Goal: Task Accomplishment & Management: Manage account settings

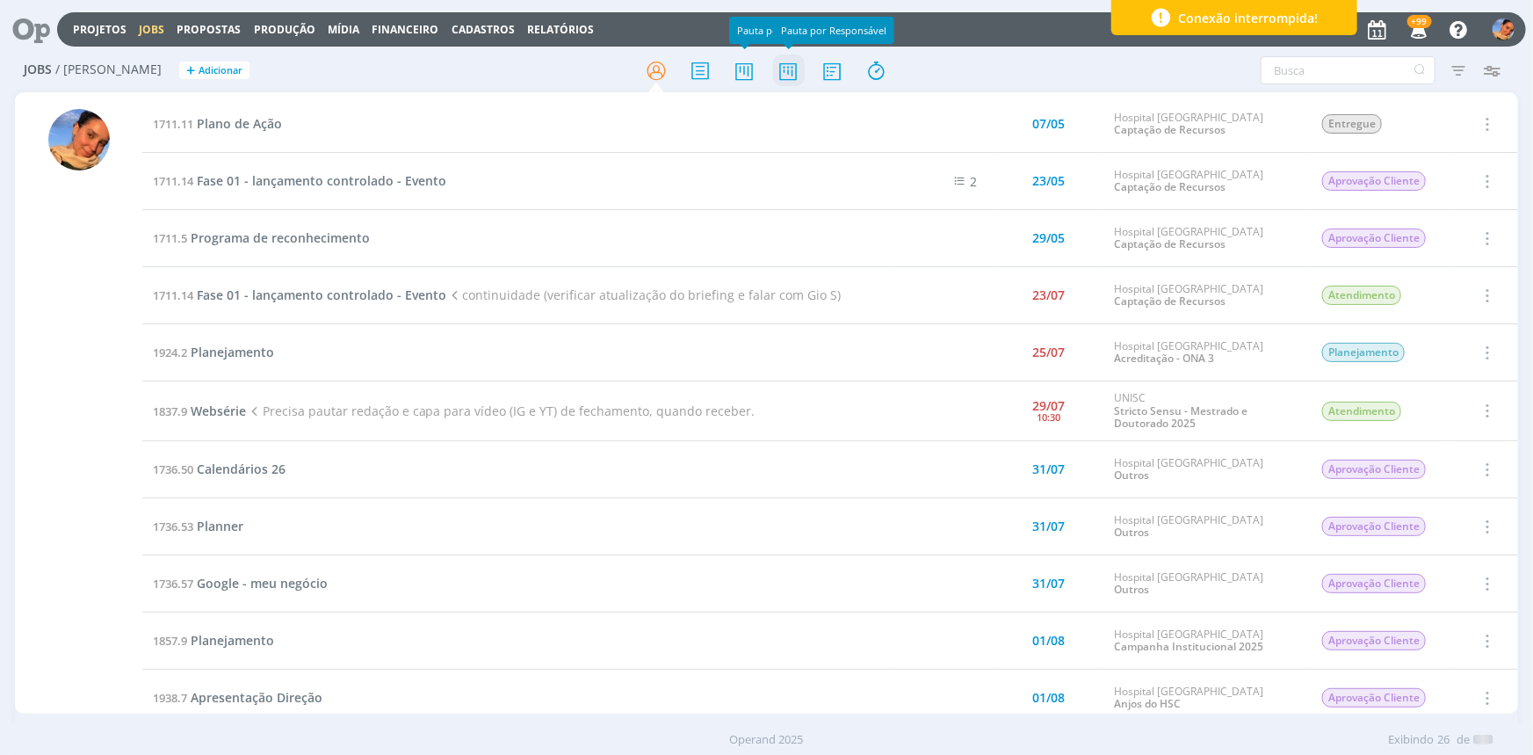
click at [796, 63] on icon at bounding box center [788, 71] width 32 height 34
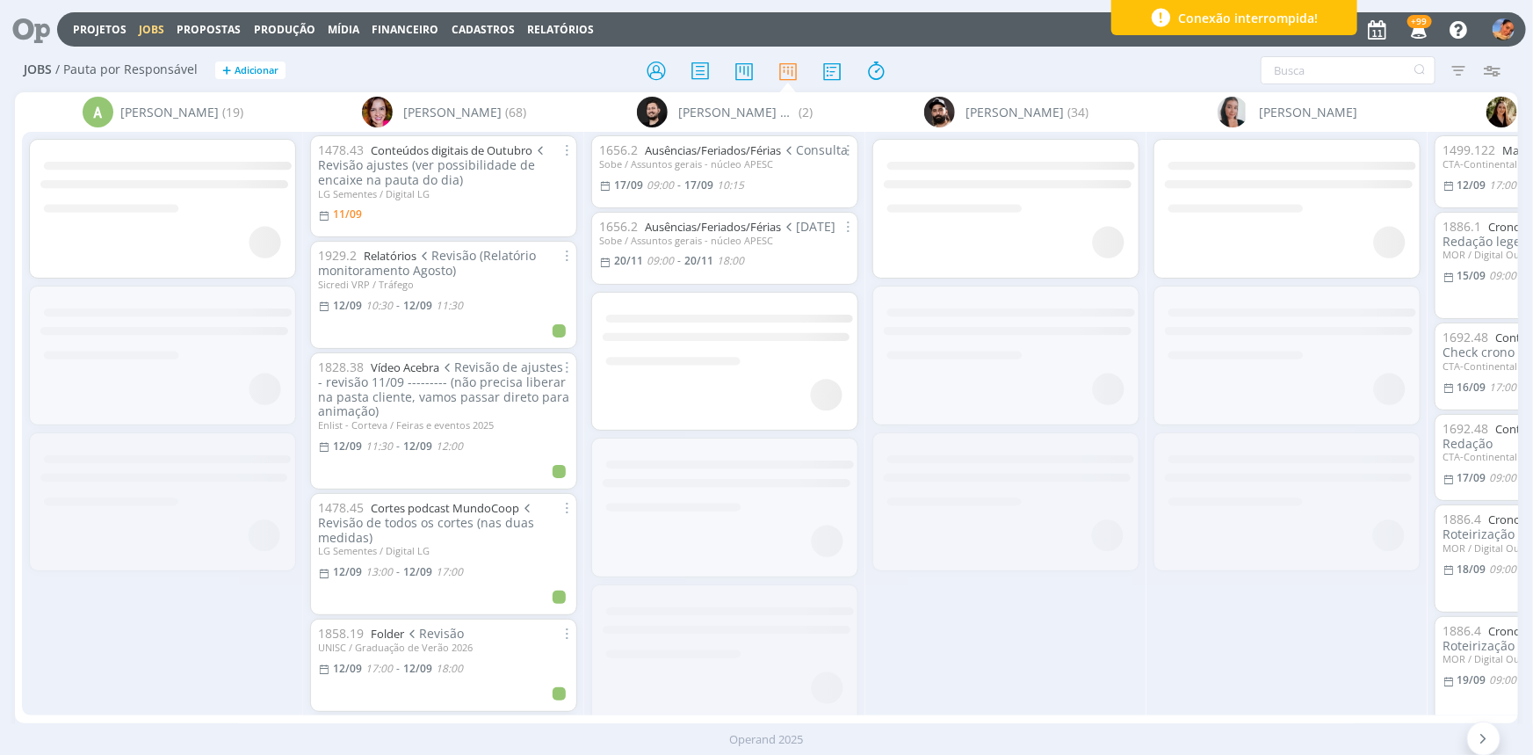
click at [1456, 64] on icon "button" at bounding box center [1459, 70] width 32 height 32
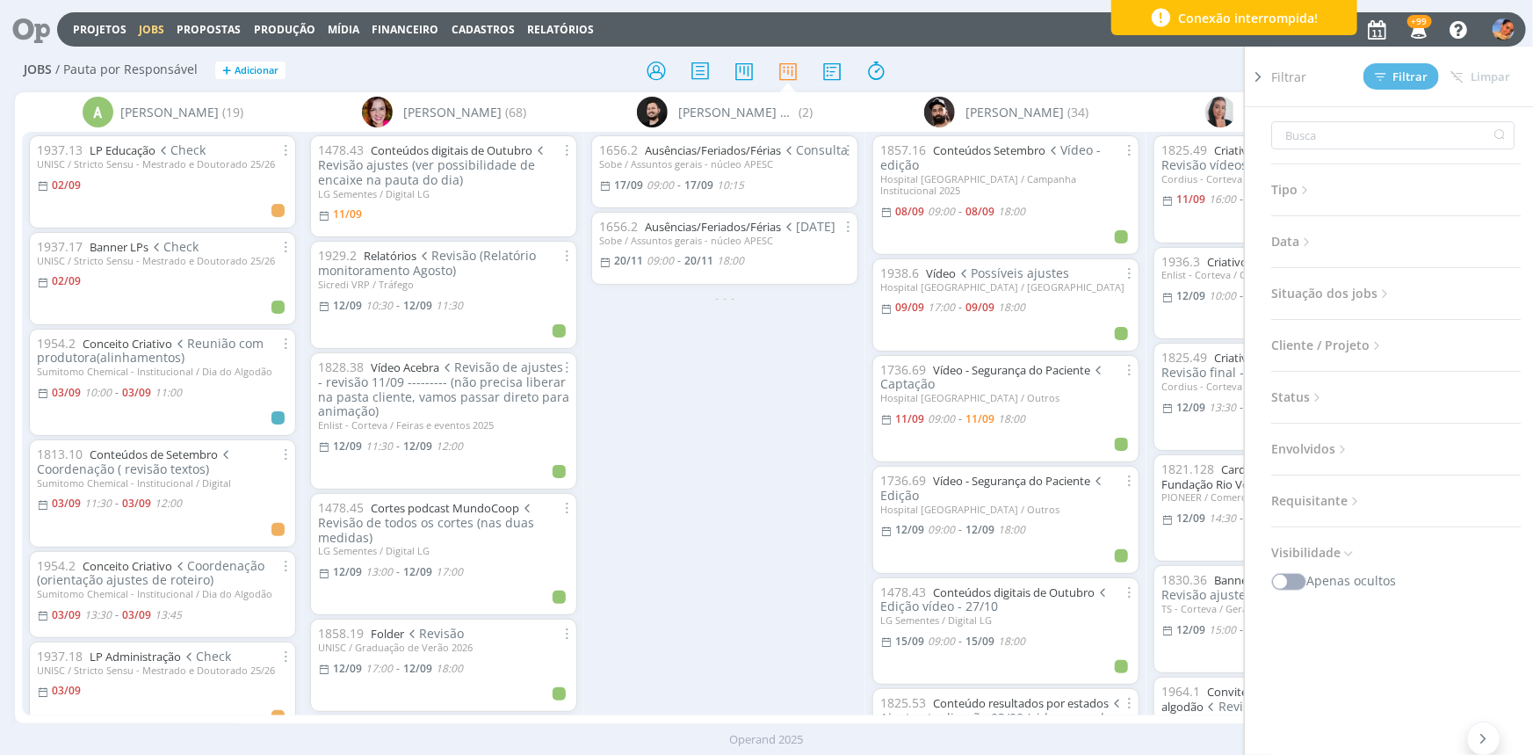
click at [1221, 81] on div "Filtrar Filtrar Limpar Tipo Jobs e Tarefas Data Personalizado a Situação dos jo…" at bounding box center [1267, 70] width 483 height 28
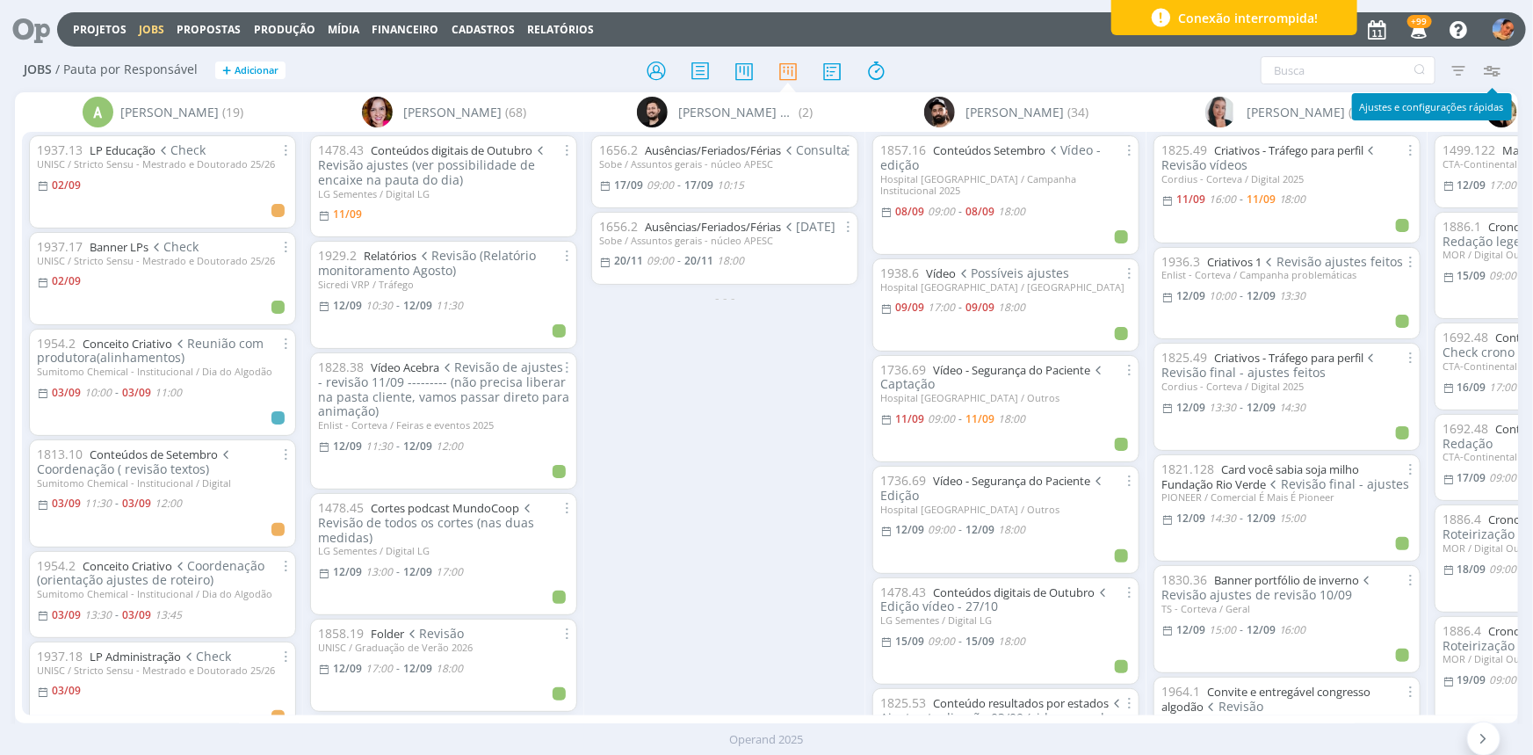
click at [1494, 61] on icon "button" at bounding box center [1492, 70] width 32 height 32
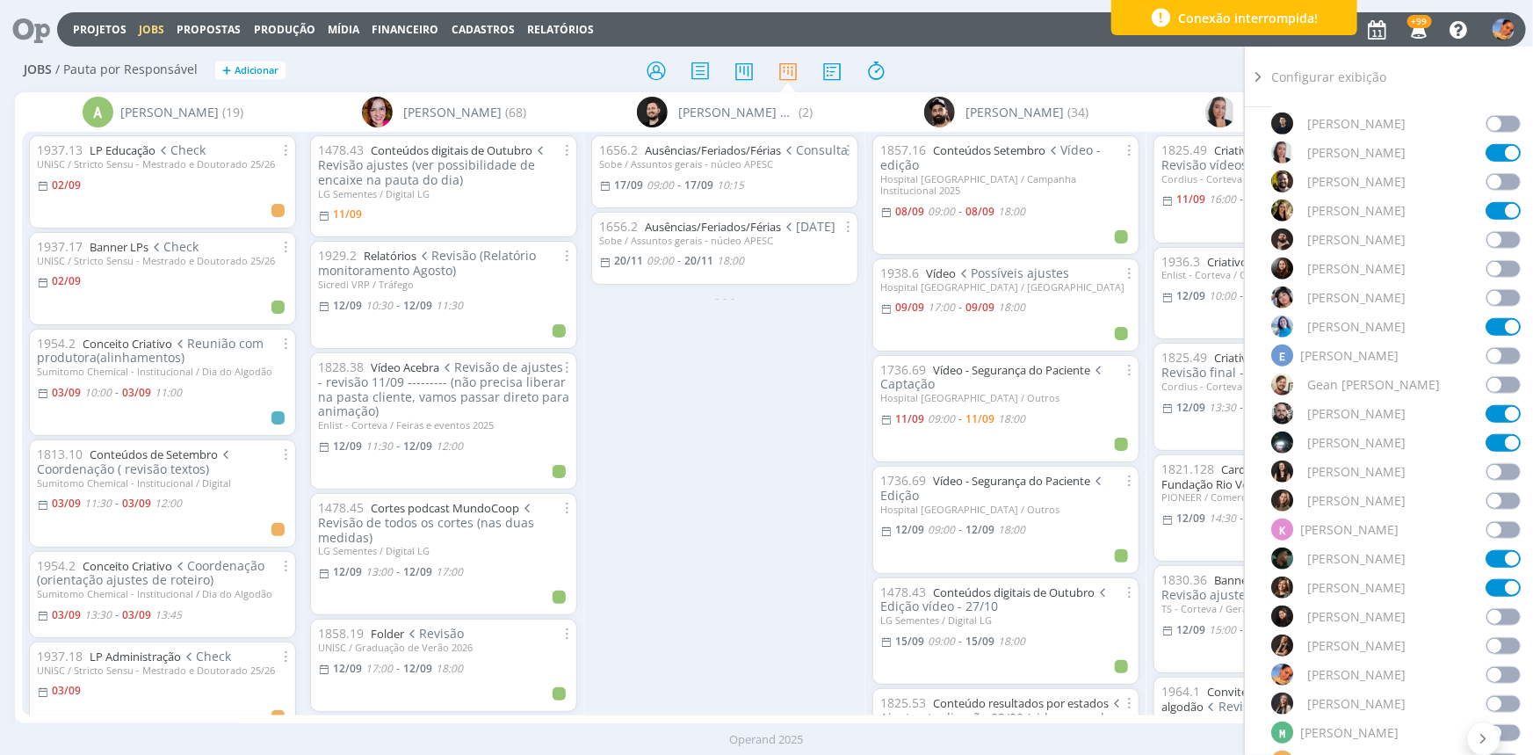
scroll to position [639, 0]
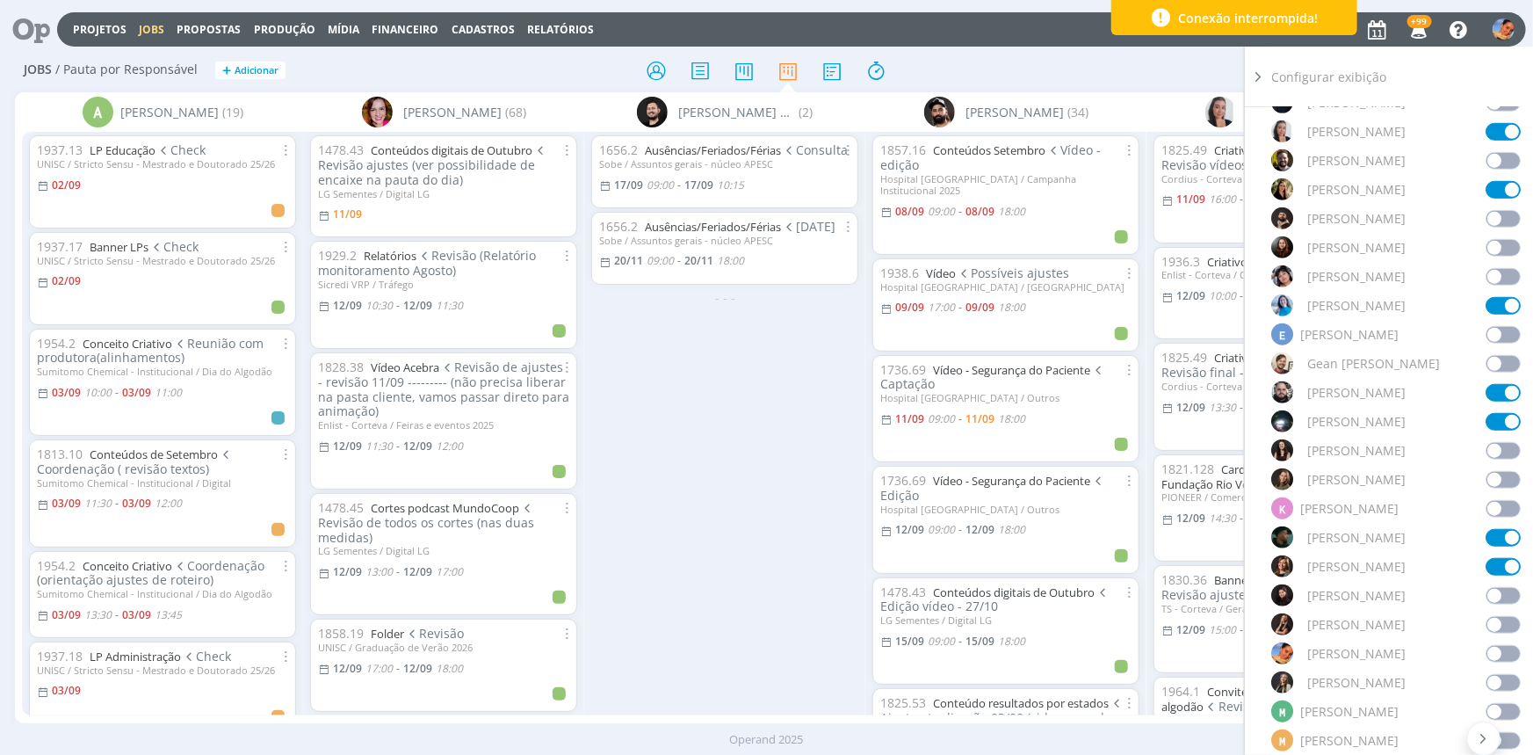
drag, startPoint x: 1482, startPoint y: 589, endPoint x: 1423, endPoint y: 501, distance: 105.7
click at [1486, 589] on span at bounding box center [1503, 596] width 35 height 18
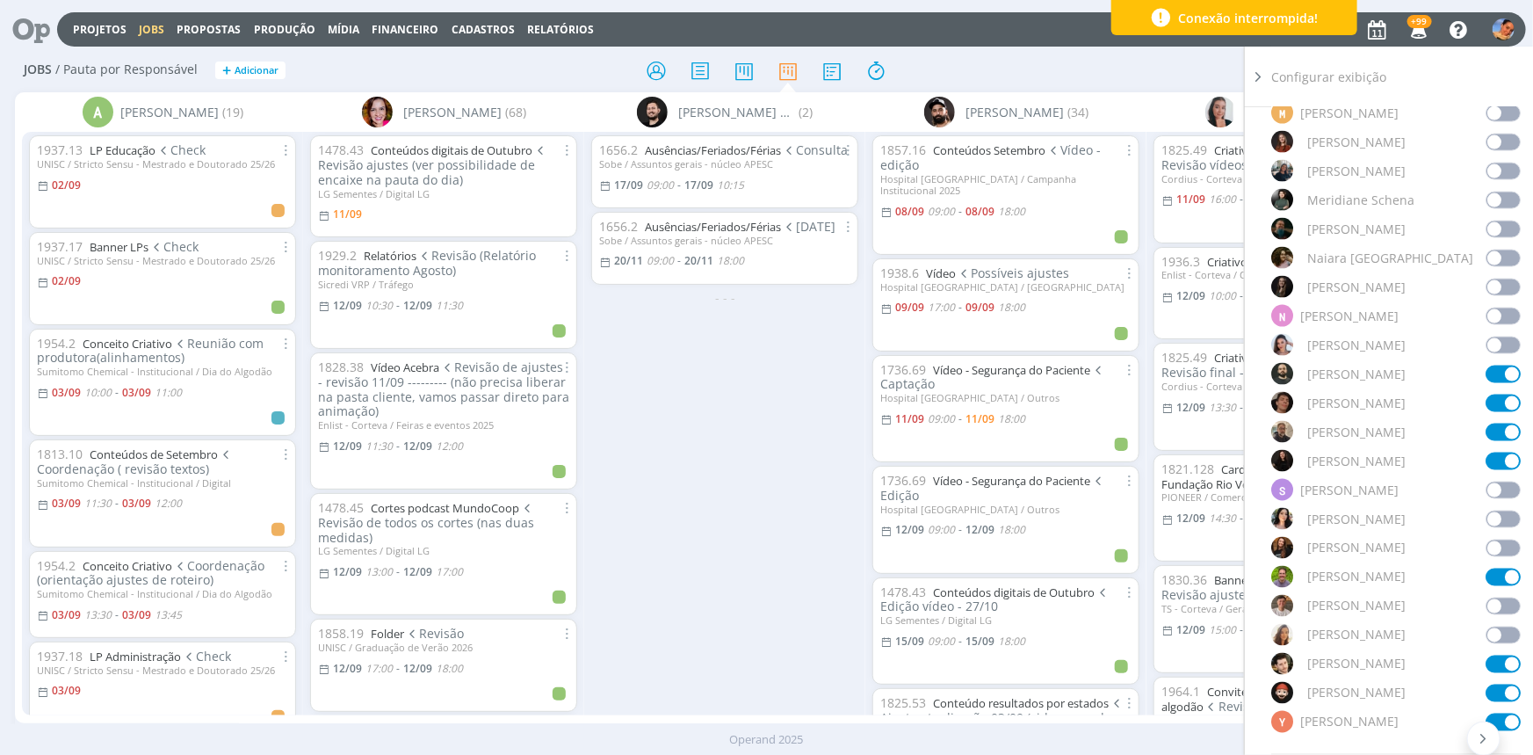
scroll to position [1357, 0]
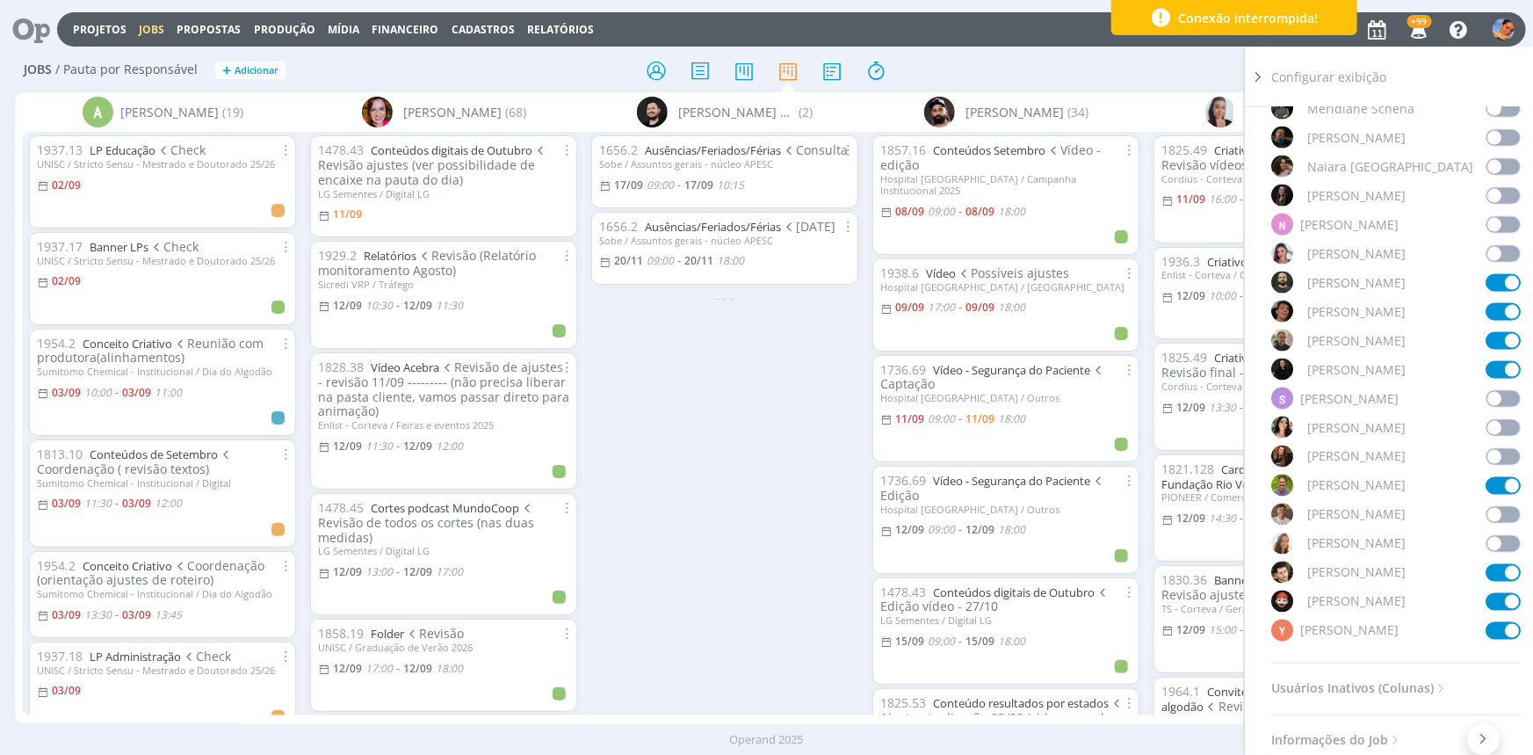
click at [1493, 424] on span at bounding box center [1503, 428] width 35 height 18
click at [1002, 47] on div "Projetos Jobs Propostas Produção Mídia Financeiro Cadastros Relatórios +99 Noti…" at bounding box center [766, 28] width 1519 height 42
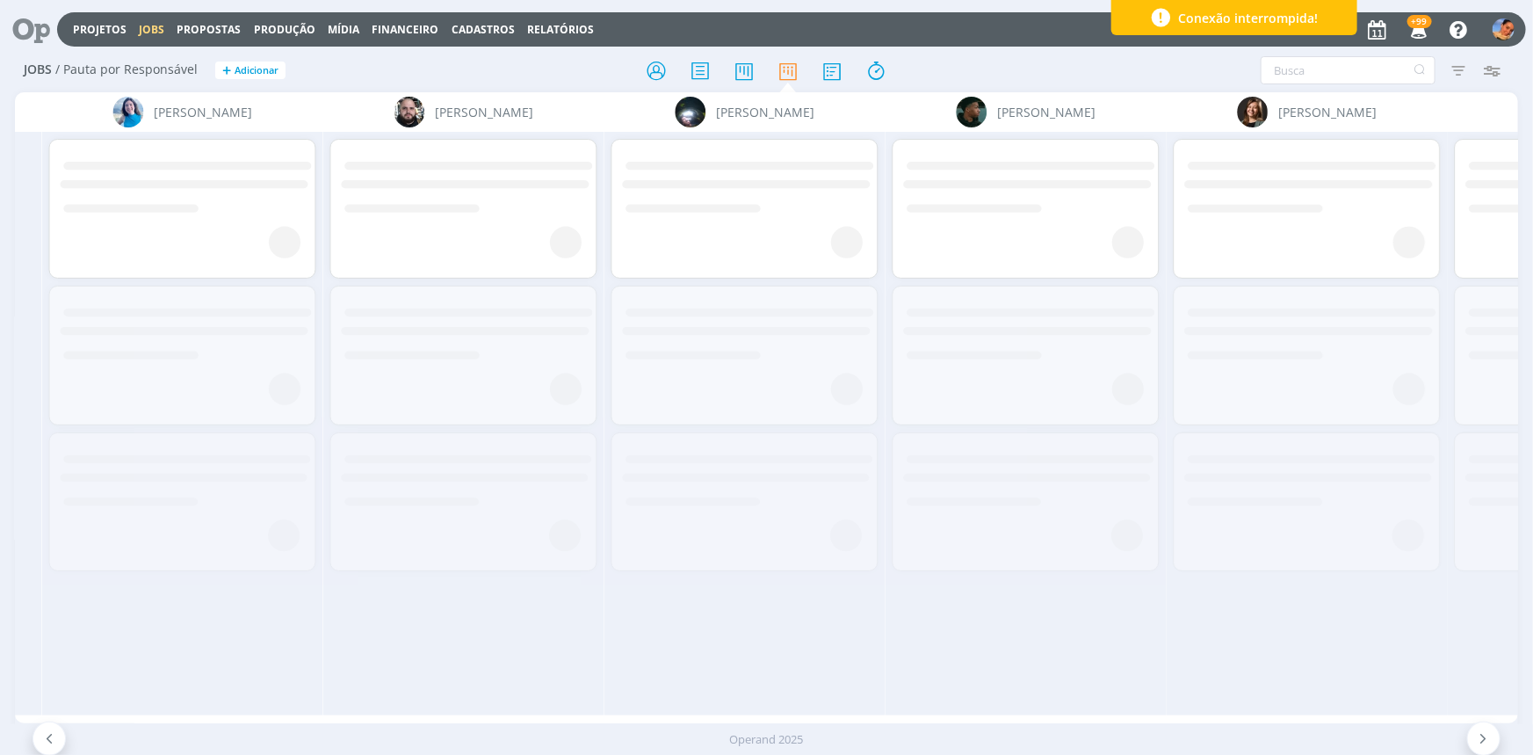
scroll to position [0, 1767]
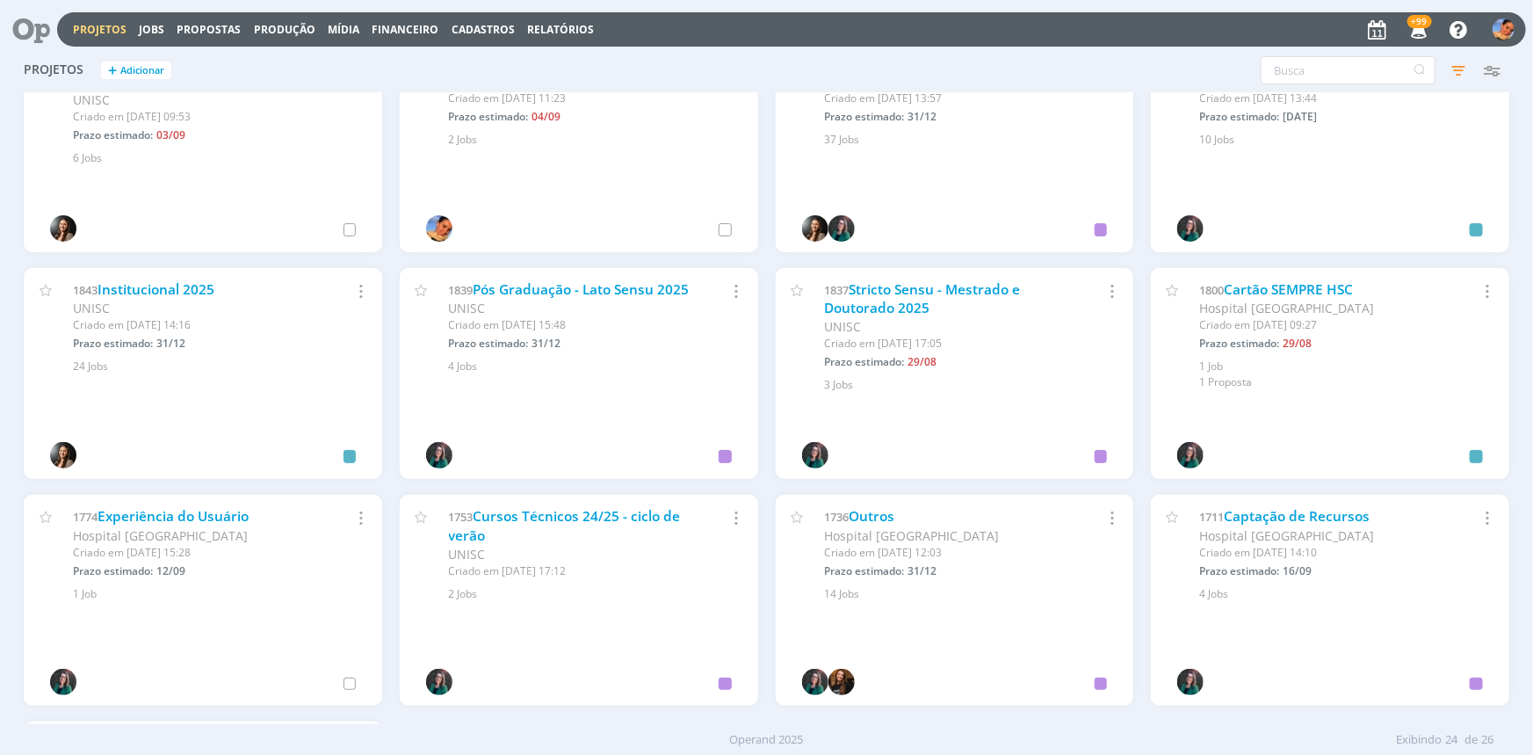
scroll to position [737, 0]
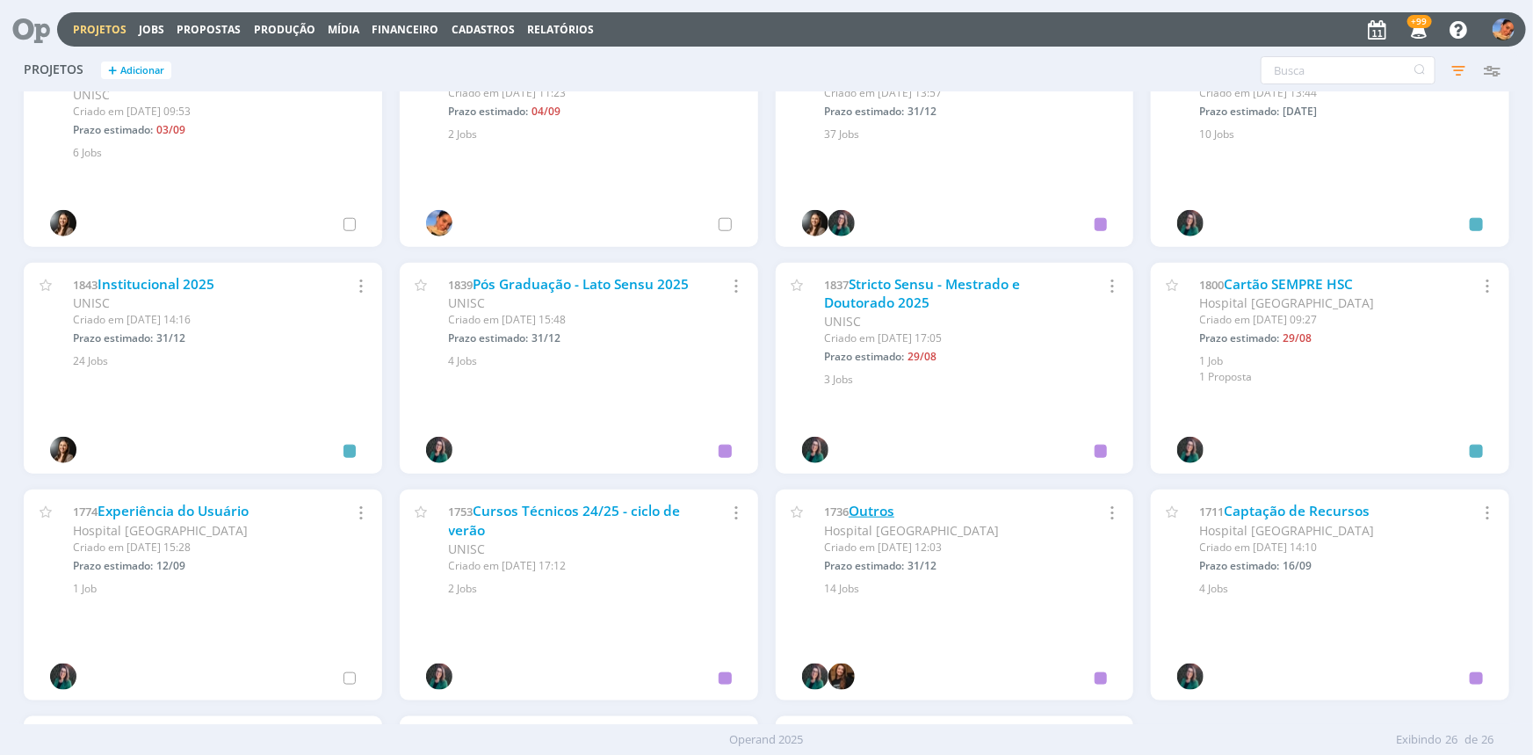
click at [871, 512] on link "Outros" at bounding box center [872, 511] width 46 height 18
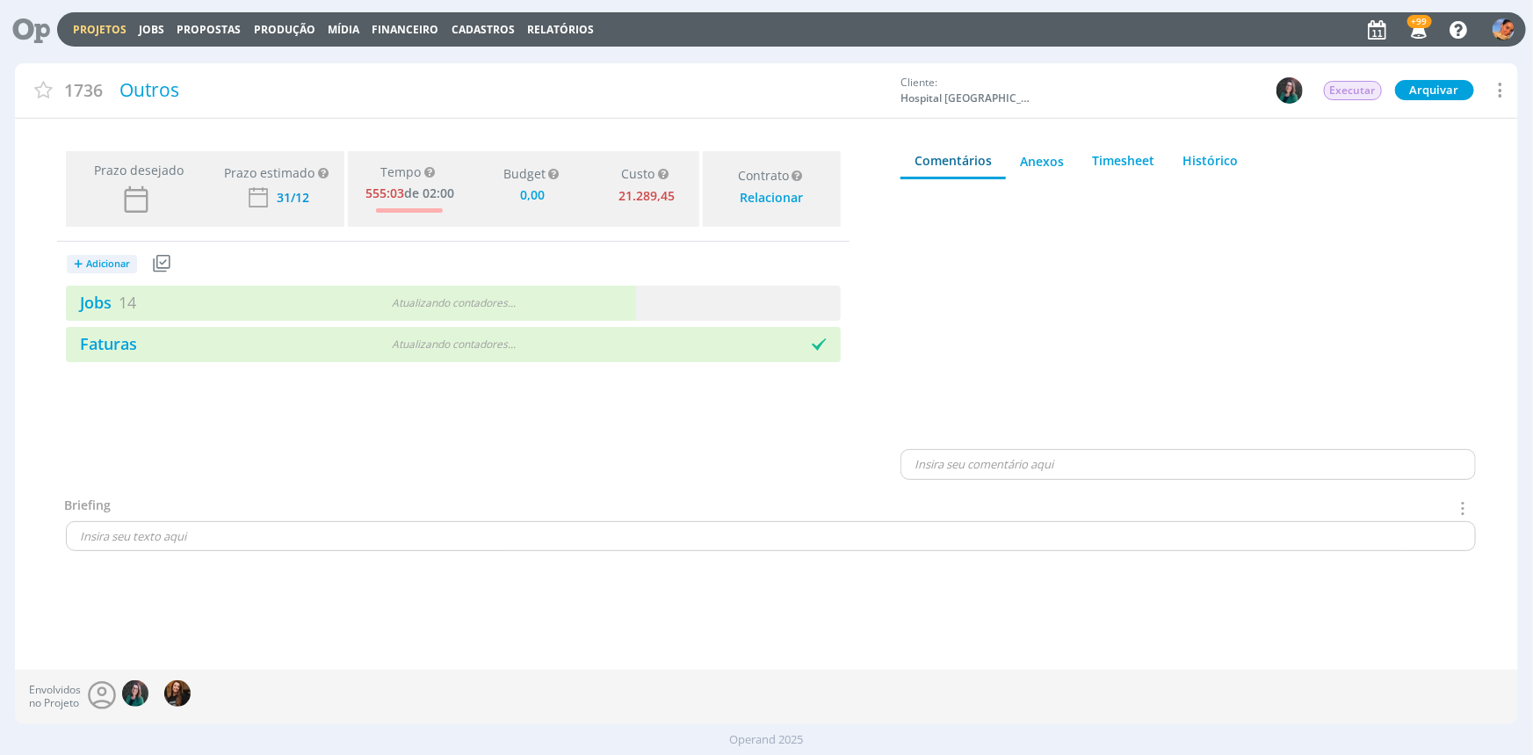
type input "0,00"
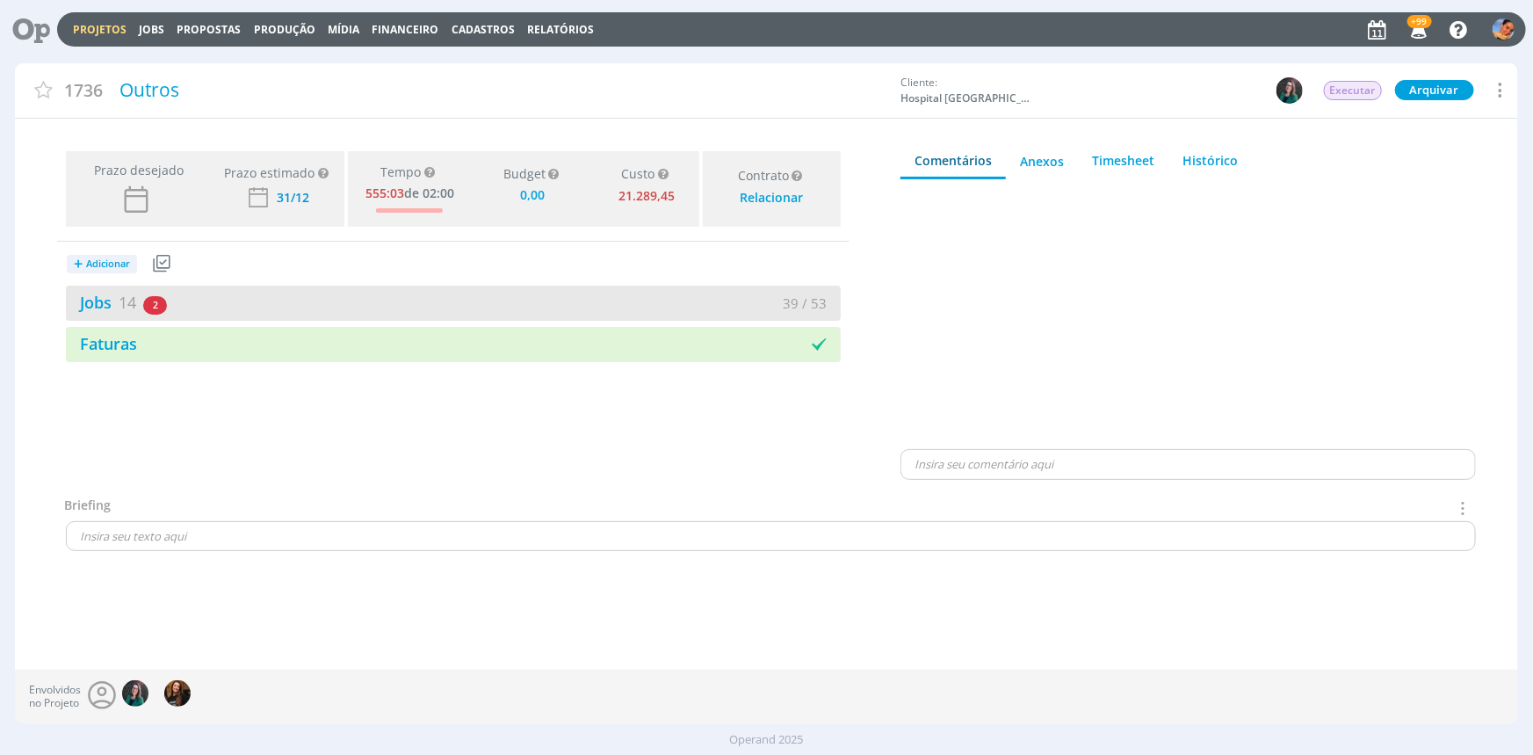
click at [429, 303] on div "Jobs 14 2 atrasados" at bounding box center [259, 303] width 387 height 24
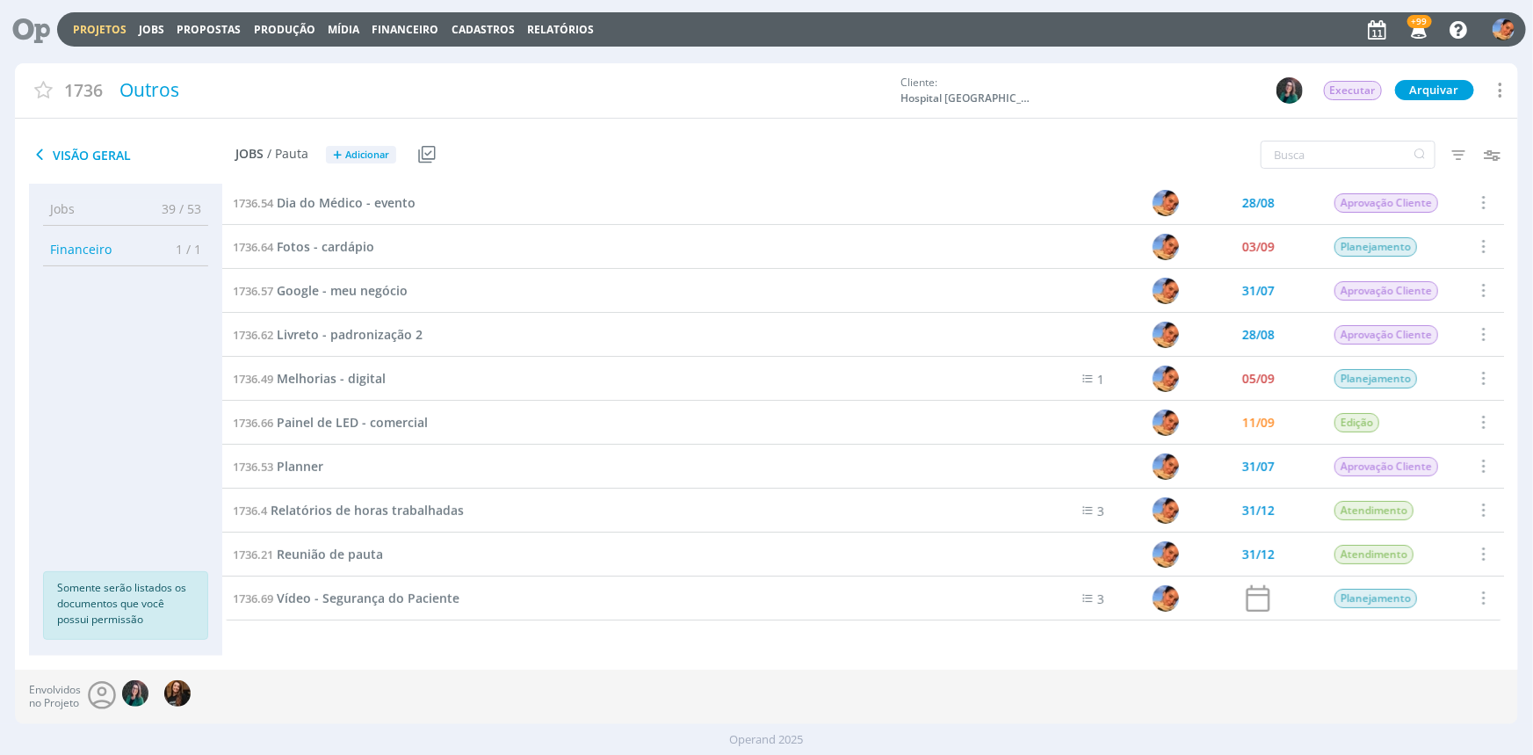
scroll to position [178, 0]
click at [390, 597] on span "Vídeo - Segurança do Paciente" at bounding box center [368, 598] width 183 height 17
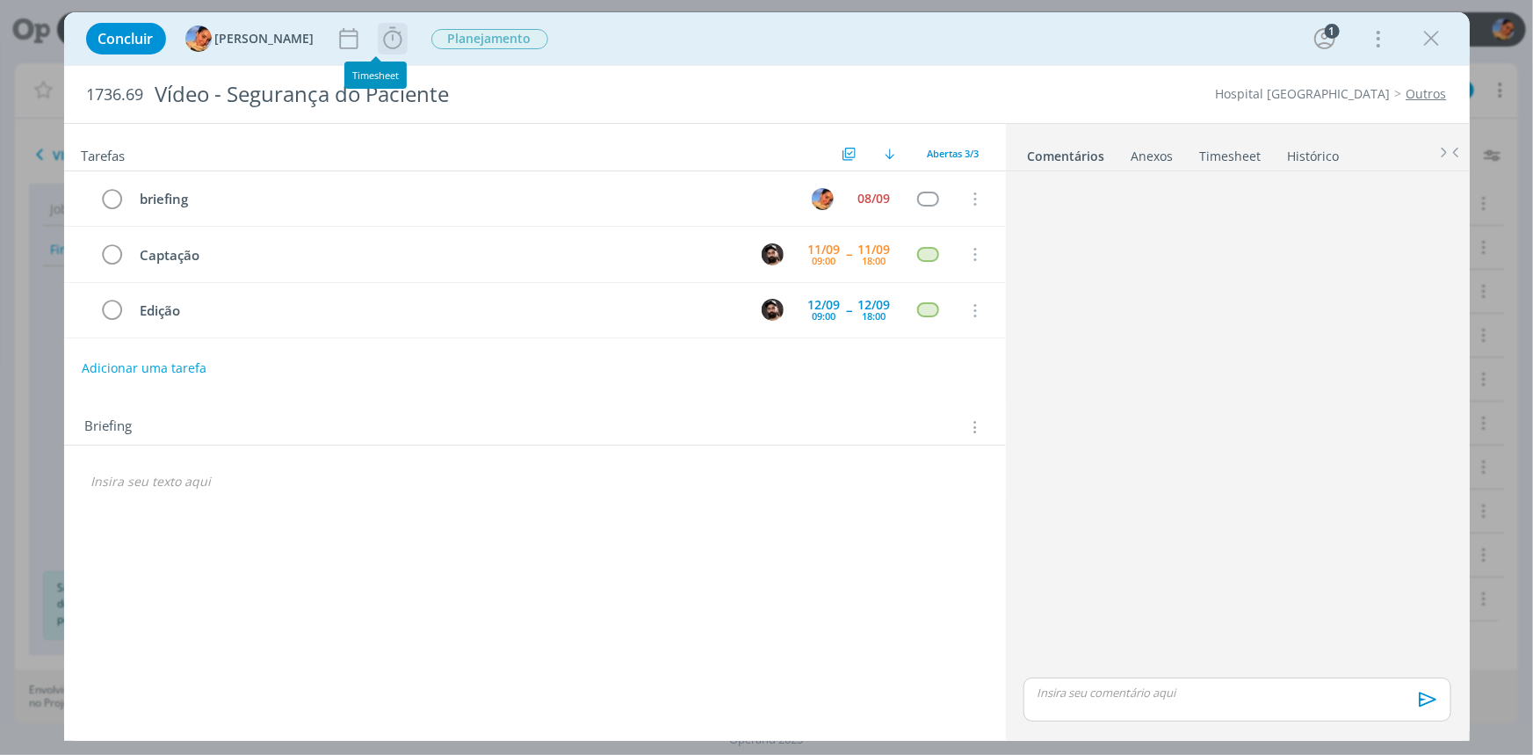
click at [386, 40] on icon "dialog" at bounding box center [393, 38] width 26 height 26
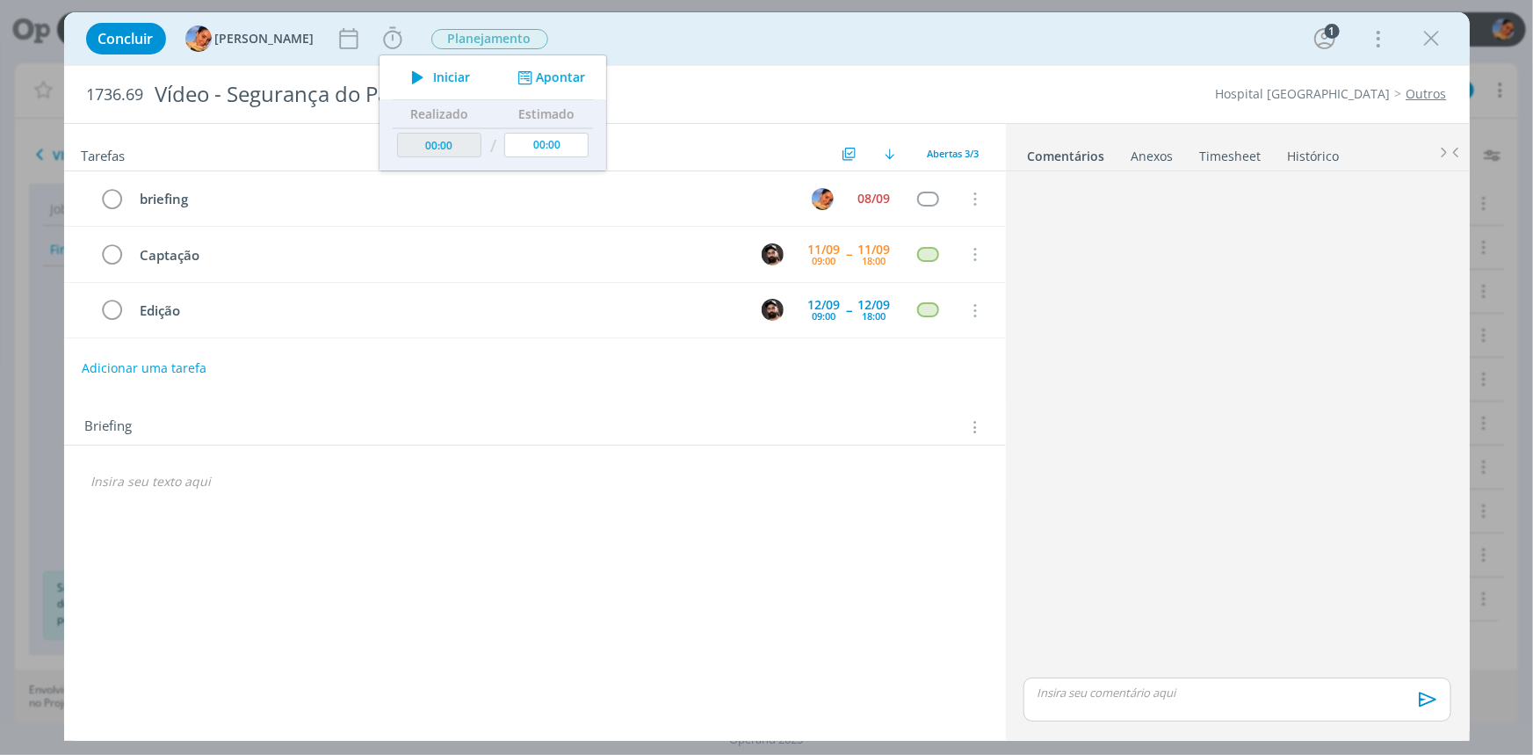
click at [760, 61] on div "Concluir Luíza Santana Iniciar Apontar Data * 11/09/2025 Horas * 00:00 Tarefa S…" at bounding box center [767, 38] width 1406 height 53
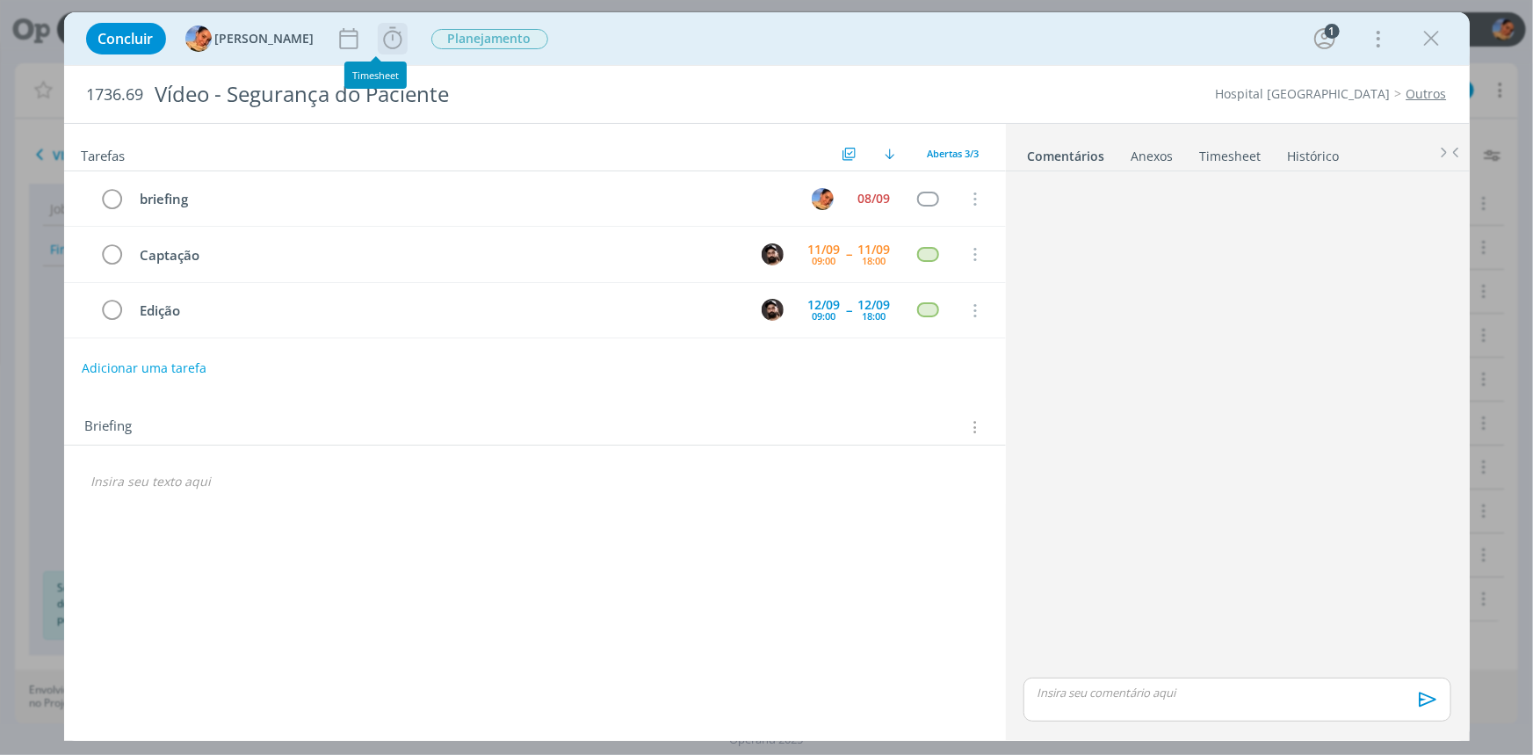
click at [381, 50] on icon "dialog" at bounding box center [393, 38] width 26 height 26
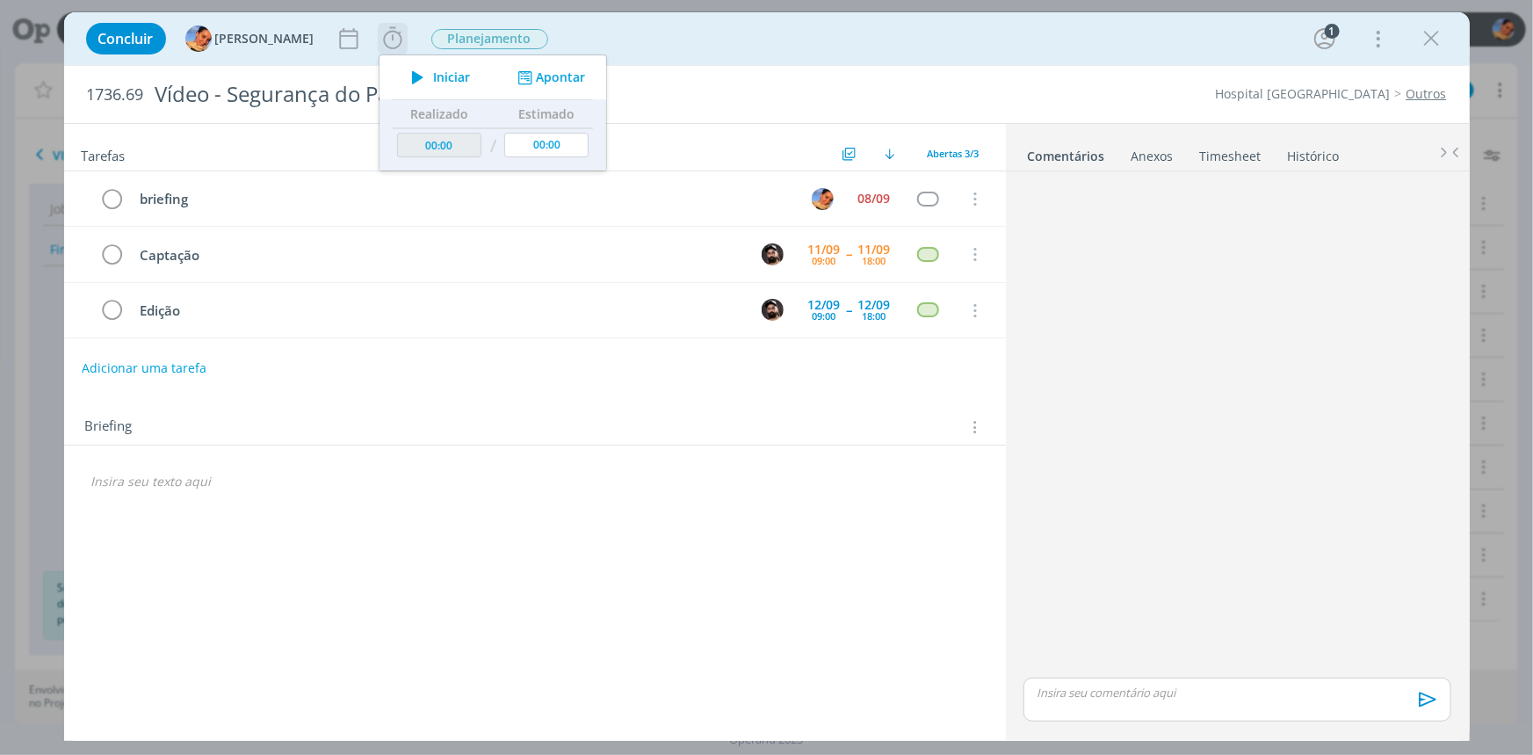
click at [513, 72] on icon "dialog" at bounding box center [524, 77] width 22 height 17
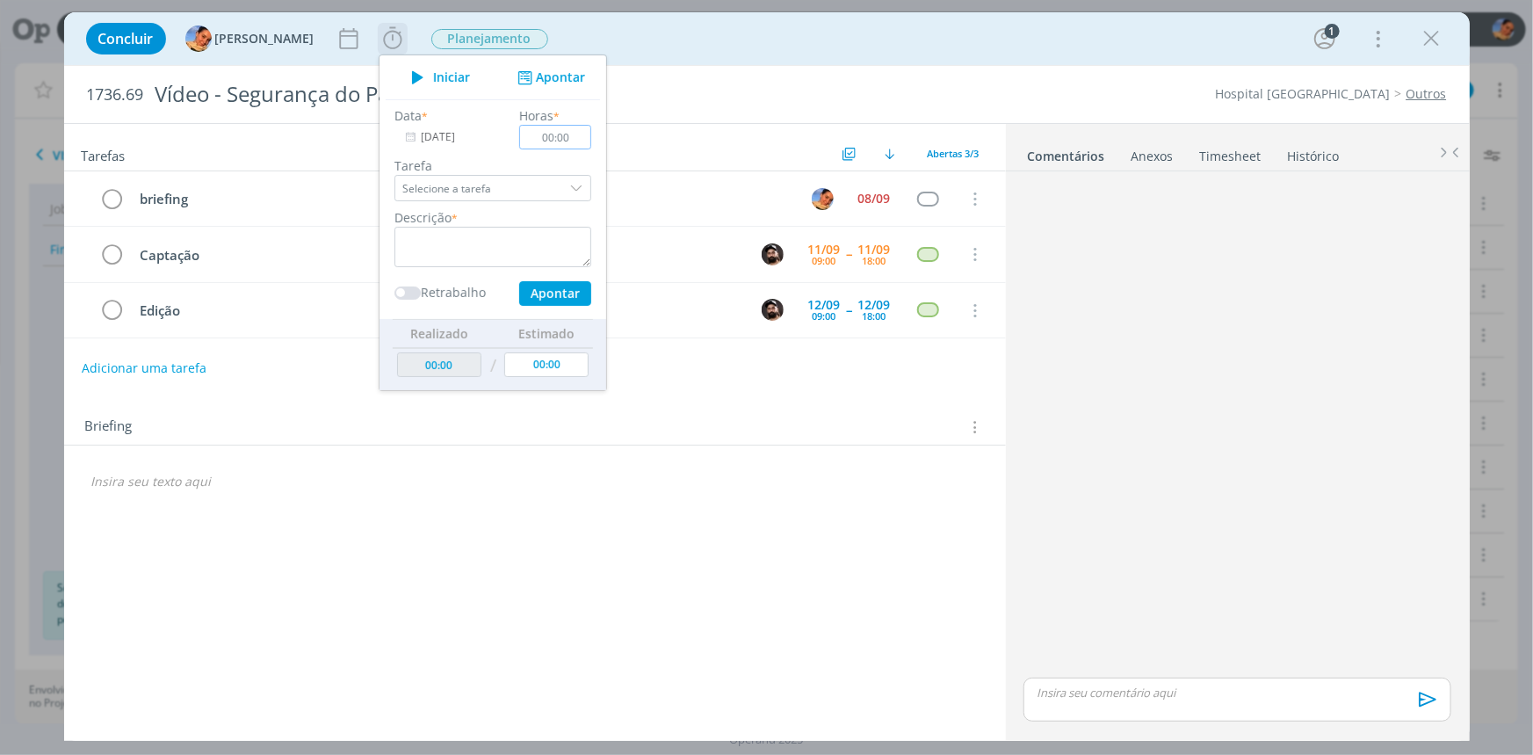
click at [559, 141] on input "00:00" at bounding box center [555, 137] width 72 height 25
type input "06:30"
click at [454, 258] on textarea "dialog" at bounding box center [492, 247] width 197 height 40
type textarea "acompanhamento de captação"
drag, startPoint x: 549, startPoint y: 304, endPoint x: 547, endPoint y: 281, distance: 22.9
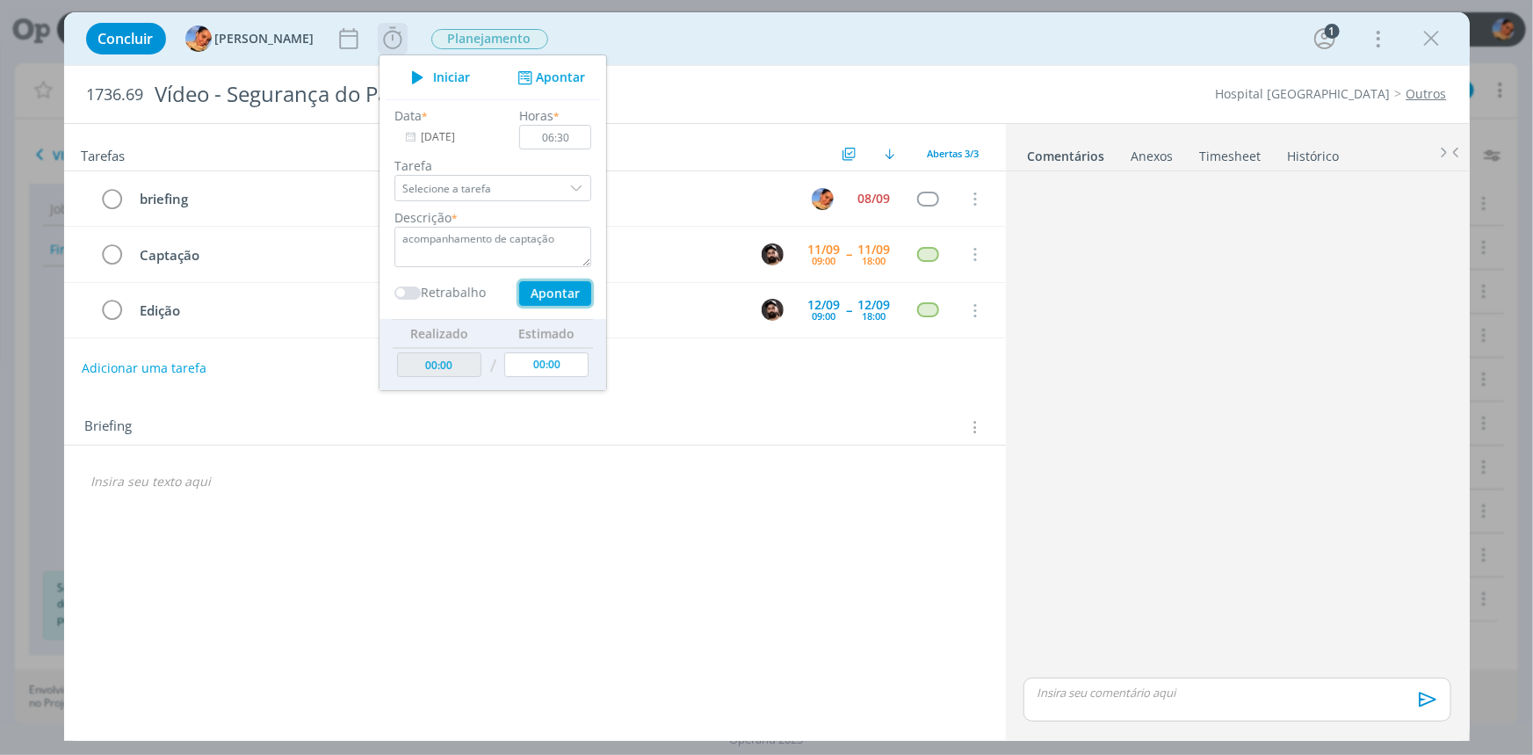
click at [547, 281] on button "Apontar" at bounding box center [554, 293] width 72 height 25
type input "06:30"
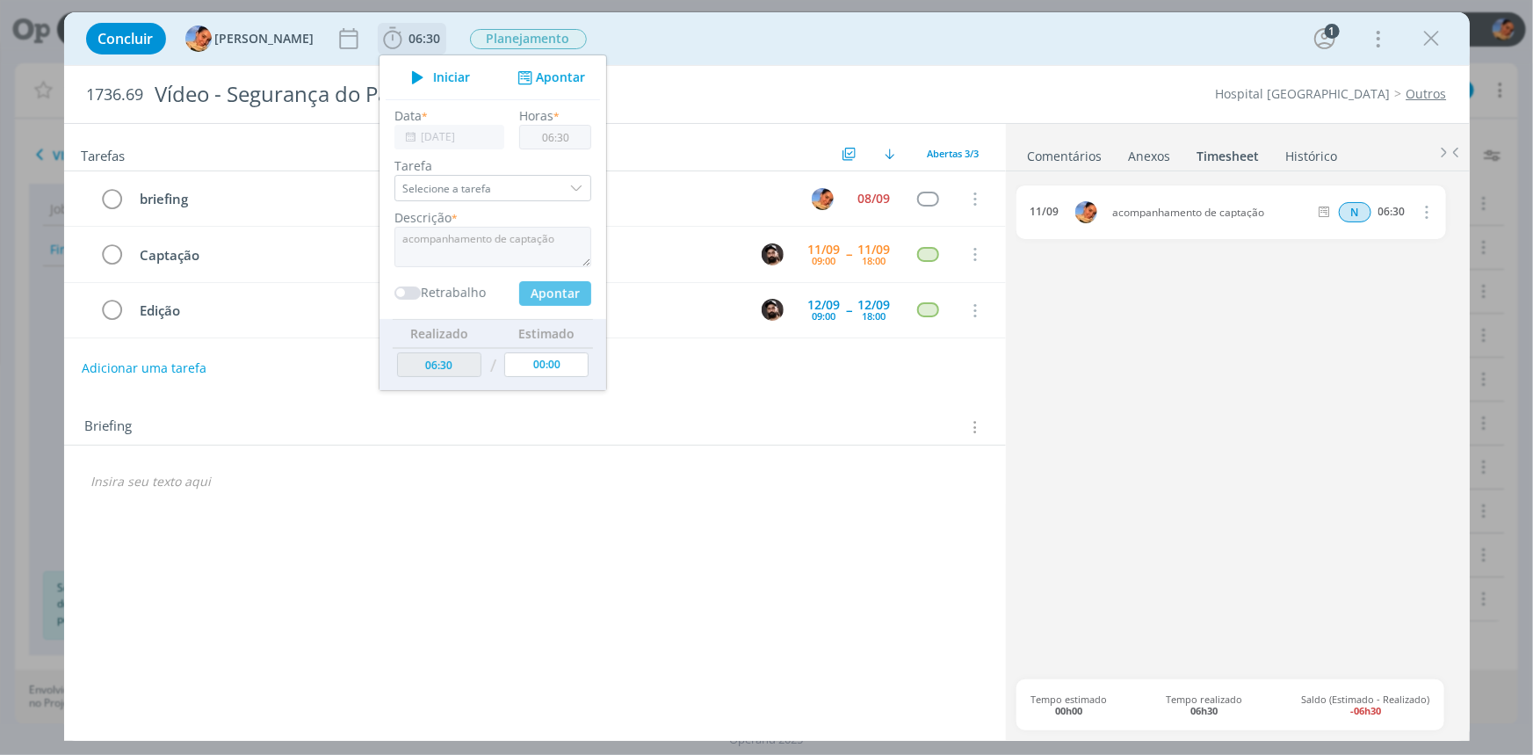
type input "00:00"
click at [671, 417] on div "Briefing Briefings Predefinidos Versões do Briefing Ver Briefing do Projeto" at bounding box center [537, 427] width 904 height 23
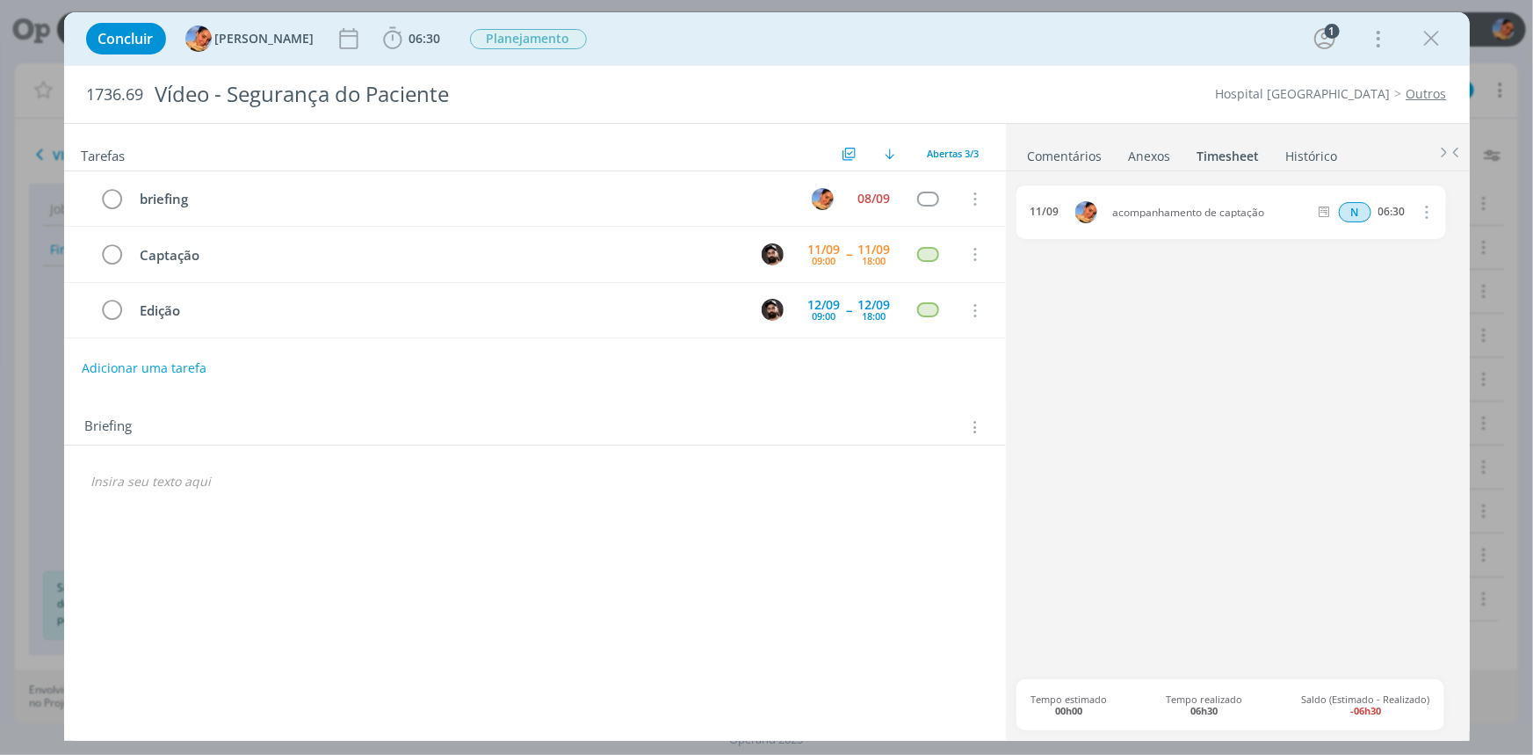
click at [976, 420] on icon "dialog" at bounding box center [973, 426] width 17 height 19
click at [963, 452] on icon at bounding box center [966, 459] width 16 height 14
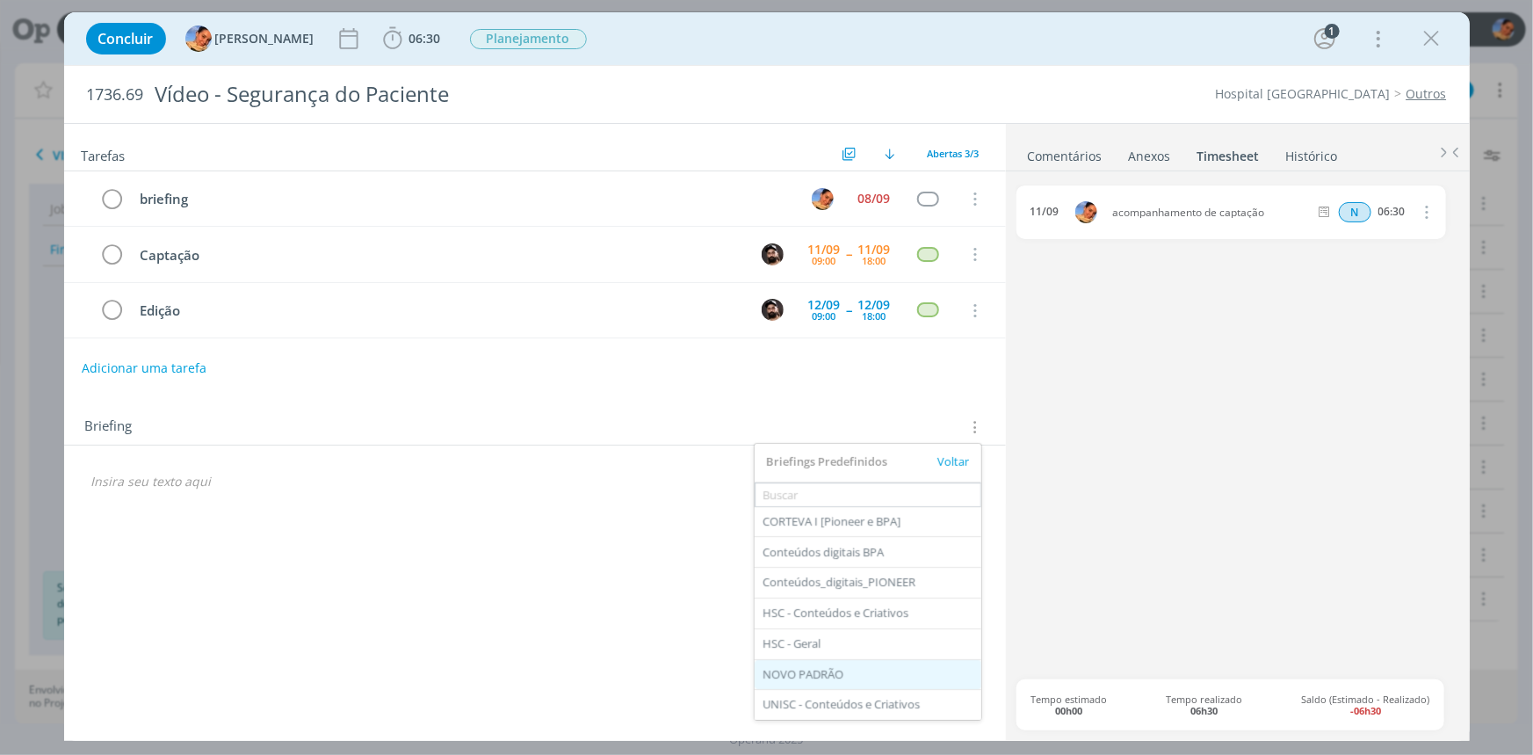
click at [838, 669] on div "NOVO PADRÃO" at bounding box center [868, 675] width 227 height 30
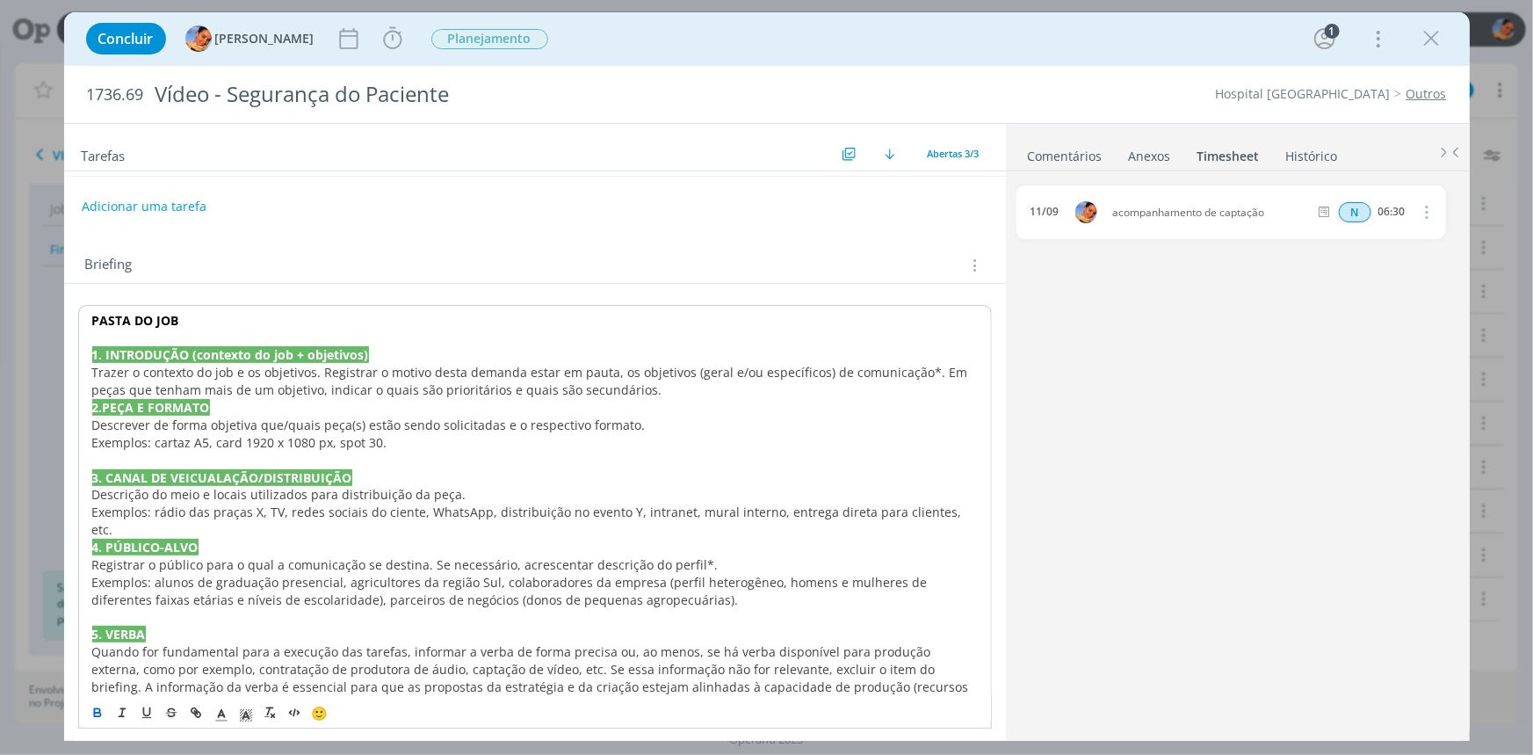
scroll to position [132, 0]
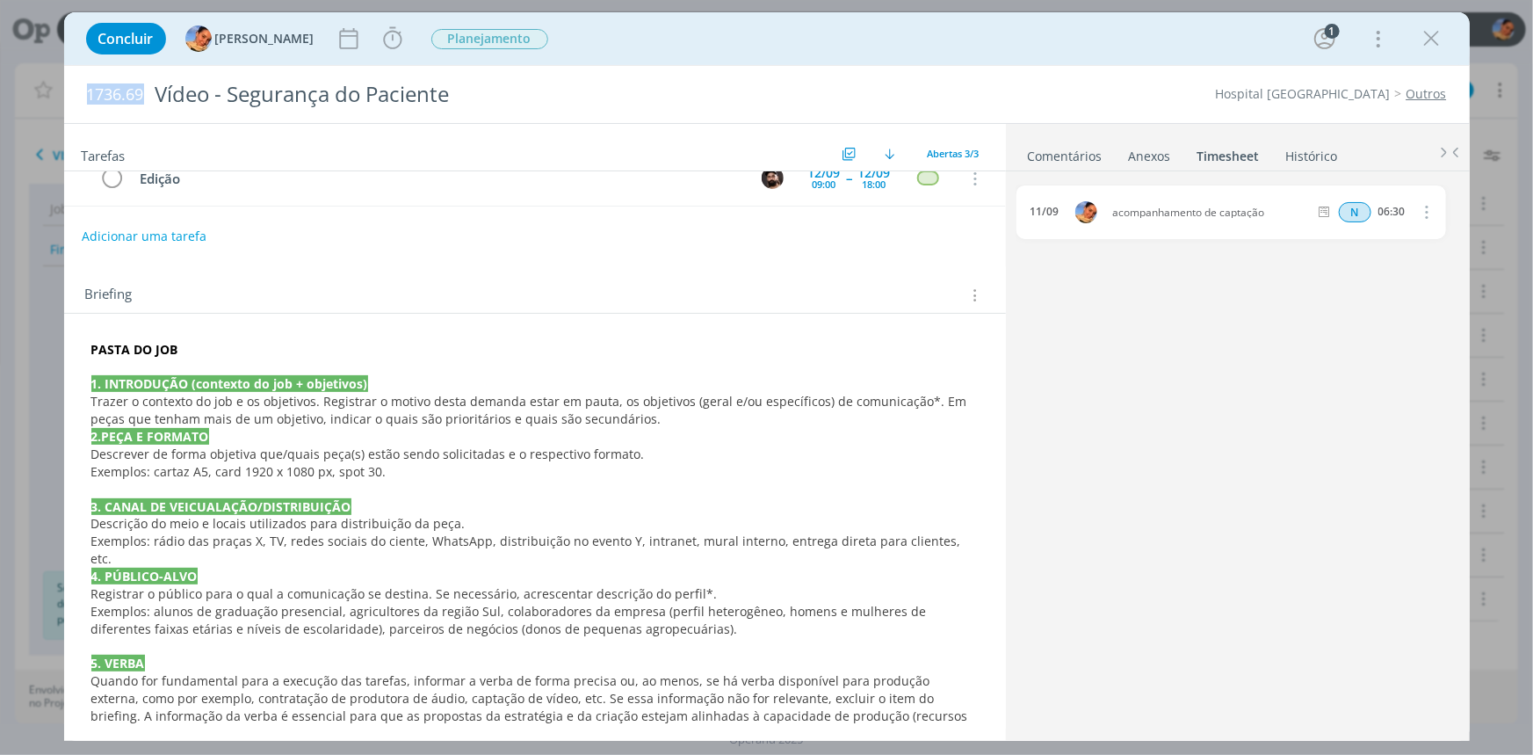
drag, startPoint x: 141, startPoint y: 90, endPoint x: 34, endPoint y: 115, distance: 110.2
click at [34, 115] on div "Concluir Luíza Santana Iniciar Apontar Data * 11/09/2025 Horas * 00:00 Tarefa S…" at bounding box center [766, 377] width 1533 height 755
copy span "1736.69"
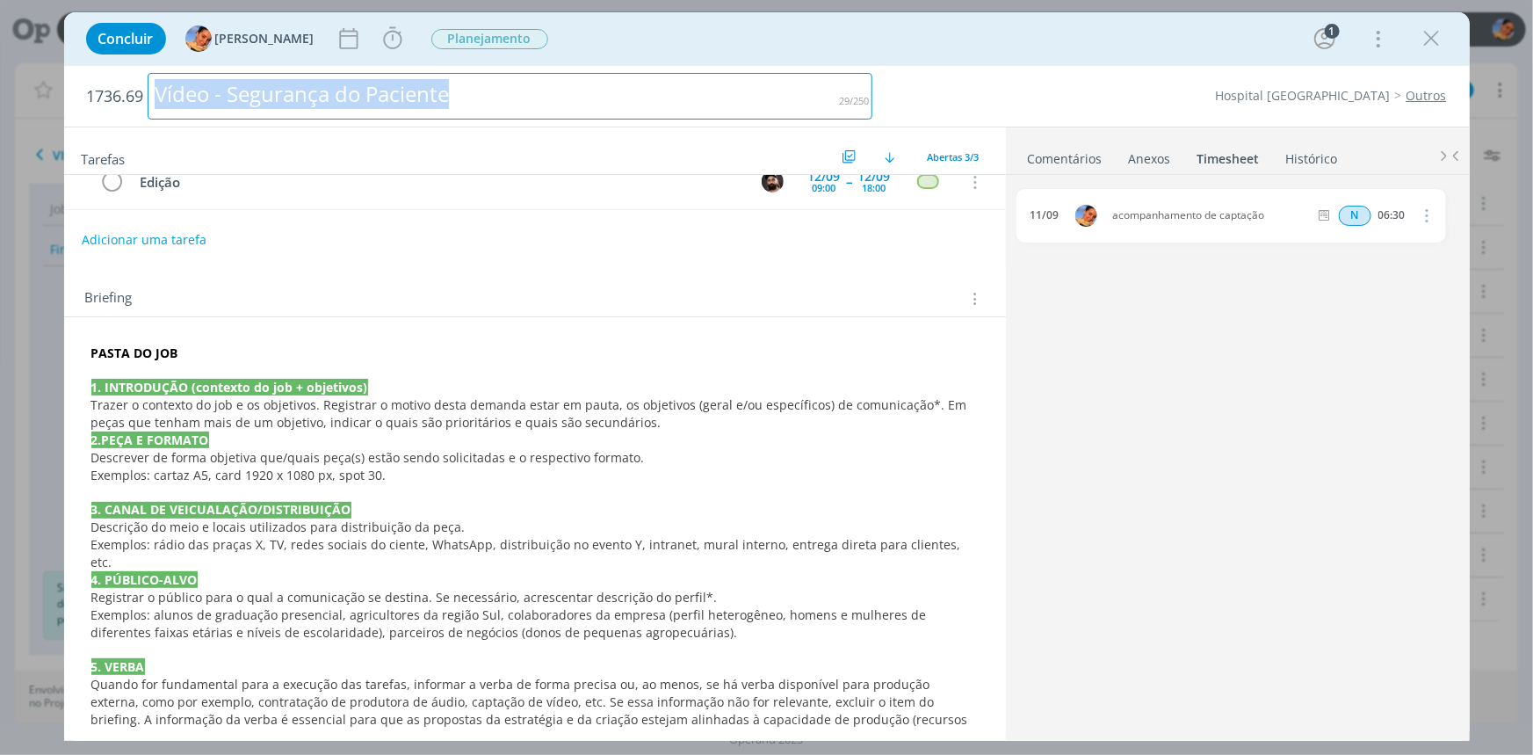
drag, startPoint x: 490, startPoint y: 87, endPoint x: 61, endPoint y: 67, distance: 429.2
click at [0, 80] on div "Concluir Luíza Santana Iniciar Apontar Data * 11/09/2025 Horas * 00:00 Tarefa S…" at bounding box center [766, 377] width 1533 height 755
copy div "Vídeo - Segurança do Paciente"
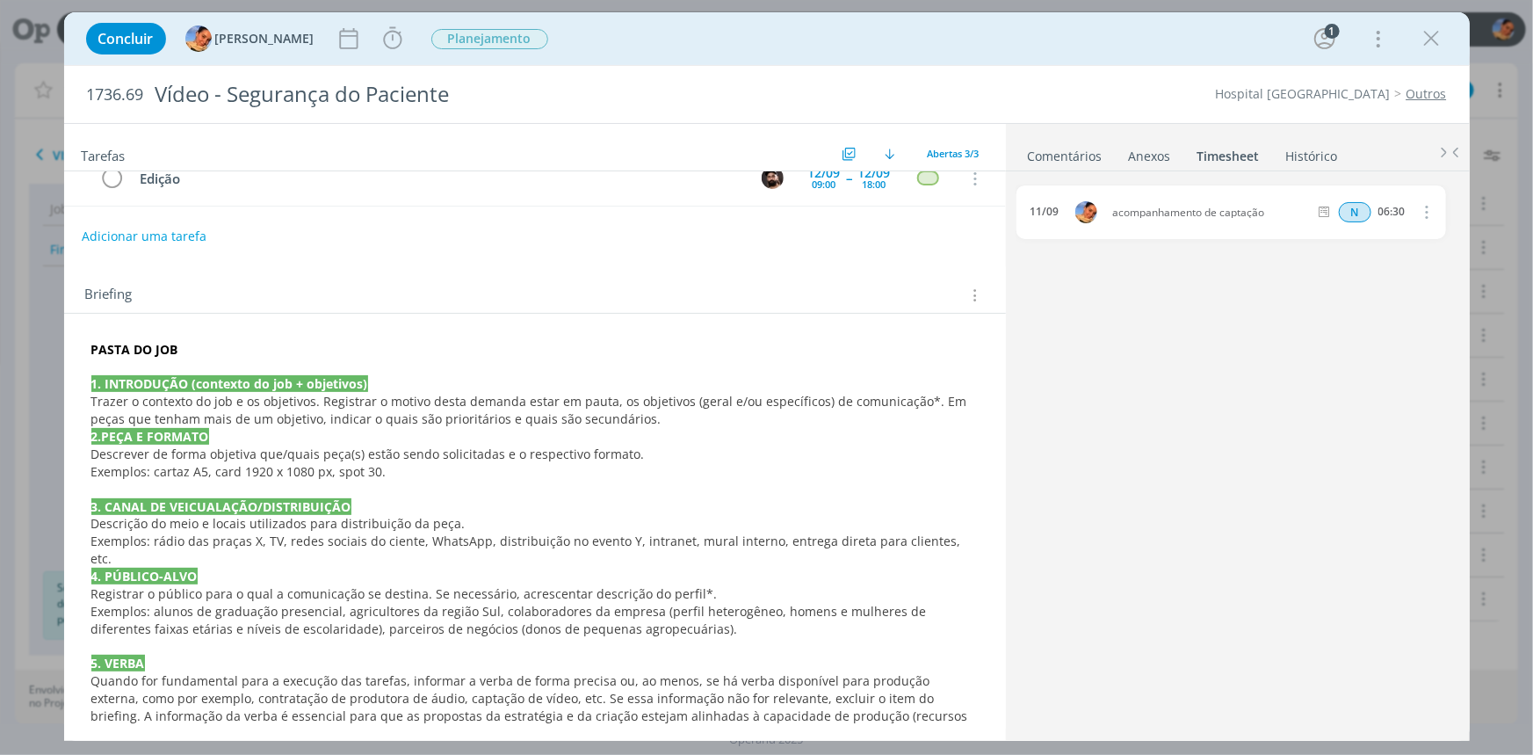
click at [315, 405] on span "o contexto do job e os objetivos. Registrar o motivo desta demanda estar em pau…" at bounding box center [530, 410] width 879 height 34
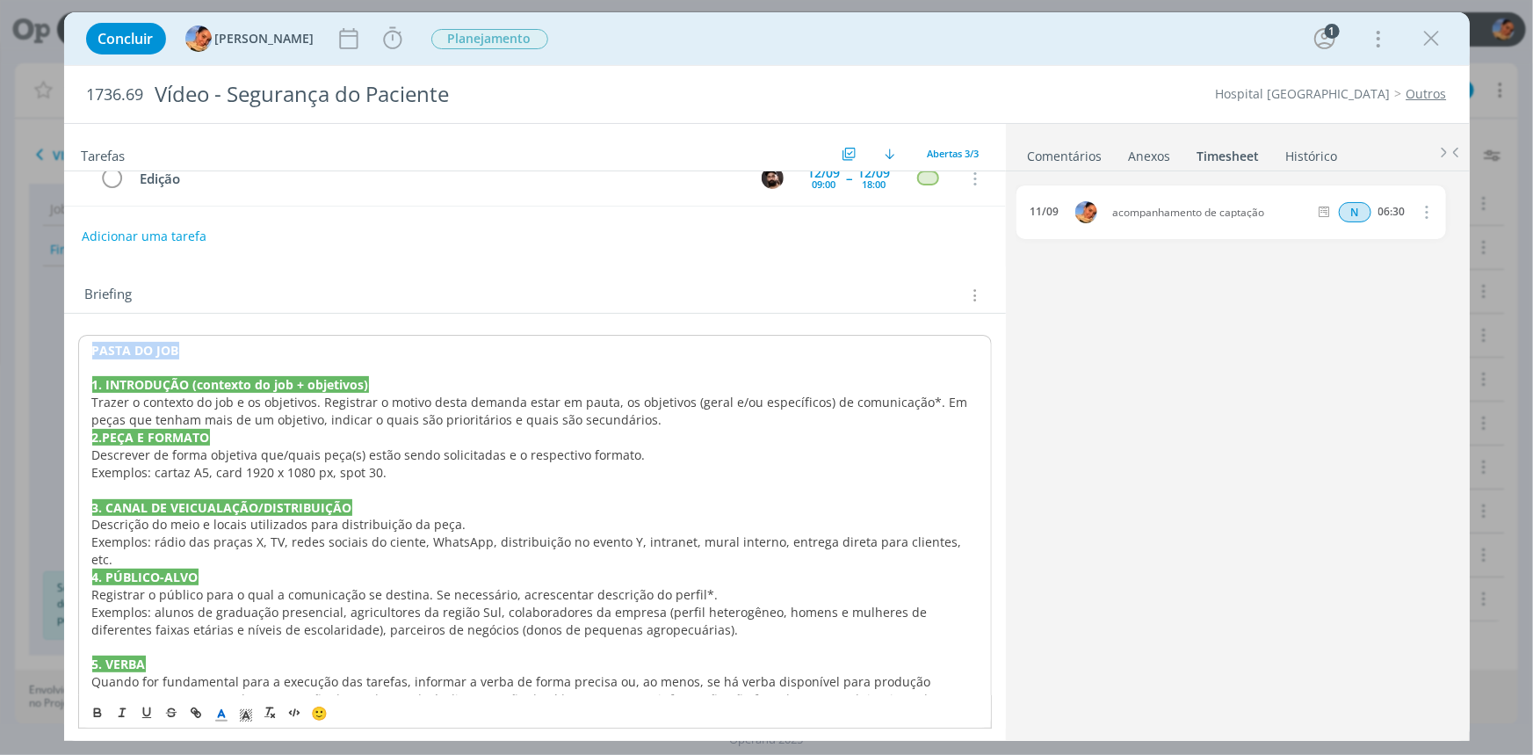
drag, startPoint x: 199, startPoint y: 339, endPoint x: 11, endPoint y: 344, distance: 187.2
click at [11, 344] on div "Concluir Luíza Santana Iniciar Apontar Data * 11/09/2025 Horas * 00:00 Tarefa S…" at bounding box center [766, 377] width 1533 height 755
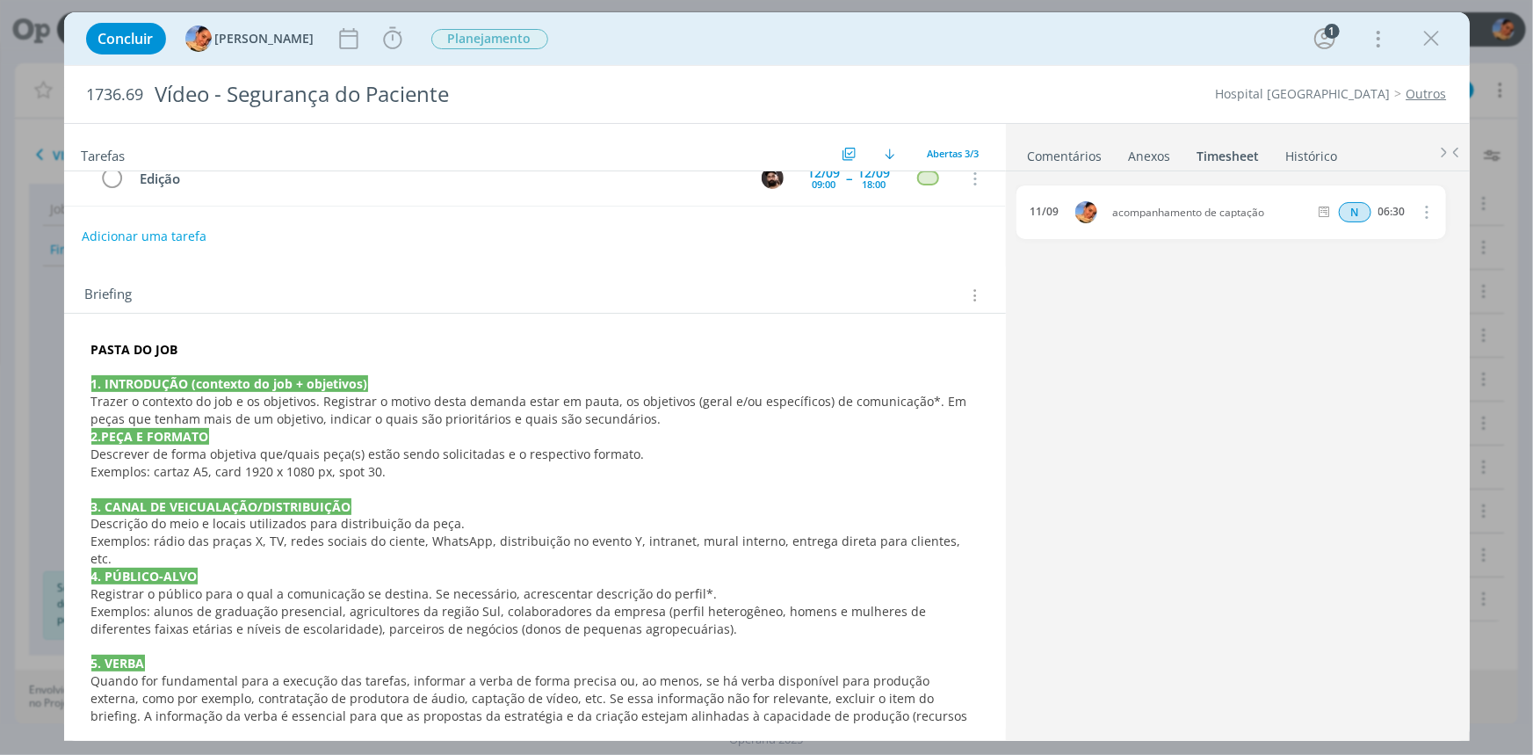
click at [216, 412] on span "o contexto do job e os objetivos. Registrar o motivo desta demanda estar em pau…" at bounding box center [530, 410] width 879 height 34
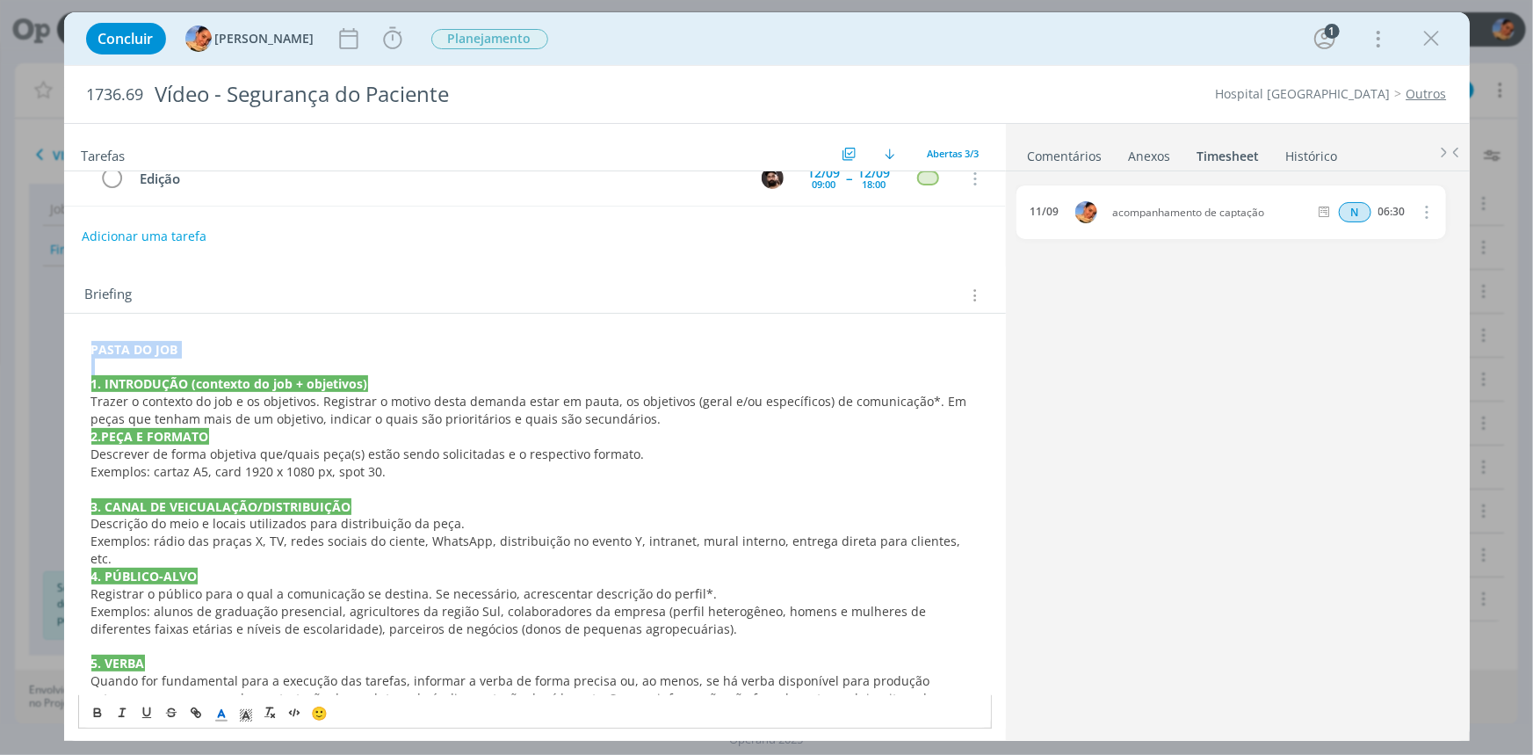
drag, startPoint x: 190, startPoint y: 357, endPoint x: 90, endPoint y: 341, distance: 101.4
click at [90, 341] on div "PASTA DO JOB 1. INTRODUÇÃO (contexto do job + objetivos) Trazer o contexto do j…" at bounding box center [535, 760] width 914 height 850
click at [198, 711] on icon "dialog" at bounding box center [196, 712] width 14 height 14
paste input "https://sobeae.sharepoint.com/:f:/s/SOBEAE/El_pFDJCd-ZFsH3h0y_CQVMBRog92QYwo-4I…"
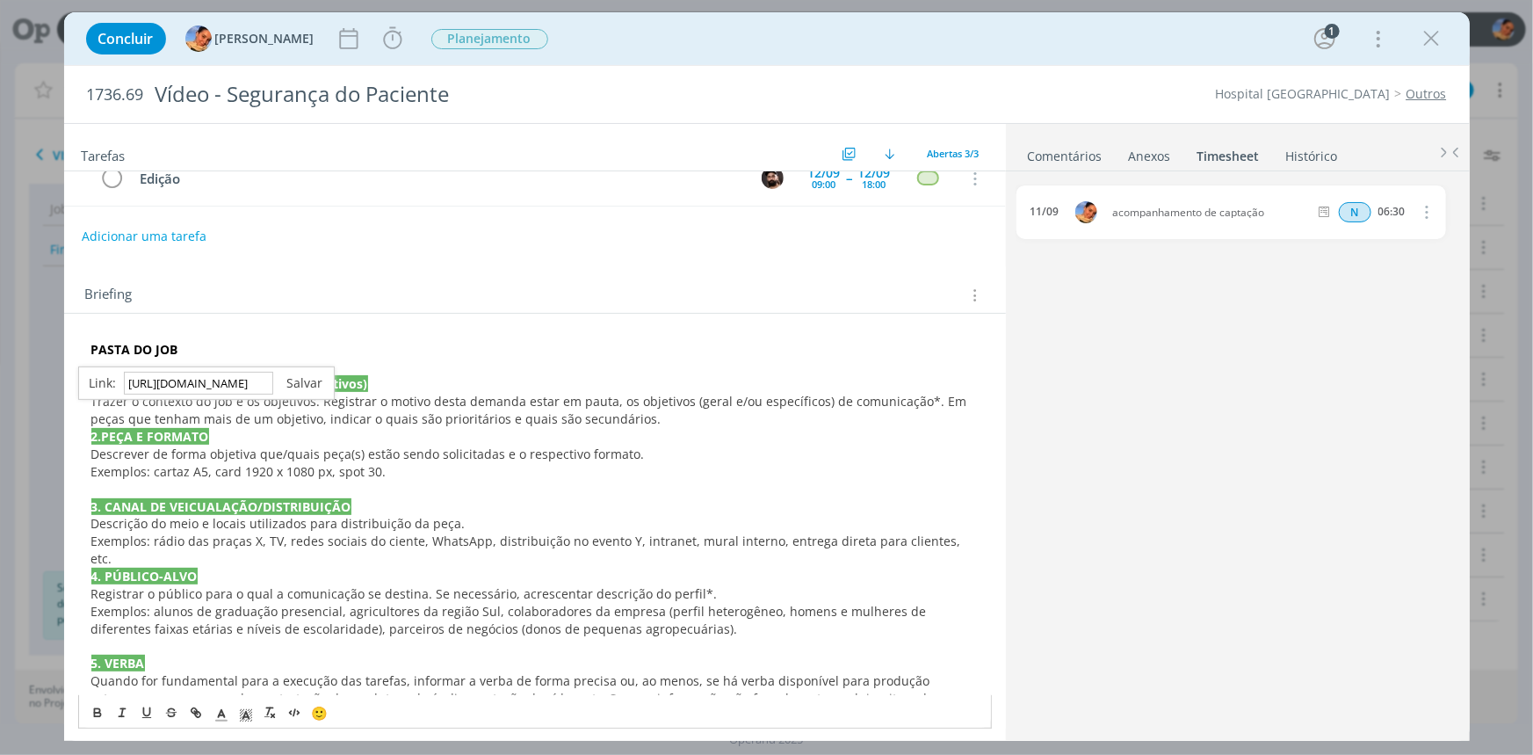
type input "https://sobeae.sharepoint.com/:f:/s/SOBEAE/El_pFDJCd-ZFsH3h0y_CQVMBRog92QYwo-4I…"
click at [300, 376] on link "dialog" at bounding box center [298, 382] width 50 height 17
click at [357, 435] on p "2.PEÇA E FORMATO" at bounding box center [534, 437] width 887 height 18
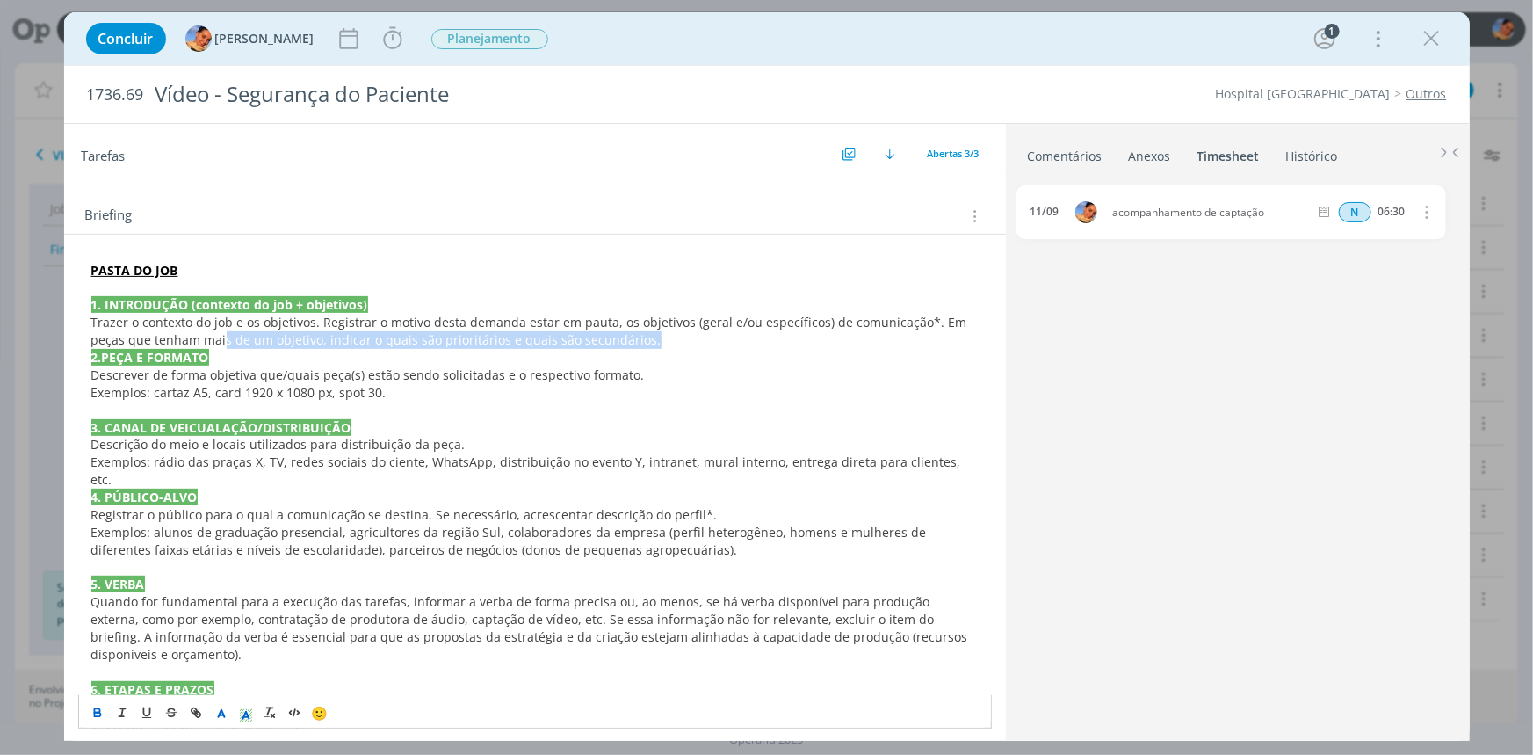
drag, startPoint x: 662, startPoint y: 336, endPoint x: 1260, endPoint y: 380, distance: 599.0
click at [221, 329] on p "Trazer o contexto do job e os objetivos. Registrar o motivo desta demanda estar…" at bounding box center [534, 331] width 887 height 35
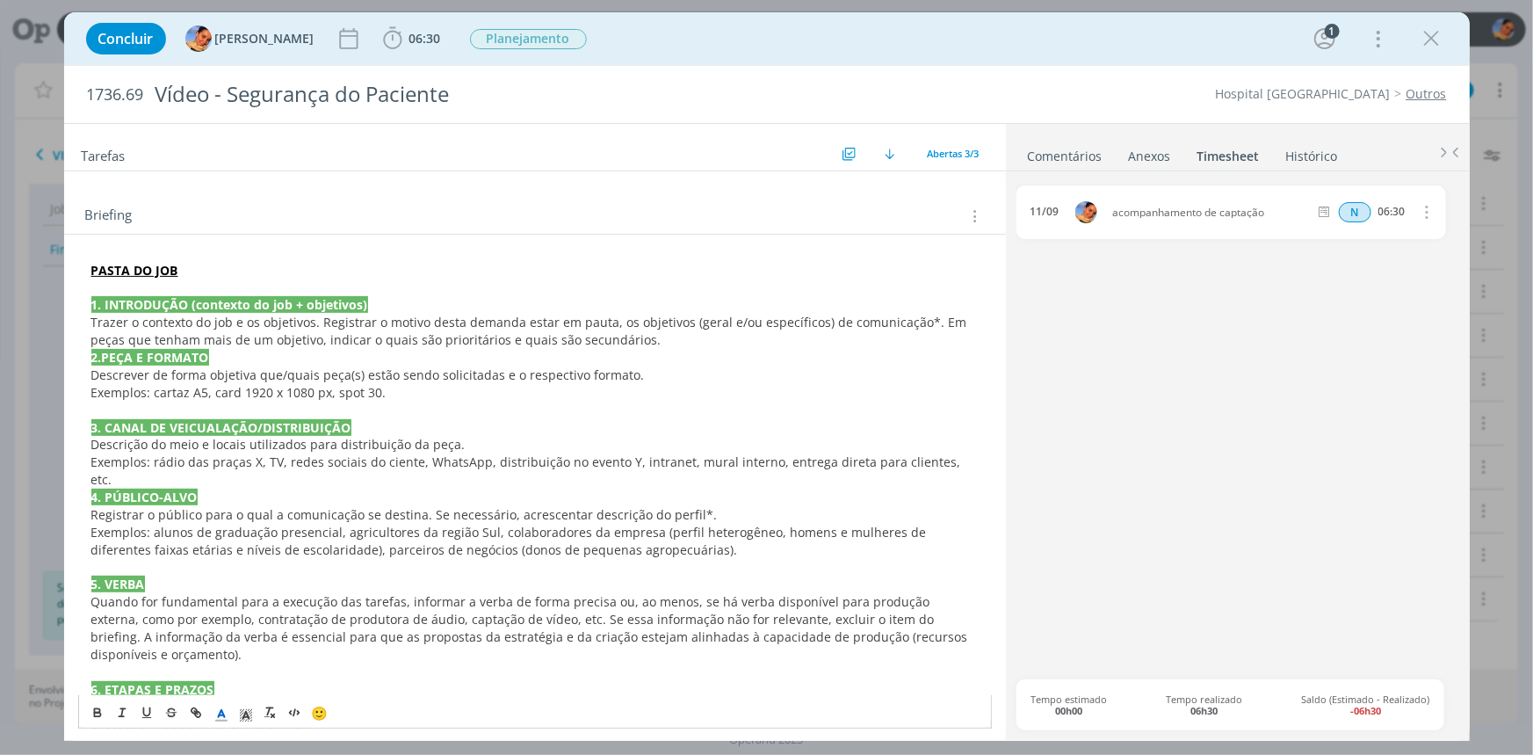
click at [710, 375] on p "Descrever de forma objetiva que/quais peça(s) estão sendo solicitadas e o respe…" at bounding box center [534, 375] width 887 height 18
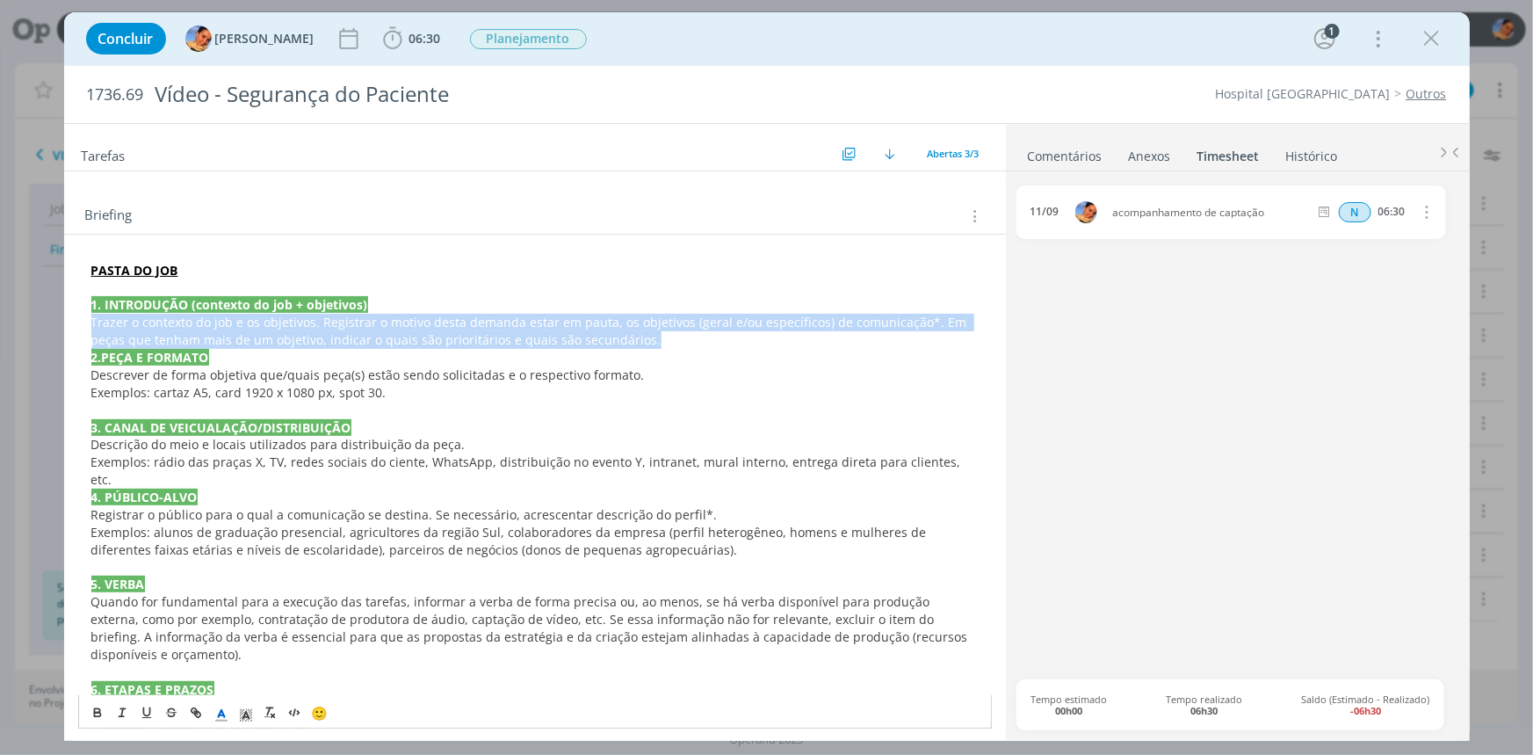
drag, startPoint x: 653, startPoint y: 340, endPoint x: 83, endPoint y: 317, distance: 569.7
click at [83, 317] on div "PASTA DO JOB 1. INTRODUÇÃO (contexto do job + objetivos) Trazer o contexto do j…" at bounding box center [535, 681] width 914 height 850
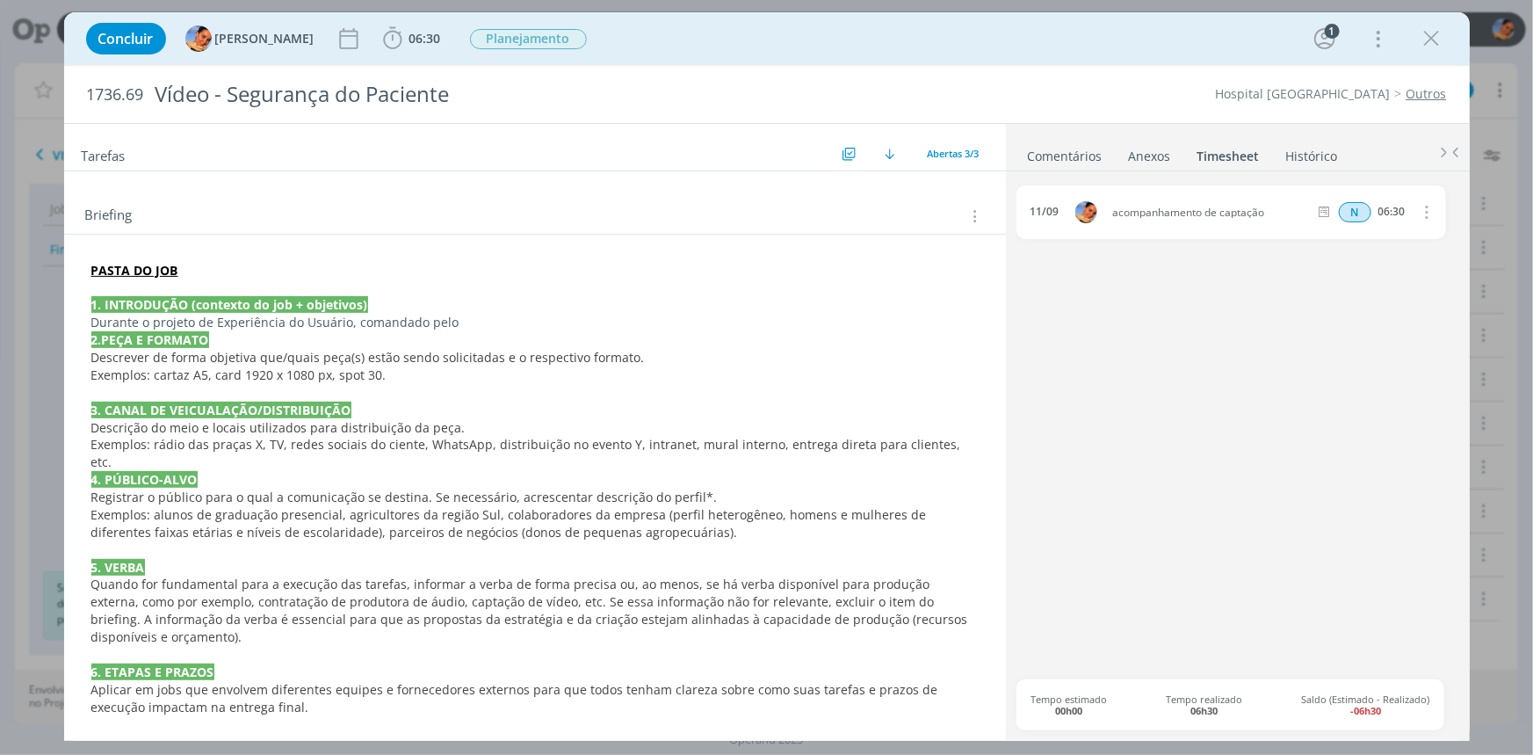
scroll to position [0, 0]
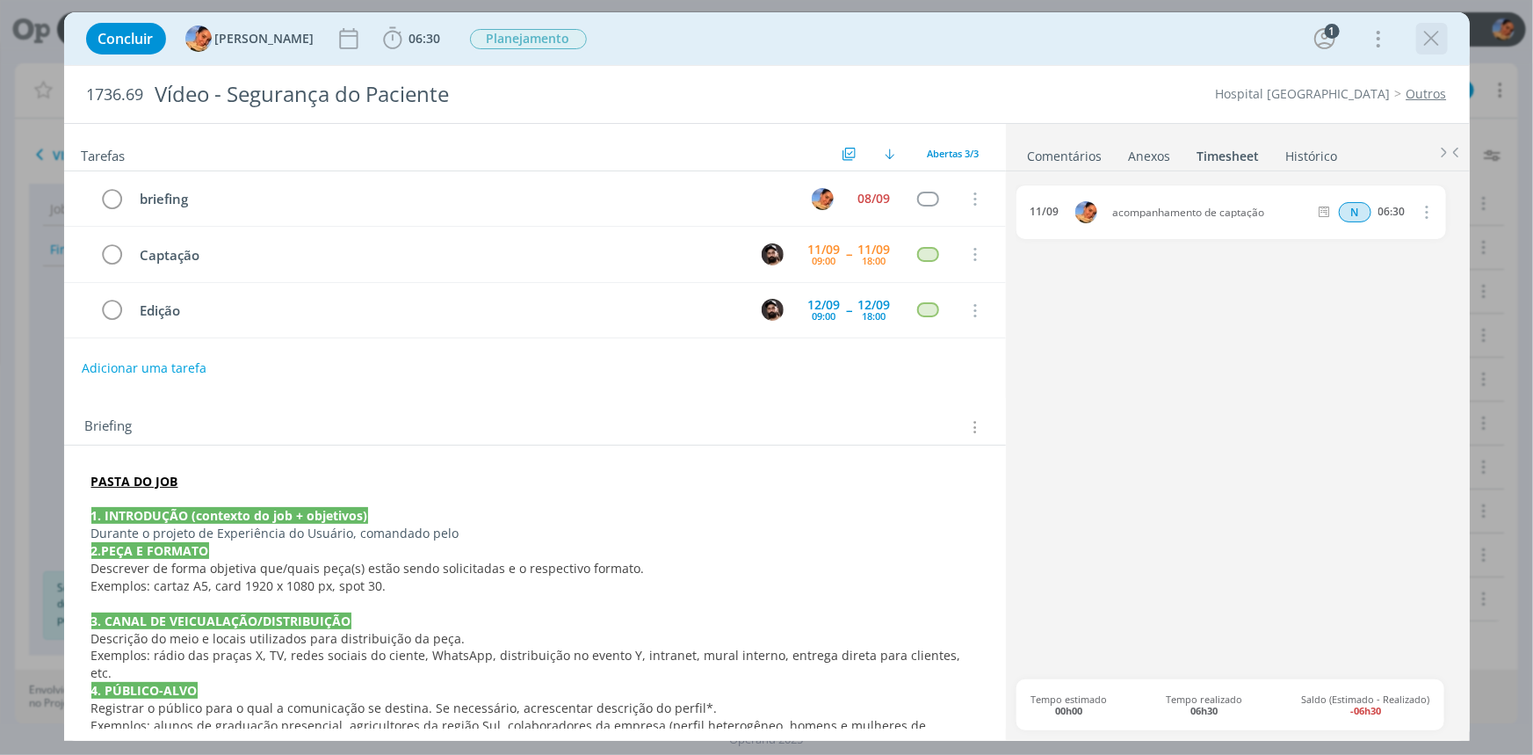
click at [1422, 33] on icon "dialog" at bounding box center [1432, 38] width 26 height 26
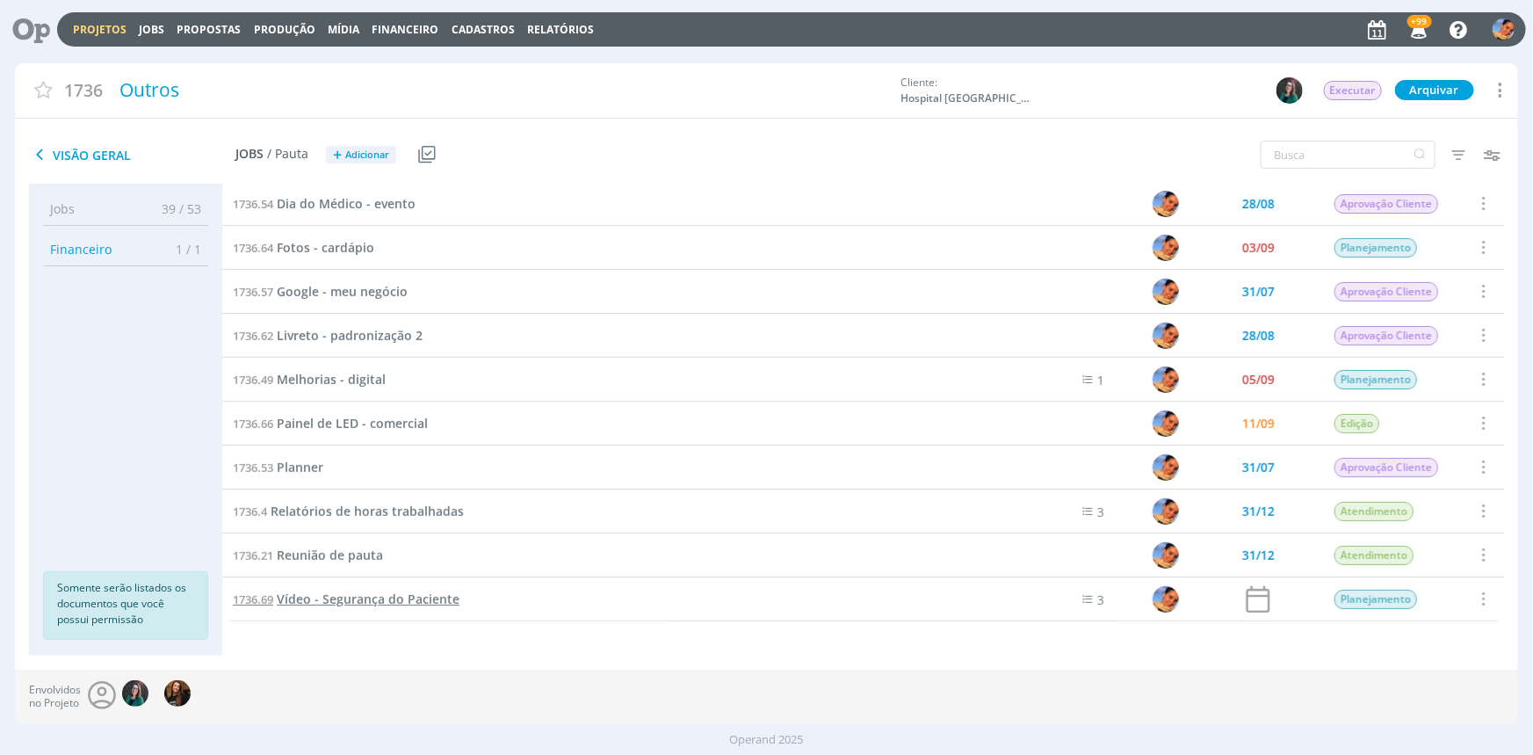
click at [384, 596] on span "Vídeo - Segurança do Paciente" at bounding box center [368, 598] width 183 height 17
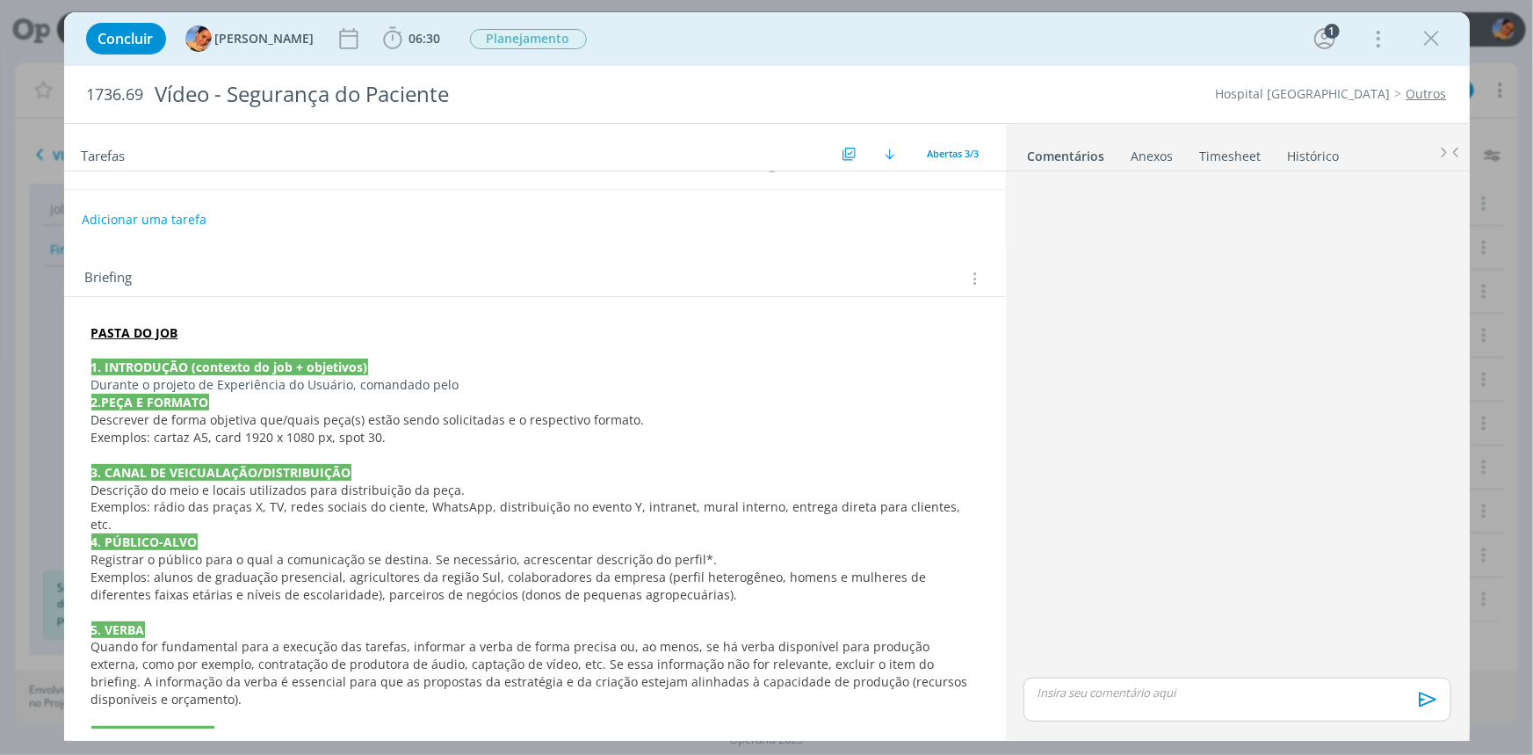
scroll to position [159, 0]
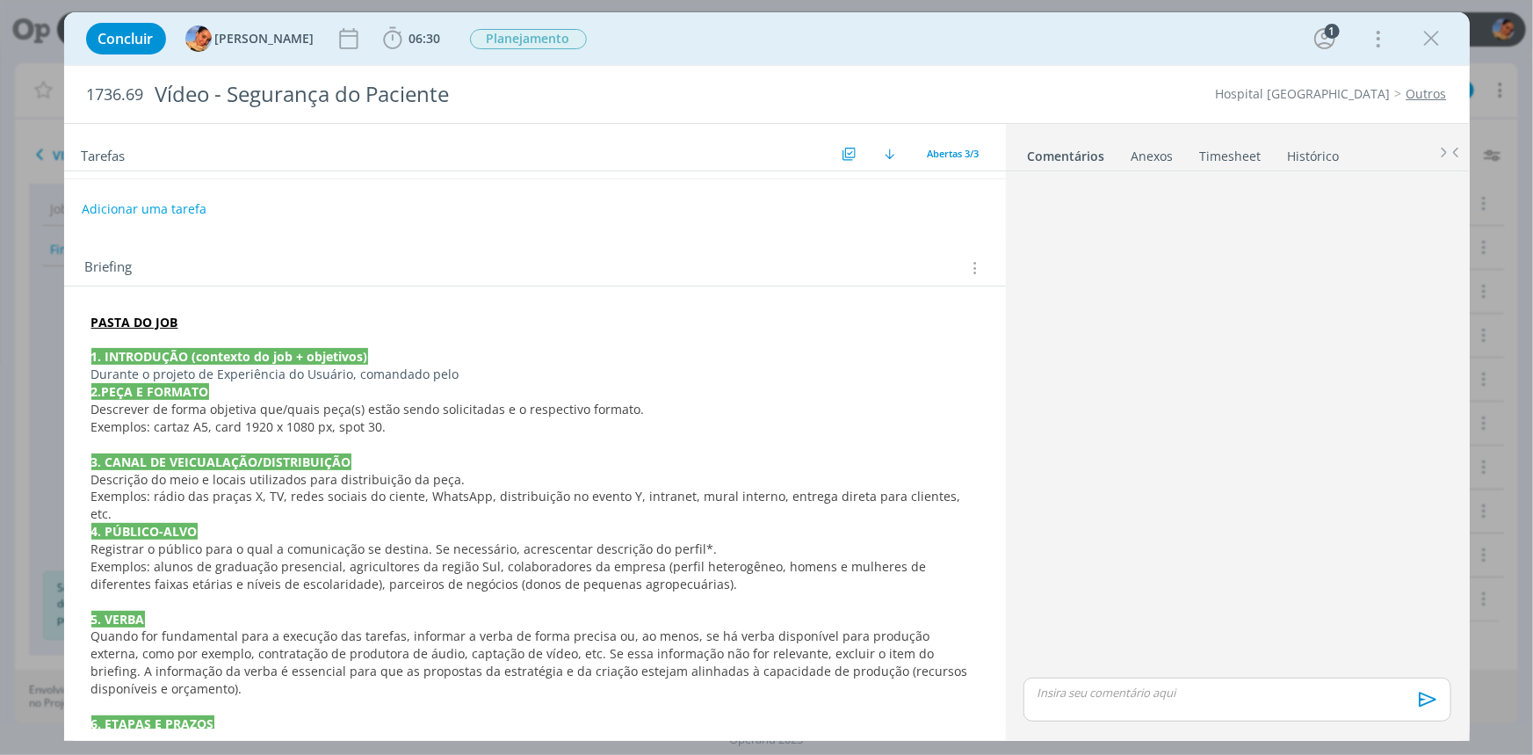
click at [467, 366] on p "Durante o projeto de Experiência do Usuário, comandado pelo" at bounding box center [534, 374] width 887 height 18
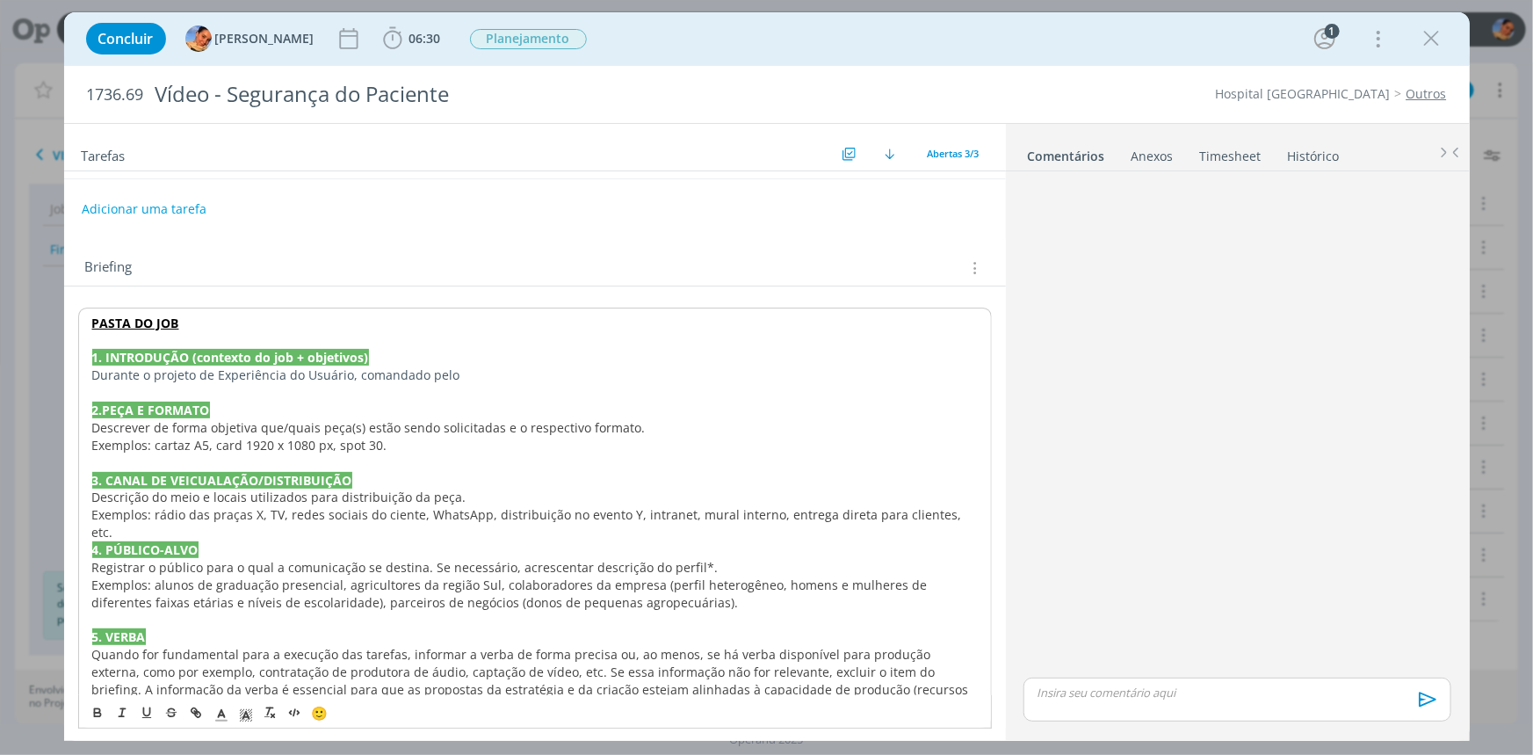
click at [518, 372] on p "Durante o projeto de Experiência do Usuário, comandado pelo" at bounding box center [535, 375] width 886 height 18
click at [1077, 316] on div "Tarefas Usar Job de template Criar template a partir deste job Visualizar Templ…" at bounding box center [767, 432] width 1406 height 618
click at [552, 355] on p "1. INTRODUÇÃO (contexto do job + objetivos)" at bounding box center [534, 357] width 887 height 18
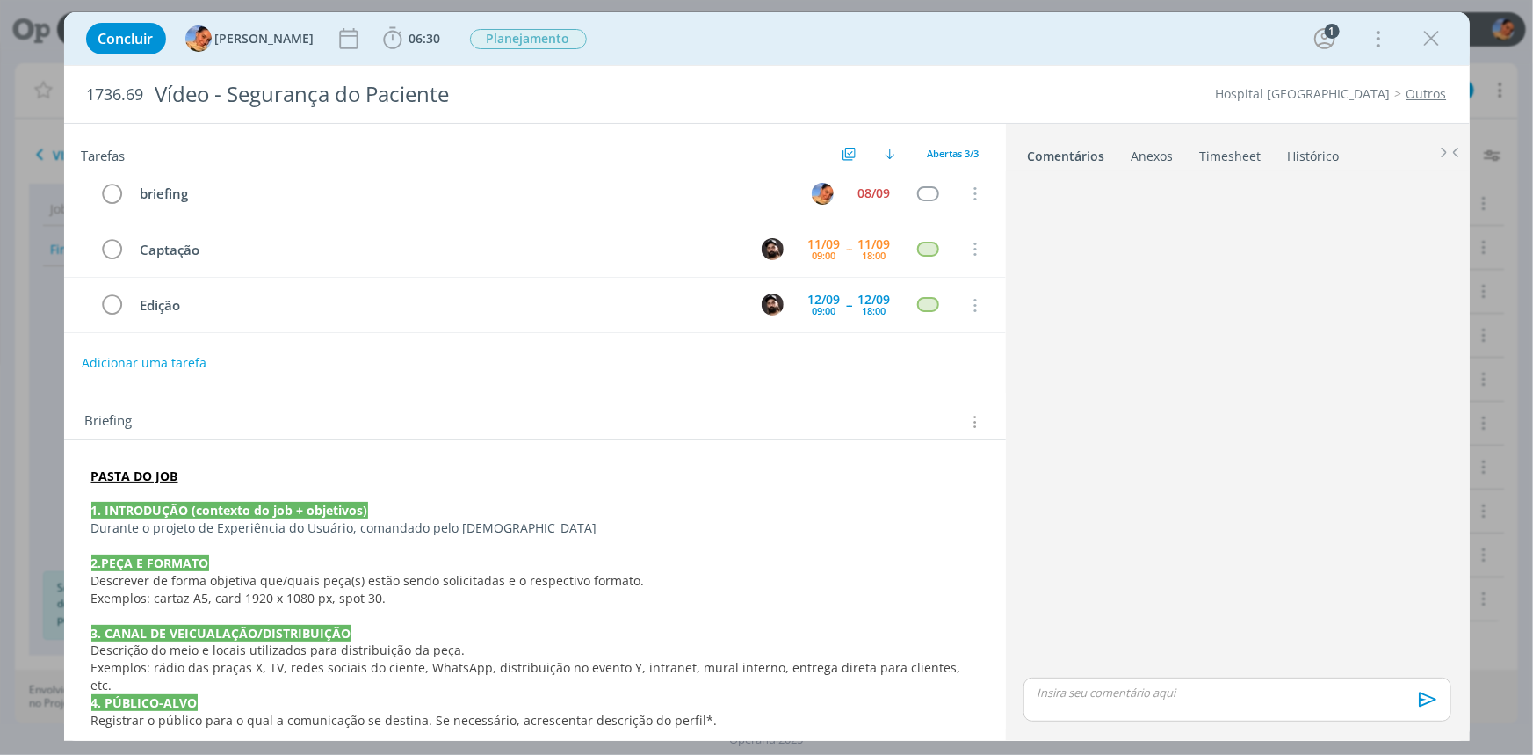
scroll to position [0, 0]
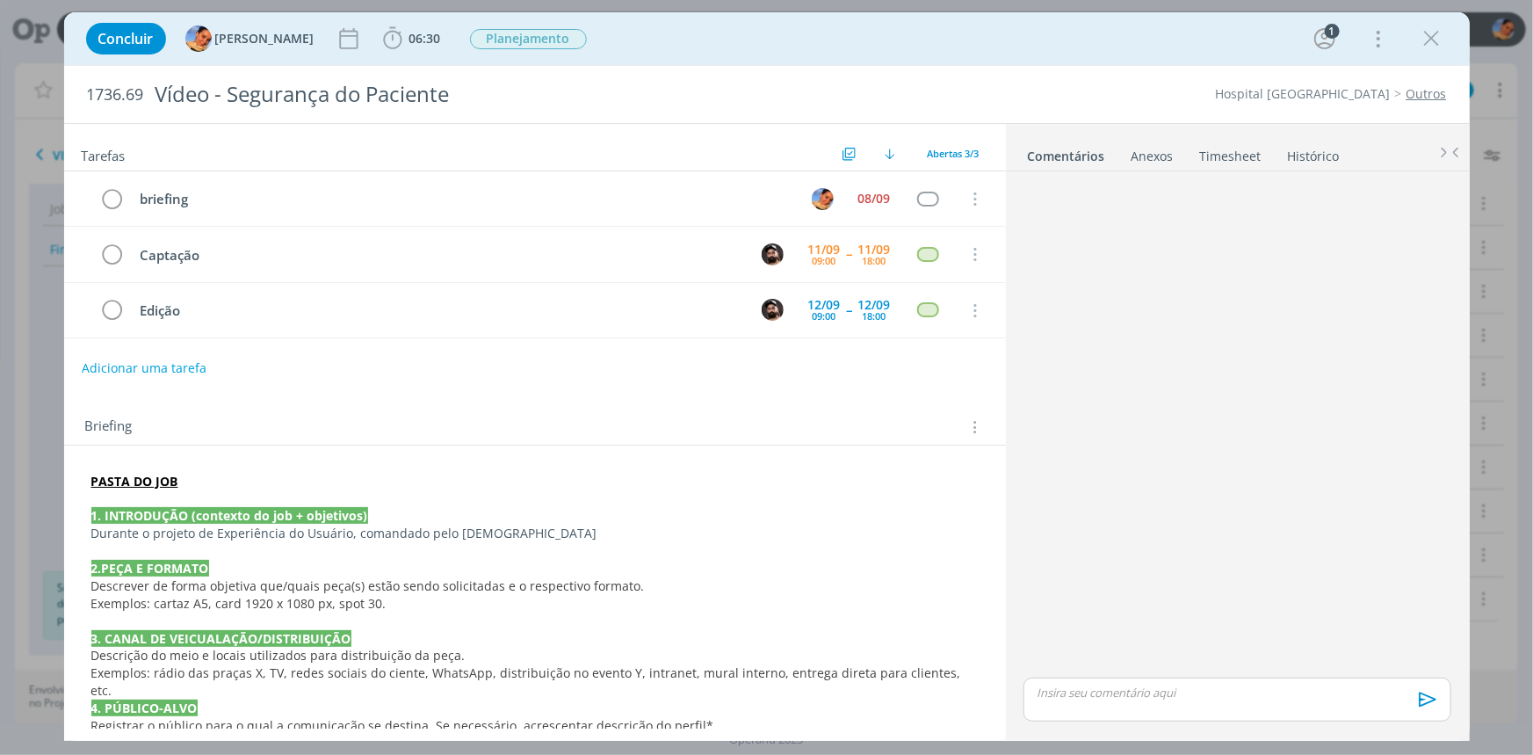
click at [1250, 158] on link "Timesheet" at bounding box center [1230, 152] width 63 height 25
click at [1327, 167] on ul "Comentários Anexos 0 Timesheet Histórico" at bounding box center [1238, 147] width 464 height 47
click at [1320, 160] on link "Histórico" at bounding box center [1312, 152] width 54 height 25
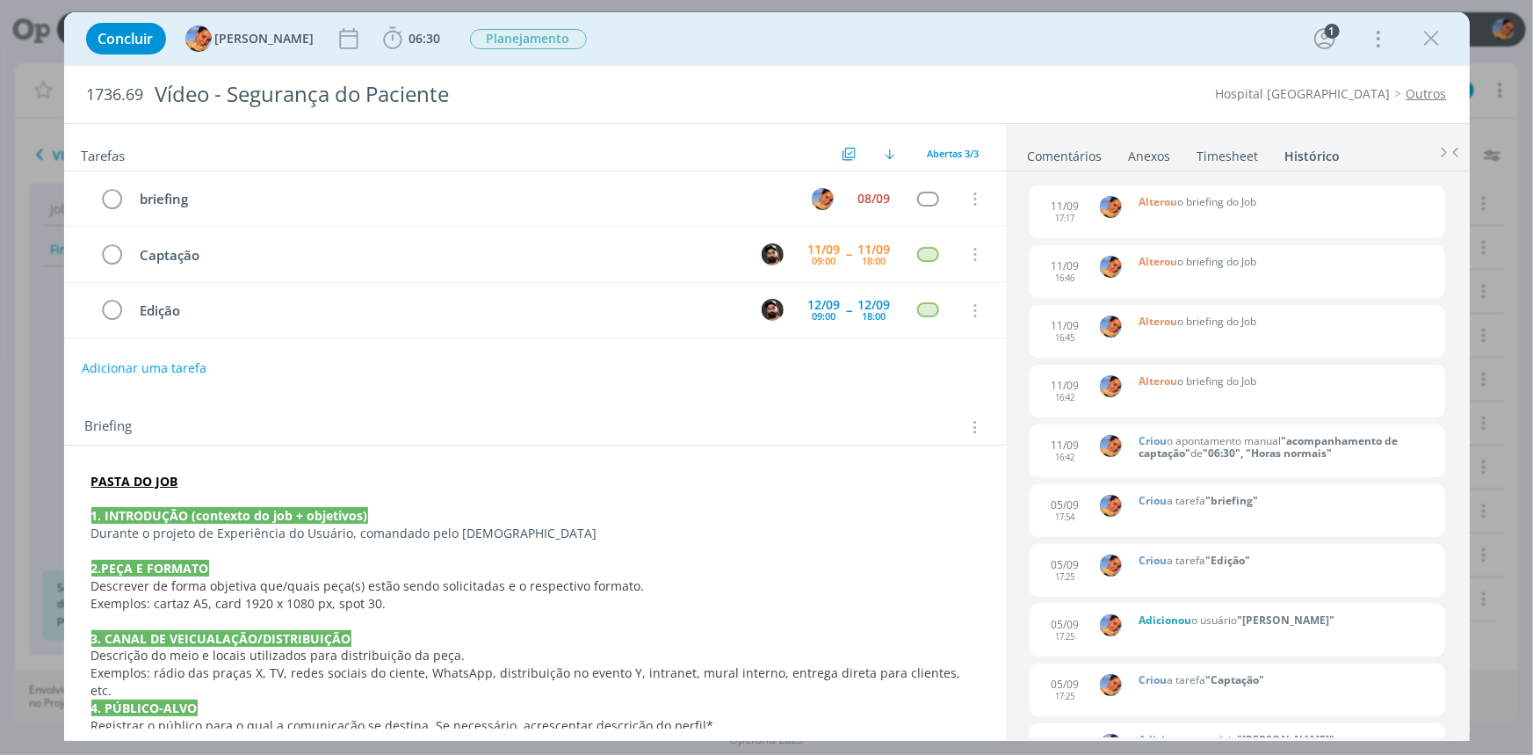
click at [1056, 159] on link "Comentários" at bounding box center [1065, 152] width 76 height 25
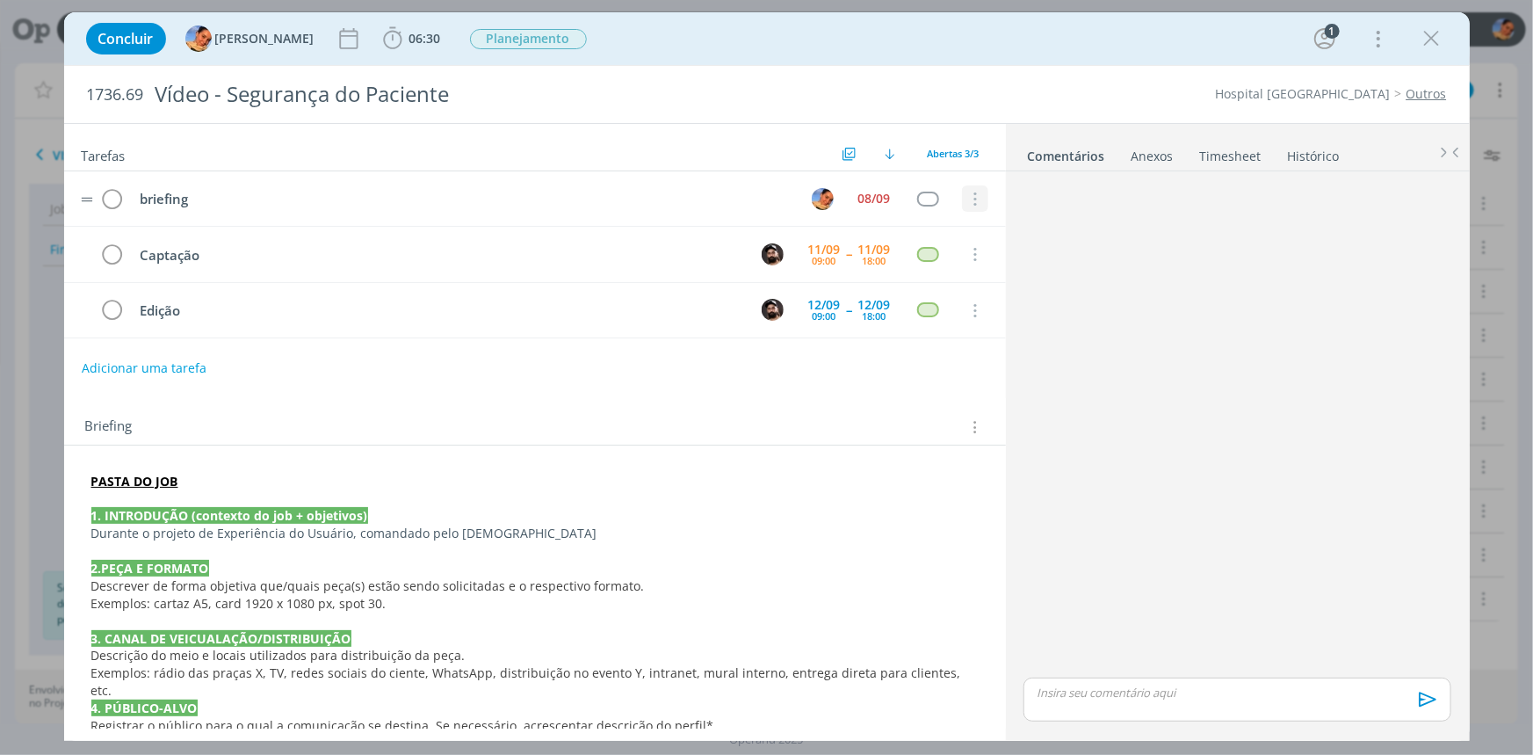
click at [962, 191] on button "dialog" at bounding box center [975, 199] width 26 height 26
drag, startPoint x: 949, startPoint y: 218, endPoint x: 759, endPoint y: 337, distance: 224.2
click at [948, 218] on link "Cancelar" at bounding box center [918, 229] width 139 height 28
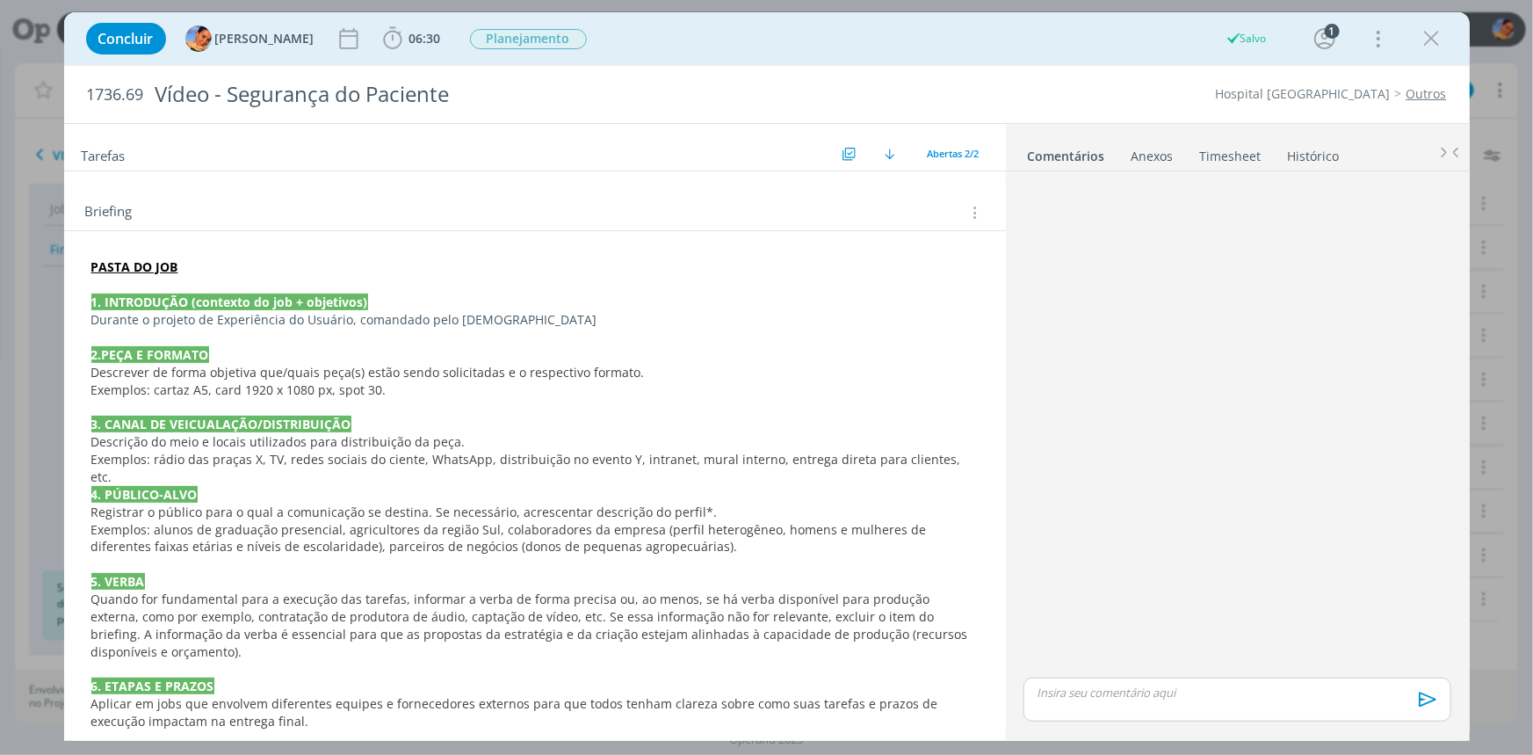
scroll to position [159, 0]
click at [543, 310] on p "Durante o projeto de Experiência do Usuário, comandado pelo Cristiano" at bounding box center [534, 319] width 887 height 18
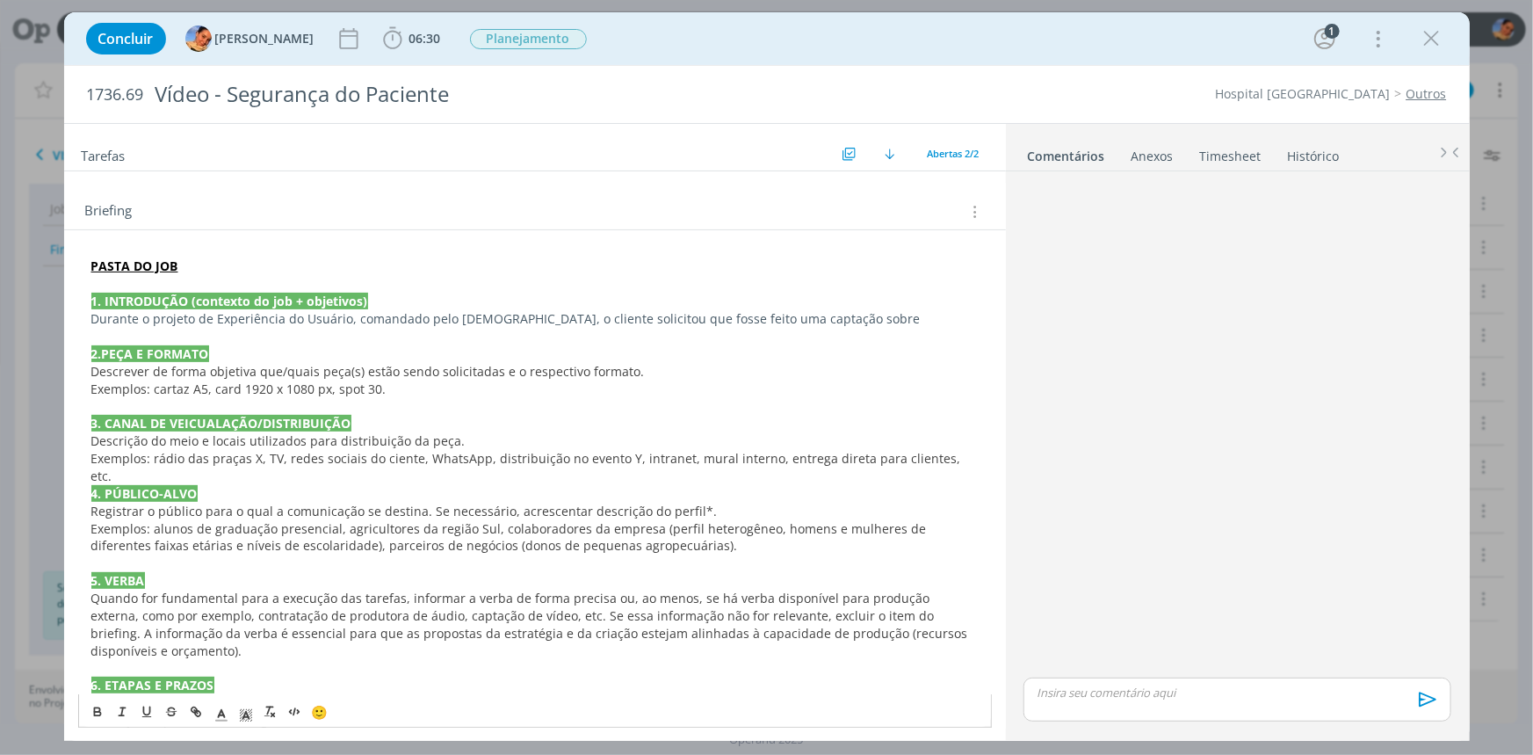
click at [837, 310] on p "Durante o projeto de Experiência do Usuário, comandado pelo Cristiano, o client…" at bounding box center [534, 319] width 887 height 18
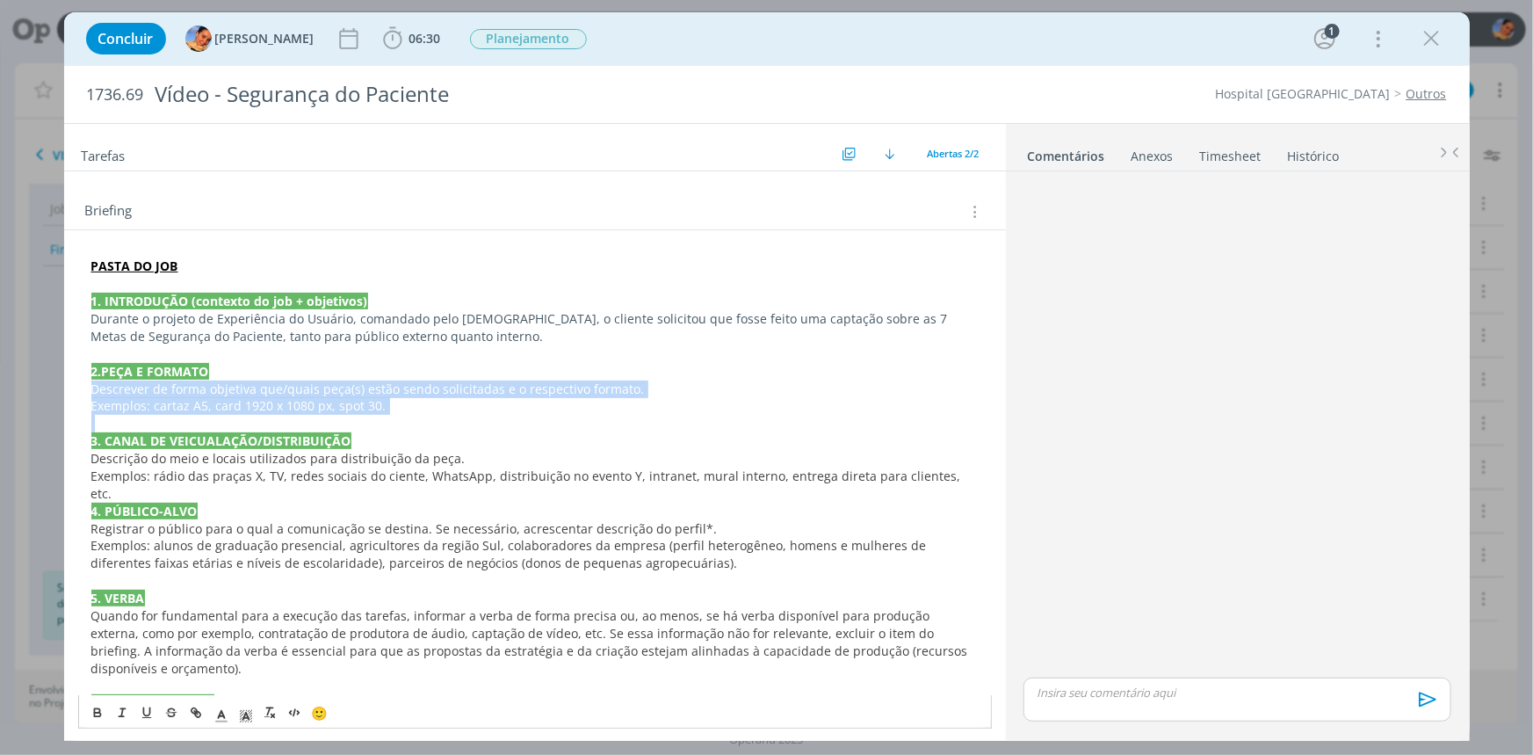
drag, startPoint x: 386, startPoint y: 419, endPoint x: 77, endPoint y: 378, distance: 311.1
click at [78, 378] on div "PASTA DO JOB 1. INTRODUÇÃO (contexto do job + objetivos) Durante o projeto de E…" at bounding box center [535, 685] width 914 height 868
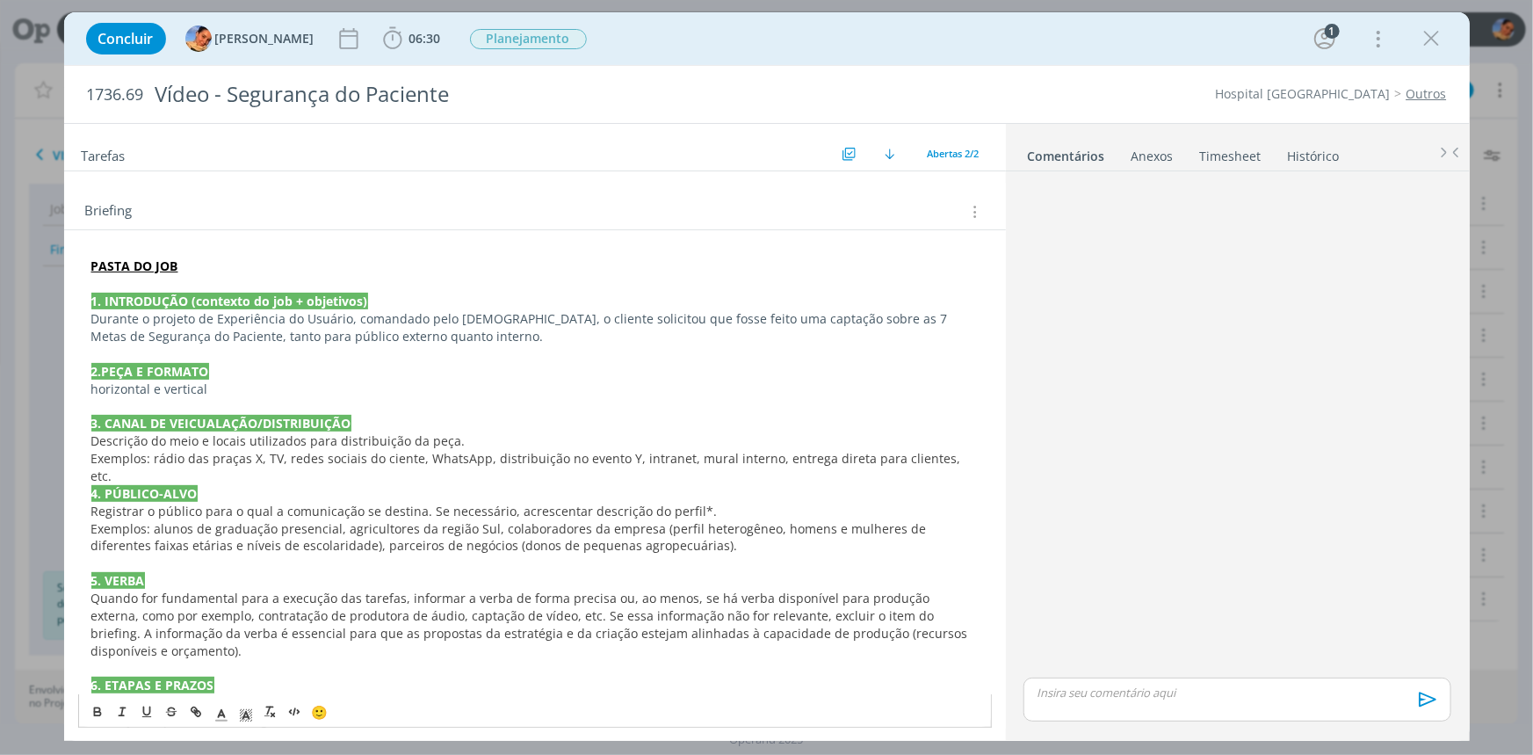
click at [465, 423] on p "3. CANAL DE VEICUALAÇÃO/DISTRIBUIÇÃO" at bounding box center [534, 424] width 887 height 18
click at [457, 415] on p "3. CANAL DE VEICUALAÇÃO/DISTRIBUIÇÃO" at bounding box center [534, 424] width 887 height 18
click at [440, 415] on p "3. CANAL DE VEICUALAÇÃO/DISTRIBUIÇÃO" at bounding box center [534, 424] width 887 height 18
click at [973, 453] on div "PASTA DO JOB 1. INTRODUÇÃO (contexto do job + objetivos) Durante o projeto de E…" at bounding box center [535, 676] width 914 height 850
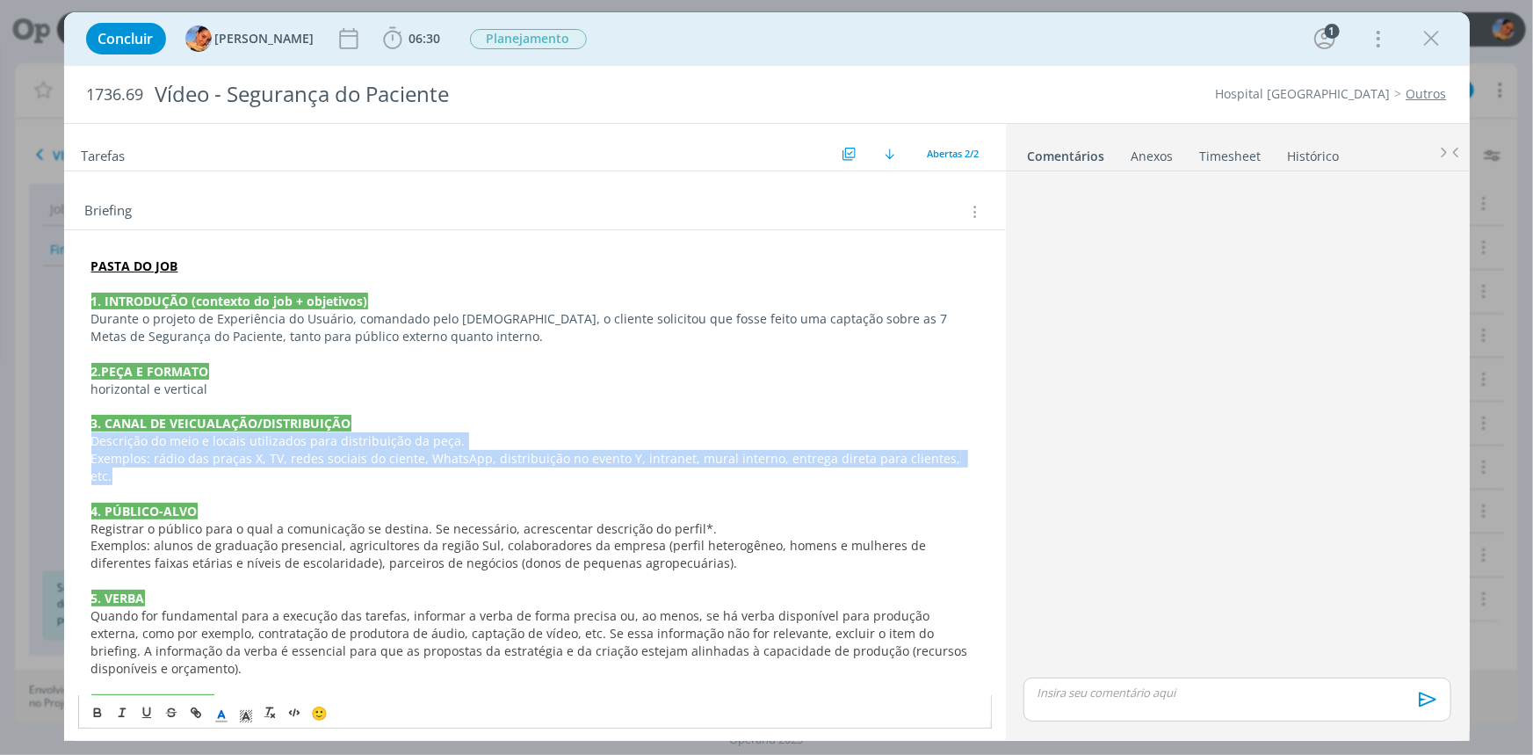
drag, startPoint x: 970, startPoint y: 455, endPoint x: 73, endPoint y: 438, distance: 897.1
click at [73, 438] on div "PASTA DO JOB 1. INTRODUÇÃO (contexto do job + objetivos) Durante o projeto de E…" at bounding box center [535, 694] width 942 height 929
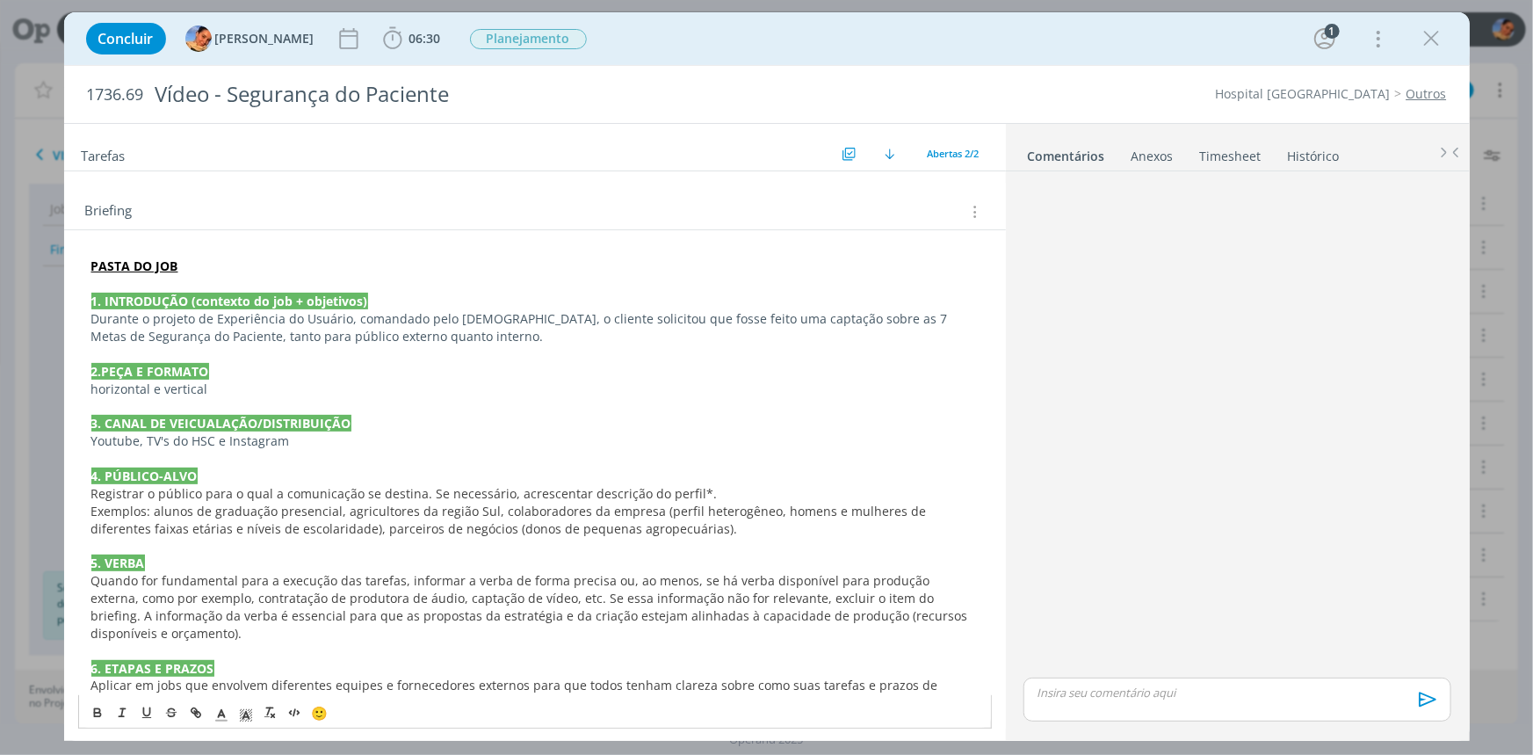
drag, startPoint x: 73, startPoint y: 438, endPoint x: 307, endPoint y: 545, distance: 256.7
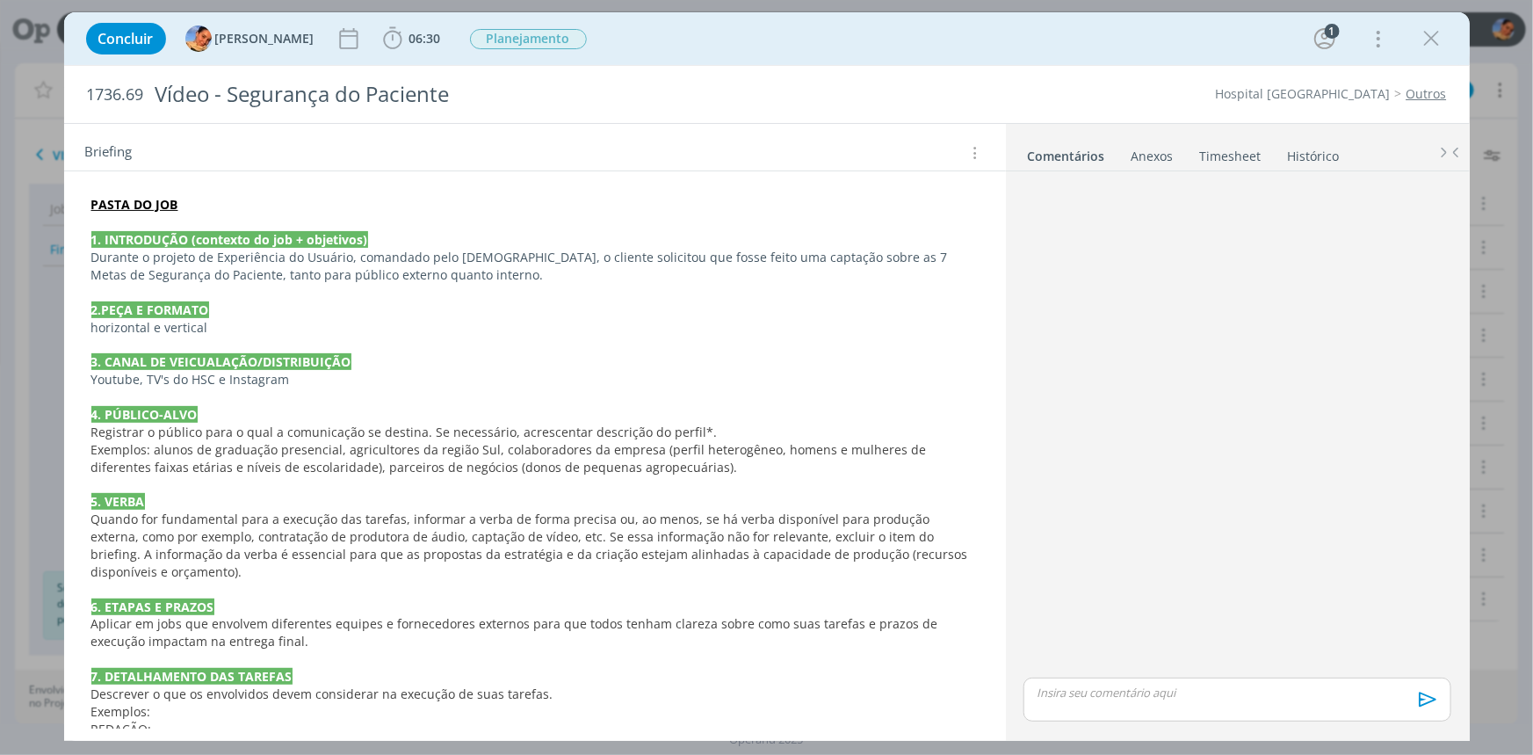
scroll to position [239, 0]
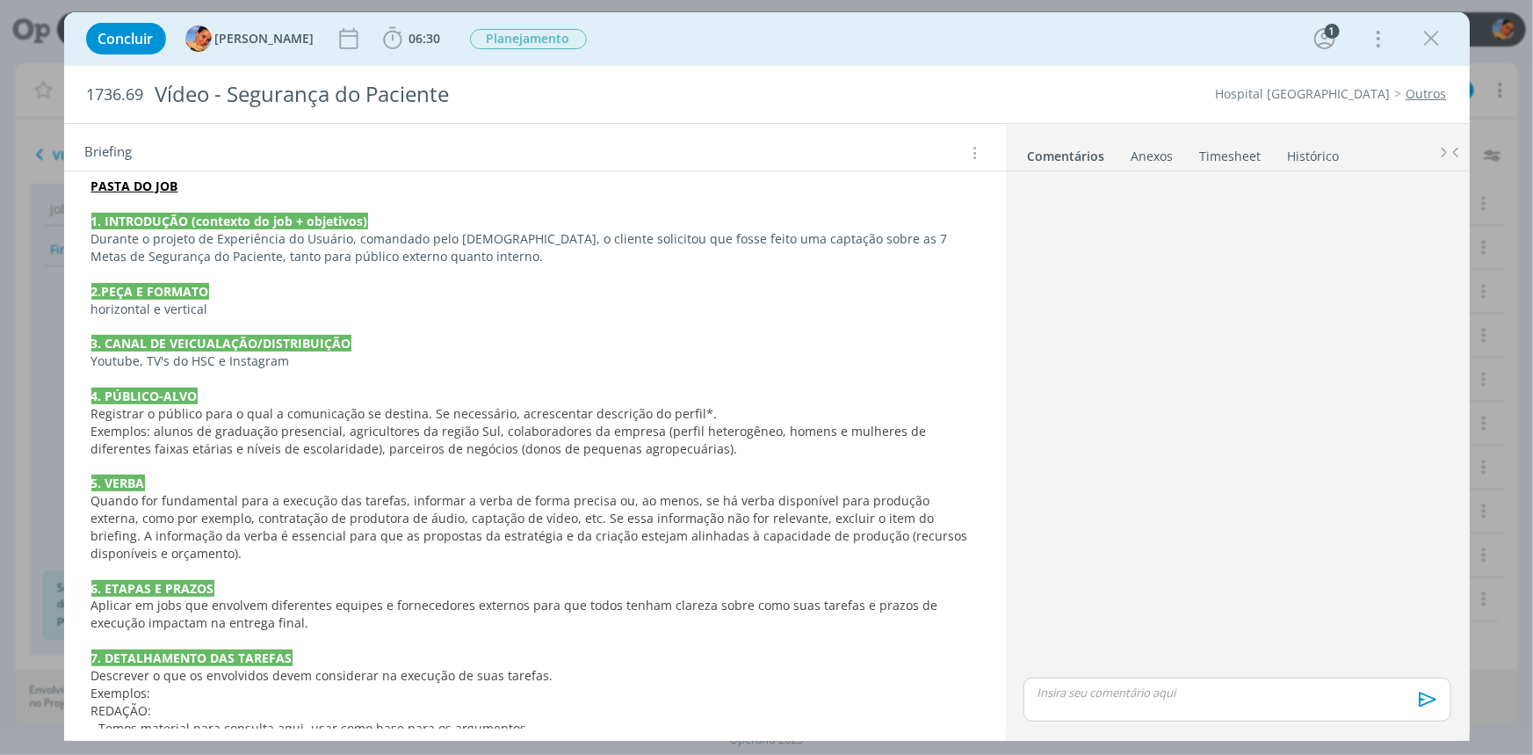
drag, startPoint x: 307, startPoint y: 545, endPoint x: 1079, endPoint y: 579, distance: 773.0
click at [653, 447] on p "Exemplos: alunos de graduação presencial, agricultores da região Sul, colaborad…" at bounding box center [534, 440] width 887 height 35
click at [589, 449] on span "Exemplos: alunos de graduação presencial, agricultores da região Sul, colaborad…" at bounding box center [510, 440] width 839 height 34
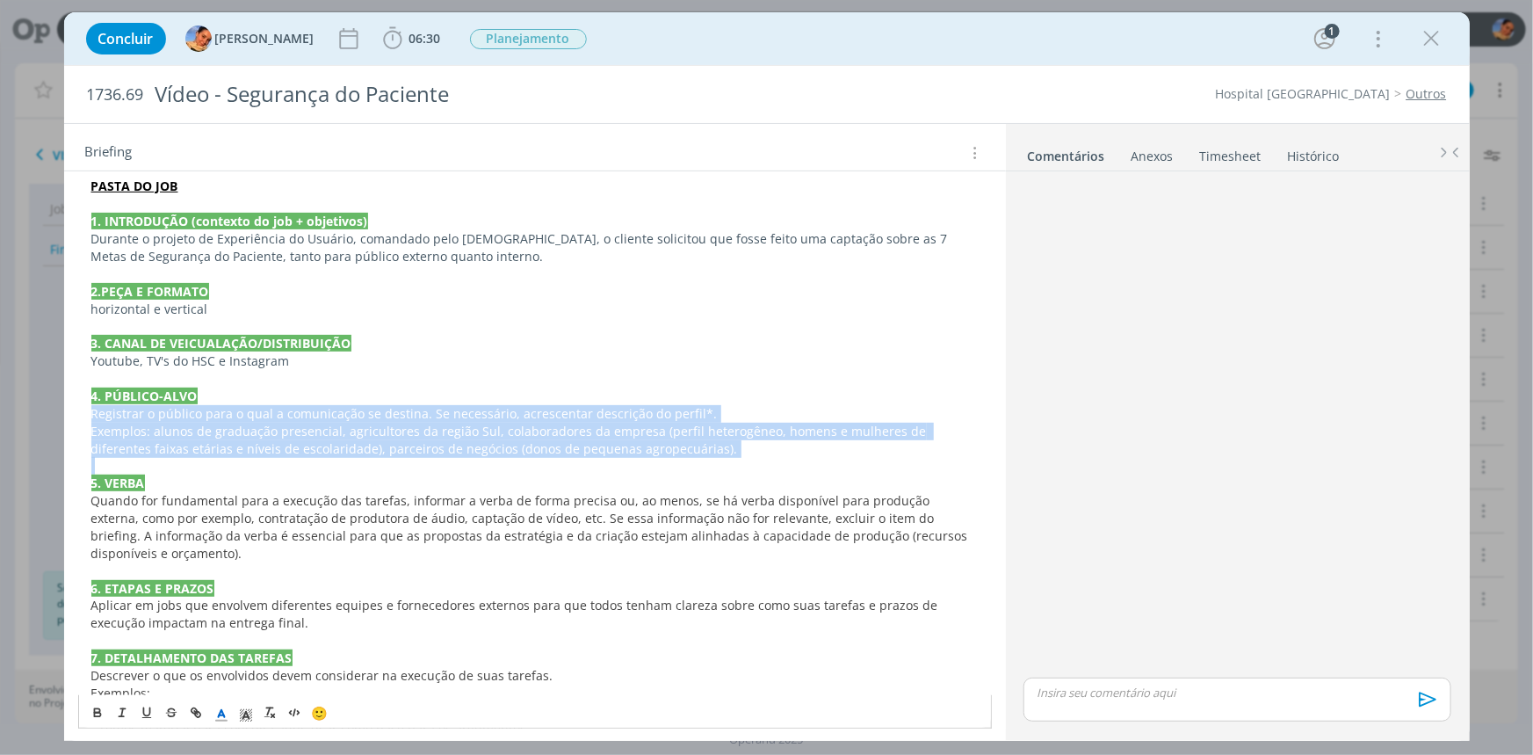
drag, startPoint x: 727, startPoint y: 458, endPoint x: 83, endPoint y: 411, distance: 646.5
click at [83, 411] on div "PASTA DO JOB 1. INTRODUÇÃO (contexto do job + objetivos) Durante o projeto de E…" at bounding box center [535, 587] width 914 height 833
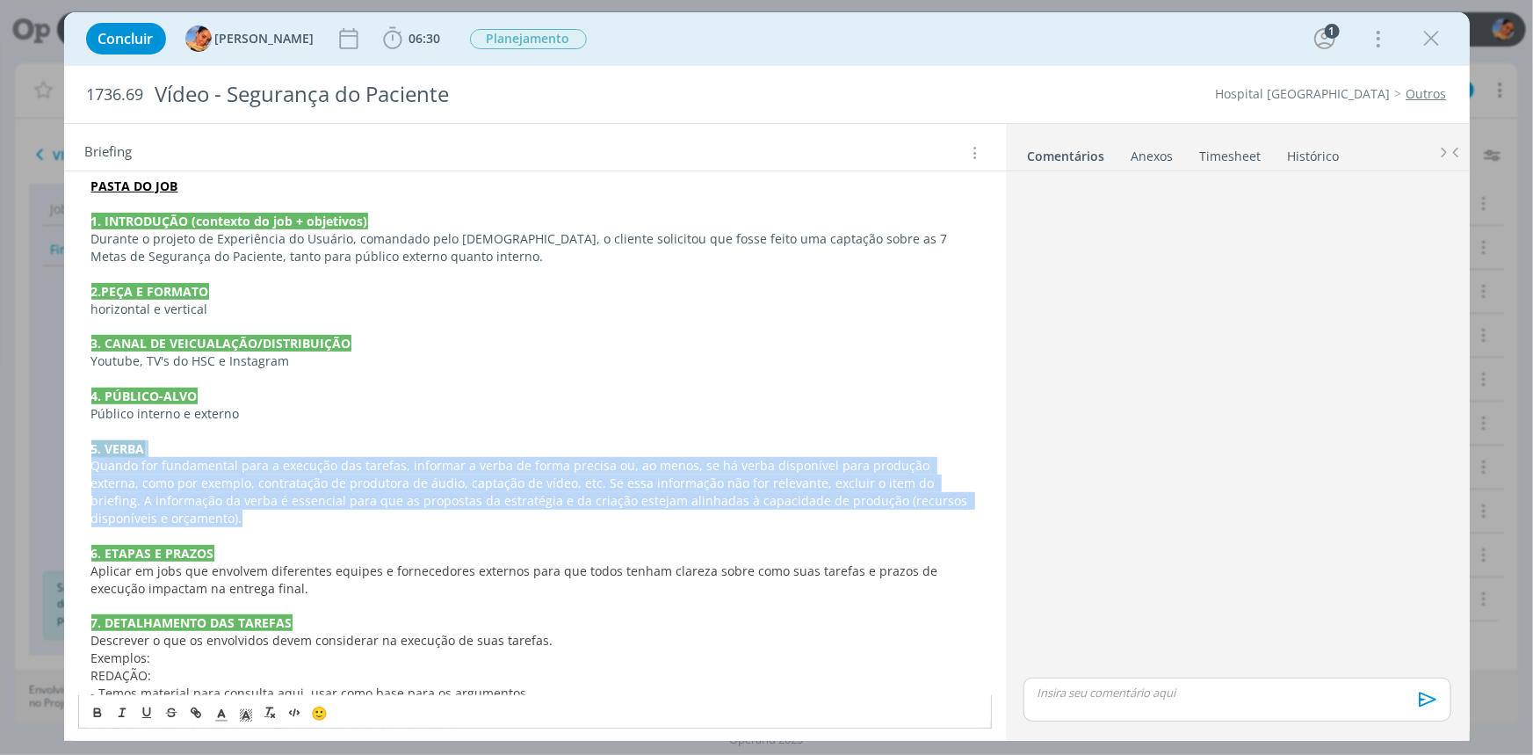
drag, startPoint x: 207, startPoint y: 518, endPoint x: 46, endPoint y: 438, distance: 180.3
click at [46, 438] on div "Concluir Luíza Santana 06:30 Iniciar Apontar Data * 11/09/2025 Horas * 00:00 Ta…" at bounding box center [766, 377] width 1533 height 755
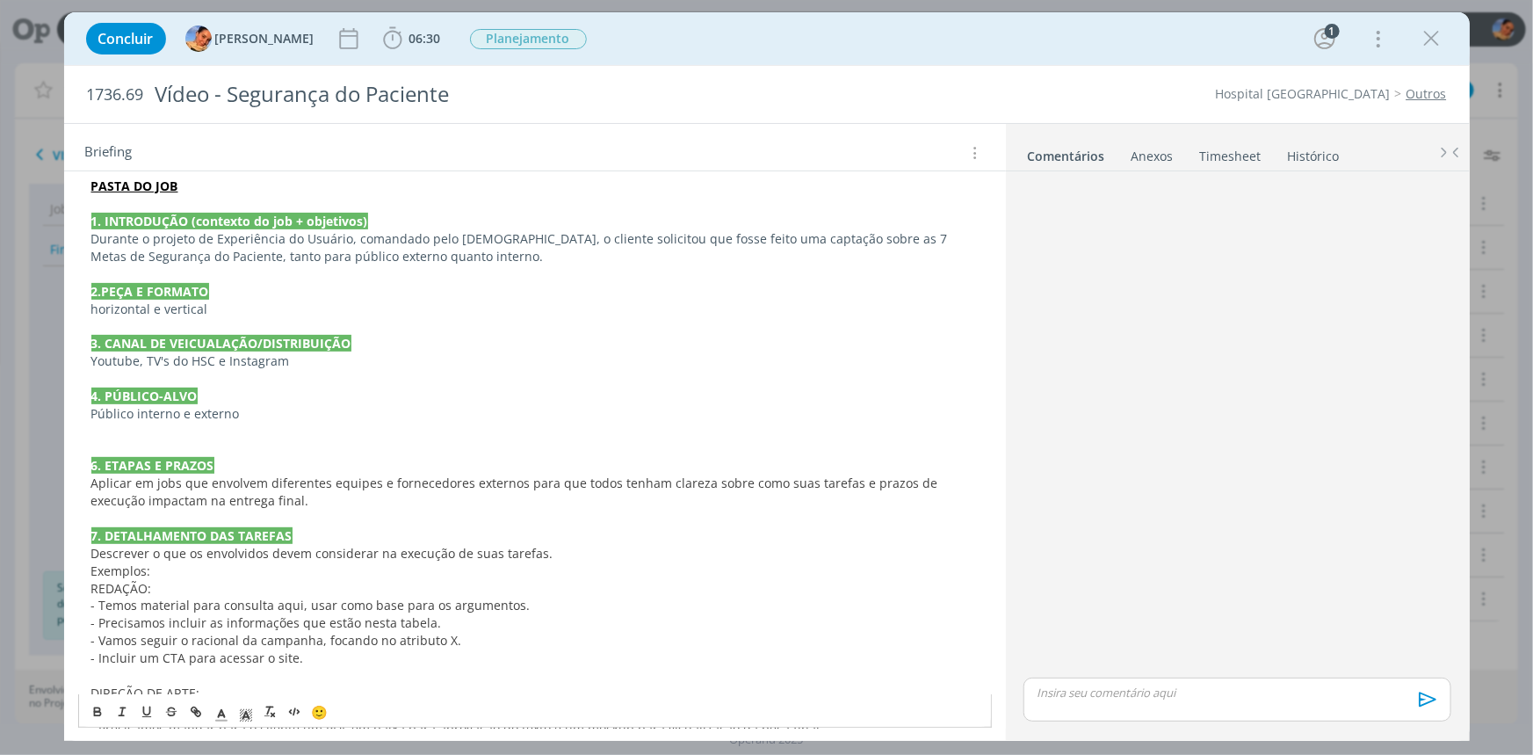
click at [101, 436] on p "dialog" at bounding box center [534, 432] width 887 height 18
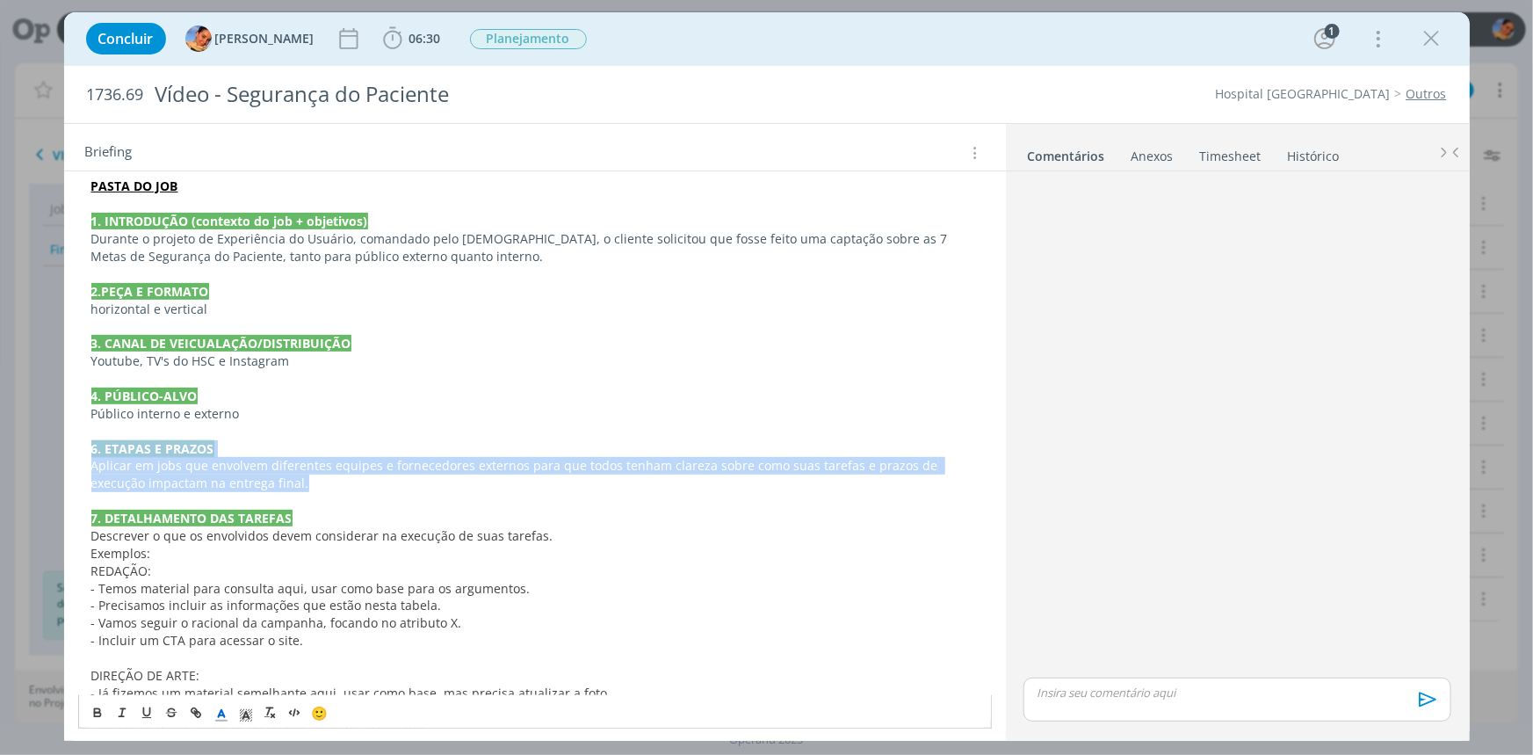
drag, startPoint x: 328, startPoint y: 487, endPoint x: 0, endPoint y: 455, distance: 329.2
click at [0, 455] on div "Concluir Luíza Santana 06:30 Iniciar Apontar Data * 11/09/2025 Horas * 00:00 Ta…" at bounding box center [766, 377] width 1533 height 755
click at [246, 475] on p "Aplicar em jobs que envolvem diferentes equipes e fornecedores externos para qu…" at bounding box center [534, 474] width 887 height 35
drag, startPoint x: 254, startPoint y: 480, endPoint x: 33, endPoint y: 459, distance: 222.3
click at [33, 459] on div "Concluir Luíza Santana 06:30 Iniciar Apontar Data * 11/09/2025 Horas * 00:00 Ta…" at bounding box center [766, 377] width 1533 height 755
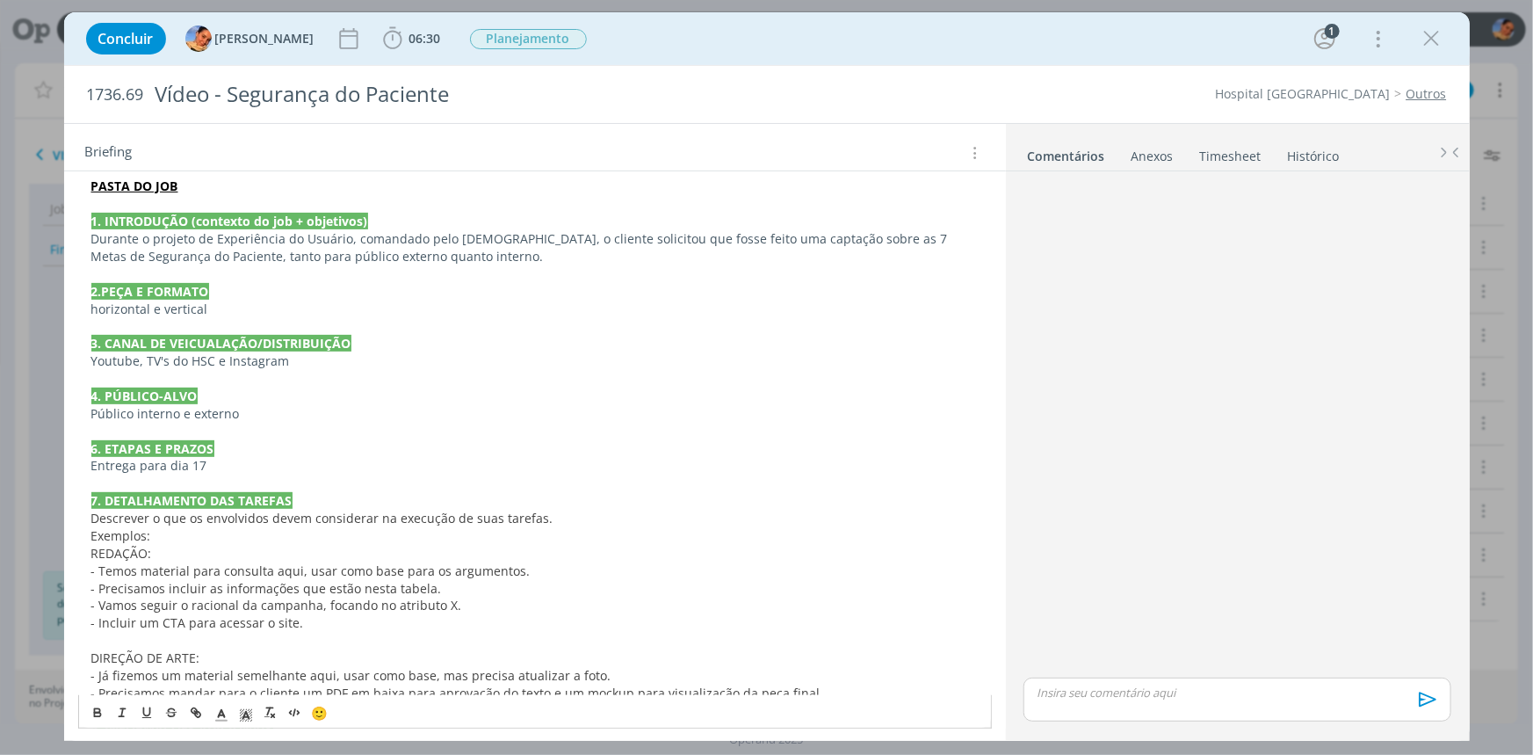
click at [290, 457] on p "Entrega para dia 17" at bounding box center [534, 466] width 887 height 18
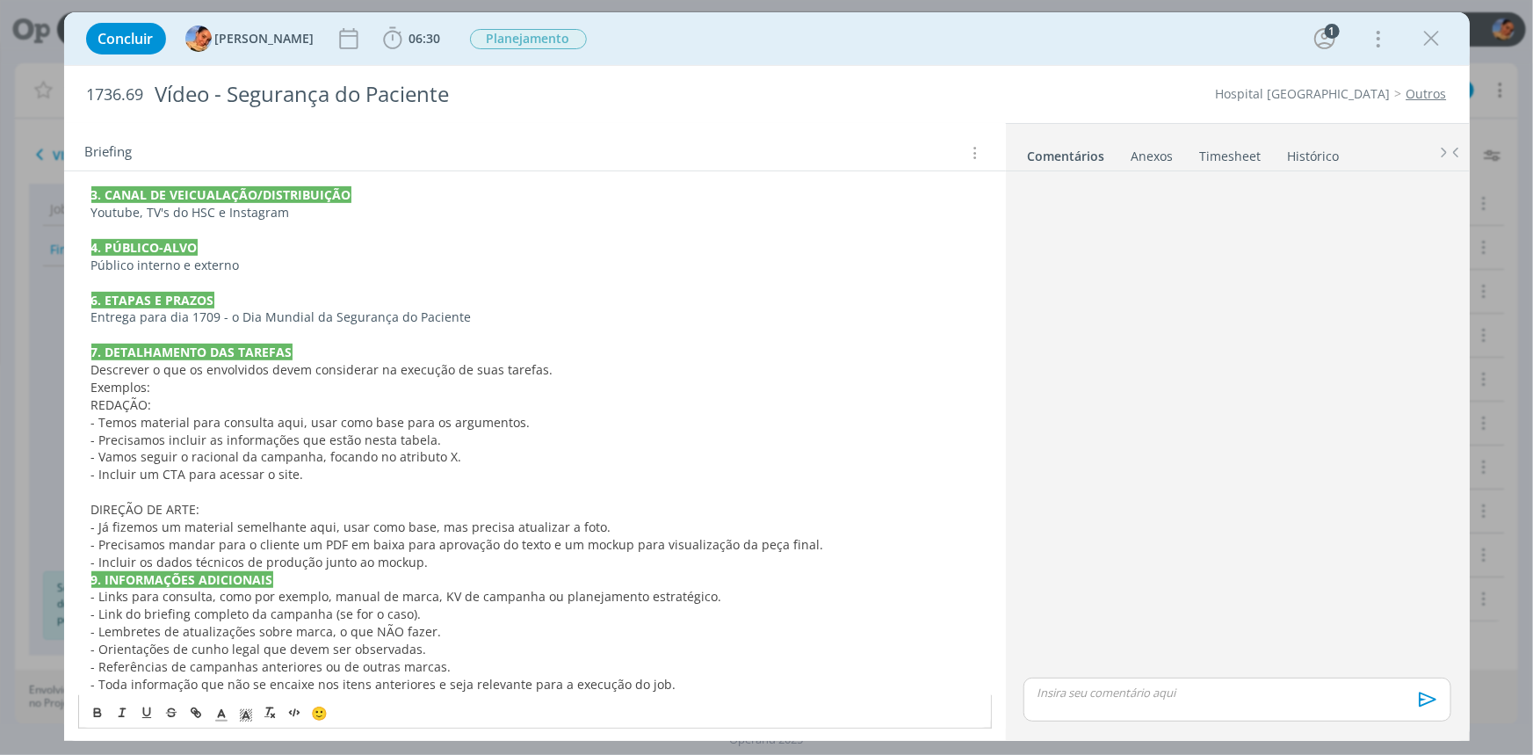
scroll to position [397, 0]
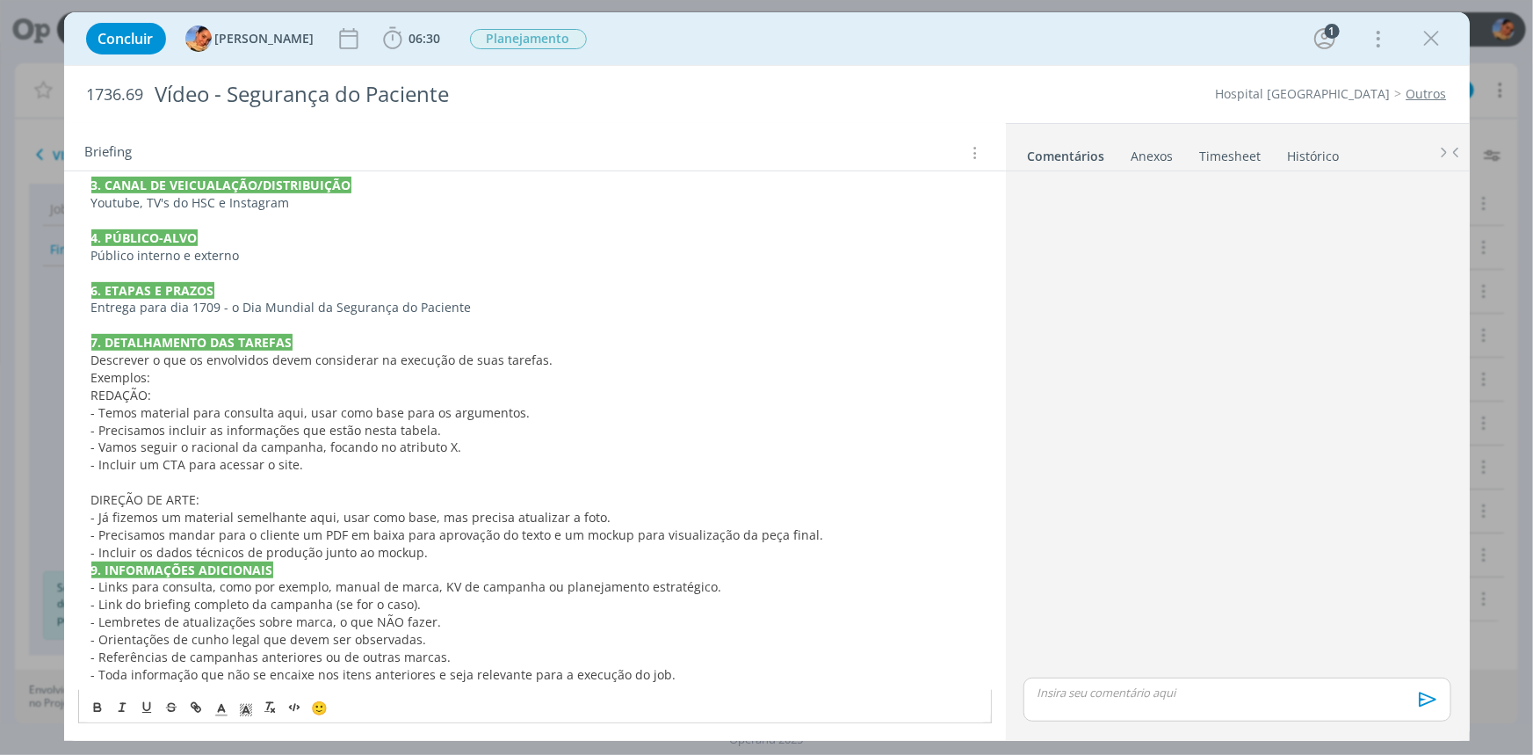
click at [238, 425] on span "- Precisamos incluir as informações que estão nesta tabela." at bounding box center [266, 430] width 351 height 17
click at [116, 369] on span "Exemplos:" at bounding box center [121, 377] width 60 height 17
click at [158, 359] on span "Descrever o que os envolvidos devem considerar na execução de suas tarefas." at bounding box center [322, 359] width 462 height 17
drag, startPoint x: 157, startPoint y: 377, endPoint x: 0, endPoint y: 362, distance: 158.0
click at [0, 362] on div "Concluir Luíza Santana 06:30 Iniciar Apontar Data * 11/09/2025 Horas * 00:00 Ta…" at bounding box center [766, 377] width 1533 height 755
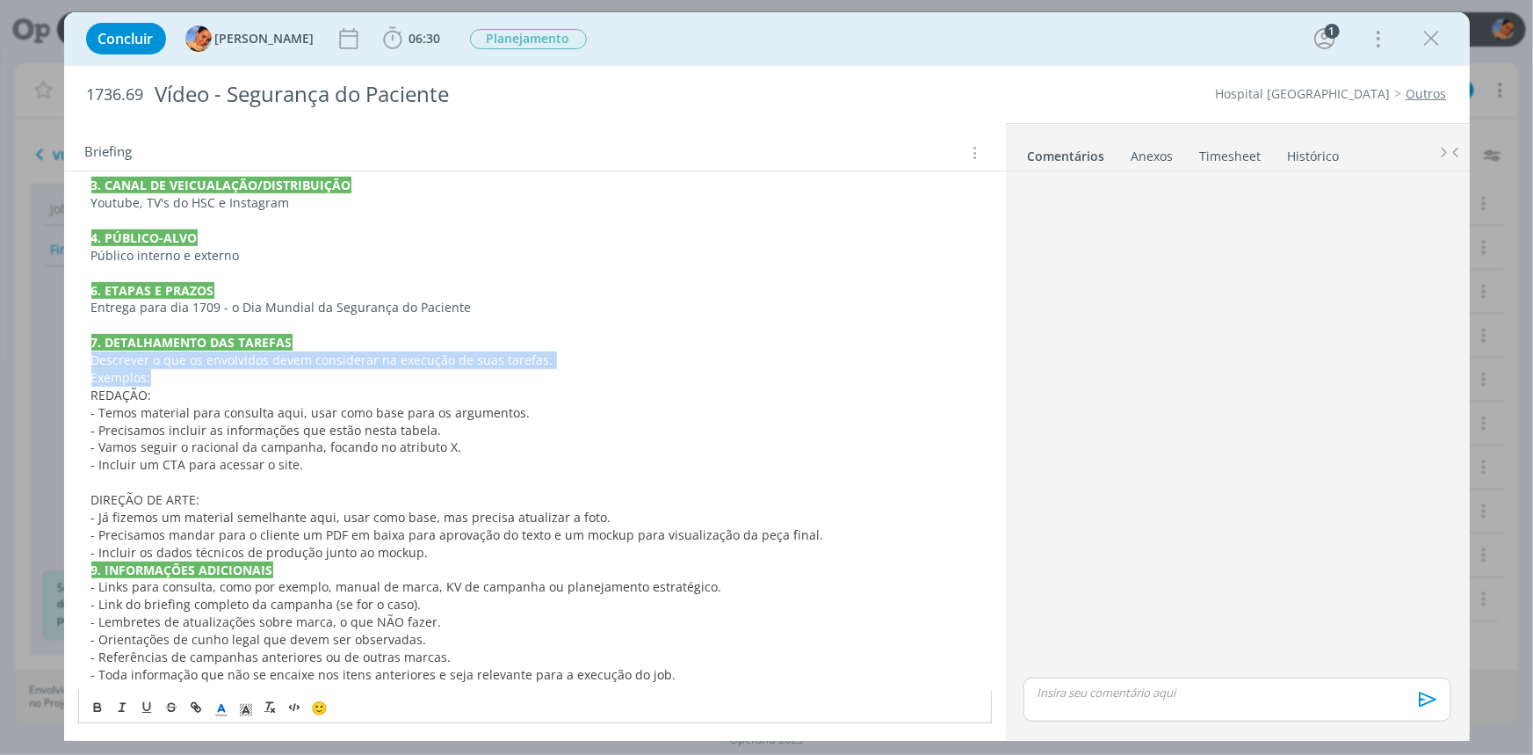
click at [278, 376] on p "Exemplos:" at bounding box center [534, 378] width 887 height 18
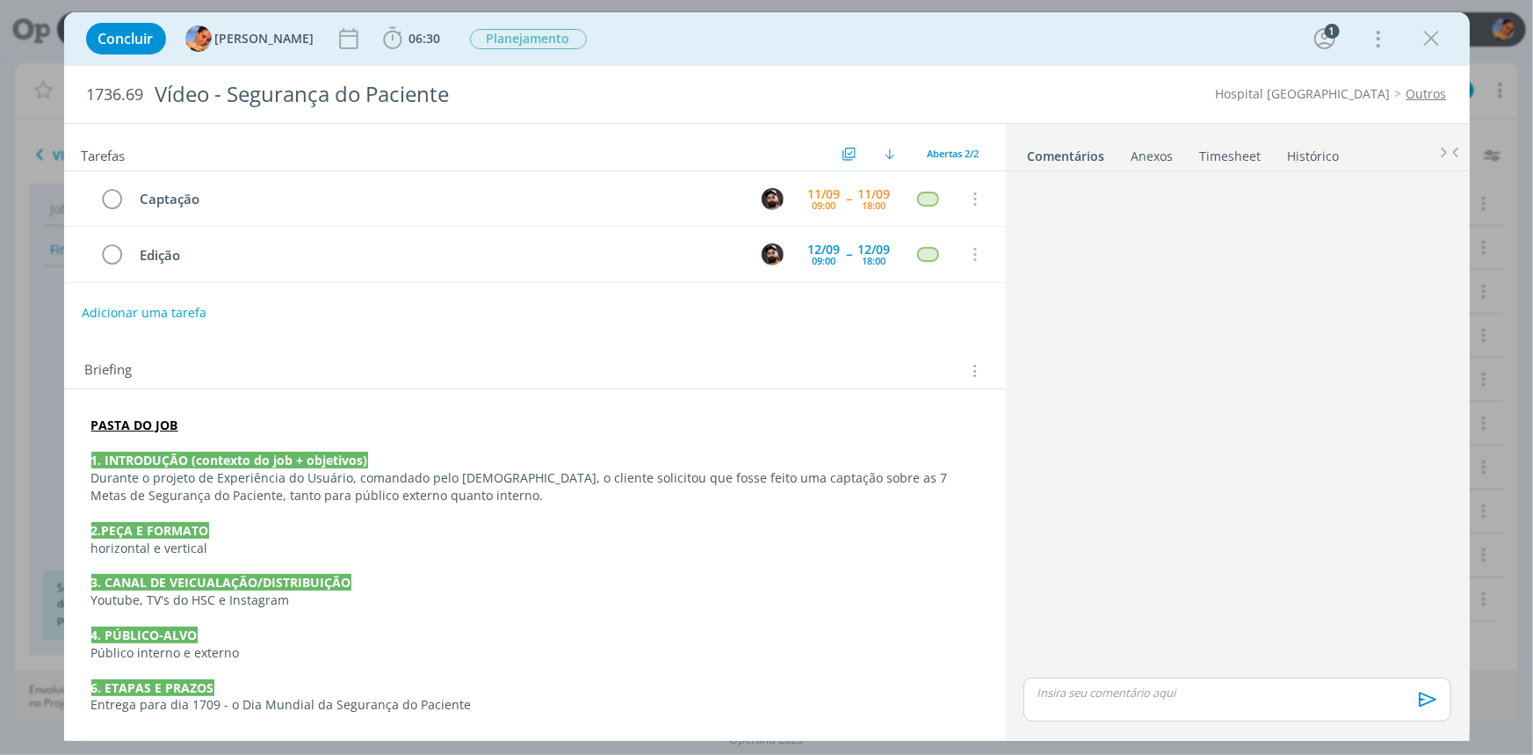
click at [149, 417] on strong "PASTA DO JOB" at bounding box center [134, 424] width 87 height 17
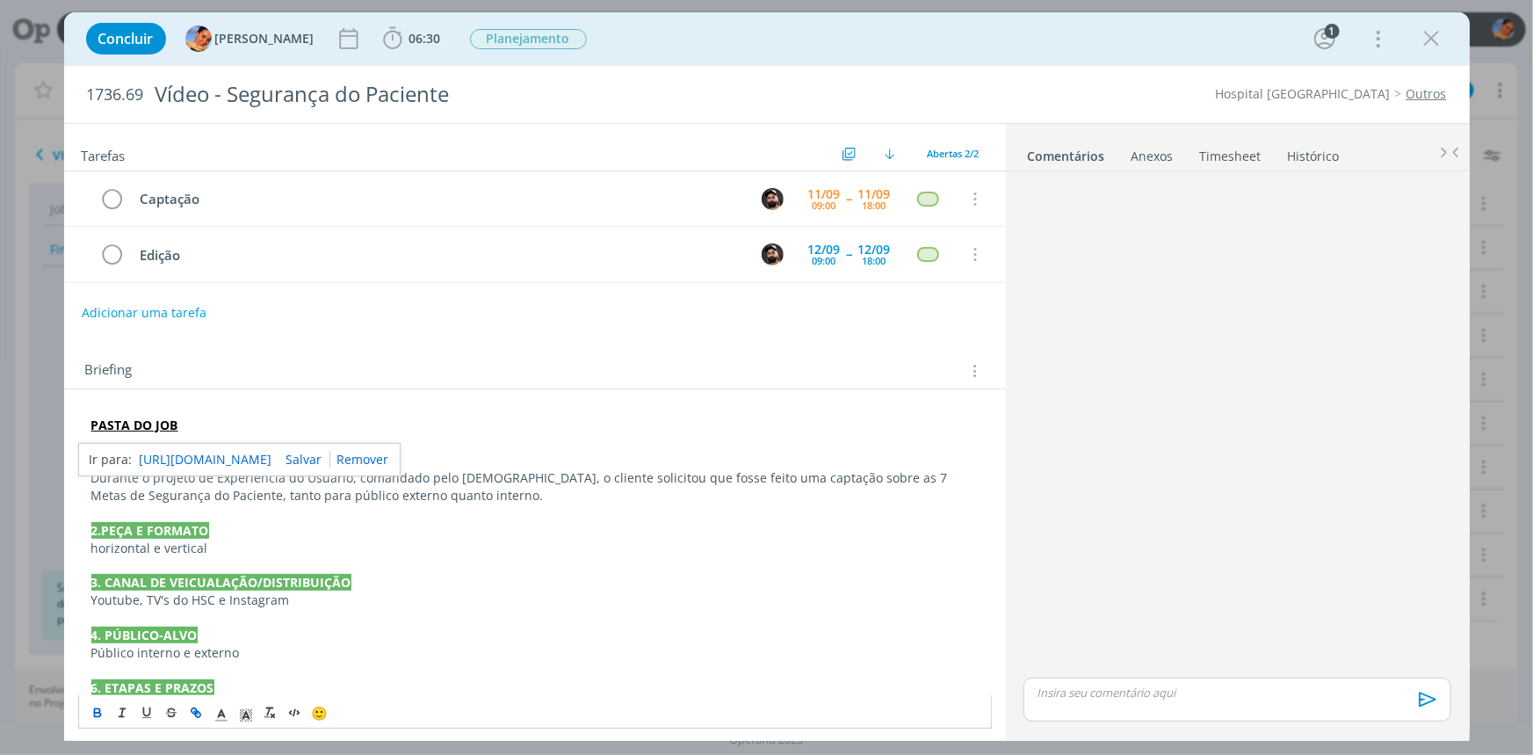
click at [193, 453] on link "https://sobeae.sharepoint.com/:f:/s/SOBEAE/El_pFDJCd-ZFsH3h0y_CQVMBRog92QYwo-4I…" at bounding box center [206, 459] width 133 height 23
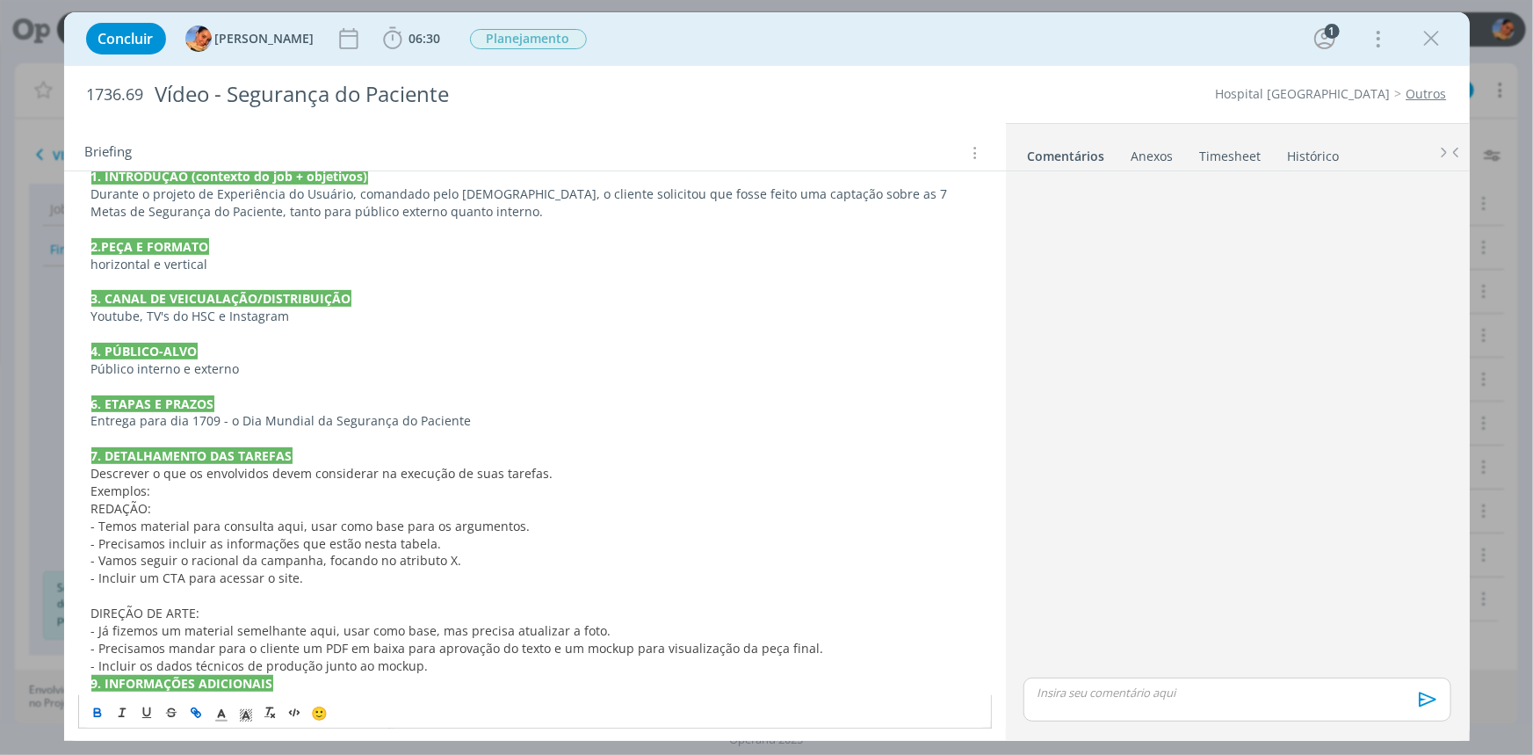
scroll to position [397, 0]
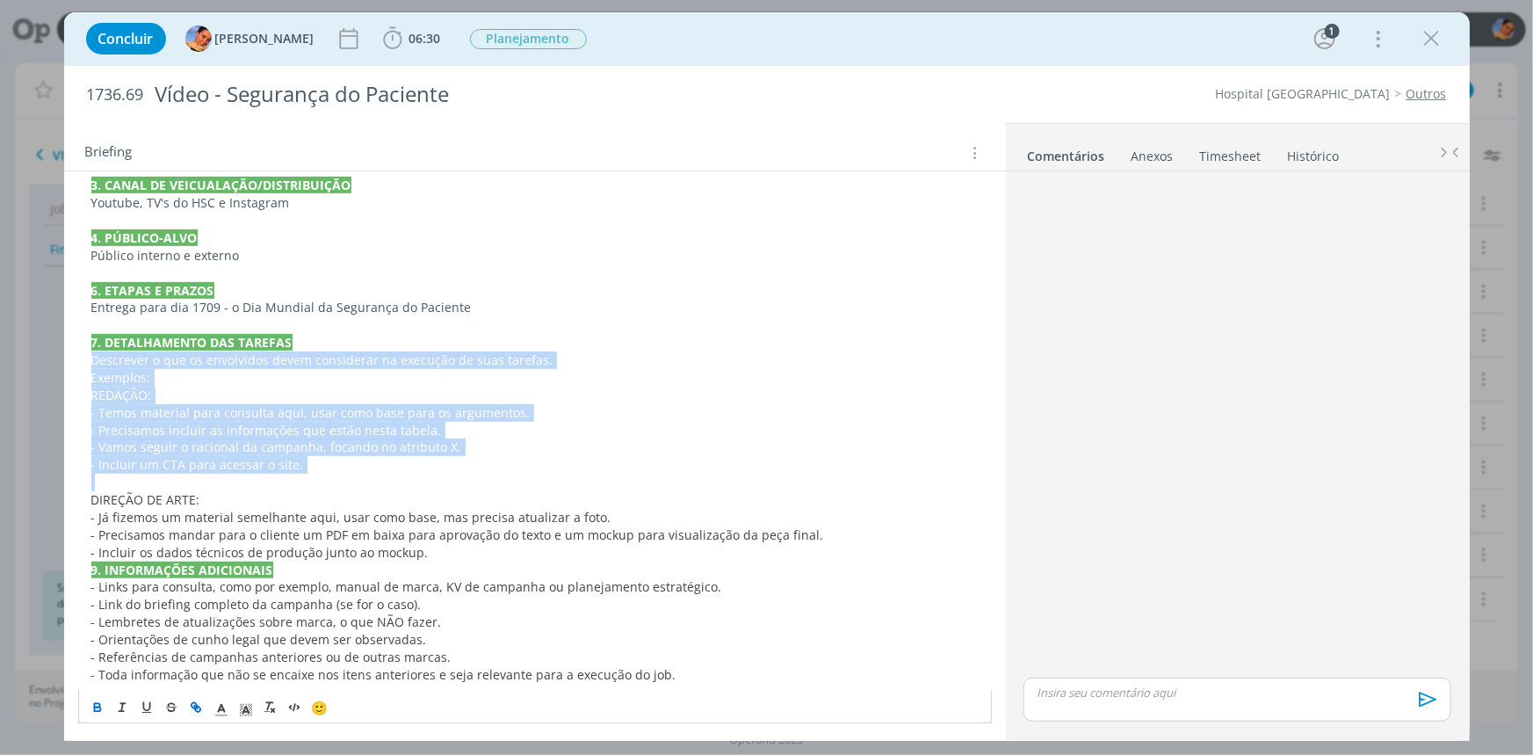
drag, startPoint x: 336, startPoint y: 486, endPoint x: 89, endPoint y: 357, distance: 279.4
click at [89, 357] on div "PASTA DO JOB 1. INTRODUÇÃO (contexto do job + objetivos) Durante o projeto de E…" at bounding box center [535, 351] width 914 height 676
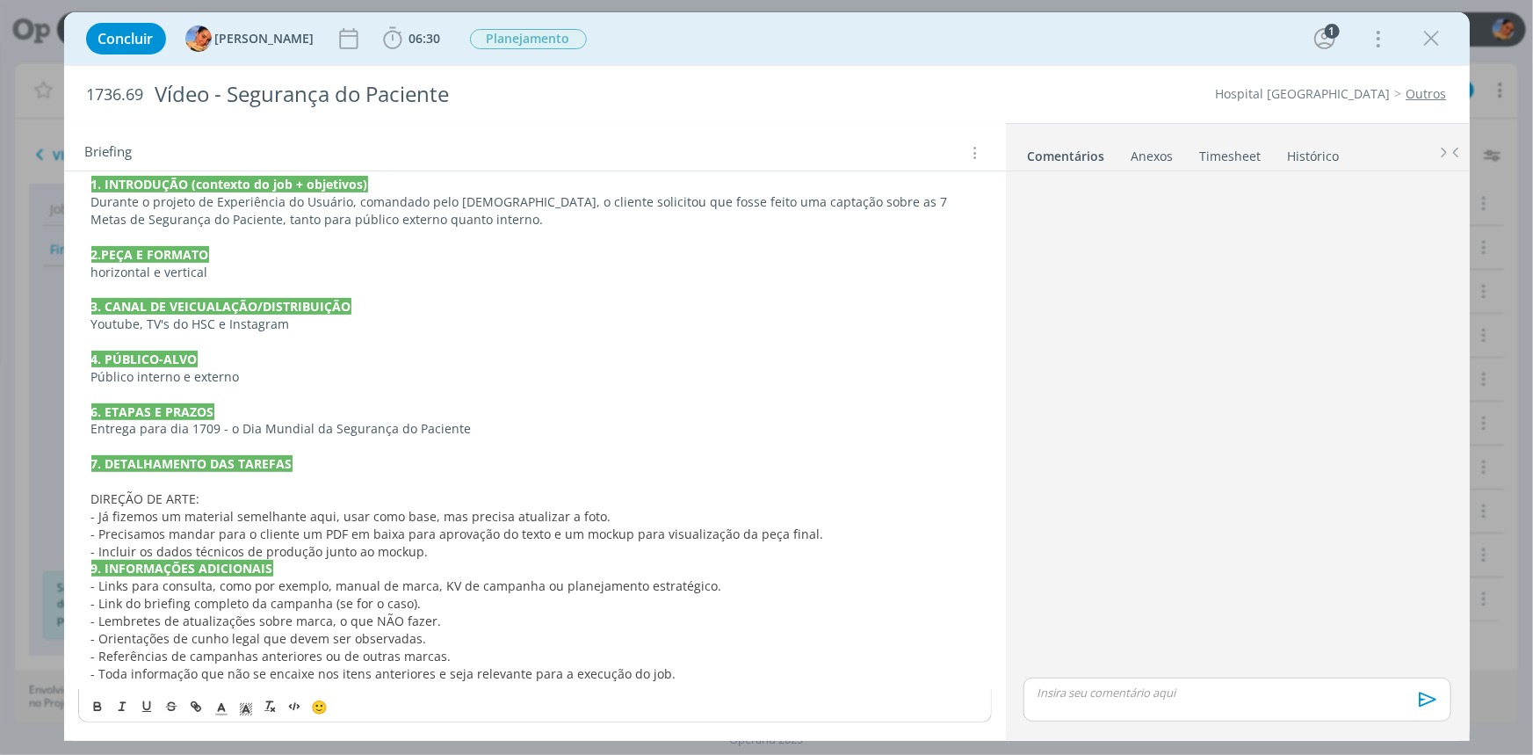
scroll to position [275, 0]
click at [92, 505] on span "DIREÇÃO DE ARTE:" at bounding box center [145, 499] width 109 height 17
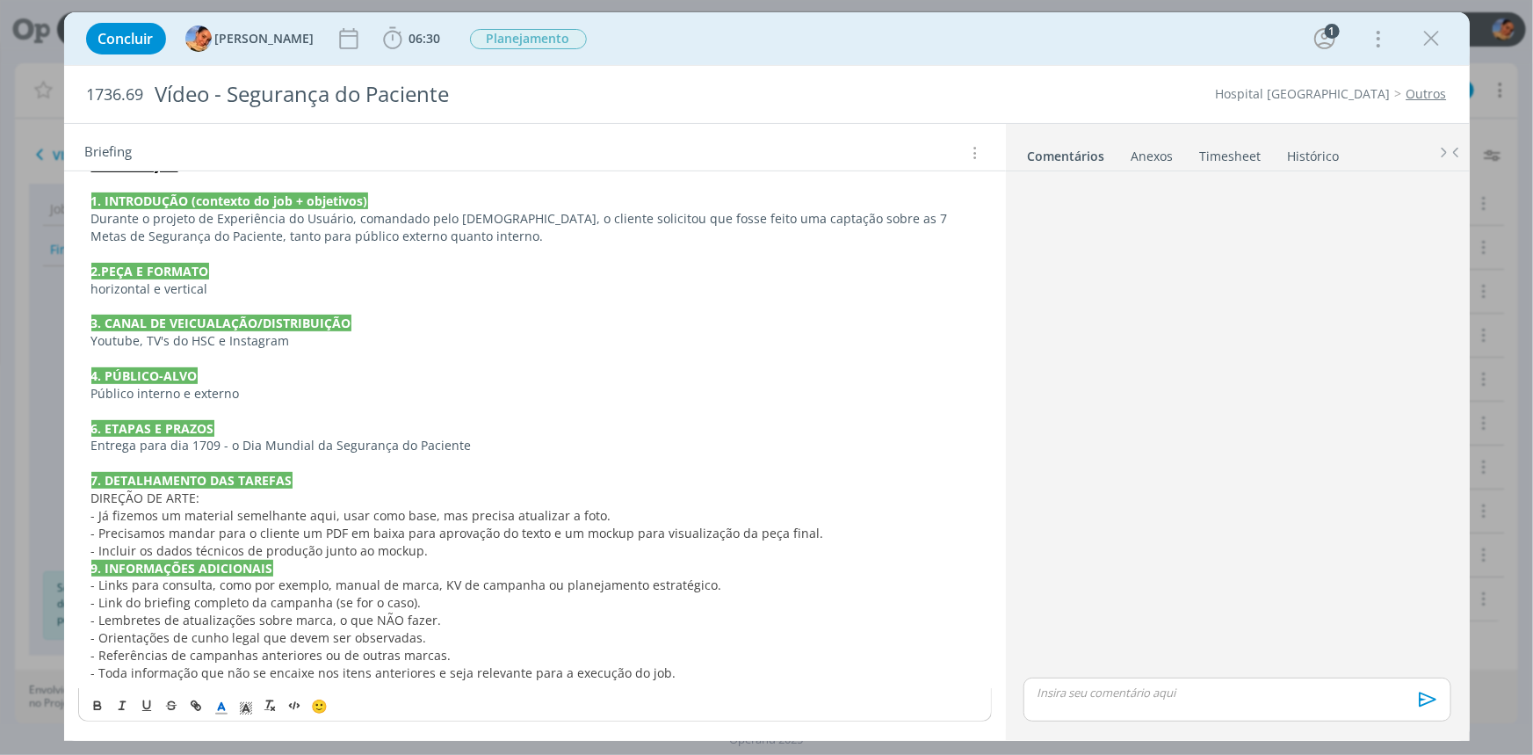
scroll to position [257, 0]
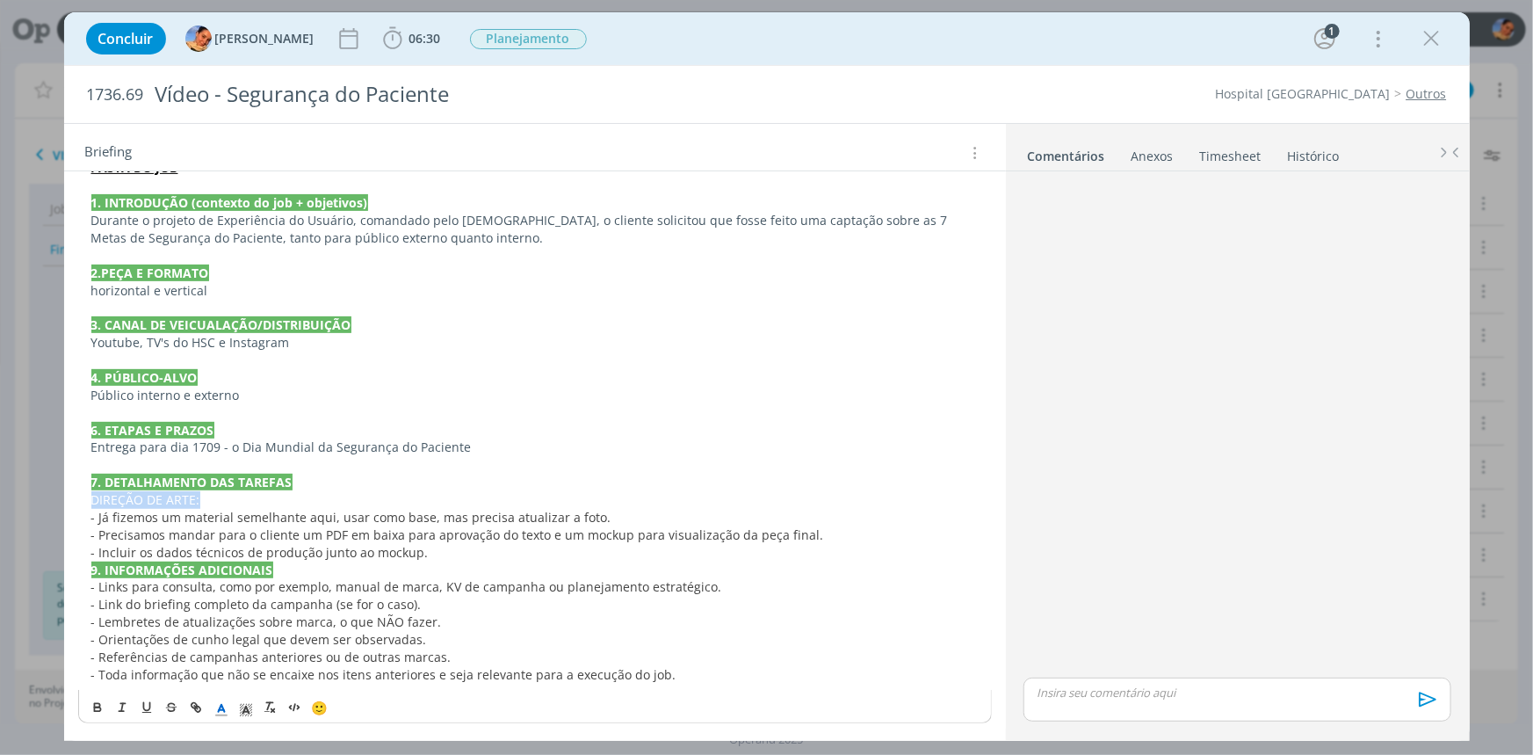
drag, startPoint x: 214, startPoint y: 501, endPoint x: 47, endPoint y: 492, distance: 167.2
click at [47, 492] on div "Concluir Luíza Santana 06:30 Iniciar Apontar Data * 11/09/2025 Horas * 00:00 Ta…" at bounding box center [766, 377] width 1533 height 755
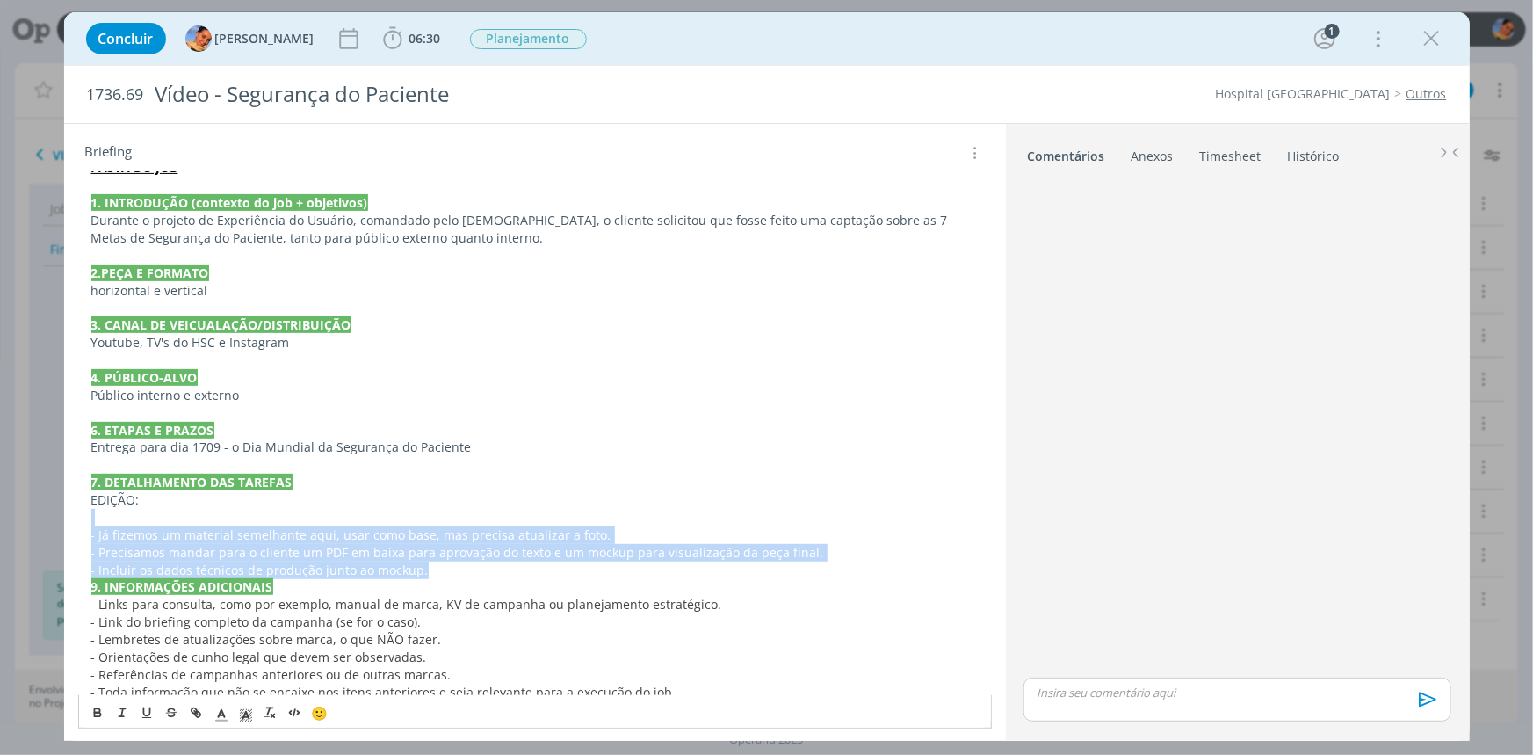
drag, startPoint x: 429, startPoint y: 574, endPoint x: 72, endPoint y: 514, distance: 361.7
click at [72, 514] on div "PASTA DO JOB 1. INTRODUÇÃO (contexto do job + objetivos) Durante o projeto de E…" at bounding box center [535, 439] width 942 height 615
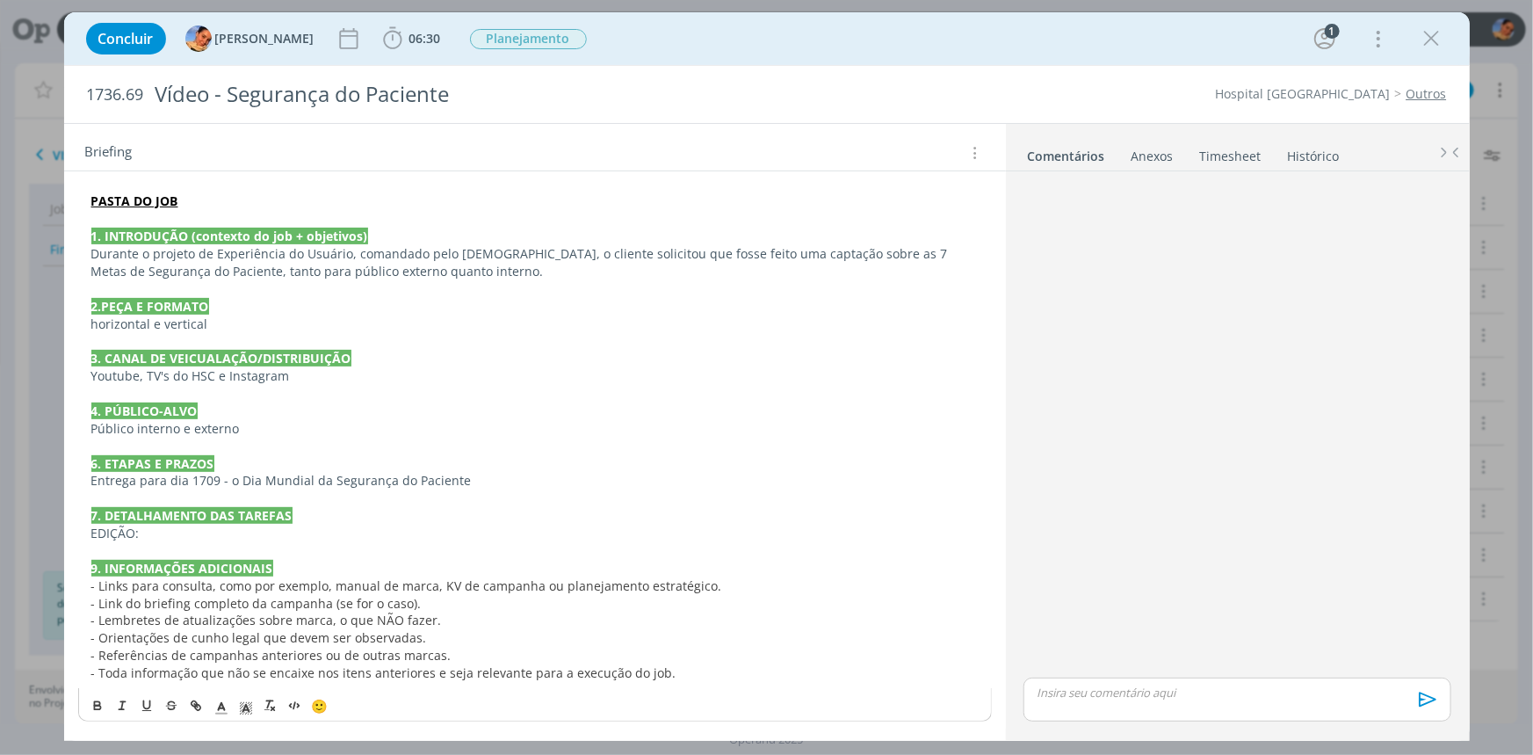
scroll to position [222, 0]
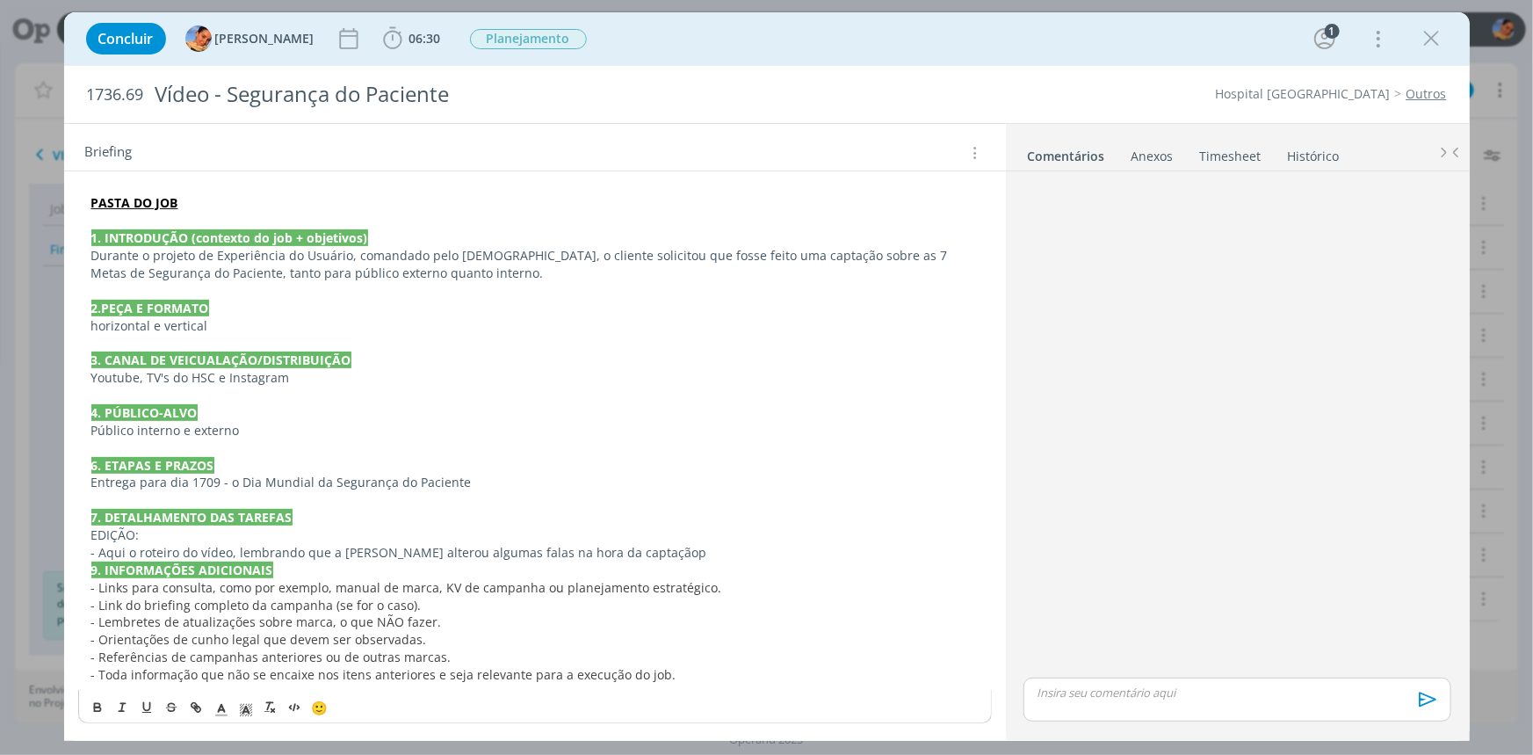
click at [130, 549] on p "- Aqui o roteiro do vídeo, lembrando que a Juliane alterou algumas falas na hor…" at bounding box center [534, 553] width 887 height 18
click at [623, 540] on p "EDIÇÃO:" at bounding box center [534, 535] width 887 height 18
click at [634, 551] on p "- Aqui o roteiro do vídeo, lembrando que a Juliane alterou algumas falas na hor…" at bounding box center [534, 553] width 887 height 18
click at [127, 554] on p "- Aqui o roteiro do vídeo, lembrando que a Juliane alterou algumas falas na hor…" at bounding box center [534, 553] width 887 height 18
drag, startPoint x: 127, startPoint y: 552, endPoint x: 97, endPoint y: 555, distance: 30.9
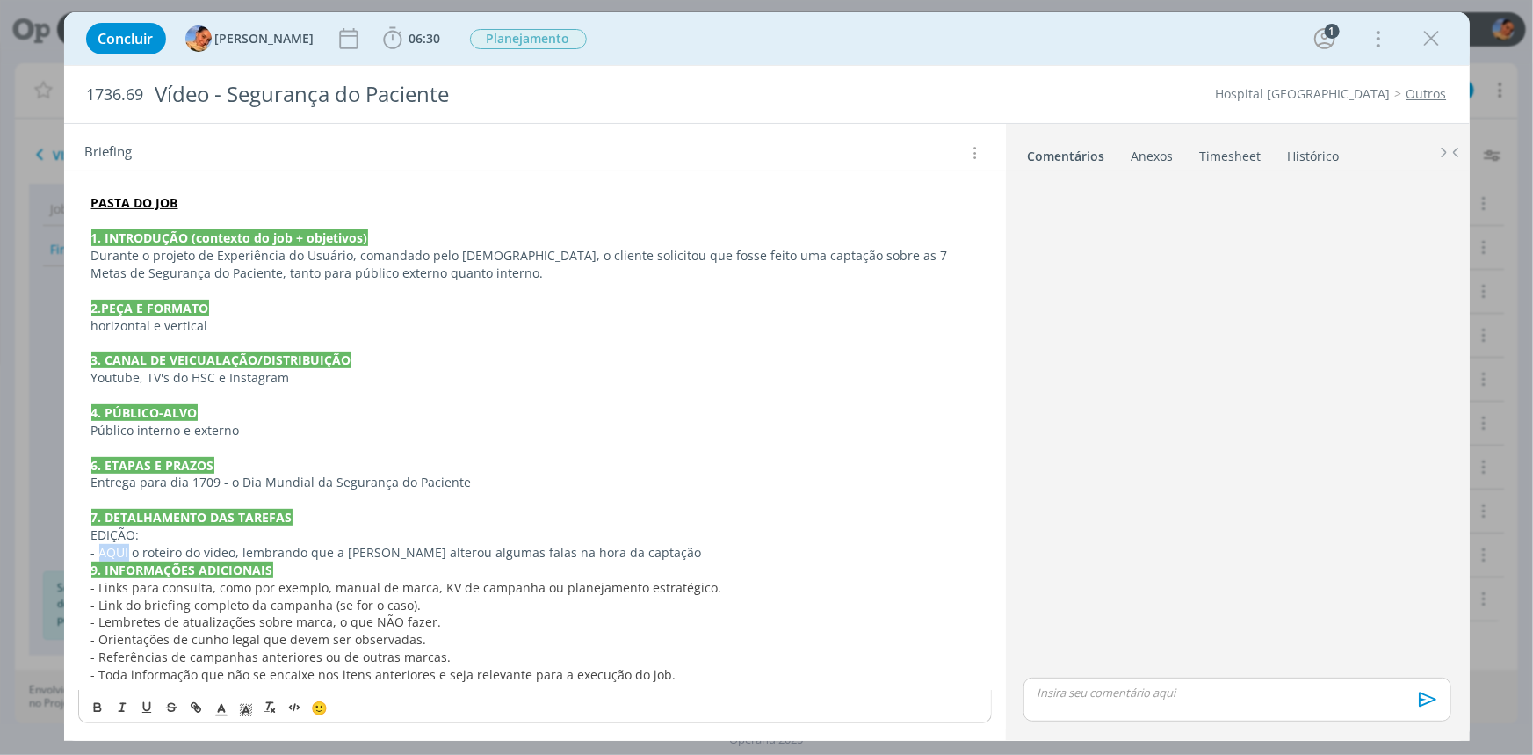
click at [97, 555] on p "- AQUI o roteiro do vídeo, lembrando que a Juliane alterou algumas falas na hor…" at bounding box center [534, 553] width 887 height 18
click at [194, 700] on icon "dialog" at bounding box center [196, 707] width 14 height 14
paste input "https://sobeae.sharepoint.com/:f:/s/SOBEAE/ErMSrMtQD3xKsYPzzwobBBoBRMX1CuIyZfk8…"
type input "https://sobeae.sharepoint.com/:f:/s/SOBEAE/ErMSrMtQD3xKsYPzzwobBBoBRMX1CuIyZfk8…"
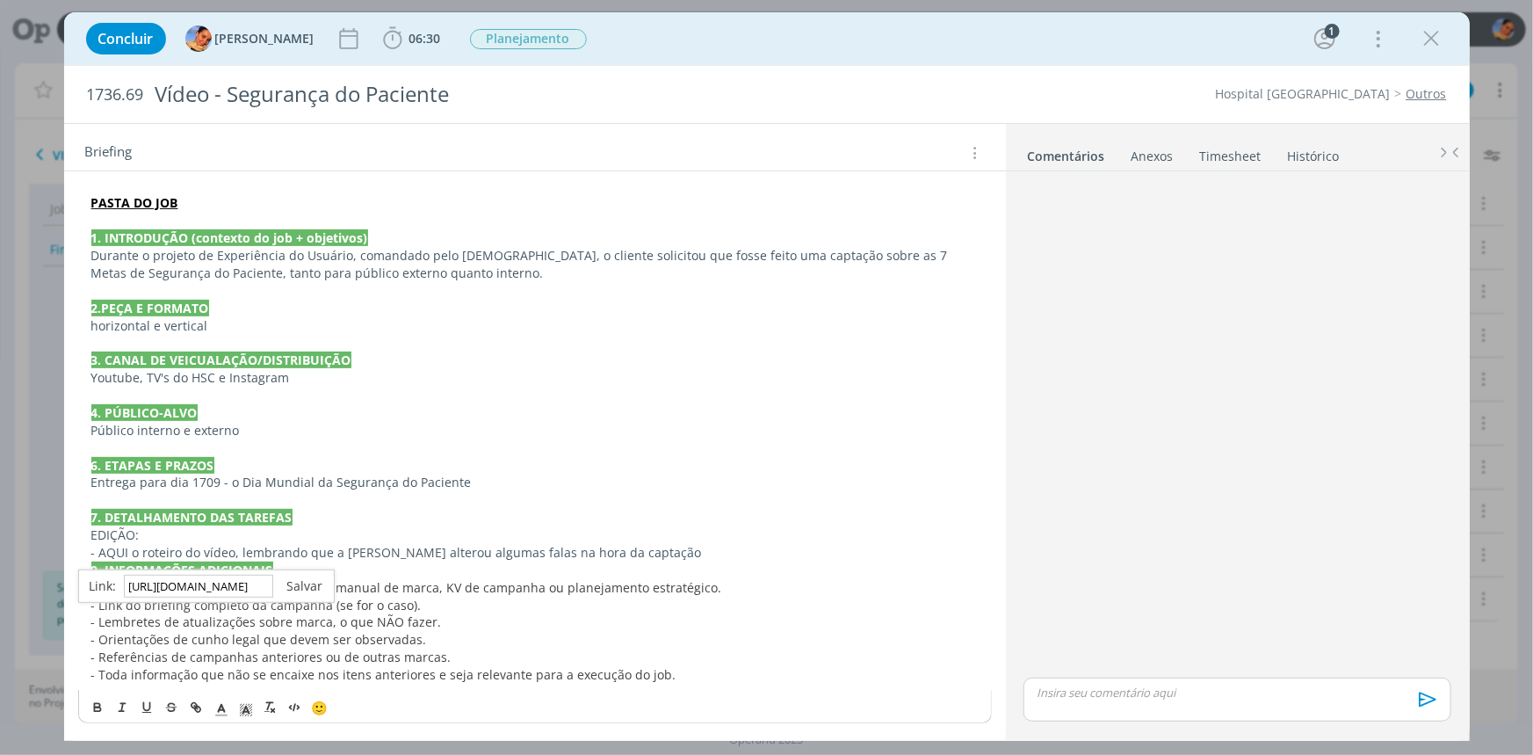
click at [299, 587] on link "dialog" at bounding box center [298, 585] width 50 height 17
click at [299, 587] on span "- Links para consulta, como por exemplo, manual de marca, KV de campanha ou pla…" at bounding box center [406, 587] width 631 height 17
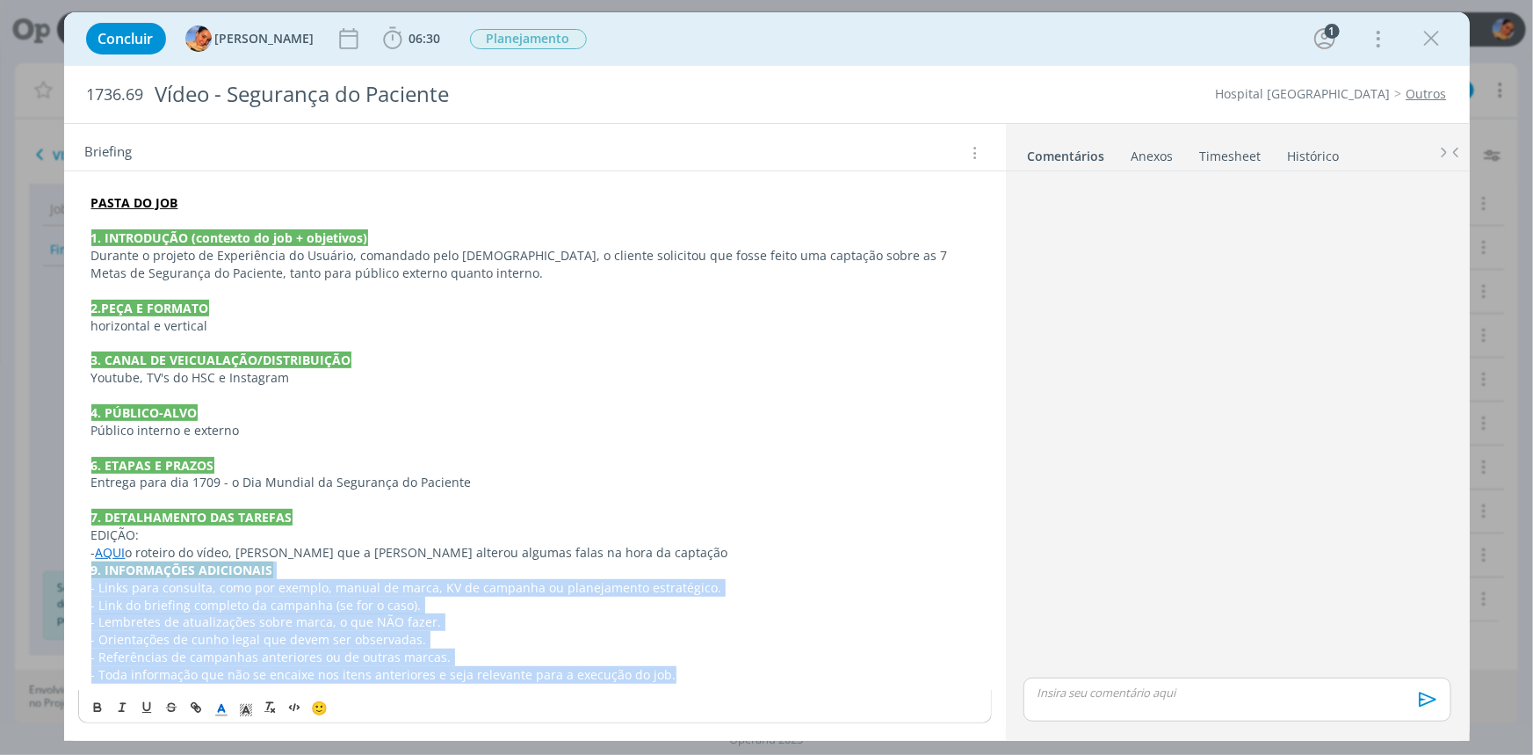
drag, startPoint x: 705, startPoint y: 677, endPoint x: 11, endPoint y: 563, distance: 702.5
click at [11, 563] on div "Concluir Luíza Santana 06:30 Iniciar Apontar Data * 11/09/2025 Horas * 00:00 Ta…" at bounding box center [766, 377] width 1533 height 755
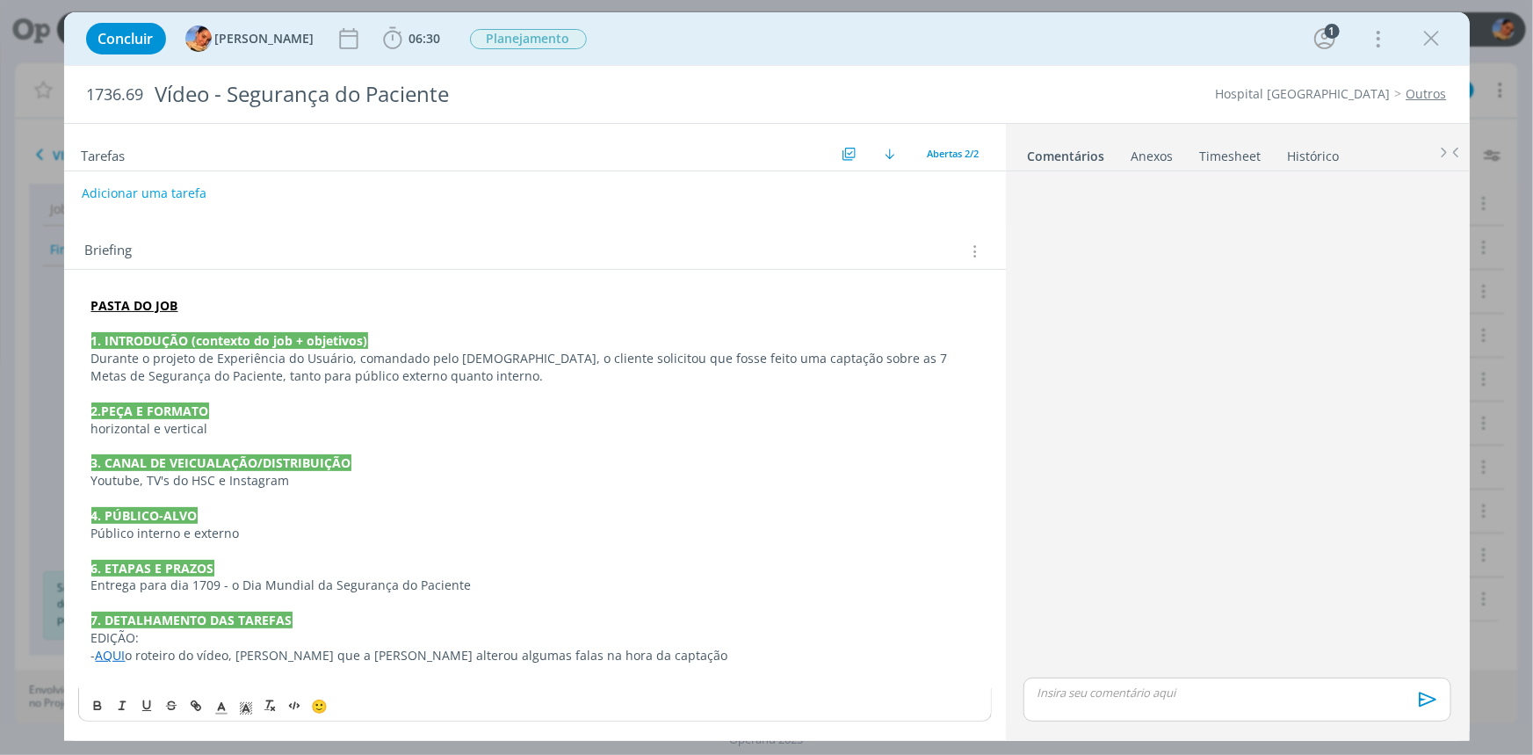
scroll to position [118, 0]
click at [474, 360] on p "Durante o projeto de Experiência do Usuário, comandado pelo Cristiano, o client…" at bounding box center [534, 368] width 887 height 35
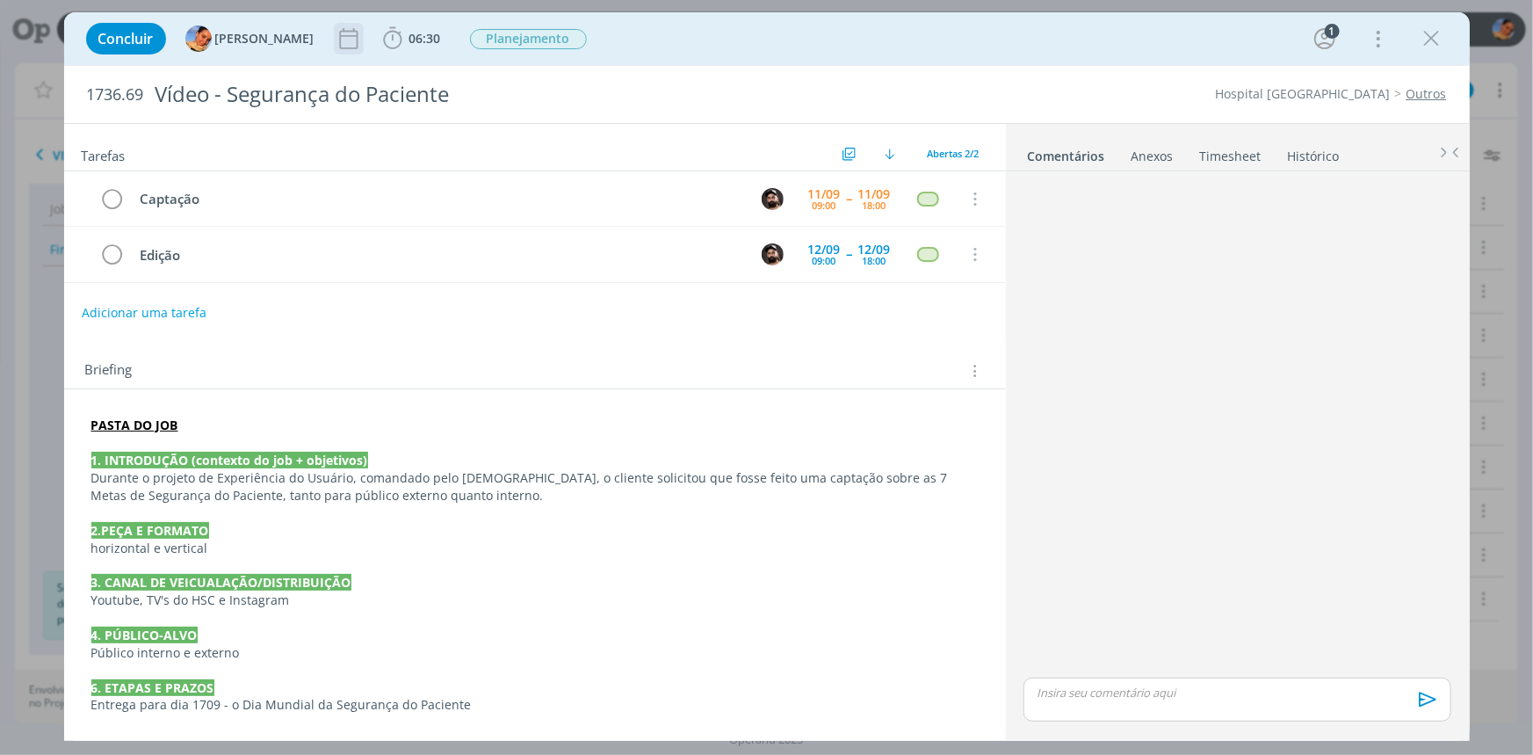
click at [336, 39] on icon "dialog" at bounding box center [349, 38] width 26 height 26
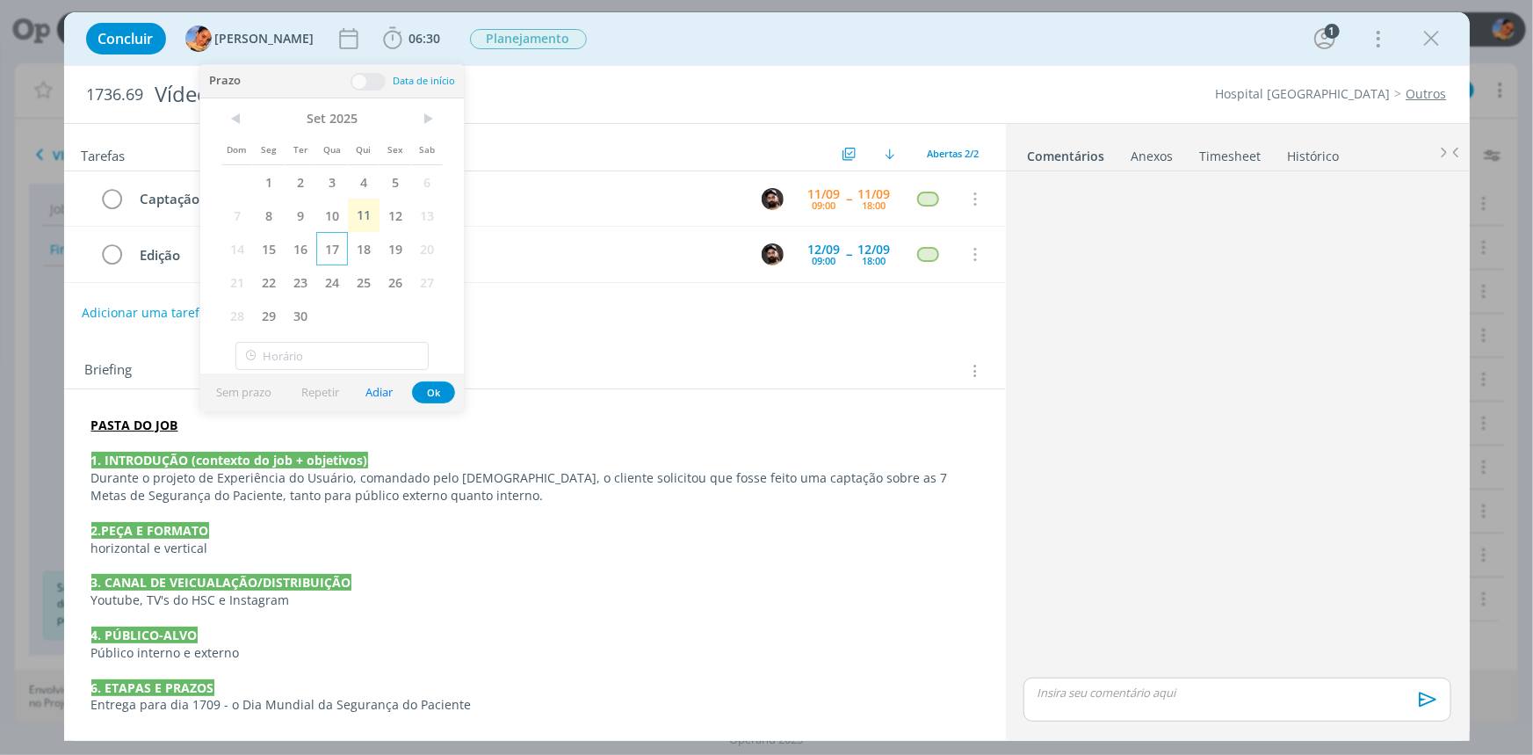
click at [323, 249] on span "17" at bounding box center [332, 248] width 32 height 33
click at [307, 250] on span "16" at bounding box center [301, 248] width 32 height 33
click at [442, 386] on button "Ok" at bounding box center [433, 392] width 43 height 22
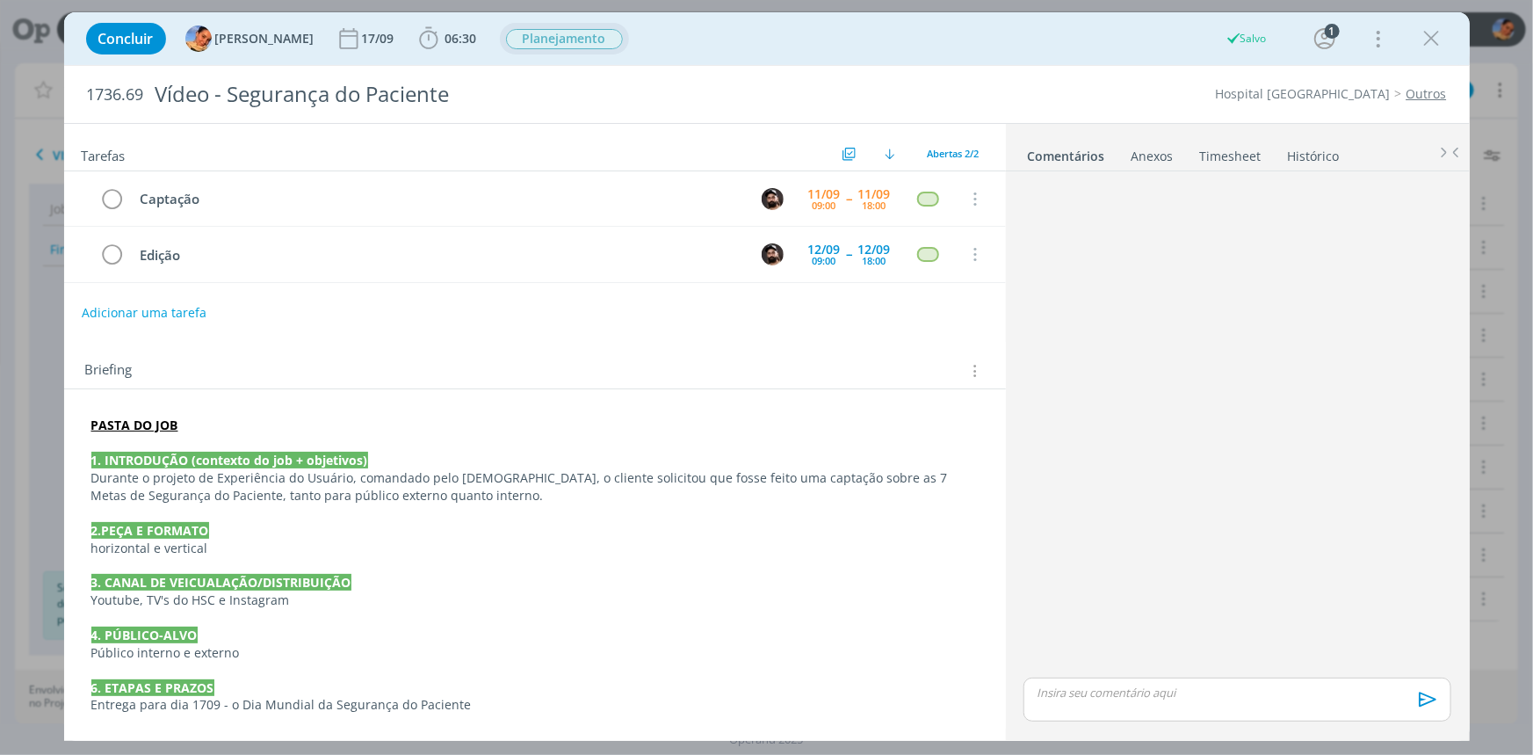
click at [546, 45] on span "Planejamento" at bounding box center [564, 39] width 117 height 20
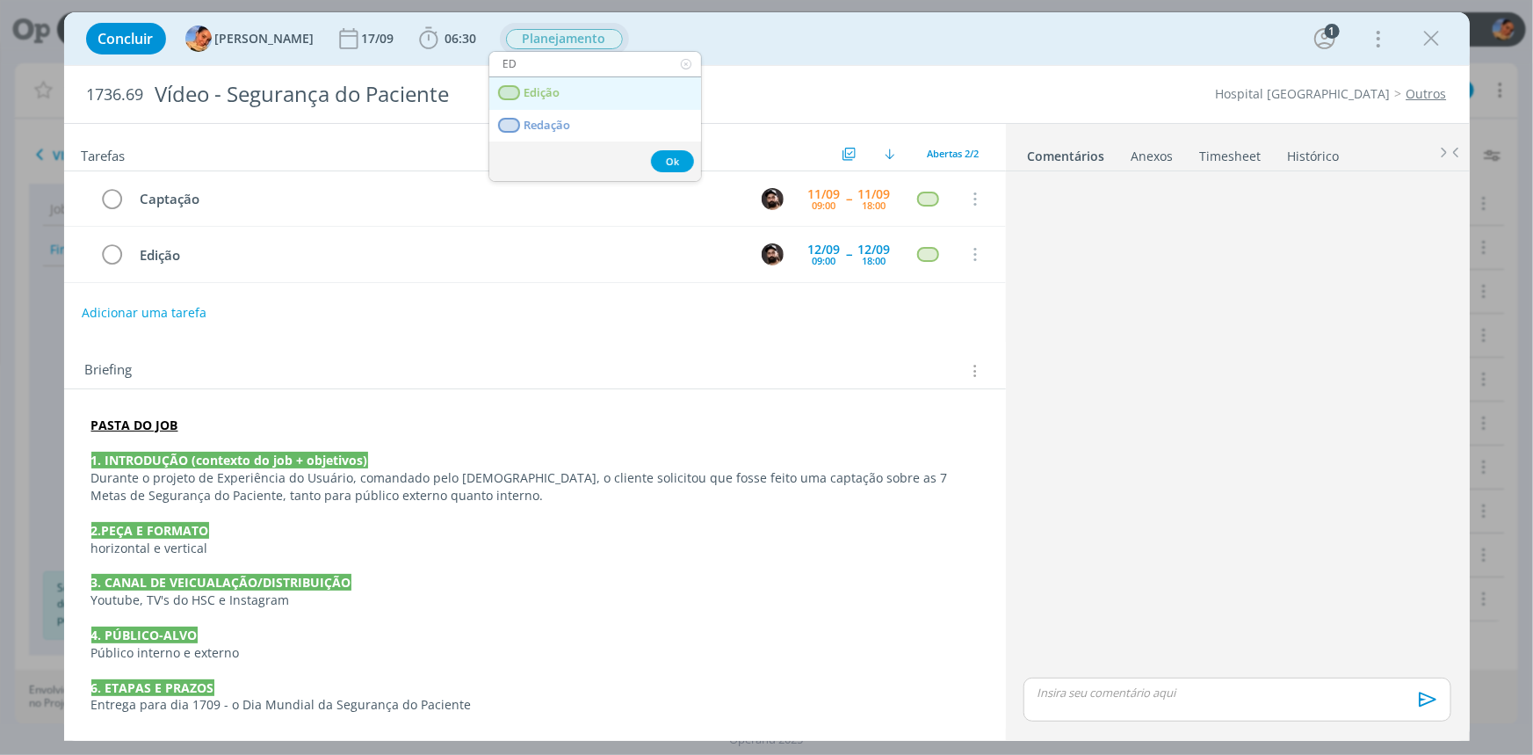
type input "ED"
click at [589, 90] on link "Edição" at bounding box center [595, 93] width 212 height 33
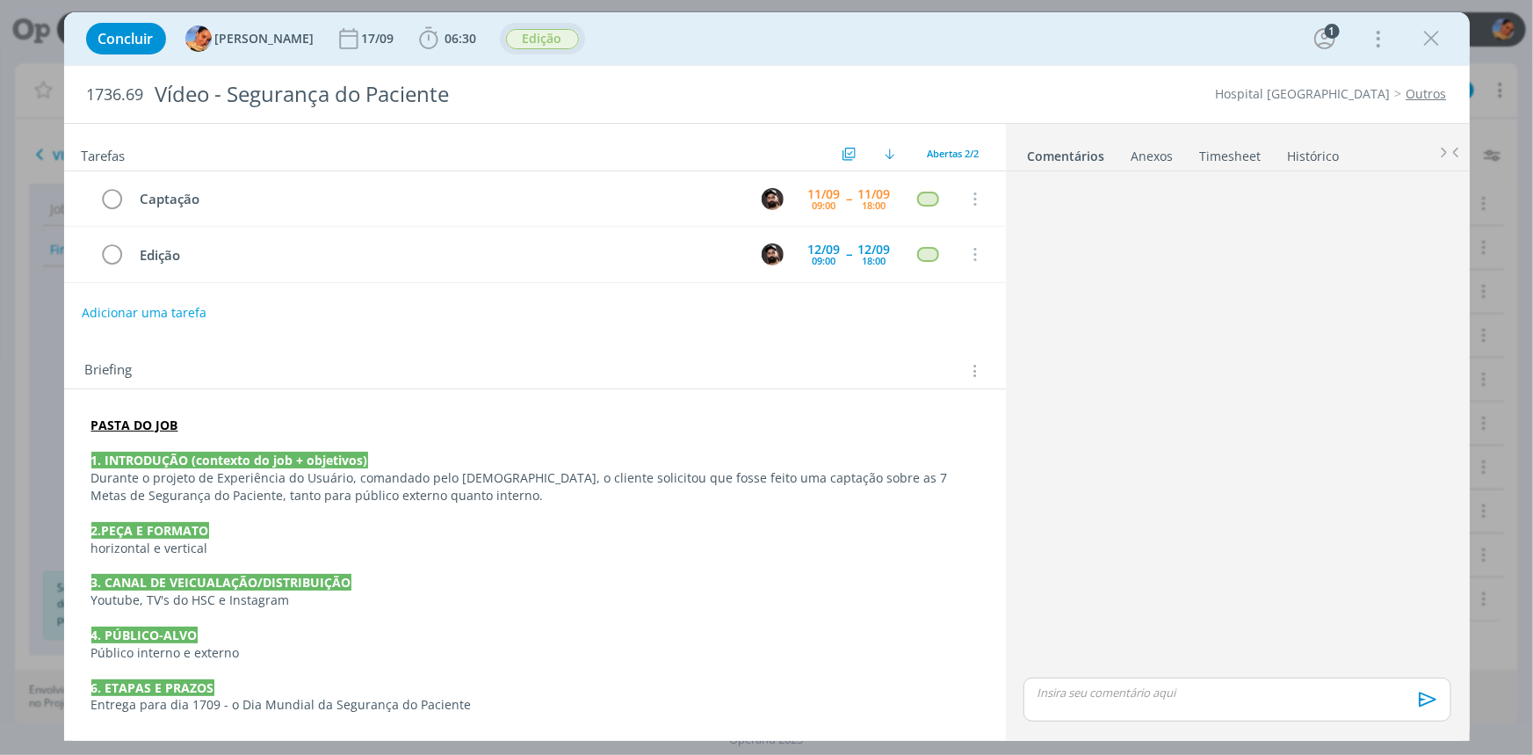
click at [1433, 26] on icon "dialog" at bounding box center [1432, 38] width 26 height 26
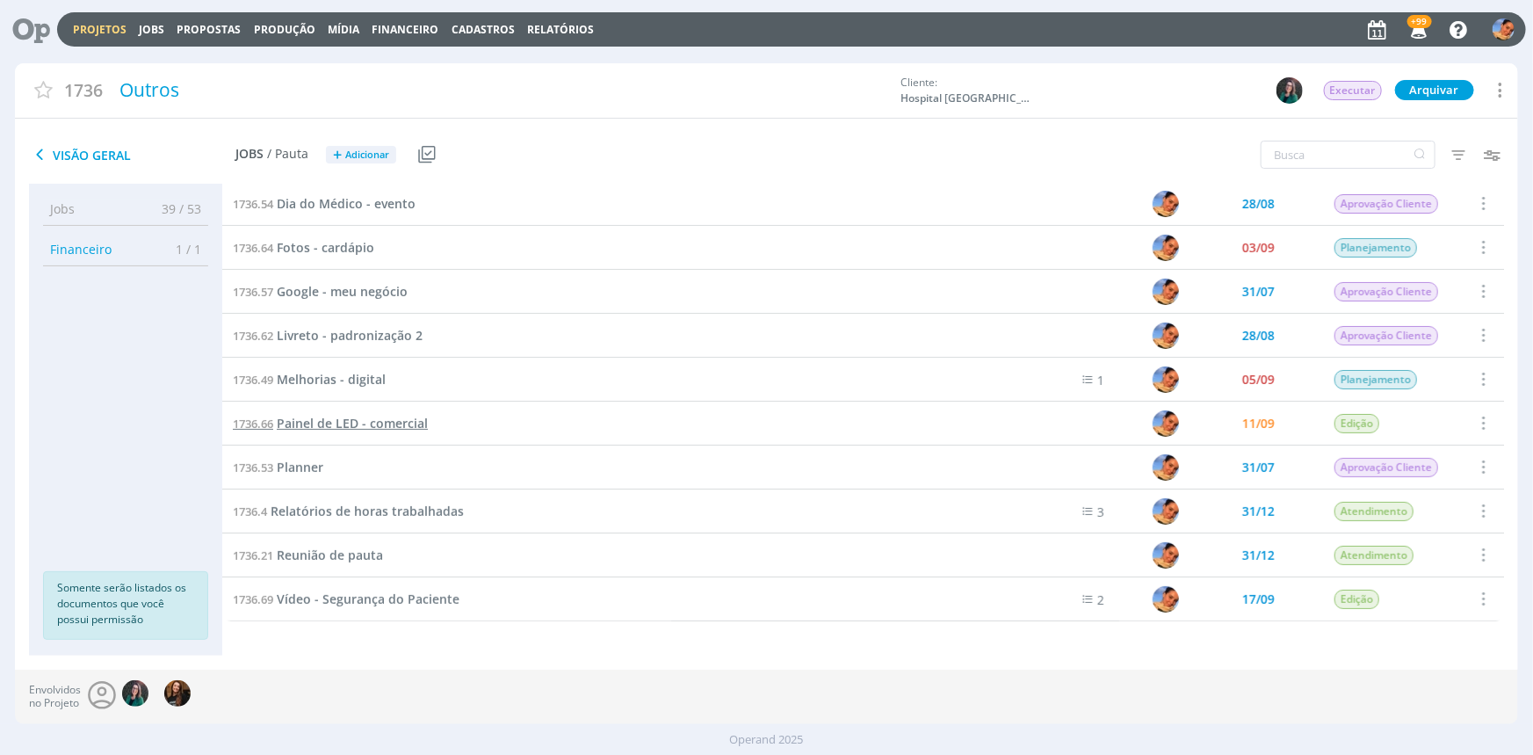
click at [392, 415] on span "Painel de LED - comercial" at bounding box center [352, 423] width 151 height 17
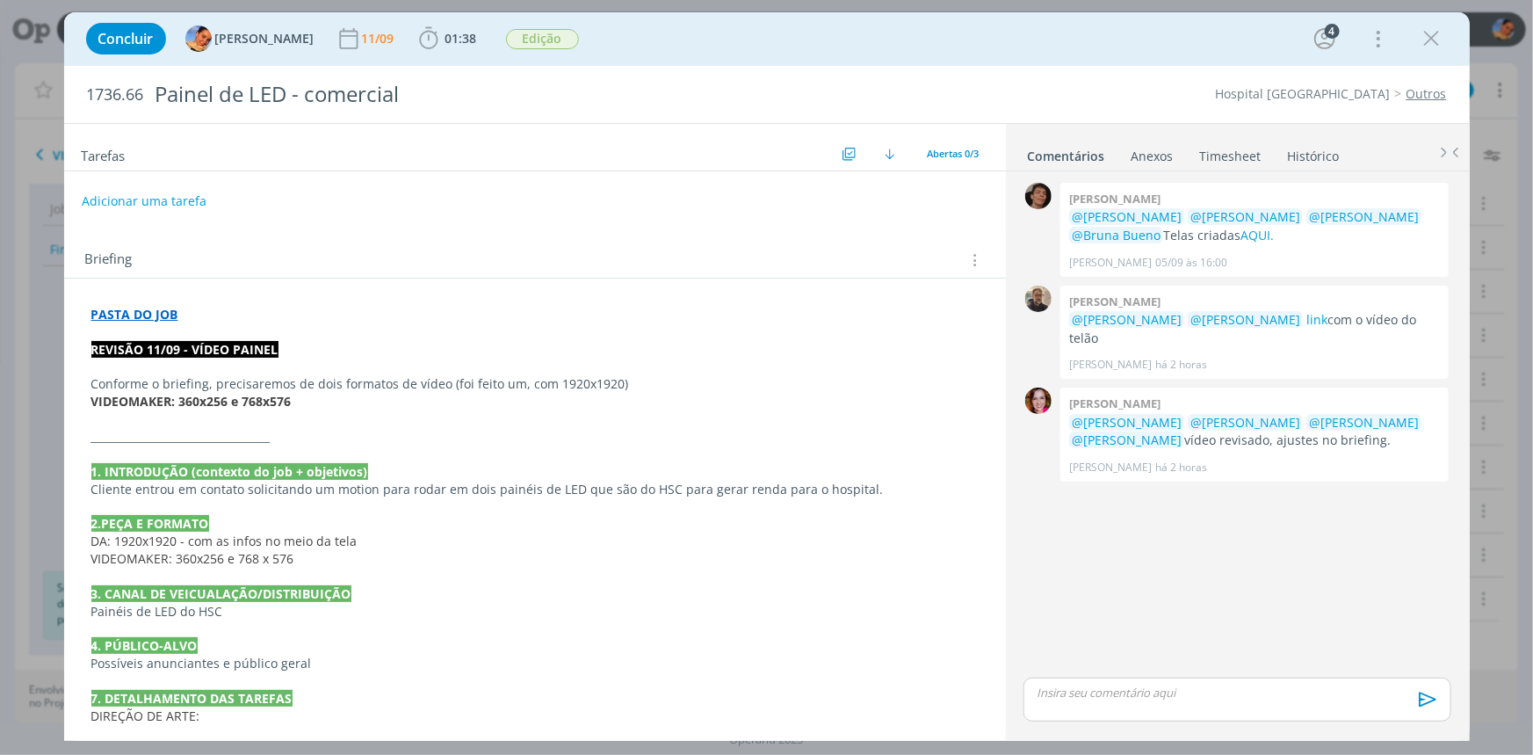
click at [907, 476] on div "Tarefas Usar Job de template Criar template a partir deste job Visualizar Templ…" at bounding box center [767, 432] width 1406 height 618
click at [517, 193] on div "Adicionar uma tarefa" at bounding box center [535, 201] width 942 height 32
click at [1434, 52] on div "dialog" at bounding box center [1432, 39] width 32 height 32
click at [1434, 33] on icon "dialog" at bounding box center [1432, 38] width 26 height 26
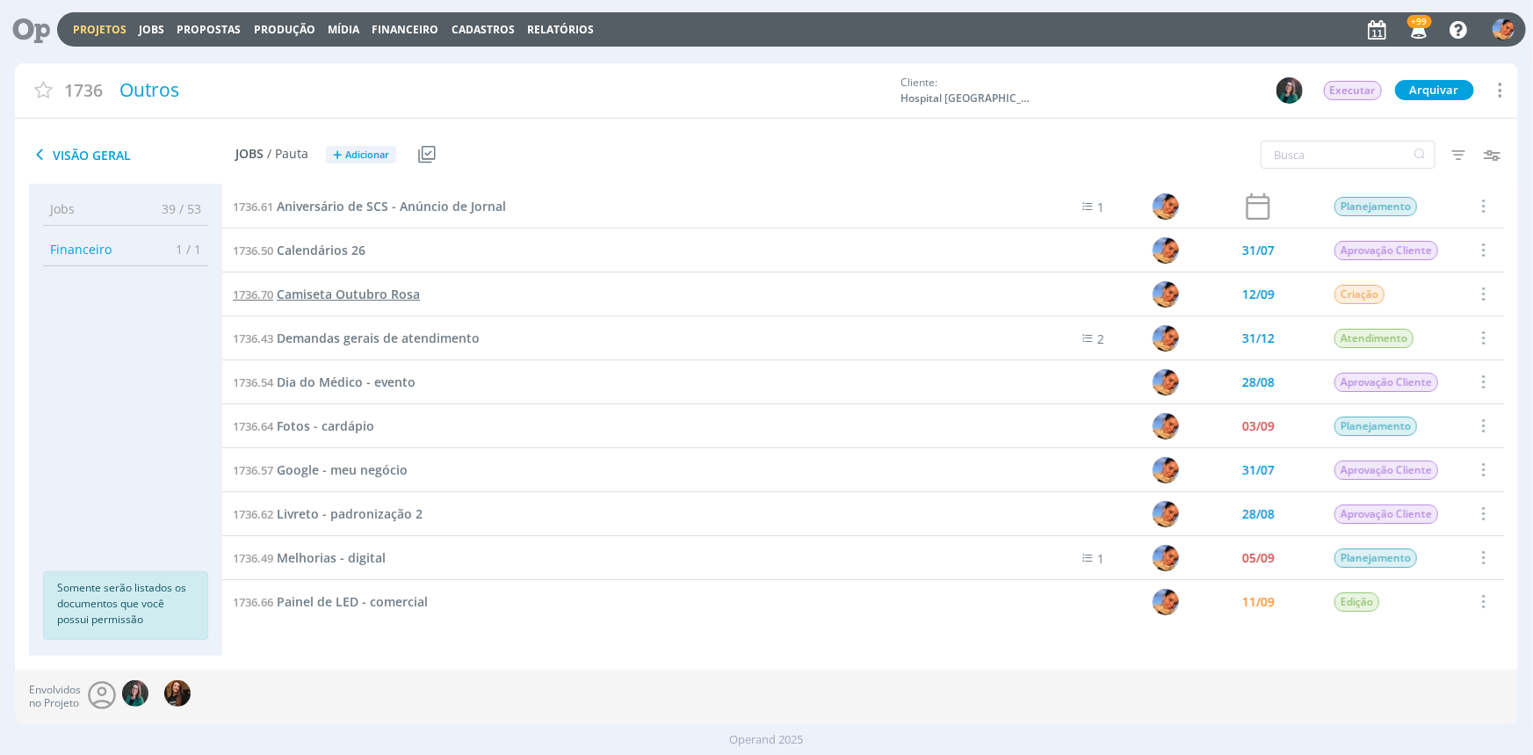
click at [369, 286] on span "Camiseta Outubro Rosa" at bounding box center [348, 294] width 143 height 17
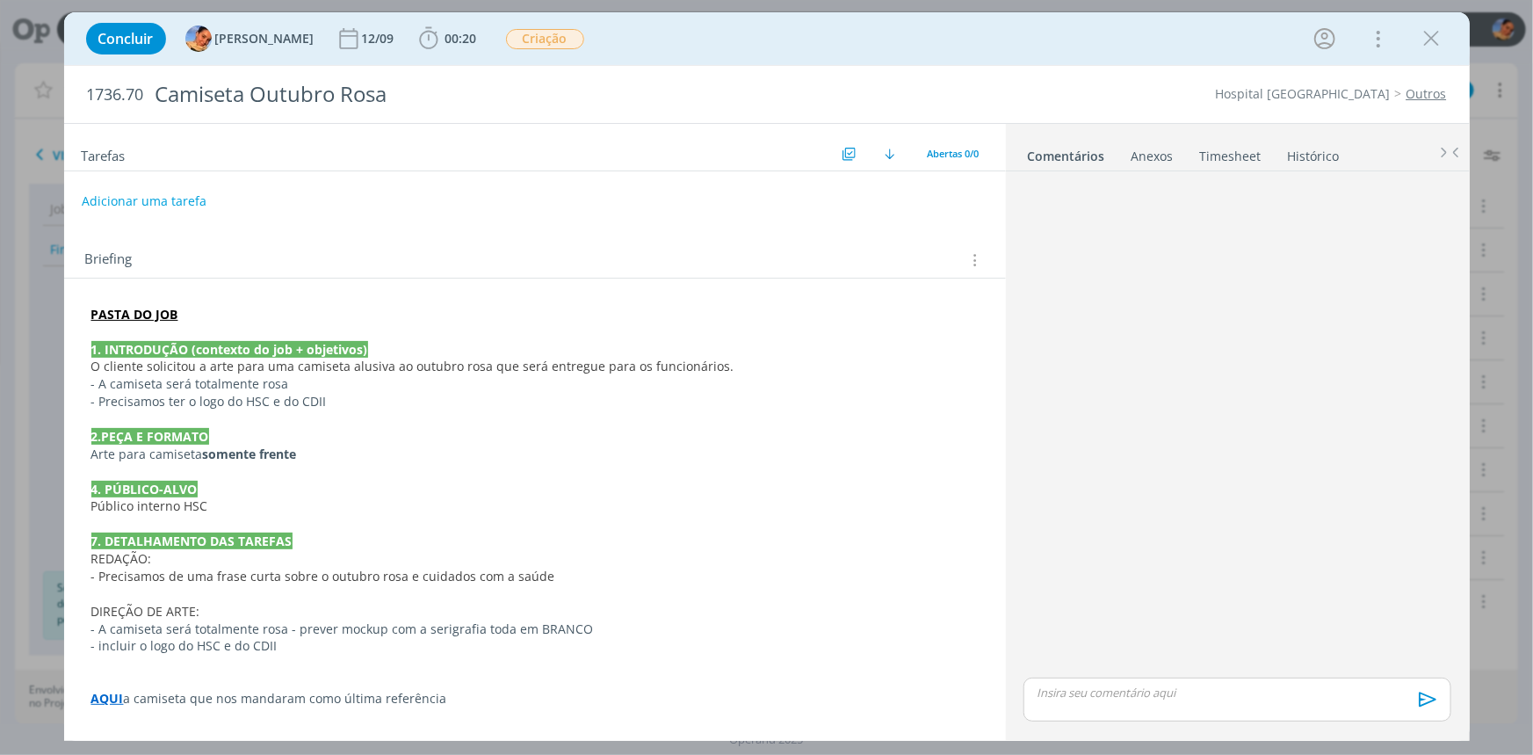
click at [1213, 155] on link "Timesheet" at bounding box center [1230, 152] width 63 height 25
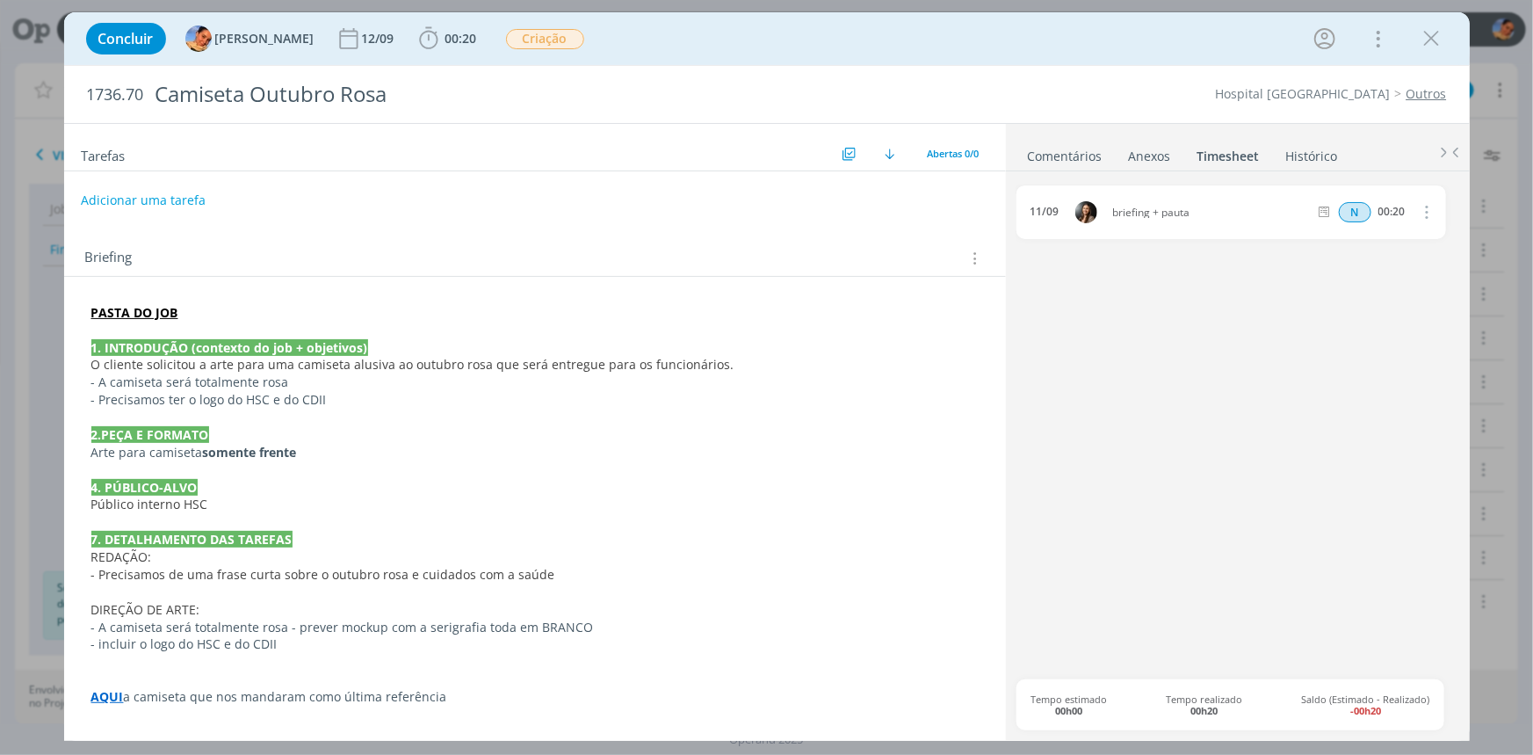
click at [167, 194] on button "Adicionar uma tarefa" at bounding box center [143, 200] width 125 height 30
click at [167, 194] on input "dialog" at bounding box center [418, 199] width 648 height 25
click at [795, 198] on icon "dialog" at bounding box center [793, 199] width 27 height 27
type input "Criação"
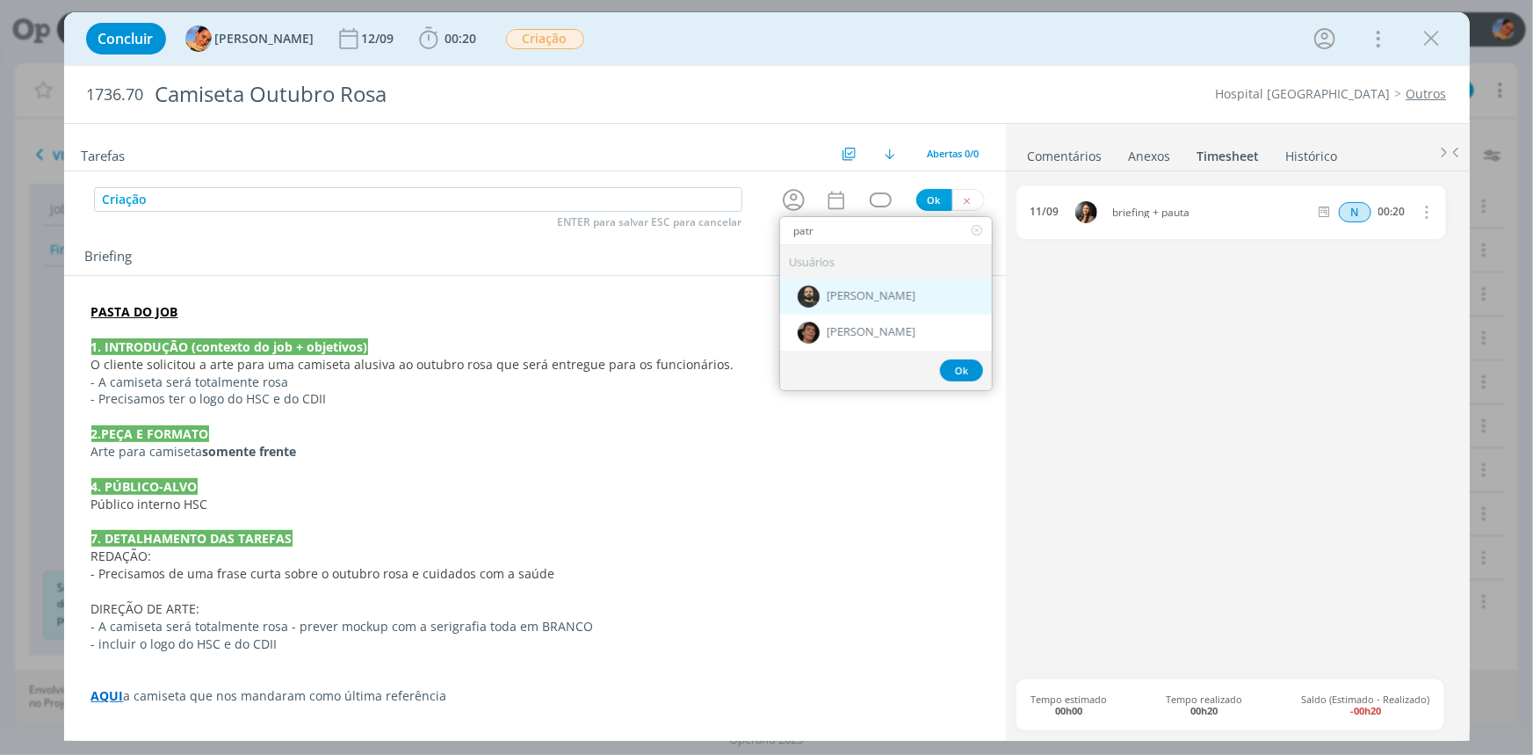
type input "patr"
click at [861, 287] on div "[PERSON_NAME]" at bounding box center [886, 296] width 212 height 36
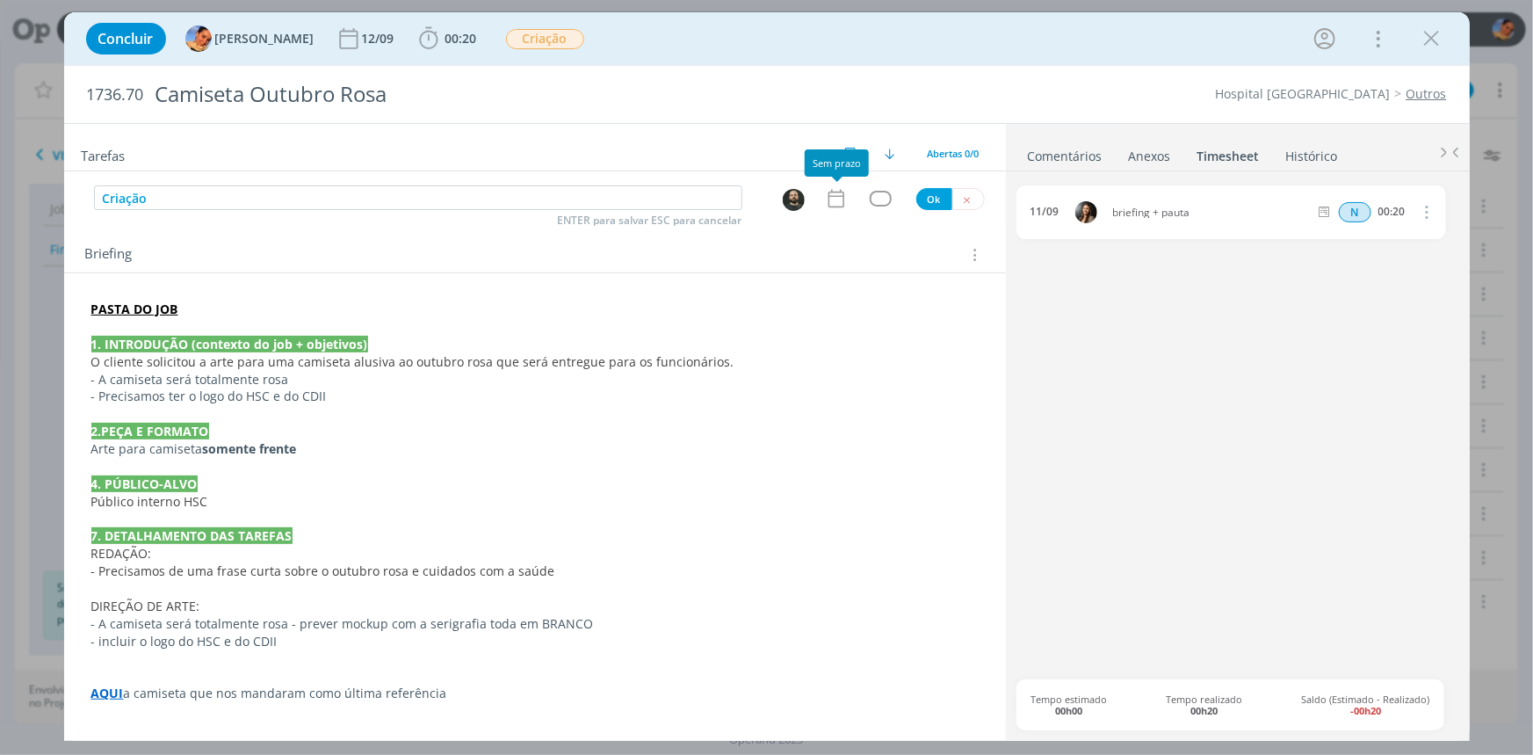
click at [833, 194] on icon "dialog" at bounding box center [836, 198] width 23 height 23
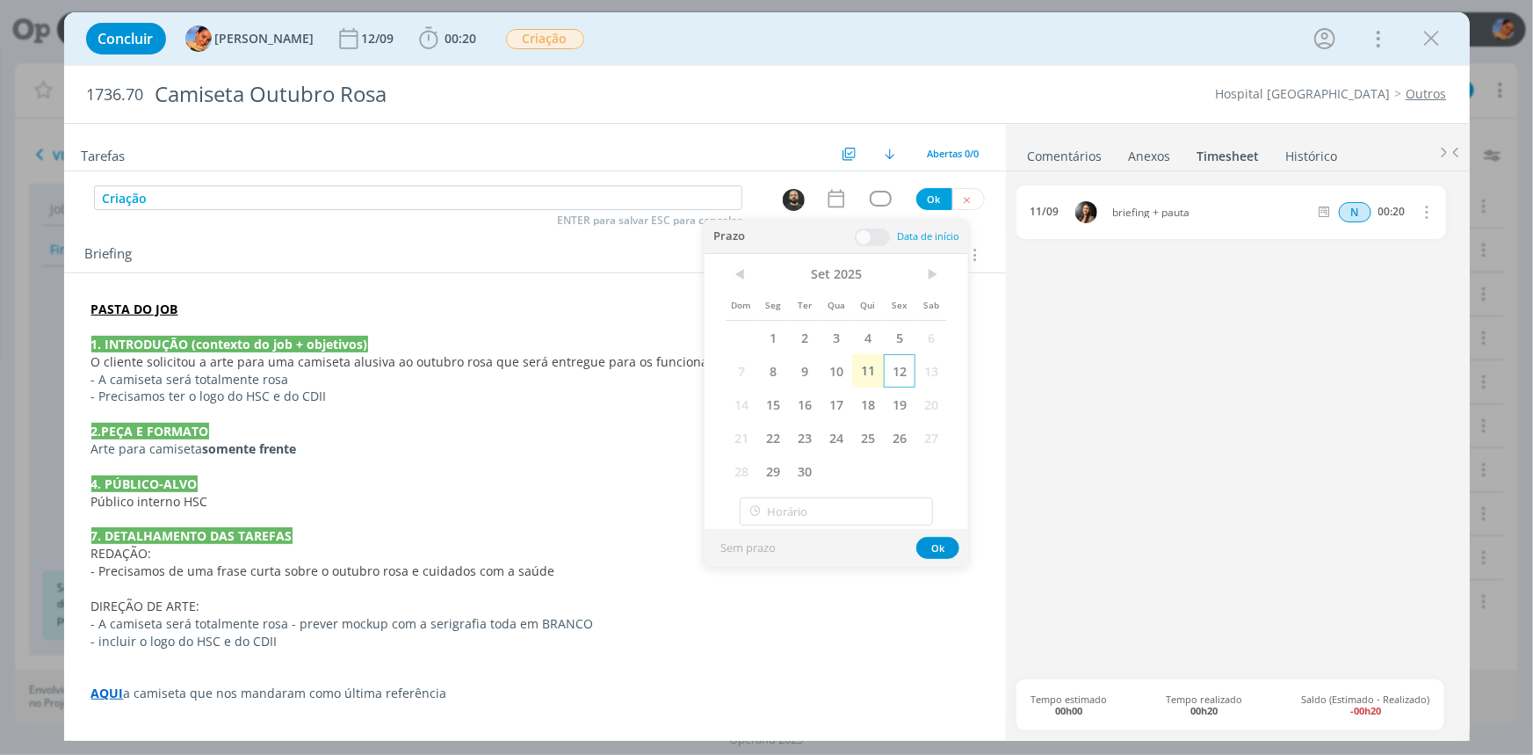
click at [889, 369] on span "12" at bounding box center [900, 370] width 32 height 33
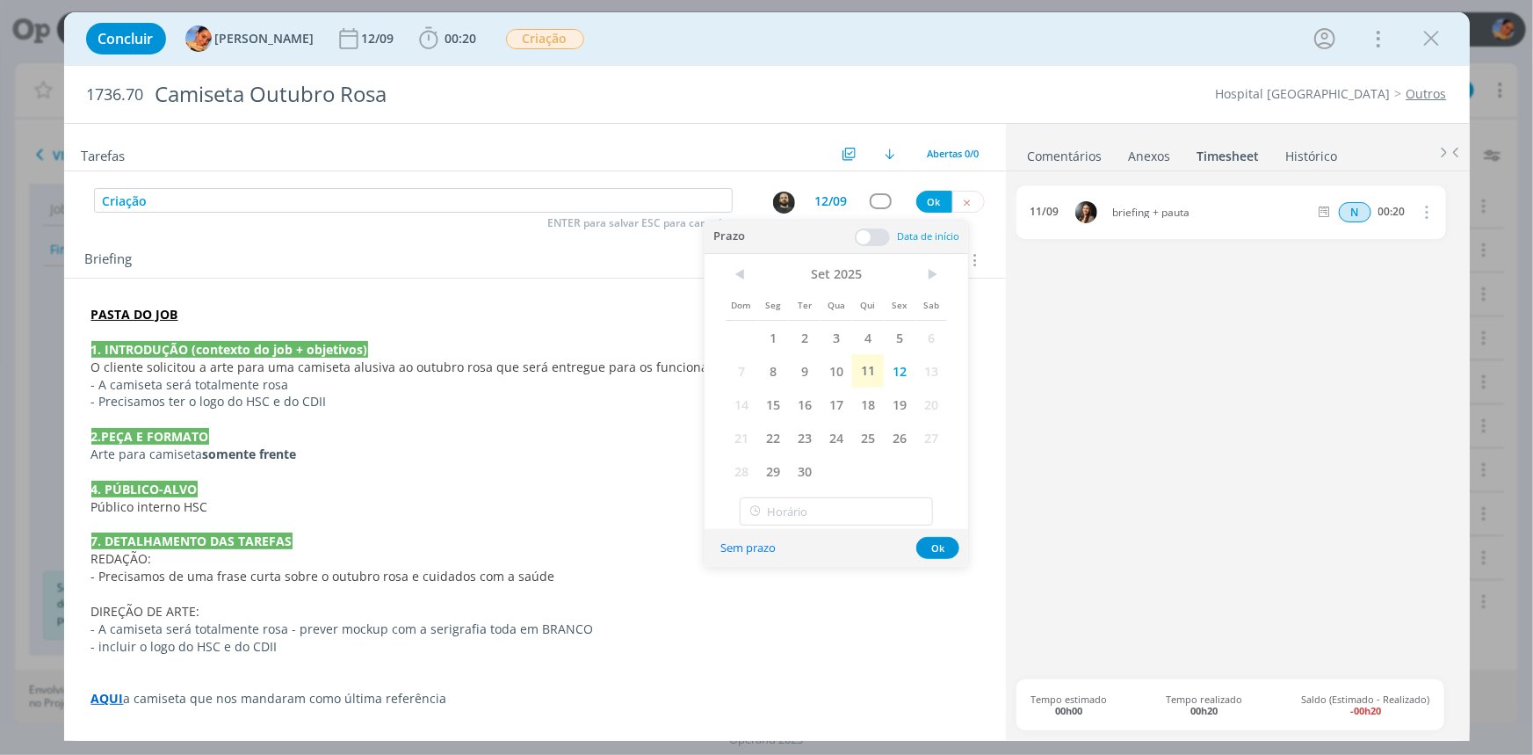
click at [873, 240] on span at bounding box center [872, 237] width 35 height 18
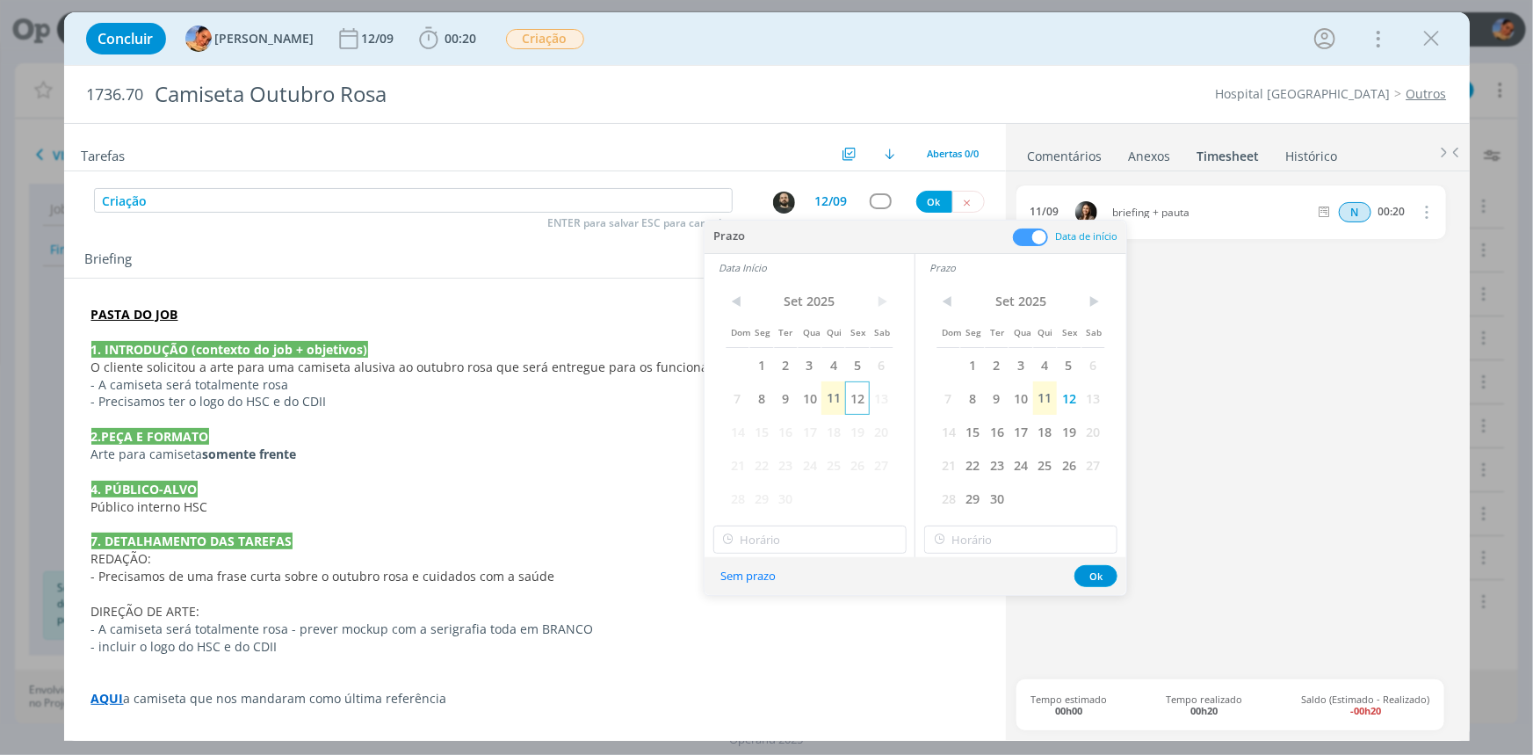
click at [860, 409] on span "12" at bounding box center [857, 397] width 24 height 33
click at [815, 560] on div "Sem prazo Ok" at bounding box center [916, 576] width 422 height 38
click at [816, 536] on input "18:00" at bounding box center [809, 539] width 193 height 28
click at [792, 648] on div "09:15" at bounding box center [811, 645] width 196 height 32
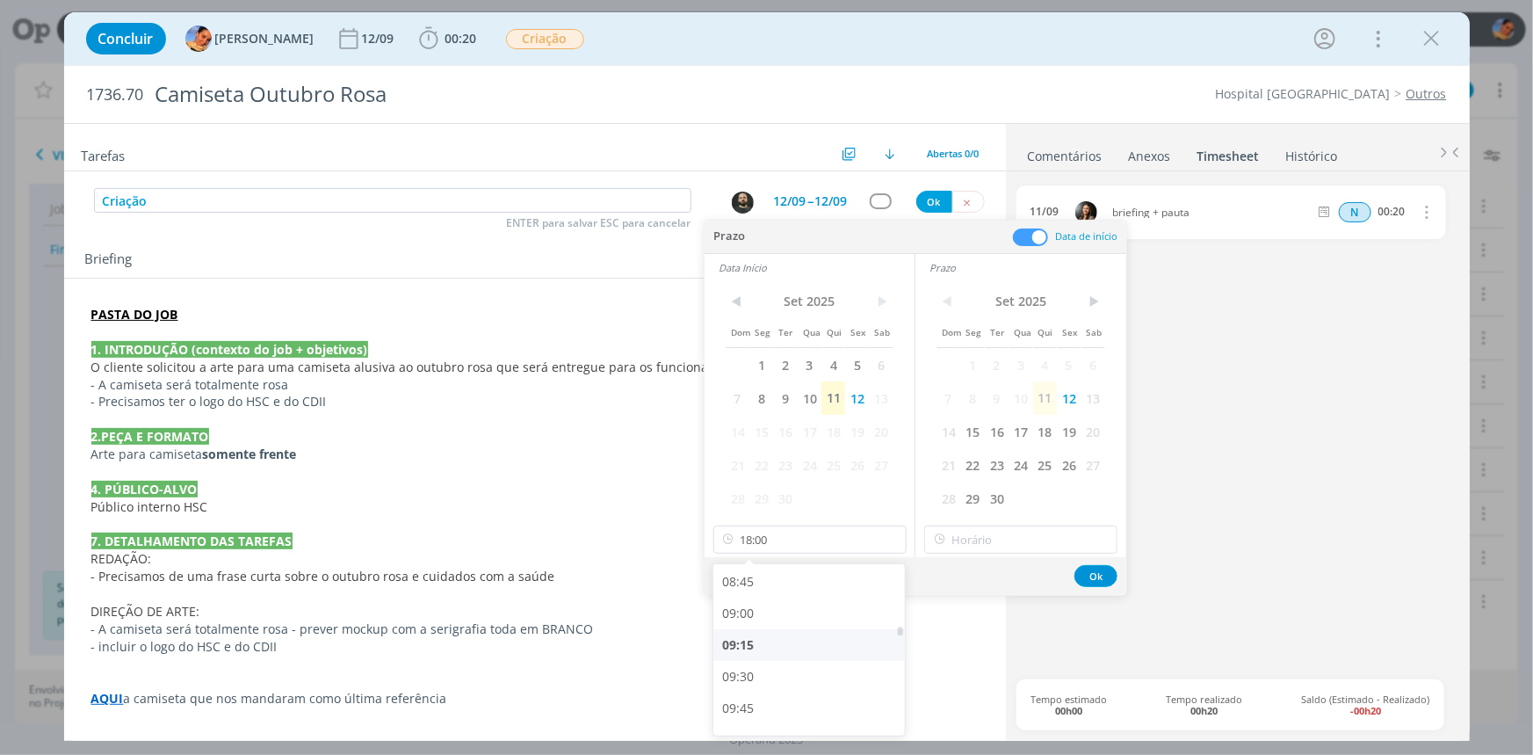
type input "09:15"
click at [980, 545] on input "18:00" at bounding box center [1020, 539] width 193 height 28
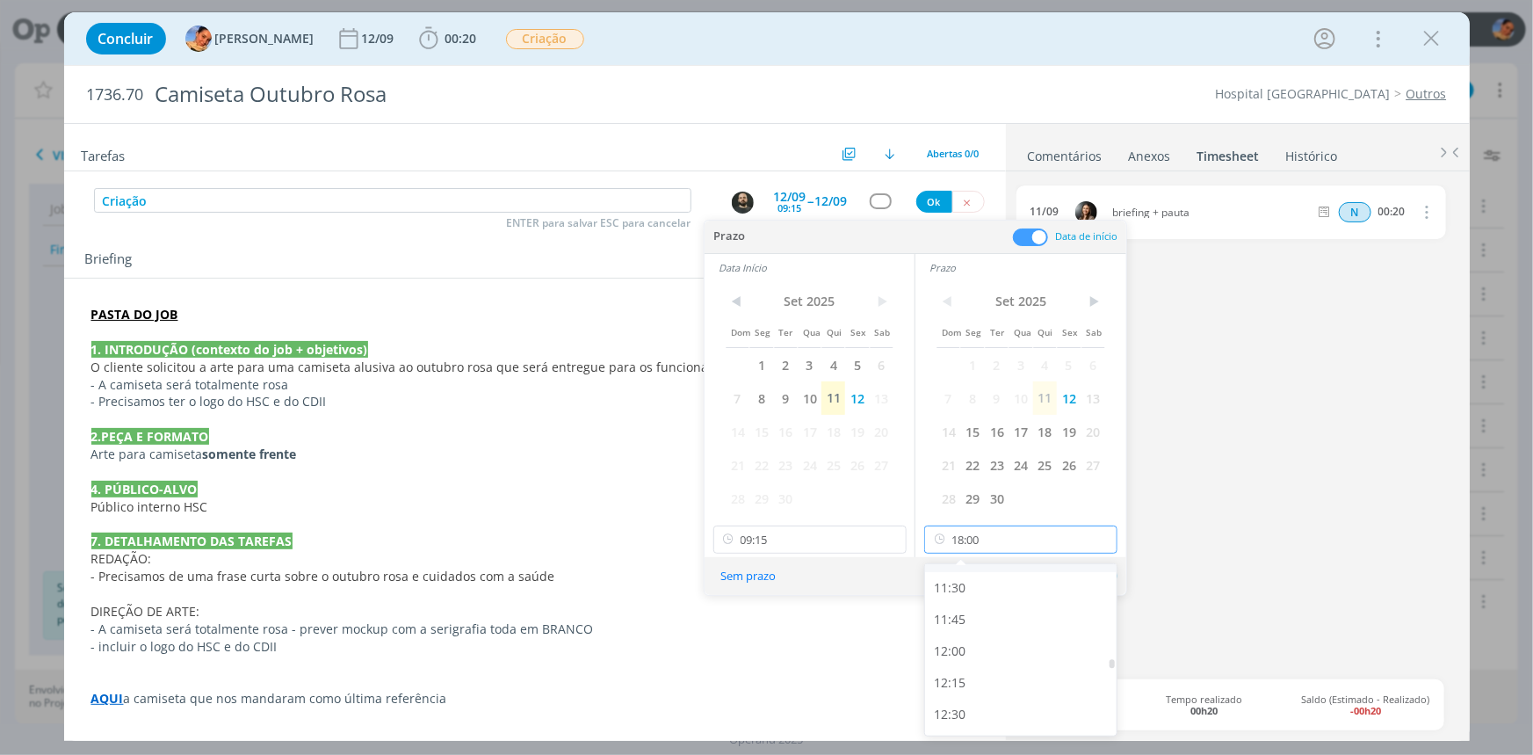
scroll to position [1185, 0]
click at [978, 725] on div "10:30" at bounding box center [1023, 723] width 196 height 32
type input "10:30"
click at [1104, 576] on button "Ok" at bounding box center [1095, 576] width 43 height 22
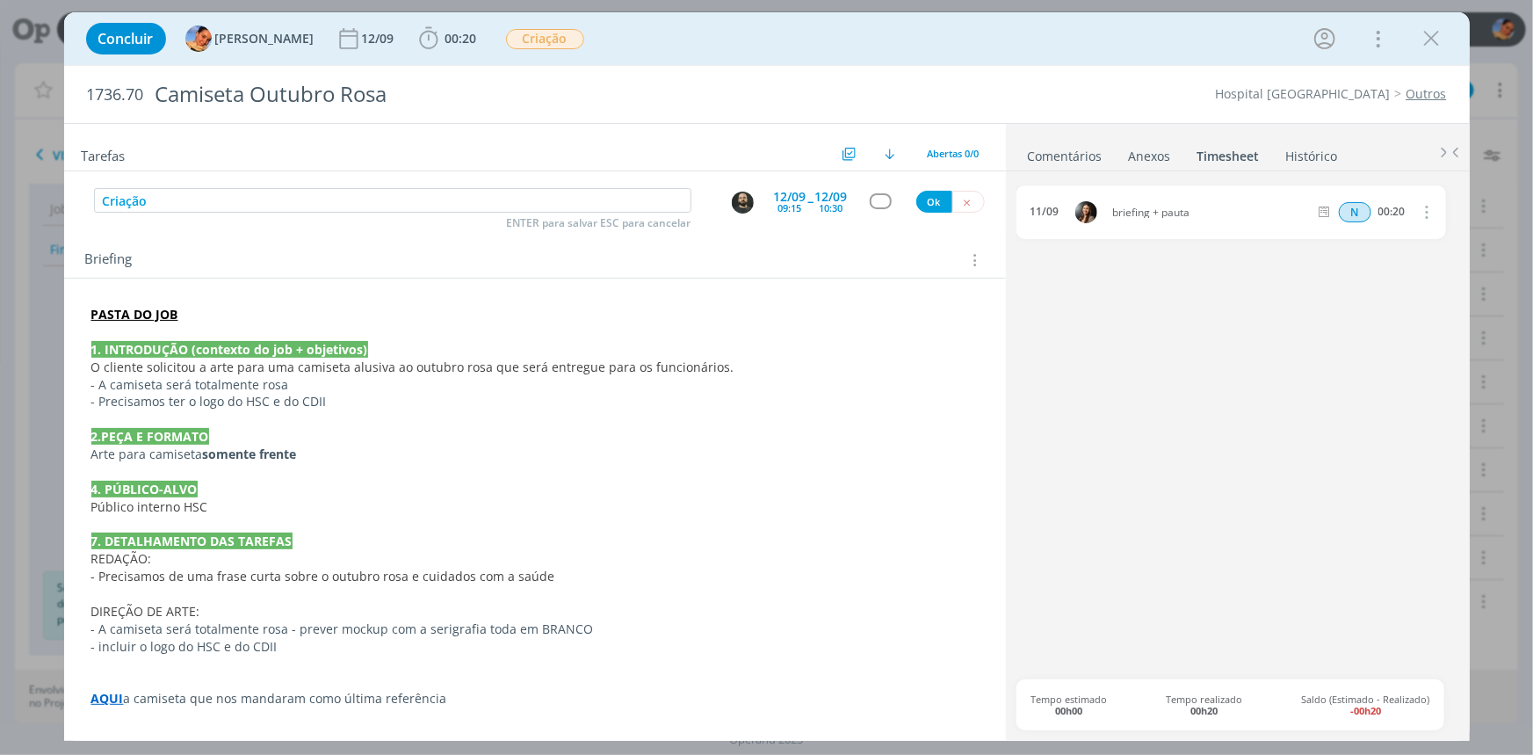
click at [882, 203] on div "dialog" at bounding box center [881, 200] width 22 height 15
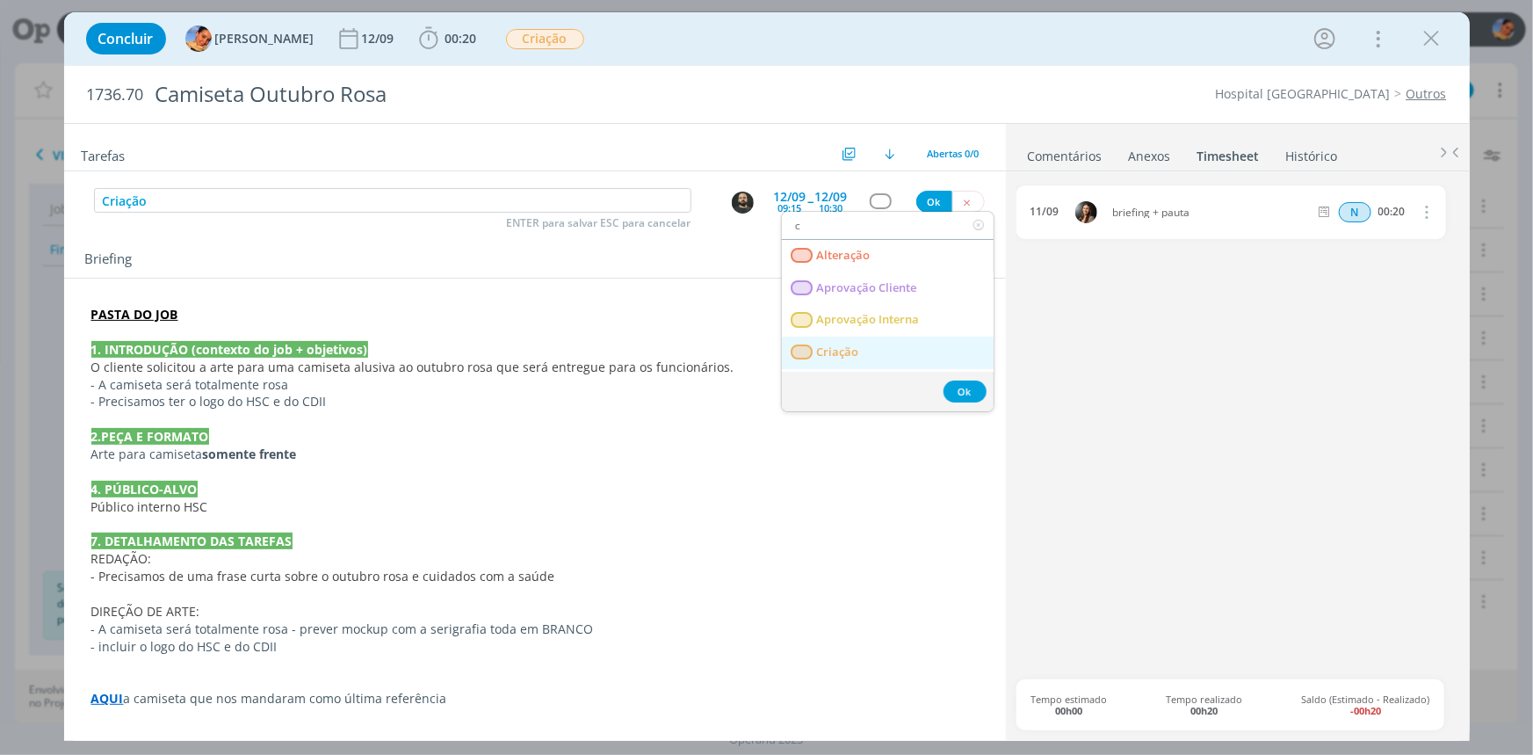
type input "c"
click at [860, 359] on link "Criação" at bounding box center [888, 352] width 212 height 33
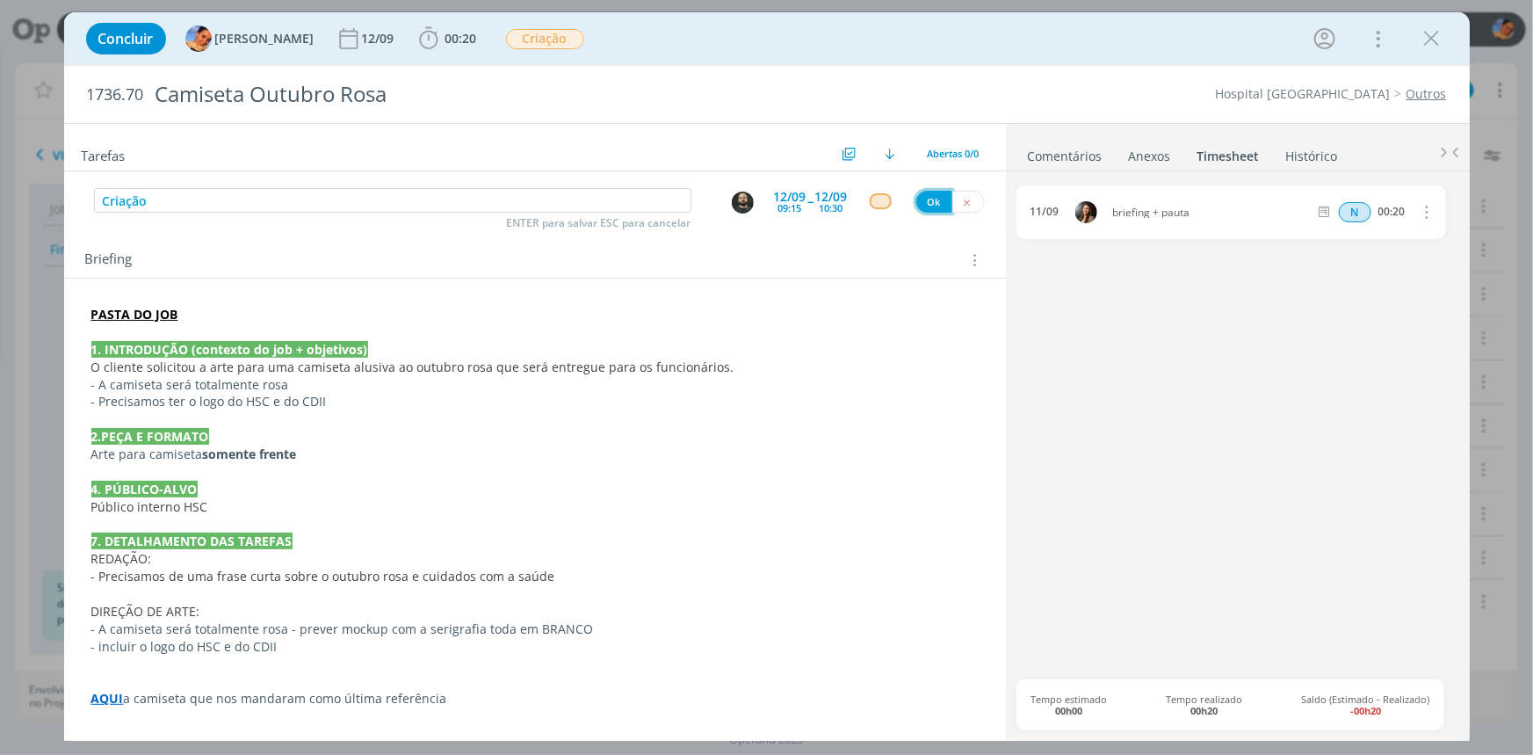
click at [925, 200] on button "Ok" at bounding box center [934, 202] width 36 height 22
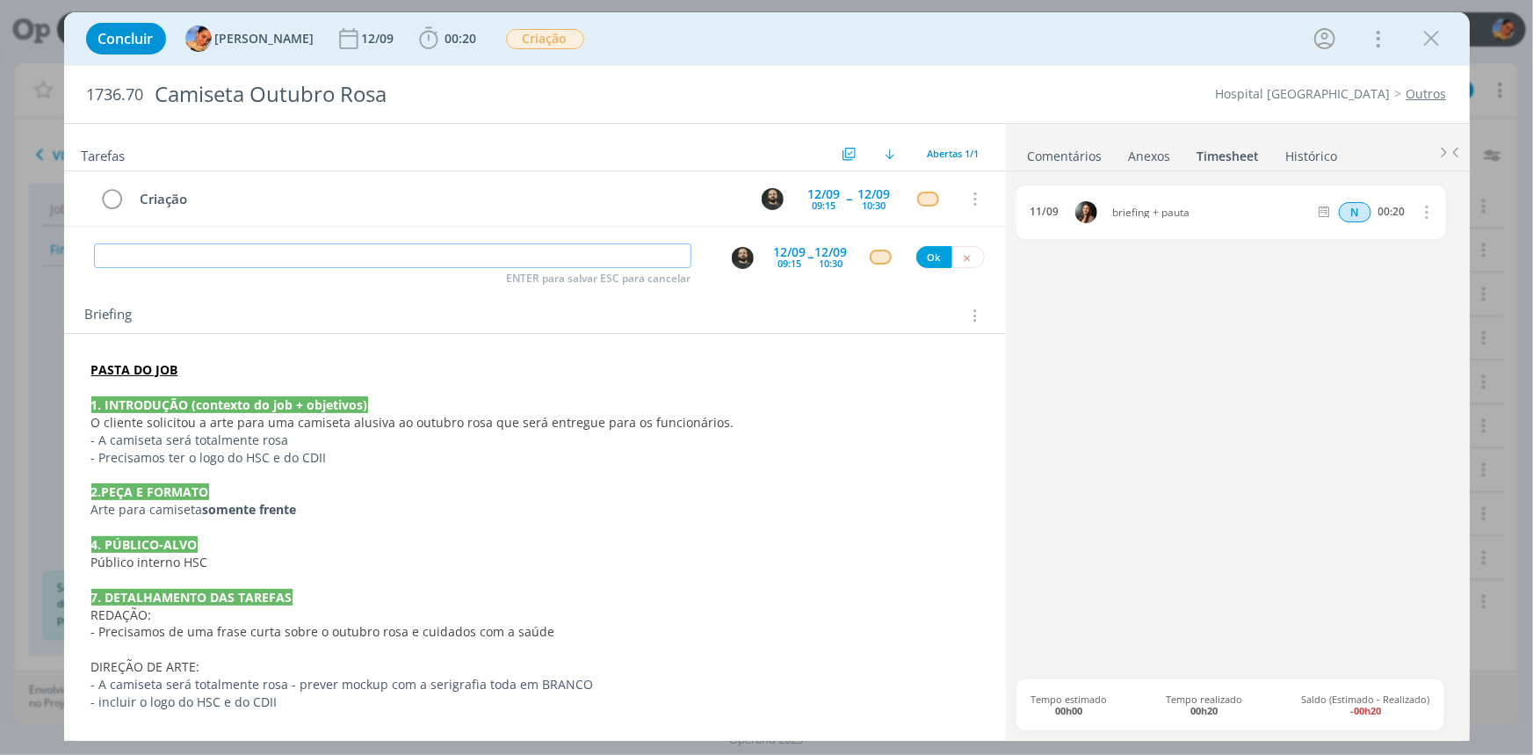
click at [412, 266] on input "dialog" at bounding box center [392, 255] width 597 height 25
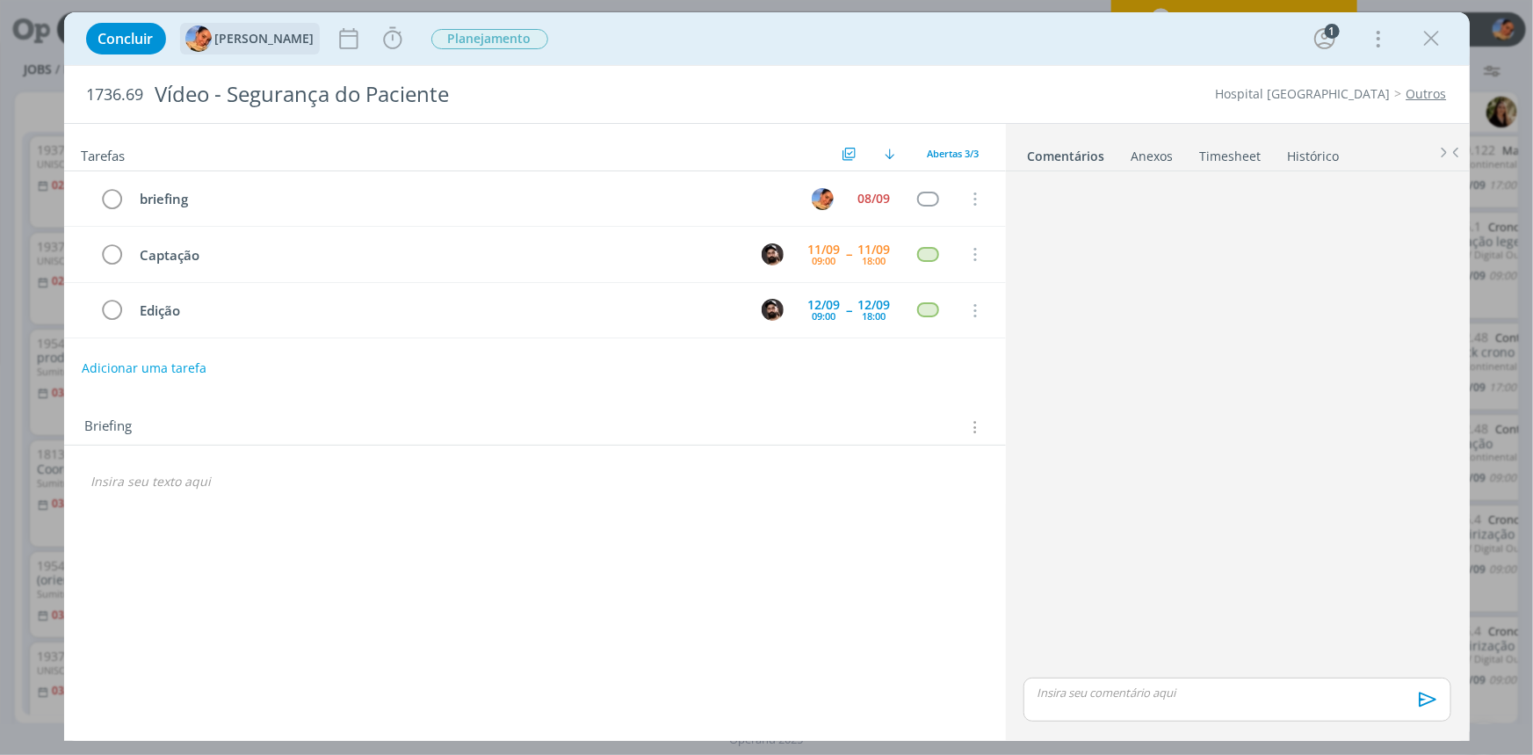
scroll to position [159, 0]
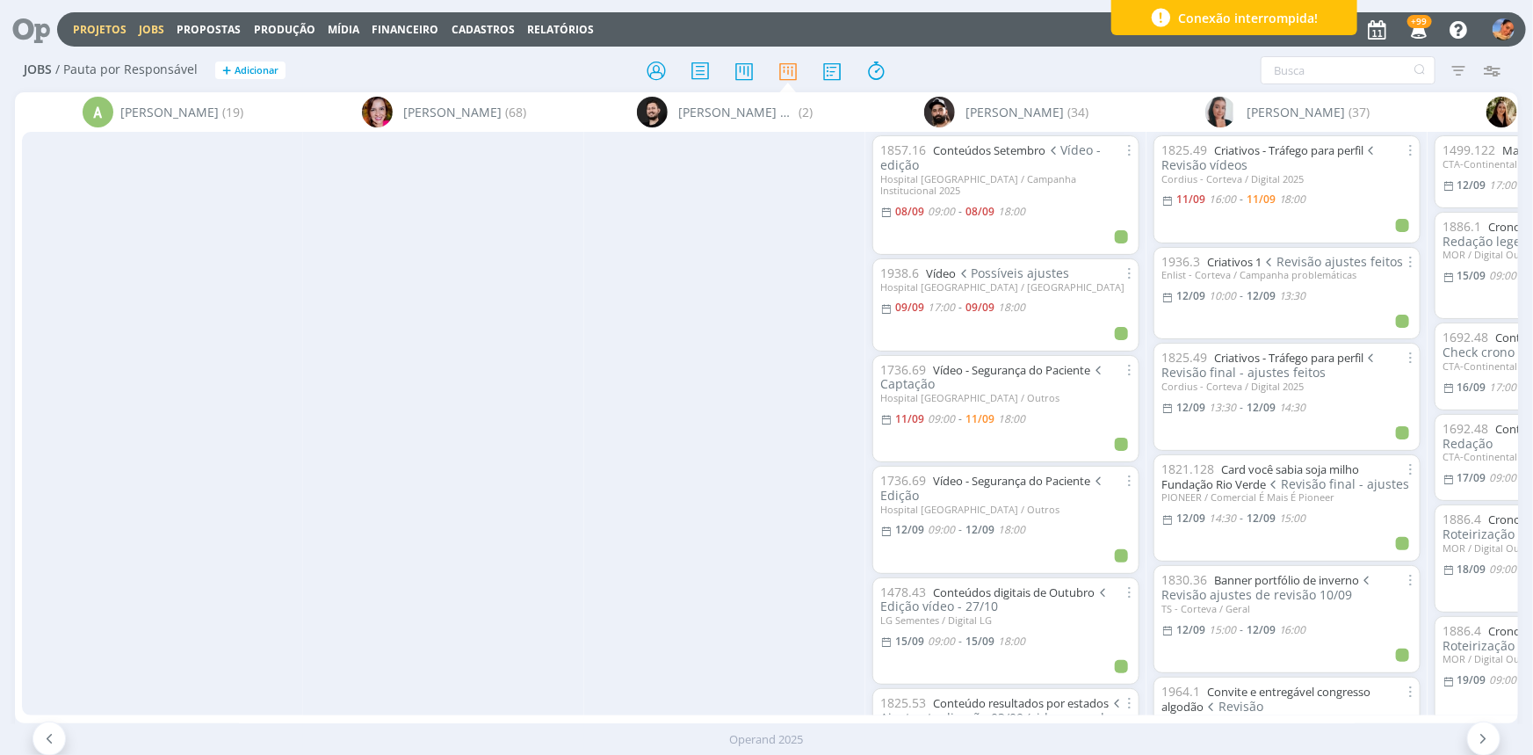
scroll to position [0, 855]
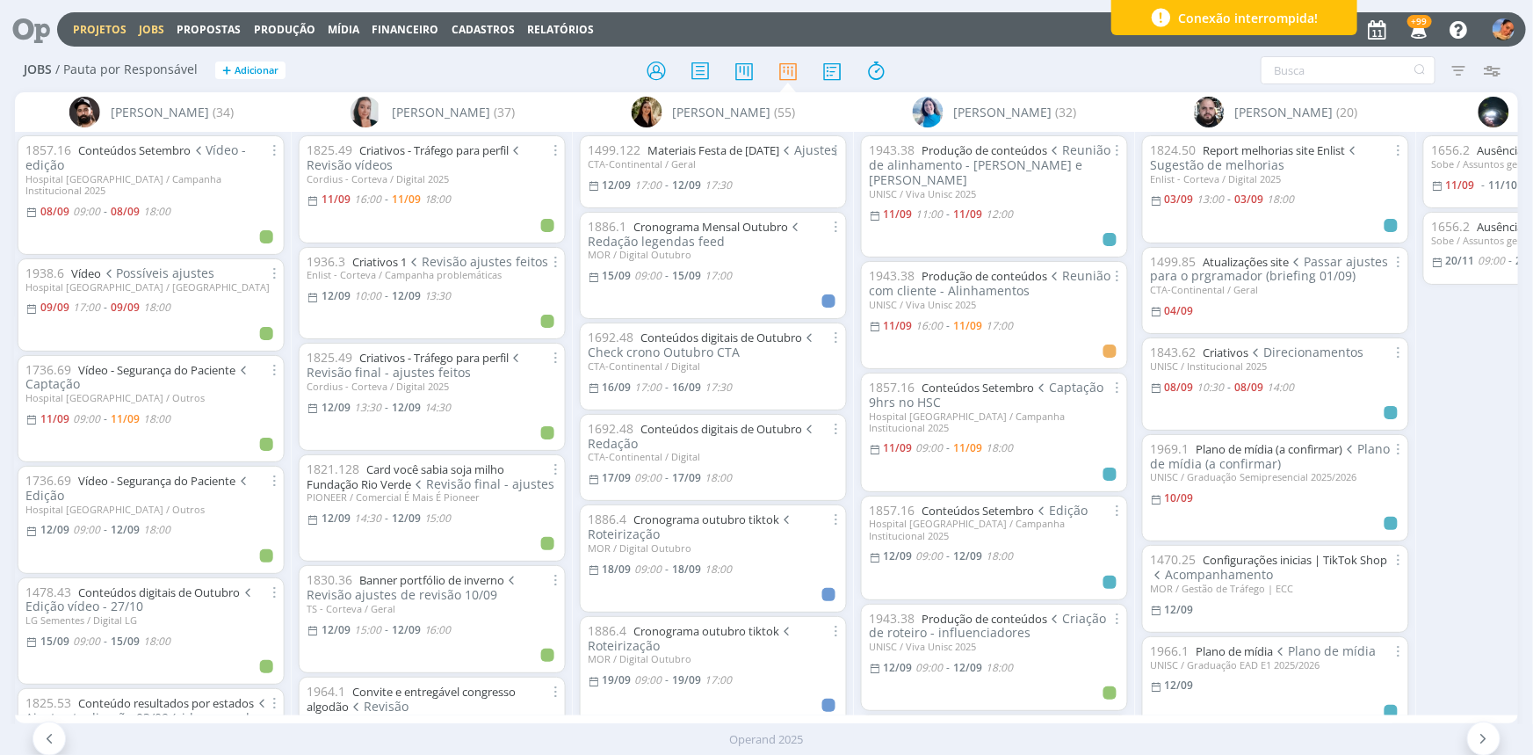
drag, startPoint x: 0, startPoint y: 0, endPoint x: 105, endPoint y: 33, distance: 109.5
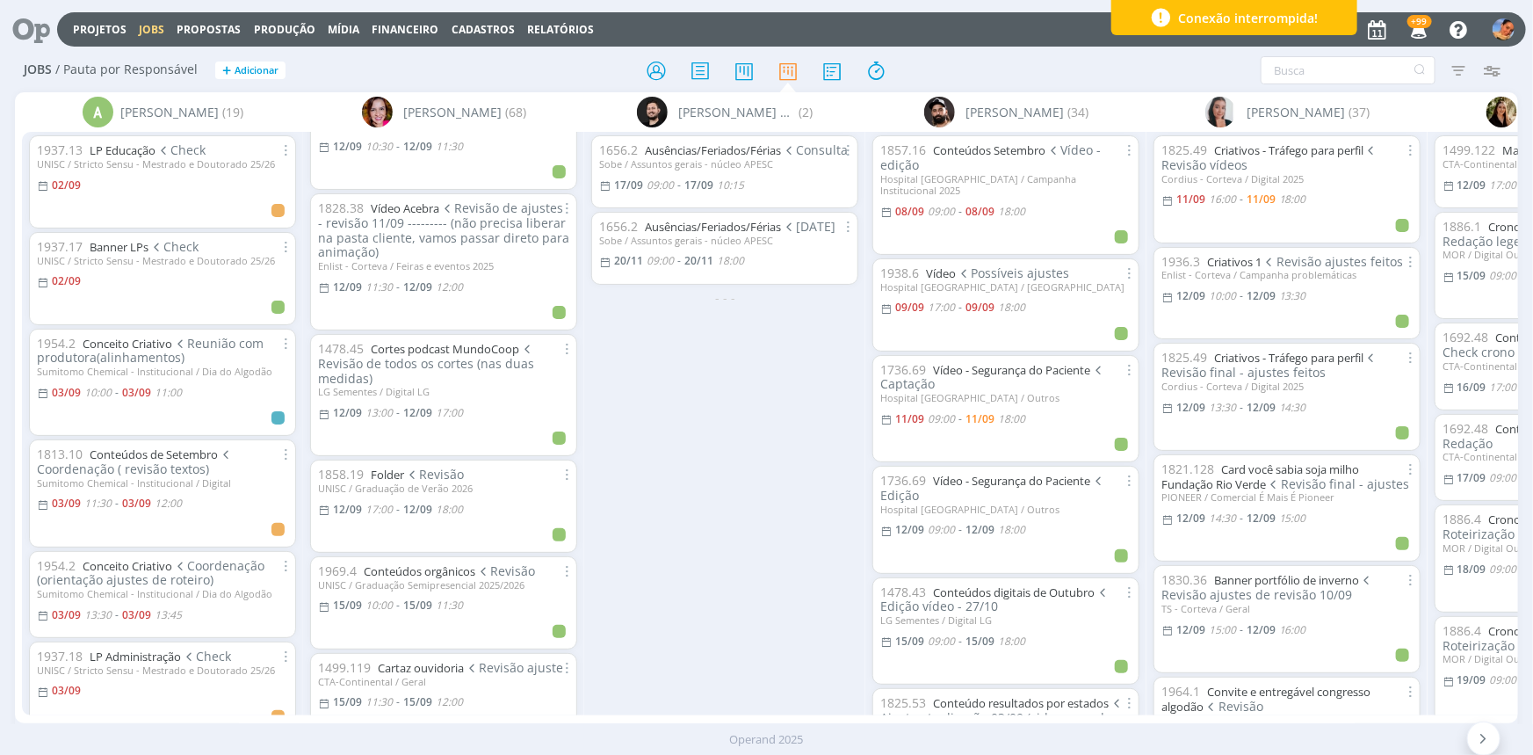
scroll to position [79, 0]
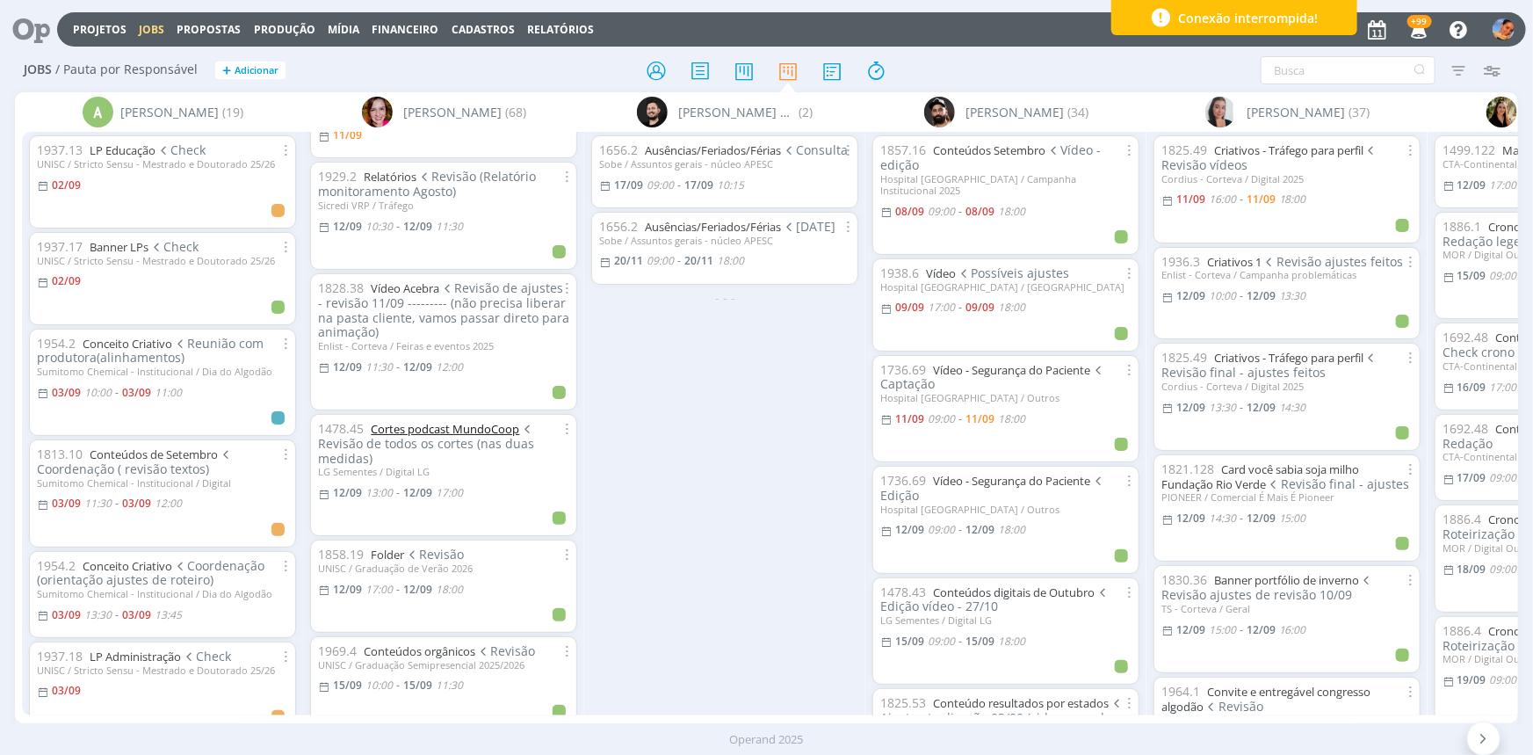
click at [411, 427] on link "Cortes podcast MundoCoop" at bounding box center [445, 429] width 148 height 16
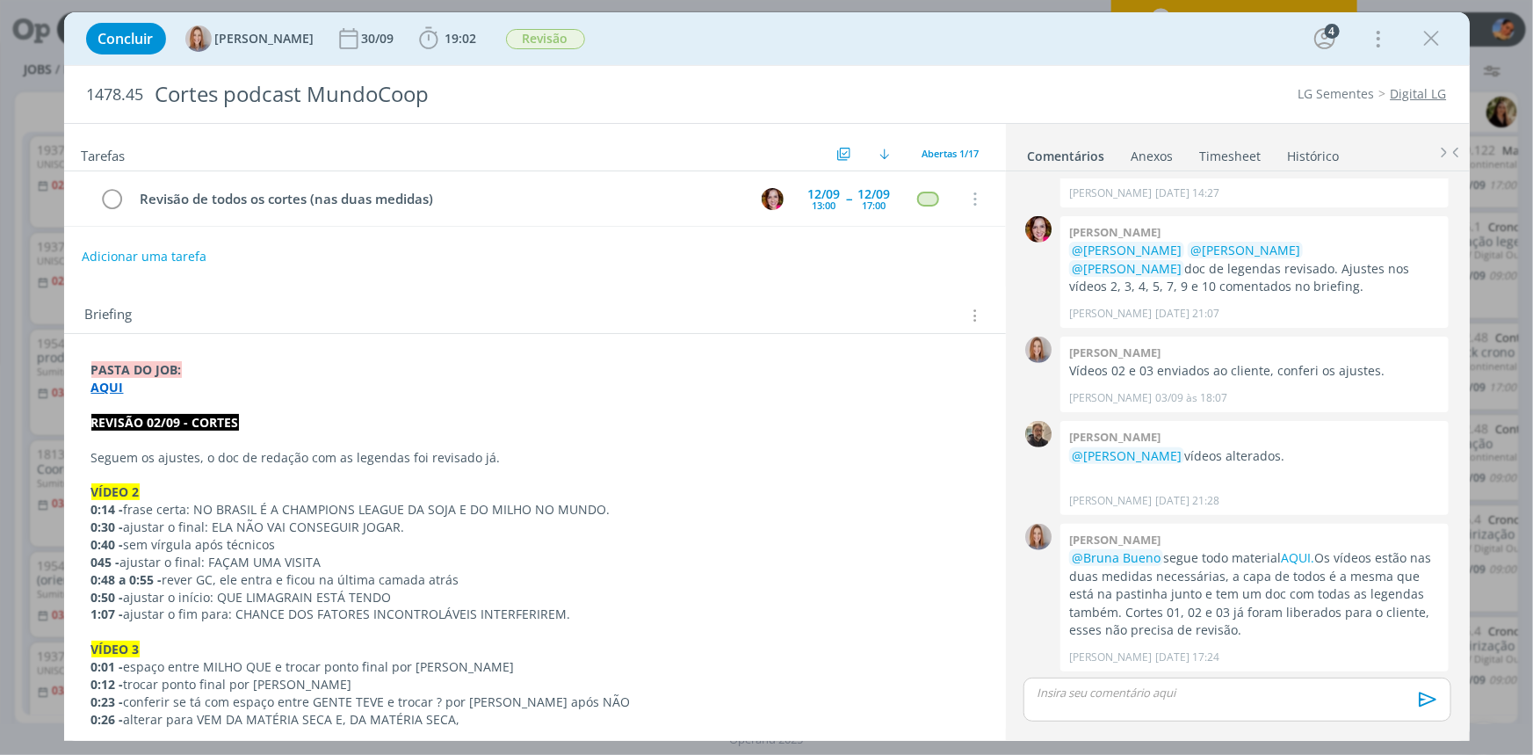
scroll to position [492, 0]
click at [1436, 31] on icon "dialog" at bounding box center [1432, 38] width 26 height 26
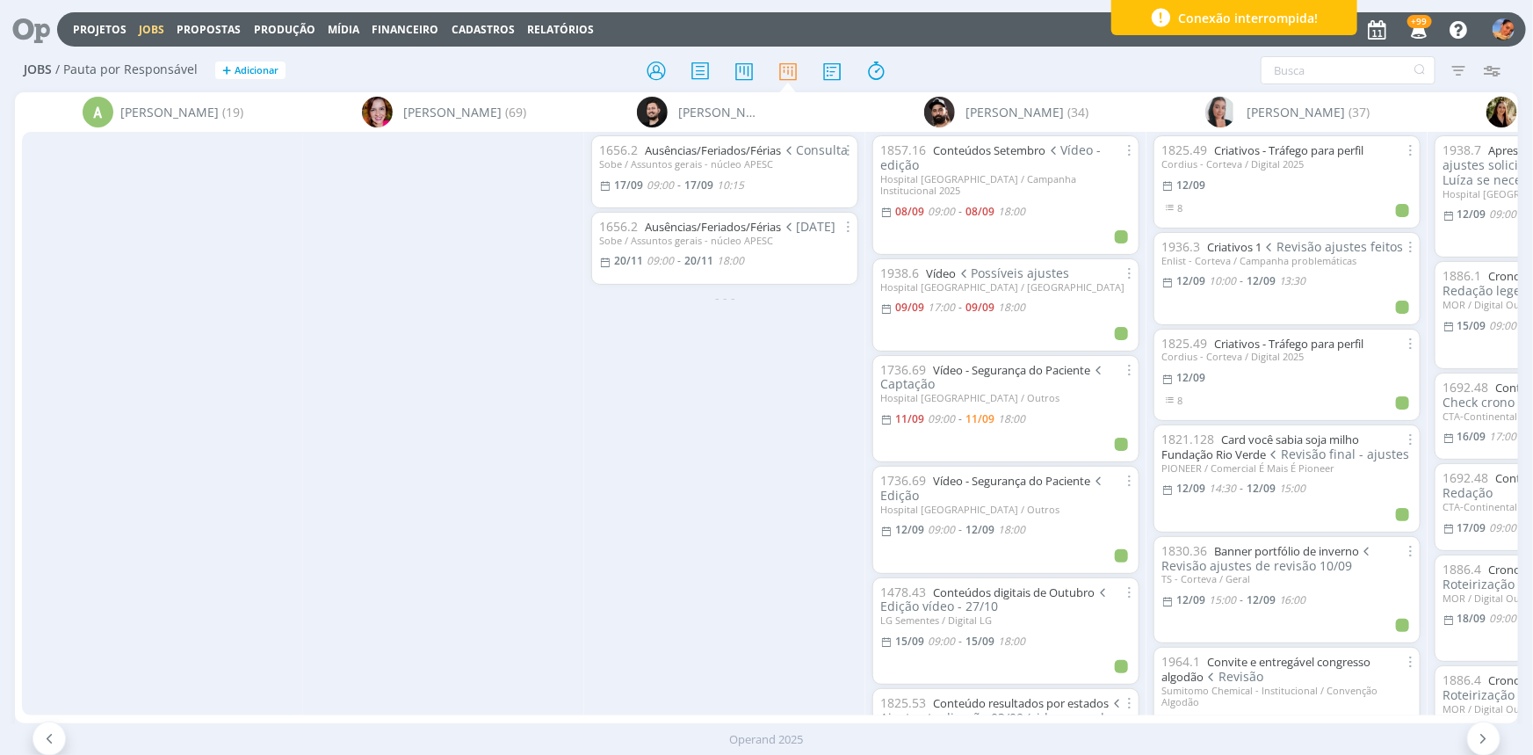
scroll to position [0, 850]
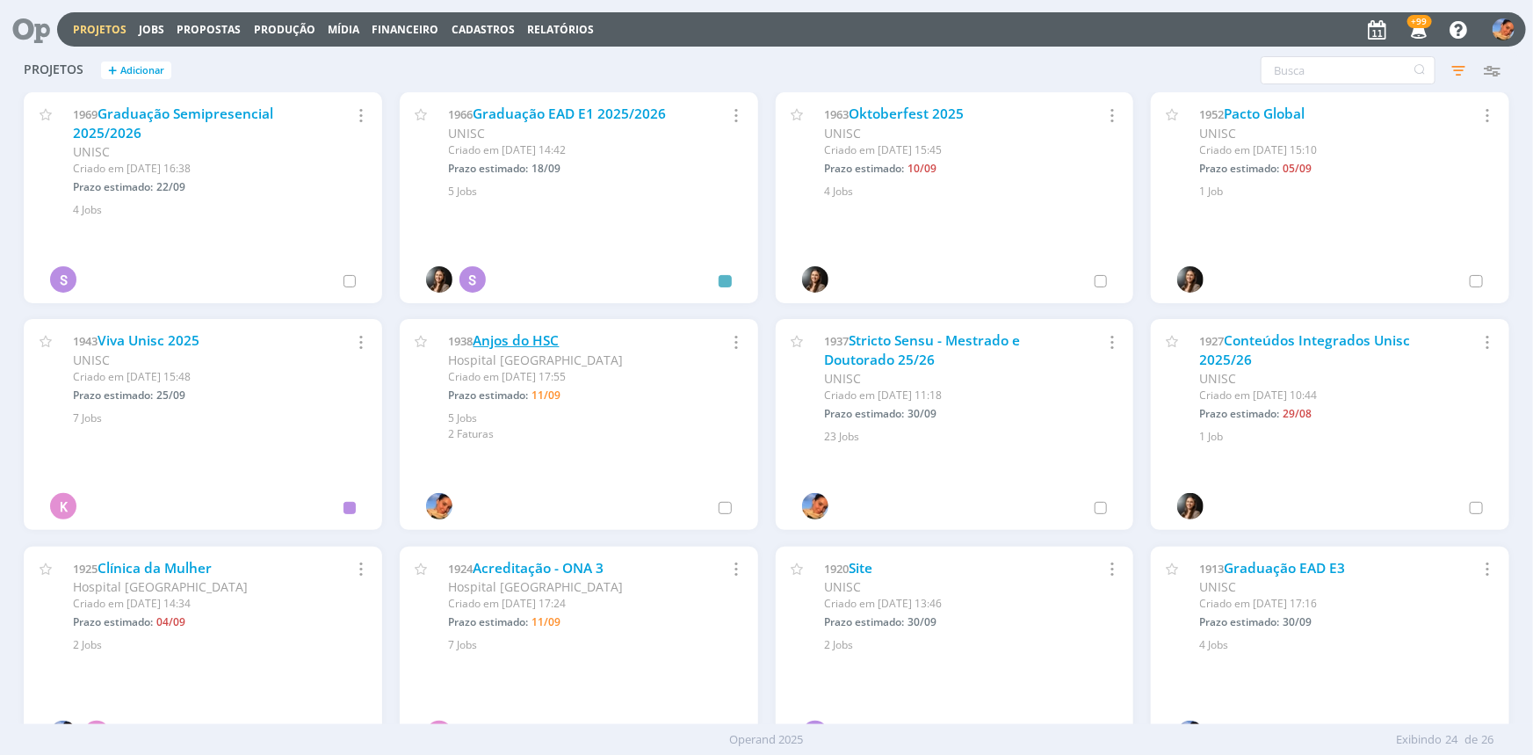
click at [560, 332] on link "Anjos do HSC" at bounding box center [517, 340] width 86 height 18
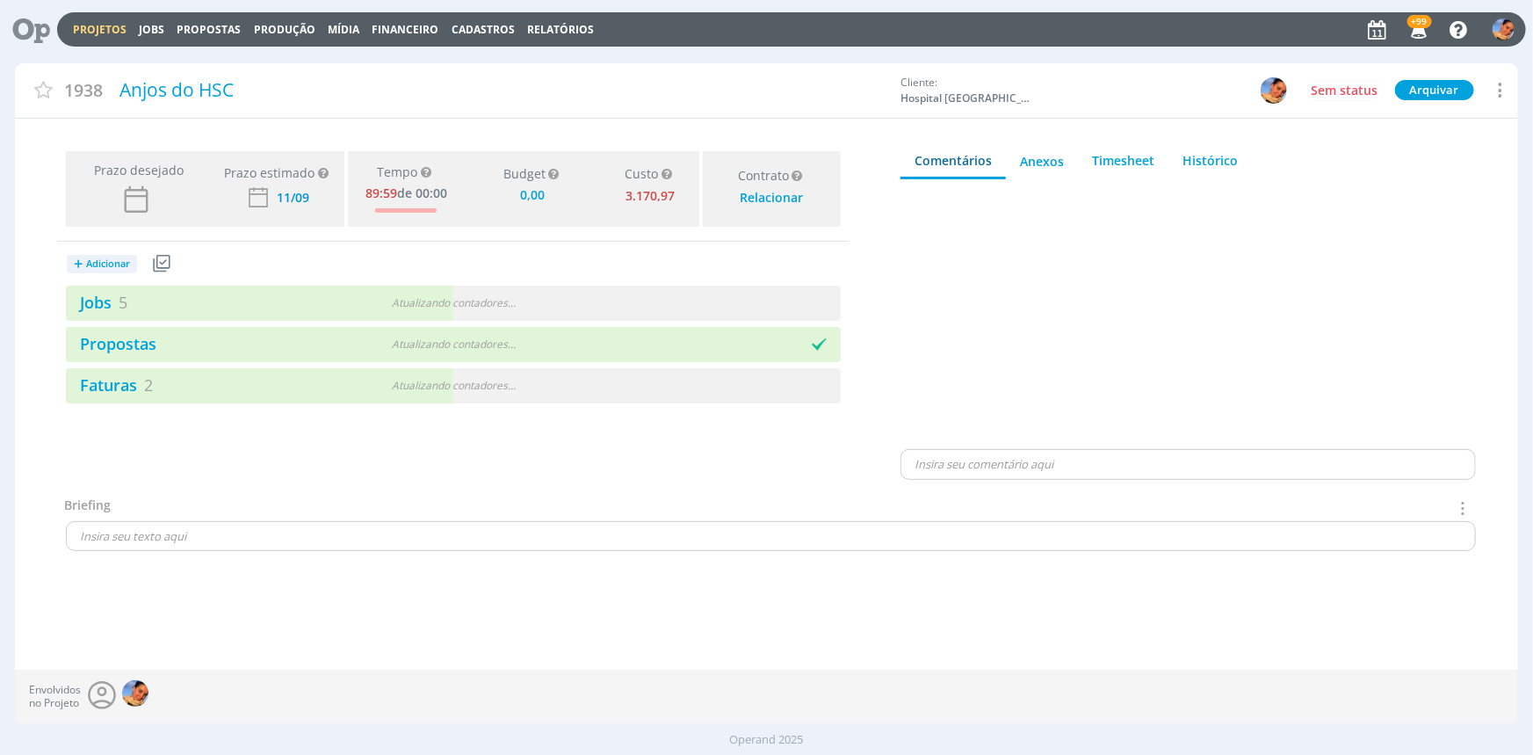
click at [601, 282] on div "+ Adicionar Projetos Jobs Propostas Produção Mídia Receitas Despesas Jobs 5 Atu…" at bounding box center [453, 323] width 792 height 162
type input "0,00"
click at [578, 295] on div "Atualizando contadores . . ." at bounding box center [454, 303] width 250 height 16
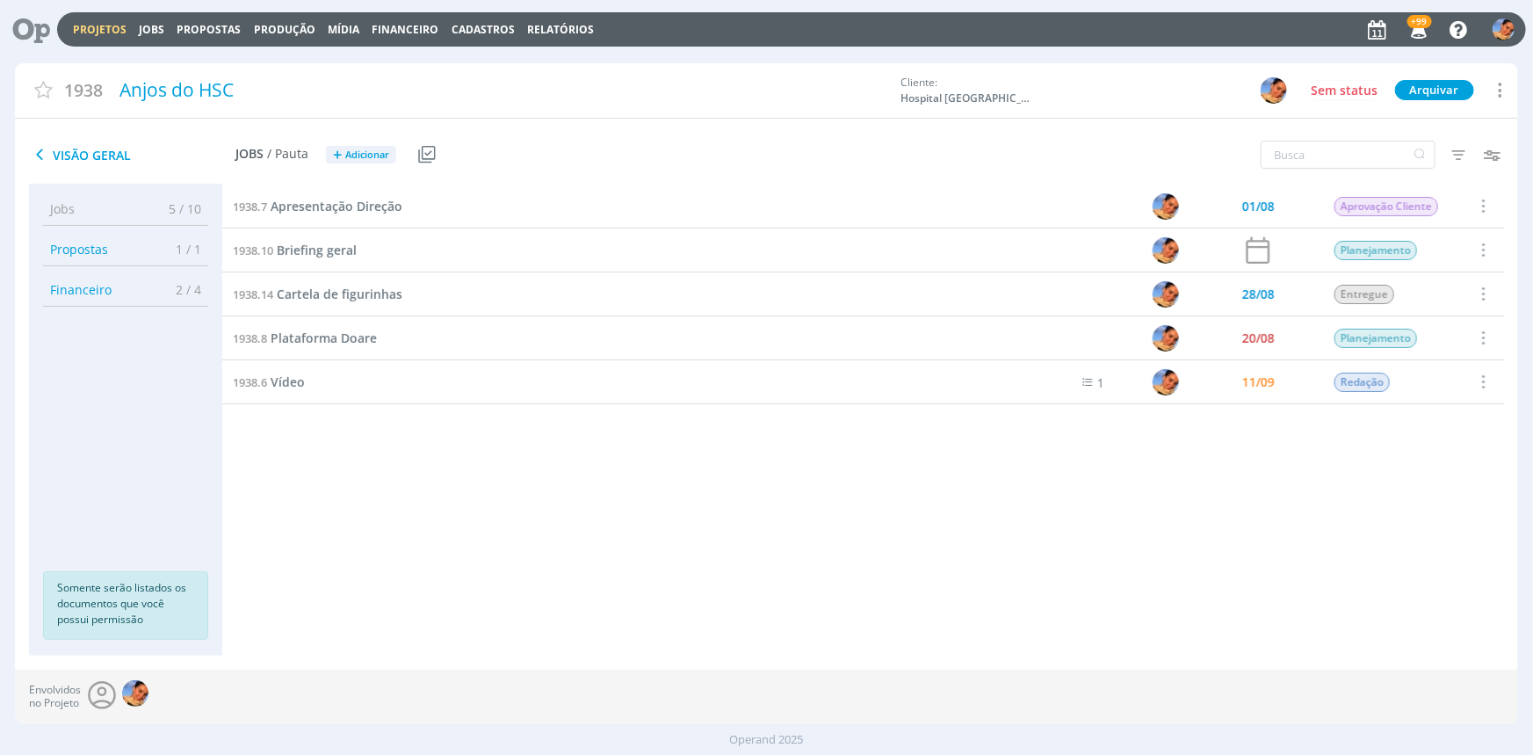
click at [372, 192] on div "1938.7 Apresentação Direção" at bounding box center [612, 205] width 781 height 43
click at [368, 199] on span "Apresentação Direção" at bounding box center [337, 206] width 132 height 17
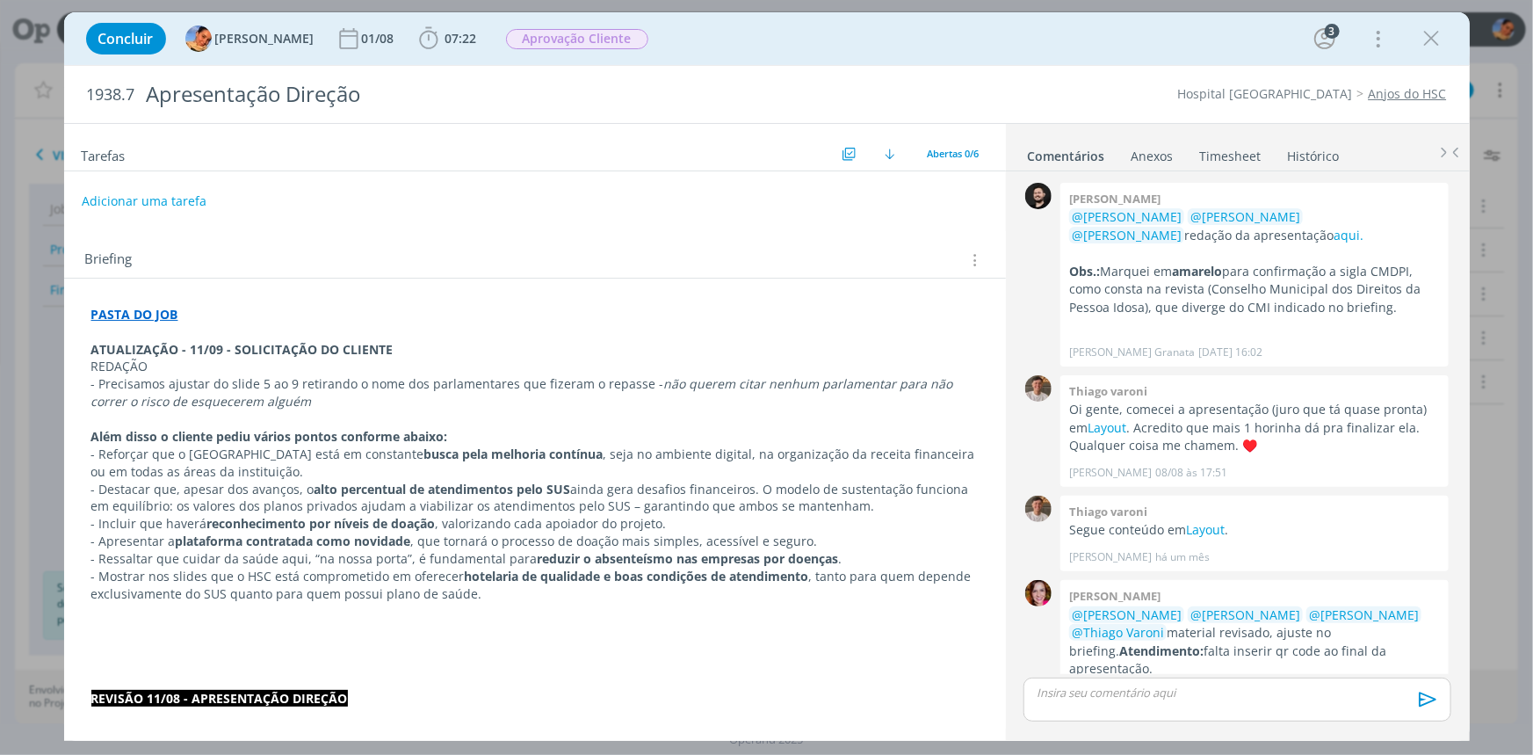
scroll to position [105, 0]
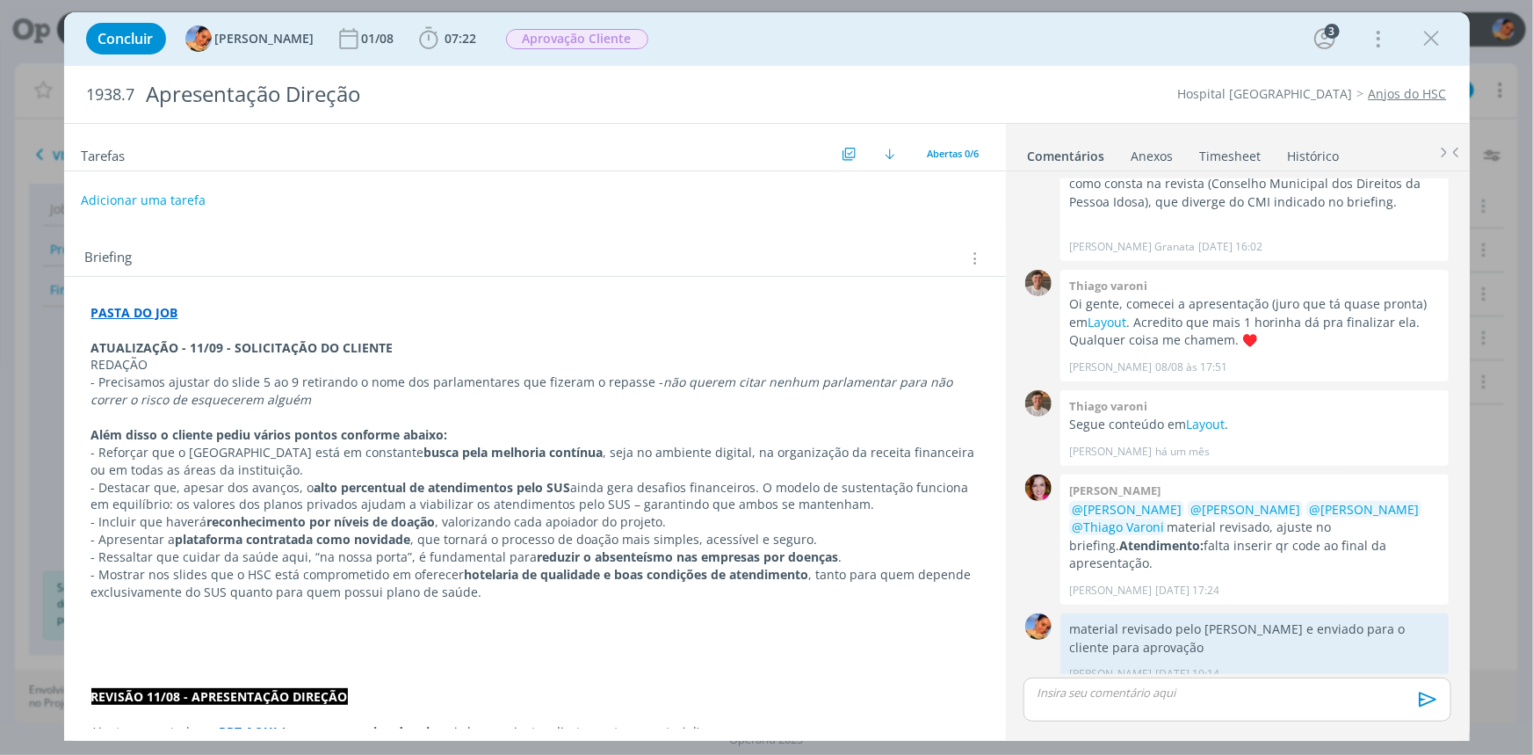
click at [145, 206] on button "Adicionar uma tarefa" at bounding box center [143, 200] width 125 height 30
click at [188, 261] on div "Briefing Briefings Predefinidos Versões do Briefing Ver Briefing do Projeto" at bounding box center [537, 257] width 904 height 23
click at [654, 329] on p "dialog" at bounding box center [534, 330] width 887 height 18
click at [175, 206] on input "dialog" at bounding box center [418, 199] width 648 height 25
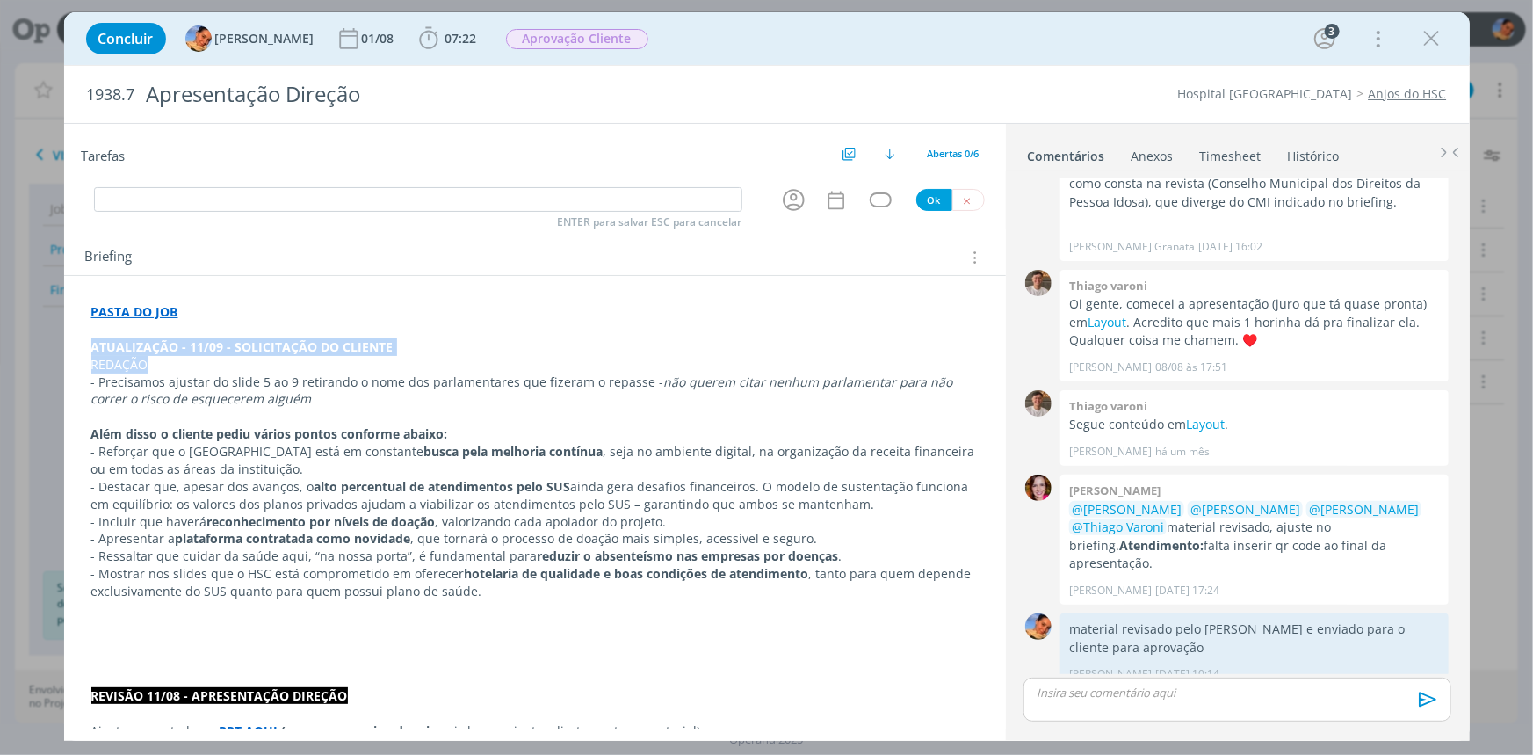
drag, startPoint x: 90, startPoint y: 342, endPoint x: 445, endPoint y: 355, distance: 356.0
click at [101, 705] on icon "dialog" at bounding box center [97, 712] width 14 height 14
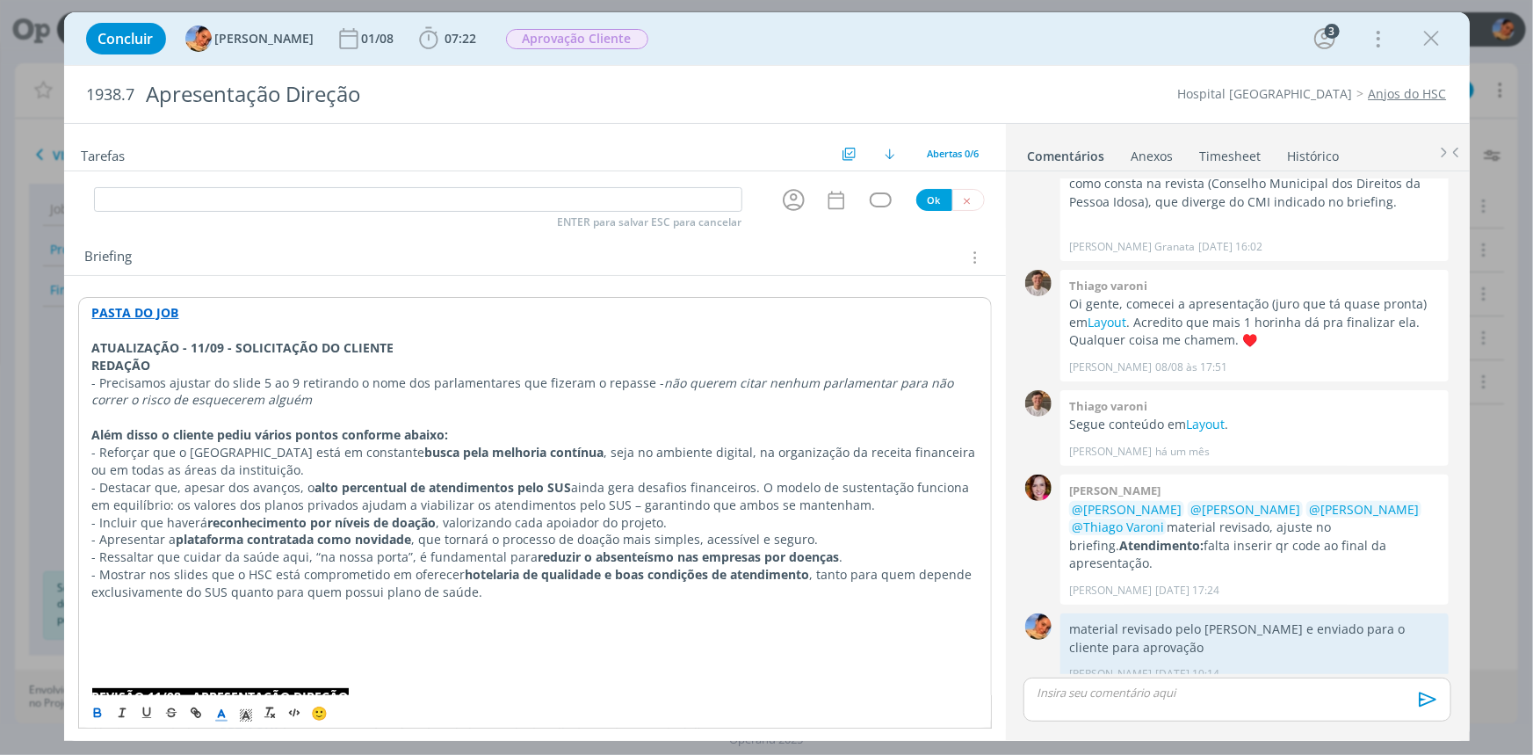
click at [220, 715] on line "dialog" at bounding box center [221, 715] width 4 height 0
click at [225, 632] on span "dialog" at bounding box center [223, 636] width 14 height 14
click at [241, 714] on rect "dialog" at bounding box center [241, 714] width 1 height 1
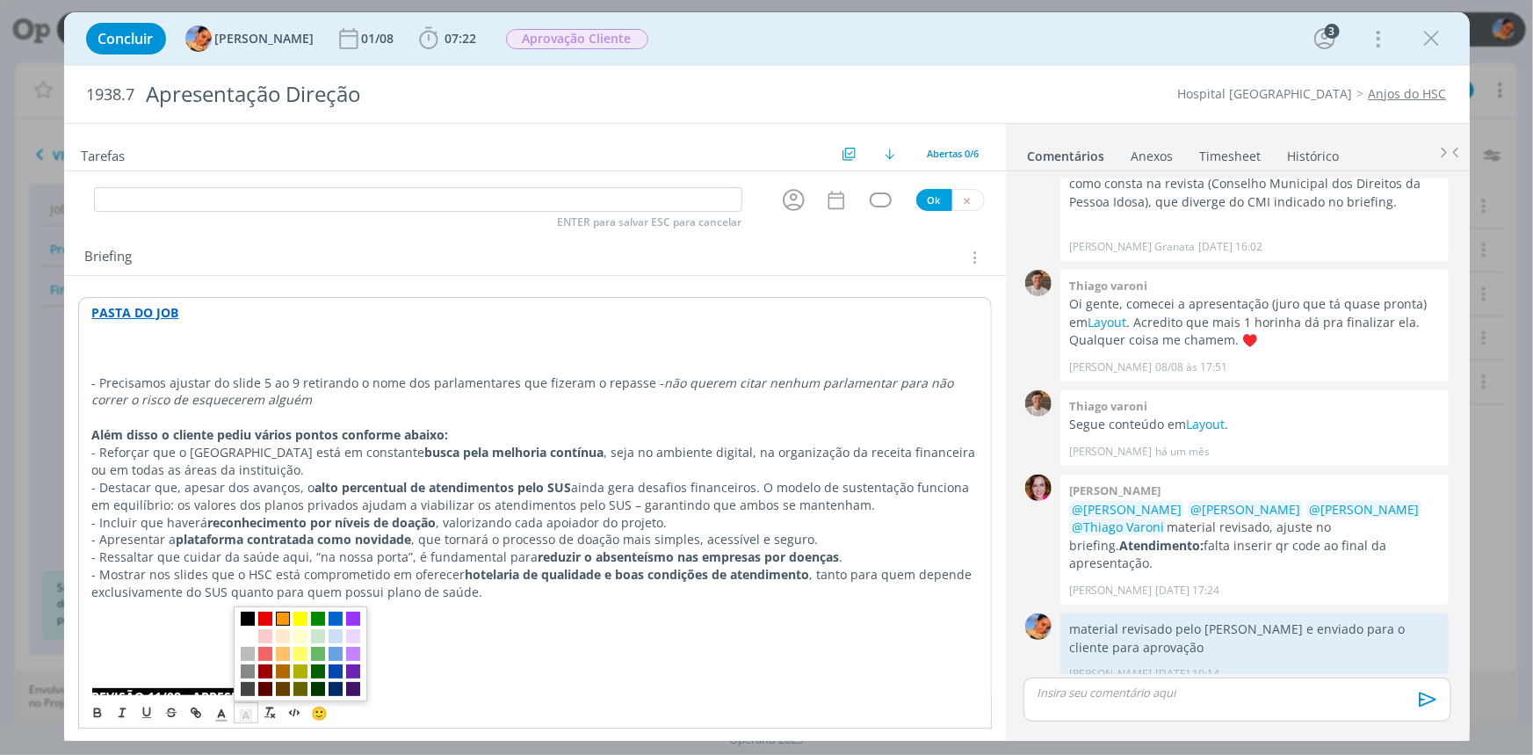
drag, startPoint x: 280, startPoint y: 620, endPoint x: 299, endPoint y: 603, distance: 25.5
click at [280, 619] on span "dialog" at bounding box center [283, 618] width 14 height 14
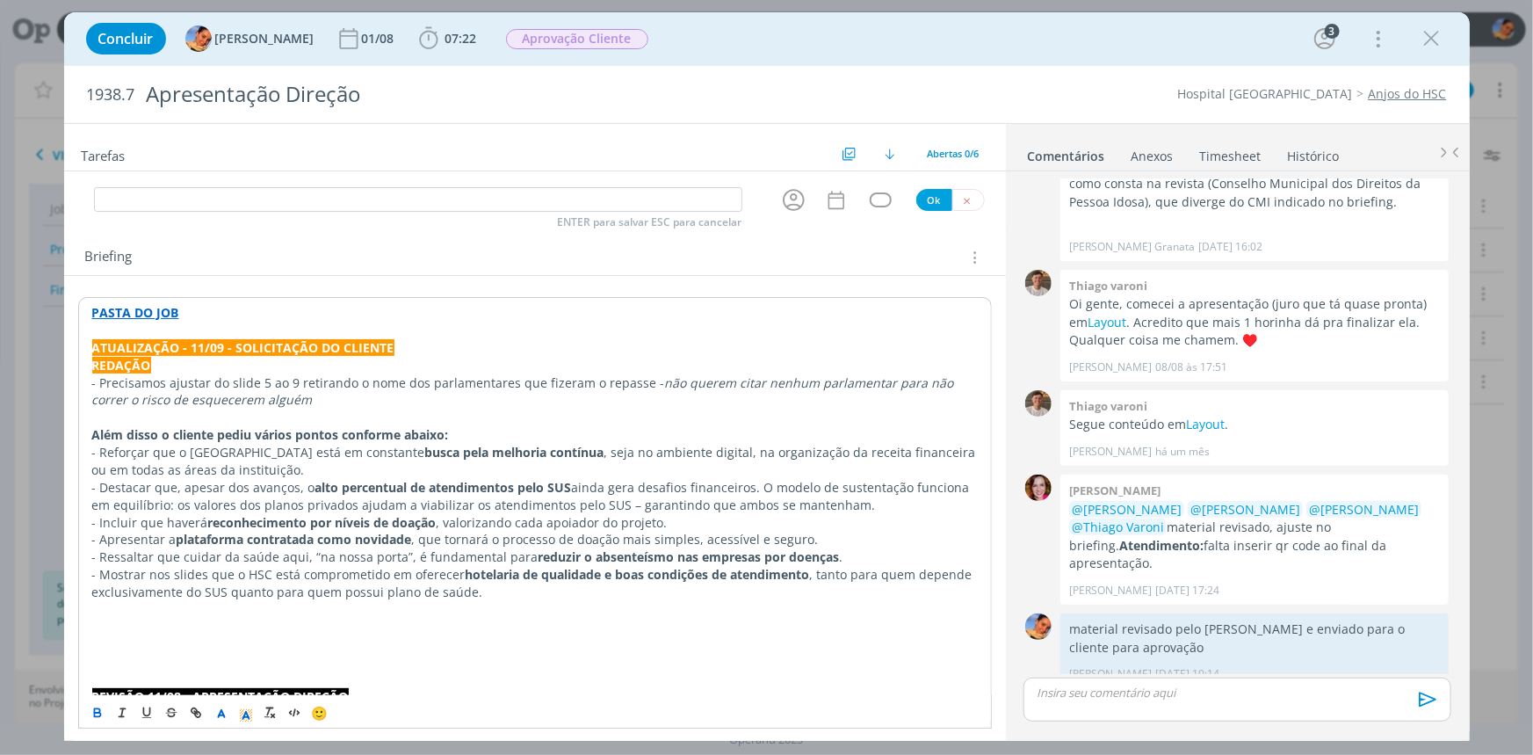
click at [307, 593] on p "- Mostrar nos slides que o HSC está comprometido em oferecer hotelaria de quali…" at bounding box center [535, 583] width 886 height 35
click at [149, 363] on strong "REDAÇÃO" at bounding box center [121, 365] width 59 height 17
click at [151, 188] on input "dialog" at bounding box center [418, 199] width 648 height 25
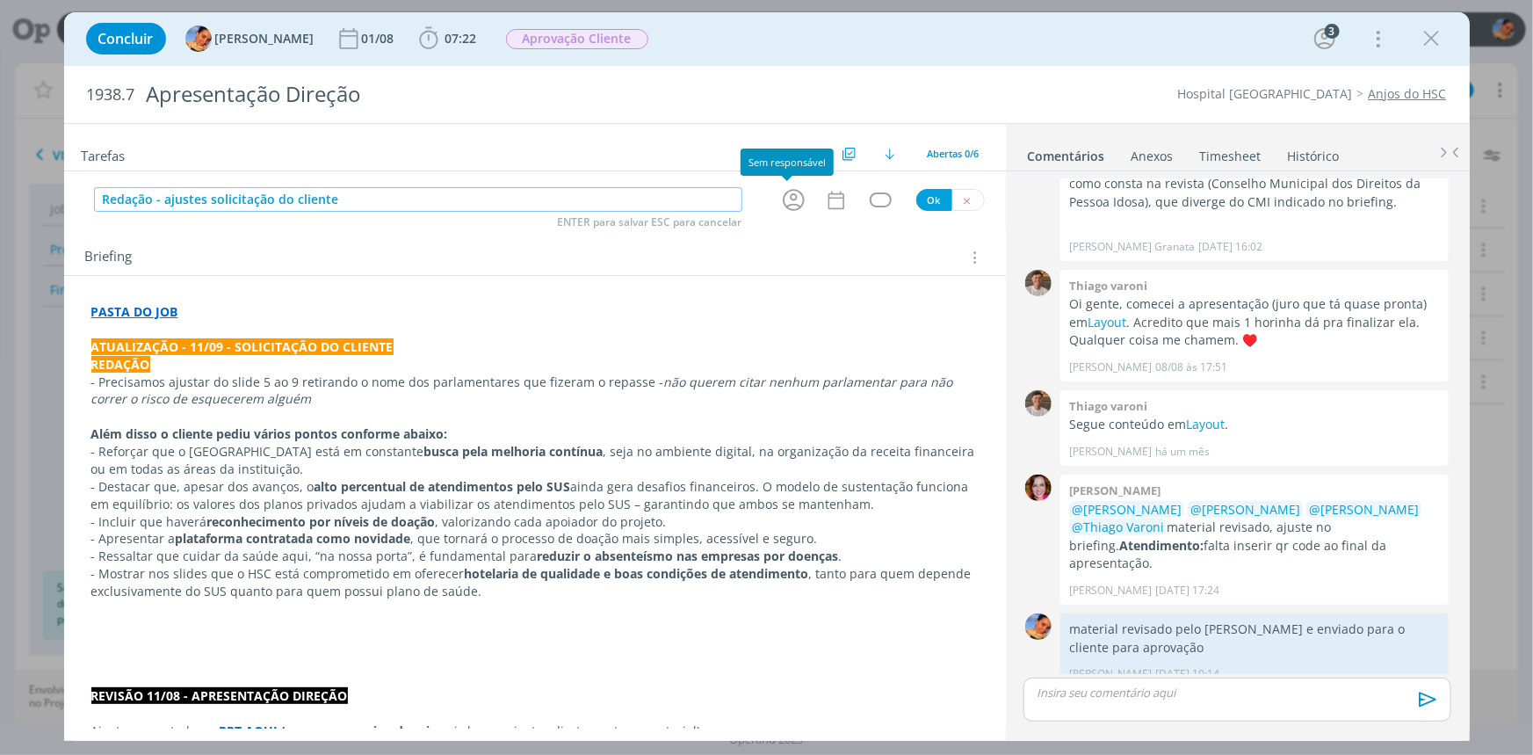
drag, startPoint x: 798, startPoint y: 196, endPoint x: 787, endPoint y: 199, distance: 10.9
click at [787, 199] on icon "dialog" at bounding box center [793, 199] width 27 height 27
type input "Redação - ajustes solicitação do cliente"
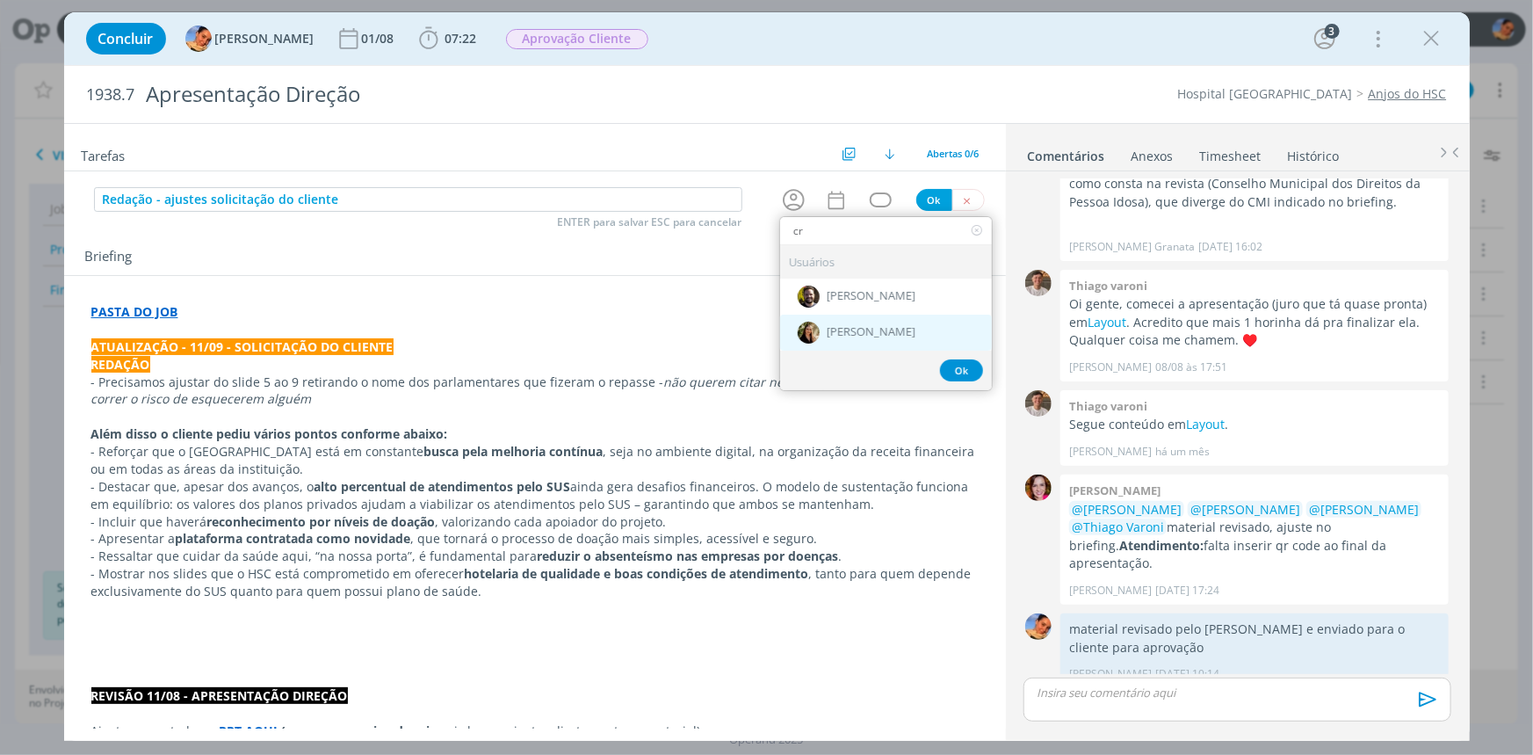
type input "cr"
click at [834, 330] on span "[PERSON_NAME]" at bounding box center [871, 333] width 89 height 14
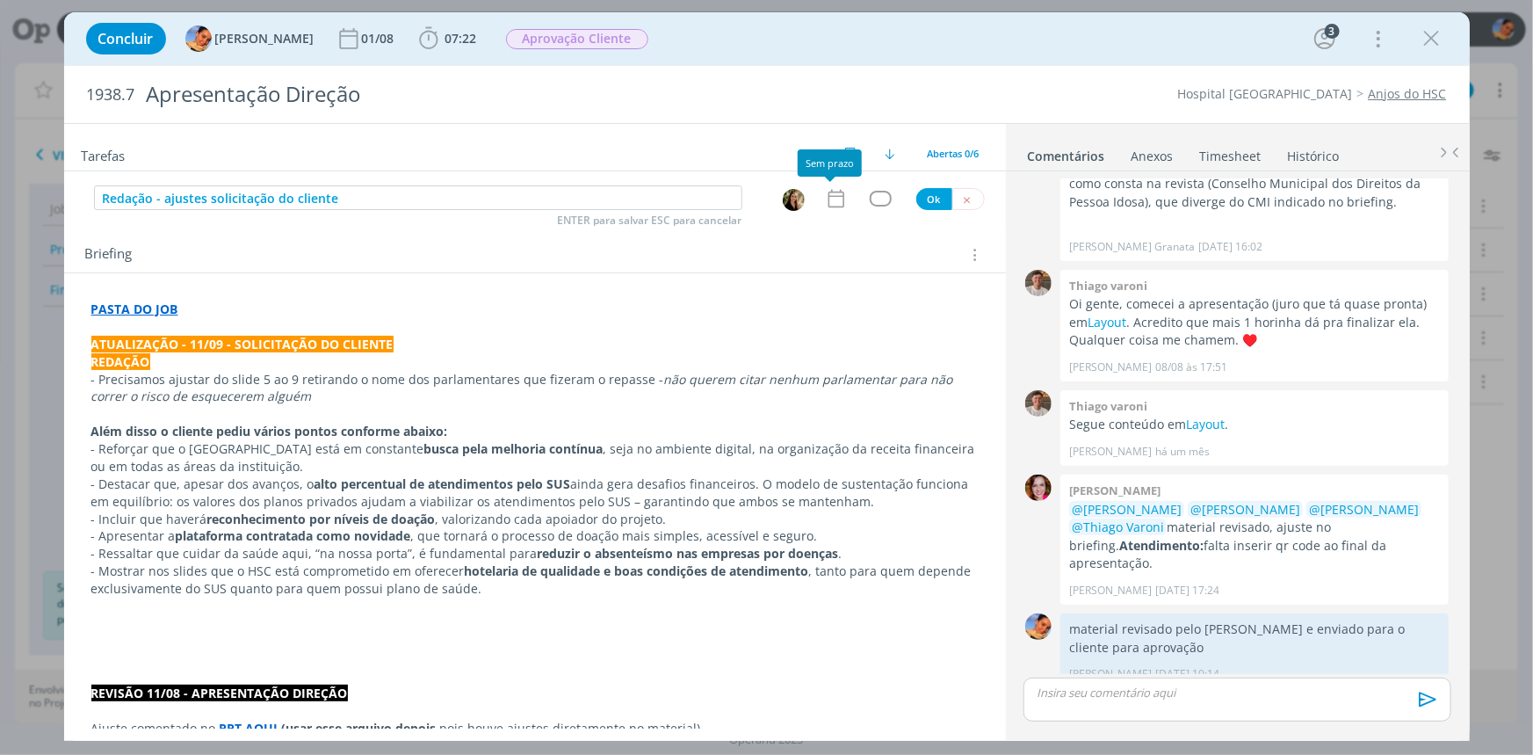
click at [835, 197] on icon "dialog" at bounding box center [836, 198] width 23 height 23
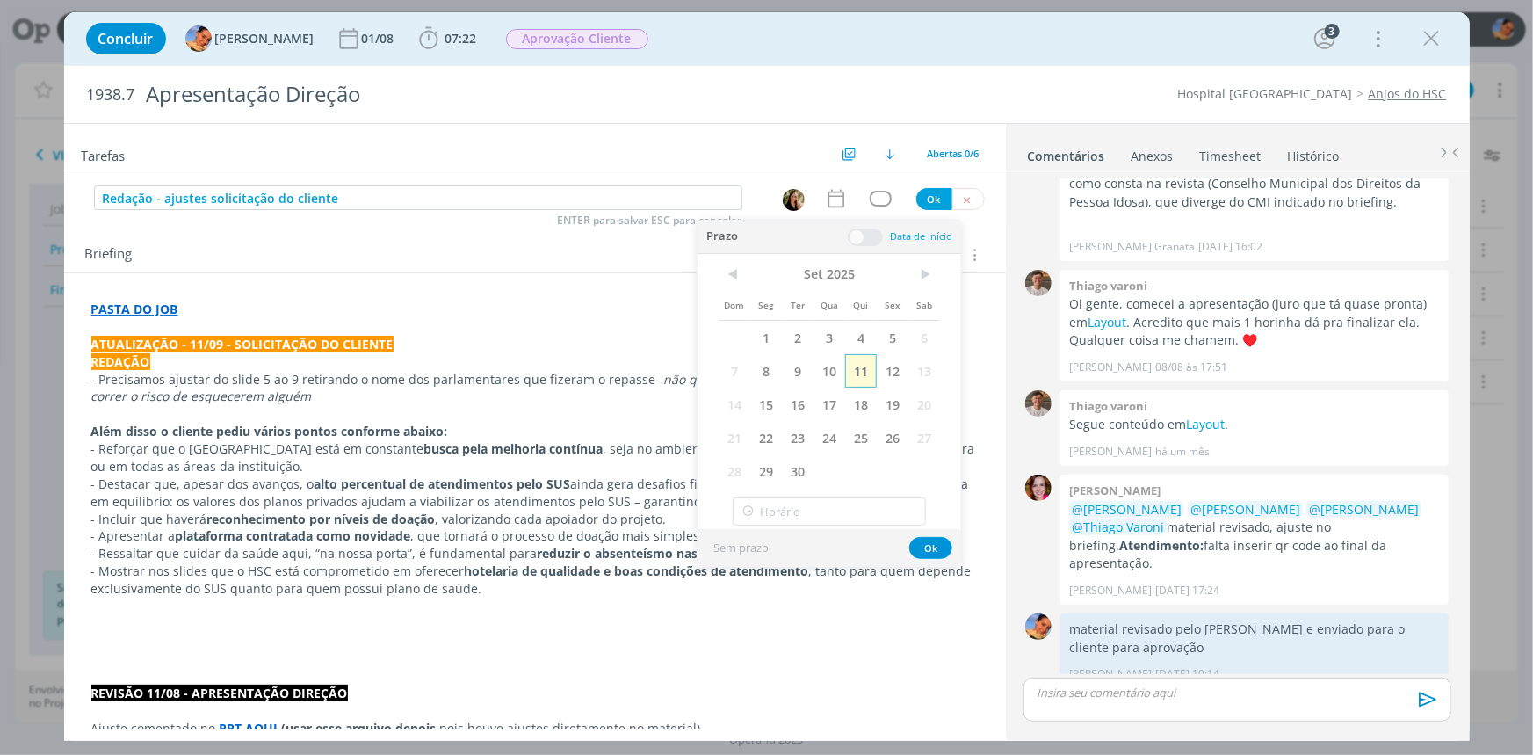
click at [863, 364] on span "11" at bounding box center [861, 370] width 32 height 33
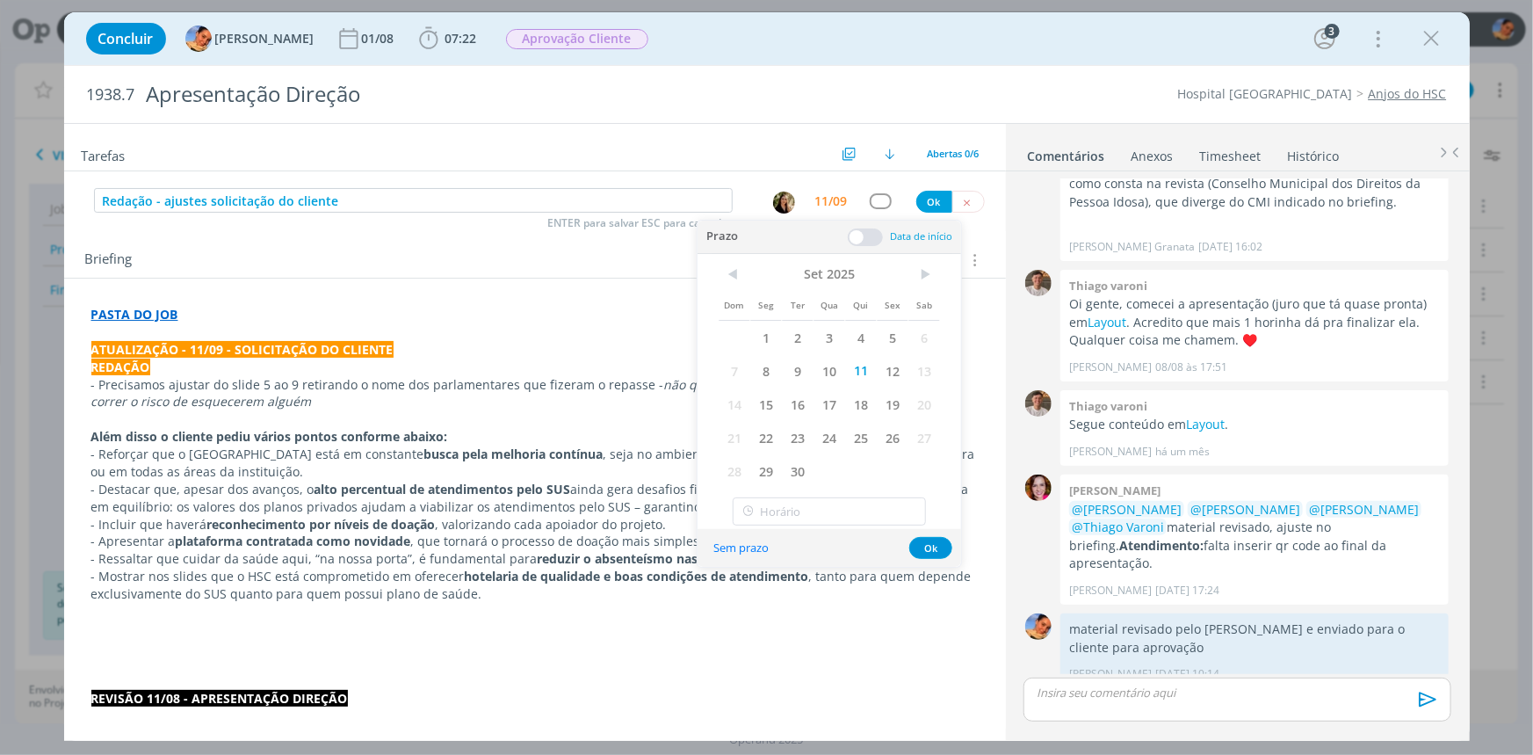
click at [863, 232] on span at bounding box center [865, 237] width 35 height 18
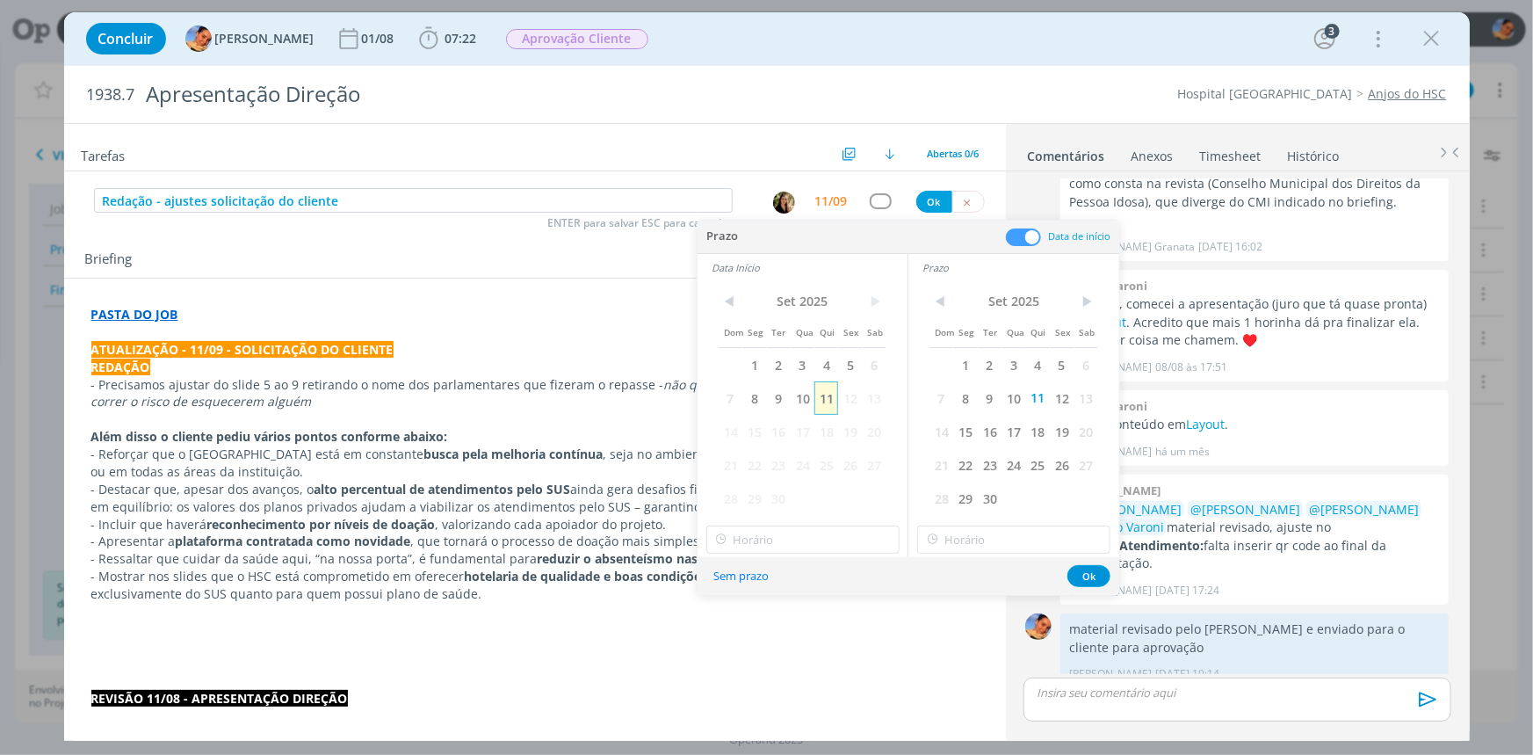
click at [817, 395] on span "11" at bounding box center [826, 397] width 24 height 33
click at [1061, 390] on span "12" at bounding box center [1062, 397] width 24 height 33
click at [852, 395] on span "12" at bounding box center [850, 397] width 24 height 33
click at [799, 527] on input "17:00" at bounding box center [802, 539] width 193 height 28
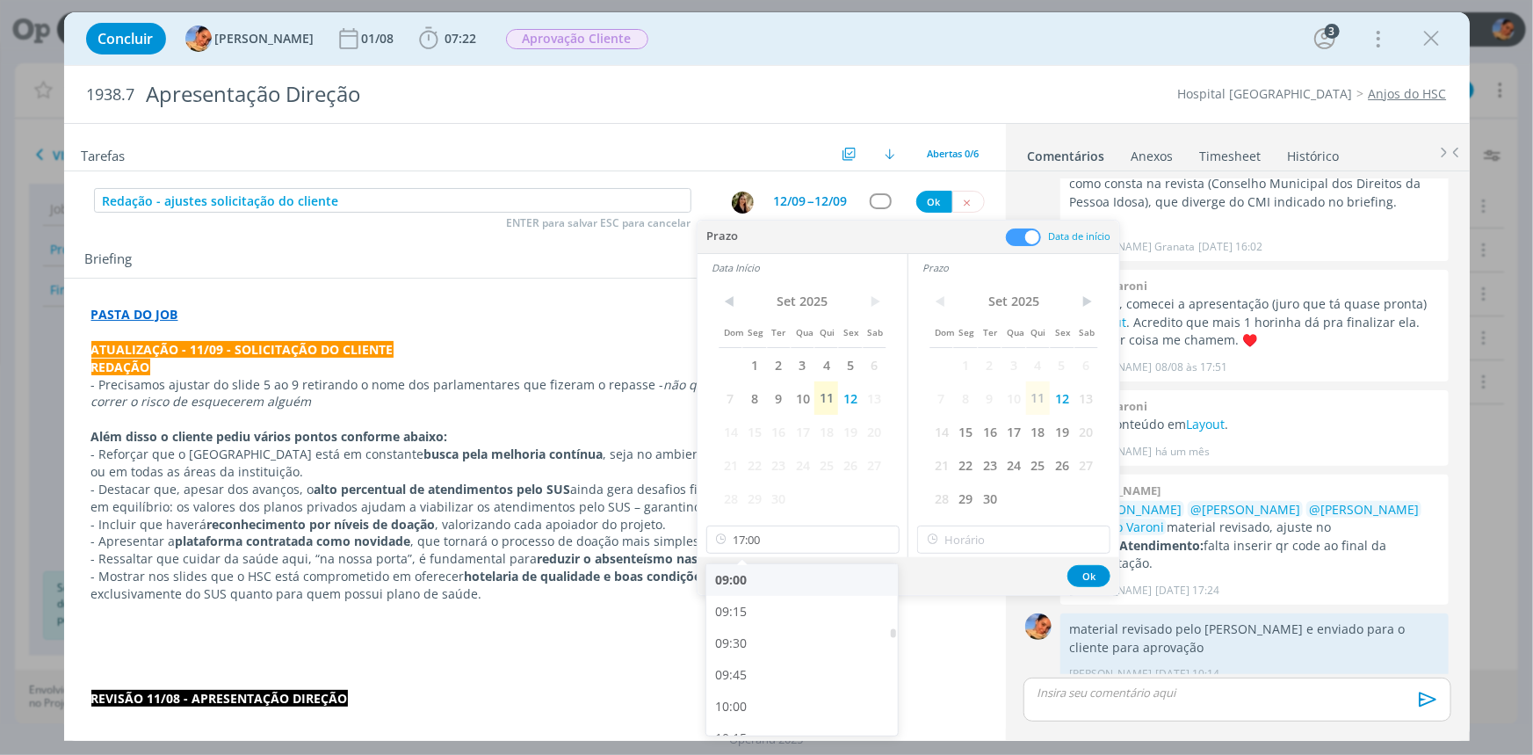
click at [772, 580] on div "09:00" at bounding box center [804, 580] width 196 height 32
type input "09:00"
click at [967, 532] on input "17:00" at bounding box center [1013, 539] width 193 height 28
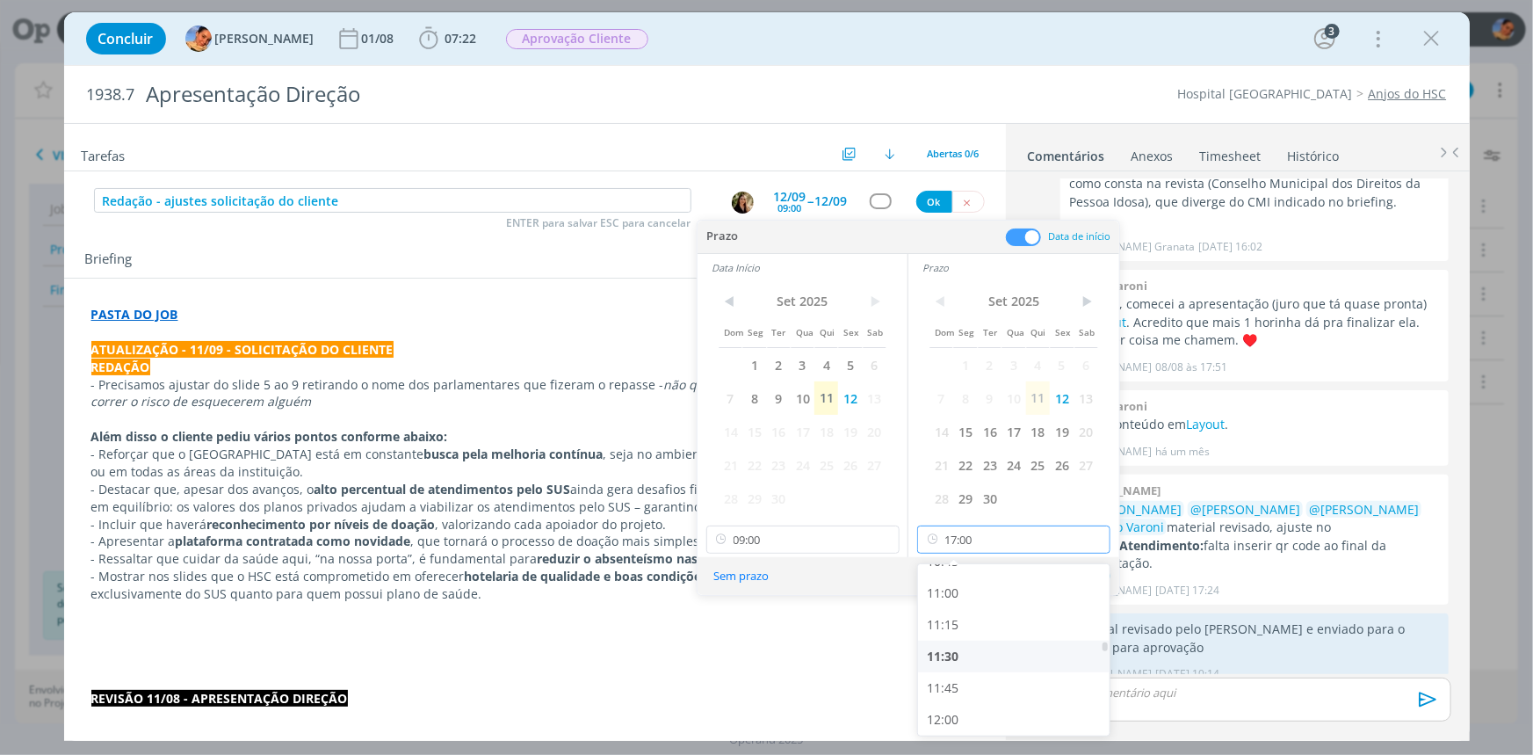
scroll to position [1458, 0]
click at [951, 635] on div "12:00" at bounding box center [1016, 640] width 196 height 32
type input "12:00"
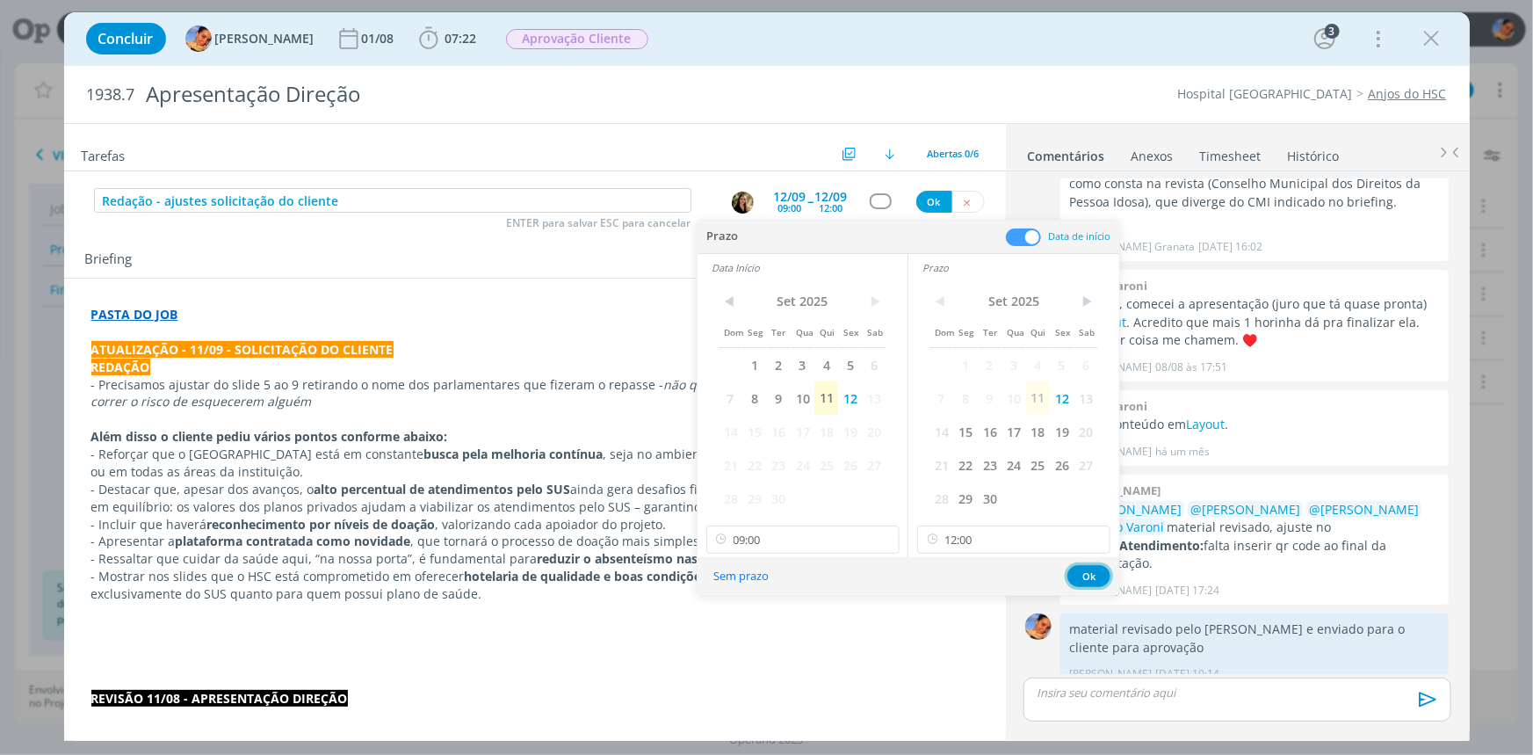
click at [1096, 571] on button "Ok" at bounding box center [1088, 576] width 43 height 22
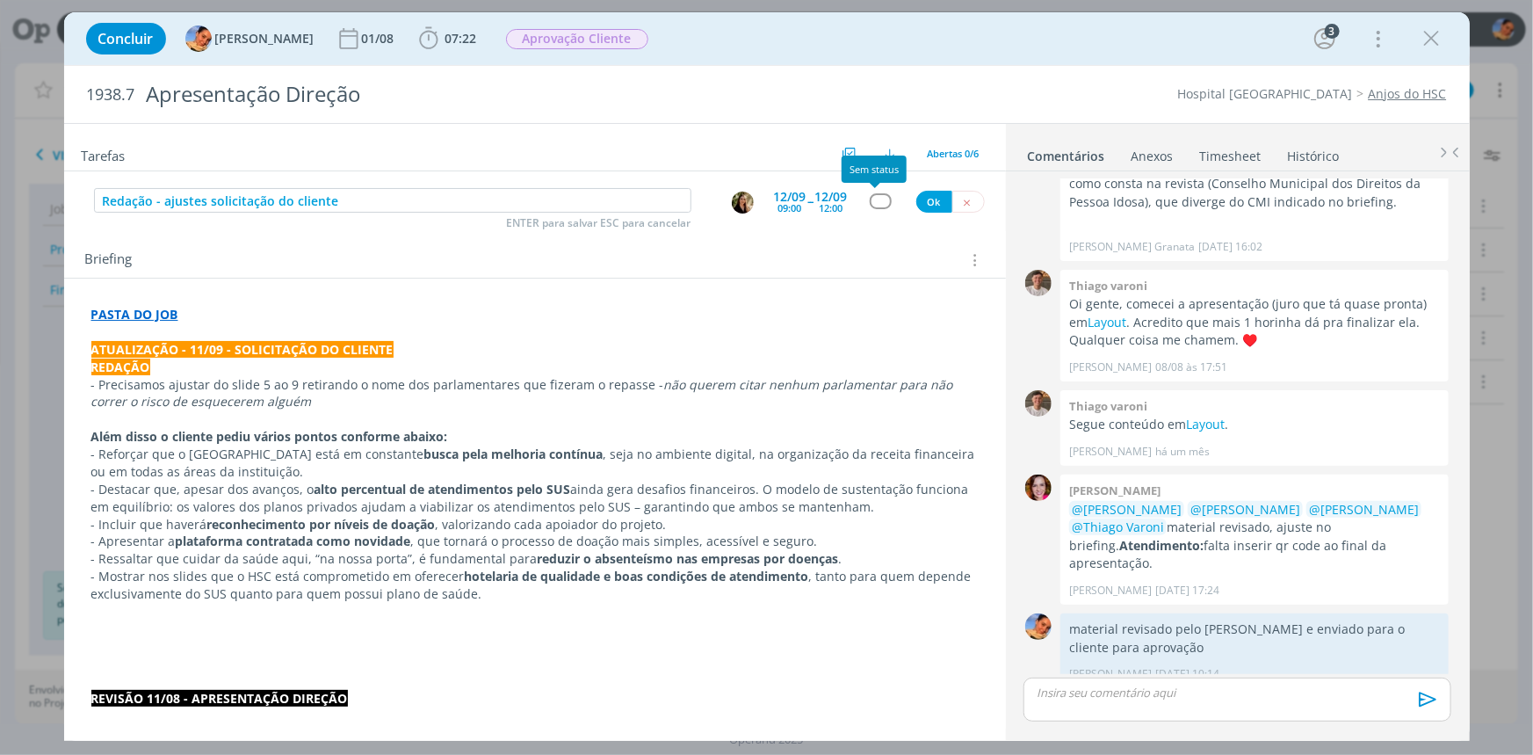
click at [870, 197] on div "dialog" at bounding box center [881, 200] width 22 height 15
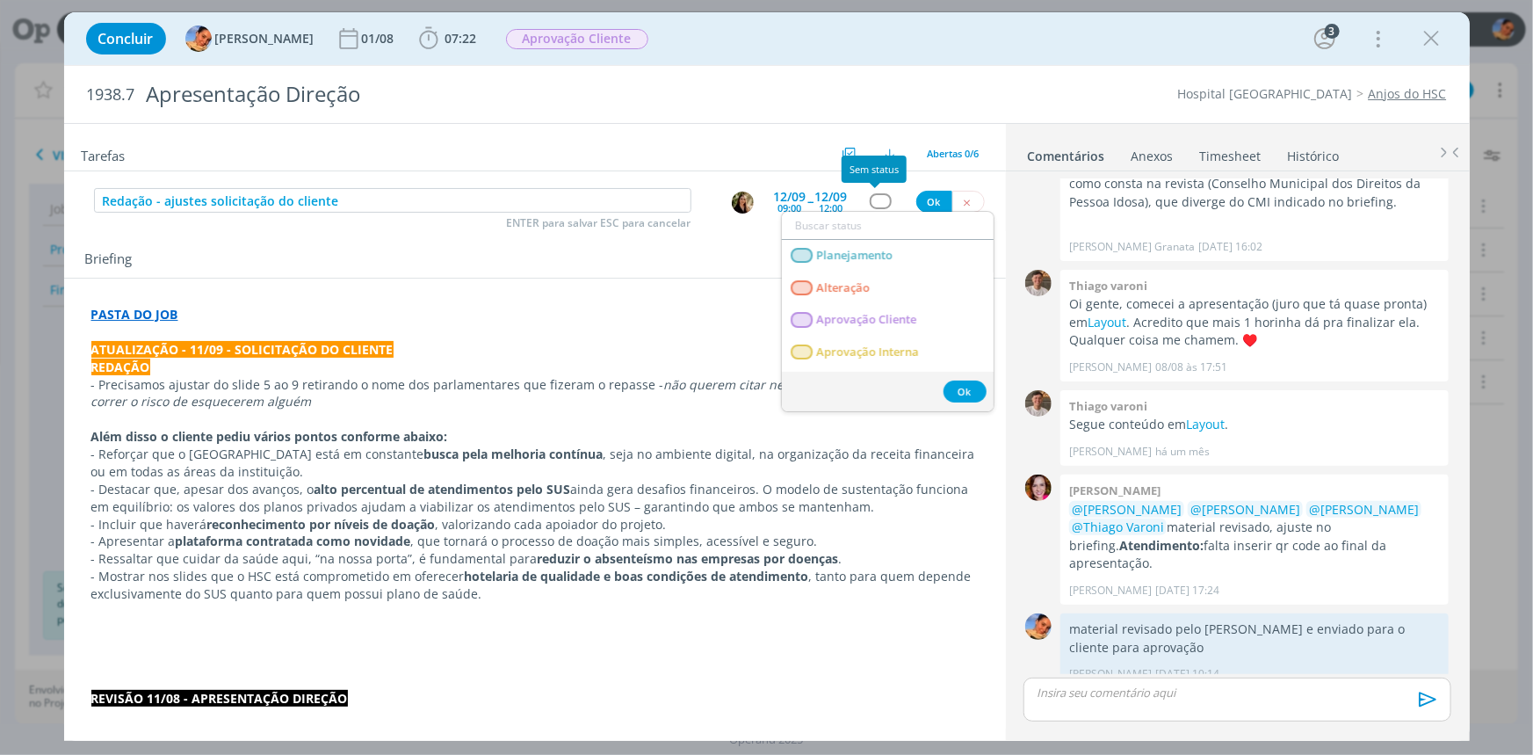
type input "e"
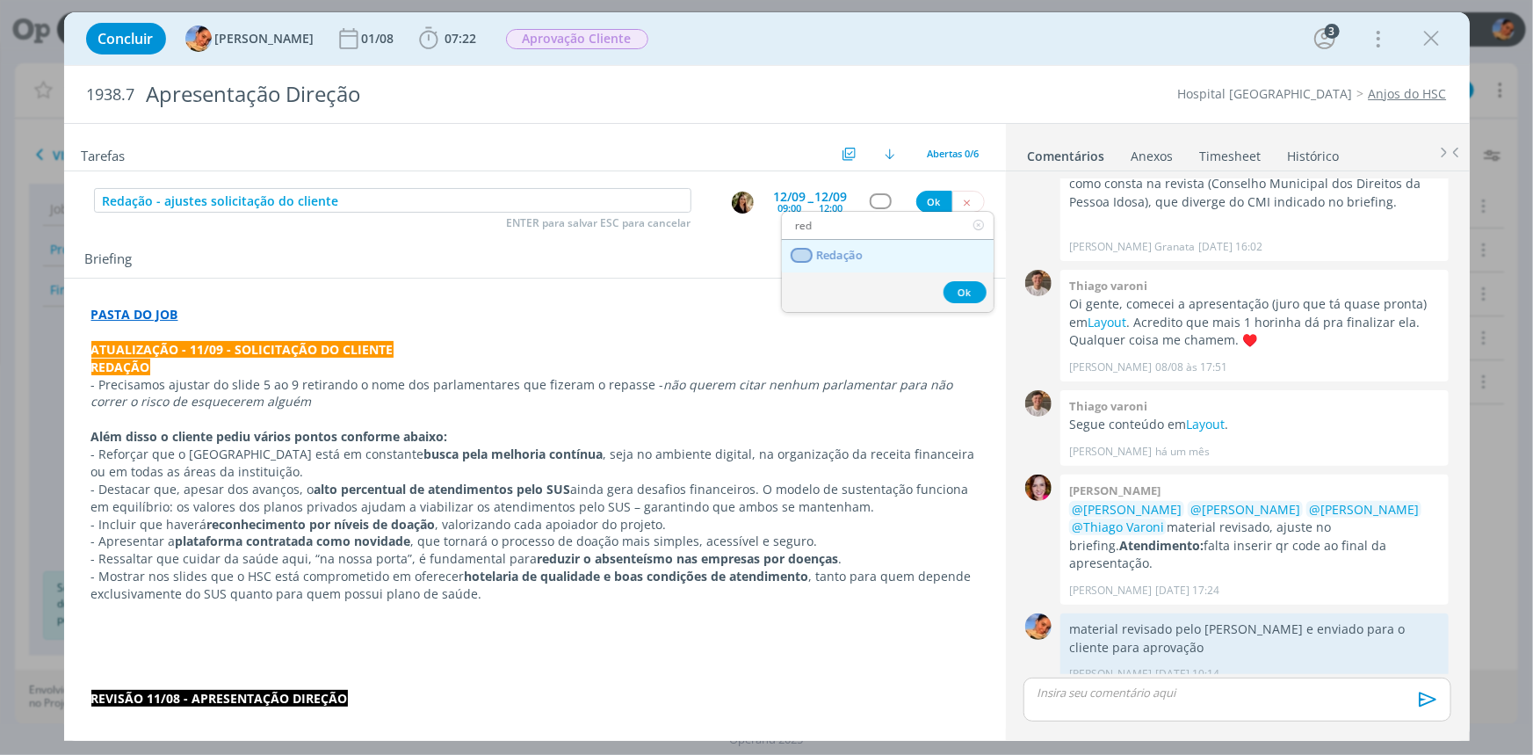
type input "red"
click at [861, 249] on span "Redação" at bounding box center [839, 256] width 47 height 14
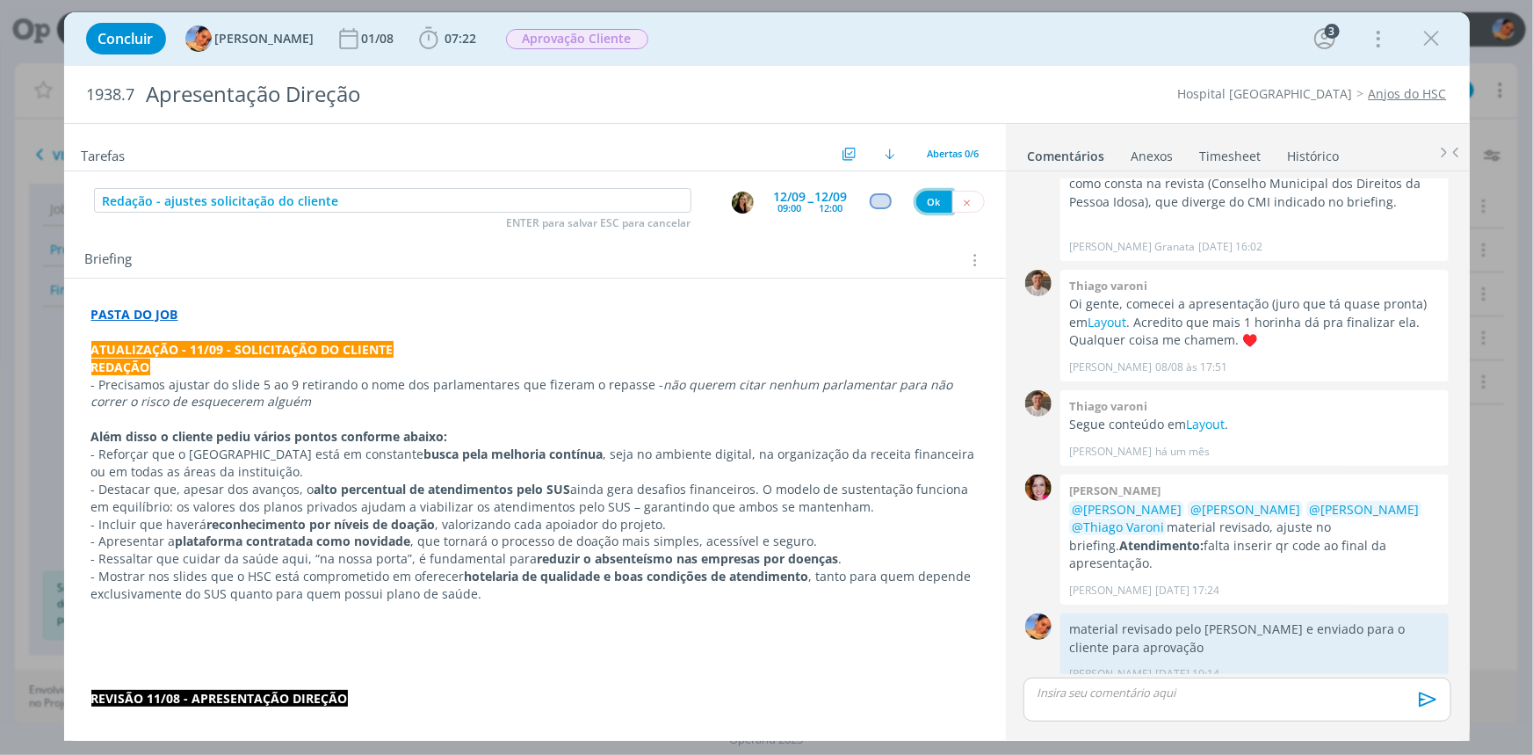
click at [916, 200] on button "Ok" at bounding box center [934, 202] width 36 height 22
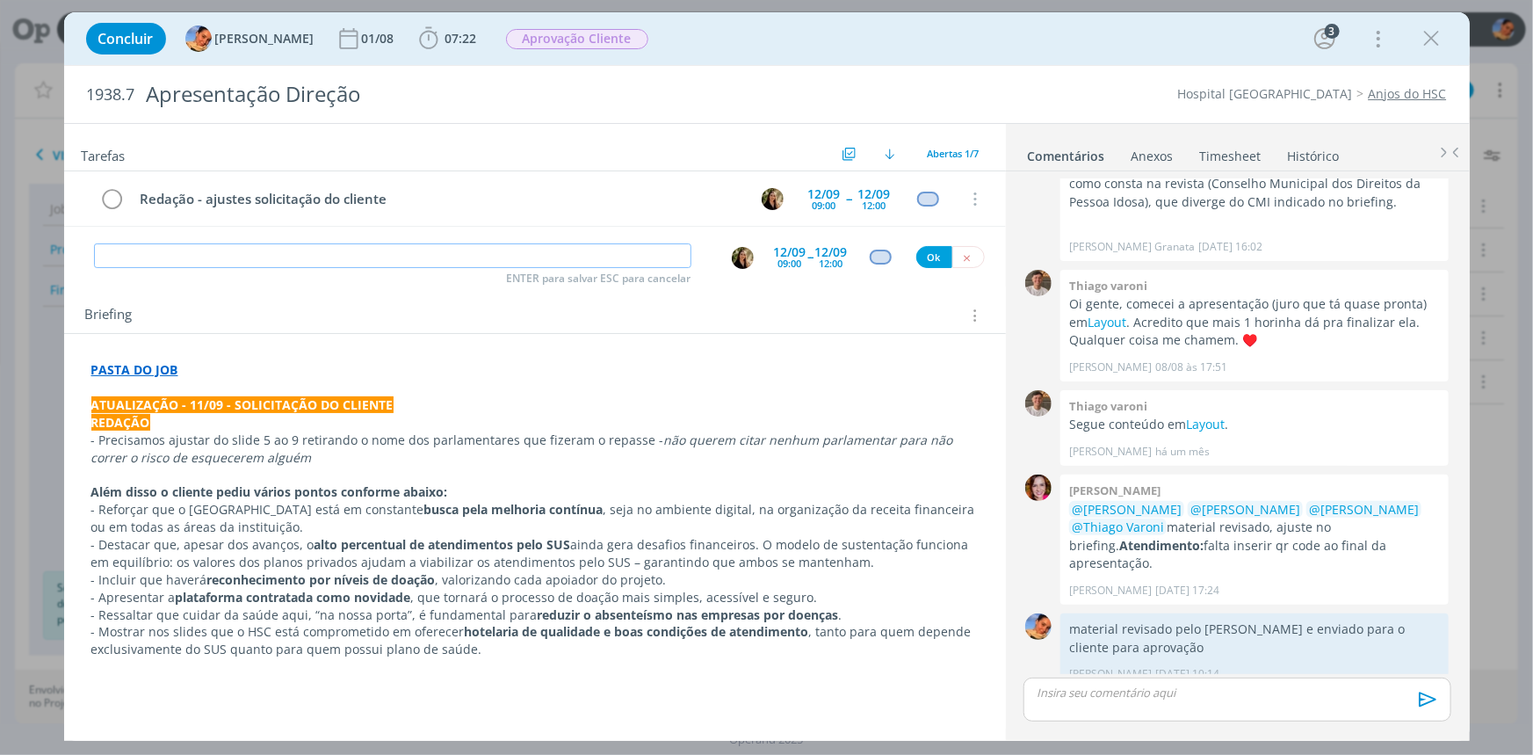
click at [591, 258] on input "dialog" at bounding box center [392, 255] width 597 height 25
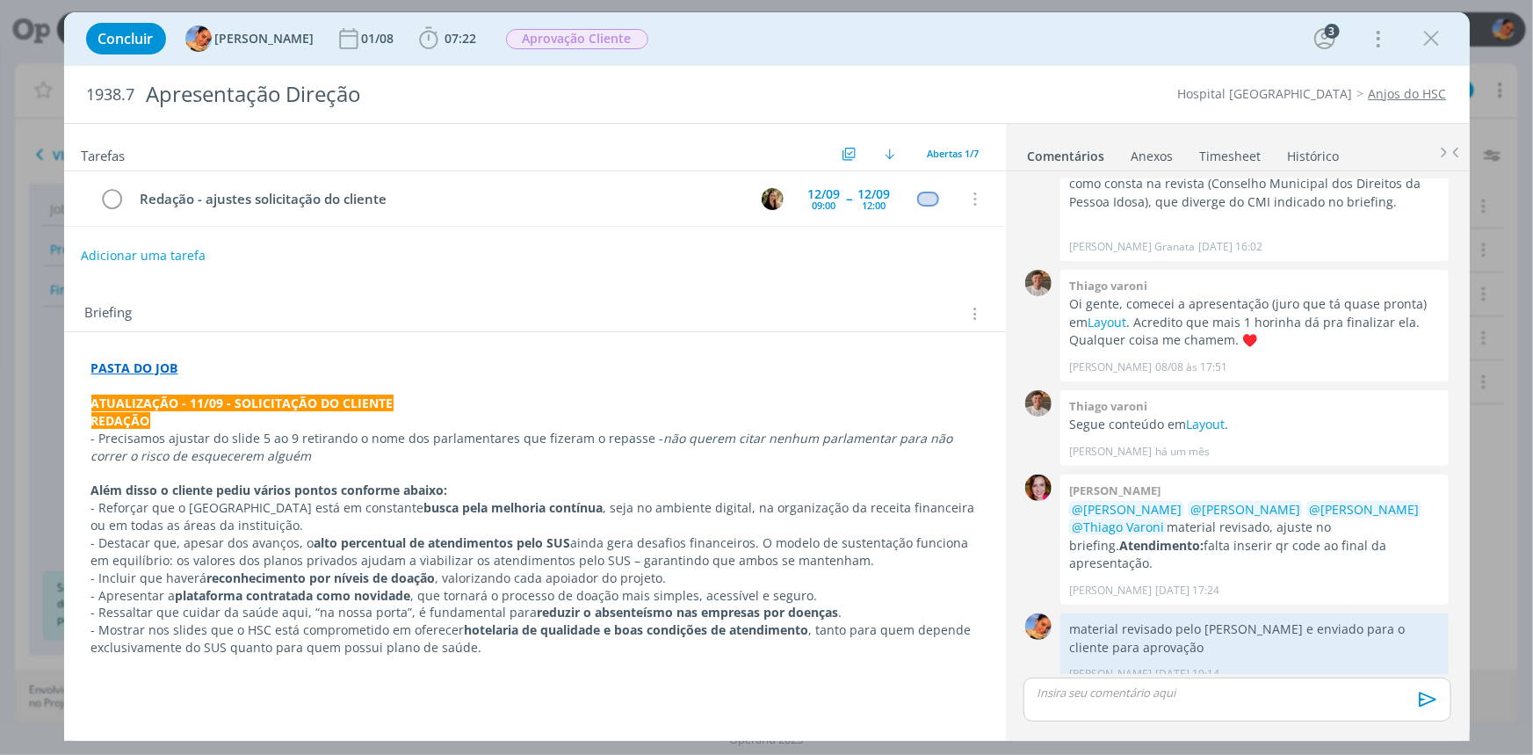
click at [99, 255] on button "Adicionar uma tarefa" at bounding box center [143, 256] width 125 height 30
click at [1425, 32] on icon "dialog" at bounding box center [1432, 38] width 26 height 26
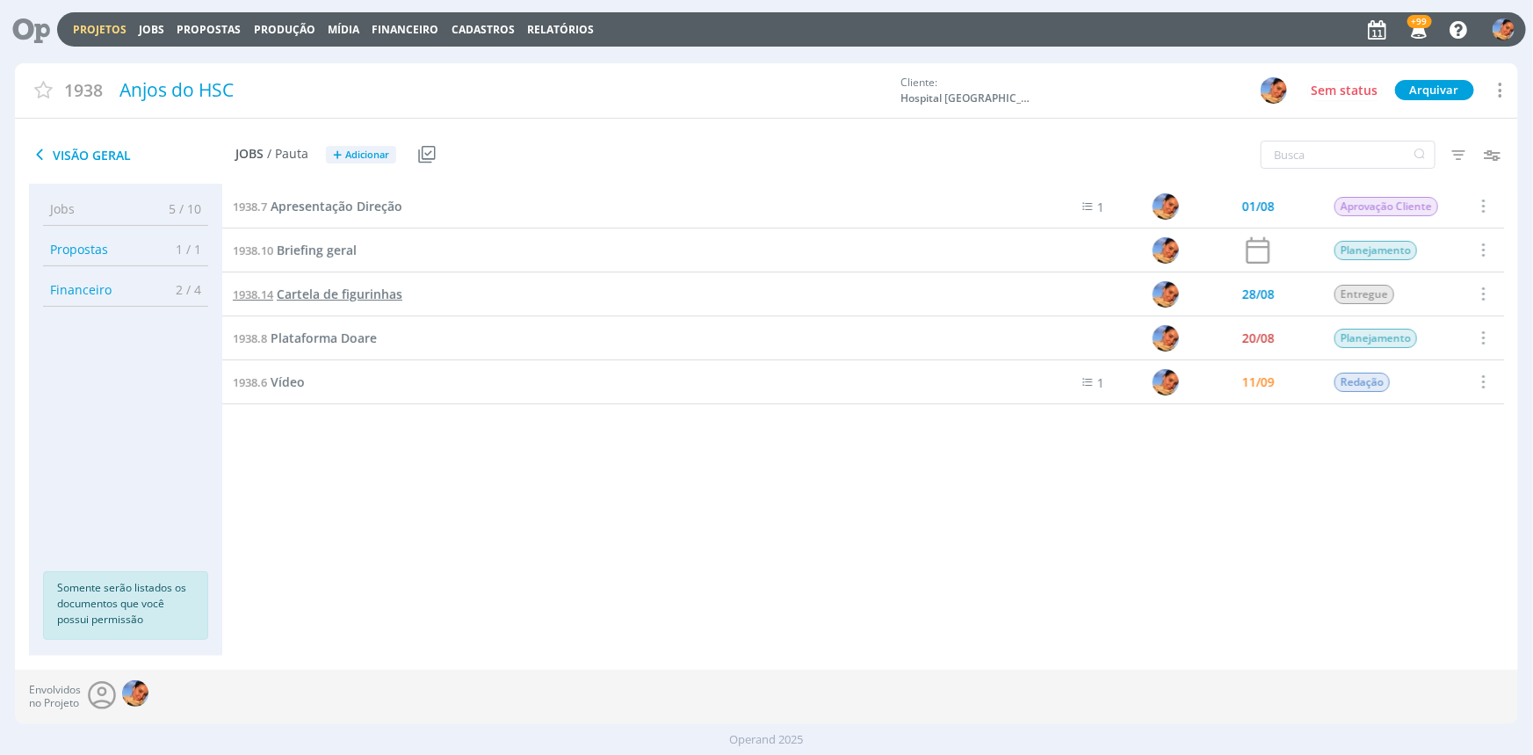
click at [329, 292] on span "Cartela de figurinhas" at bounding box center [340, 294] width 126 height 17
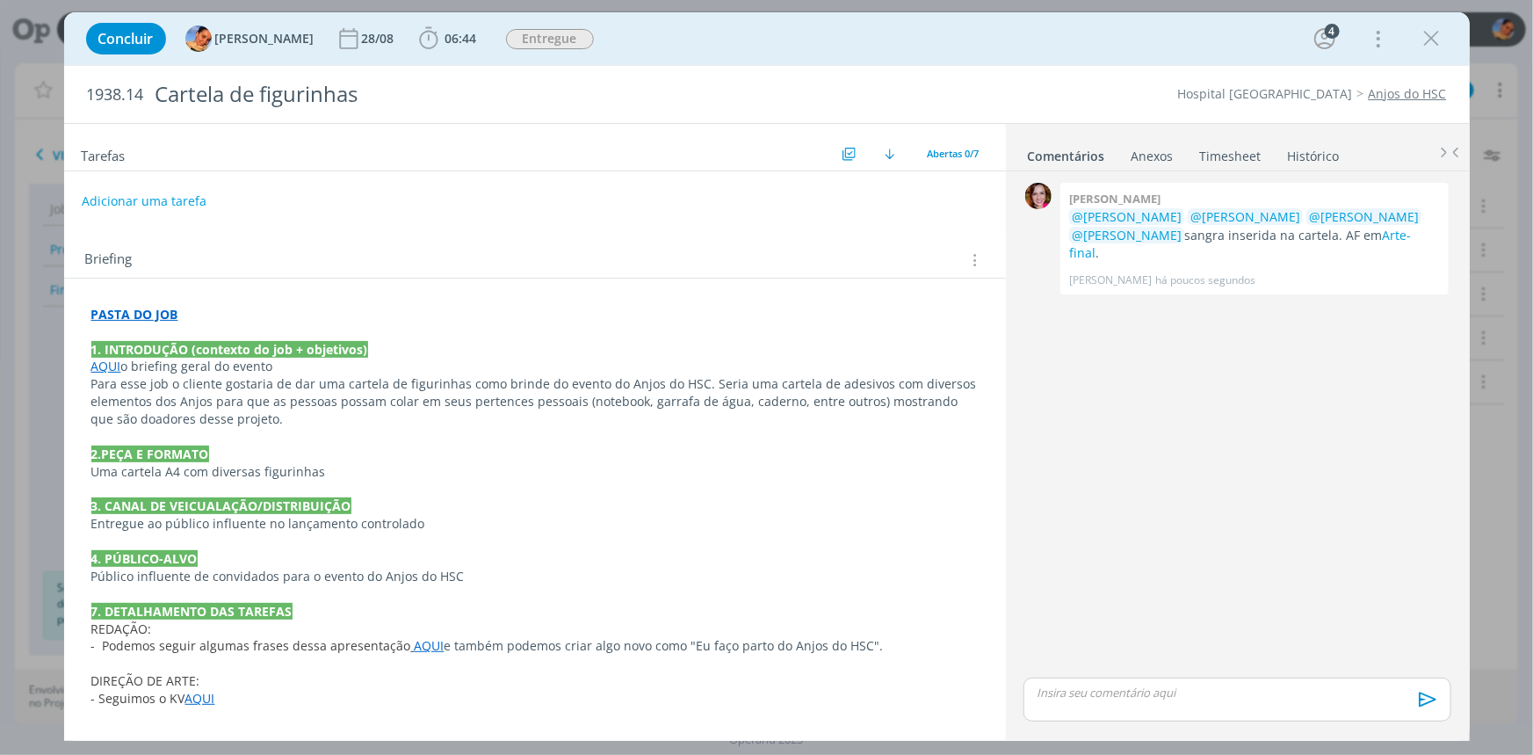
scroll to position [424, 0]
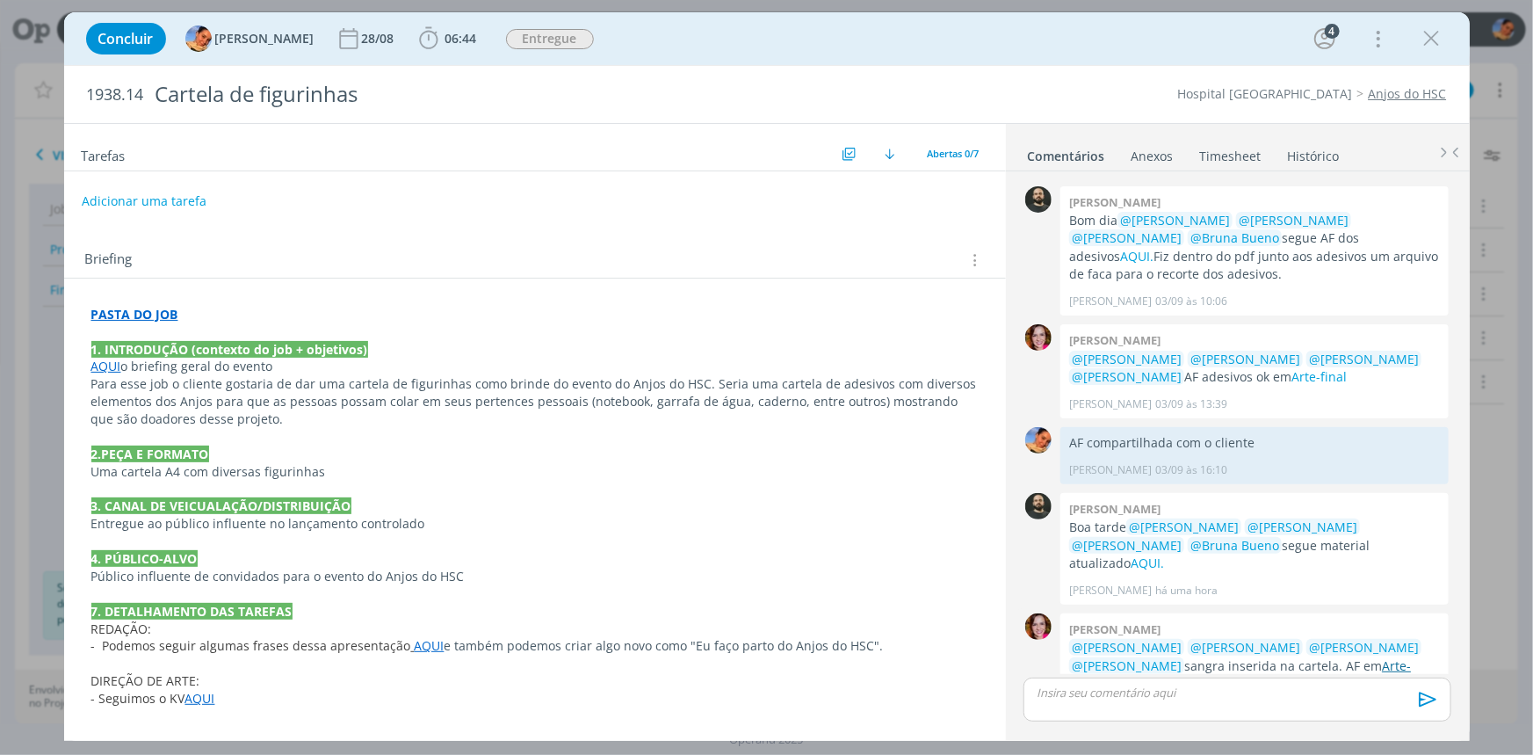
click at [1388, 657] on link "Arte-final" at bounding box center [1240, 674] width 342 height 34
click at [1116, 691] on p "dialog" at bounding box center [1237, 692] width 399 height 16
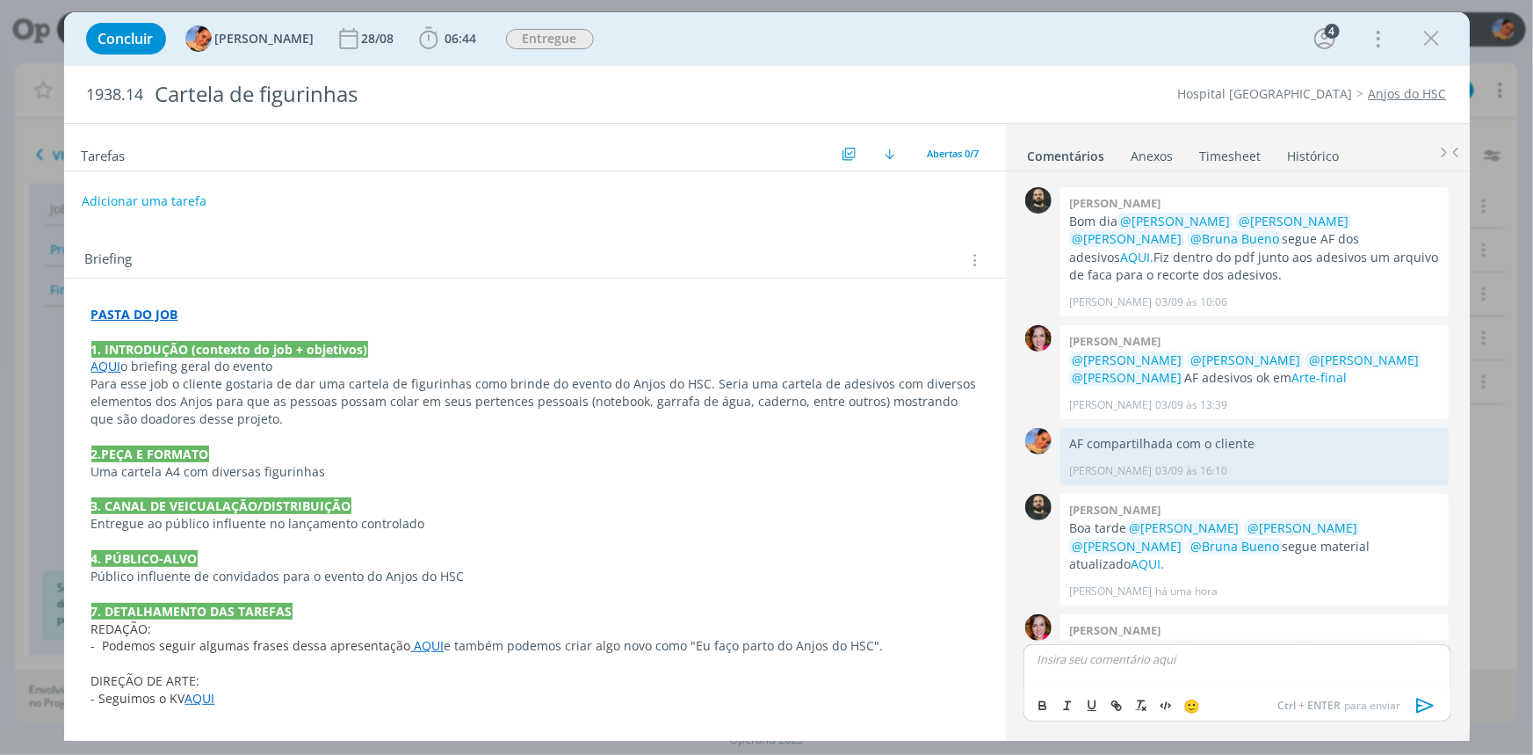
scroll to position [458, 0]
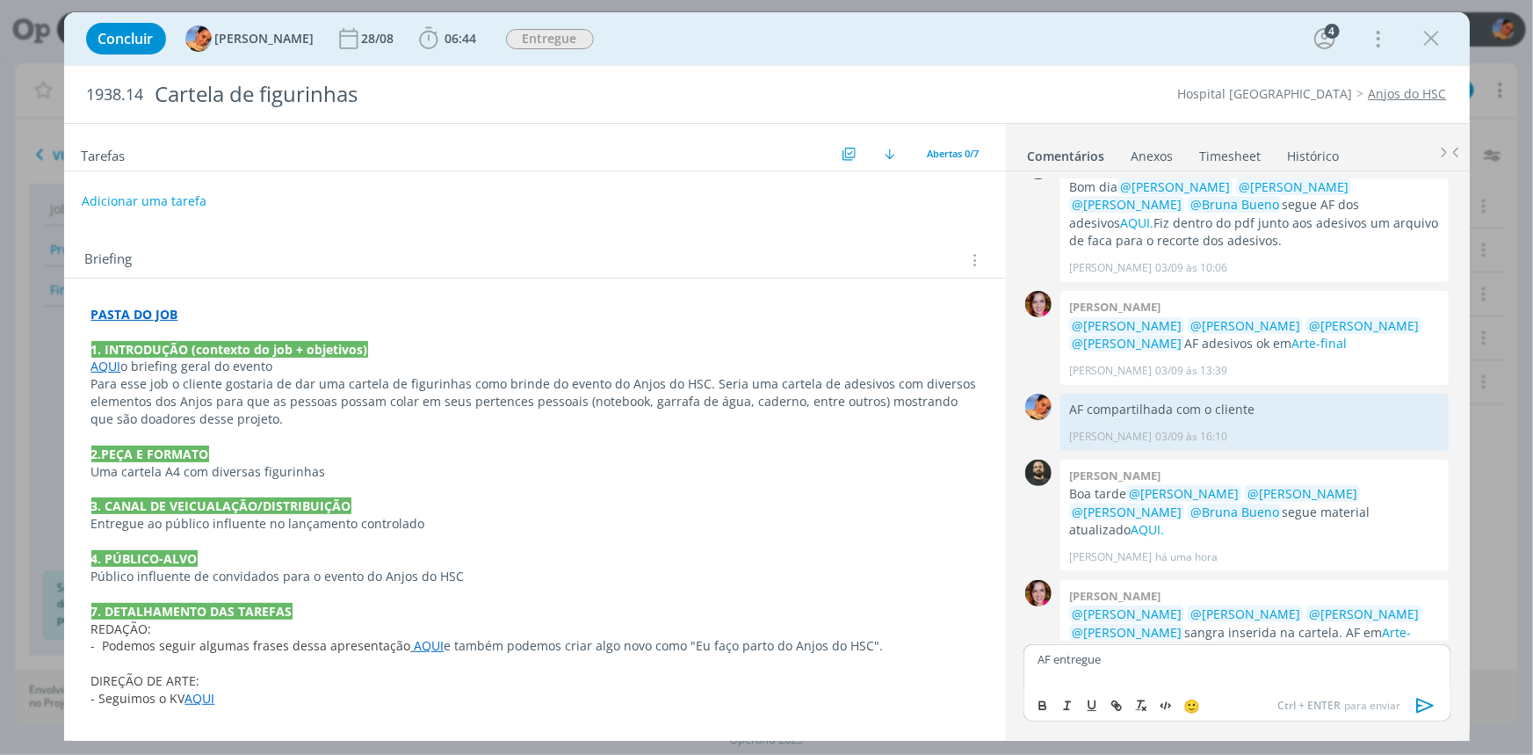
click at [1429, 698] on icon "dialog" at bounding box center [1426, 705] width 26 height 26
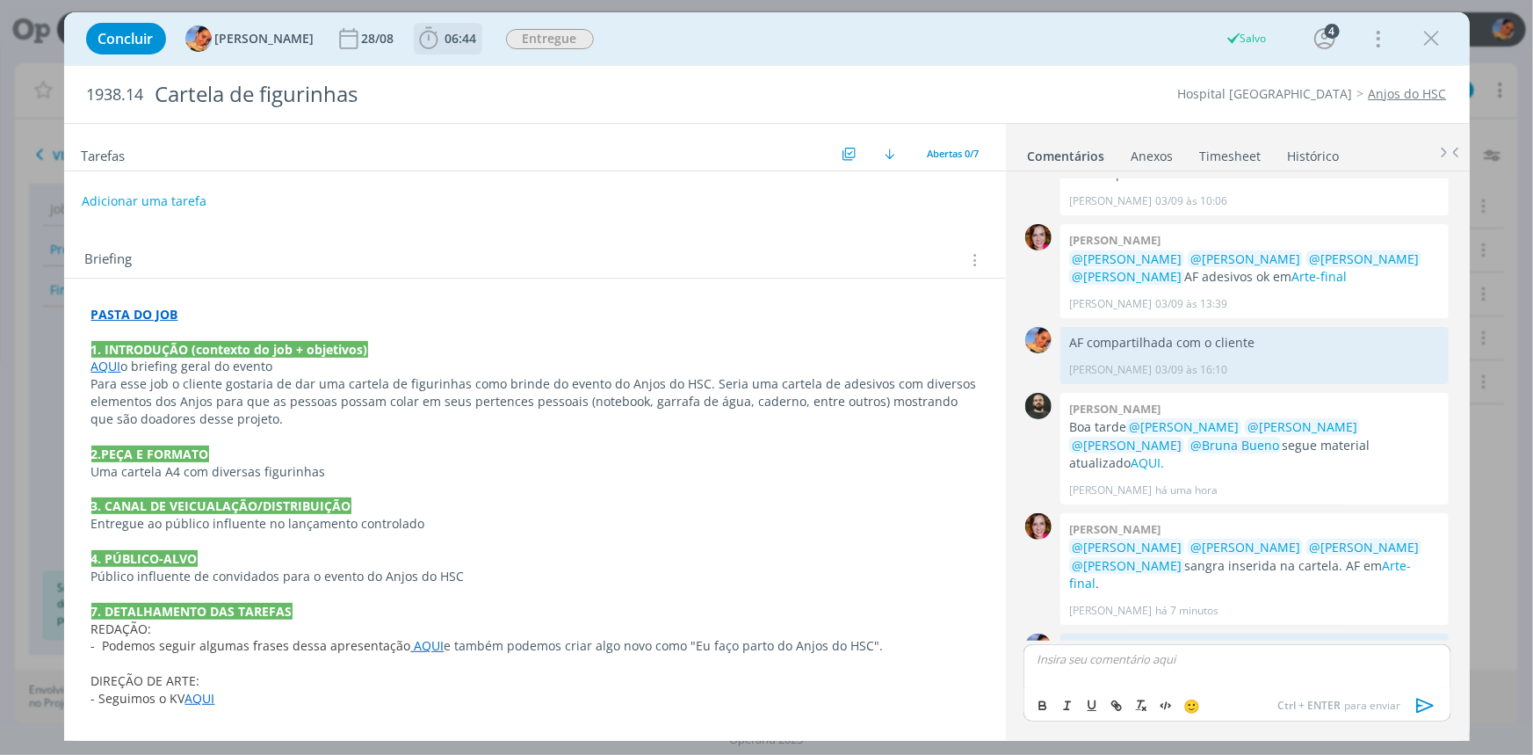
click at [445, 53] on span "06:44 Iniciar Apontar Data * 11/09/2025 Horas * 00:00 Tarefa Selecione a tarefa…" at bounding box center [448, 39] width 69 height 32
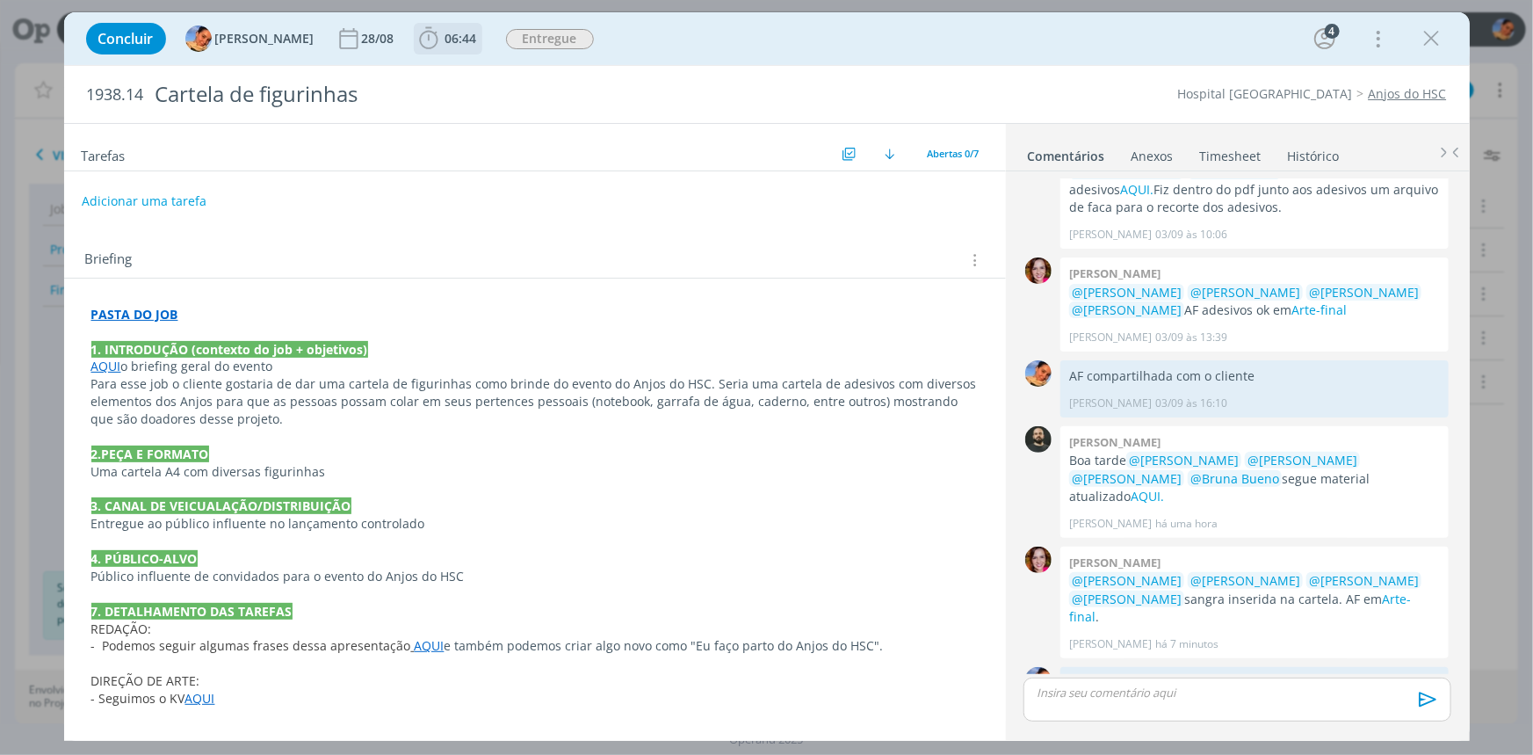
click at [445, 44] on span "06:44" at bounding box center [461, 38] width 32 height 17
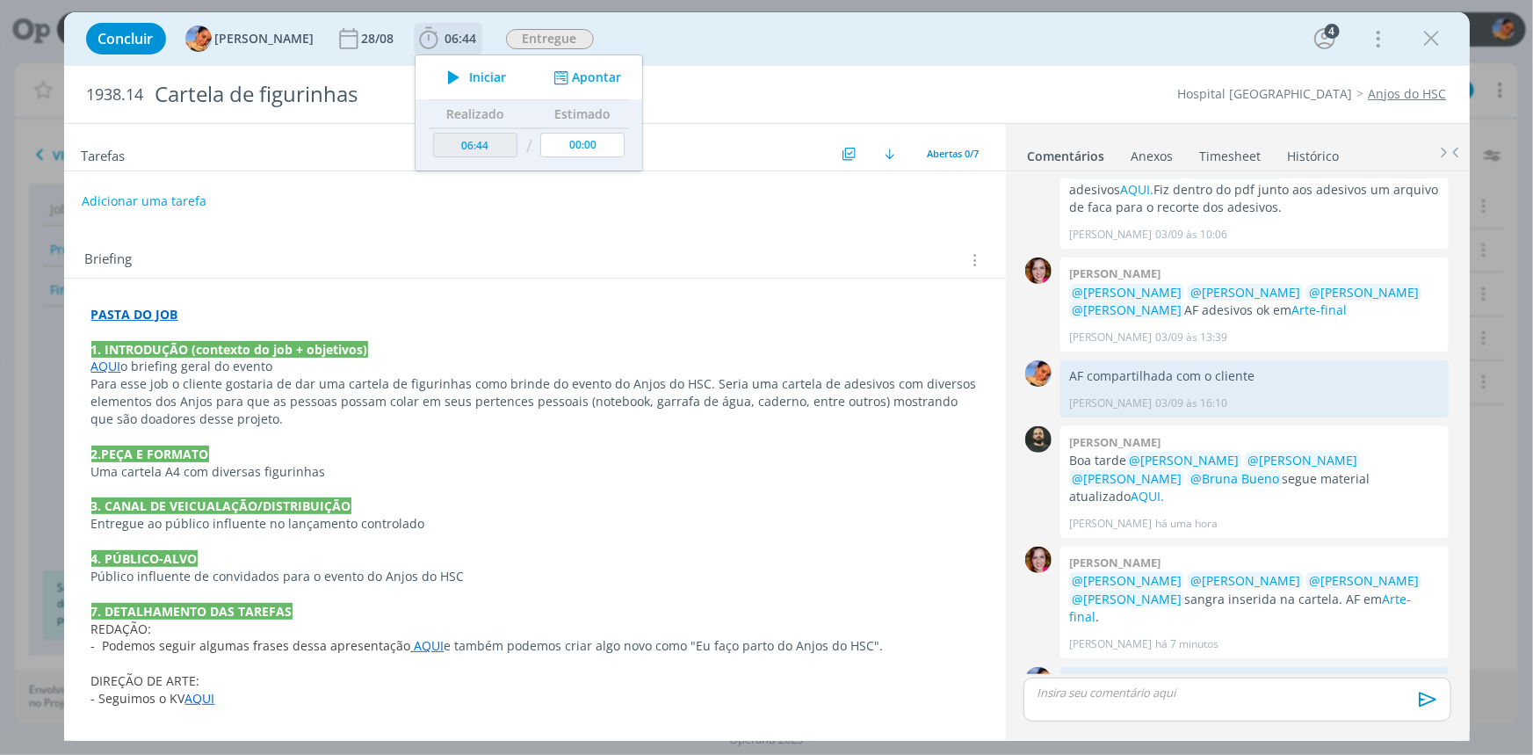
click at [549, 83] on icon "dialog" at bounding box center [560, 77] width 22 height 17
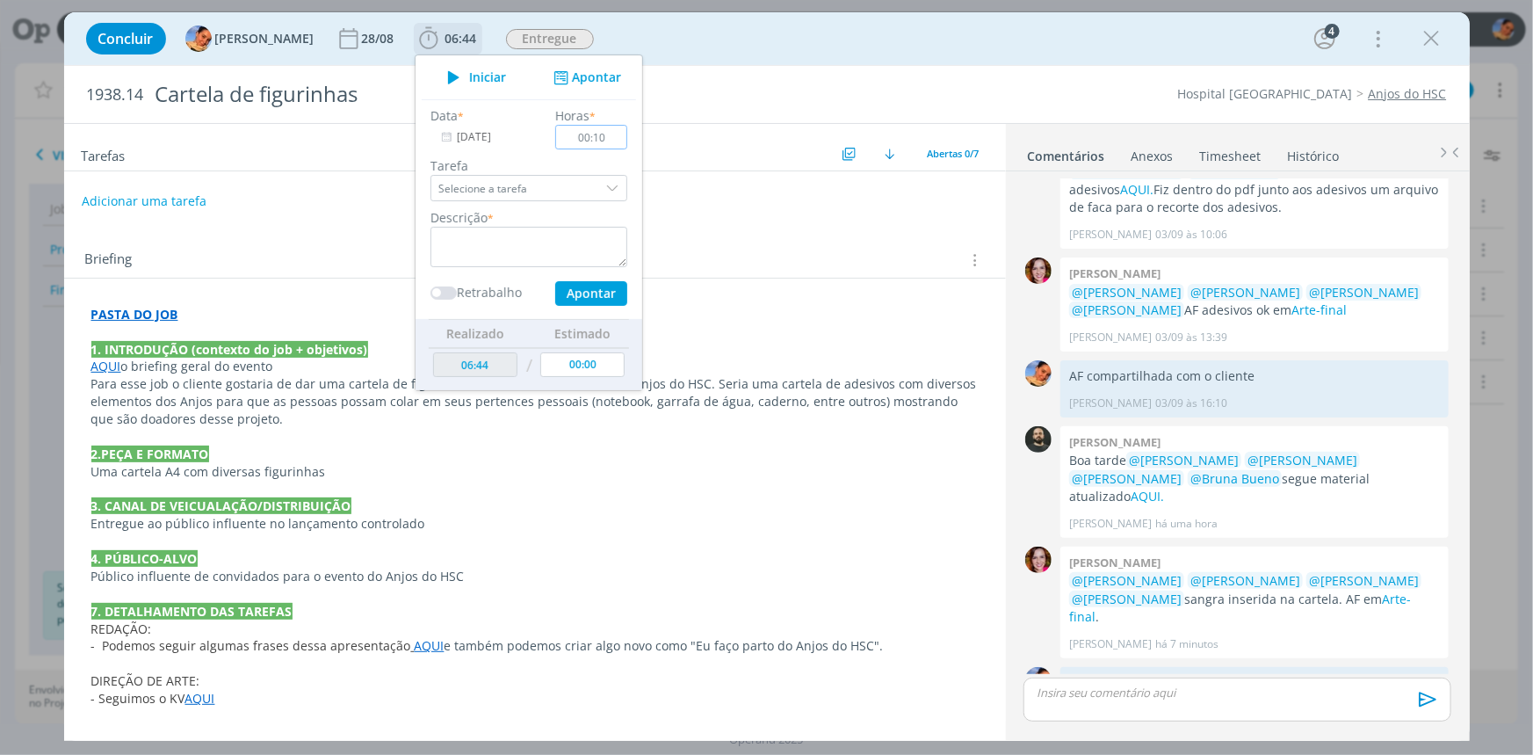
type input "00:10"
click at [548, 234] on textarea "dialog" at bounding box center [528, 247] width 197 height 40
type textarea "envio de AF via whatsapp"
click at [578, 287] on button "Apontar" at bounding box center [590, 293] width 72 height 25
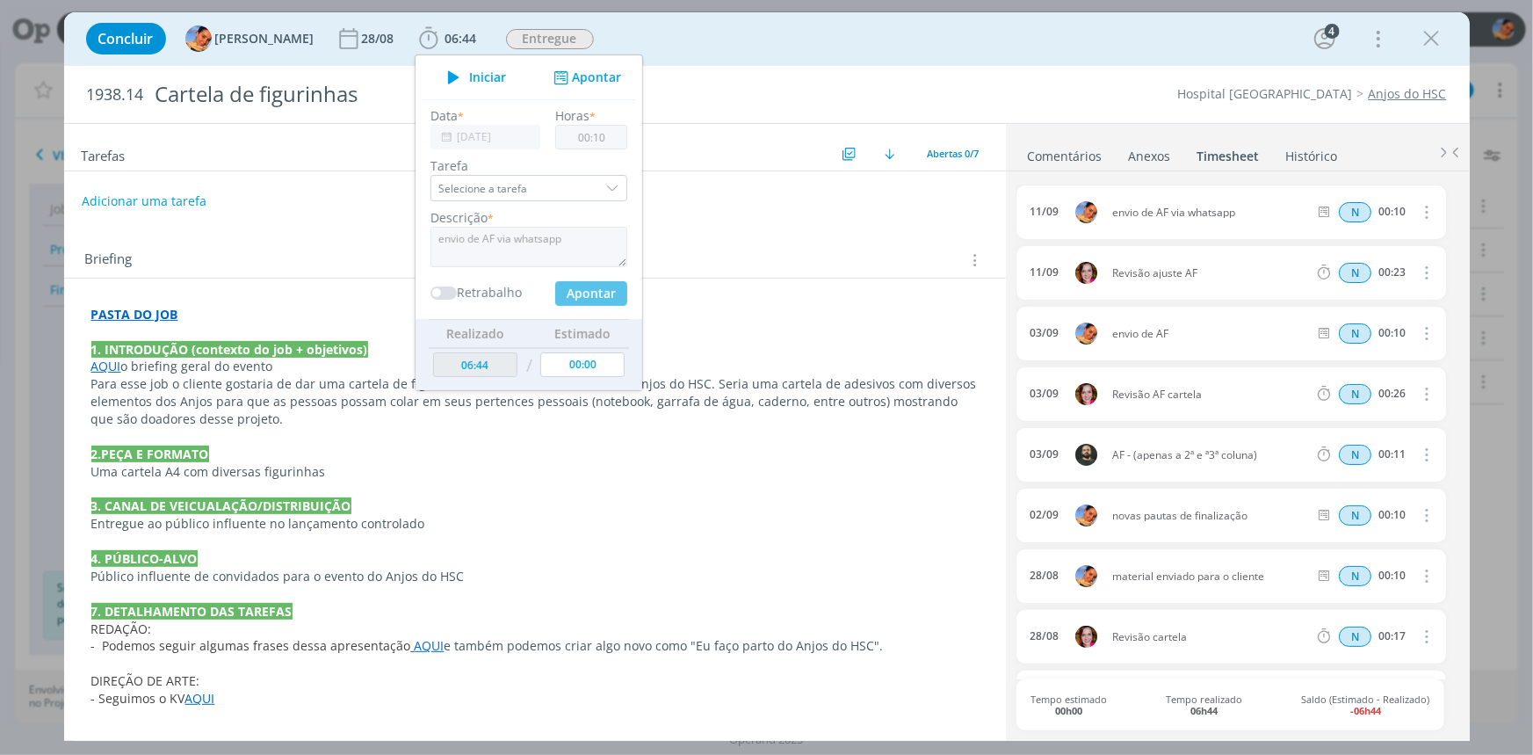
type input "06:54"
type input "00:00"
click at [772, 221] on div "Tarefas Usar Job de template Criar template a partir deste job Visualizar Templ…" at bounding box center [535, 426] width 942 height 604
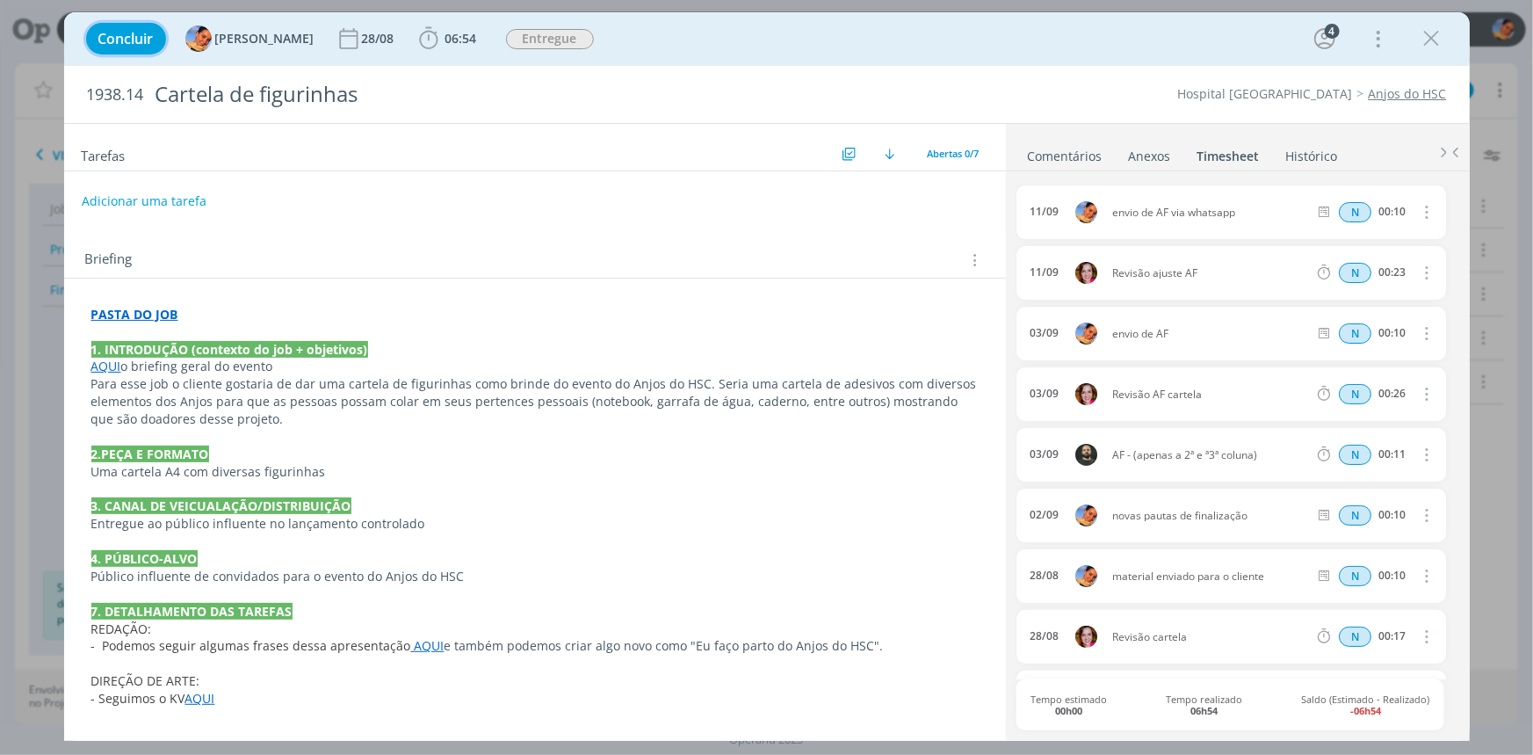
click at [148, 33] on span "Concluir" at bounding box center [125, 39] width 55 height 14
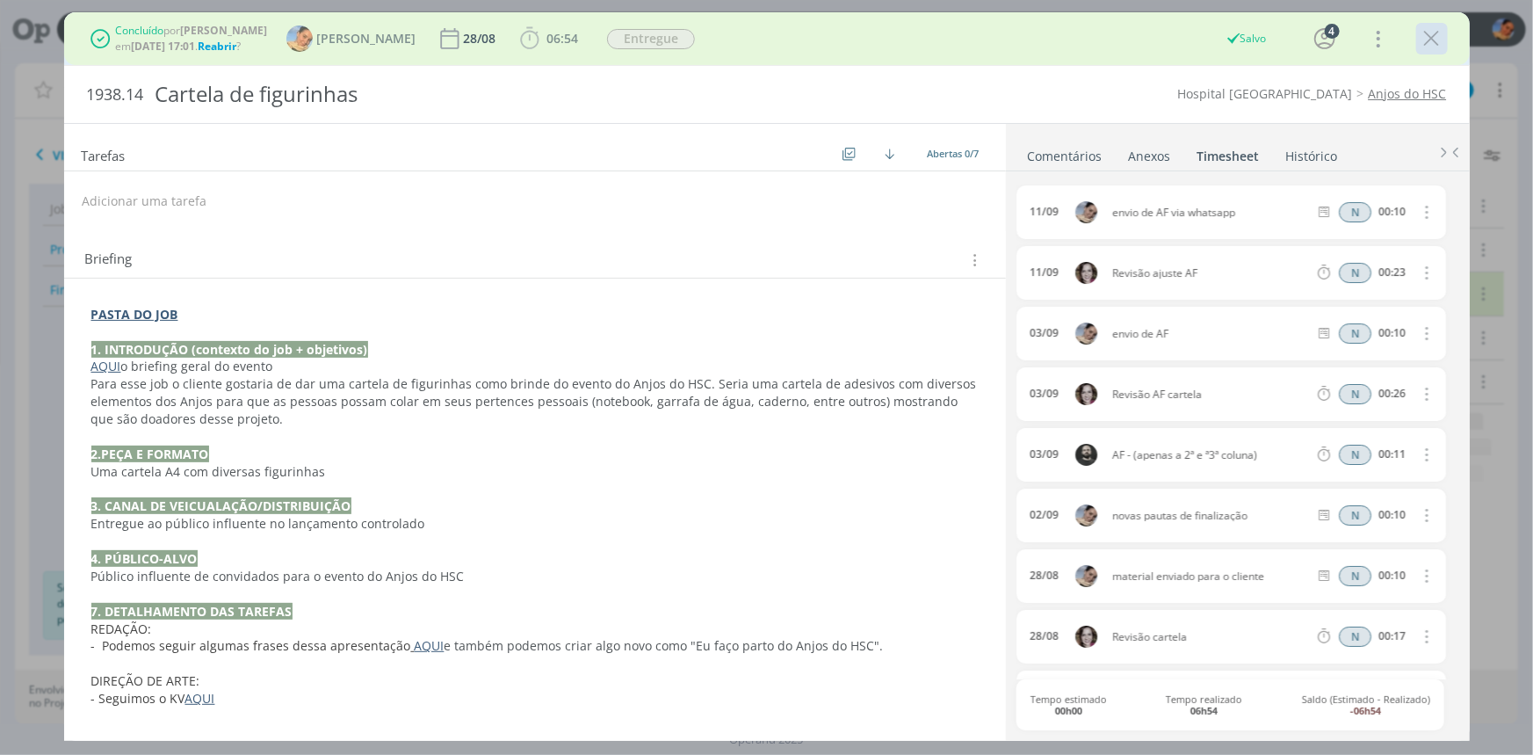
click at [1430, 40] on icon "dialog" at bounding box center [1432, 38] width 26 height 26
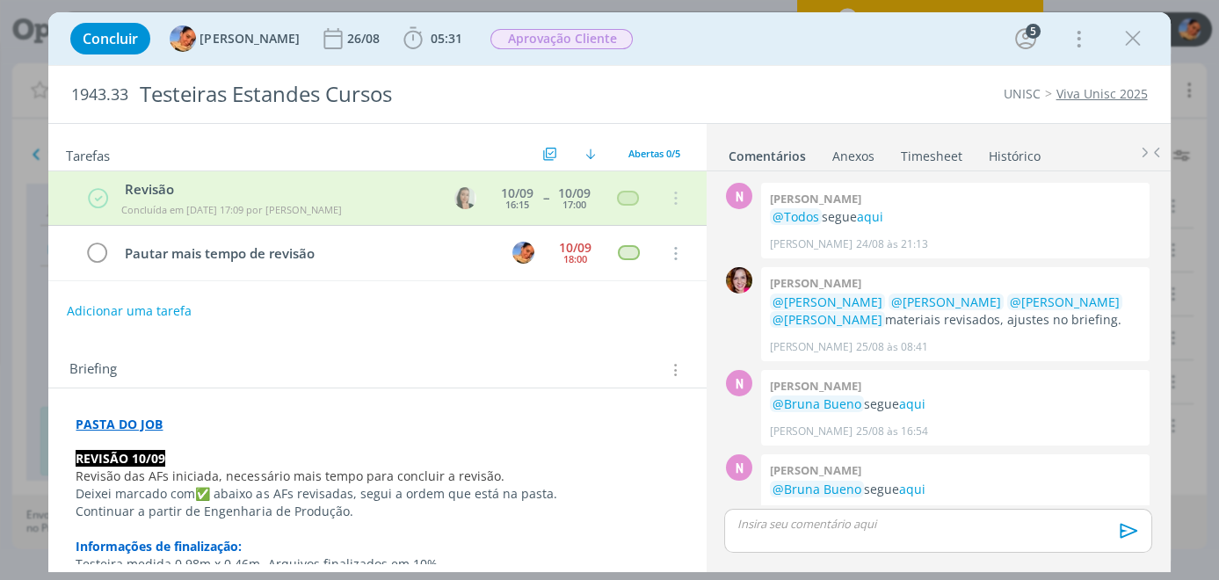
scroll to position [420, 0]
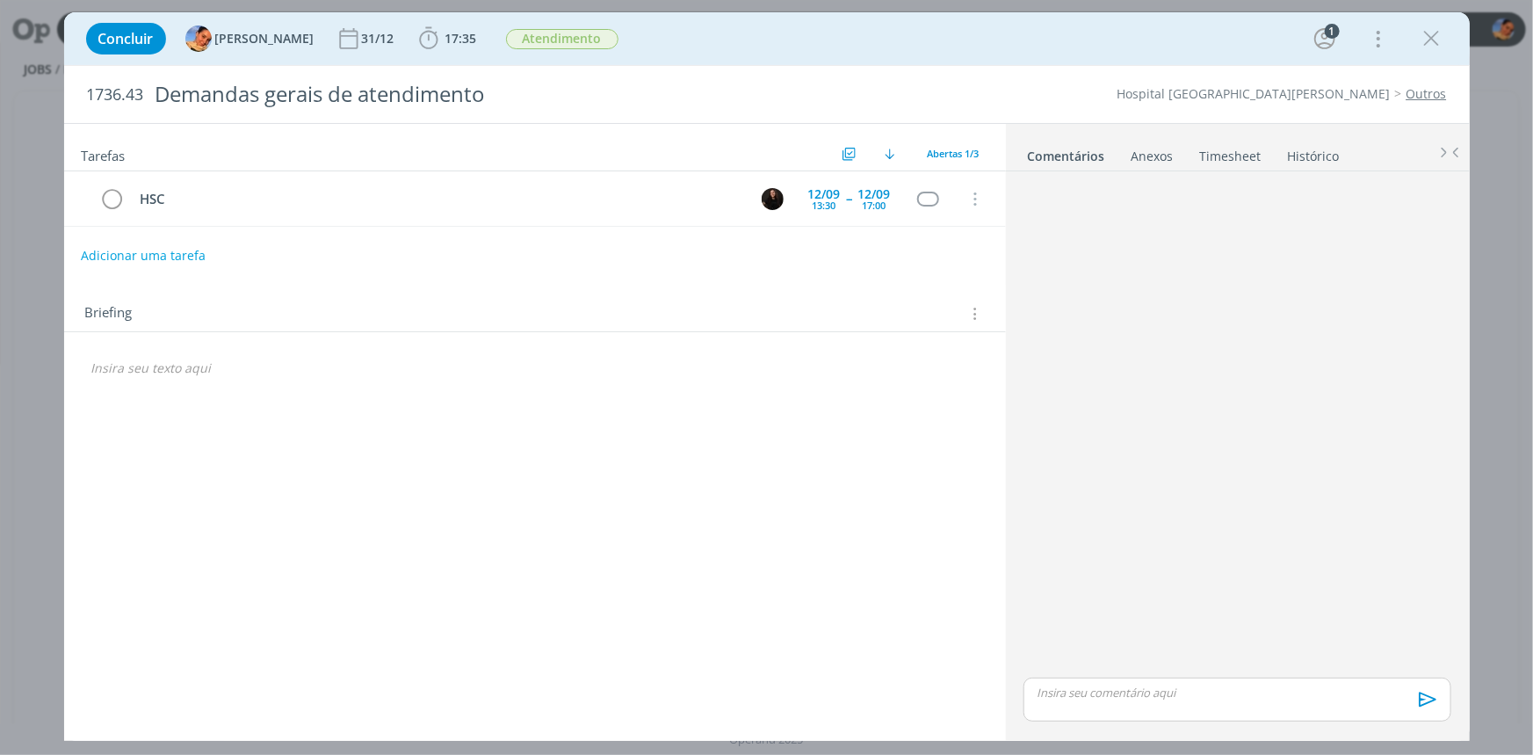
click at [163, 259] on button "Adicionar uma tarefa" at bounding box center [143, 256] width 125 height 30
click at [163, 259] on input "dialog" at bounding box center [418, 254] width 648 height 25
type input "b"
type input "job + briefing"
drag, startPoint x: 772, startPoint y: 247, endPoint x: 784, endPoint y: 257, distance: 15.0
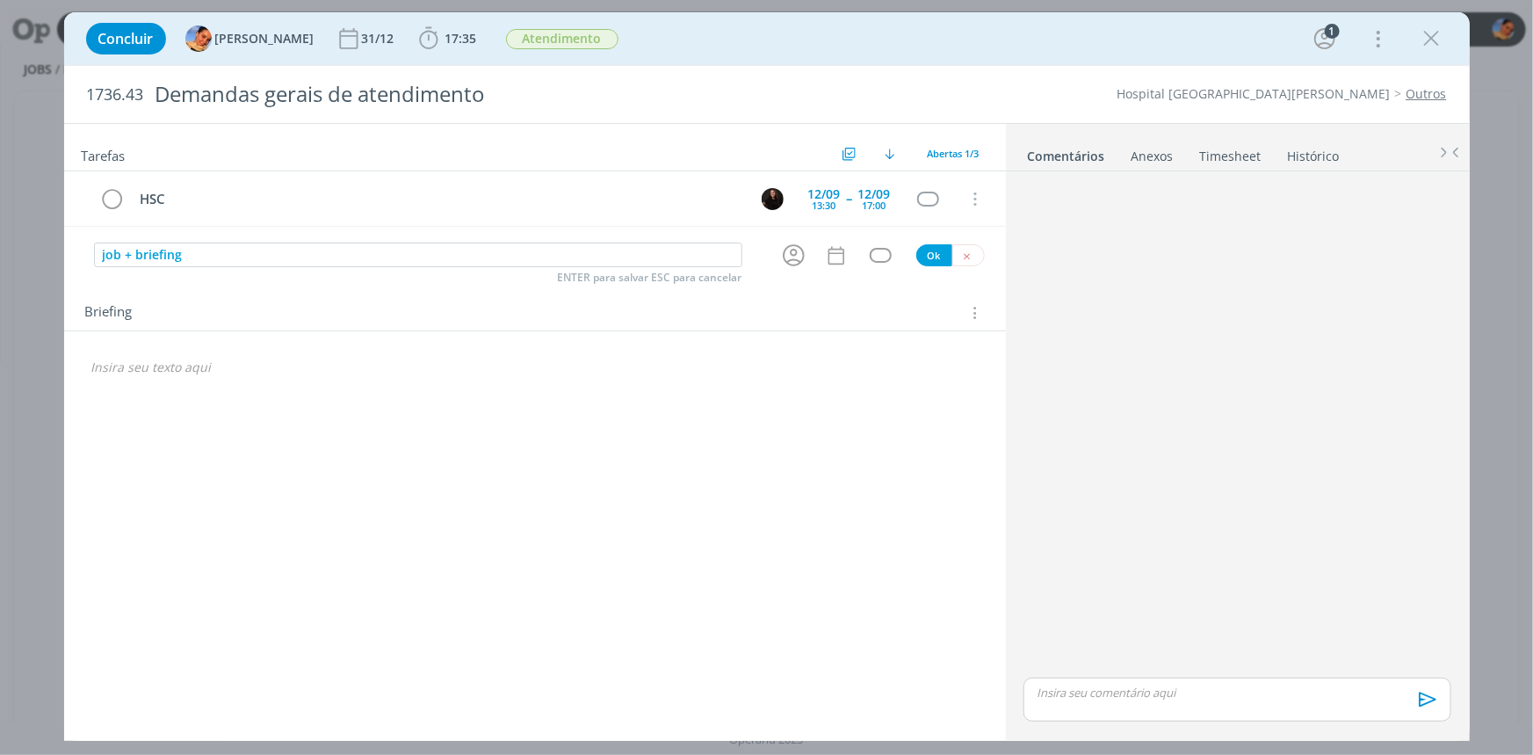
click at [778, 253] on div "dialog" at bounding box center [797, 255] width 56 height 29
click at [784, 257] on icon "dialog" at bounding box center [794, 256] width 22 height 22
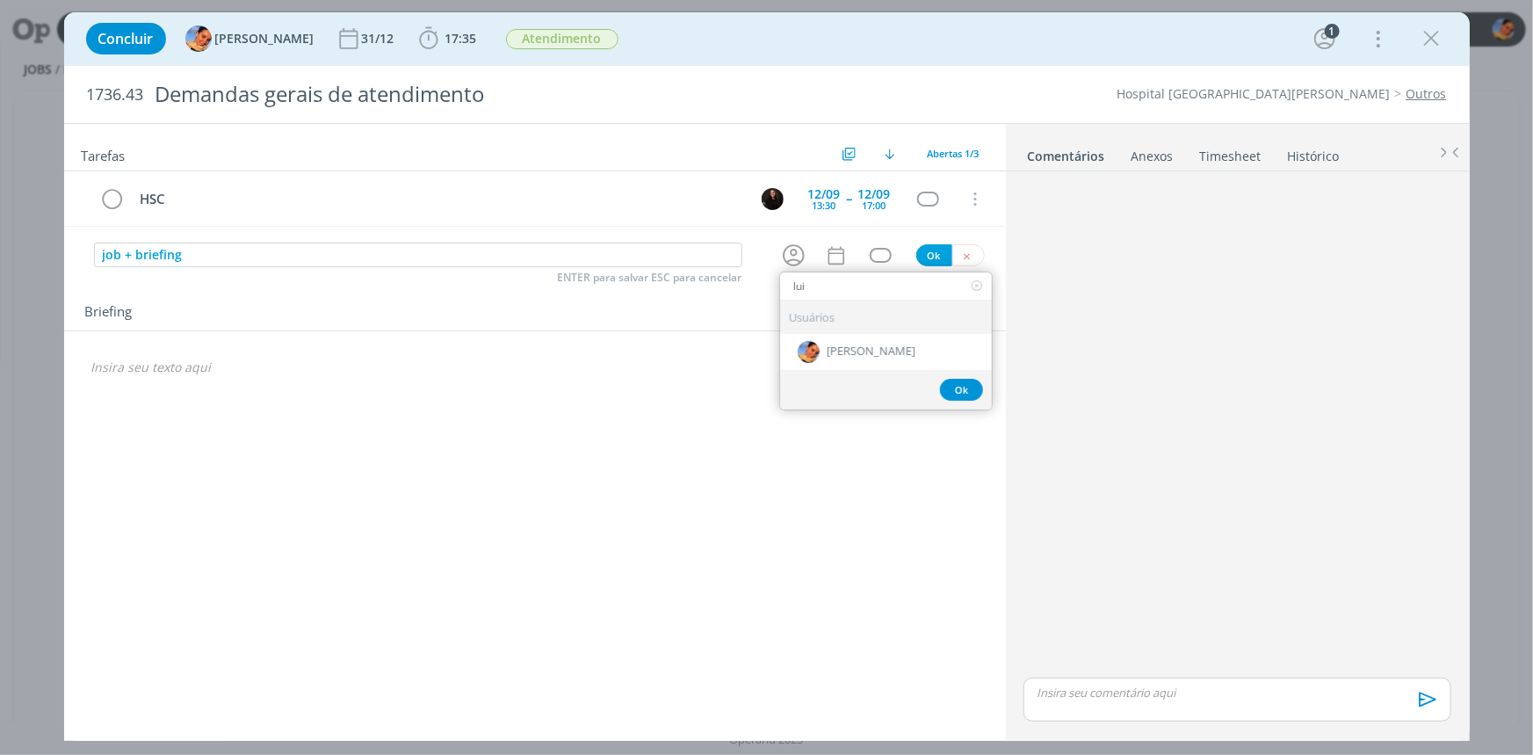
type input "lui"
click at [908, 339] on div "[PERSON_NAME]" at bounding box center [886, 352] width 212 height 36
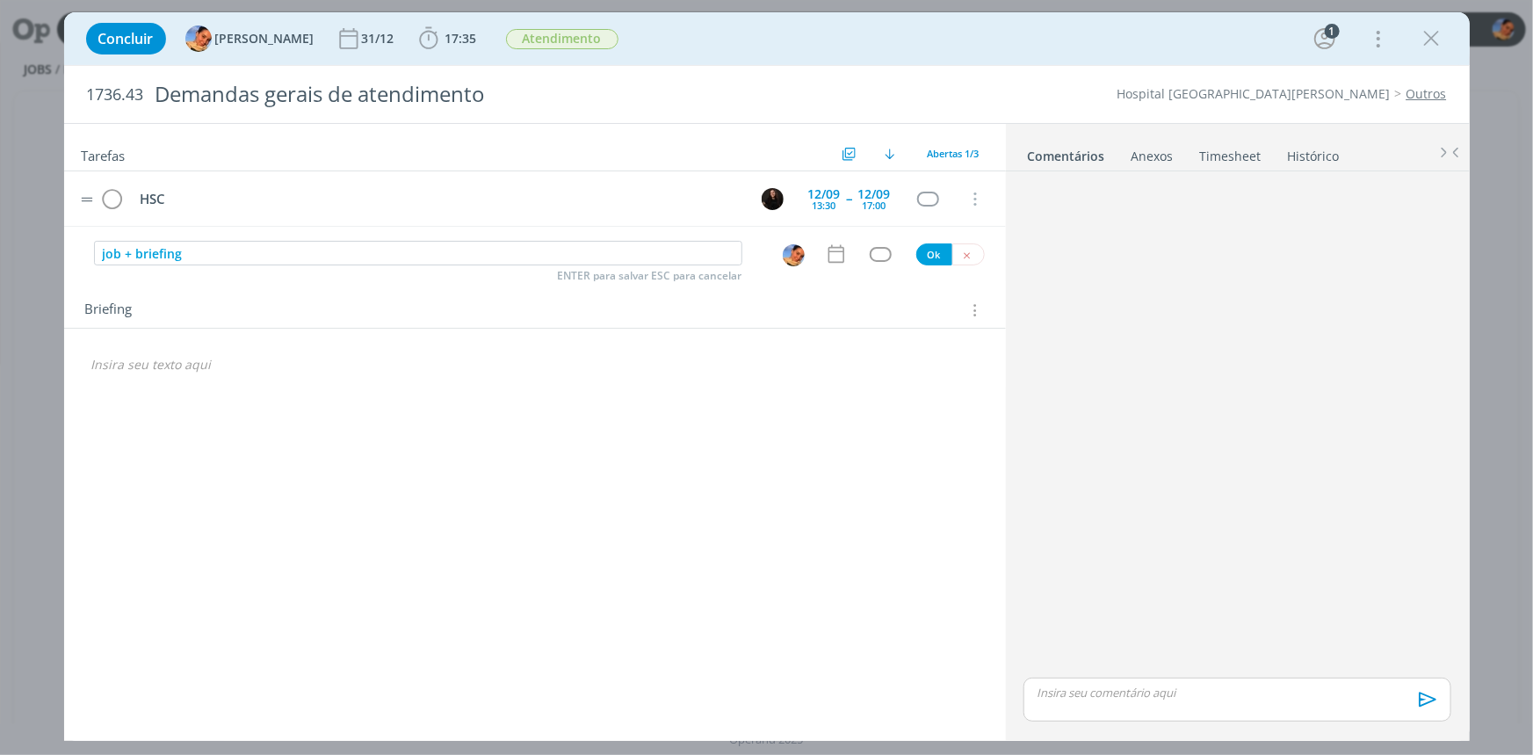
click at [826, 220] on tr "HSC [DATE] 13:30 -- [DATE] 17:00 Cancelar" at bounding box center [535, 198] width 942 height 55
click at [841, 255] on icon "dialog" at bounding box center [836, 253] width 23 height 23
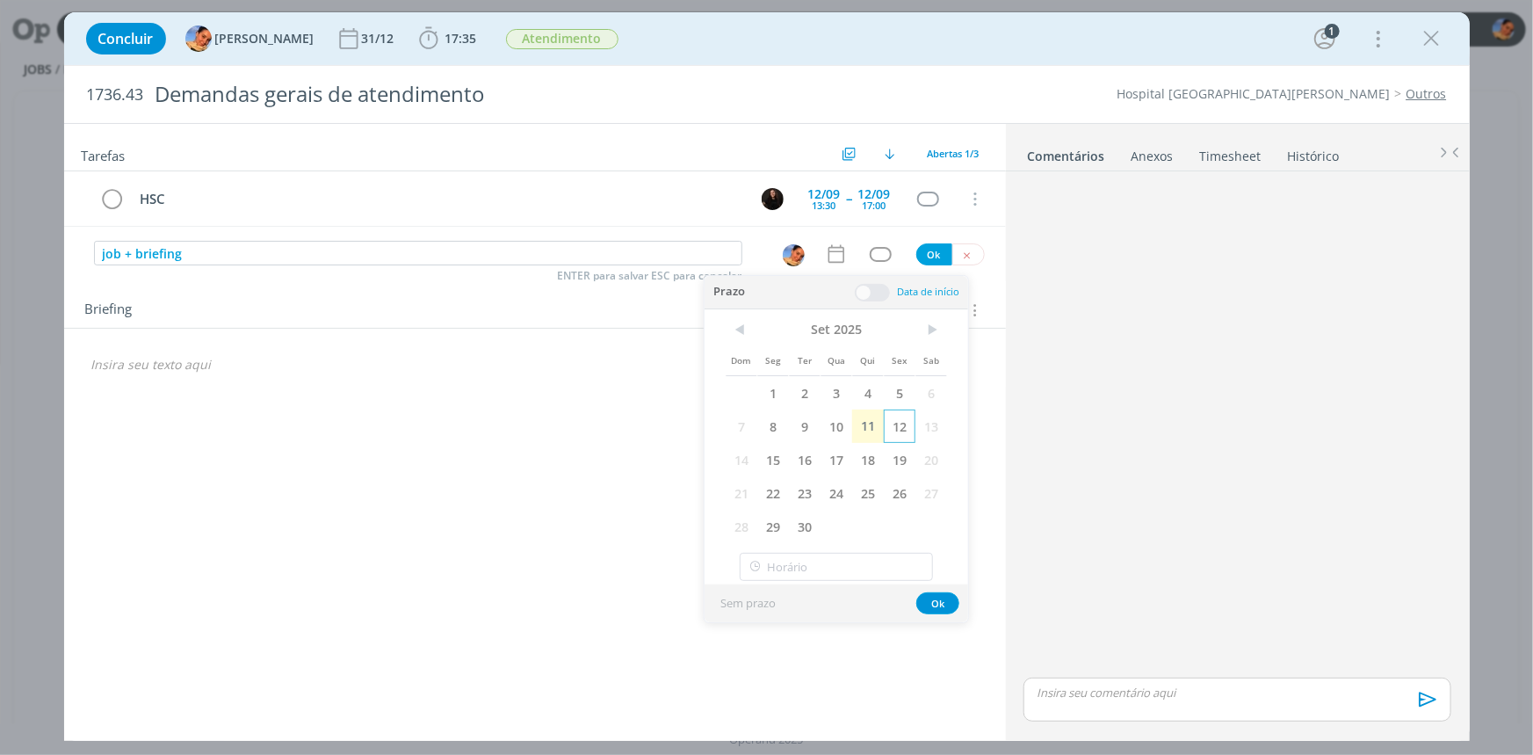
click at [886, 430] on span "12" at bounding box center [900, 425] width 32 height 33
click at [943, 609] on button "Ok" at bounding box center [937, 603] width 43 height 22
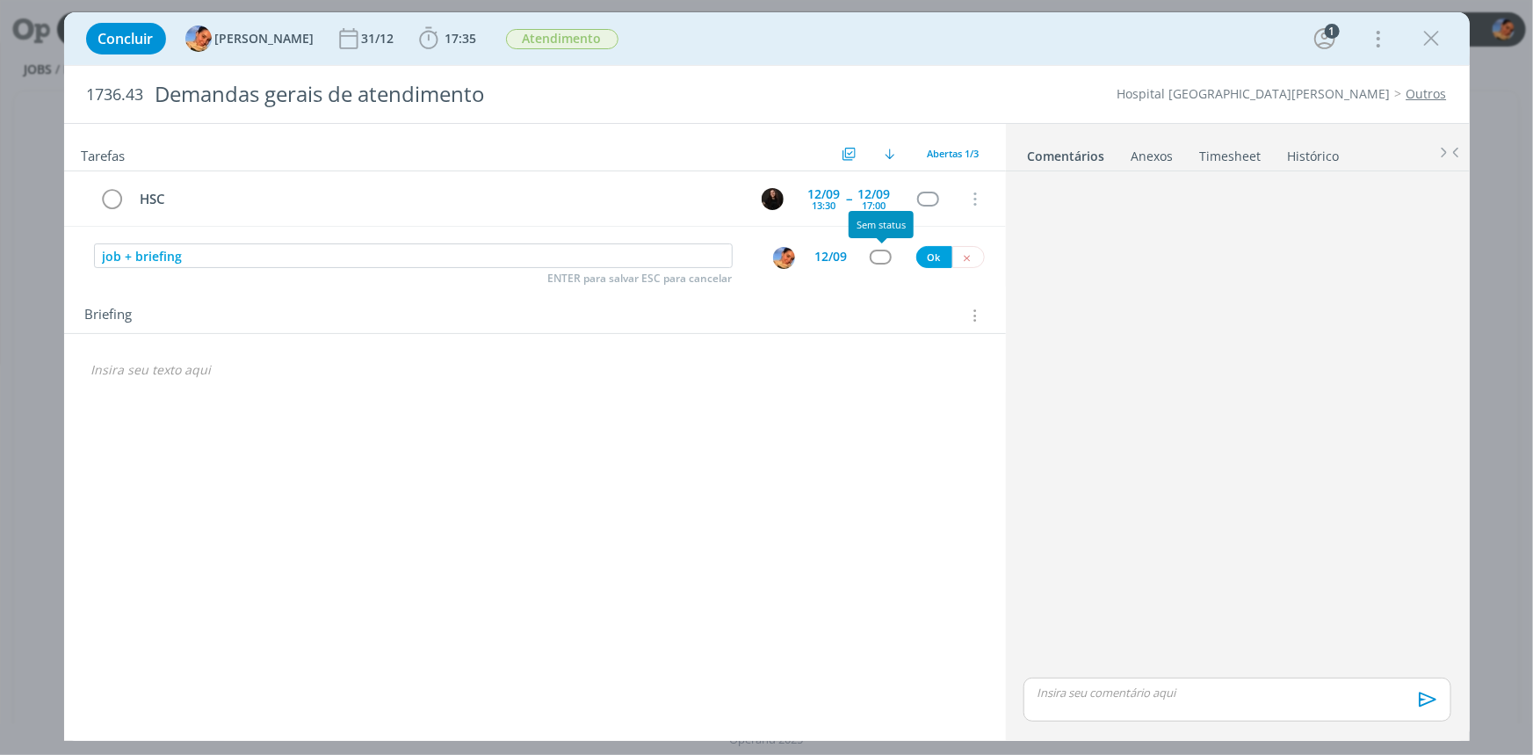
click at [885, 257] on div "dialog" at bounding box center [881, 257] width 22 height 15
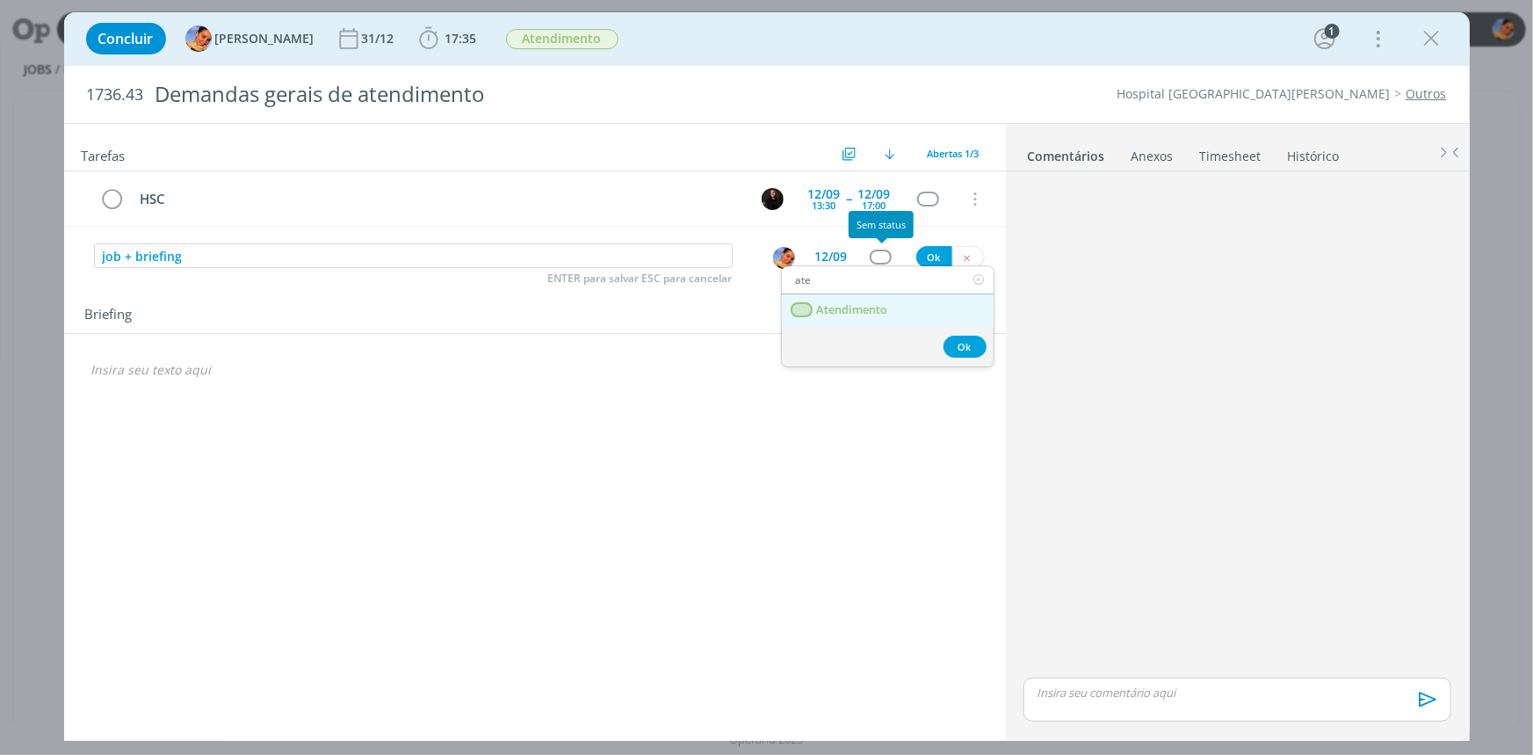
type input "ate"
click at [876, 297] on link "Atendimento" at bounding box center [888, 310] width 212 height 33
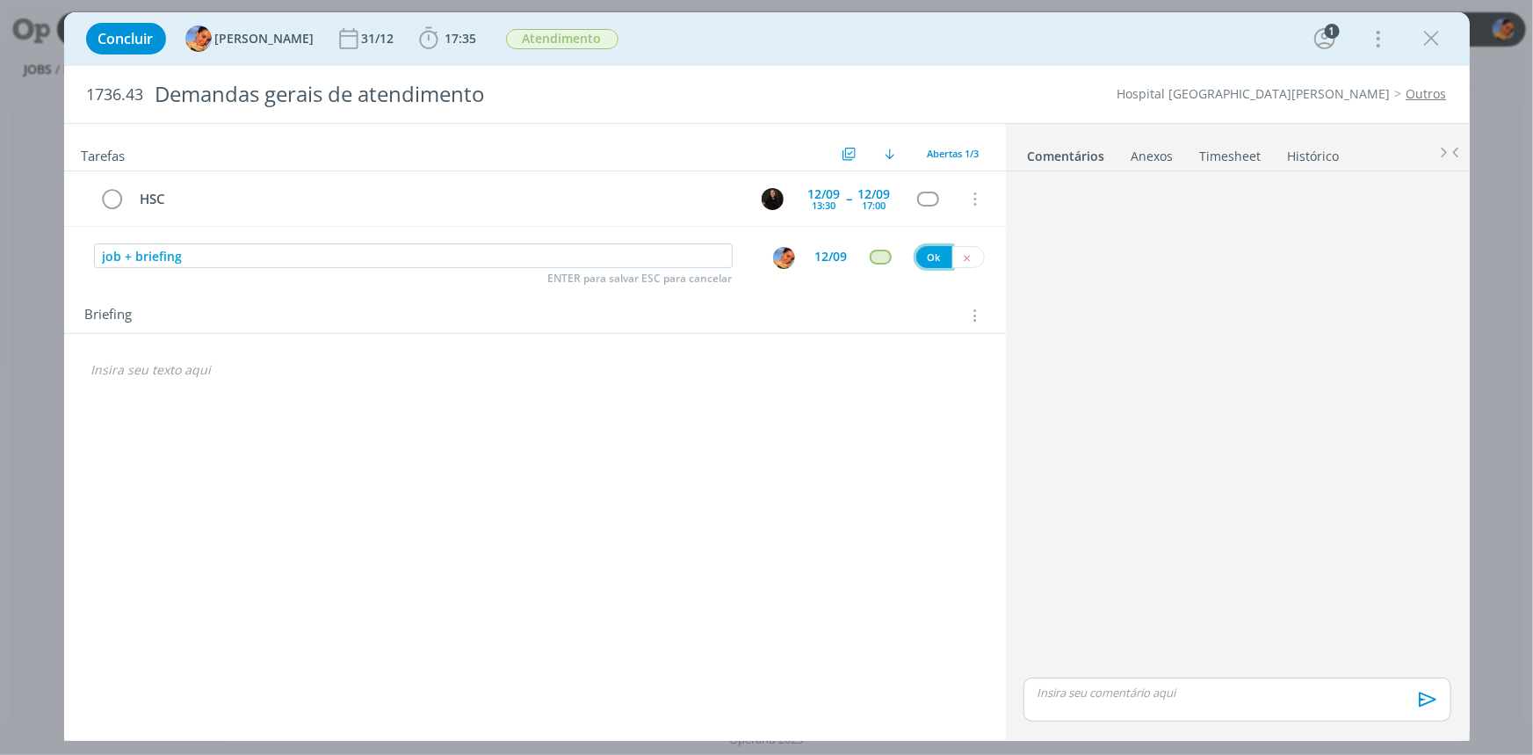
click at [929, 249] on button "Ok" at bounding box center [934, 257] width 36 height 22
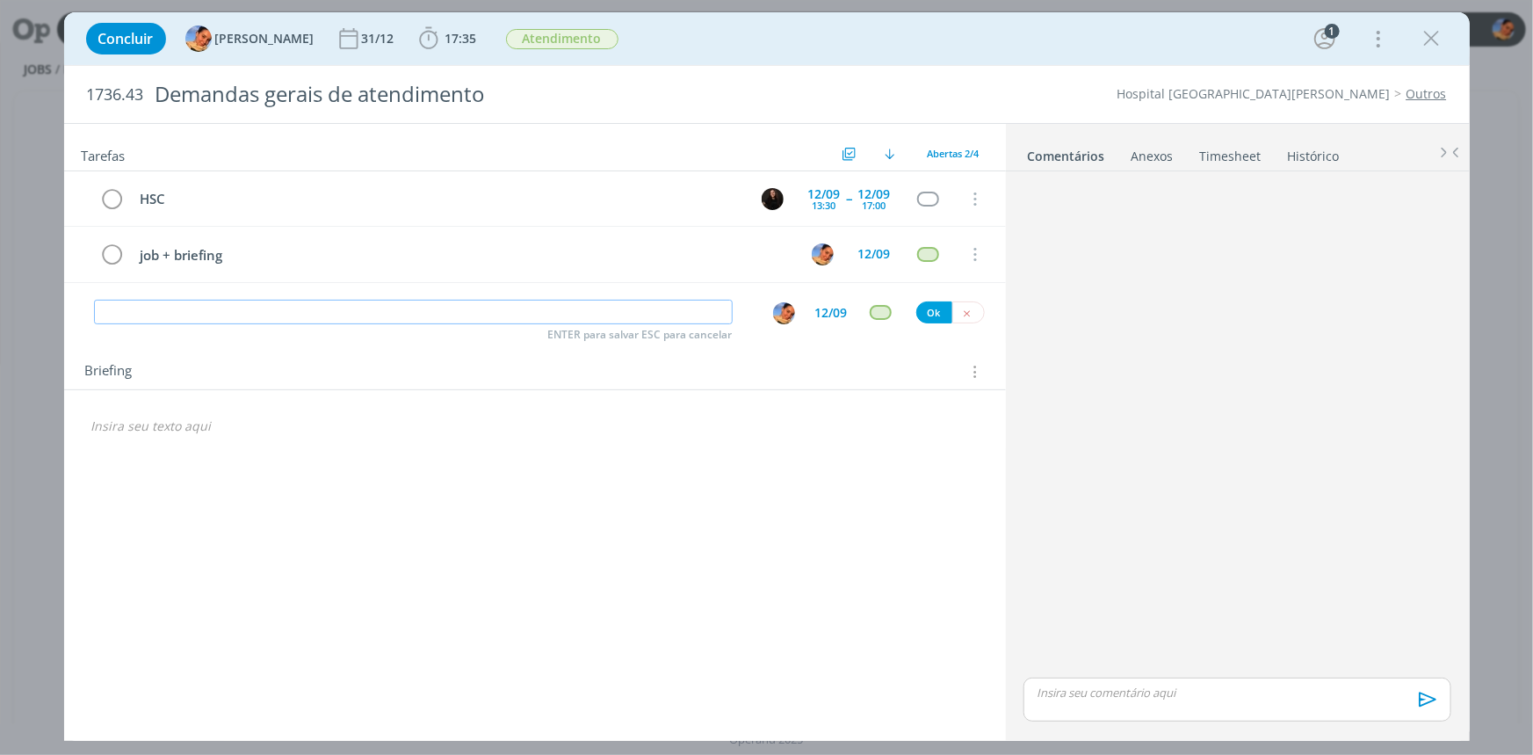
click at [381, 300] on input "dialog" at bounding box center [413, 312] width 639 height 25
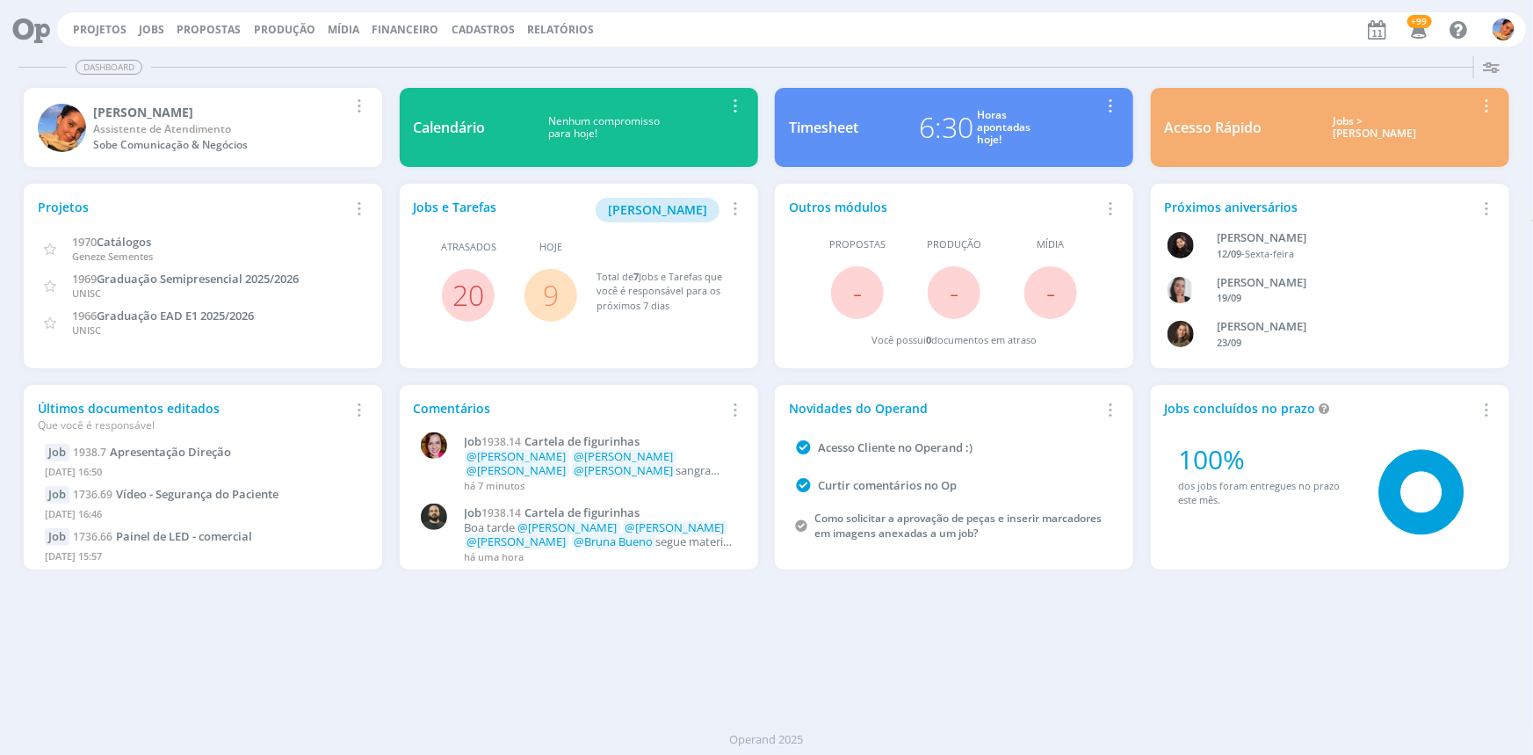
drag, startPoint x: 156, startPoint y: 13, endPoint x: 93, endPoint y: 37, distance: 67.6
click at [93, 37] on div "Projetos Jobs Propostas Produção [GEOGRAPHIC_DATA] Financeiro Cadastros Relatór…" at bounding box center [791, 29] width 1469 height 34
click at [86, 24] on link "Projetos" at bounding box center [100, 29] width 54 height 15
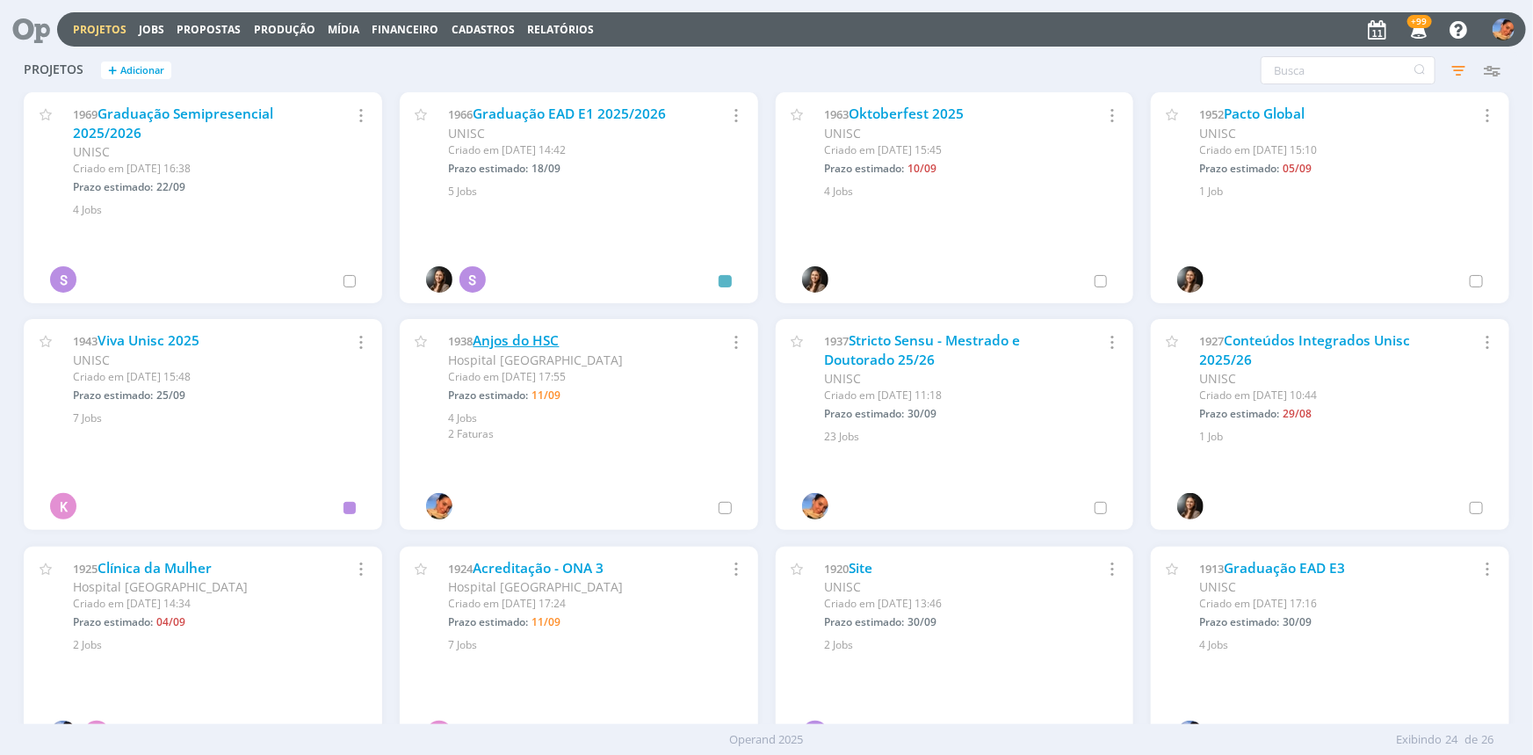
click at [539, 340] on link "Anjos do HSC" at bounding box center [517, 340] width 86 height 18
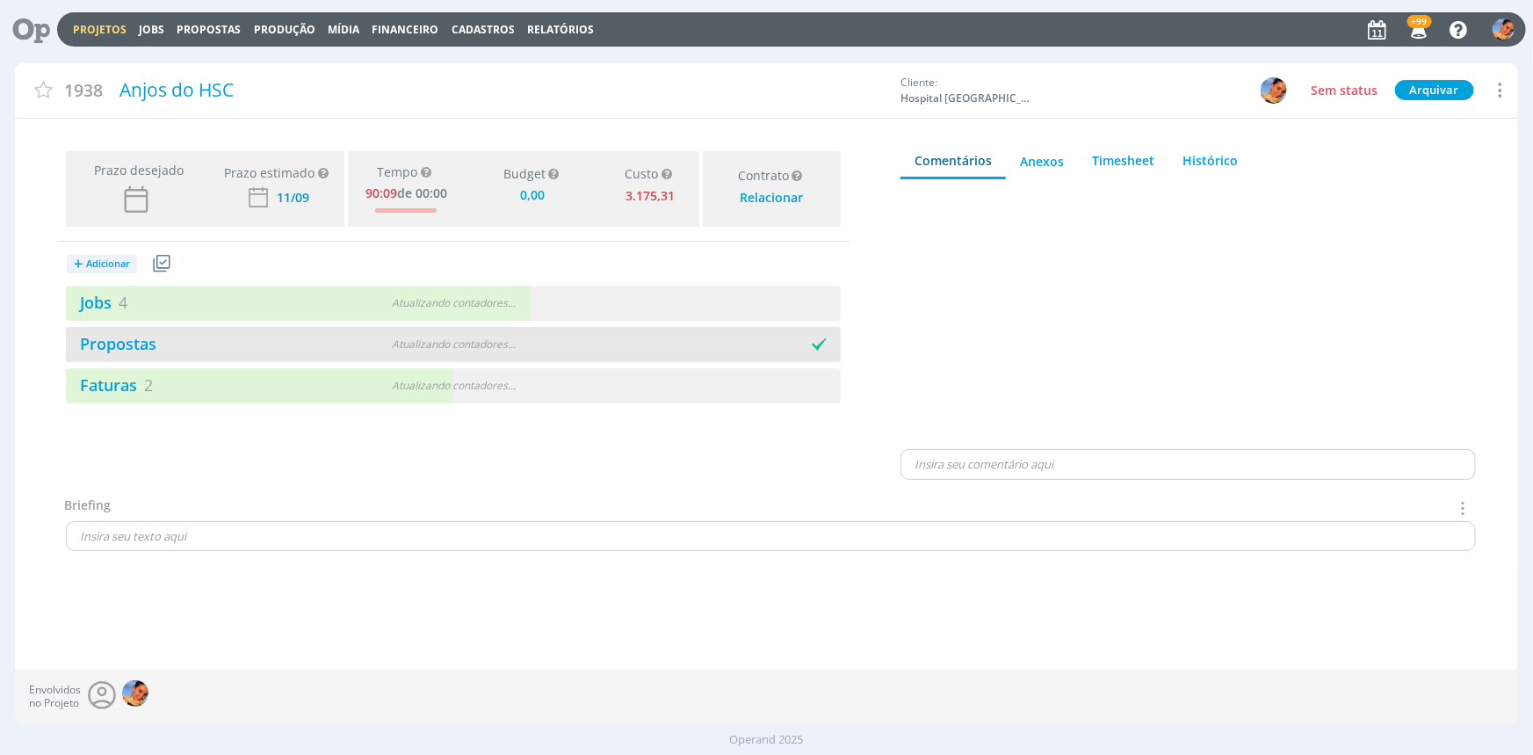
type input "0,00"
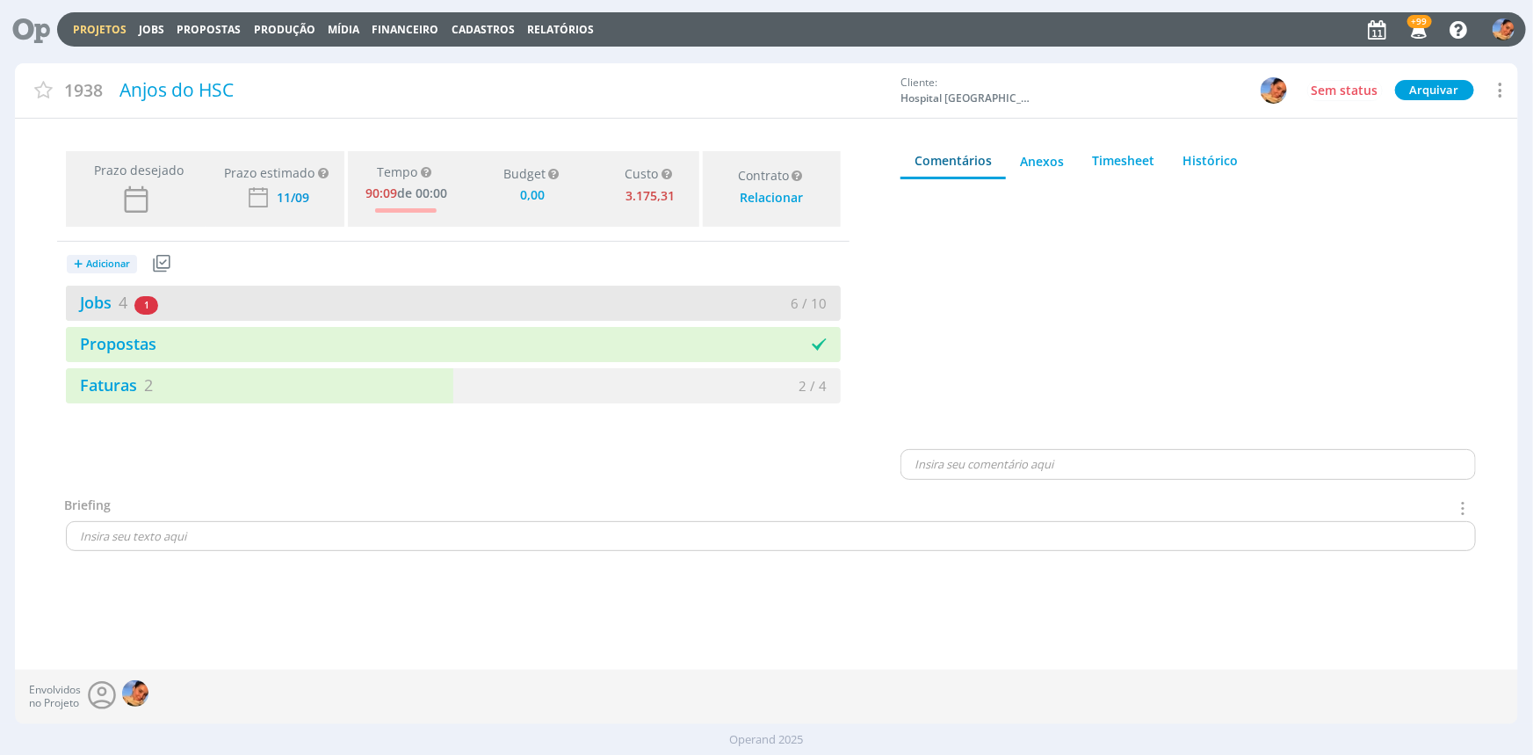
click at [524, 289] on div "Jobs 4 1 atrasado 6 / 10" at bounding box center [453, 303] width 775 height 35
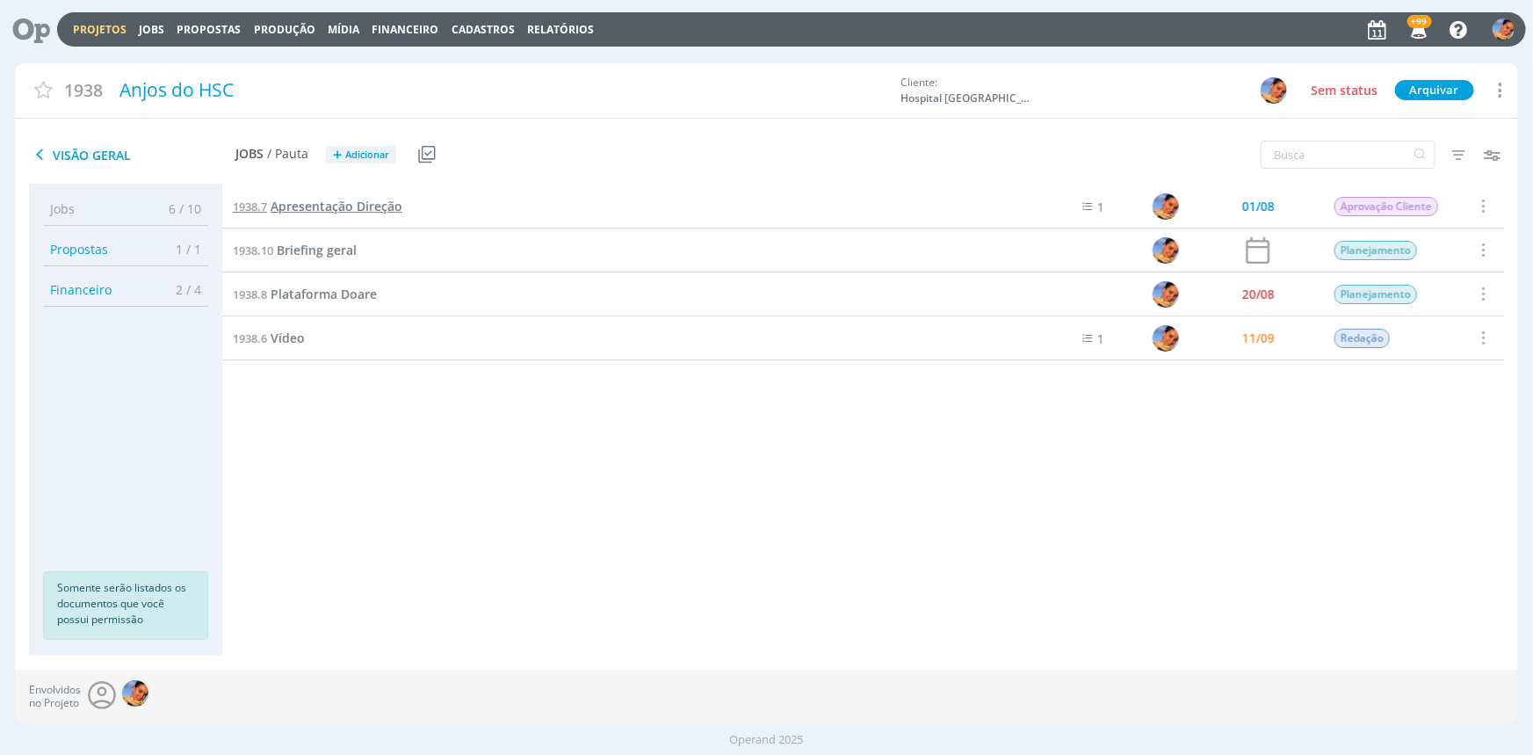
click at [334, 203] on span "Apresentação Direção" at bounding box center [337, 206] width 132 height 17
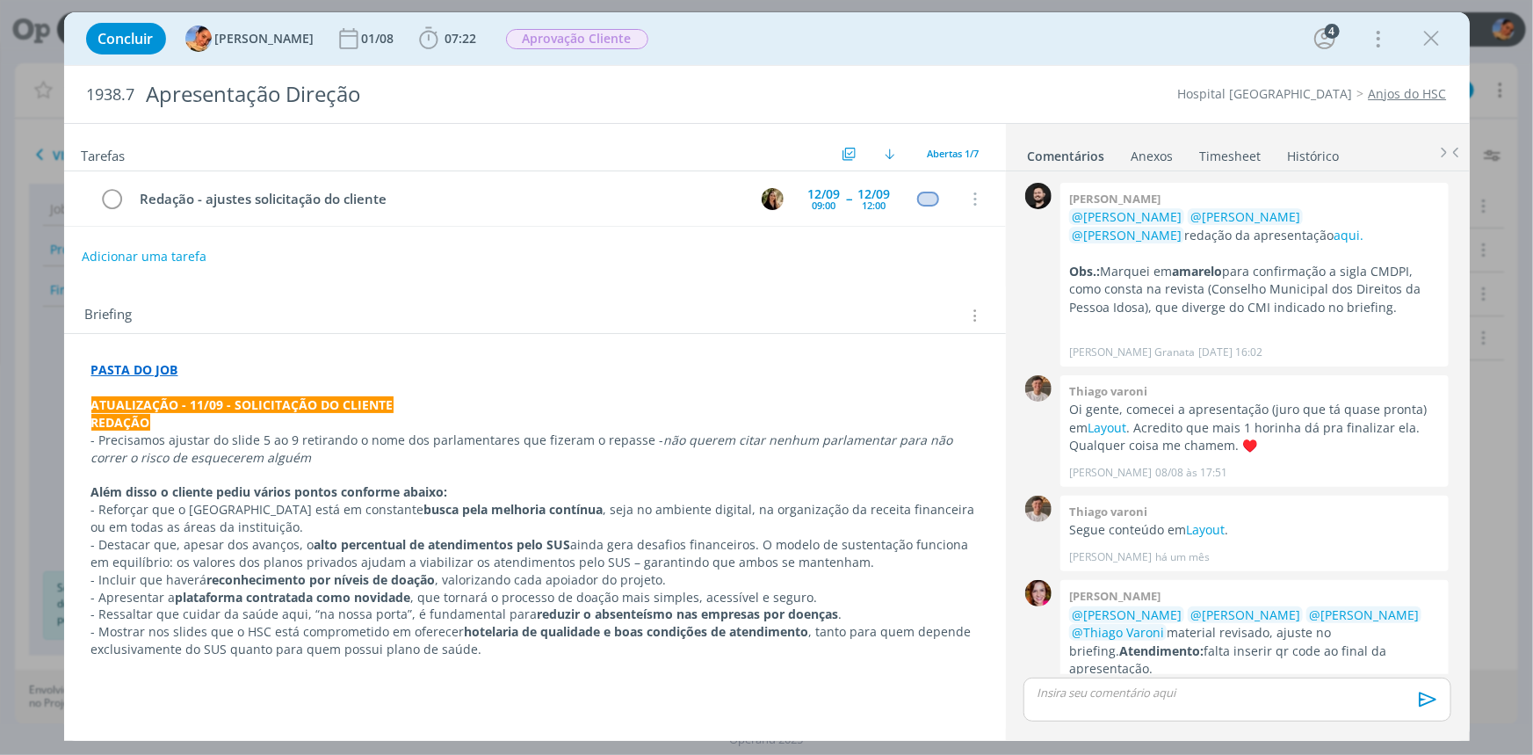
scroll to position [105, 0]
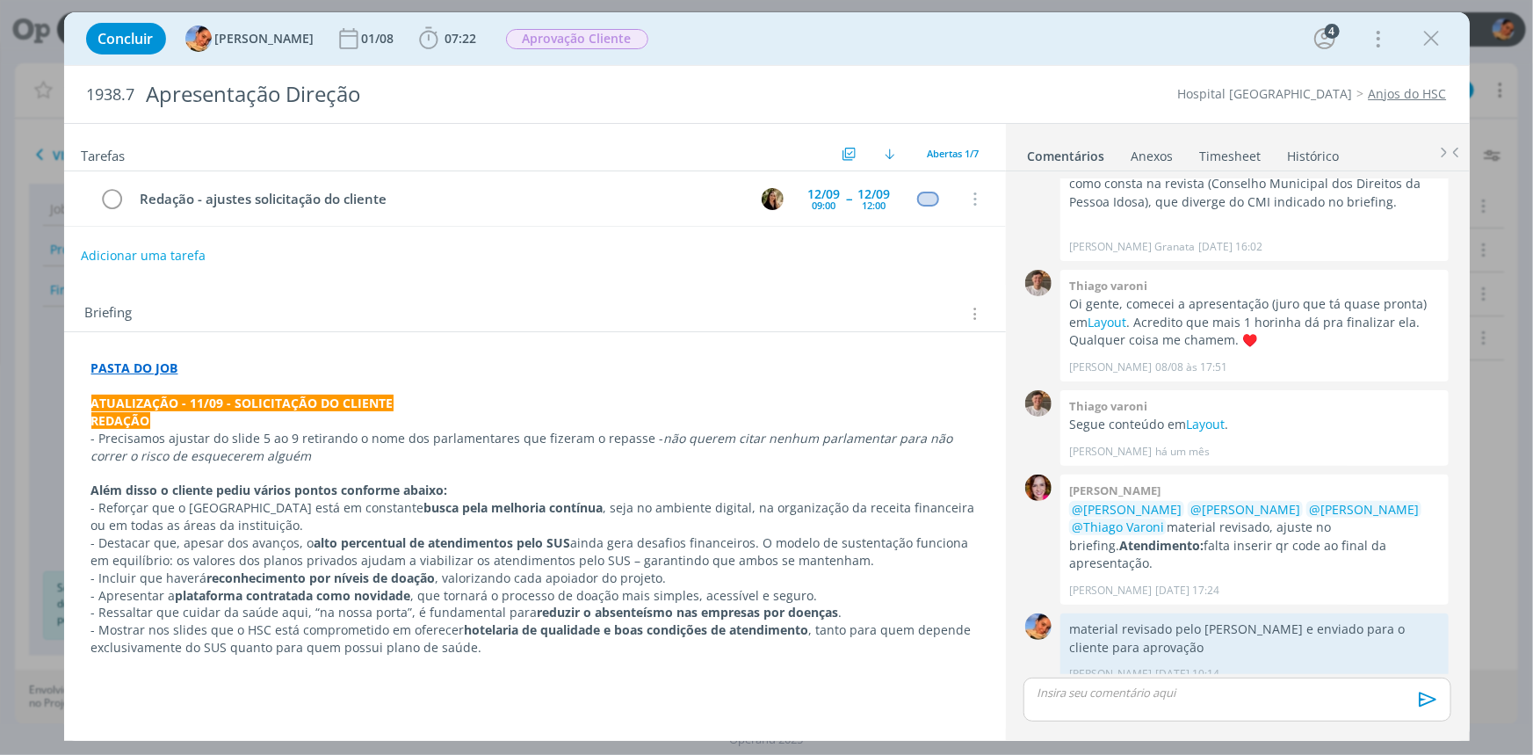
click at [194, 251] on button "Adicionar uma tarefa" at bounding box center [143, 256] width 125 height 30
click at [194, 251] on input "dialog" at bounding box center [418, 254] width 648 height 25
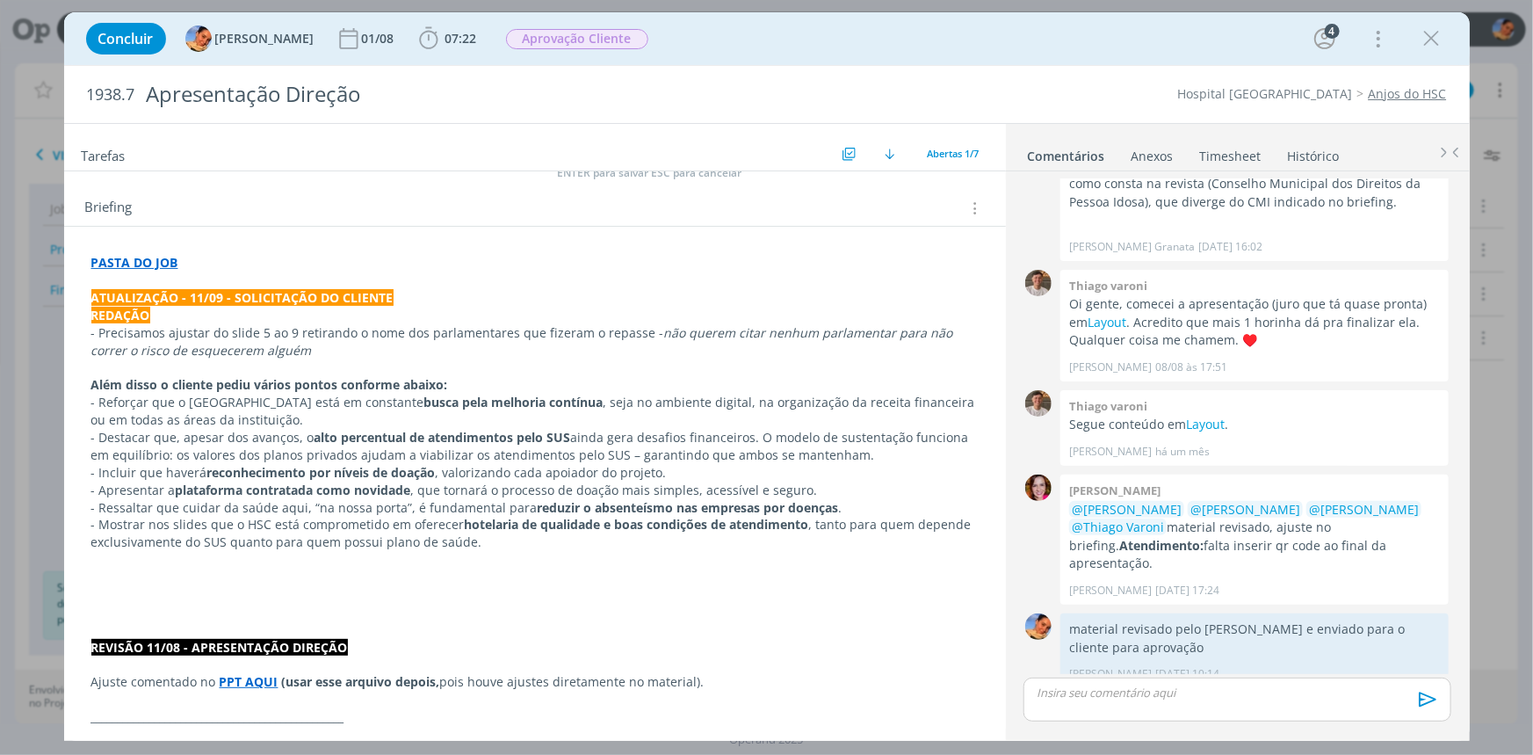
scroll to position [0, 0]
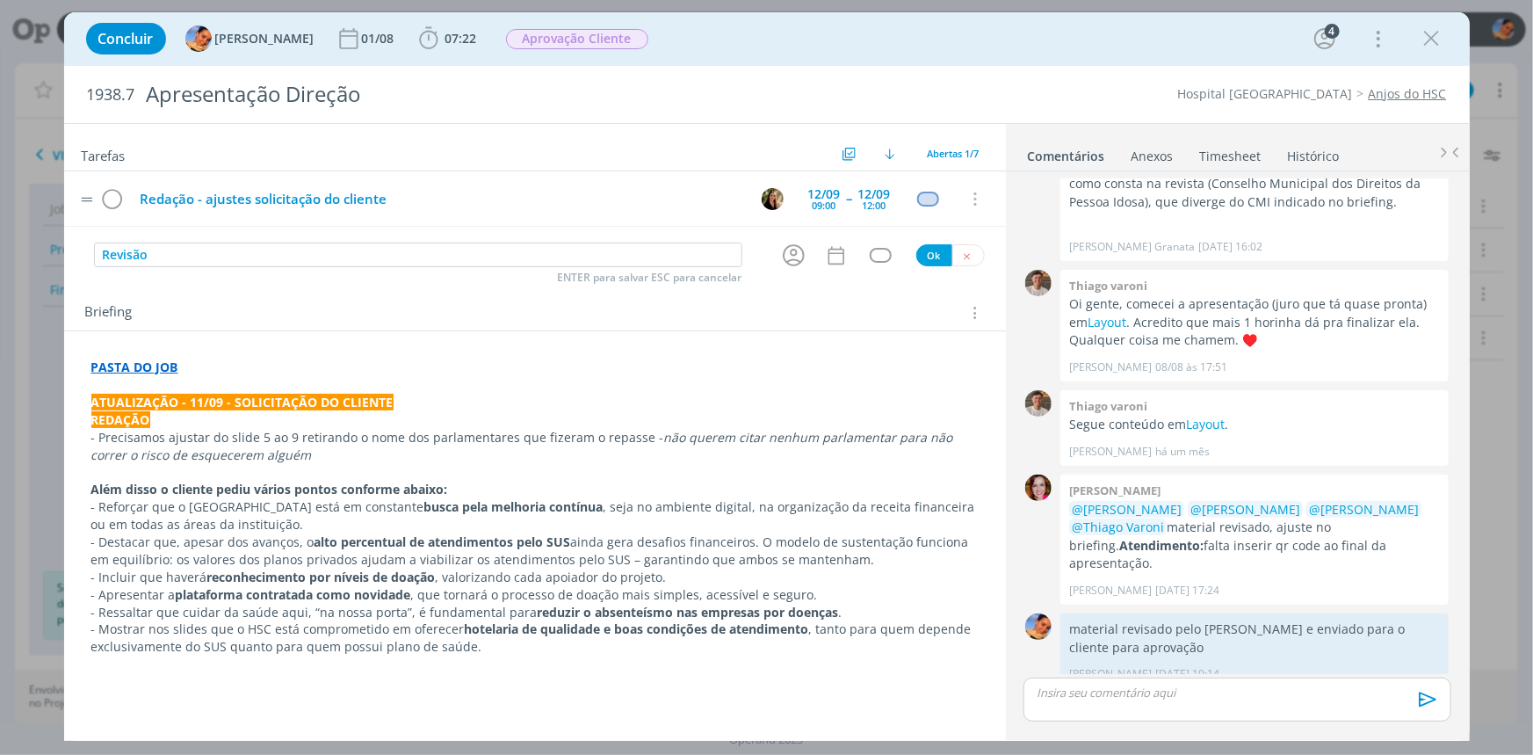
type input "Revisão"
click at [598, 192] on div "Redação - ajustes solicitação do cliente" at bounding box center [439, 199] width 613 height 22
click at [787, 246] on icon "dialog" at bounding box center [793, 255] width 27 height 27
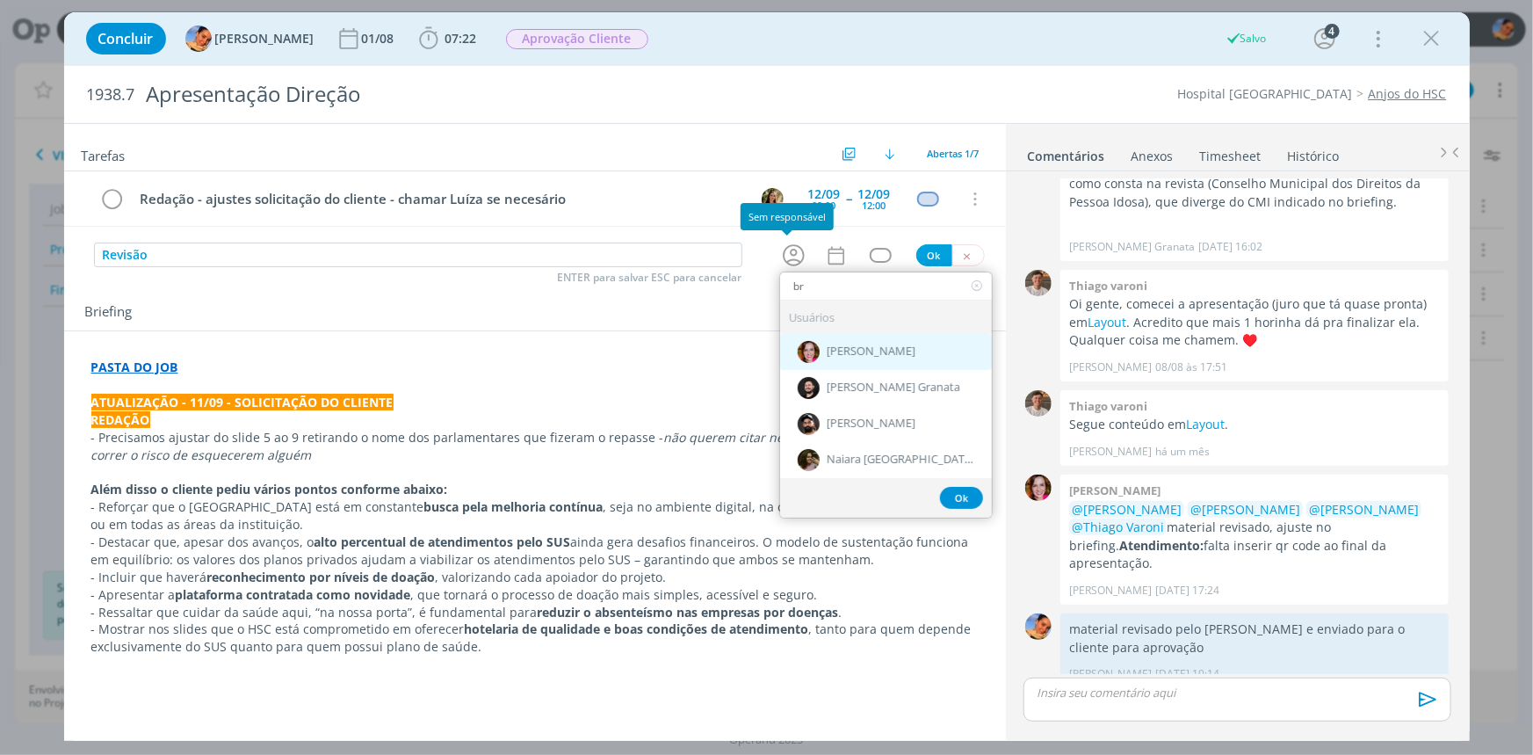
type input "br"
click at [846, 336] on div "[PERSON_NAME]" at bounding box center [886, 352] width 212 height 36
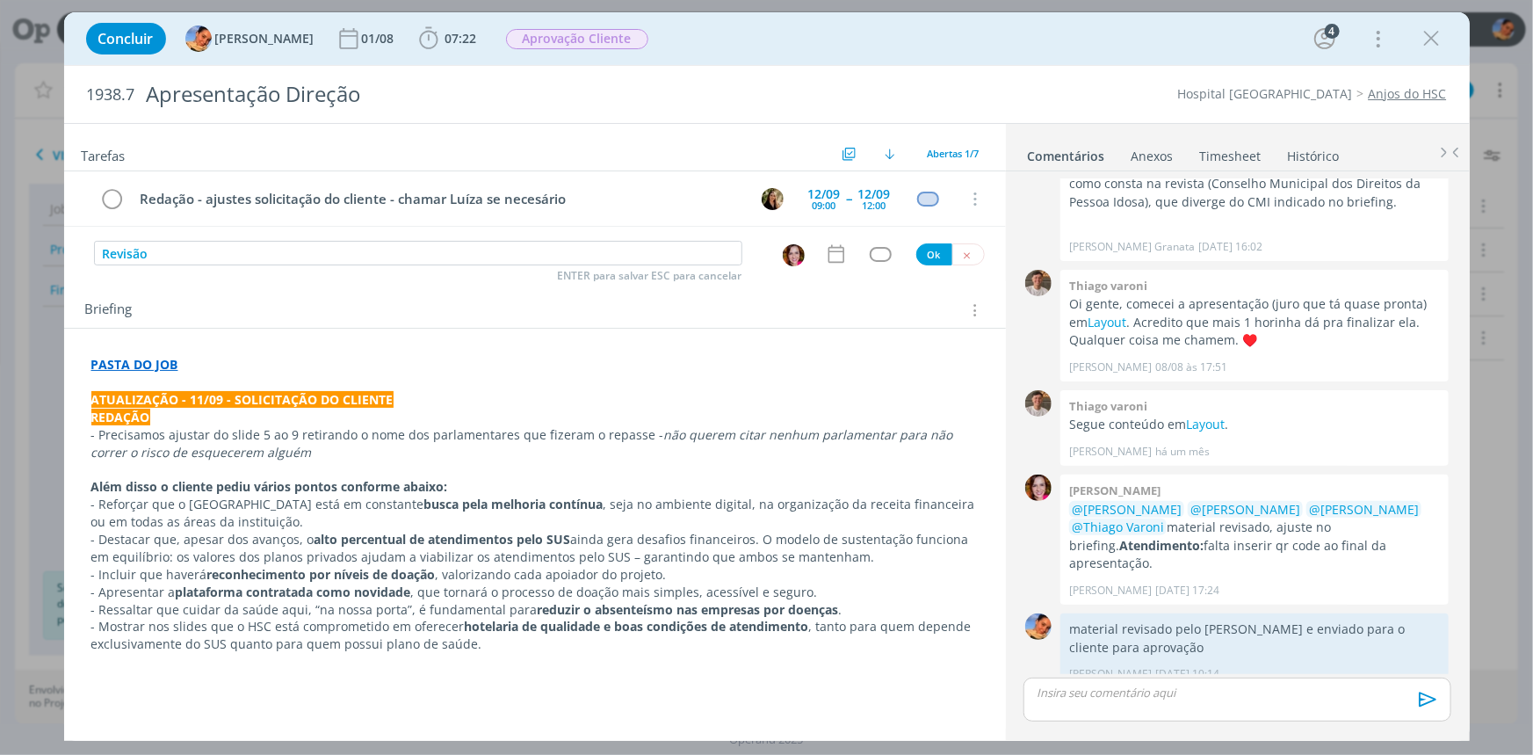
click at [833, 250] on icon "dialog" at bounding box center [836, 254] width 16 height 18
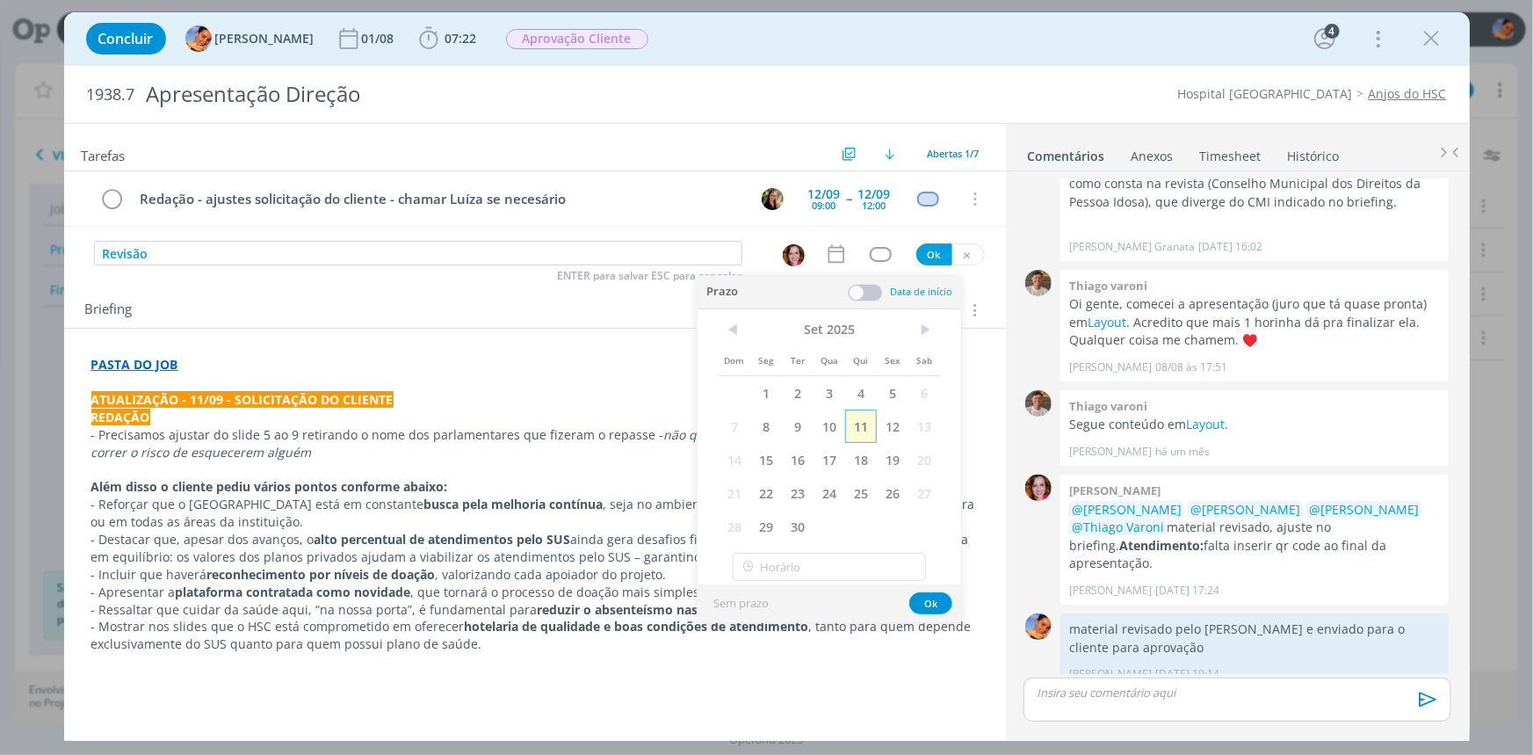
click at [869, 430] on span "11" at bounding box center [861, 425] width 32 height 33
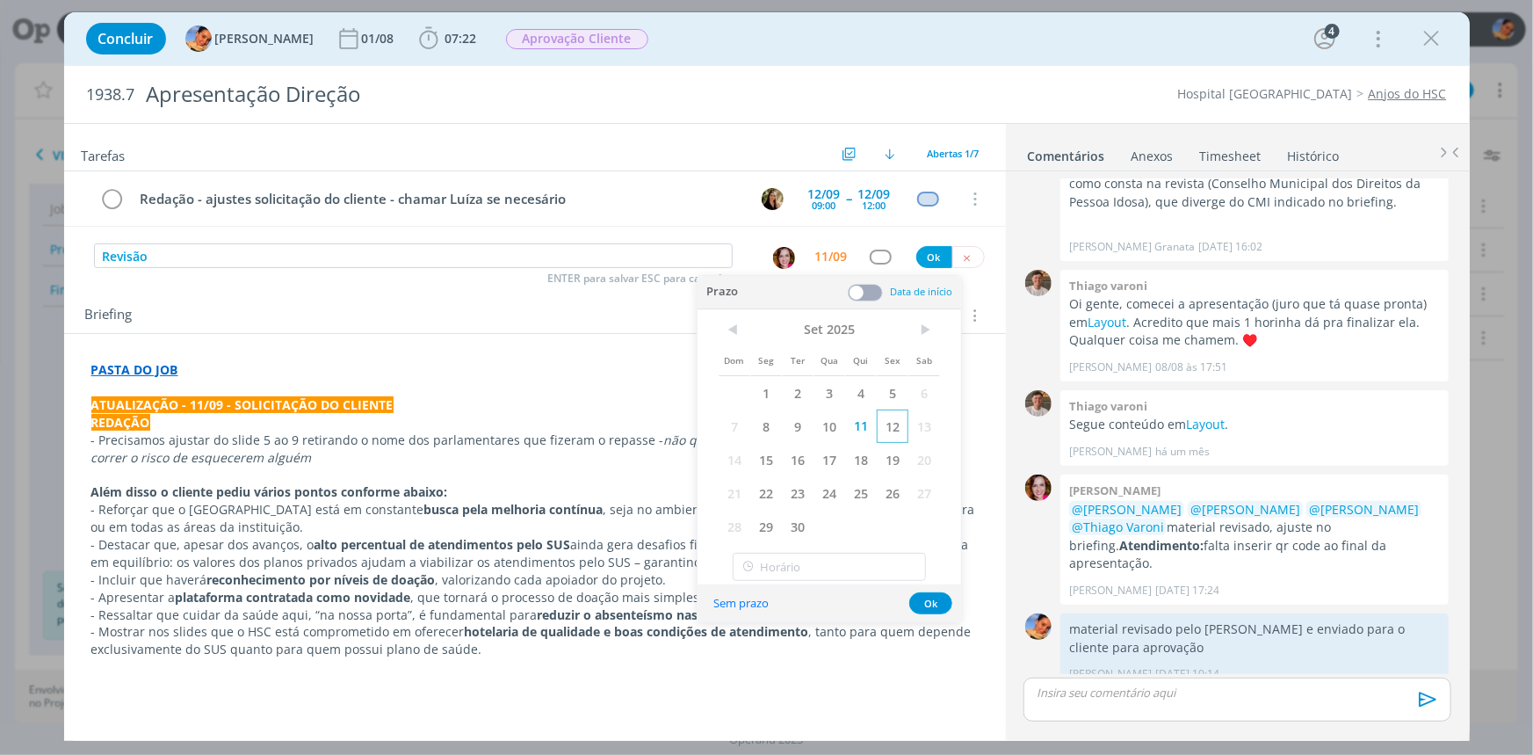
click at [898, 423] on span "12" at bounding box center [893, 425] width 32 height 33
click at [867, 289] on span at bounding box center [865, 293] width 35 height 18
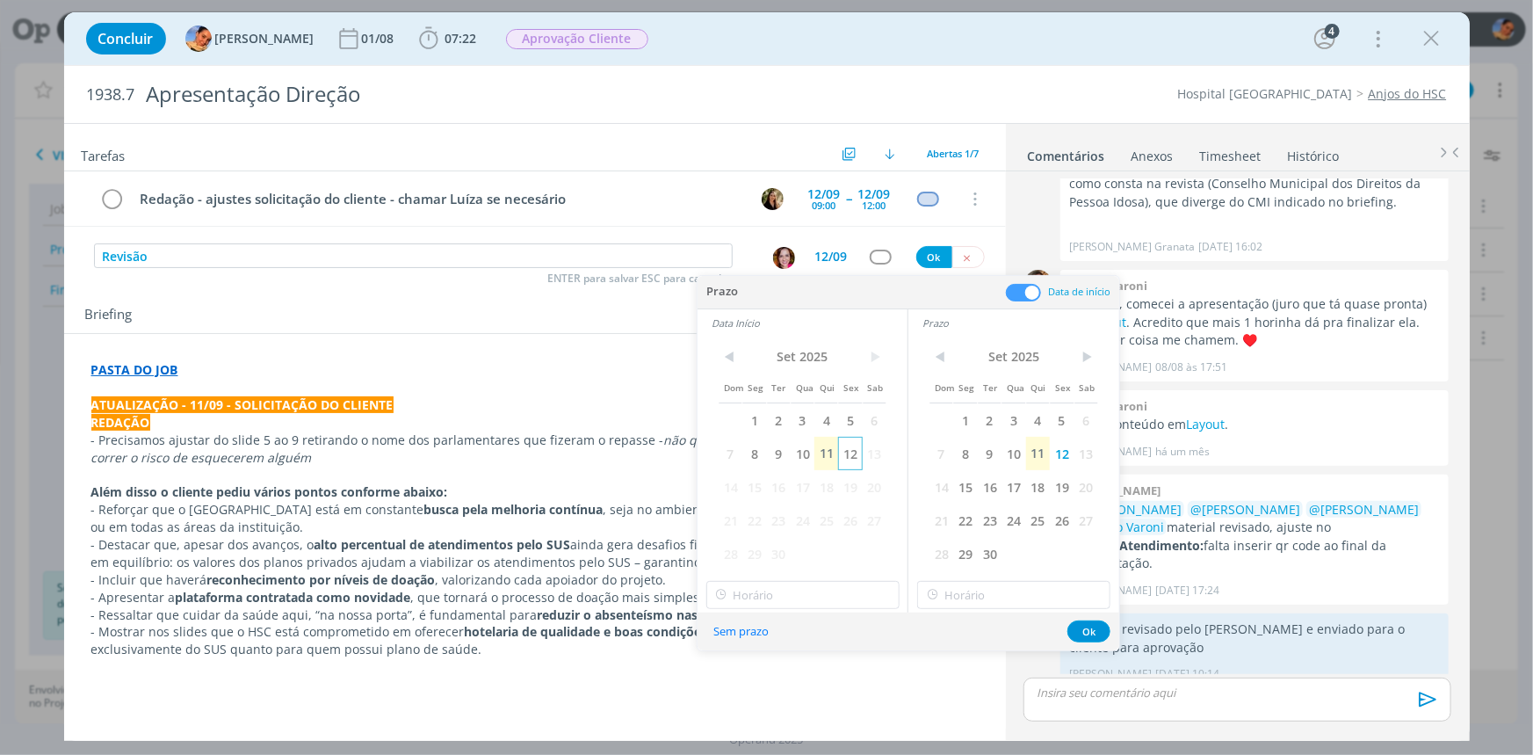
click at [847, 454] on span "12" at bounding box center [850, 453] width 24 height 33
click at [842, 591] on input "18:00" at bounding box center [802, 595] width 193 height 28
click at [823, 534] on div "12:45" at bounding box center [804, 522] width 196 height 32
click at [799, 579] on div "< [DATE] > Dom Seg Ter Qua Qui Sex Sab 1 2 3 4 5 6 7 8 9 10 11 12 13 14 15 16 1…" at bounding box center [803, 474] width 210 height 276
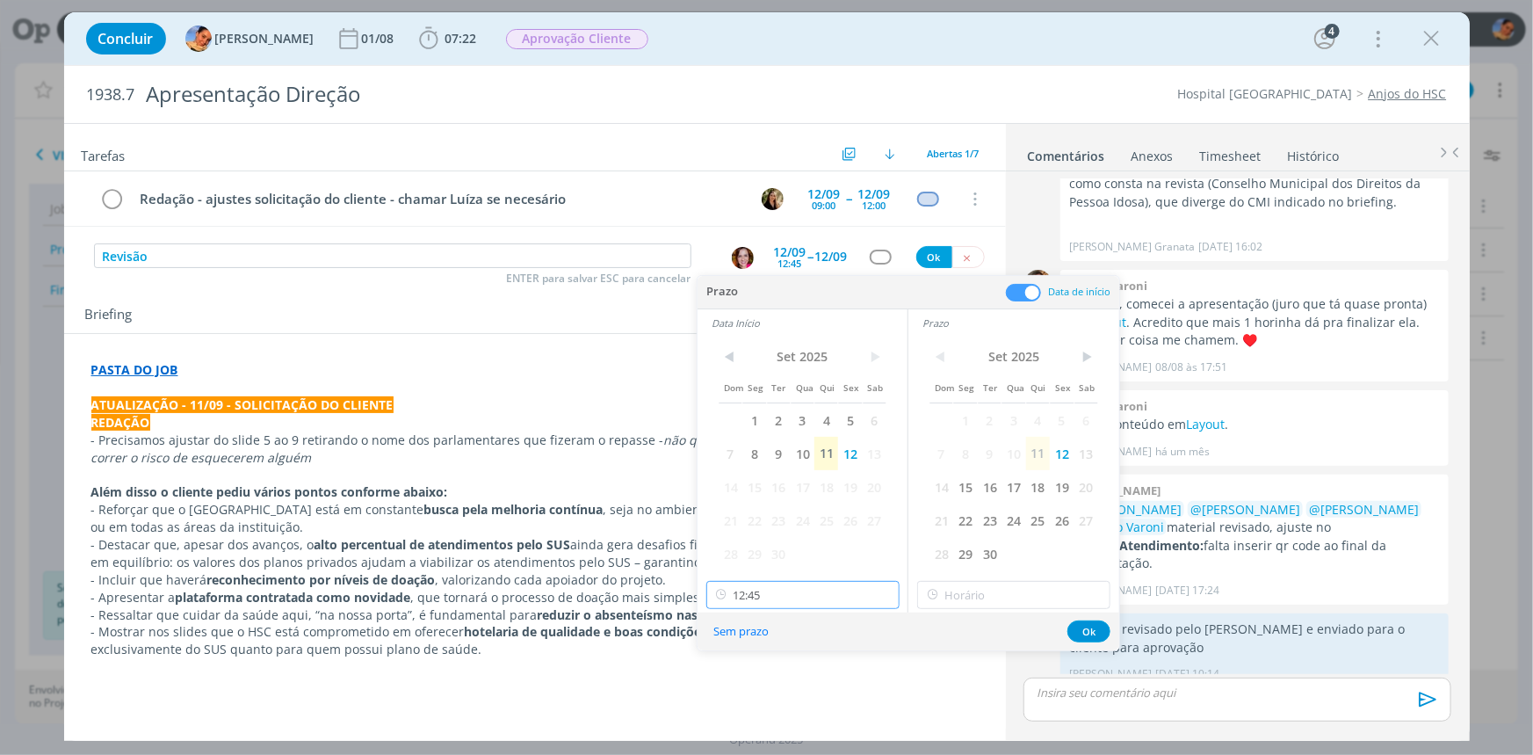
scroll to position [1479, 0]
click at [801, 585] on input "12:45" at bounding box center [802, 595] width 193 height 28
click at [782, 492] on div "13:00" at bounding box center [804, 499] width 196 height 32
type input "13:00"
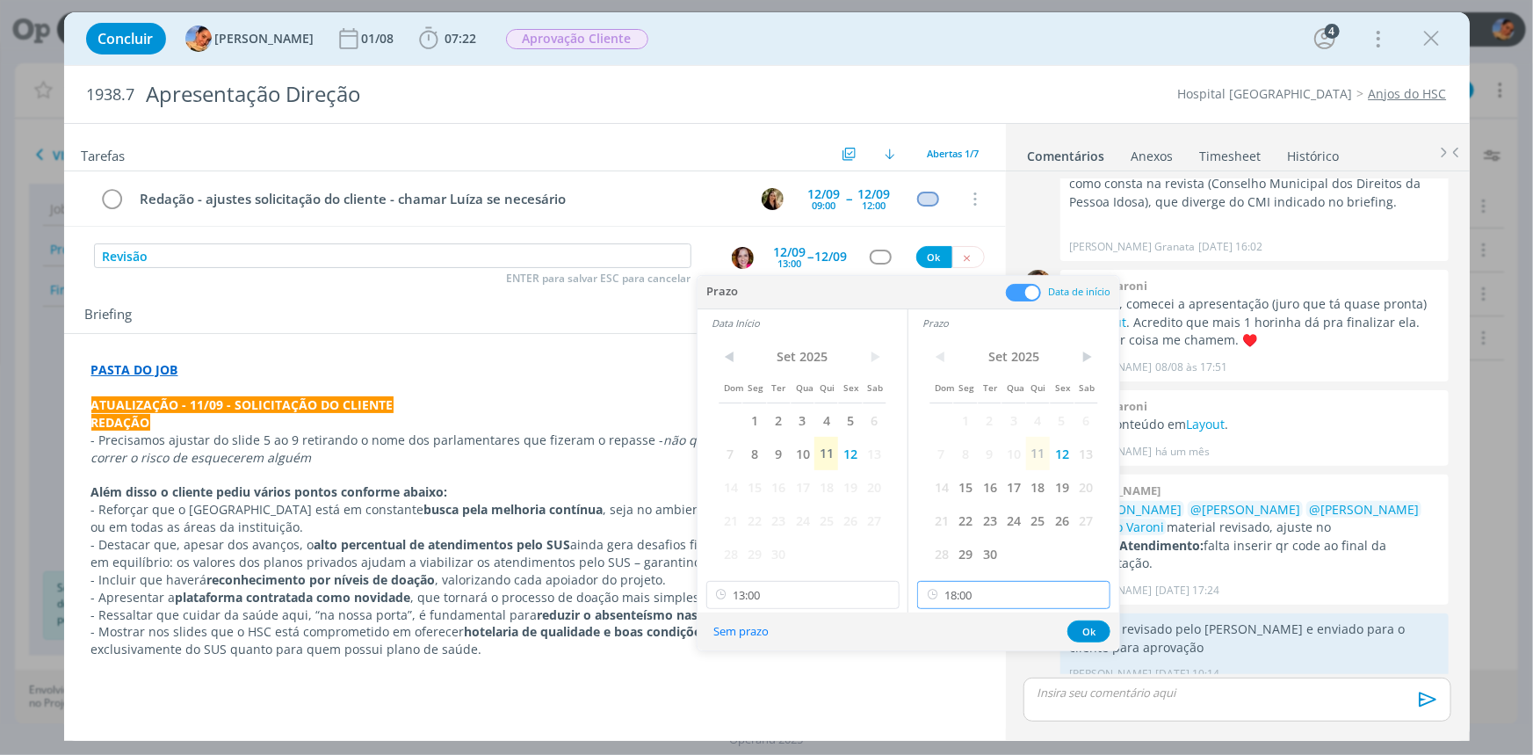
click at [944, 589] on input "18:00" at bounding box center [1013, 595] width 193 height 28
click at [965, 454] on div "13:30" at bounding box center [1016, 457] width 196 height 32
type input "13:30"
click at [1084, 632] on button "Ok" at bounding box center [1088, 631] width 43 height 22
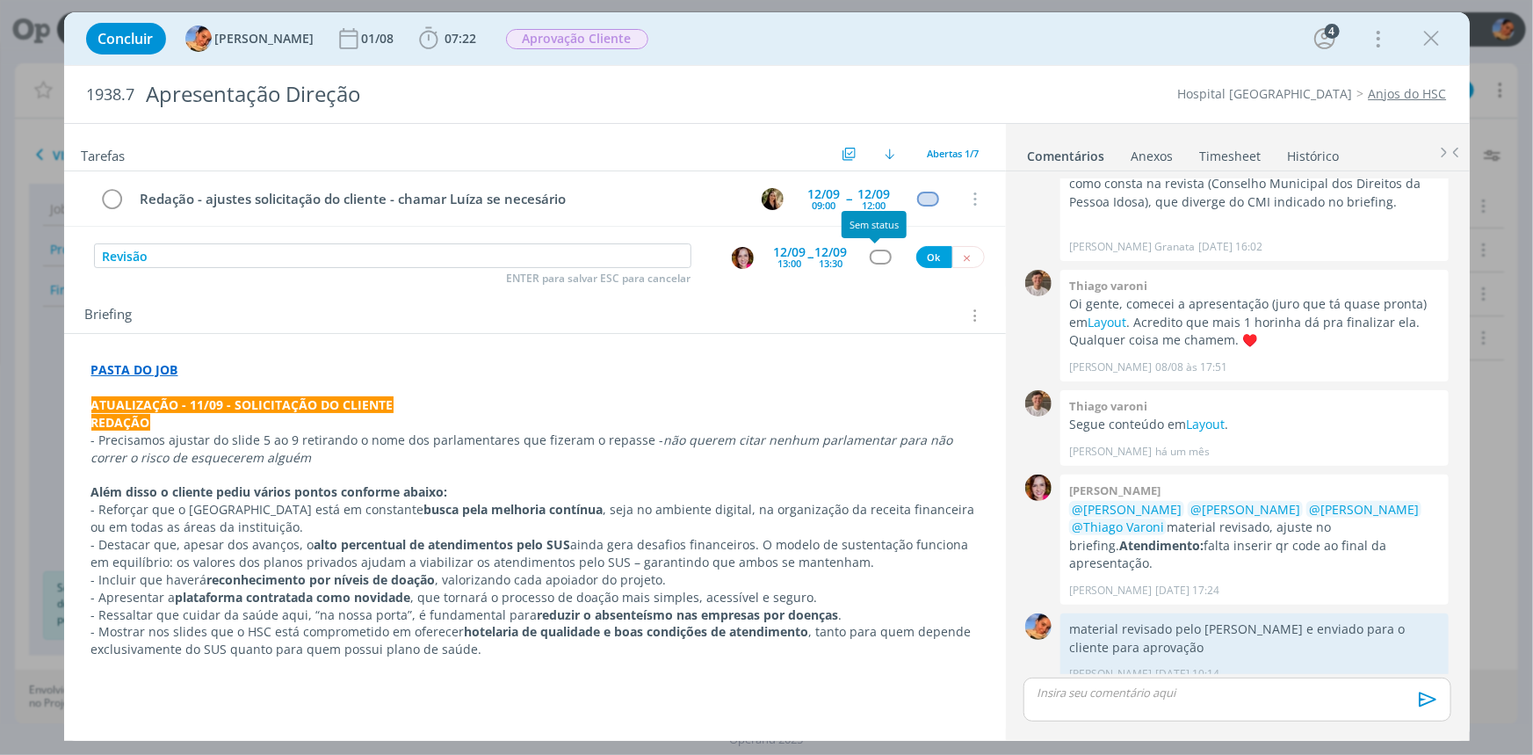
click at [873, 251] on div "dialog" at bounding box center [881, 257] width 22 height 15
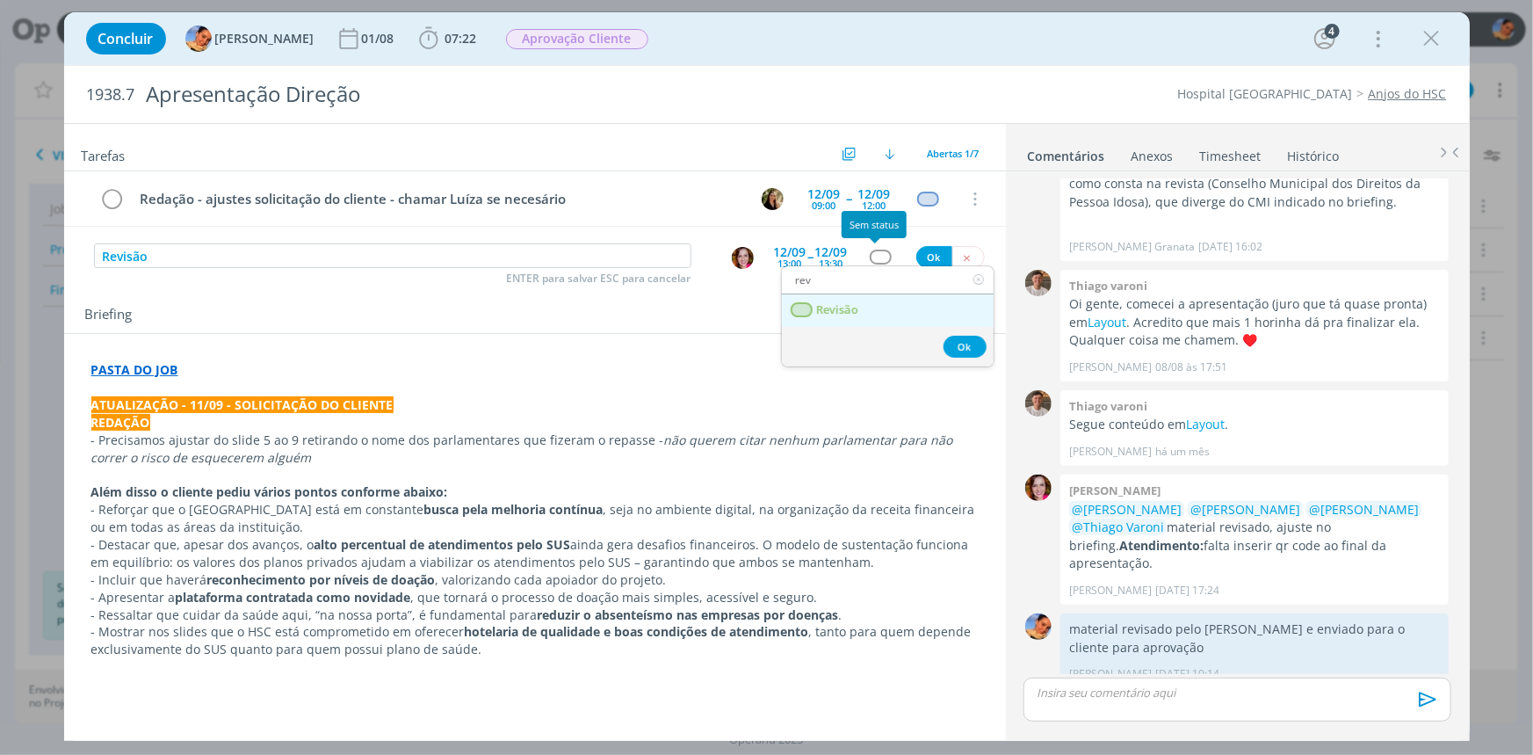
type input "rev"
click at [863, 315] on link "Revisão" at bounding box center [888, 310] width 212 height 33
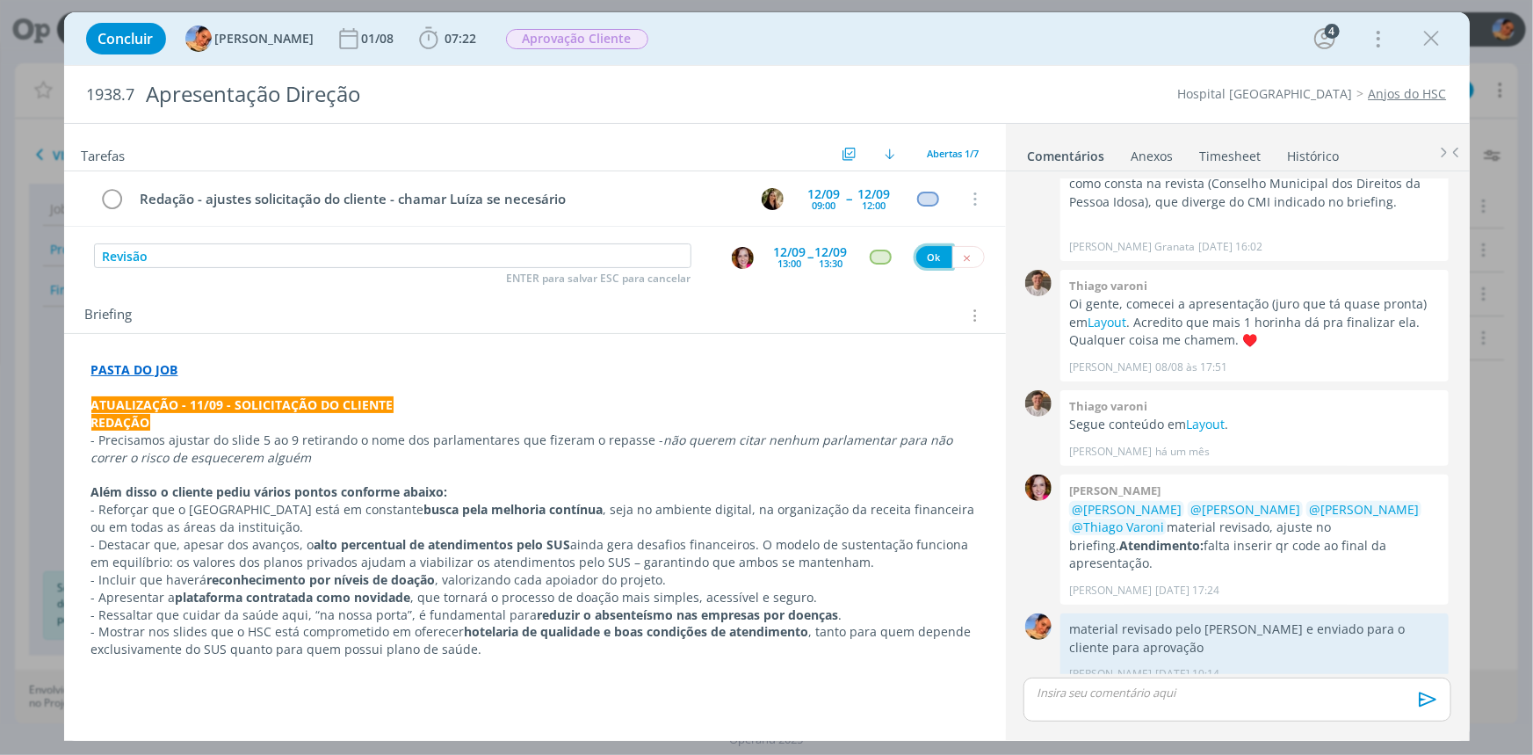
click at [923, 264] on button "Ok" at bounding box center [934, 257] width 36 height 22
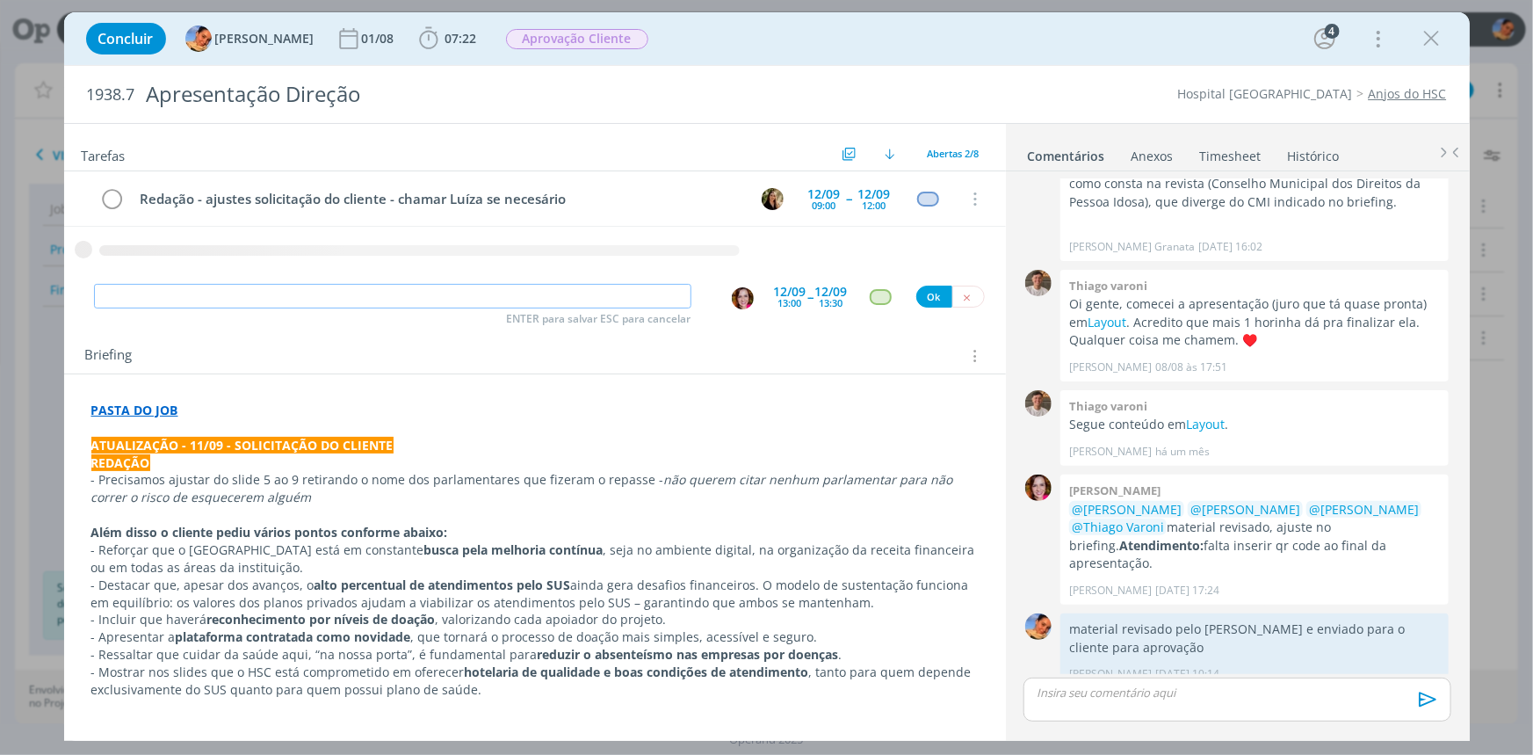
click at [633, 298] on input "dialog" at bounding box center [392, 296] width 597 height 25
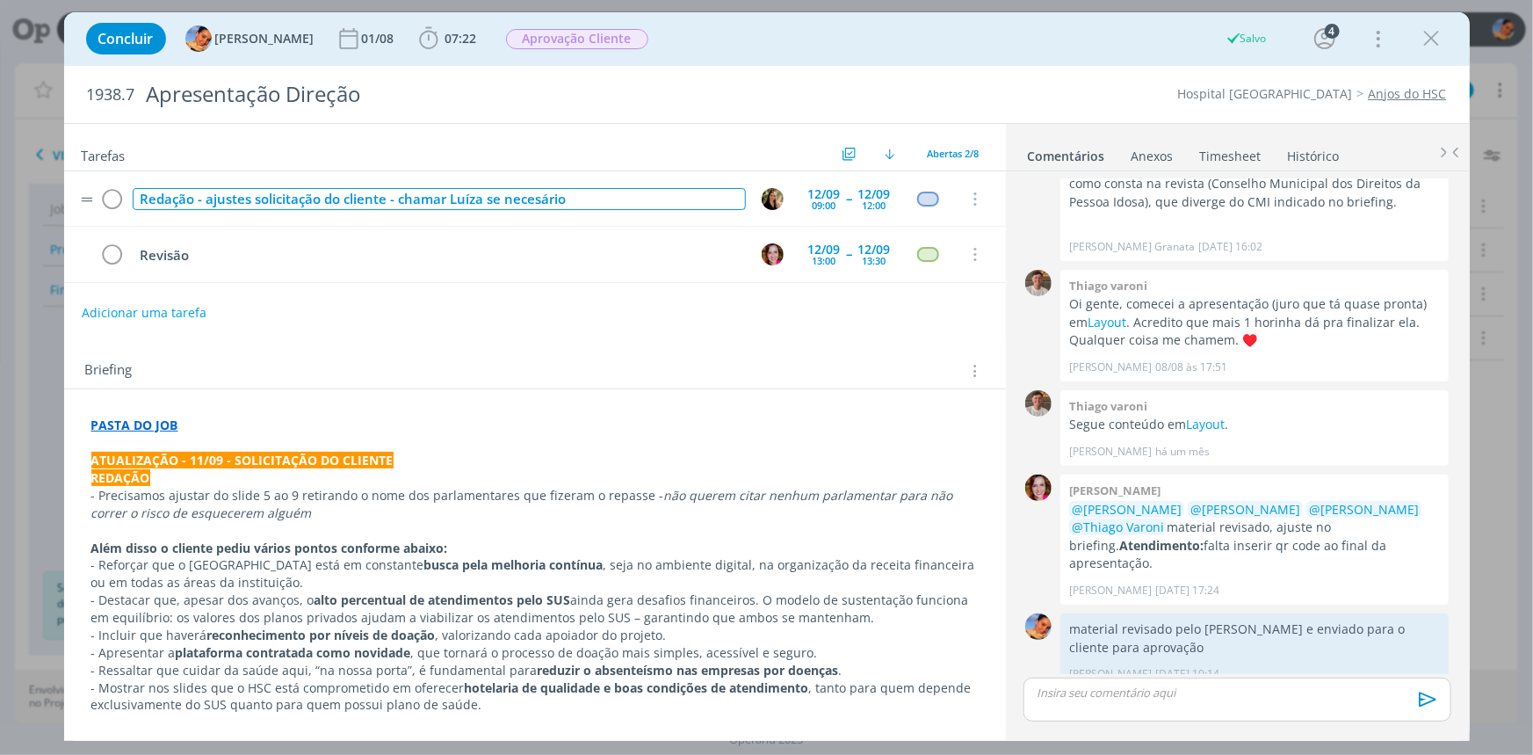
click at [532, 198] on div "Redação - ajustes solicitação do cliente - chamar Luíza se necesário" at bounding box center [439, 199] width 613 height 22
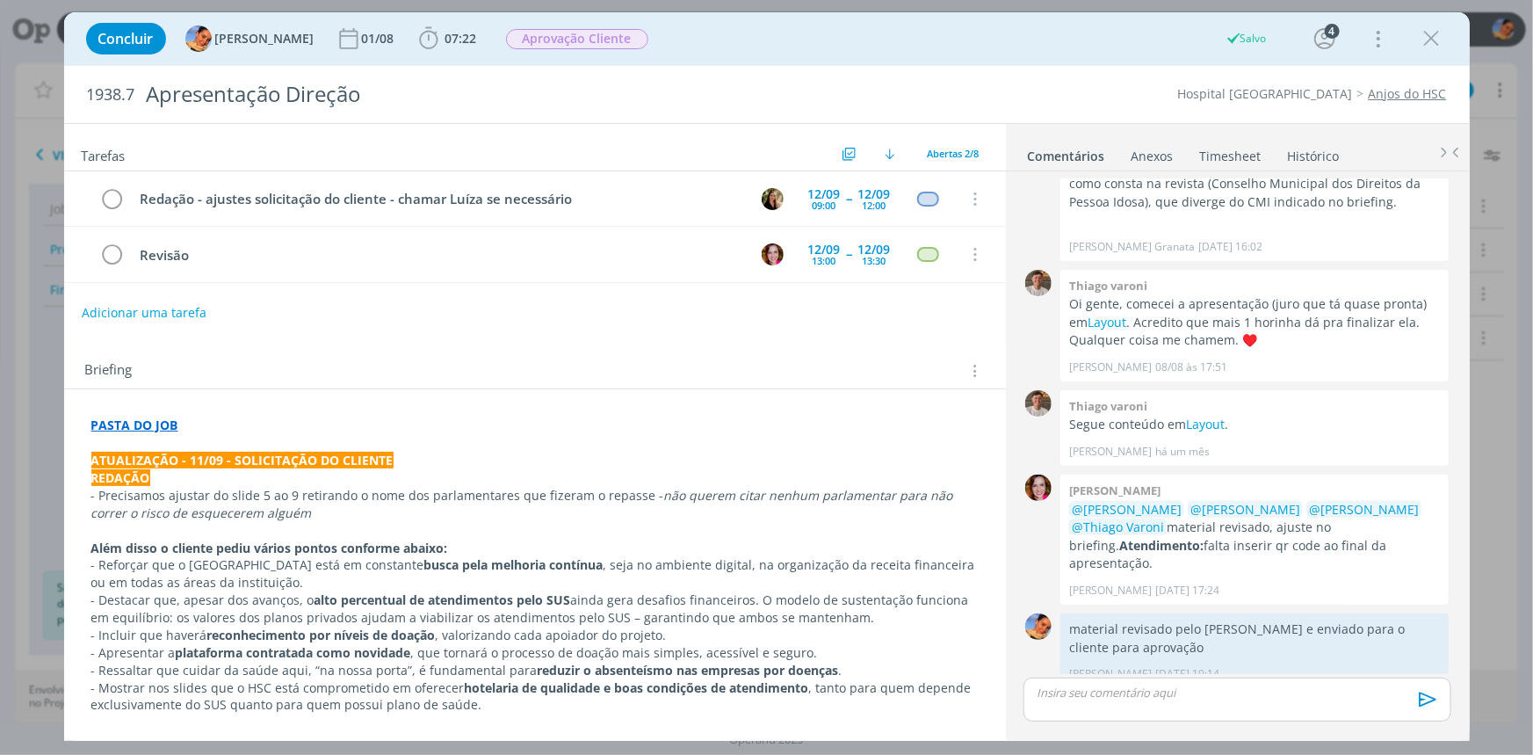
click at [650, 307] on div "Adicionar uma tarefa" at bounding box center [535, 313] width 942 height 32
click at [593, 25] on span "Aprovação Cliente" at bounding box center [577, 39] width 155 height 32
click at [592, 31] on span "Aprovação Cliente" at bounding box center [577, 39] width 142 height 20
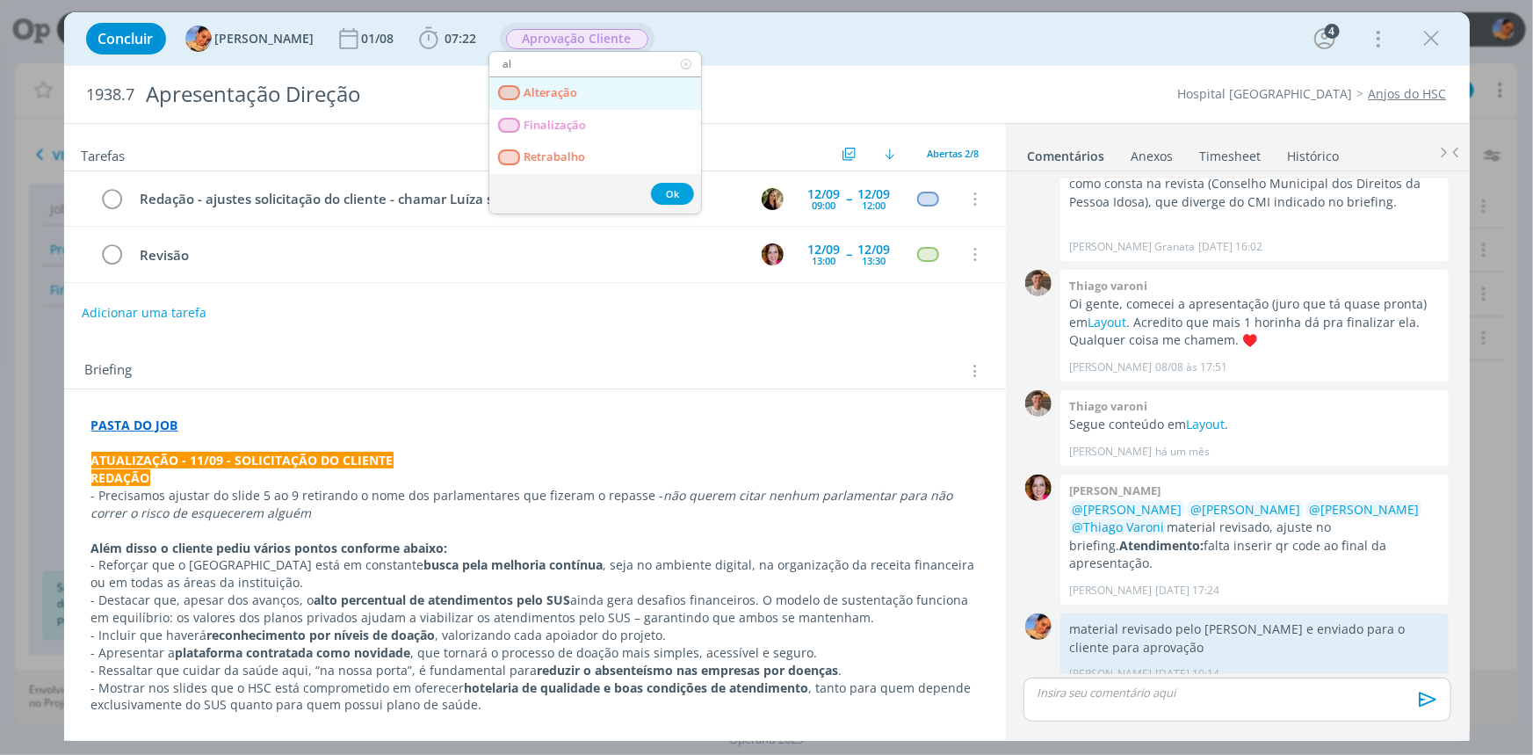
type input "al"
click at [604, 95] on link "Alteração" at bounding box center [595, 93] width 212 height 33
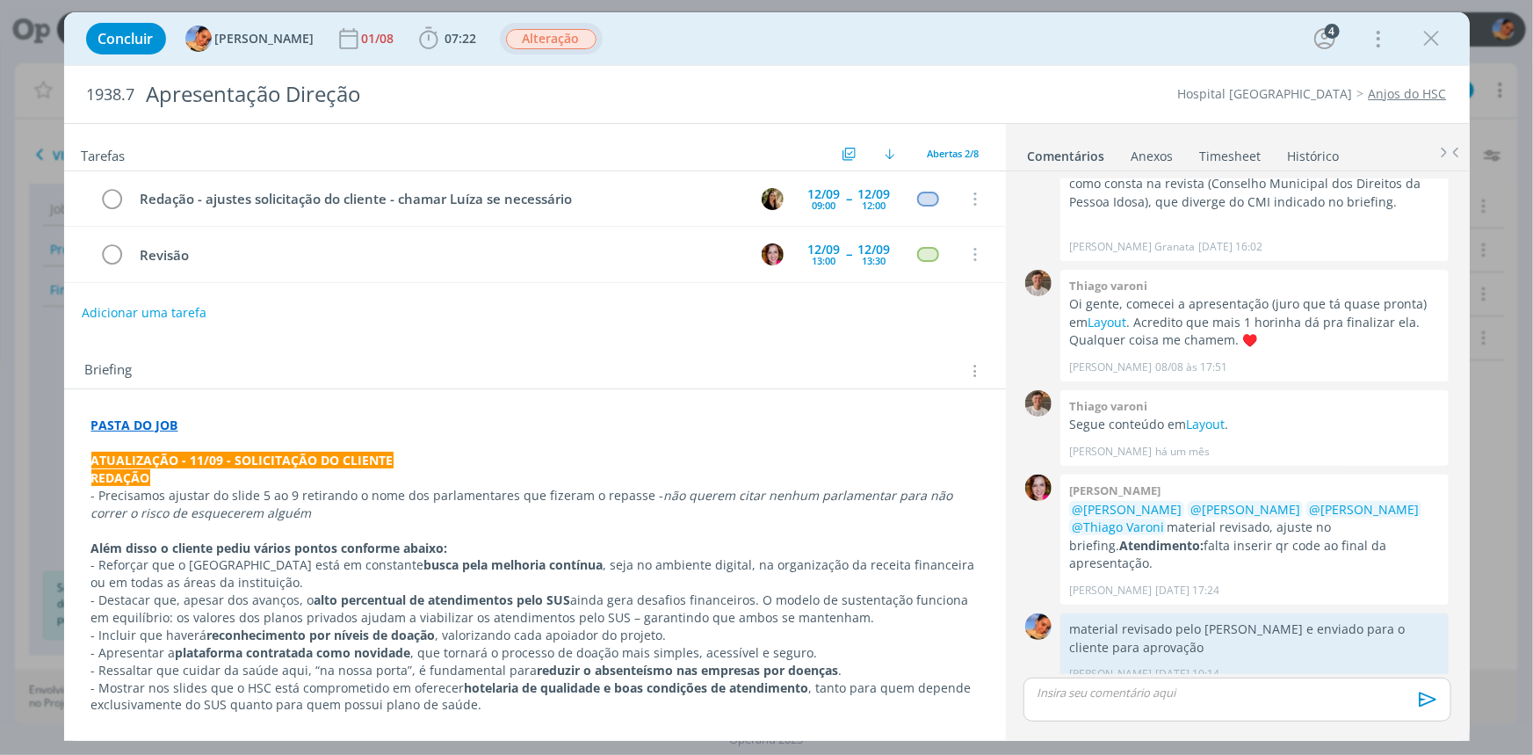
scroll to position [79, 0]
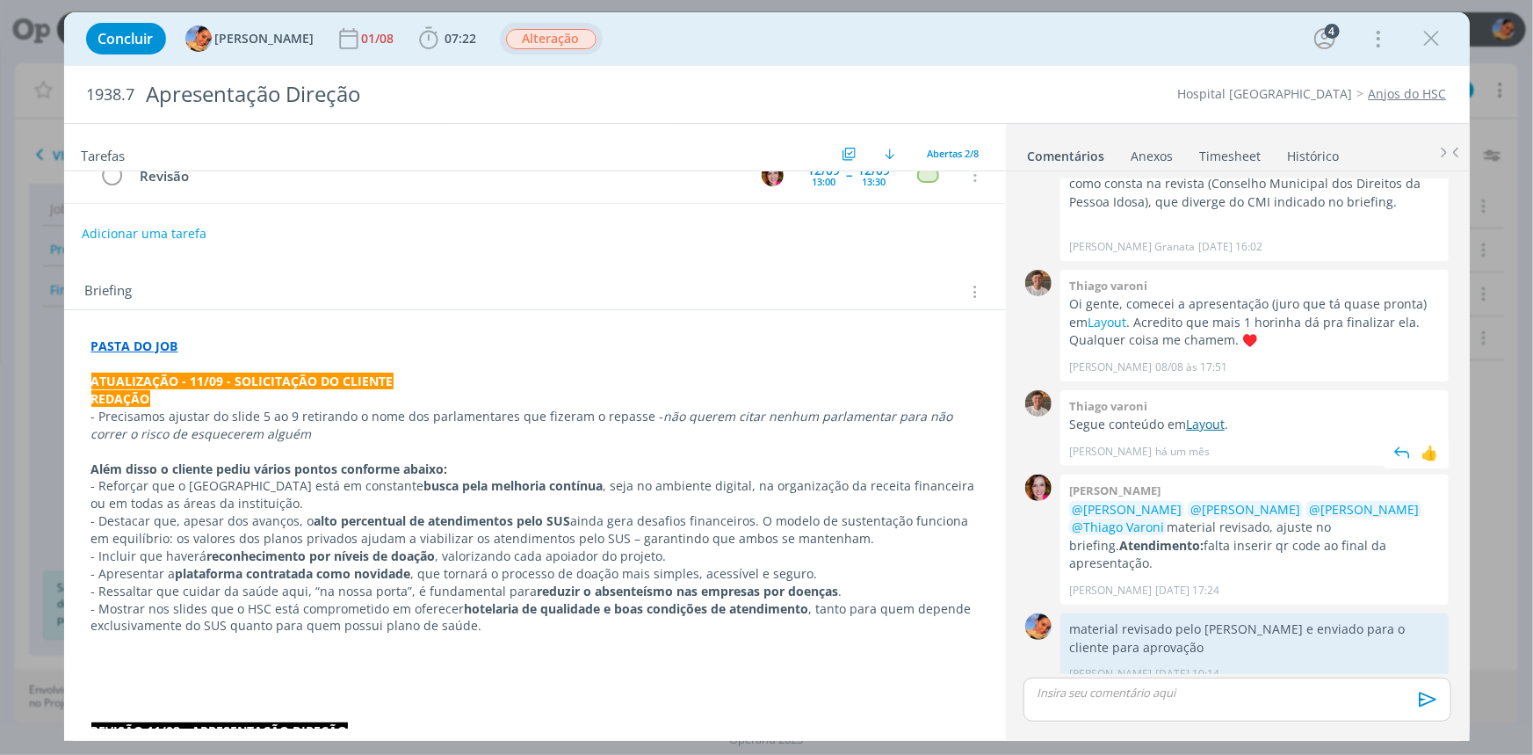
click at [1197, 426] on link "Layout" at bounding box center [1205, 424] width 39 height 17
click at [450, 512] on strong "alto percentual de atendimentos pelo SUS" at bounding box center [443, 520] width 257 height 17
click at [264, 676] on p "dialog" at bounding box center [534, 678] width 887 height 18
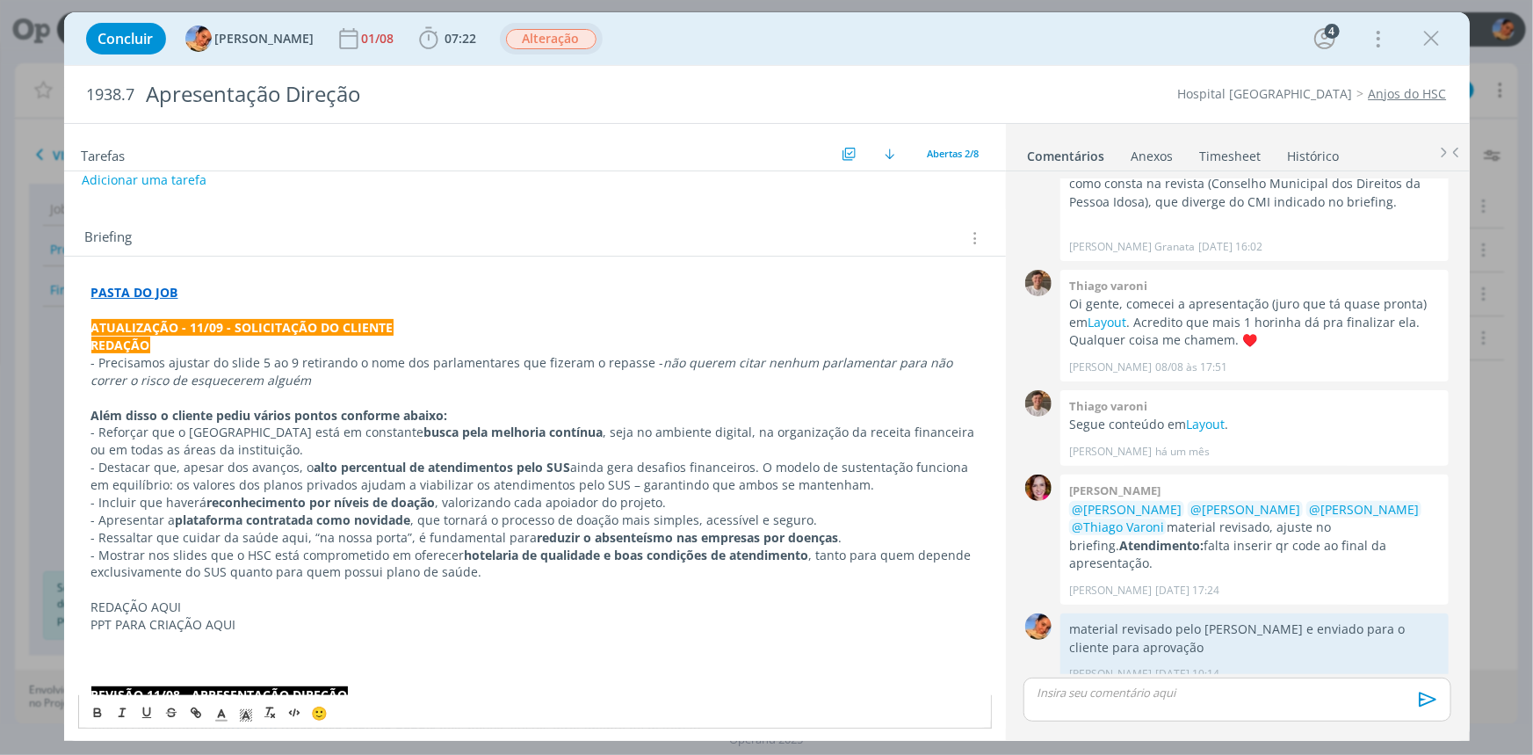
scroll to position [159, 0]
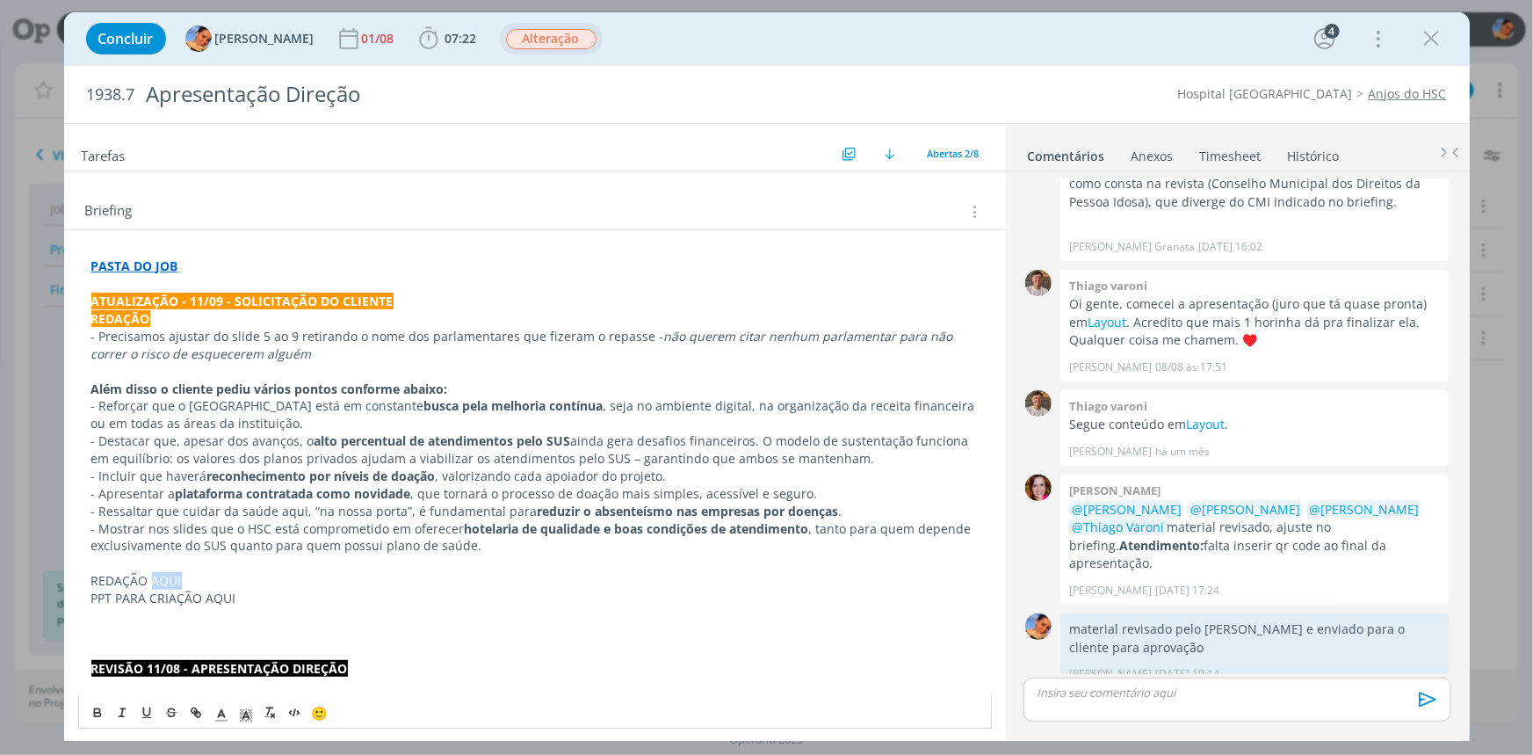
drag, startPoint x: 149, startPoint y: 581, endPoint x: 187, endPoint y: 584, distance: 37.9
click at [192, 575] on p "REDAÇÃO AQUI" at bounding box center [534, 581] width 887 height 18
click at [196, 705] on icon "dialog" at bounding box center [196, 712] width 14 height 14
paste input "[URL][DOMAIN_NAME]"
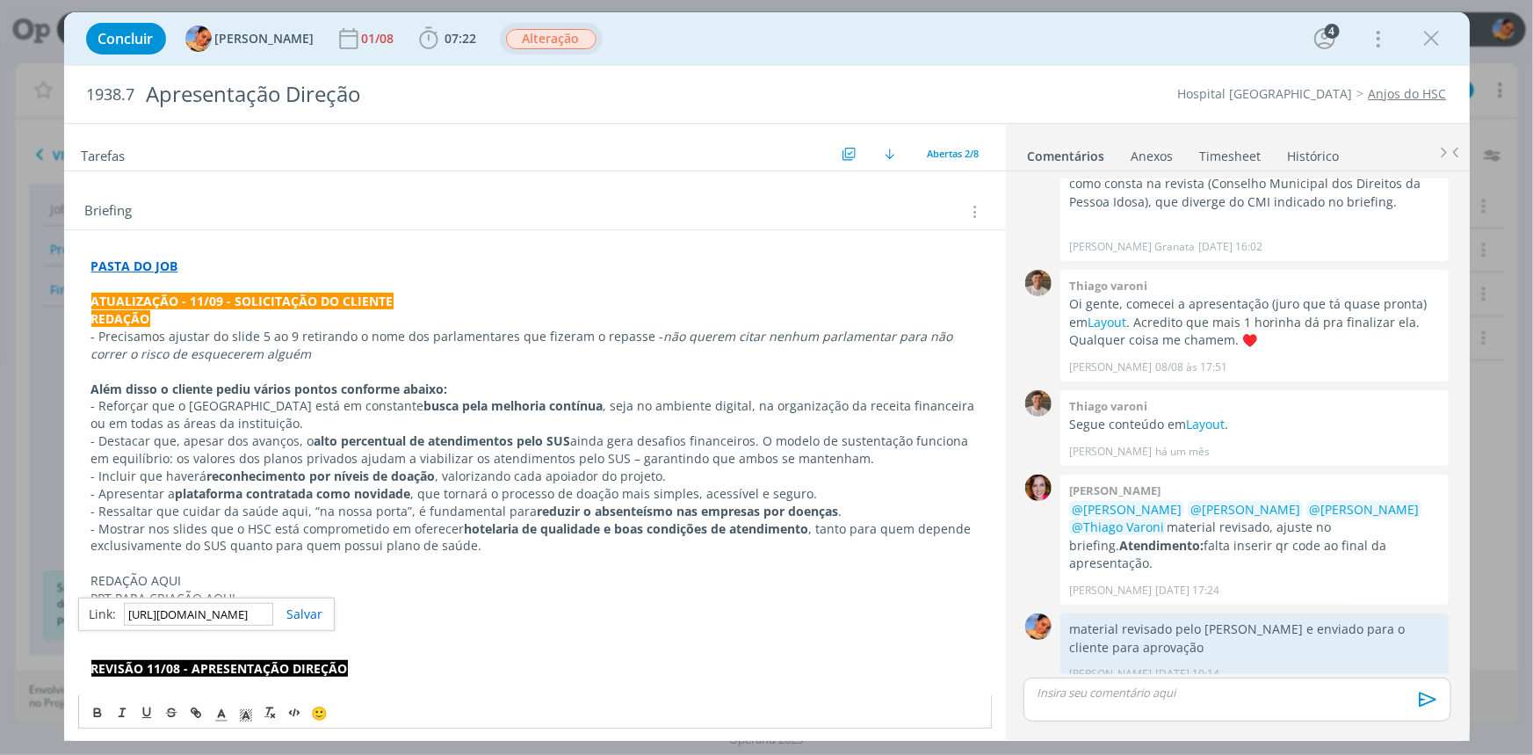
click at [300, 615] on link "dialog" at bounding box center [298, 613] width 50 height 17
click at [362, 552] on p "- Mostrar nos slides que o HSC está comprometido em oferecer hotelaria de quali…" at bounding box center [534, 537] width 887 height 35
click at [209, 660] on strong "REVISÃO 11/08 - APRESENTAÇÃO DIREÇÃO" at bounding box center [219, 668] width 257 height 17
click at [220, 639] on p "dialog" at bounding box center [534, 634] width 887 height 18
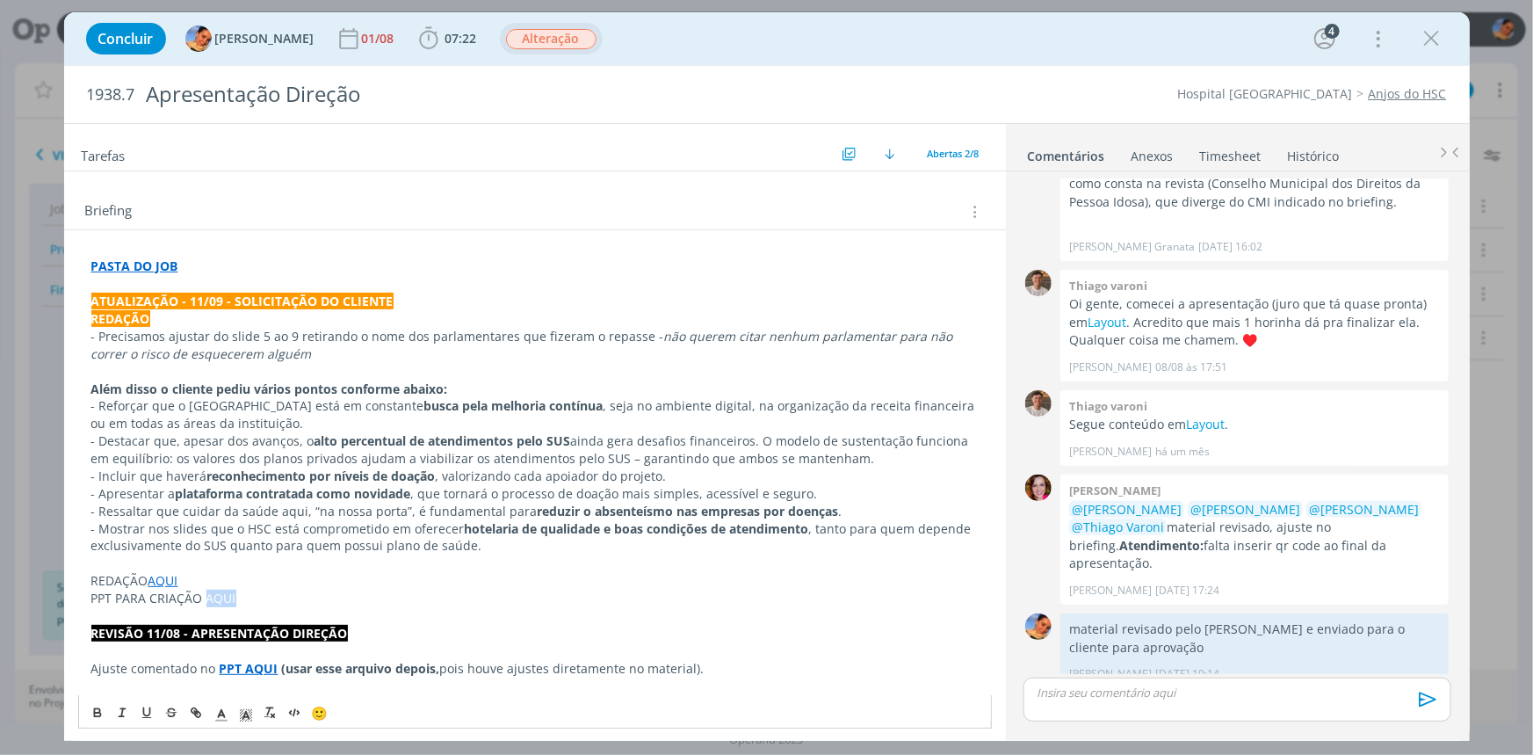
drag, startPoint x: 242, startPoint y: 587, endPoint x: 203, endPoint y: 602, distance: 41.4
click at [203, 602] on p "PPT PARA CRIAÇÃO AQUI" at bounding box center [534, 598] width 887 height 18
click at [190, 705] on icon "dialog" at bounding box center [196, 712] width 14 height 14
paste input "[URL][DOMAIN_NAME]"
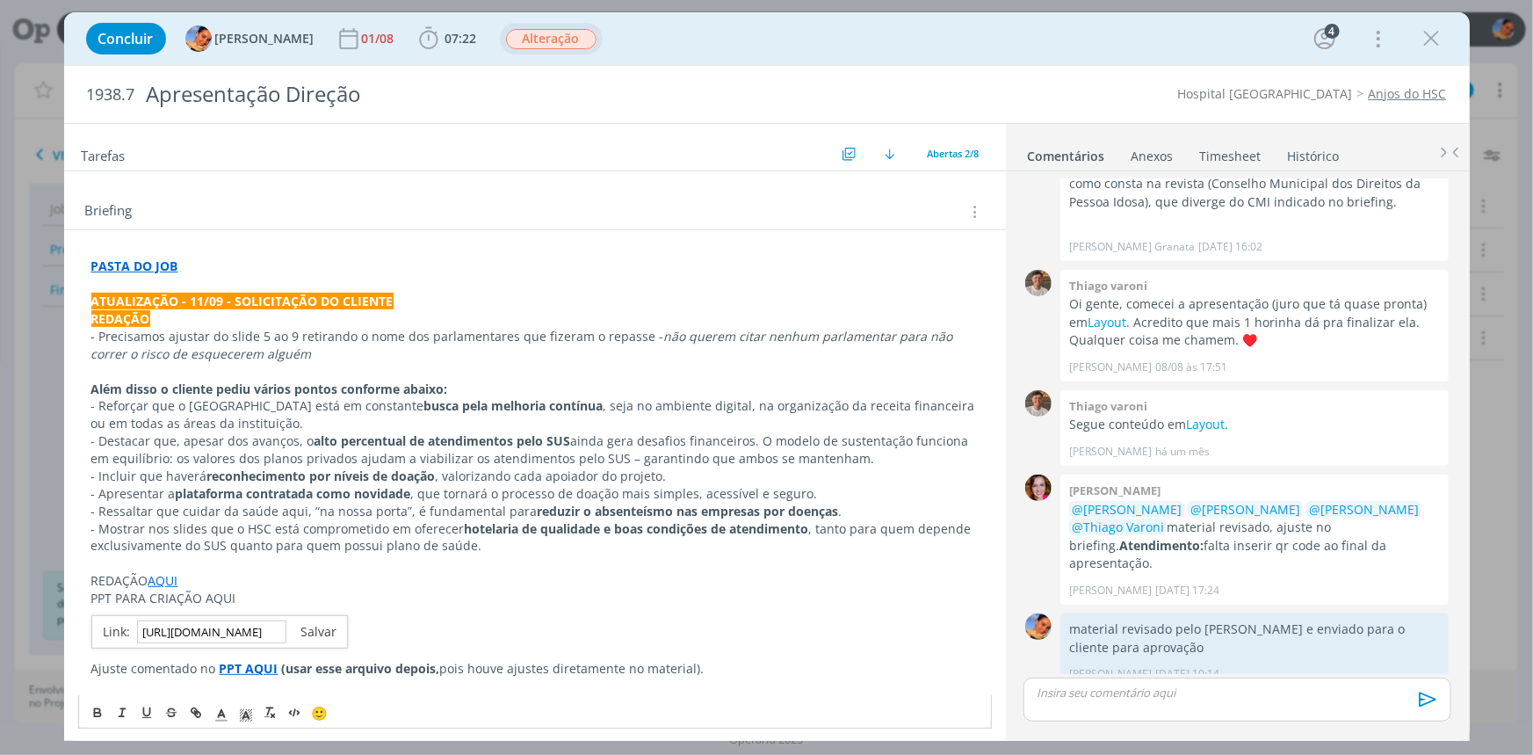
type input "[URL][DOMAIN_NAME]"
drag, startPoint x: 319, startPoint y: 628, endPoint x: 325, endPoint y: 621, distance: 9.3
click at [319, 628] on link "dialog" at bounding box center [311, 631] width 50 height 17
click at [449, 533] on p "- Mostrar nos slides que o HSC está comprometido em oferecer hotelaria de quali…" at bounding box center [534, 537] width 887 height 35
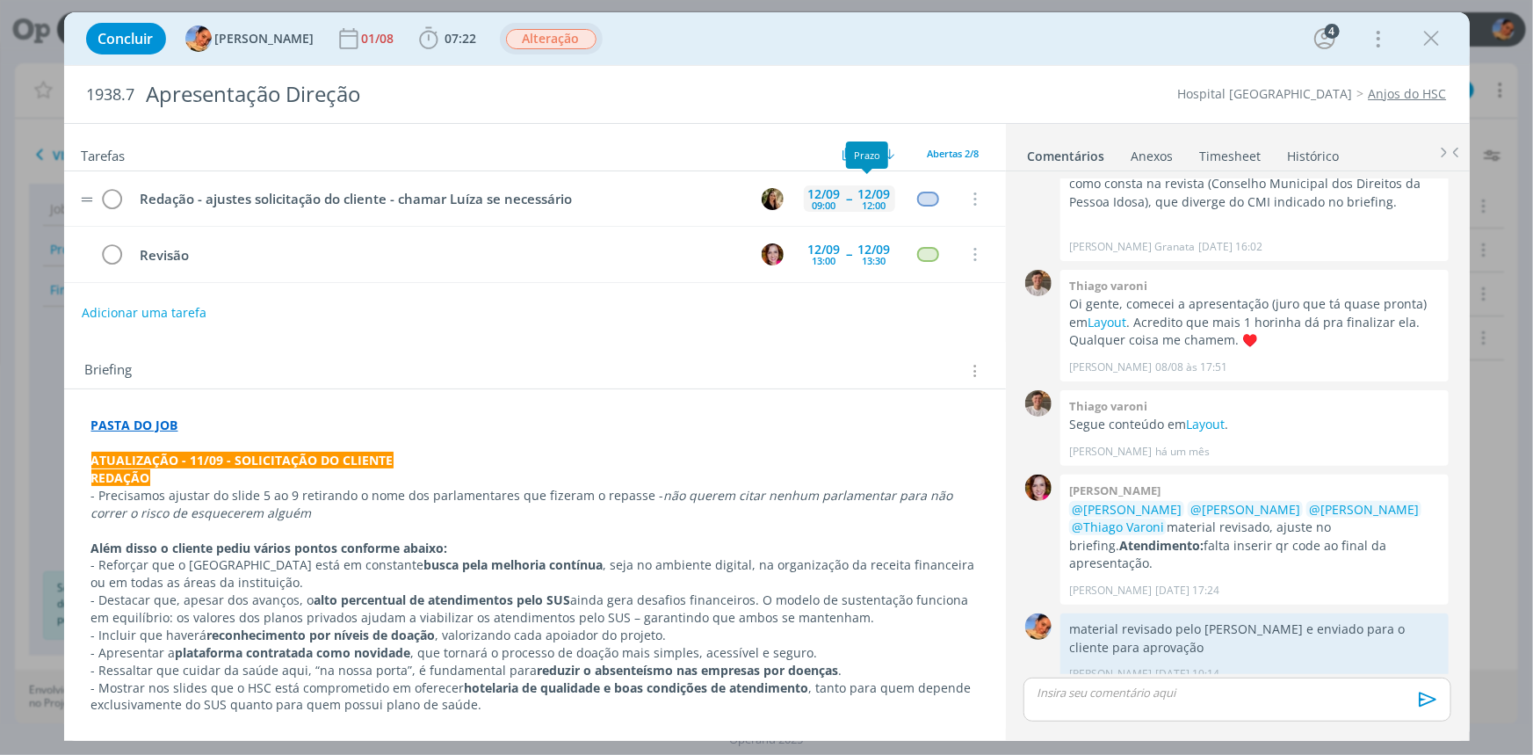
click at [868, 205] on div "12:00" at bounding box center [875, 205] width 24 height 10
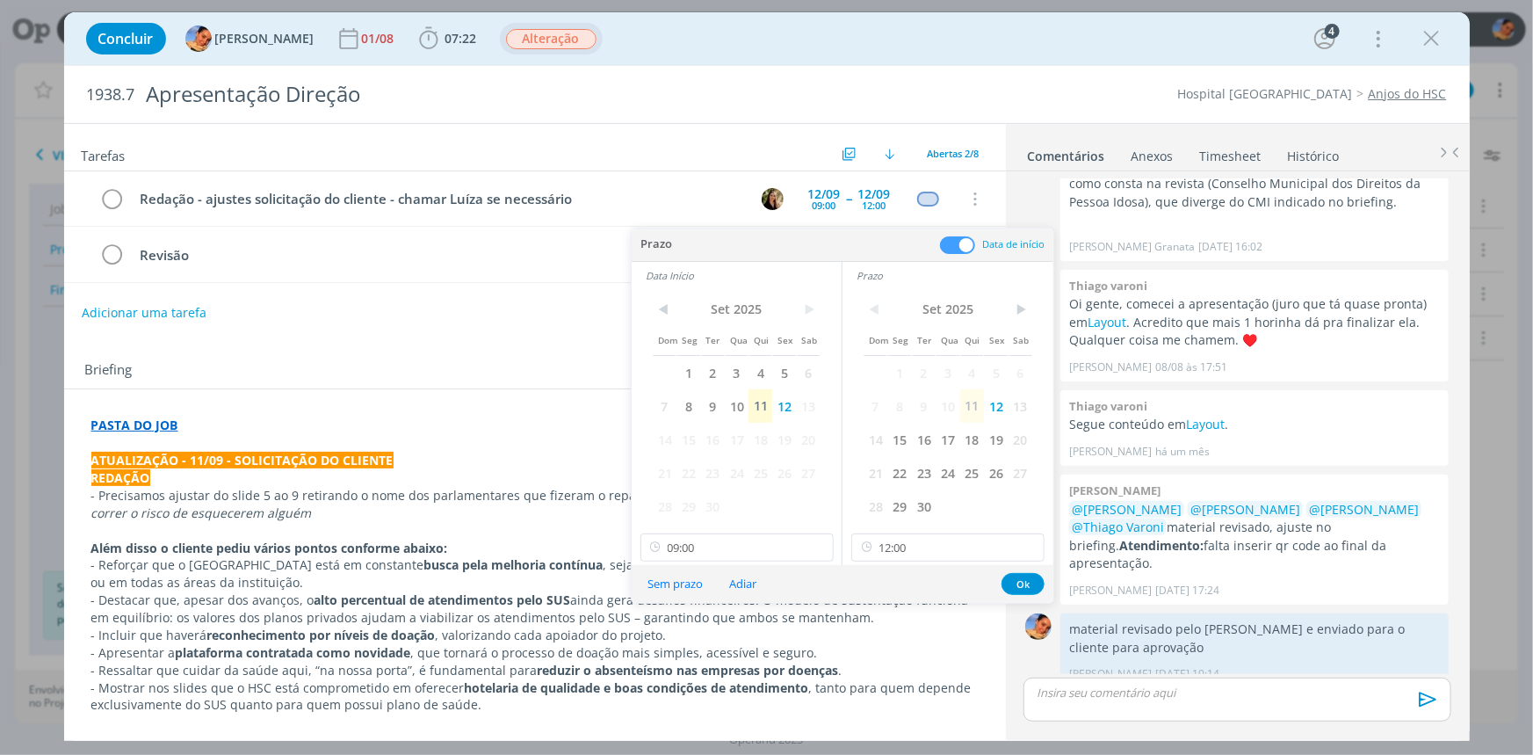
click at [774, 532] on div "< [DATE] > Dom Seg Ter Qua Qui Sex Sab 1 2 3 4 5 6 7 8 9 10 11 12 13 14 15 16 1…" at bounding box center [737, 427] width 210 height 276
click at [772, 542] on input "09:00" at bounding box center [736, 547] width 193 height 28
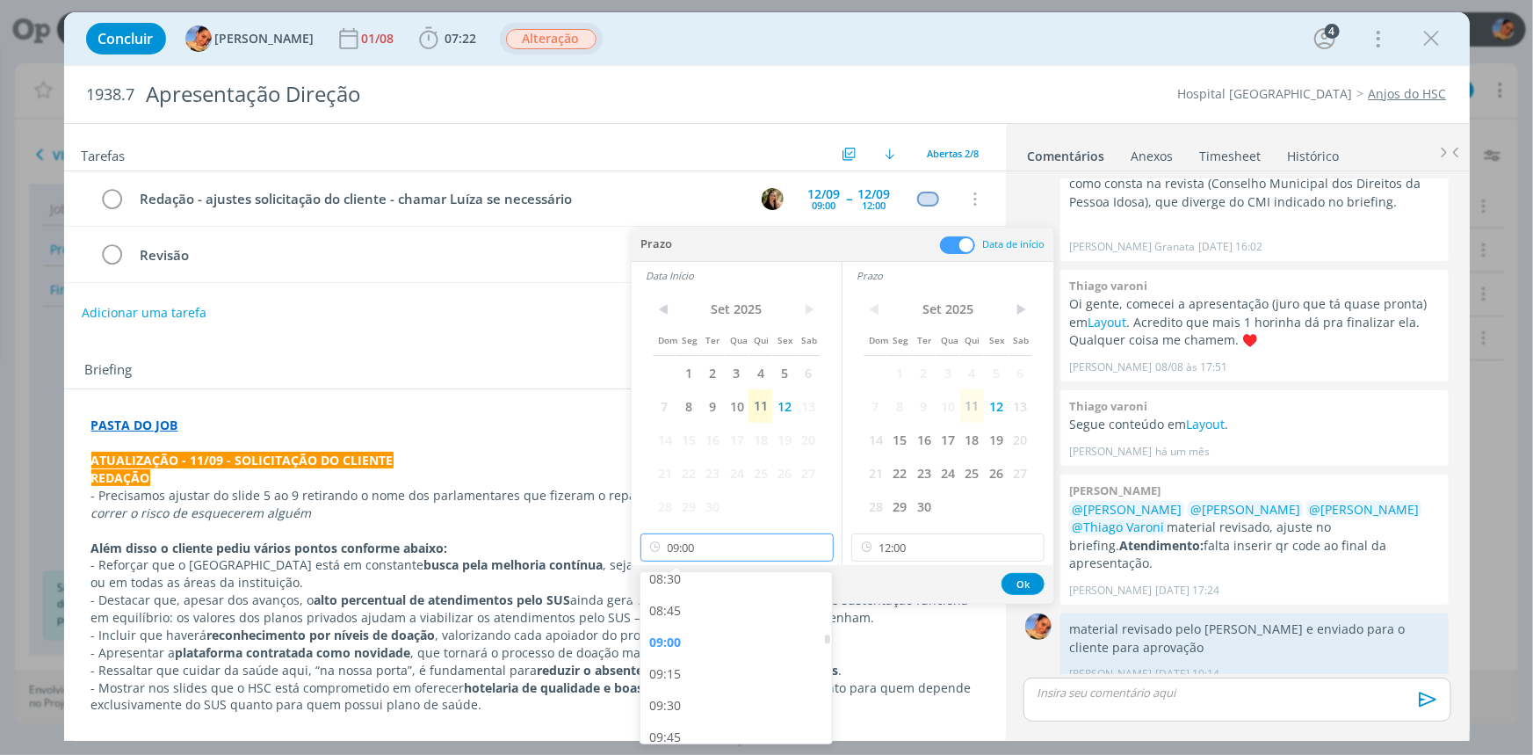
scroll to position [1164, 0]
click at [704, 685] on div "10:00" at bounding box center [738, 689] width 196 height 32
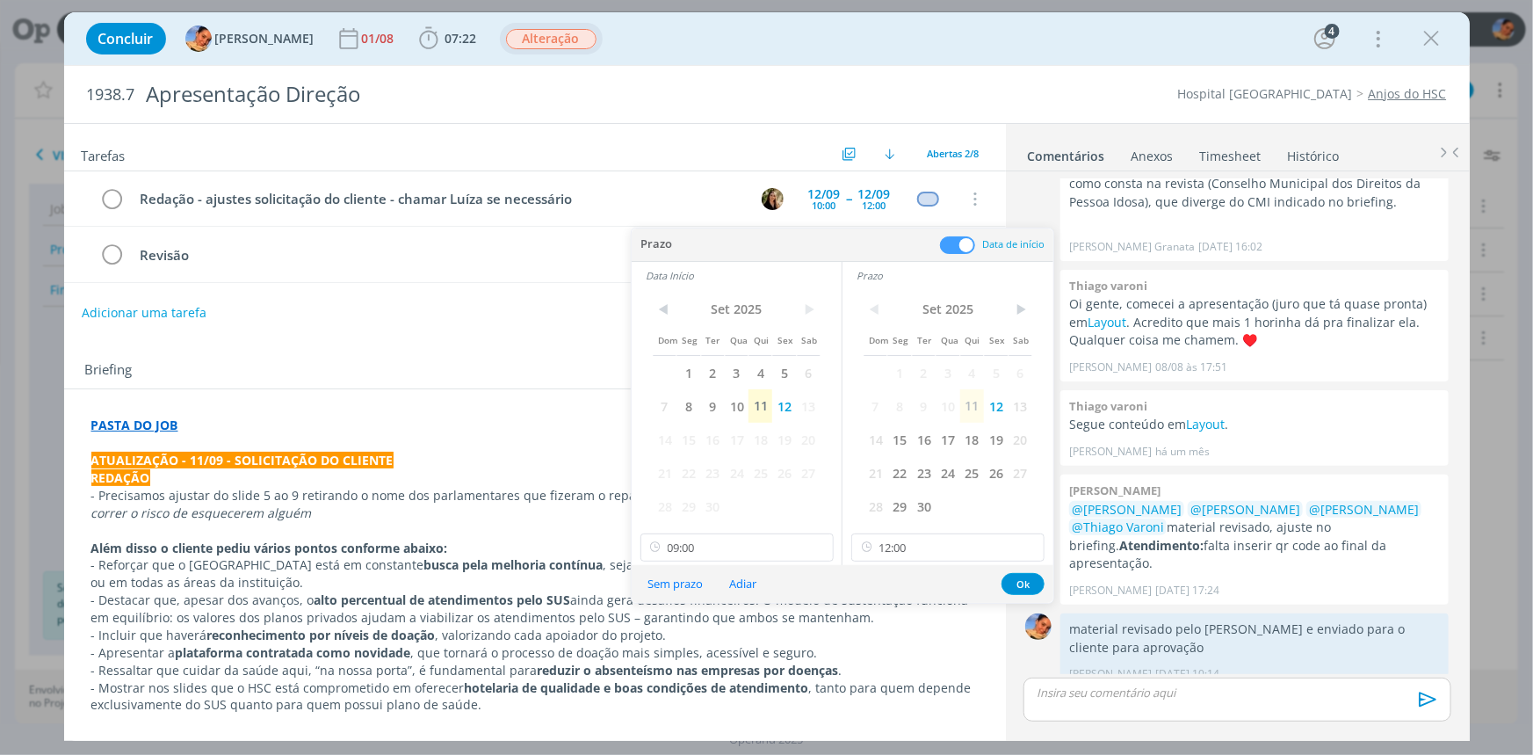
type input "10:00"
click at [1020, 587] on button "Ok" at bounding box center [1023, 584] width 43 height 22
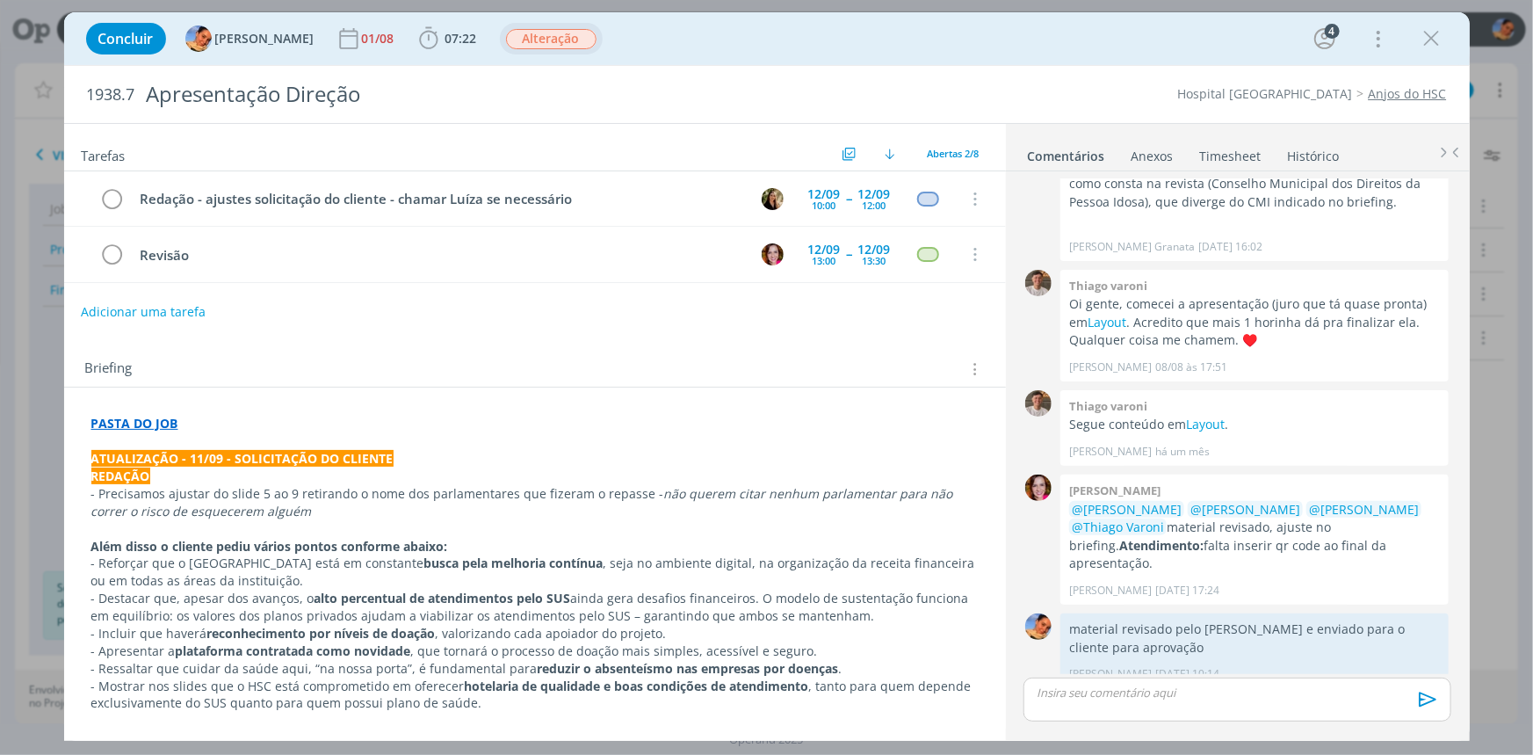
click at [200, 310] on button "Adicionar uma tarefa" at bounding box center [143, 312] width 125 height 30
click at [200, 310] on input "dialog" at bounding box center [418, 310] width 648 height 25
click at [847, 248] on span "--" at bounding box center [849, 254] width 5 height 12
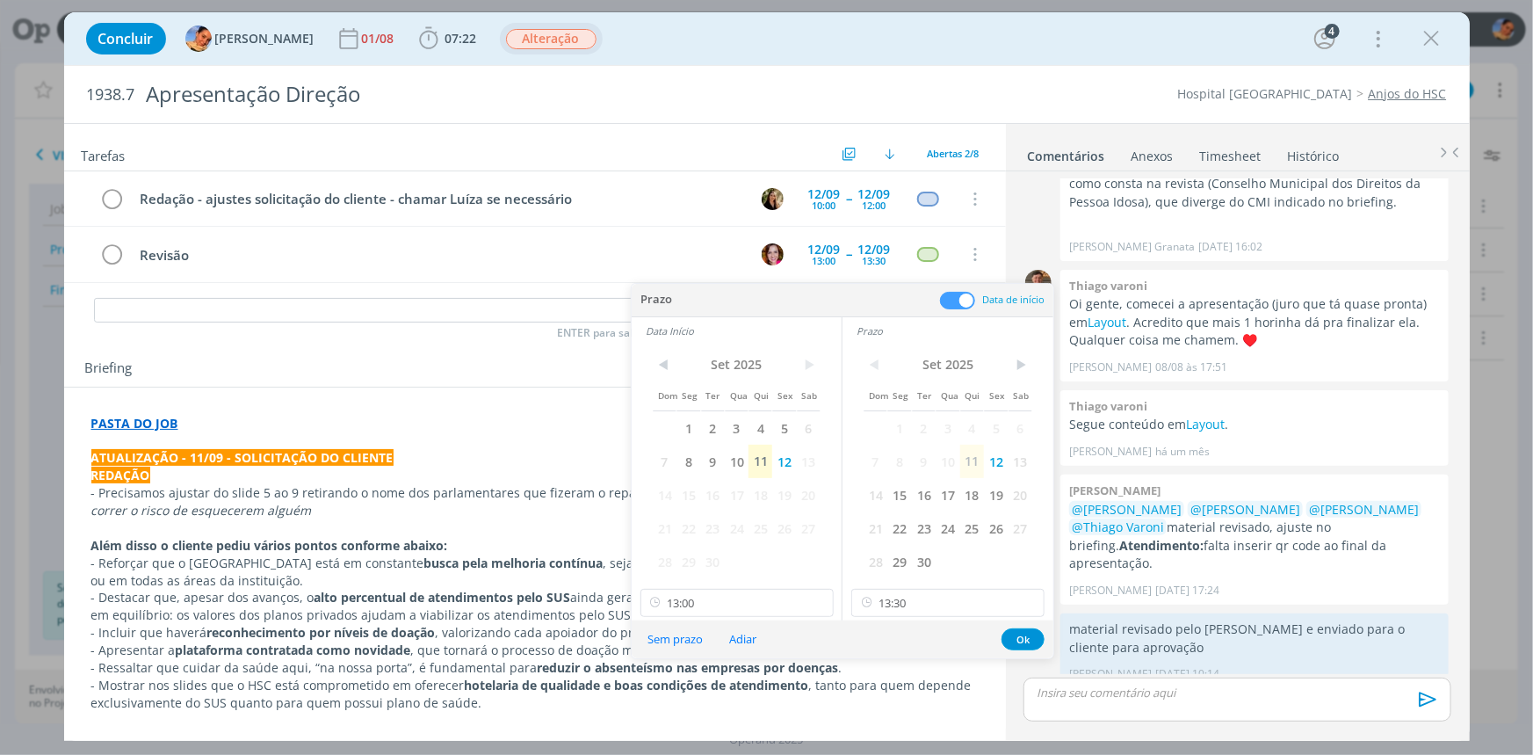
click at [422, 326] on div "Tarefas Usar Job de template Criar template a partir deste job Visualizar Templ…" at bounding box center [535, 426] width 942 height 604
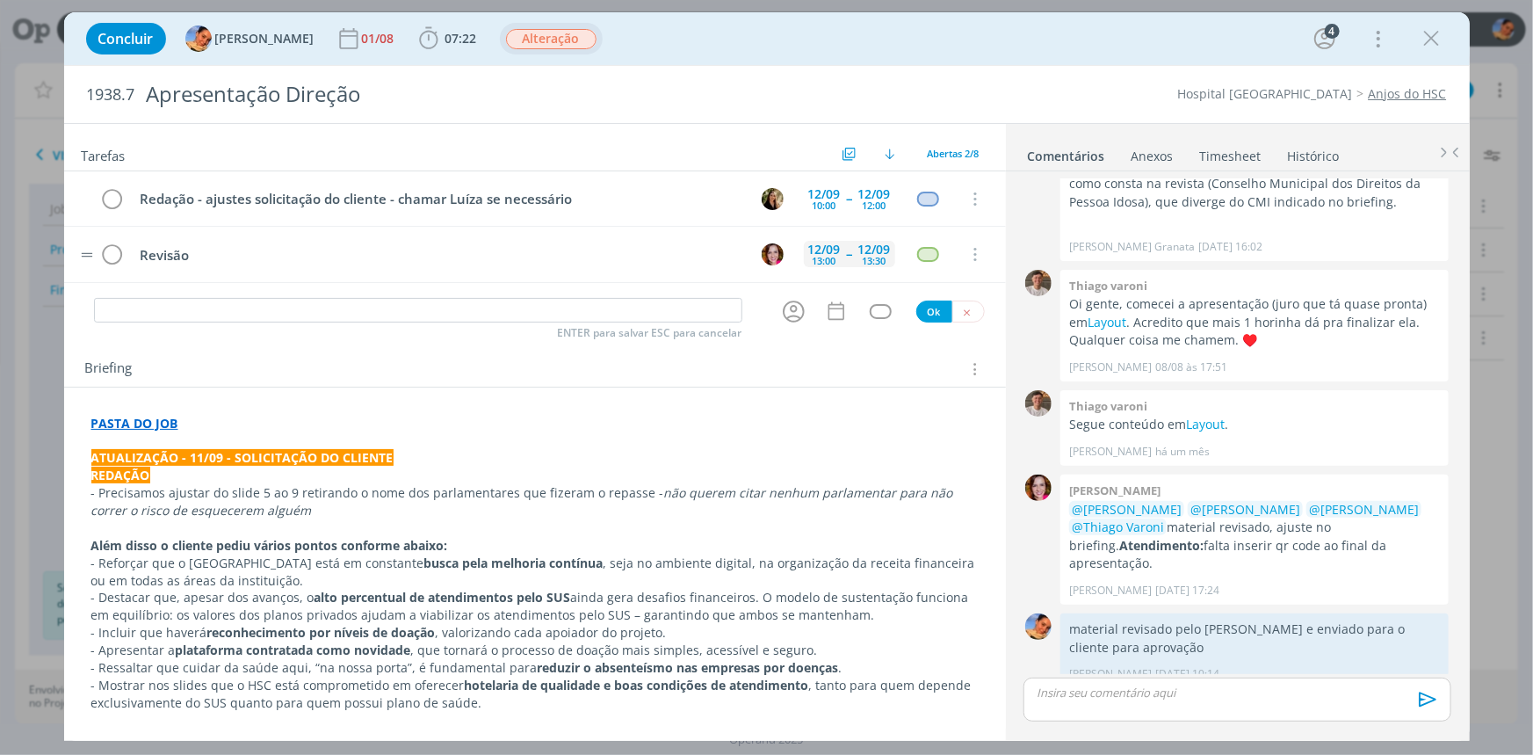
click at [816, 258] on div "13:00" at bounding box center [825, 261] width 24 height 10
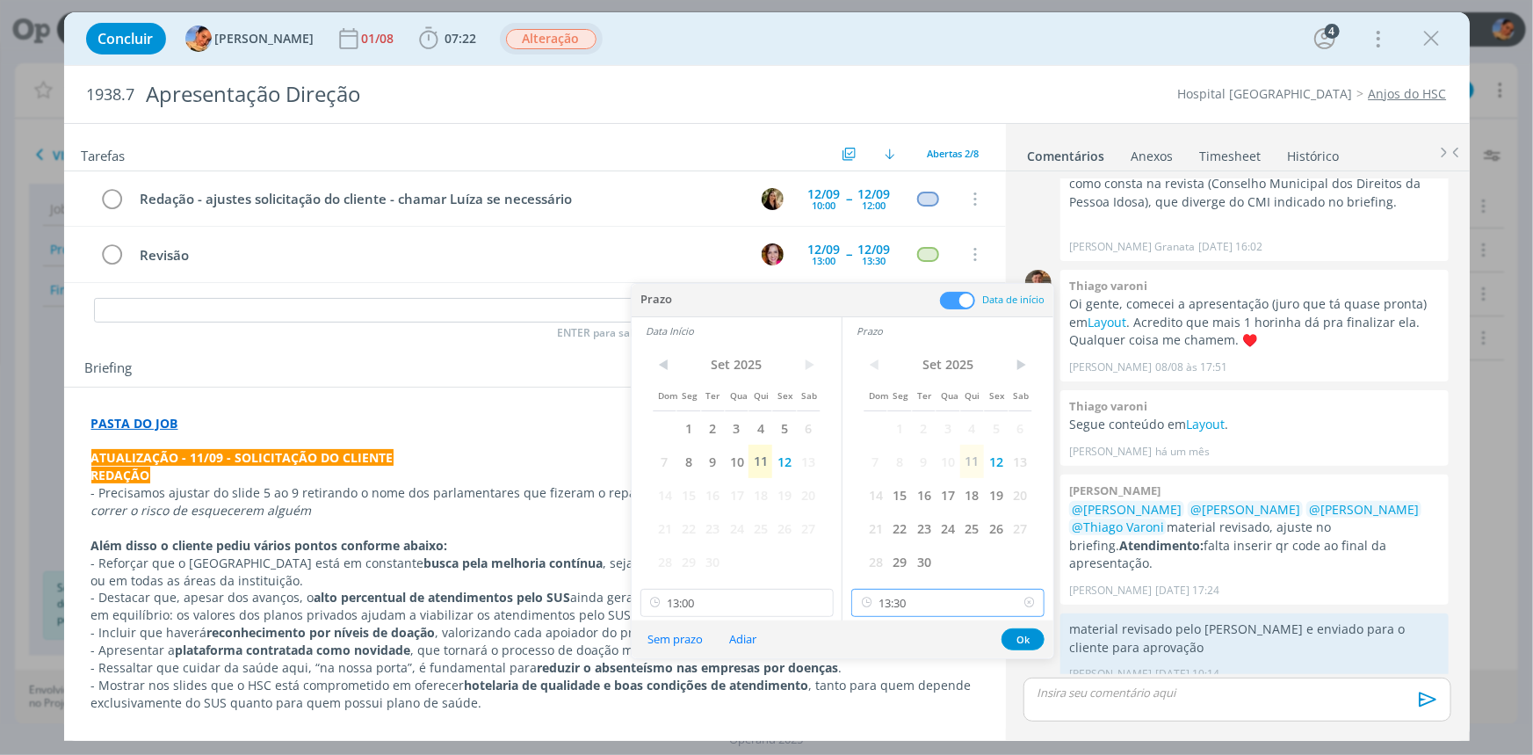
click at [945, 597] on input "13:30" at bounding box center [947, 603] width 193 height 28
click at [893, 536] on div "14:00" at bounding box center [950, 539] width 196 height 32
type input "14:00"
click at [1019, 633] on button "Ok" at bounding box center [1023, 639] width 43 height 22
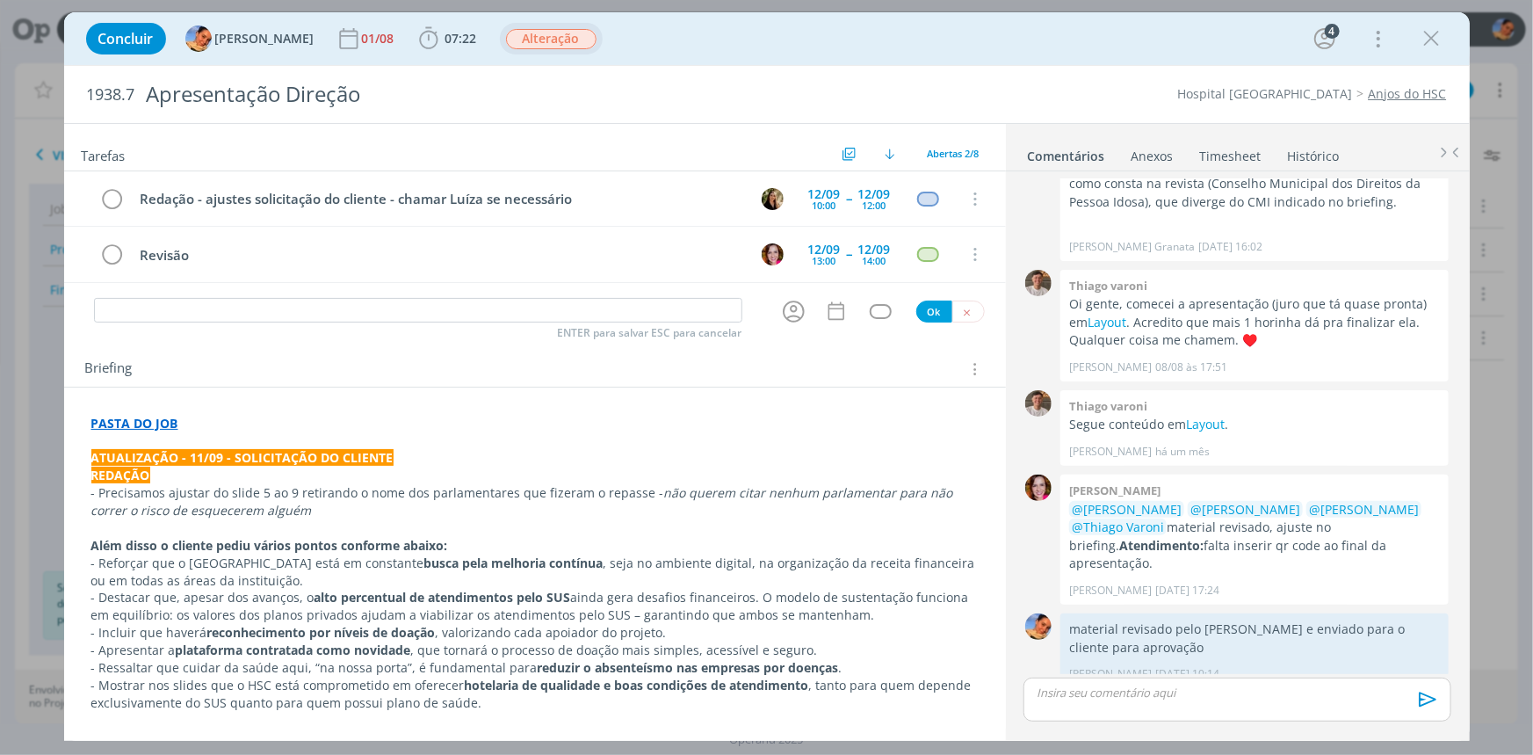
click at [384, 329] on div "Tarefas Usar Job de template Criar template a partir deste job Visualizar Templ…" at bounding box center [535, 426] width 942 height 604
click at [394, 318] on input "dialog" at bounding box center [418, 310] width 648 height 25
click at [826, 244] on div "12/09" at bounding box center [824, 249] width 33 height 12
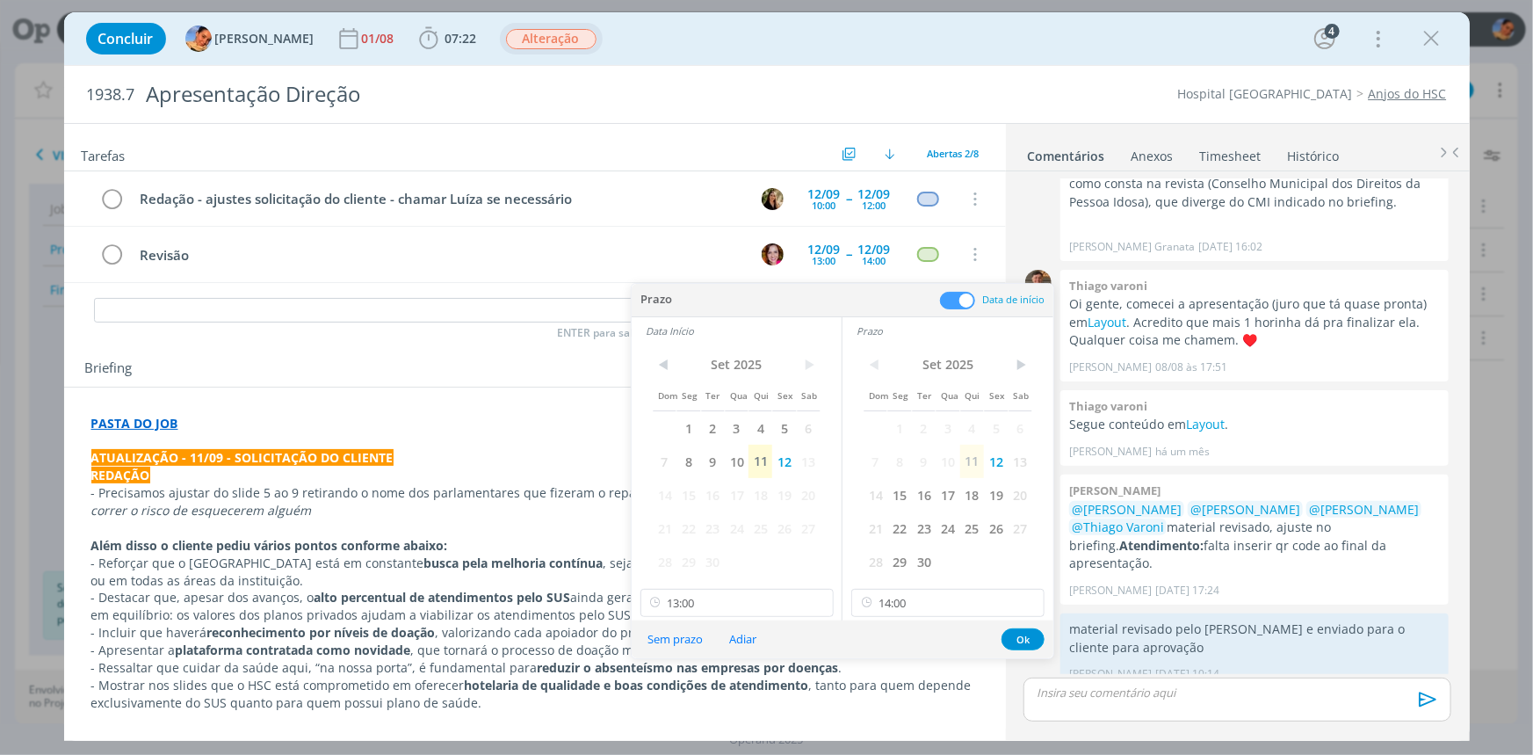
click at [949, 617] on div "< [DATE] > Dom Seg Ter Qua Qui Sex Sab 1 2 3 4 5 6 7 8 9 10 11 12 13 14 15 16 1…" at bounding box center [948, 482] width 211 height 276
click at [958, 604] on input "14:00" at bounding box center [947, 603] width 193 height 28
click at [939, 524] on div "15:00" at bounding box center [950, 522] width 196 height 32
click at [930, 605] on input "15:00" at bounding box center [947, 603] width 193 height 28
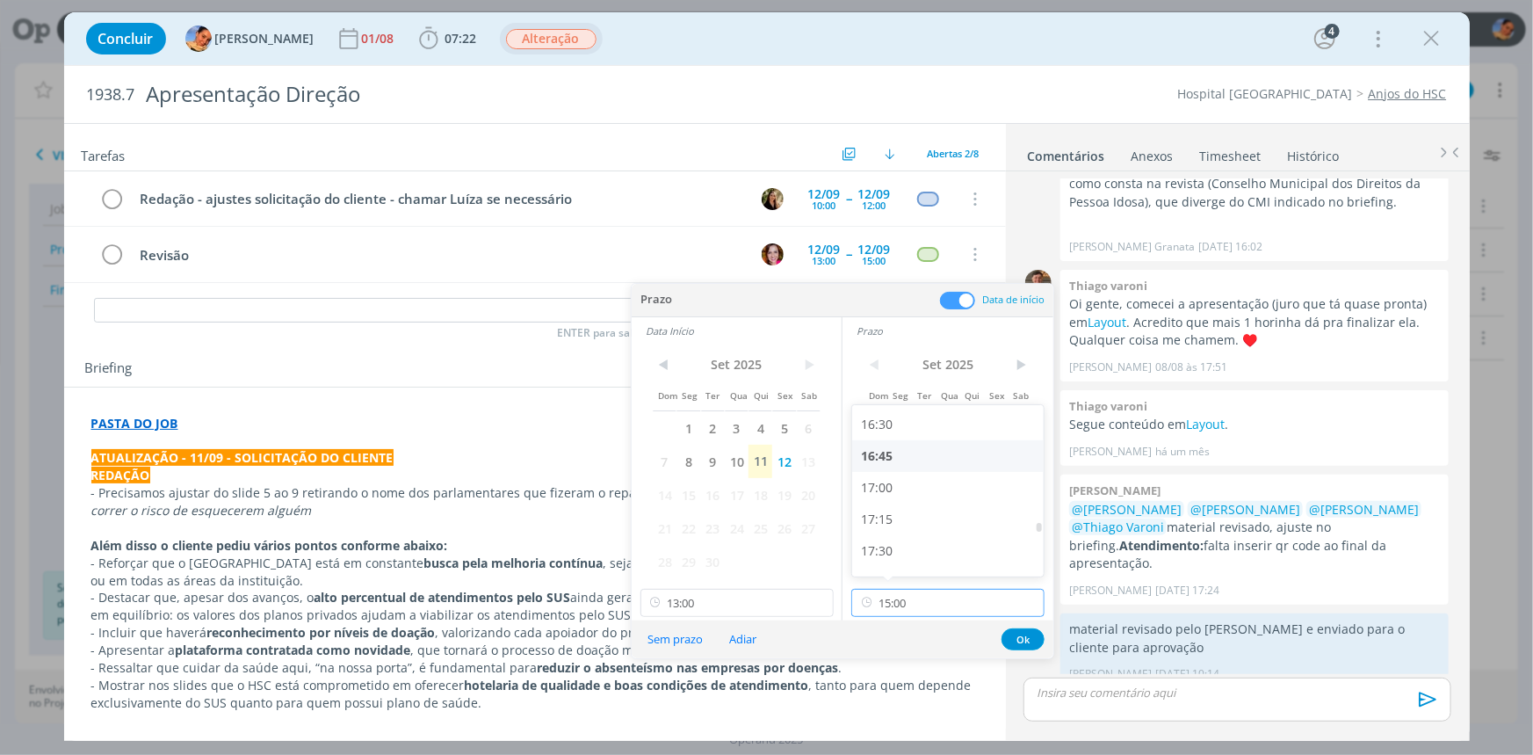
scroll to position [2083, 0]
click at [942, 425] on div "16:30" at bounding box center [950, 425] width 196 height 32
click at [908, 608] on input "16:30" at bounding box center [947, 603] width 193 height 28
click at [918, 536] on div "17:00" at bounding box center [950, 539] width 196 height 32
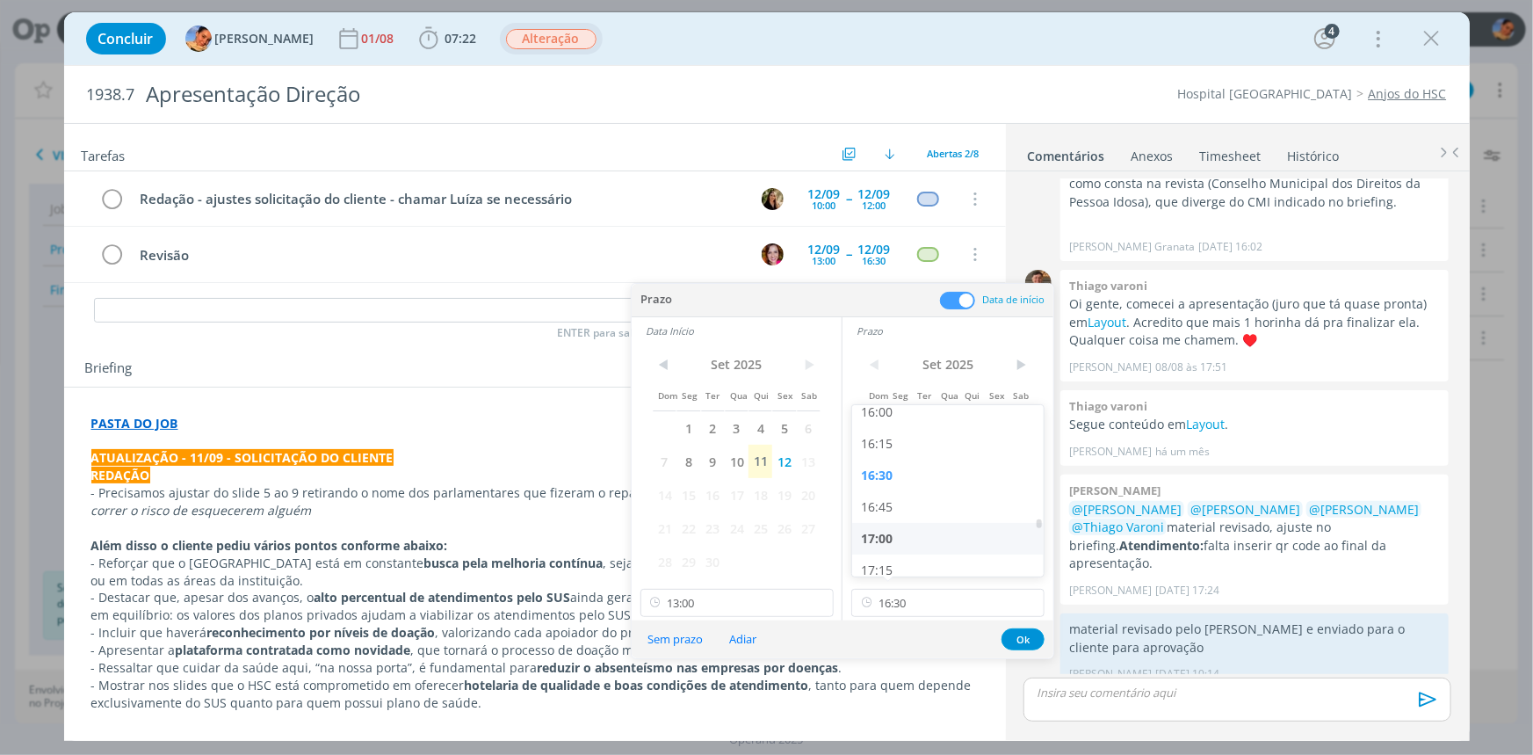
type input "17:00"
click at [749, 597] on input "13:00" at bounding box center [736, 603] width 193 height 28
click at [745, 445] on div "16:30" at bounding box center [738, 439] width 196 height 32
type input "16:30"
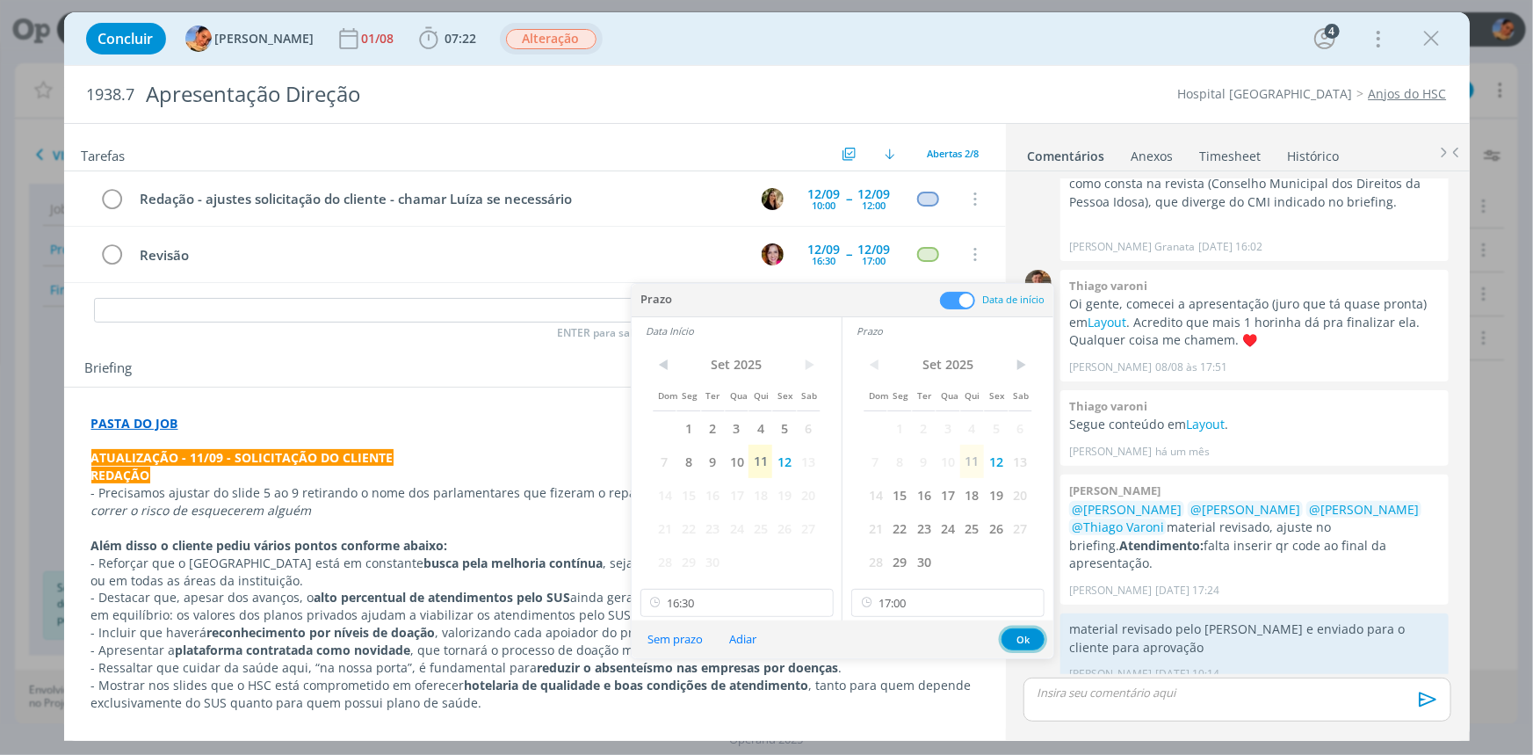
click at [1032, 643] on button "Ok" at bounding box center [1023, 639] width 43 height 22
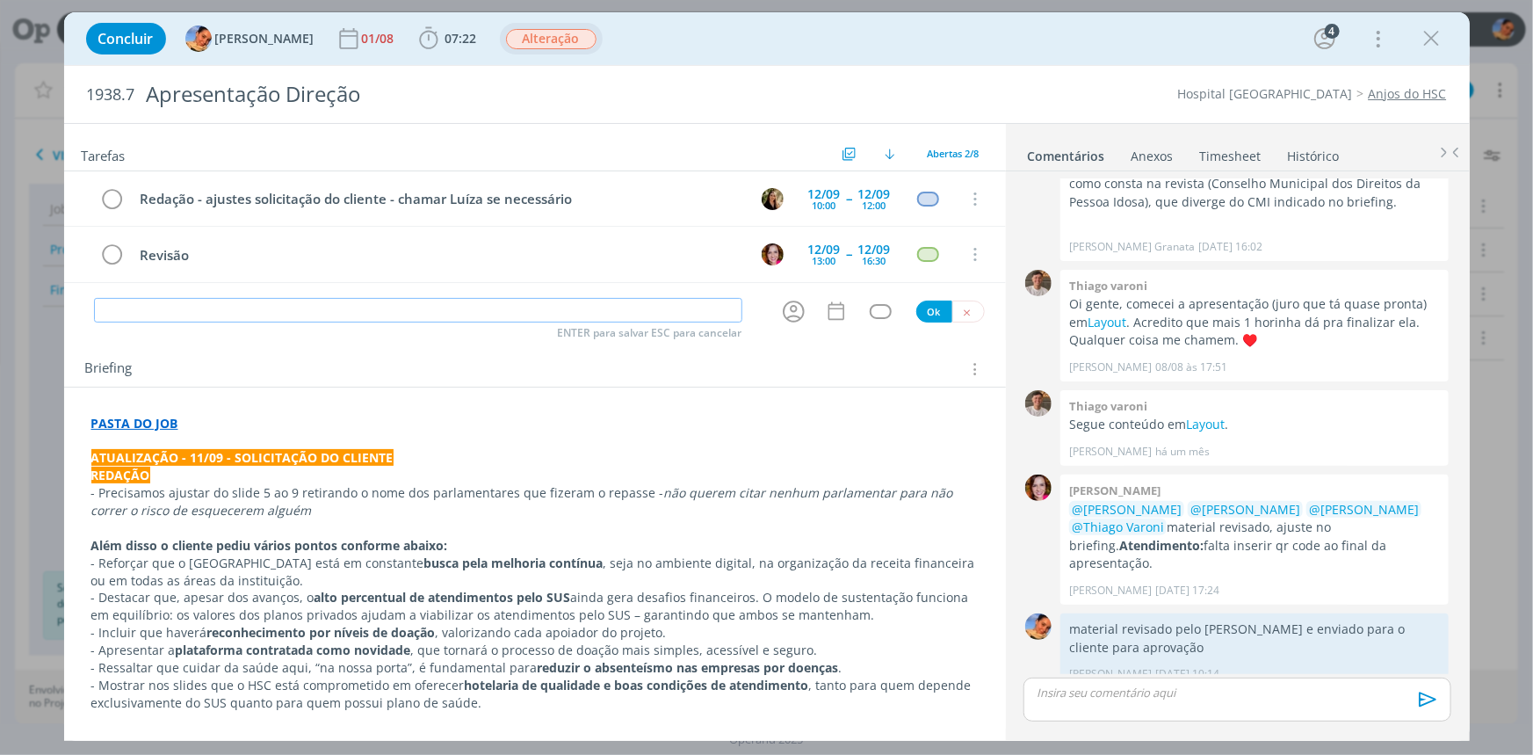
click at [240, 302] on input "dialog" at bounding box center [418, 310] width 648 height 25
click at [239, 315] on input "dialog" at bounding box center [418, 310] width 648 height 25
click at [791, 298] on icon "dialog" at bounding box center [793, 311] width 27 height 27
type input "Ajustes criação"
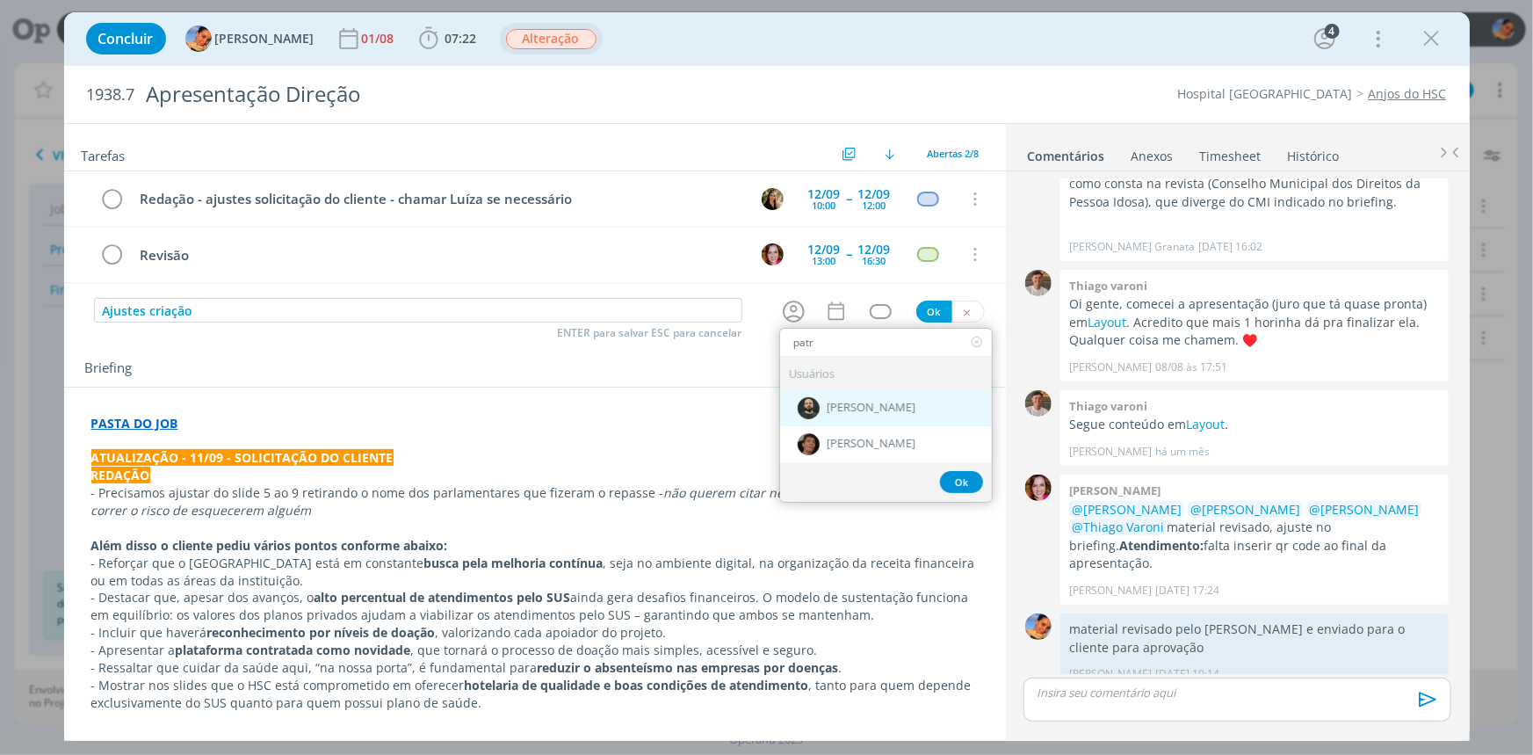
type input "patr"
click at [846, 414] on div "[PERSON_NAME]" at bounding box center [886, 407] width 212 height 36
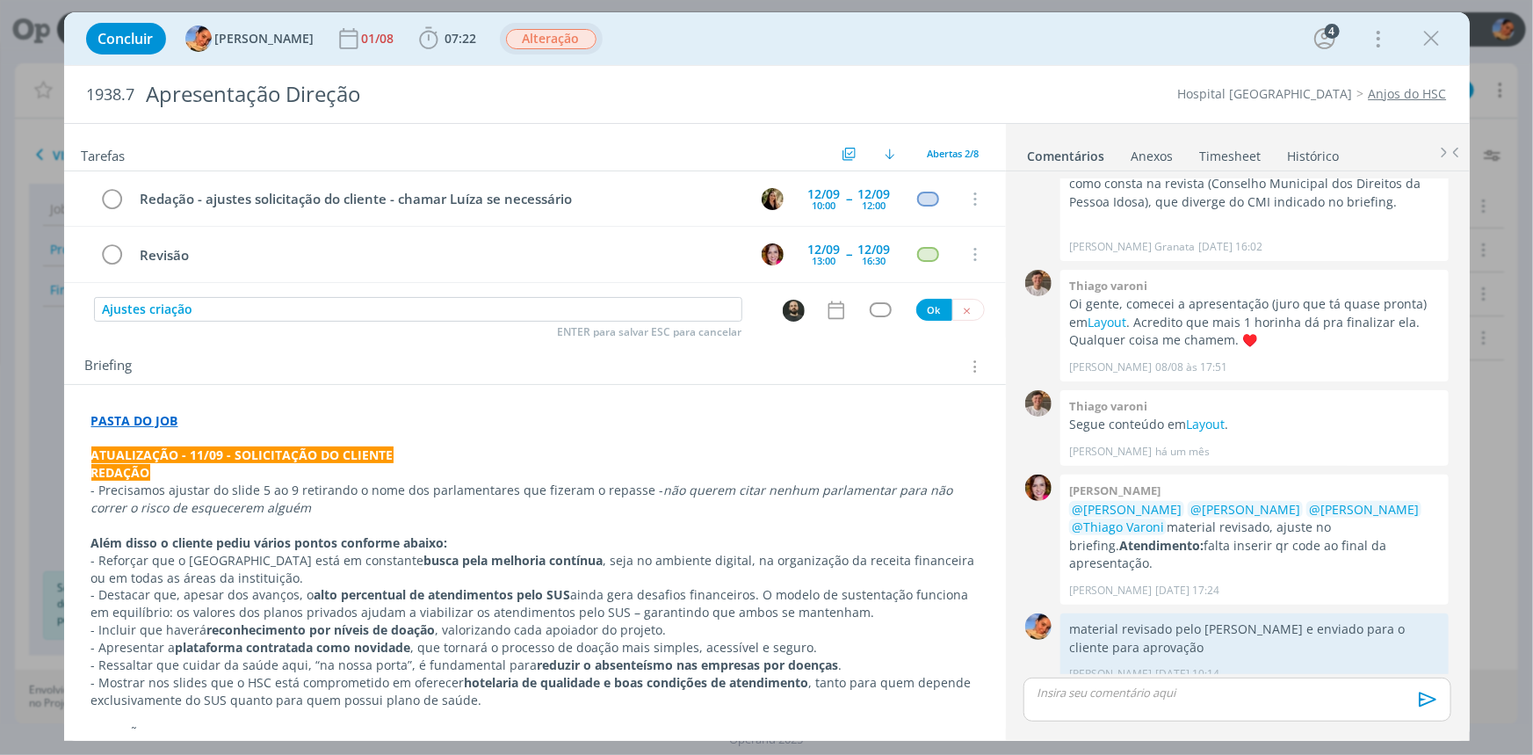
click at [835, 311] on icon "dialog" at bounding box center [836, 309] width 16 height 18
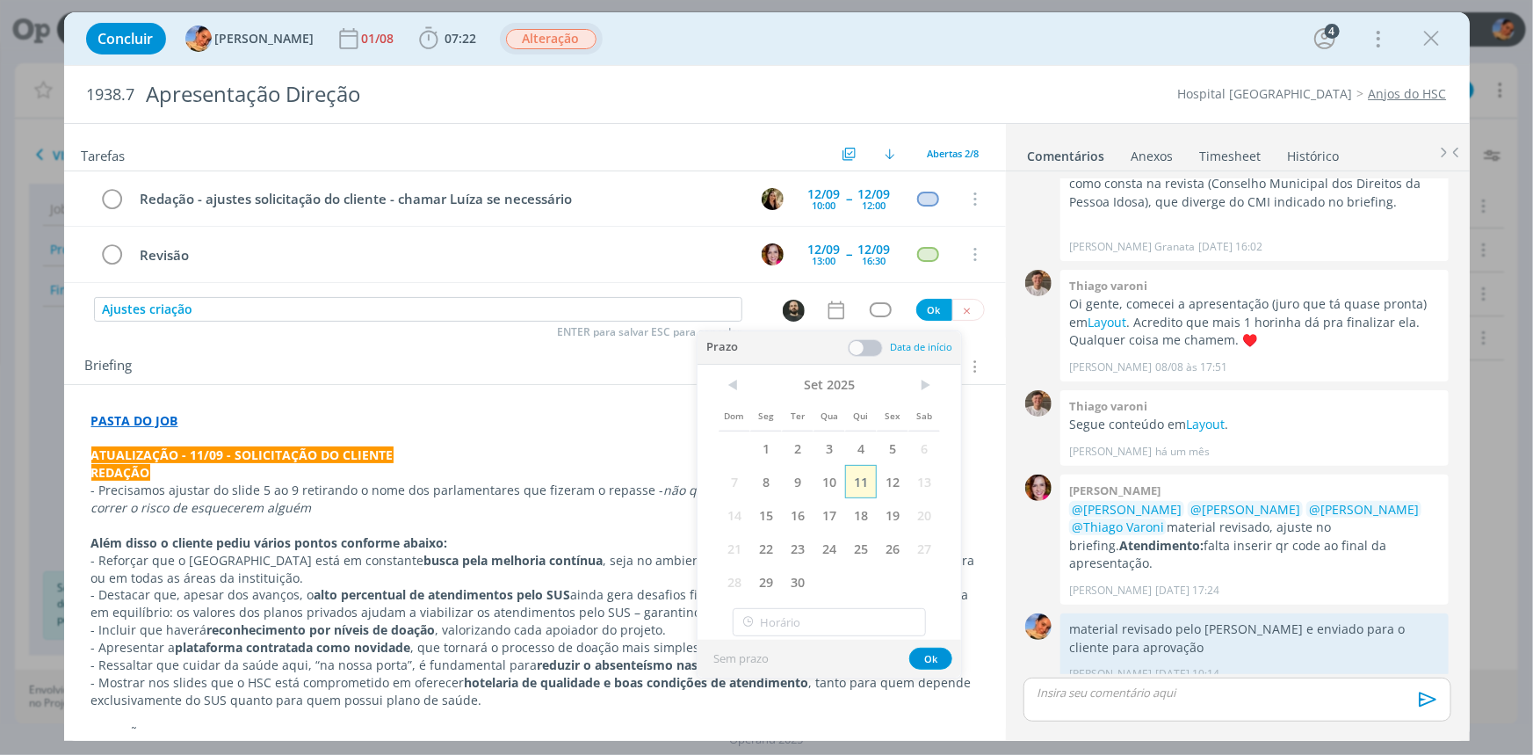
click at [869, 488] on span "11" at bounding box center [861, 481] width 32 height 33
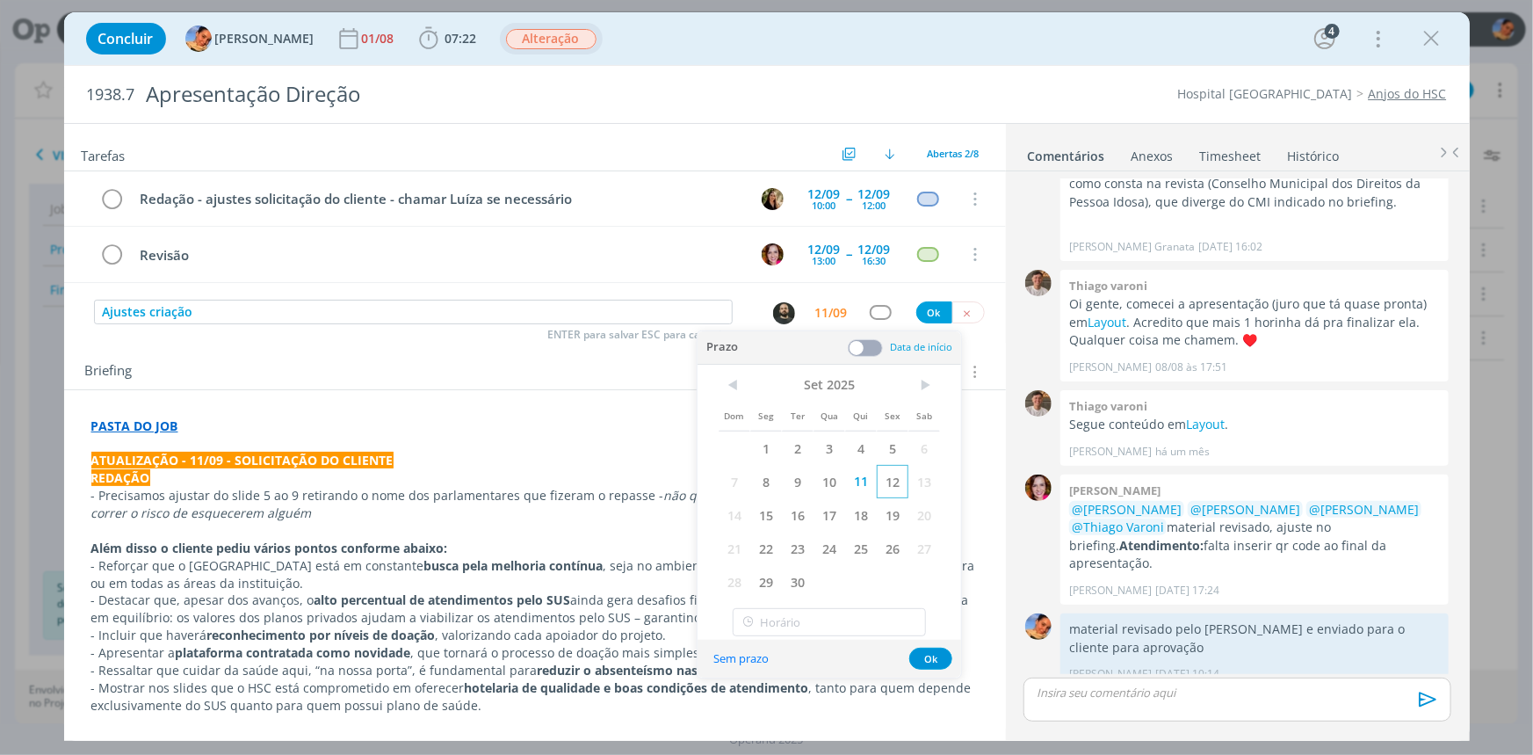
click at [898, 472] on span "12" at bounding box center [893, 481] width 32 height 33
click at [861, 351] on span at bounding box center [865, 348] width 35 height 18
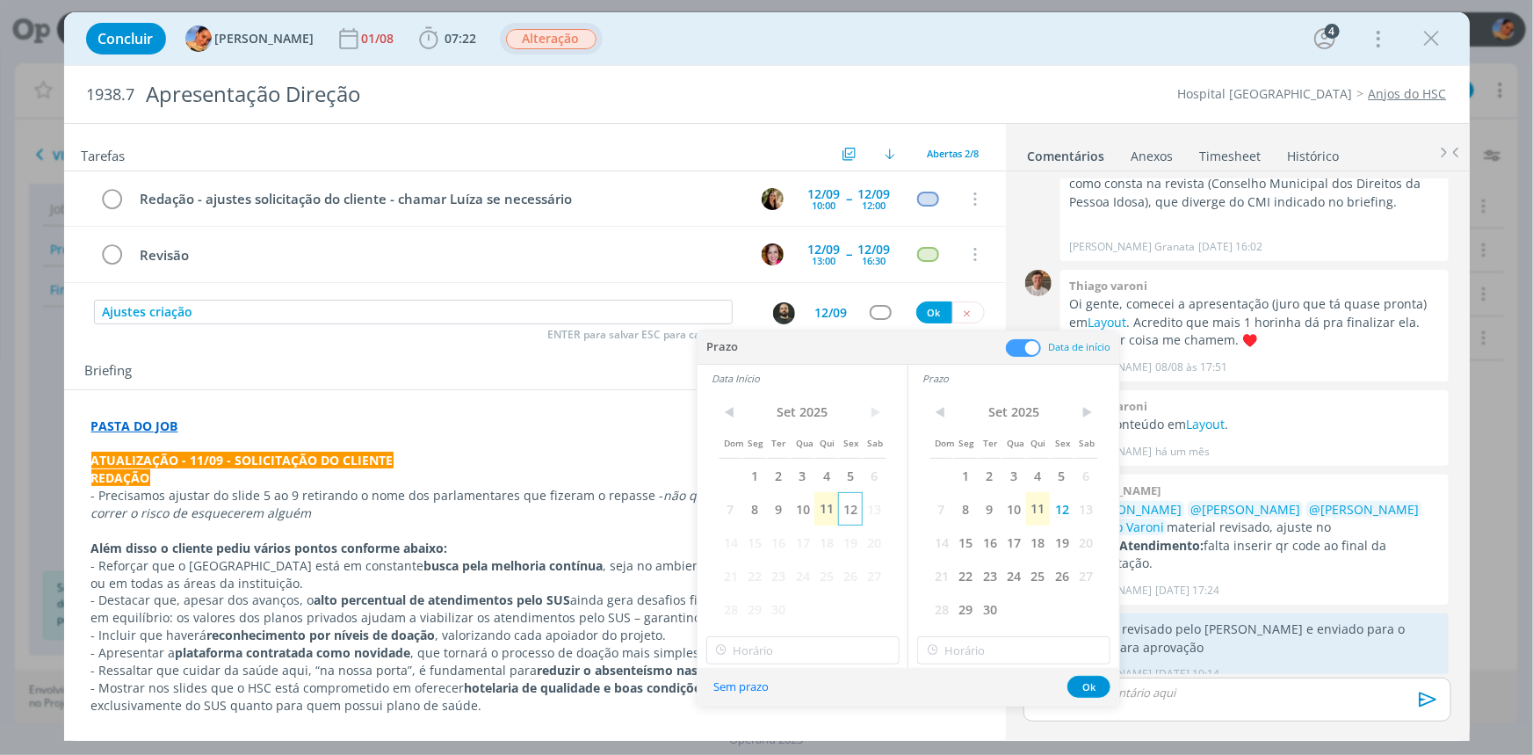
click at [855, 507] on span "12" at bounding box center [850, 508] width 24 height 33
click at [793, 631] on div "< [DATE] > Dom Seg Ter Qua Qui Sex Sab 1 2 3 4 5 6 7 8 9 10 11 12 13 14 15 16 1…" at bounding box center [803, 530] width 210 height 276
click at [796, 652] on input "18:00" at bounding box center [802, 650] width 193 height 28
click at [799, 527] on div "13:00" at bounding box center [804, 529] width 196 height 32
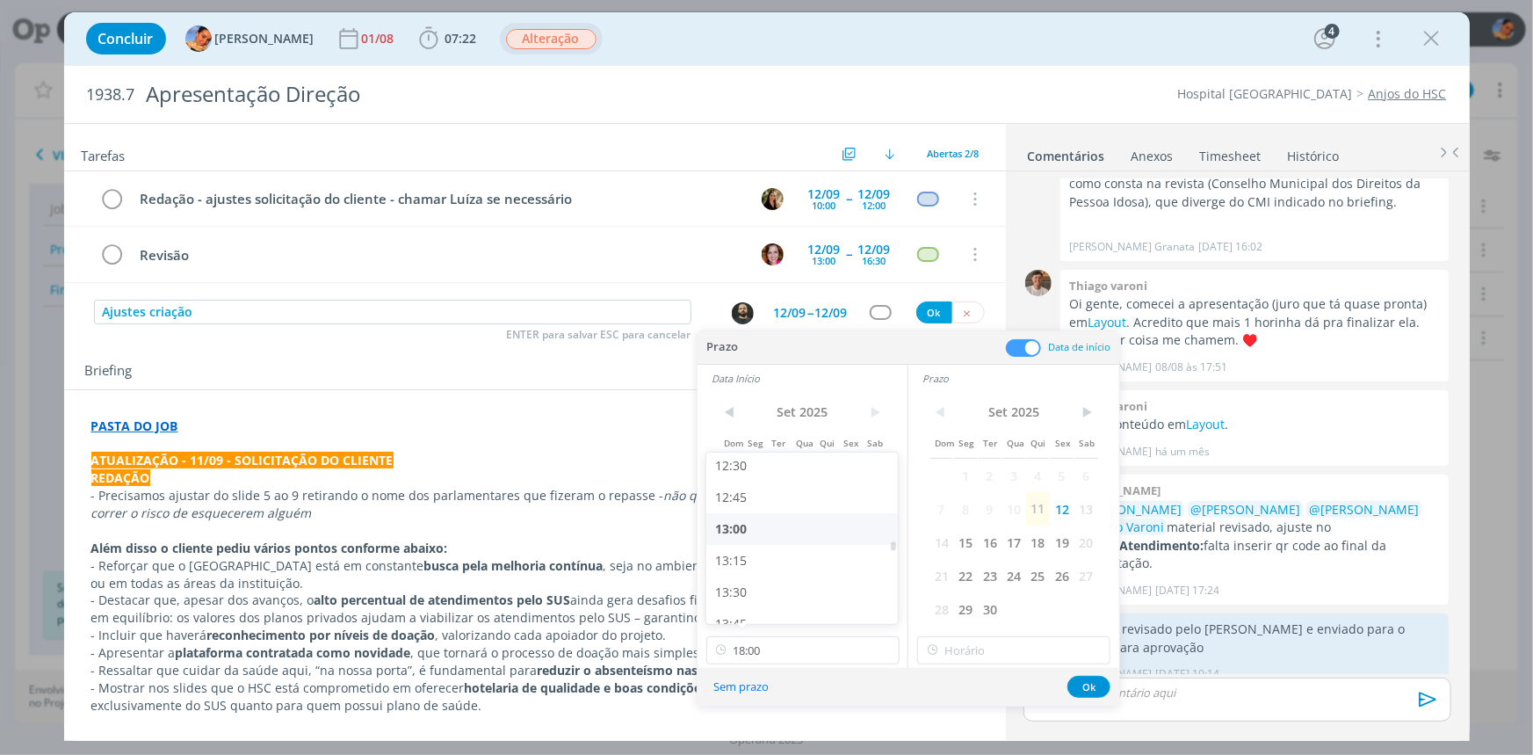
type input "13:00"
click at [949, 636] on input "18:00" at bounding box center [1013, 650] width 193 height 28
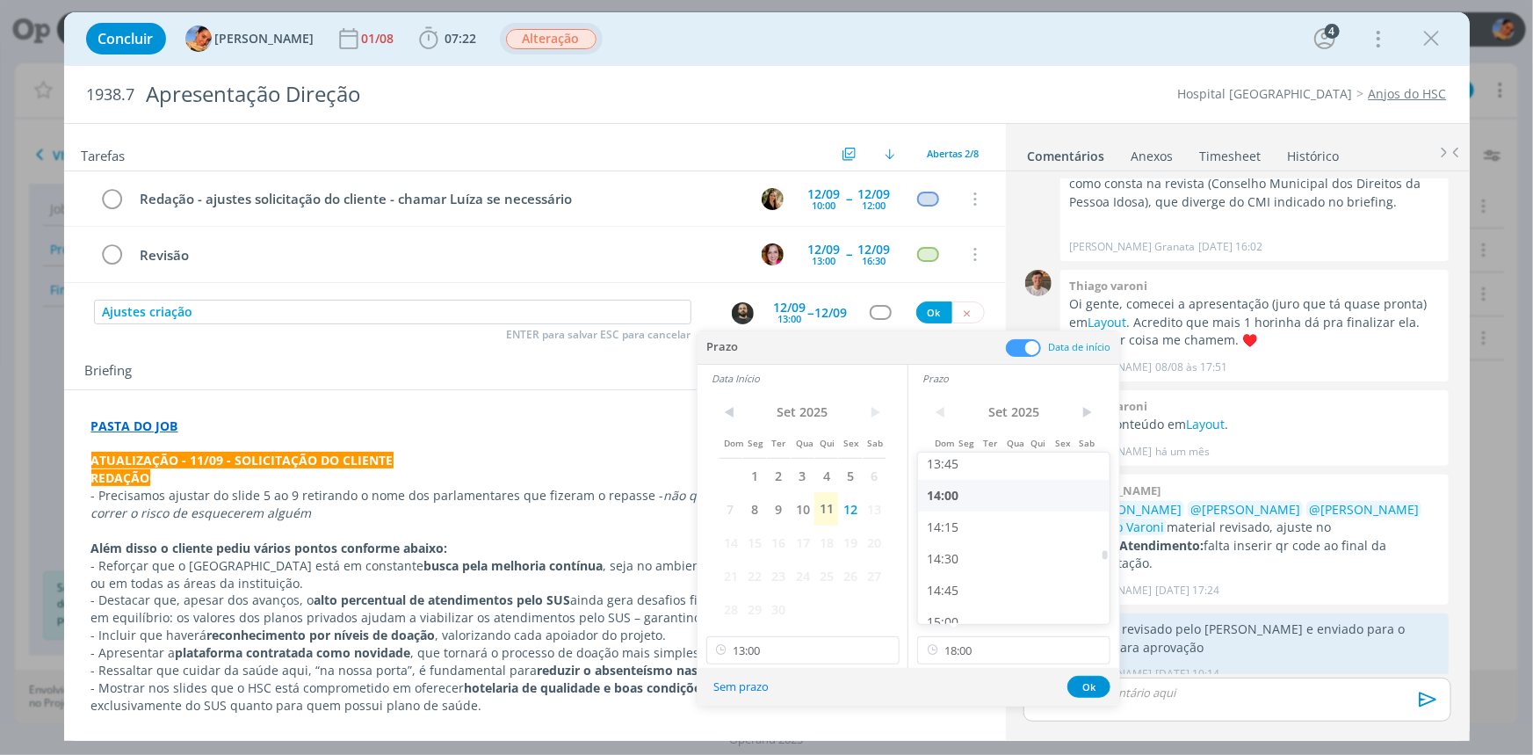
click at [1000, 493] on div "14:00" at bounding box center [1016, 496] width 196 height 32
type input "14:00"
click at [1088, 689] on button "Ok" at bounding box center [1088, 687] width 43 height 22
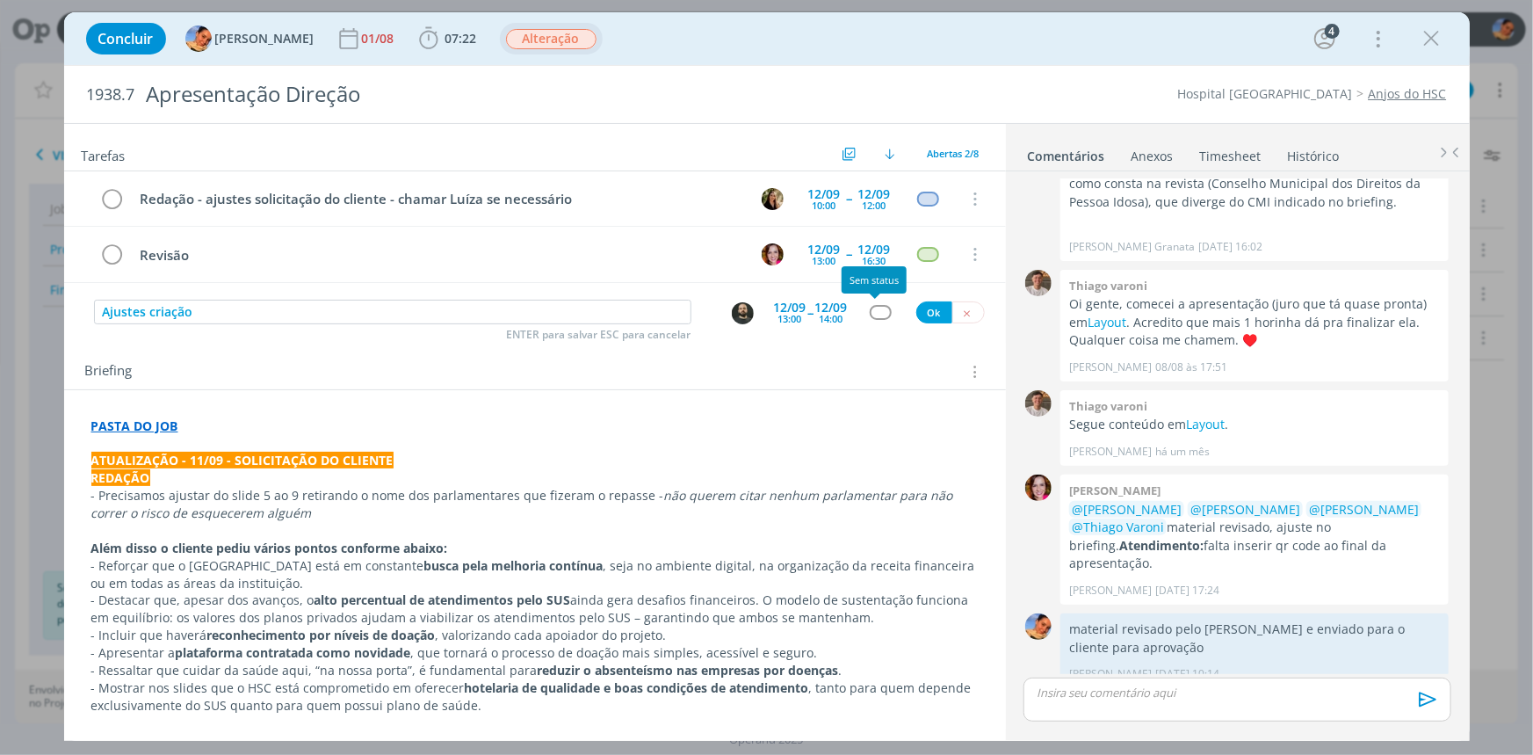
click at [870, 307] on div "dialog" at bounding box center [881, 312] width 22 height 15
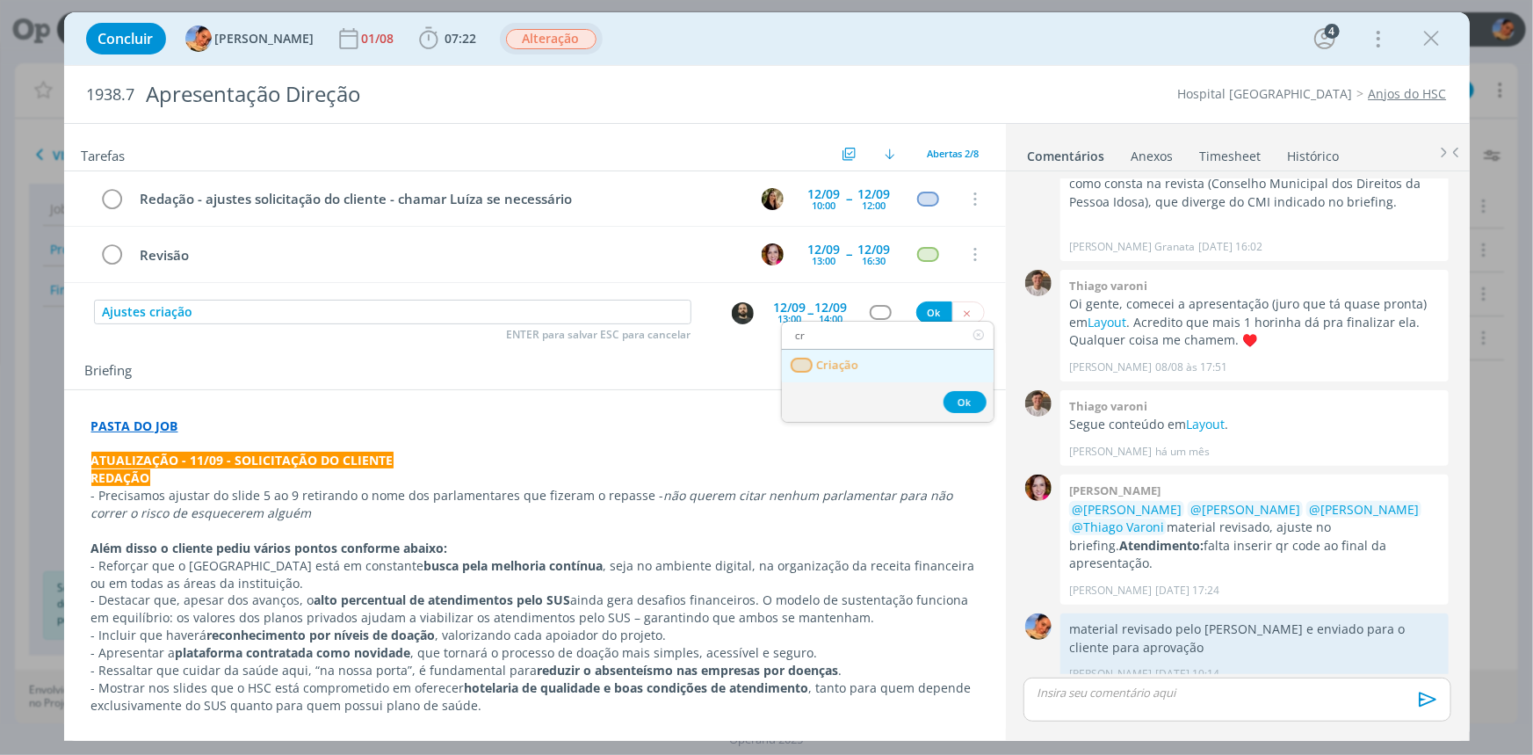
type input "cr"
drag, startPoint x: 851, startPoint y: 366, endPoint x: 899, endPoint y: 330, distance: 59.6
click at [853, 365] on span "Criação" at bounding box center [837, 365] width 42 height 14
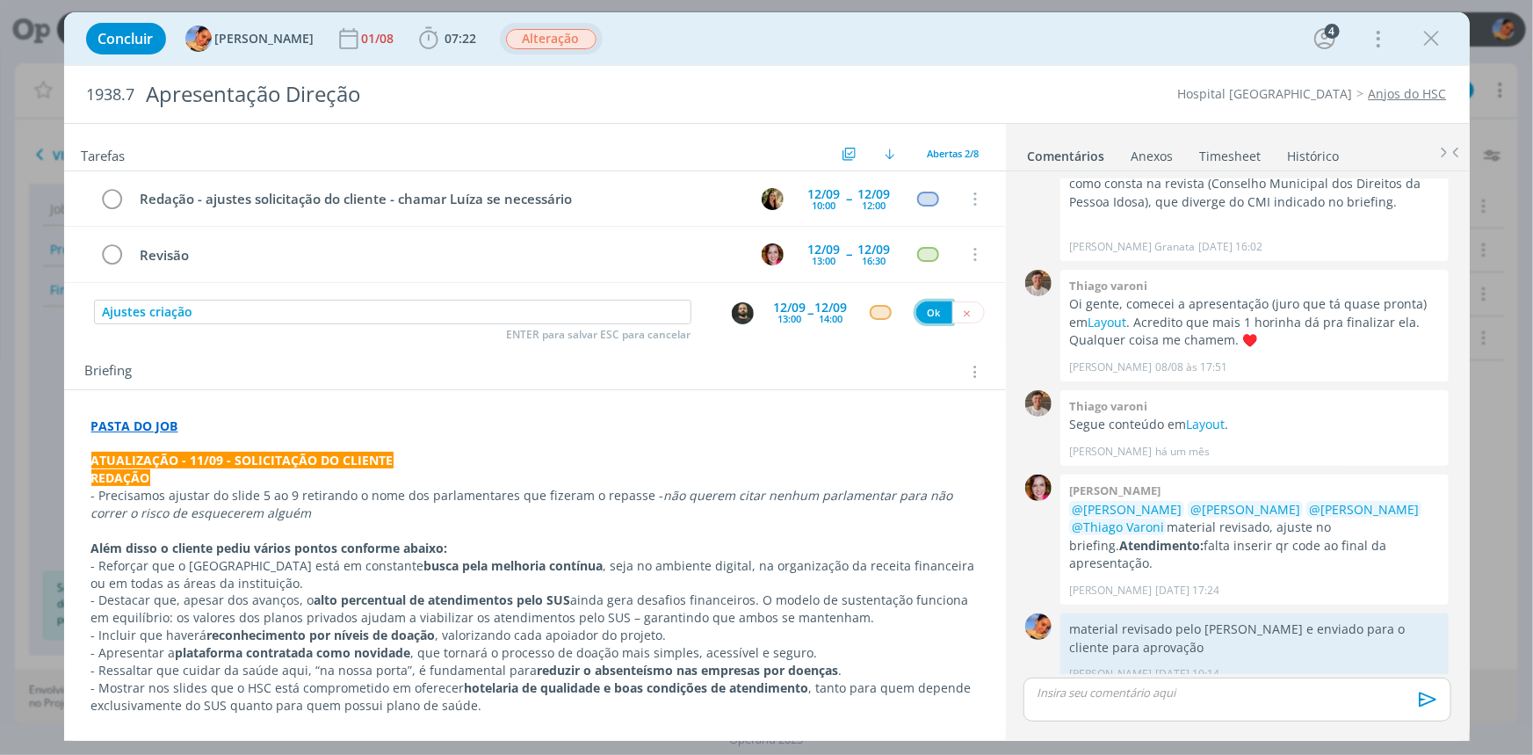
click at [916, 313] on button "Ok" at bounding box center [934, 312] width 36 height 22
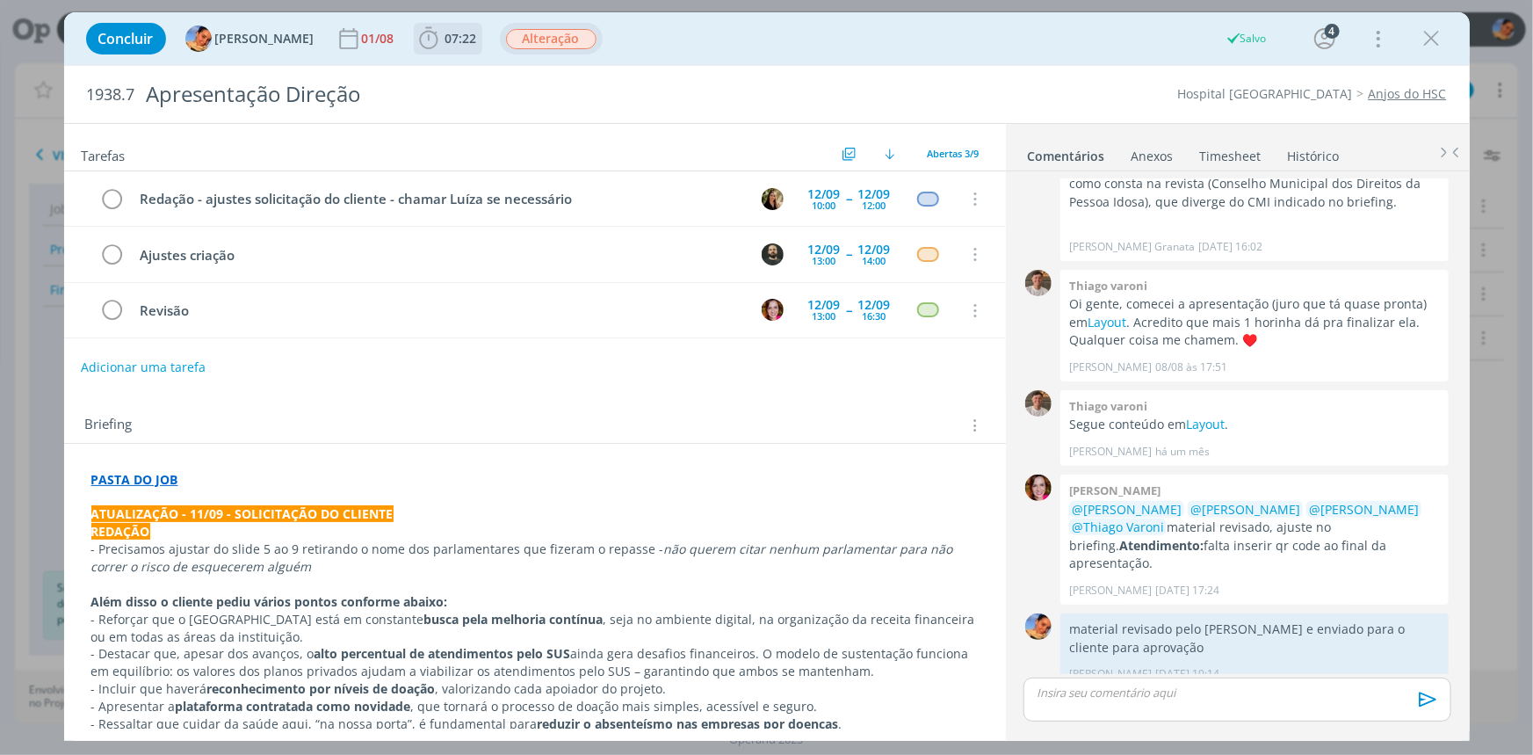
click at [445, 33] on span "07:22" at bounding box center [461, 38] width 32 height 17
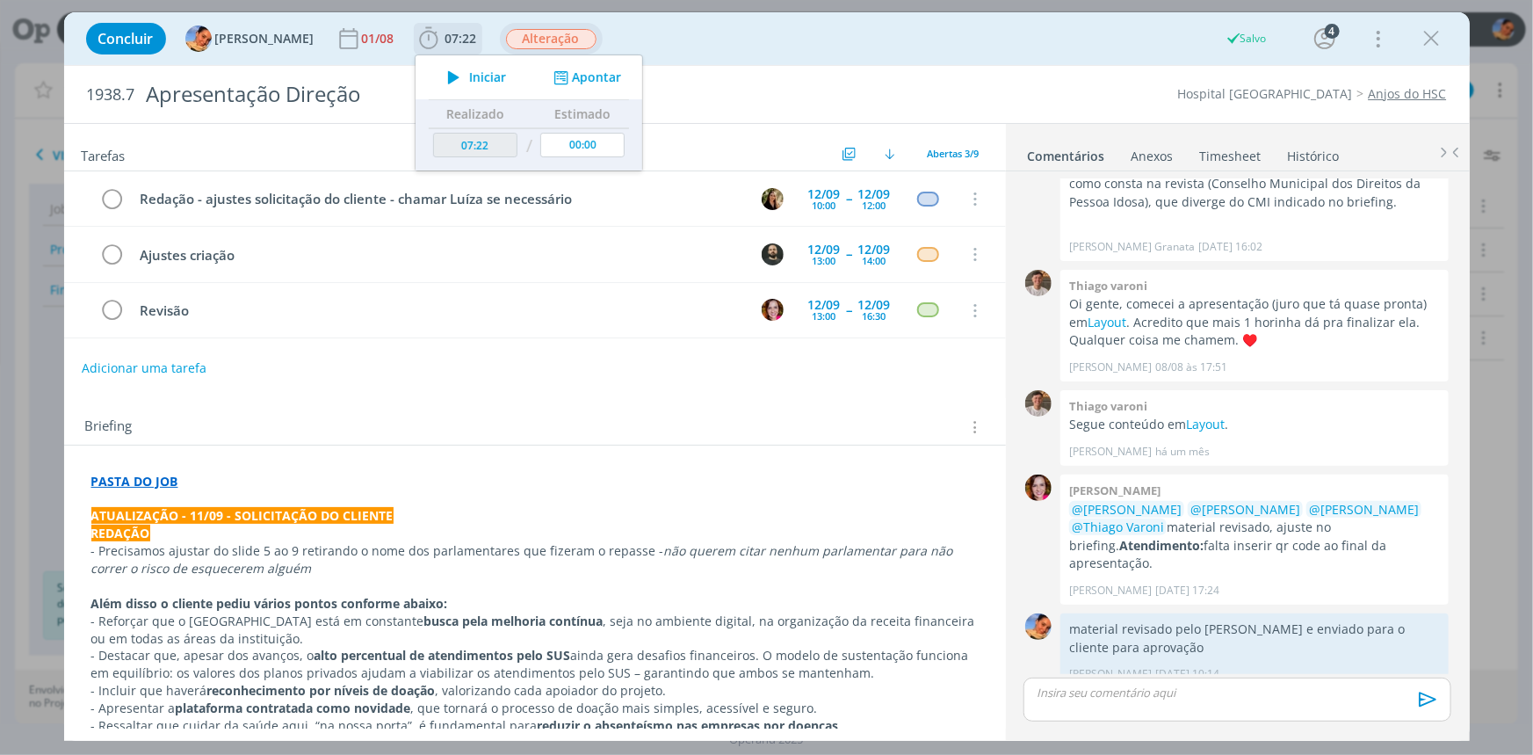
click at [593, 75] on button "Apontar" at bounding box center [584, 78] width 73 height 18
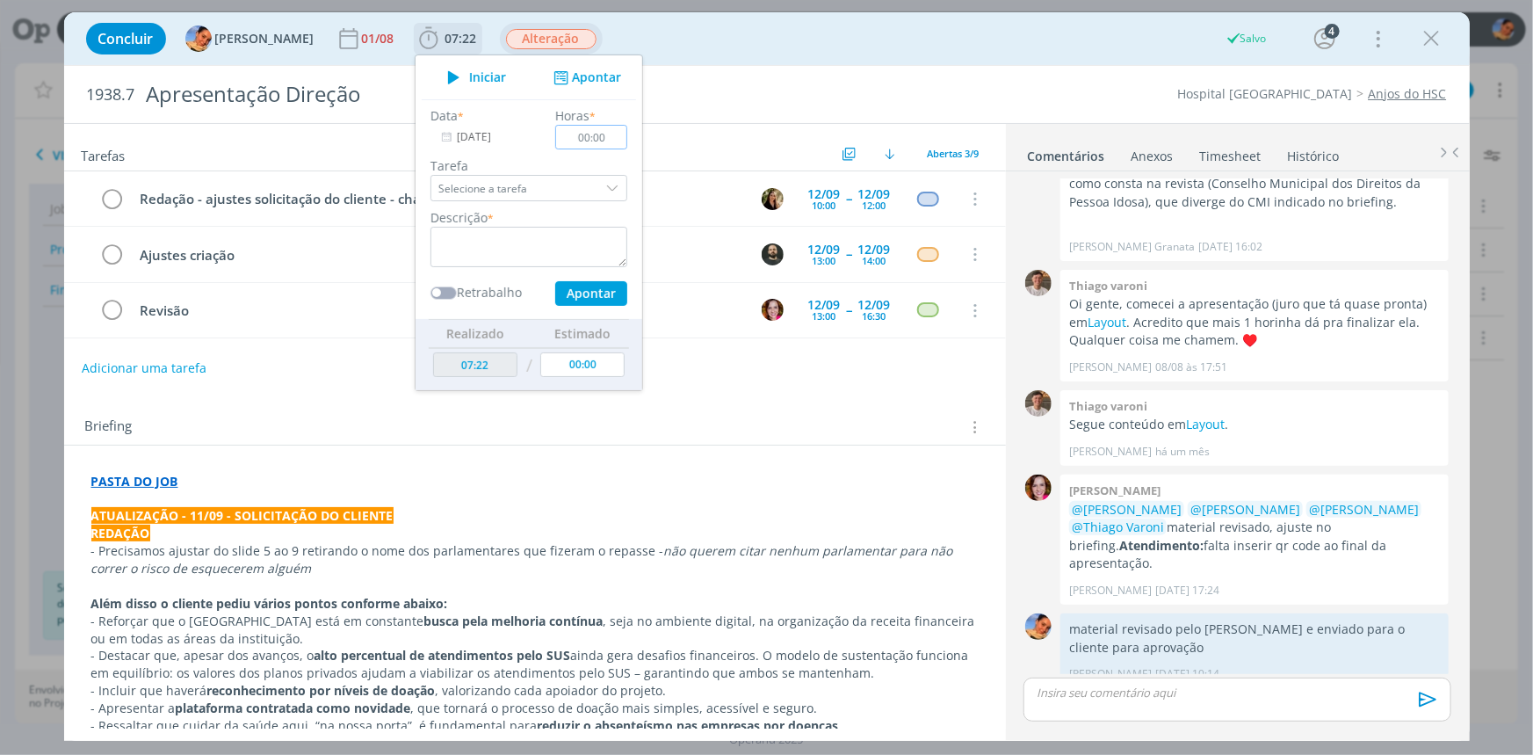
click at [599, 131] on input "00:00" at bounding box center [591, 137] width 72 height 25
type input "00:15"
click at [536, 270] on div "Data * 11/09/2025 Horas * 00:15 Tarefa Selecione a tarefa Descrição * Retrabalh…" at bounding box center [529, 205] width 214 height 199
click at [525, 253] on textarea "dialog" at bounding box center [528, 247] width 197 height 40
type textarea "novas pautas de ajuste"
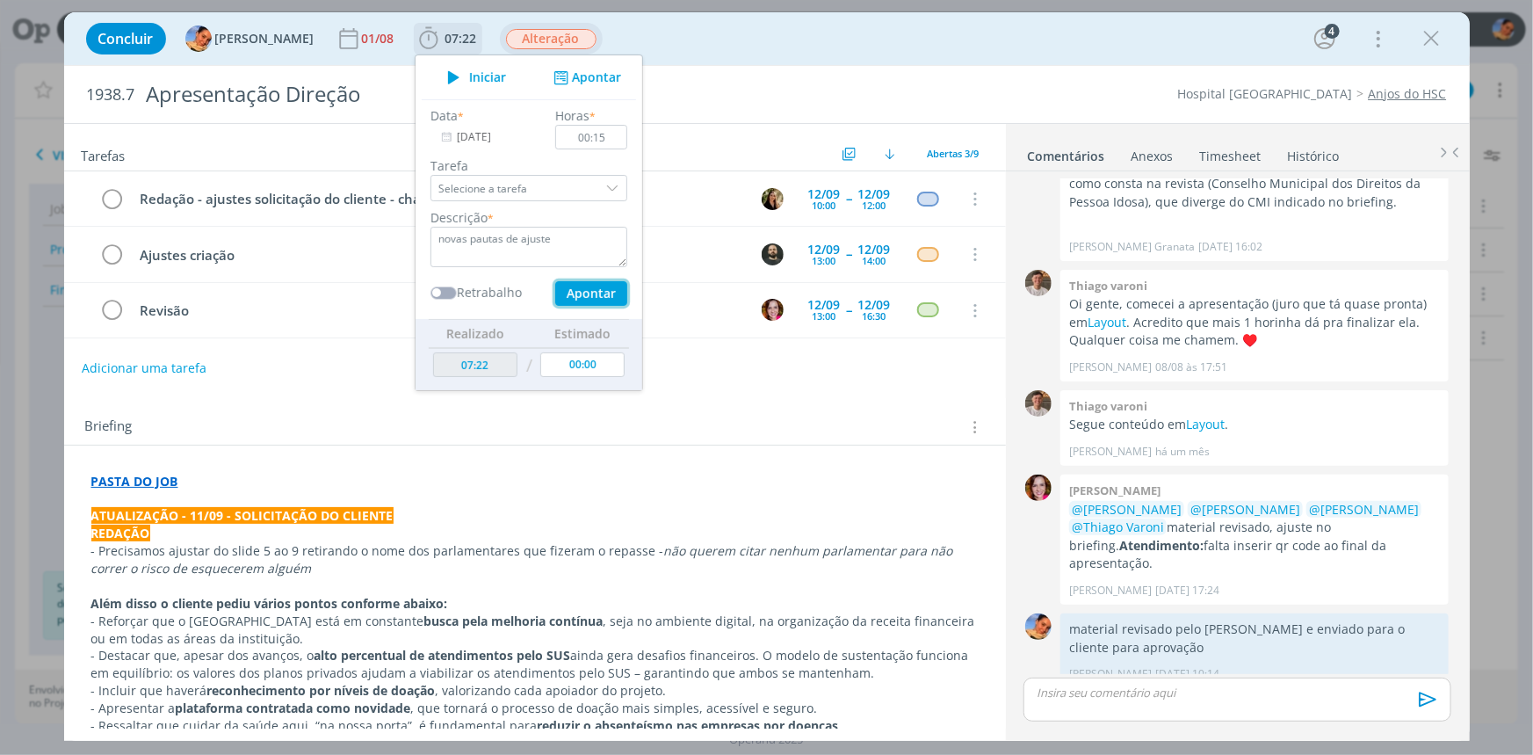
click at [589, 293] on button "Apontar" at bounding box center [590, 293] width 72 height 25
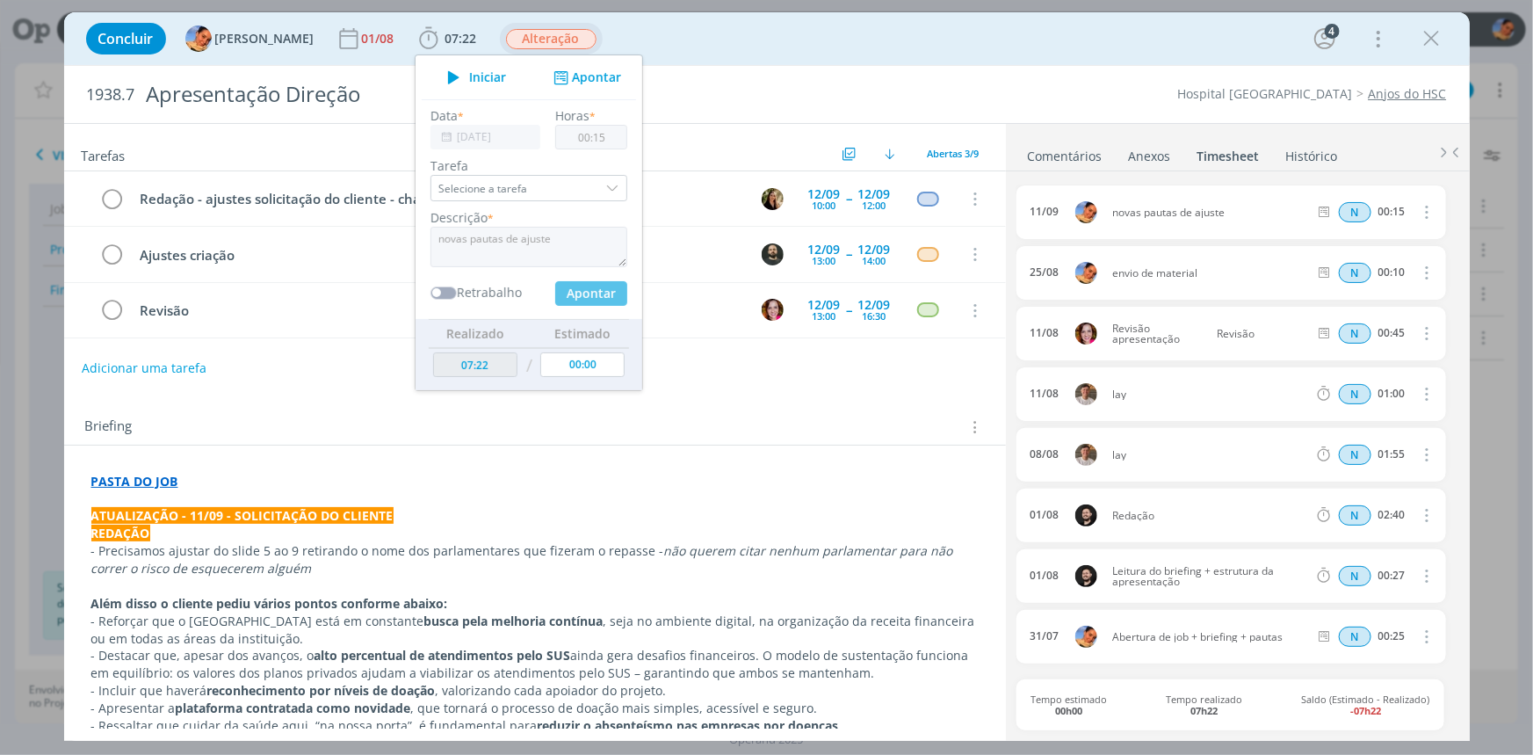
click at [722, 398] on div "Briefing Briefings Predefinidos Versões do Briefing Ver Briefing do Projeto" at bounding box center [535, 421] width 942 height 47
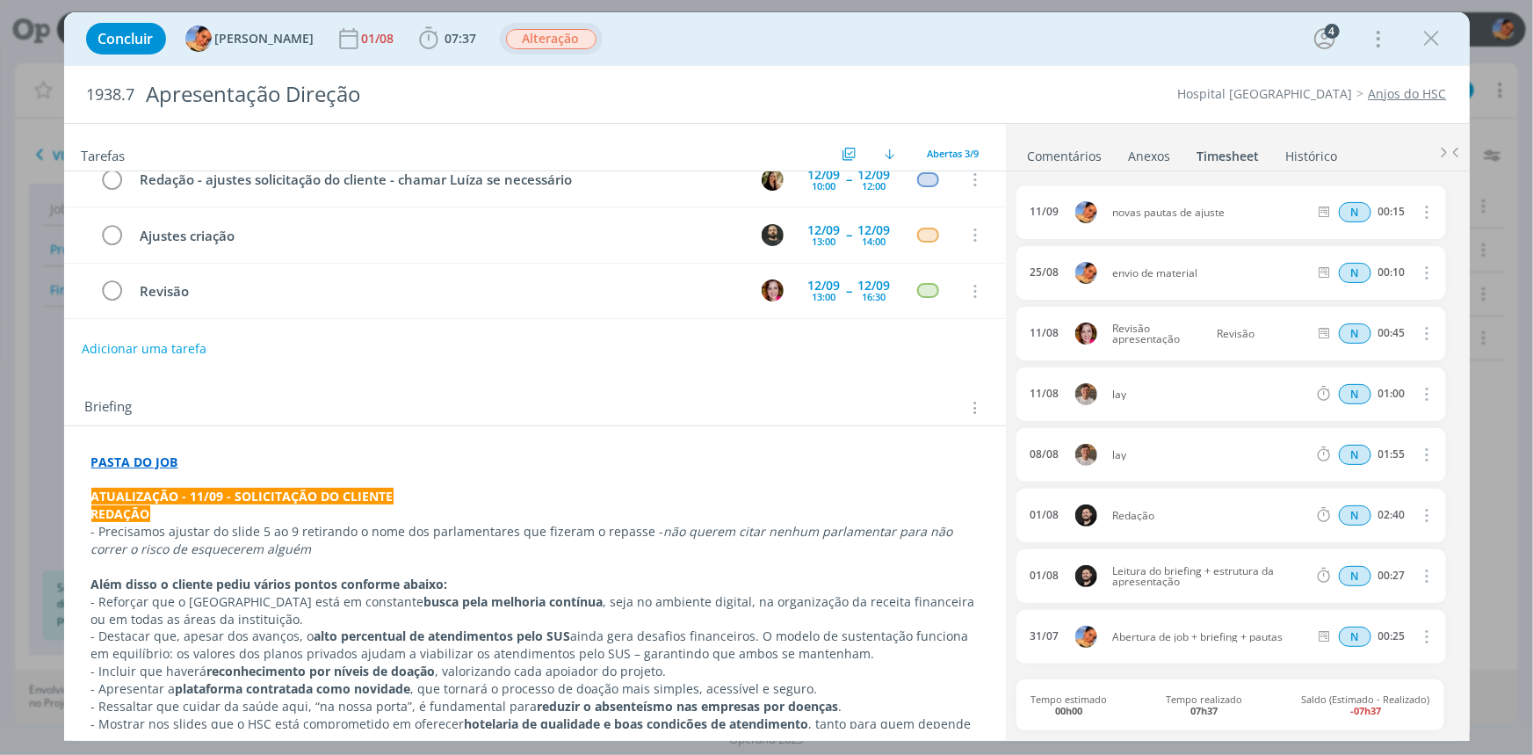
scroll to position [0, 0]
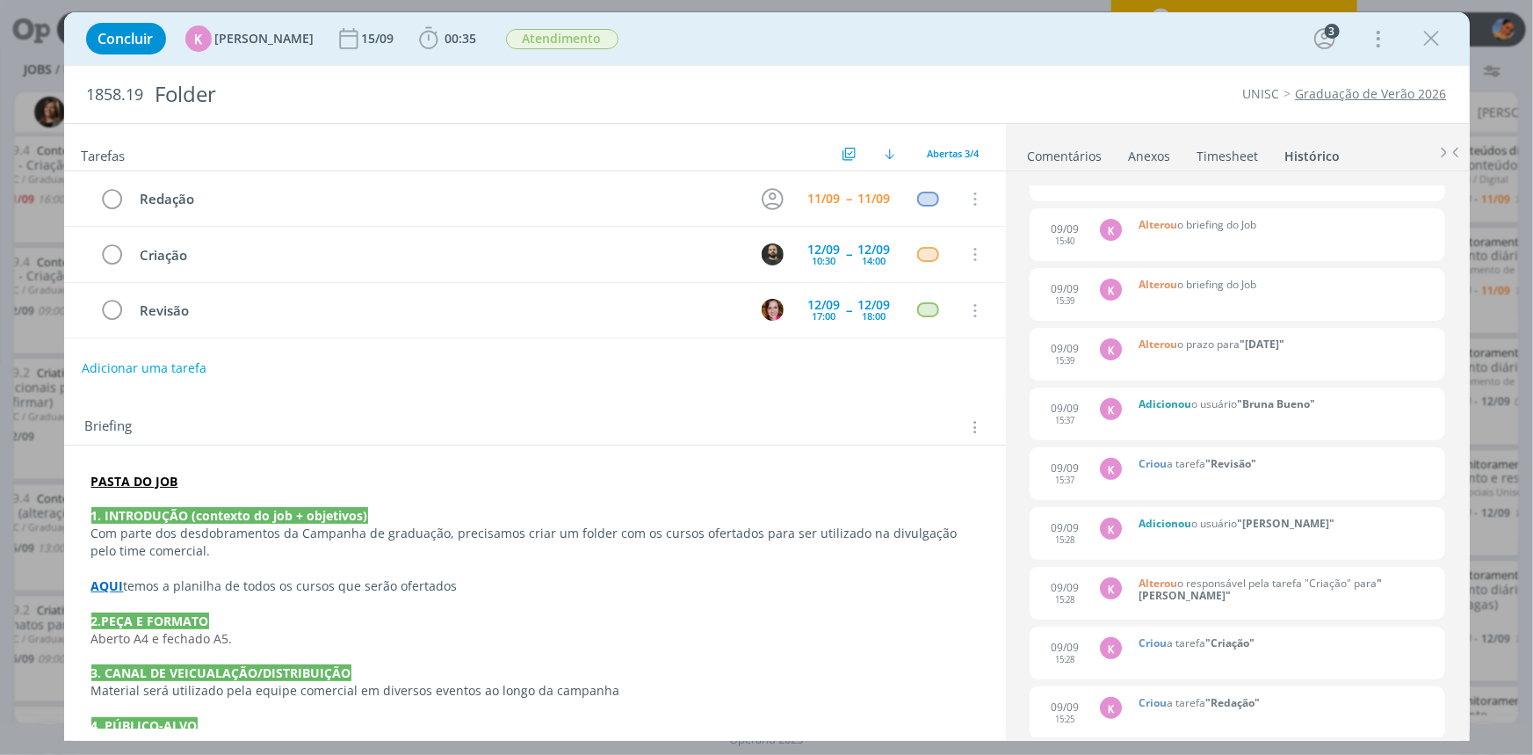
scroll to position [239, 0]
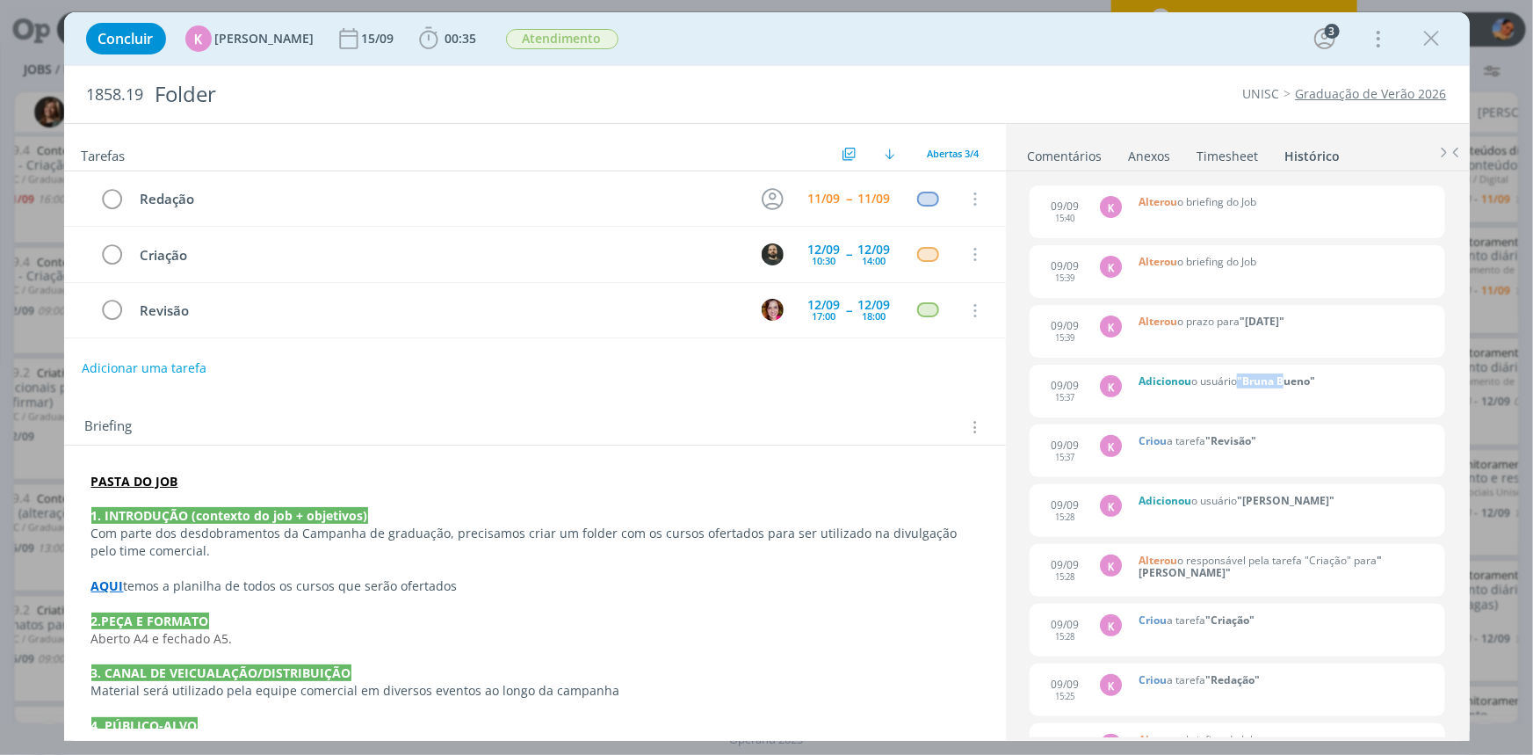
drag, startPoint x: 1235, startPoint y: 386, endPoint x: 1285, endPoint y: 383, distance: 50.1
click at [1285, 383] on span "o usuário "Bruna Bueno"" at bounding box center [1253, 380] width 124 height 15
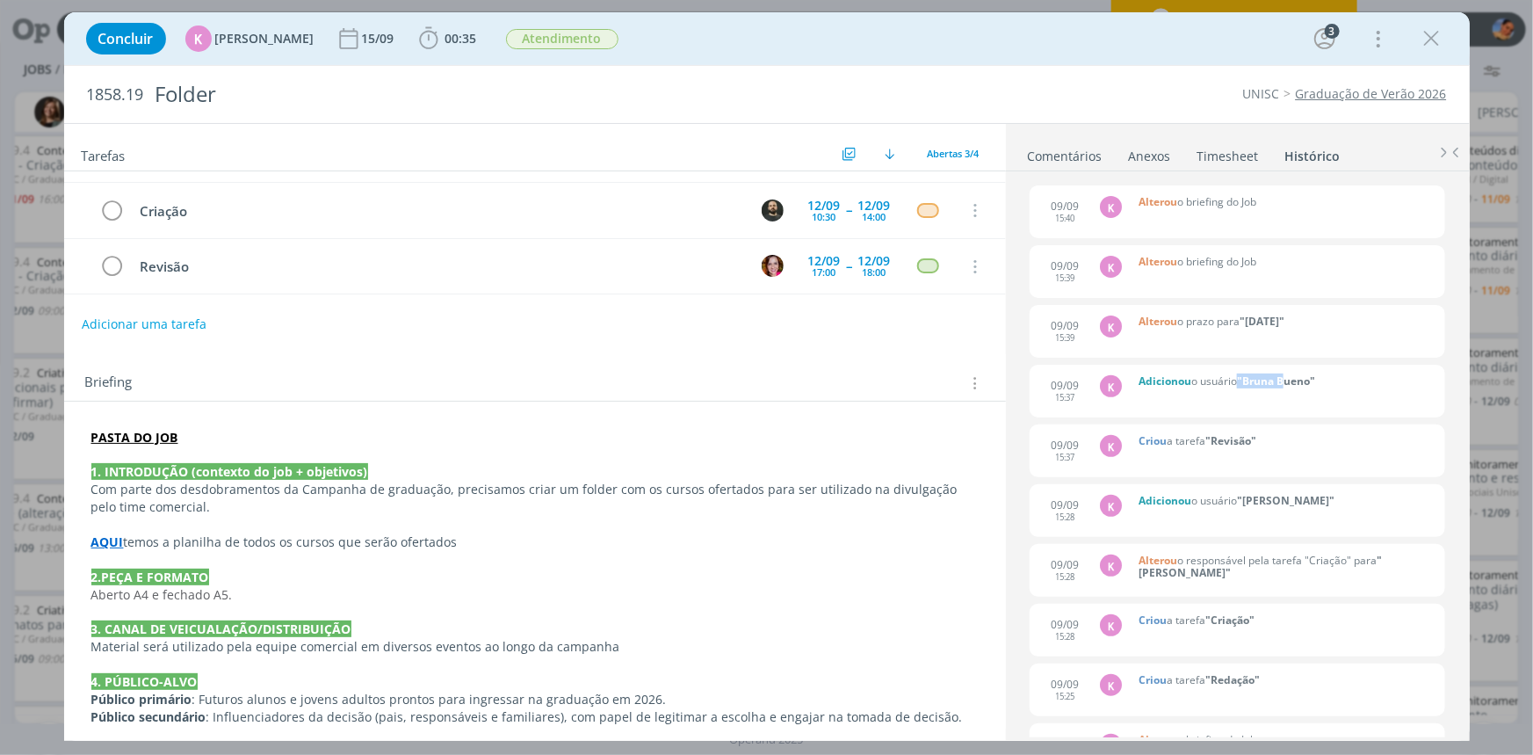
scroll to position [0, 0]
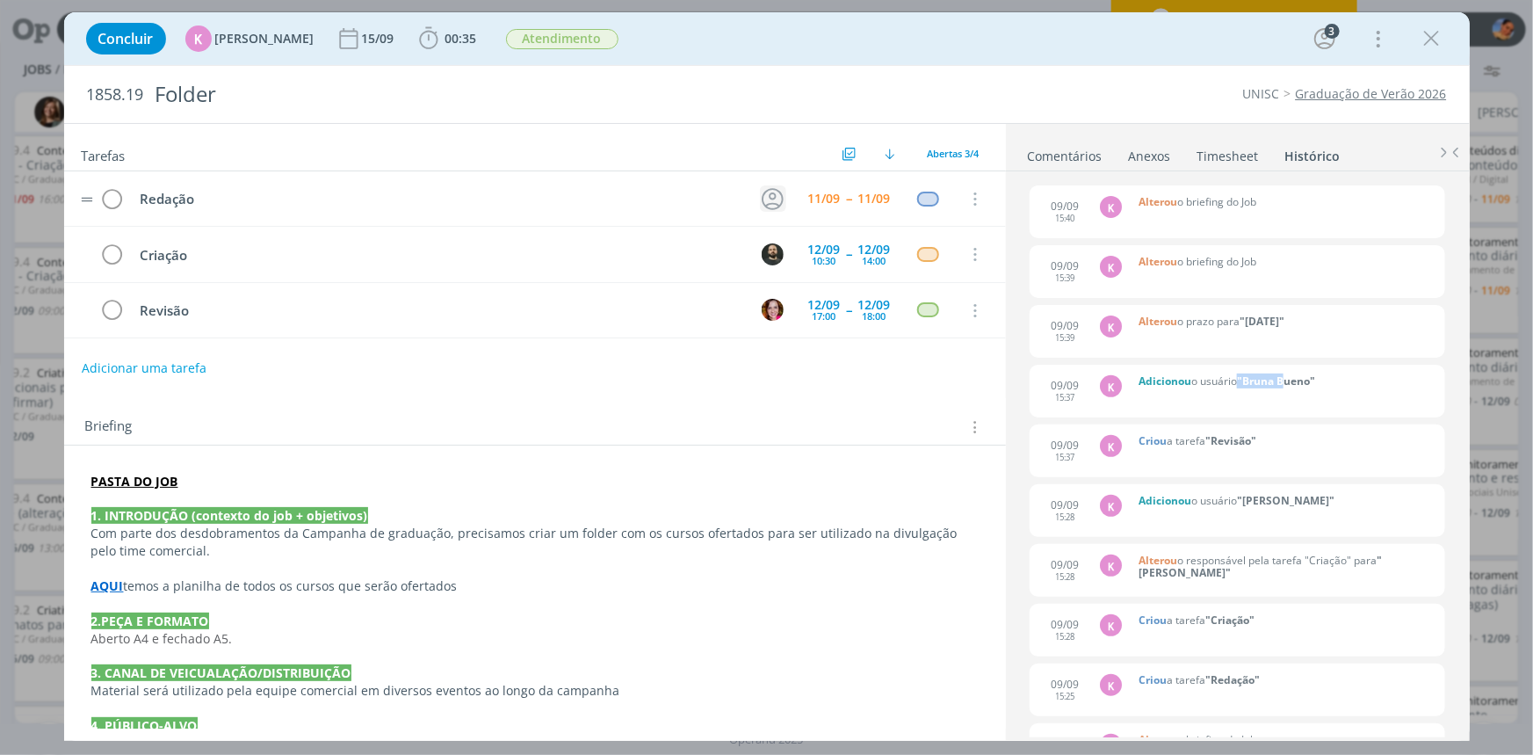
click at [762, 191] on icon "dialog" at bounding box center [772, 198] width 27 height 27
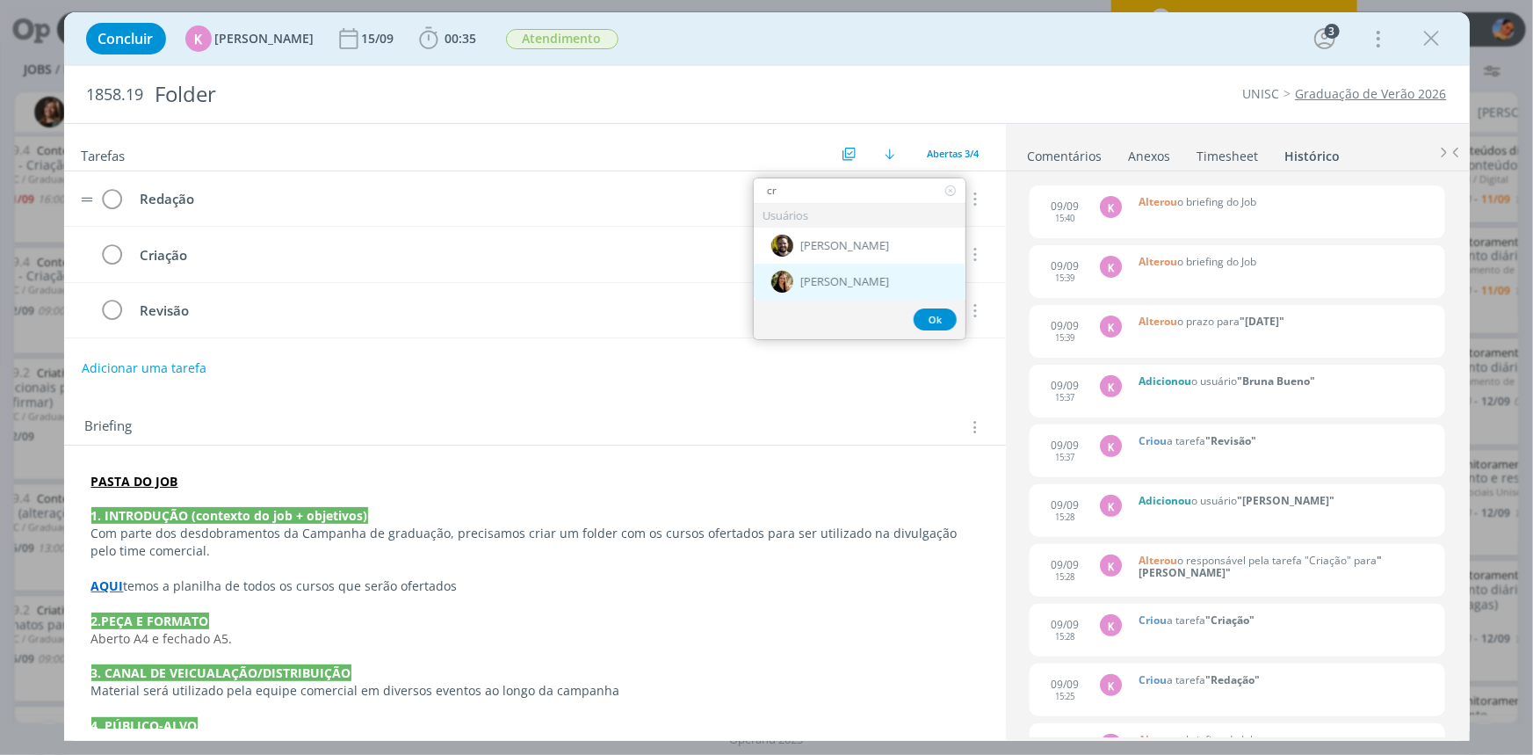
type input "cr"
click at [814, 279] on span "[PERSON_NAME]" at bounding box center [844, 282] width 89 height 14
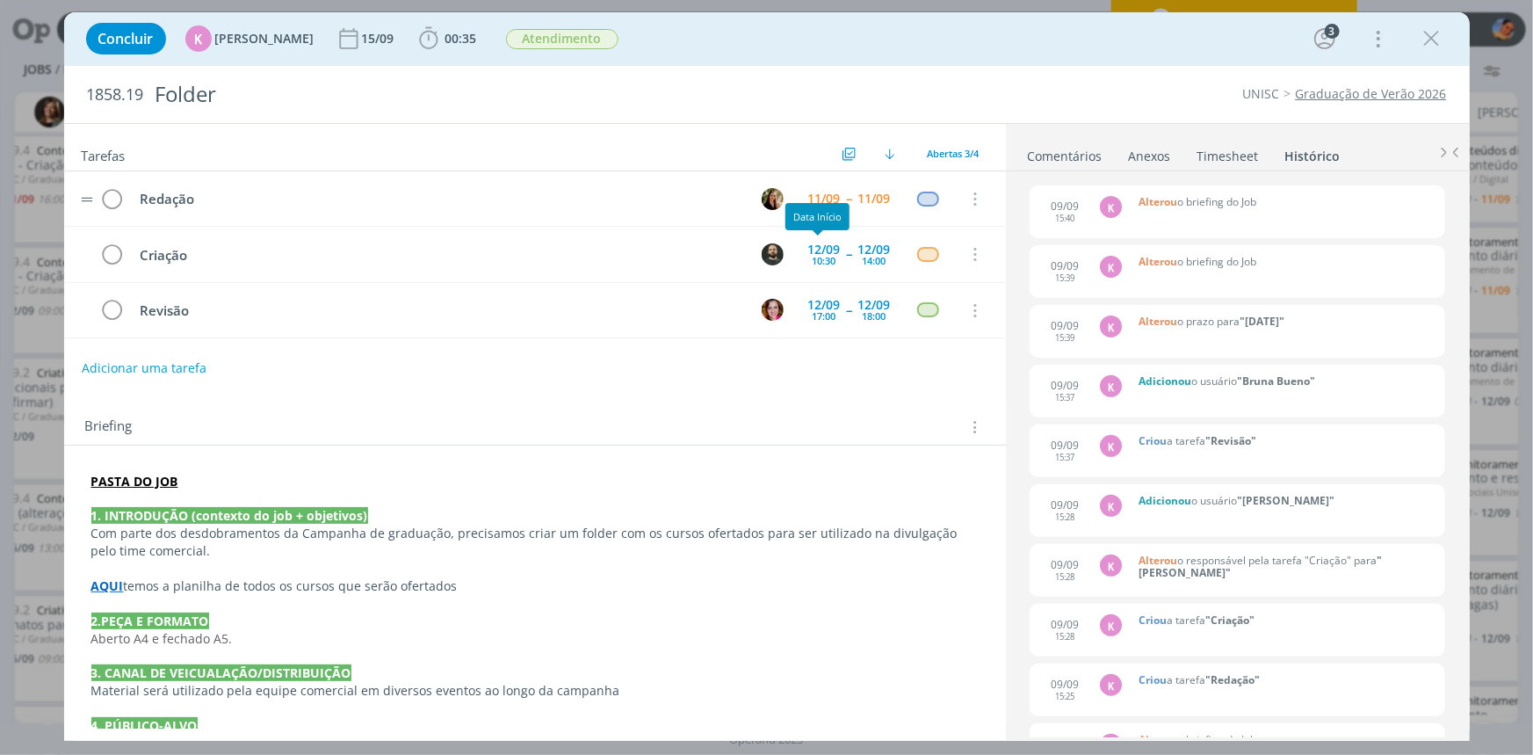
click at [818, 203] on div "Data Início" at bounding box center [817, 216] width 64 height 27
click at [819, 198] on div "11/09" at bounding box center [824, 198] width 33 height 12
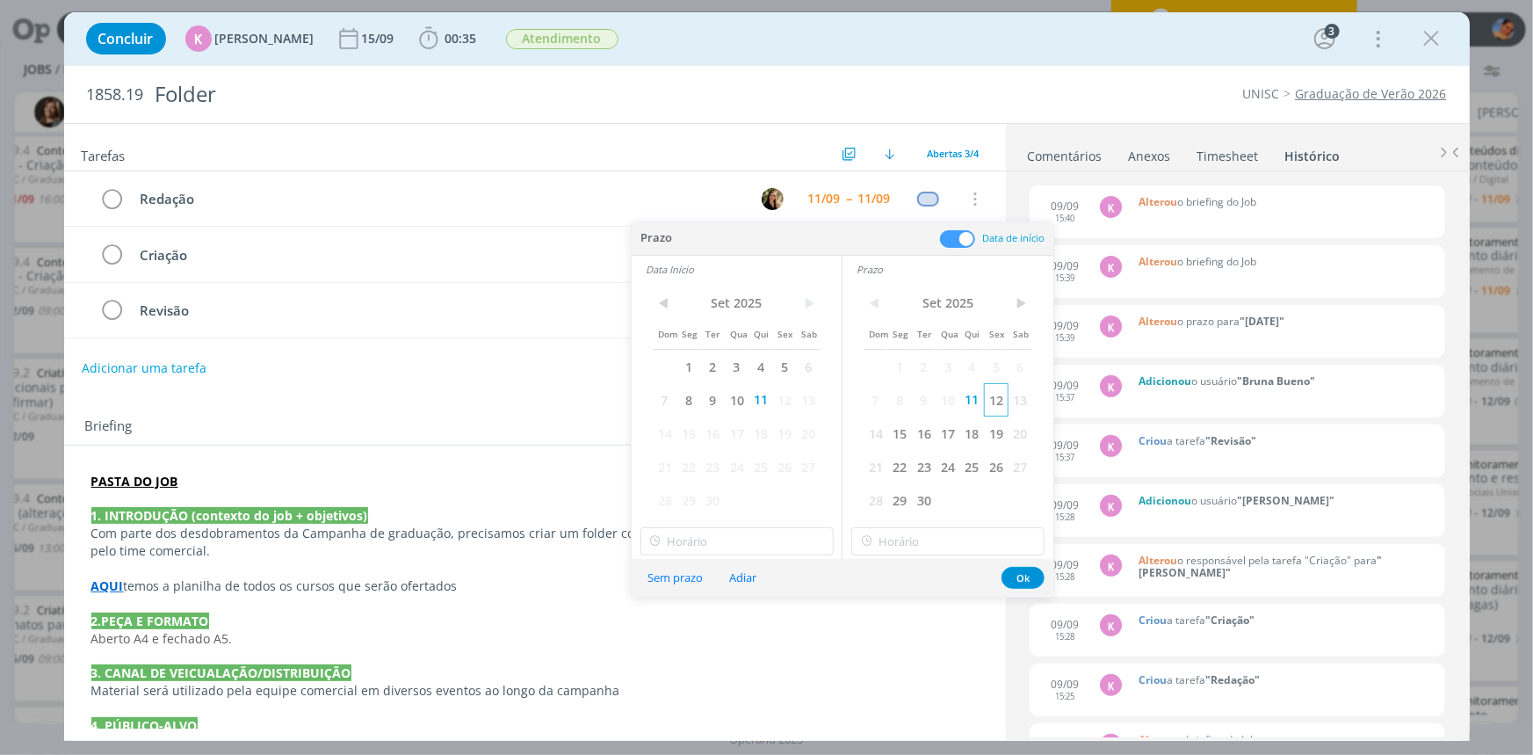
click at [999, 403] on span "12" at bounding box center [996, 399] width 24 height 33
click at [792, 393] on span "12" at bounding box center [784, 399] width 24 height 33
click at [792, 394] on span "12" at bounding box center [784, 399] width 24 height 33
click at [770, 524] on div "< Set 2025 > Dom Seg Ter Qua Qui Sex Sab 1 2 3 4 5 6 7 8 9 10 11 12 13 14 15 16…" at bounding box center [737, 421] width 210 height 276
click at [769, 539] on input "16:00" at bounding box center [736, 541] width 193 height 28
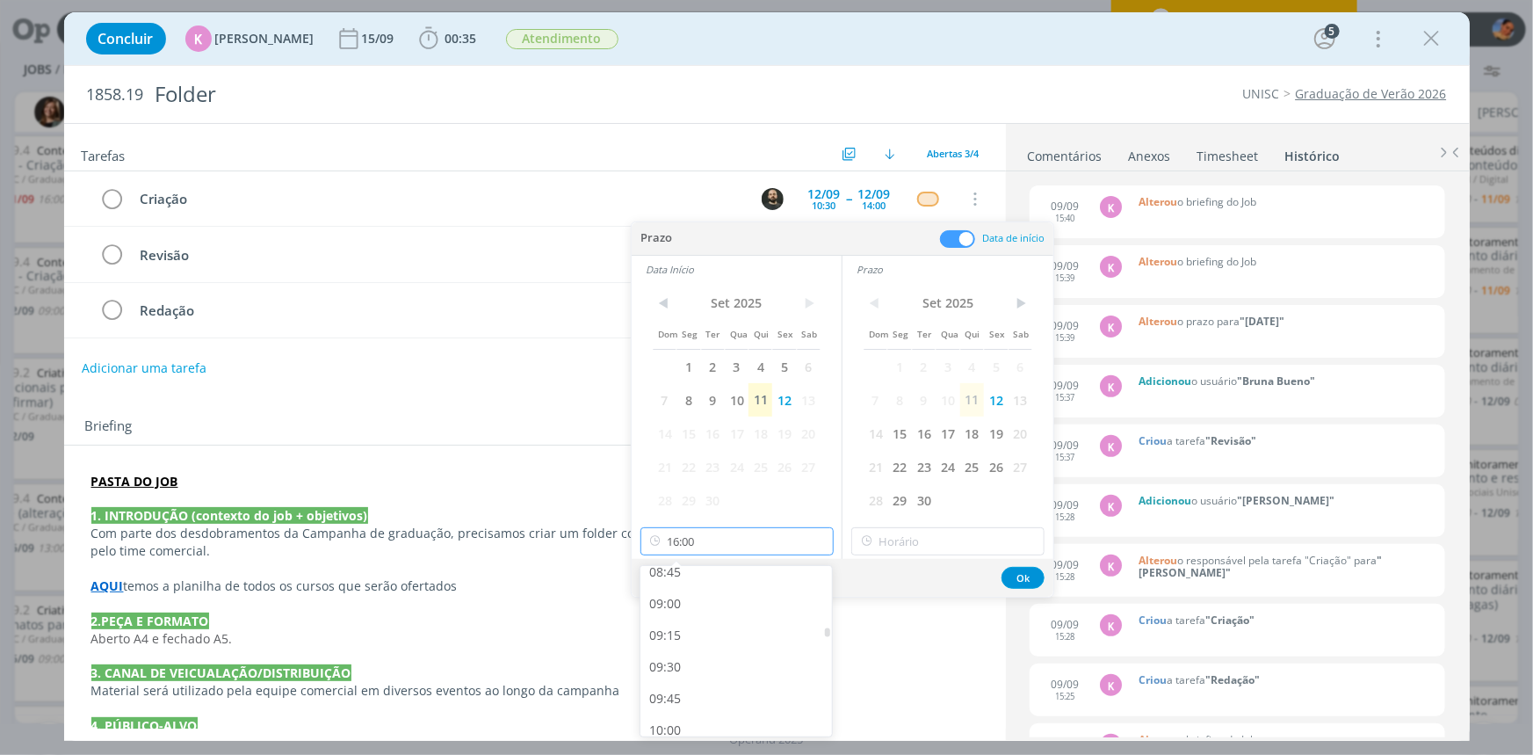
scroll to position [1091, 0]
click at [727, 631] on div "09:00" at bounding box center [738, 629] width 197 height 32
type input "09:00"
click at [949, 541] on input "16:00" at bounding box center [947, 541] width 193 height 28
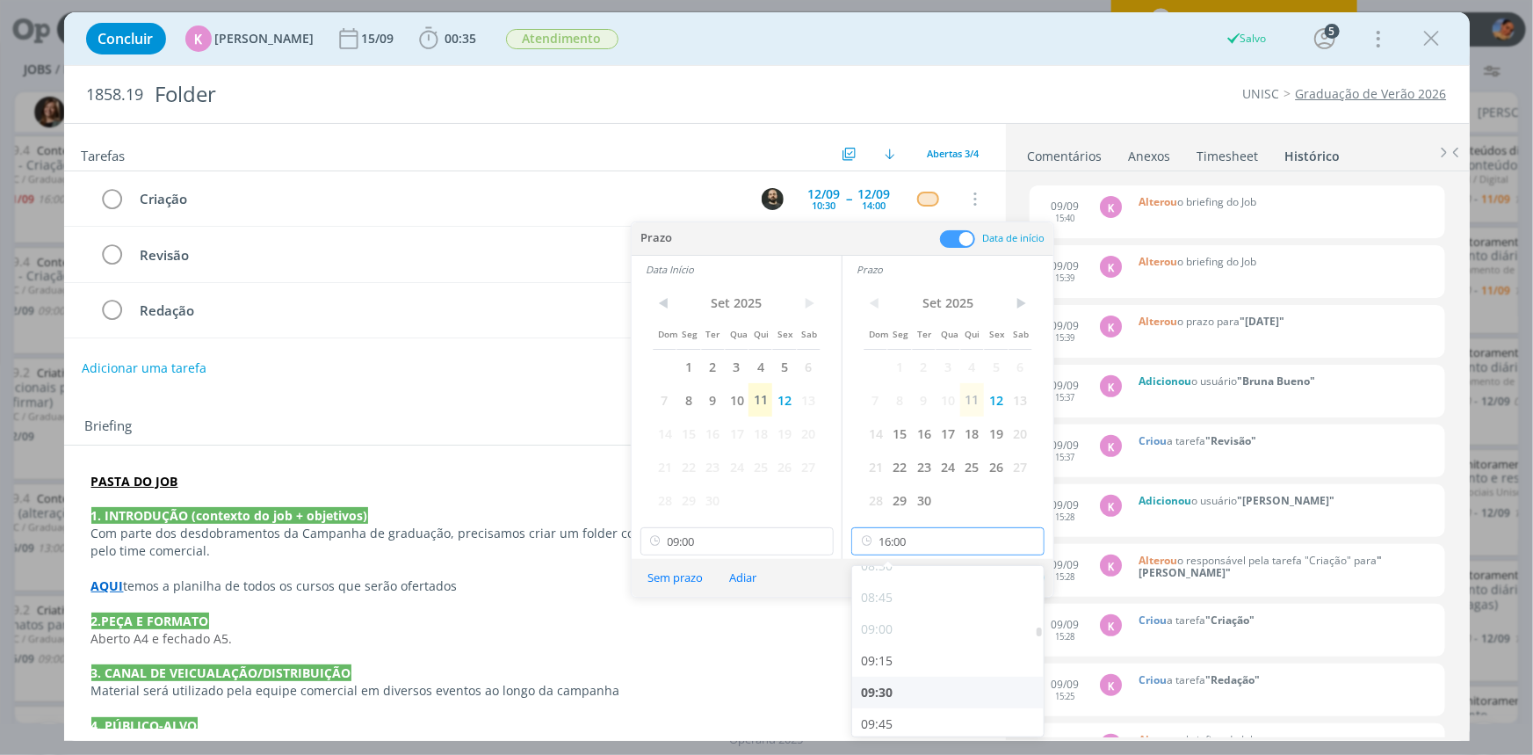
scroll to position [1171, 0]
click at [927, 676] on div "10:00" at bounding box center [950, 676] width 197 height 32
type input "10:00"
click at [1022, 578] on button "Ok" at bounding box center [1023, 578] width 43 height 22
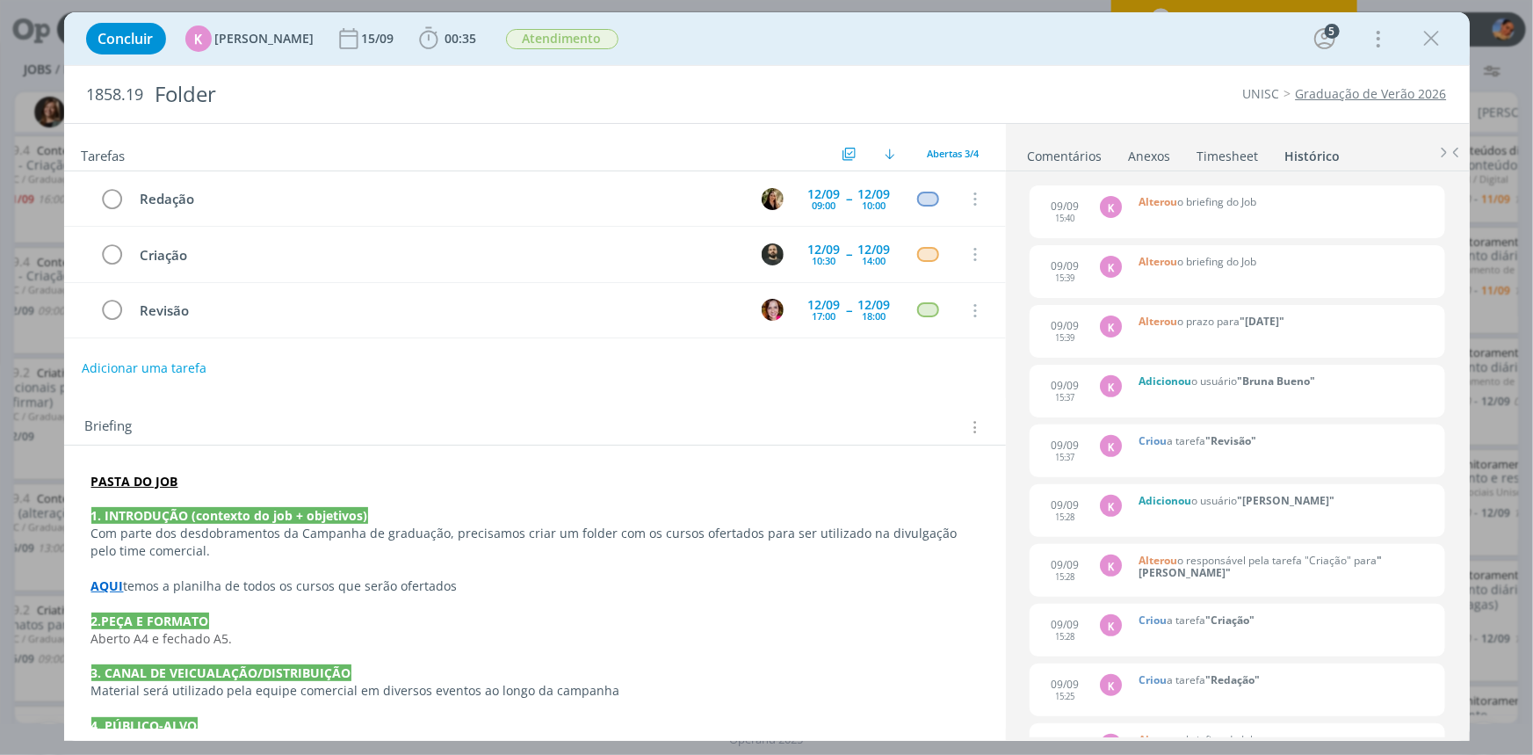
click at [1427, 39] on icon "dialog" at bounding box center [1432, 38] width 26 height 26
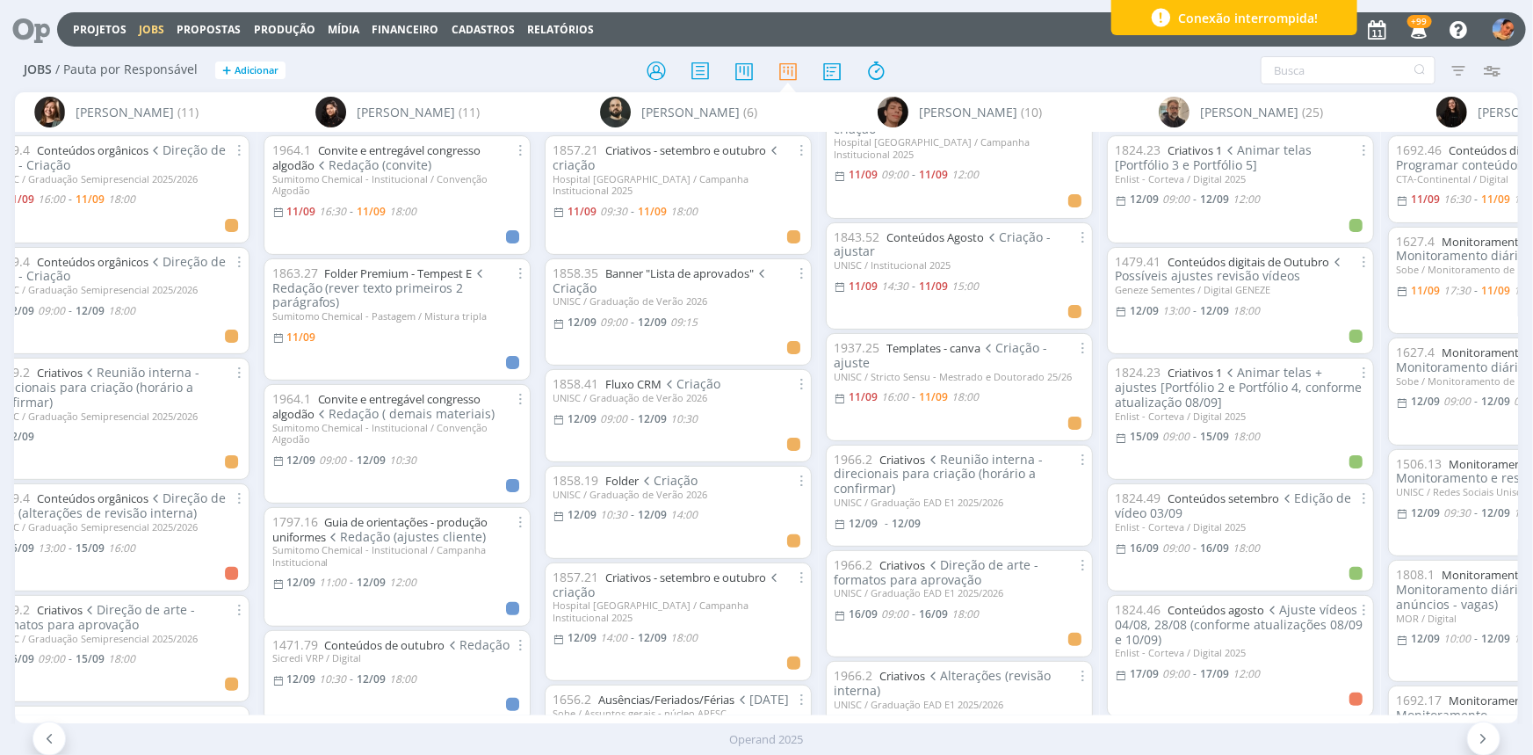
scroll to position [239, 0]
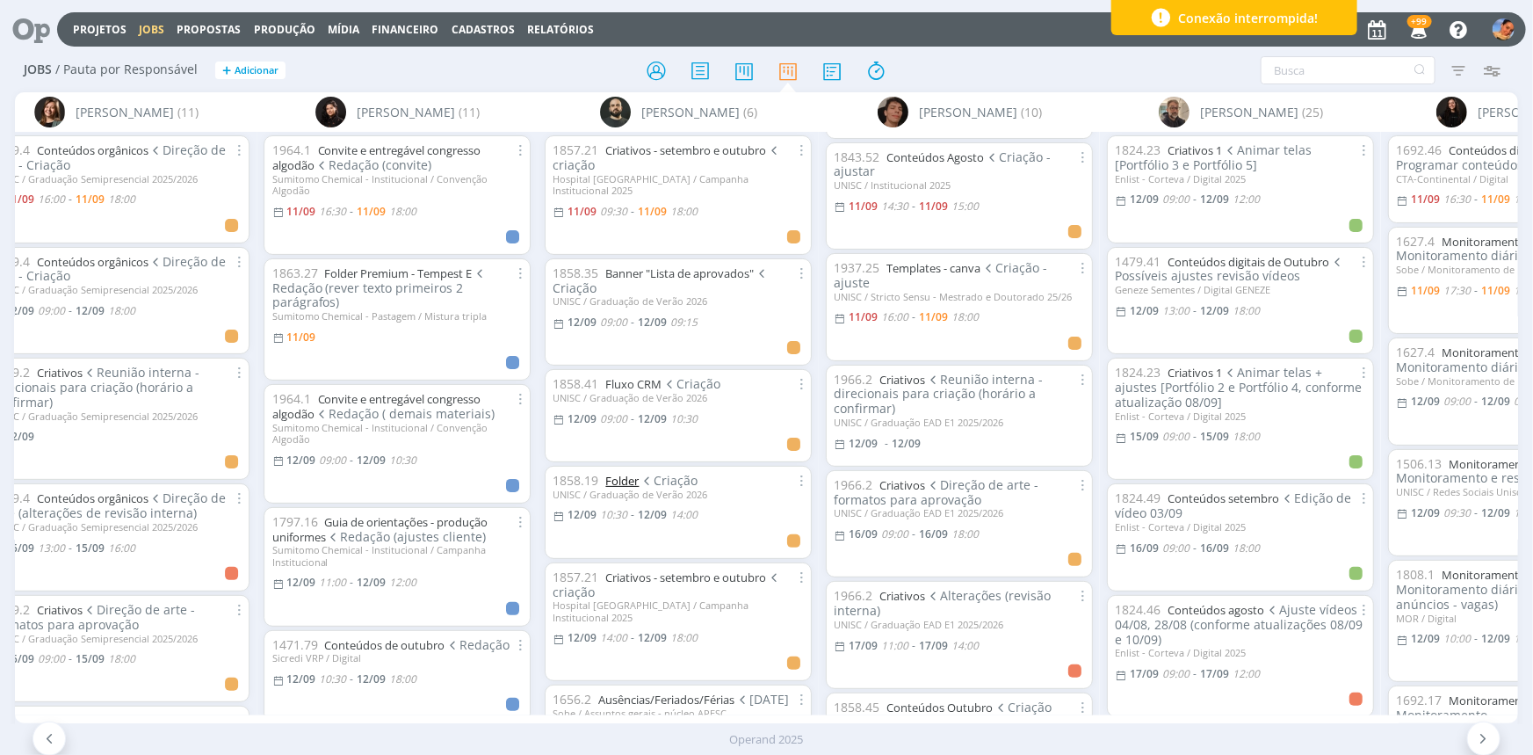
click at [623, 473] on link "Folder" at bounding box center [621, 481] width 33 height 16
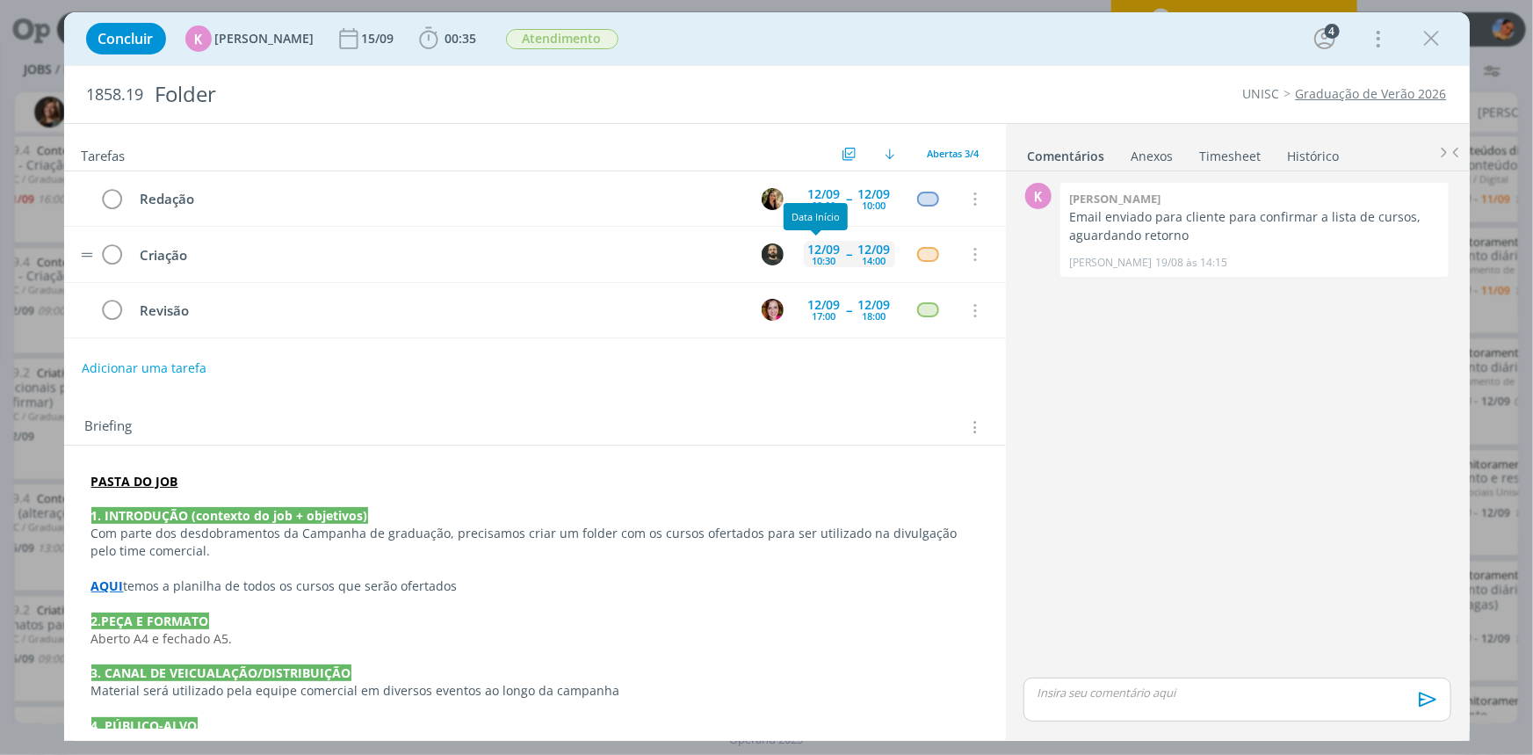
click at [822, 260] on div "10:30" at bounding box center [825, 261] width 24 height 10
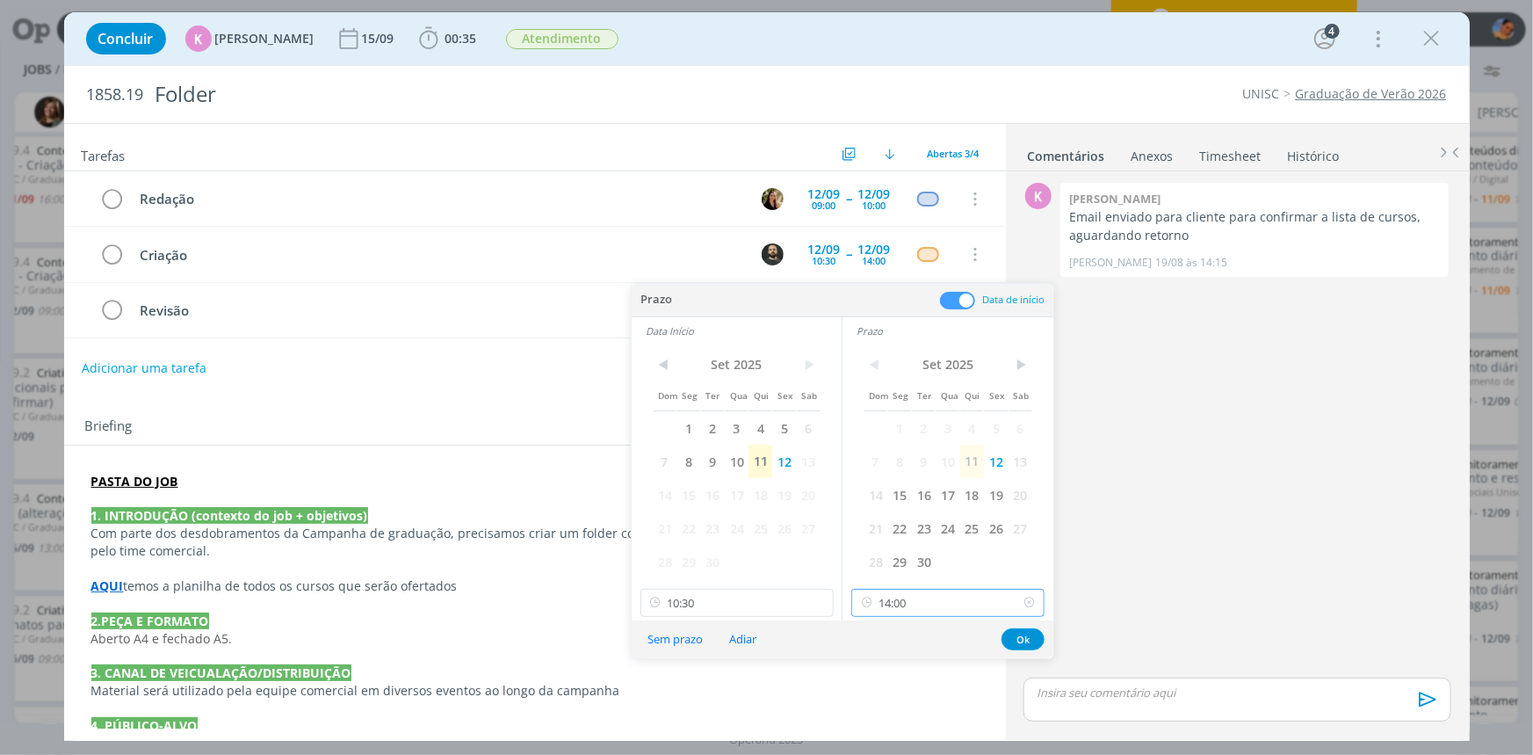
click at [957, 598] on input "14:00" at bounding box center [947, 603] width 193 height 28
click at [912, 442] on div "15:00" at bounding box center [950, 443] width 197 height 32
type input "15:00"
click at [744, 608] on input "10:30" at bounding box center [736, 603] width 193 height 28
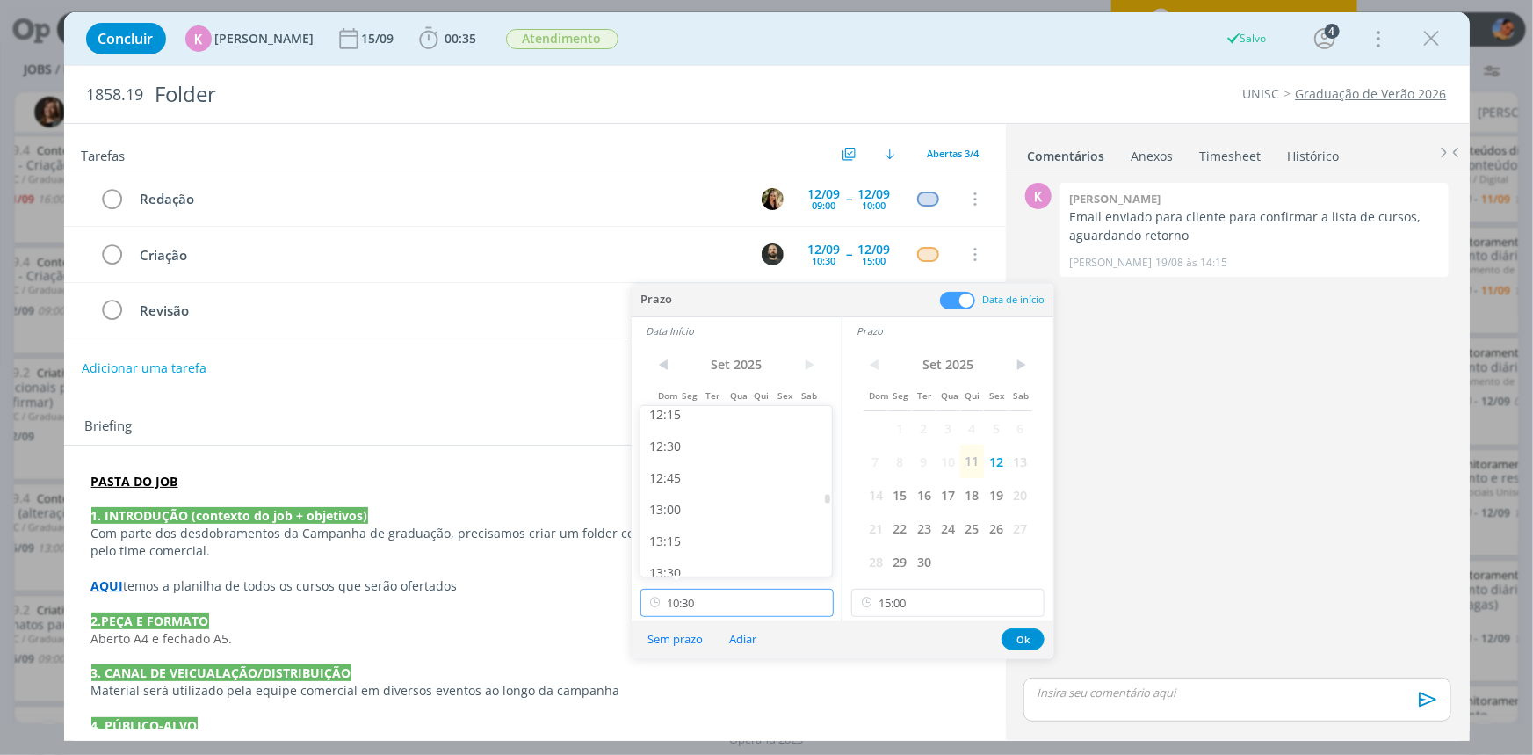
scroll to position [1594, 0]
click at [734, 461] on div "13:00" at bounding box center [738, 473] width 197 height 32
type input "13:00"
click at [1032, 632] on button "Ok" at bounding box center [1023, 639] width 43 height 22
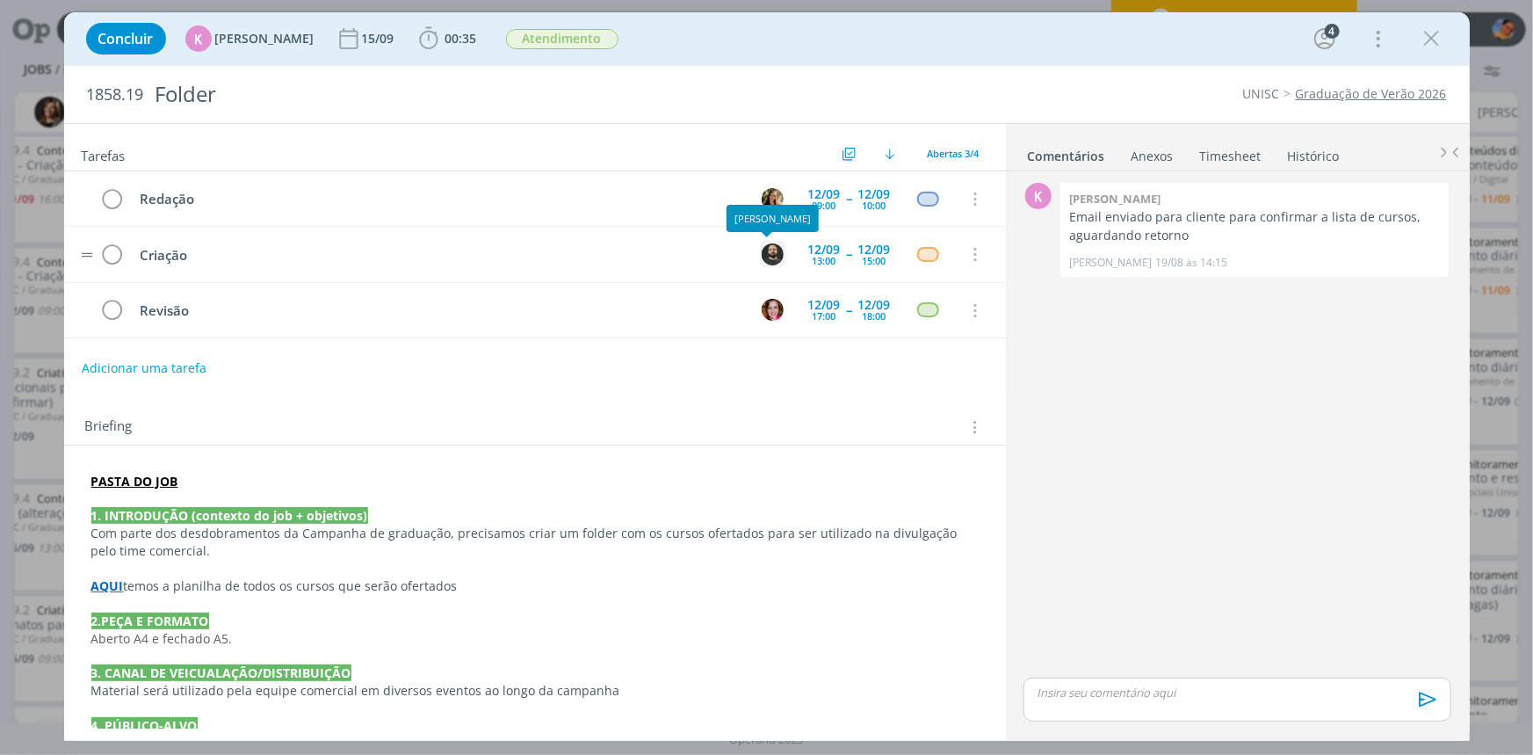
click at [762, 257] on img "dialog" at bounding box center [773, 254] width 22 height 22
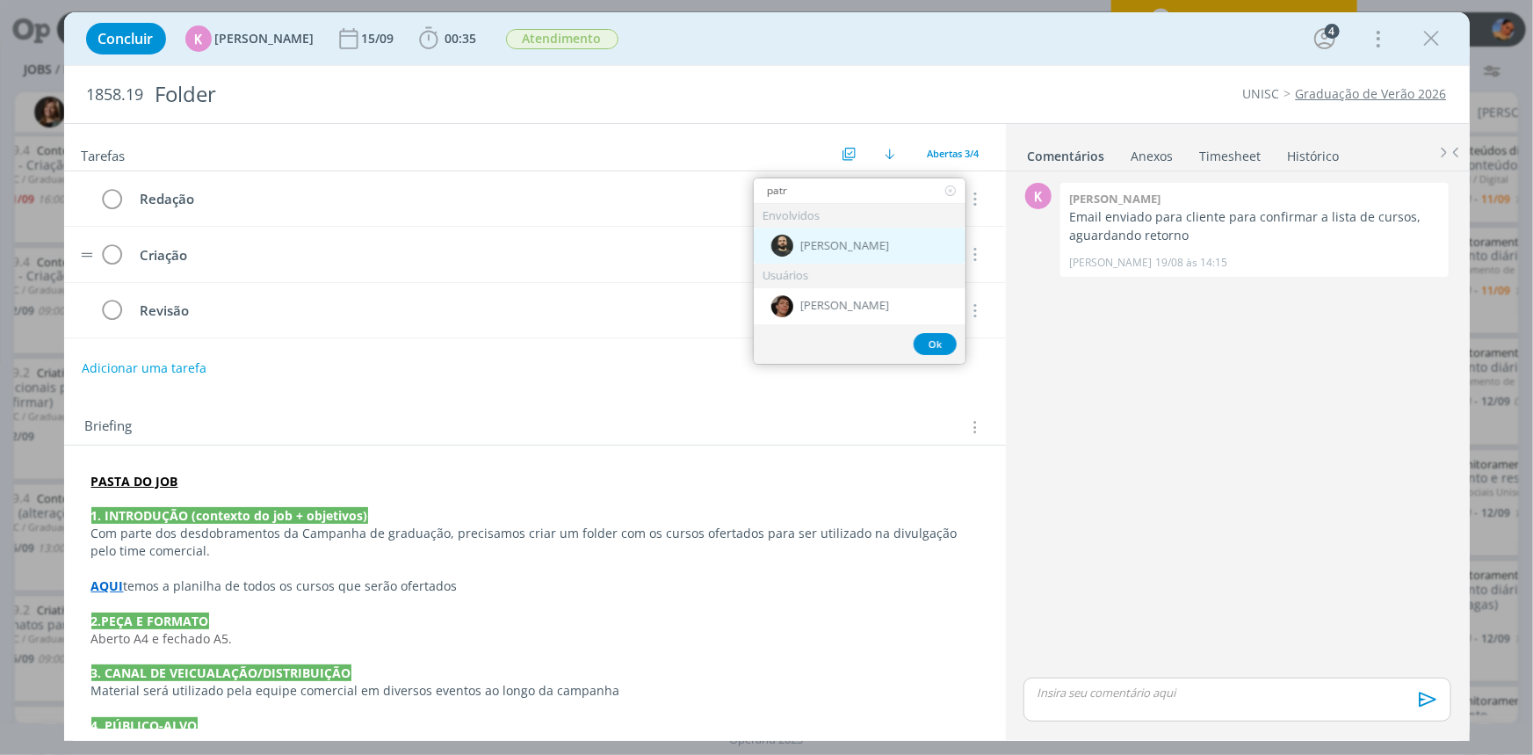
click at [834, 241] on span "[PERSON_NAME]" at bounding box center [844, 246] width 89 height 14
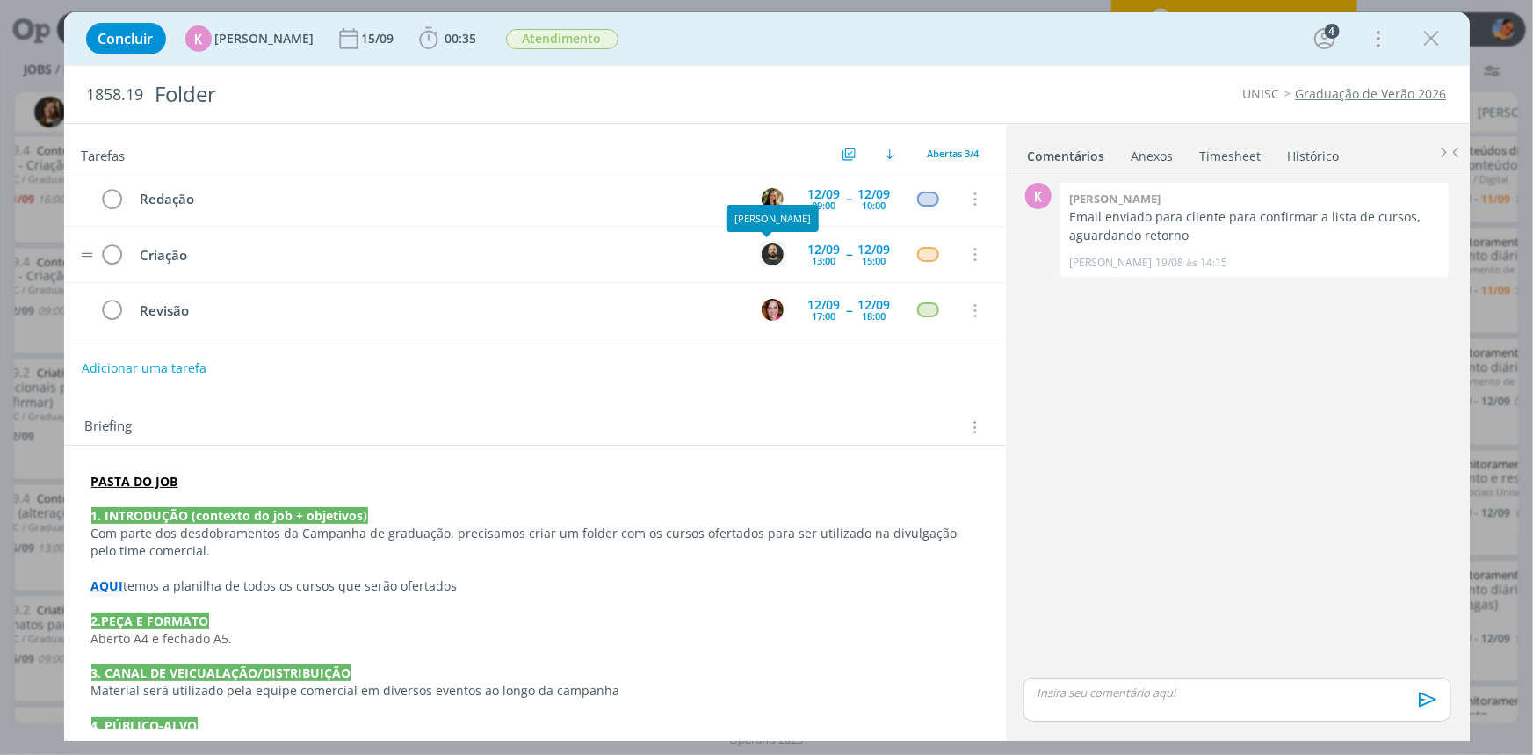
click at [763, 251] on img "dialog" at bounding box center [773, 254] width 22 height 22
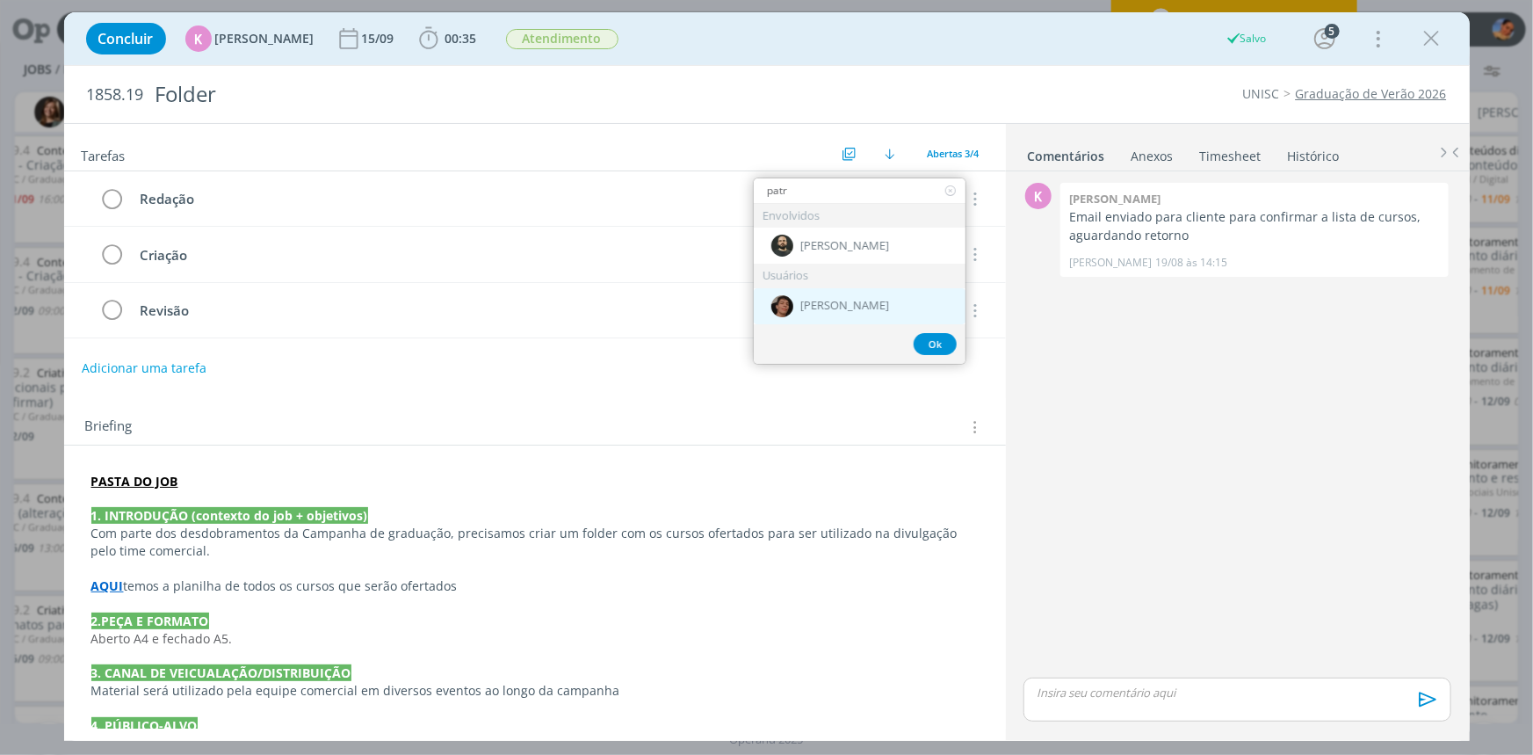
type input "patr"
click at [825, 300] on span "[PERSON_NAME]" at bounding box center [844, 306] width 89 height 14
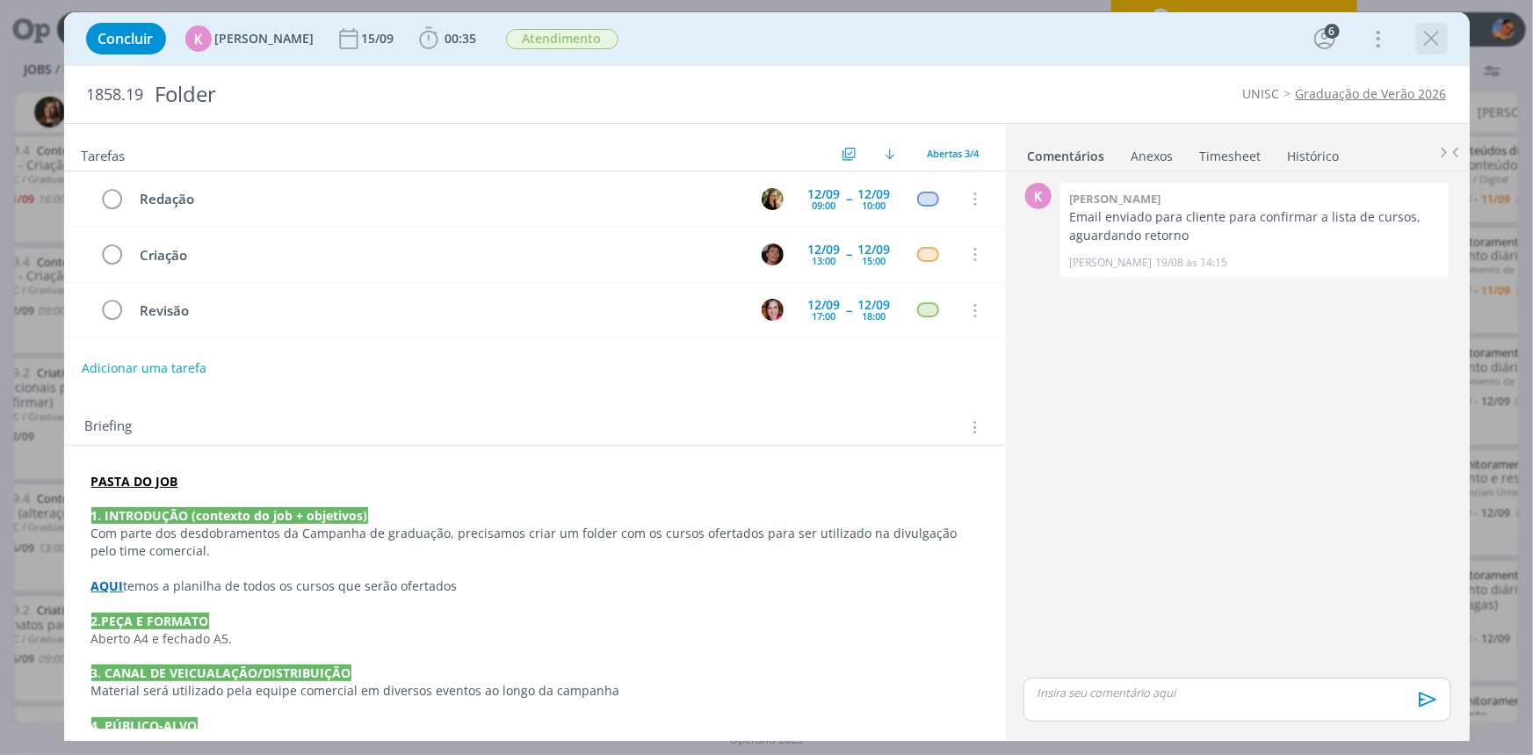
click at [1429, 54] on div "dialog" at bounding box center [1432, 39] width 32 height 32
click at [1429, 47] on icon "dialog" at bounding box center [1432, 38] width 26 height 26
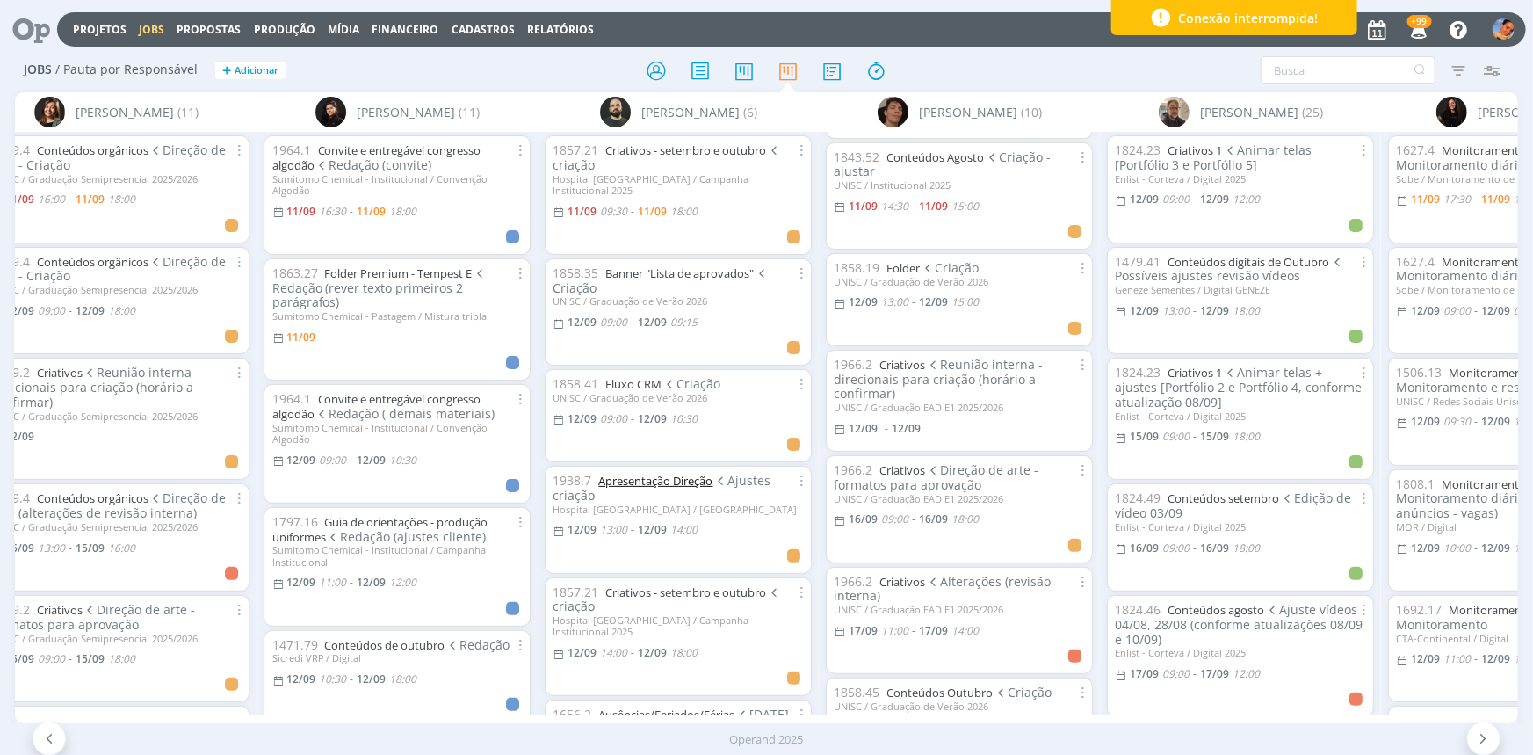
click at [650, 473] on link "Apresentação Direção" at bounding box center [655, 481] width 114 height 16
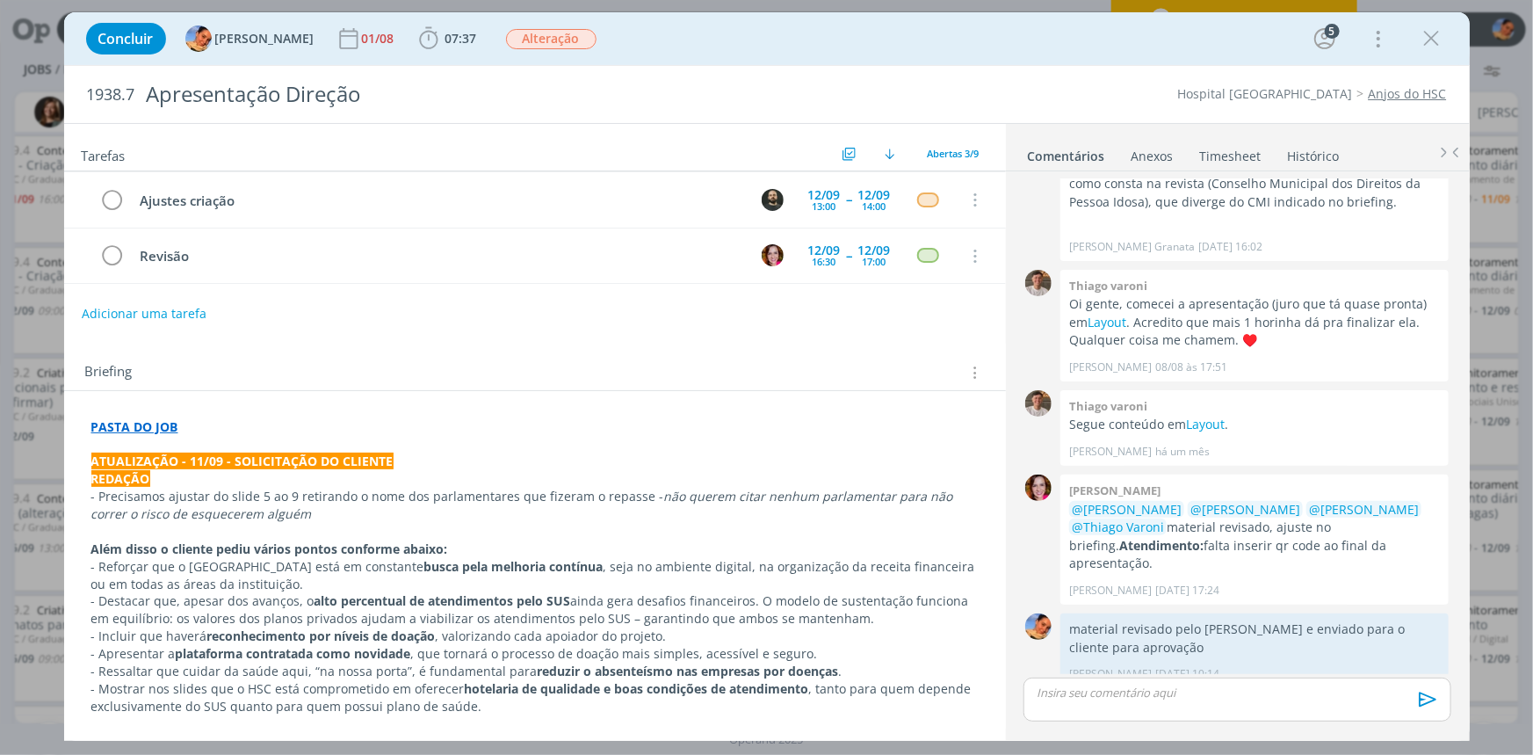
scroll to position [159, 0]
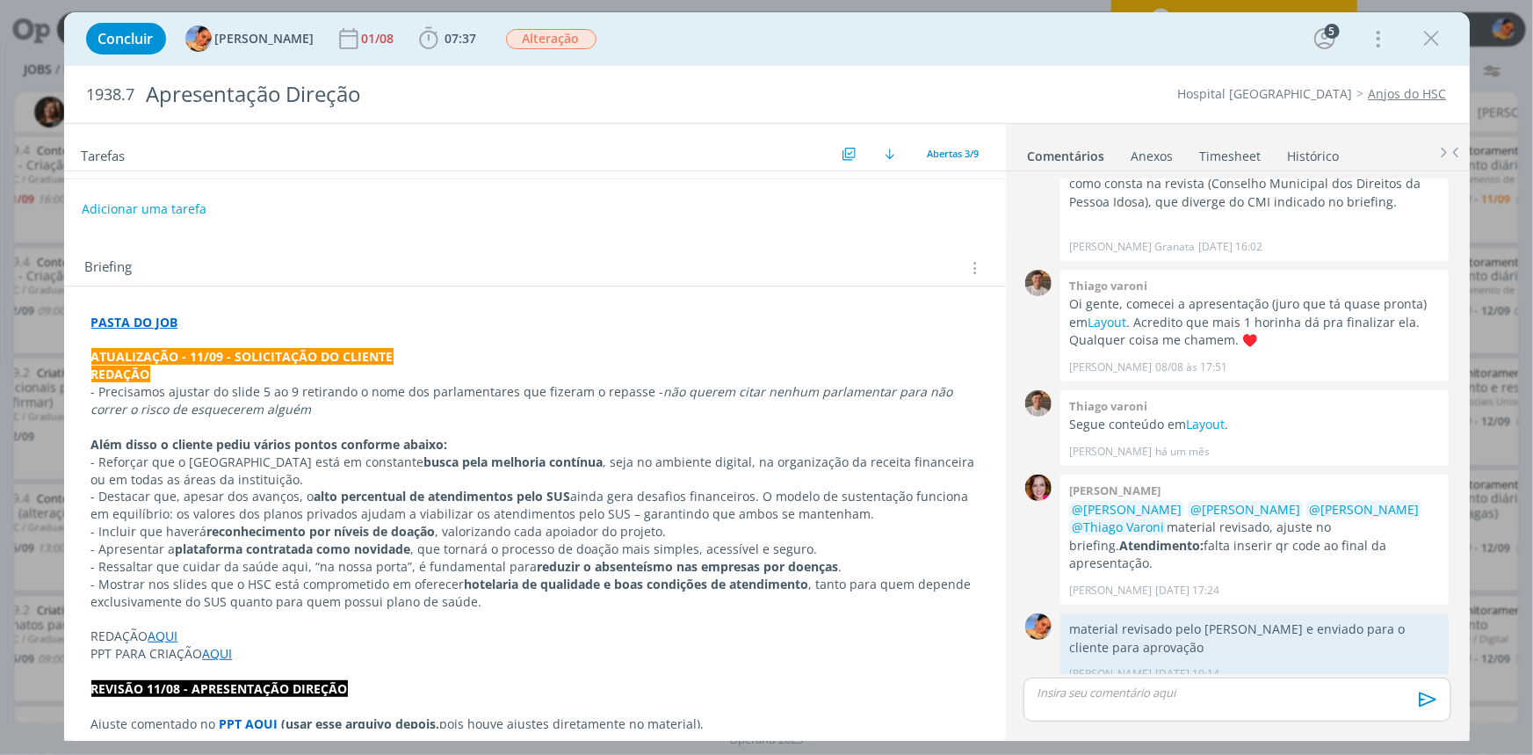
click at [1424, 39] on icon "dialog" at bounding box center [1432, 38] width 26 height 26
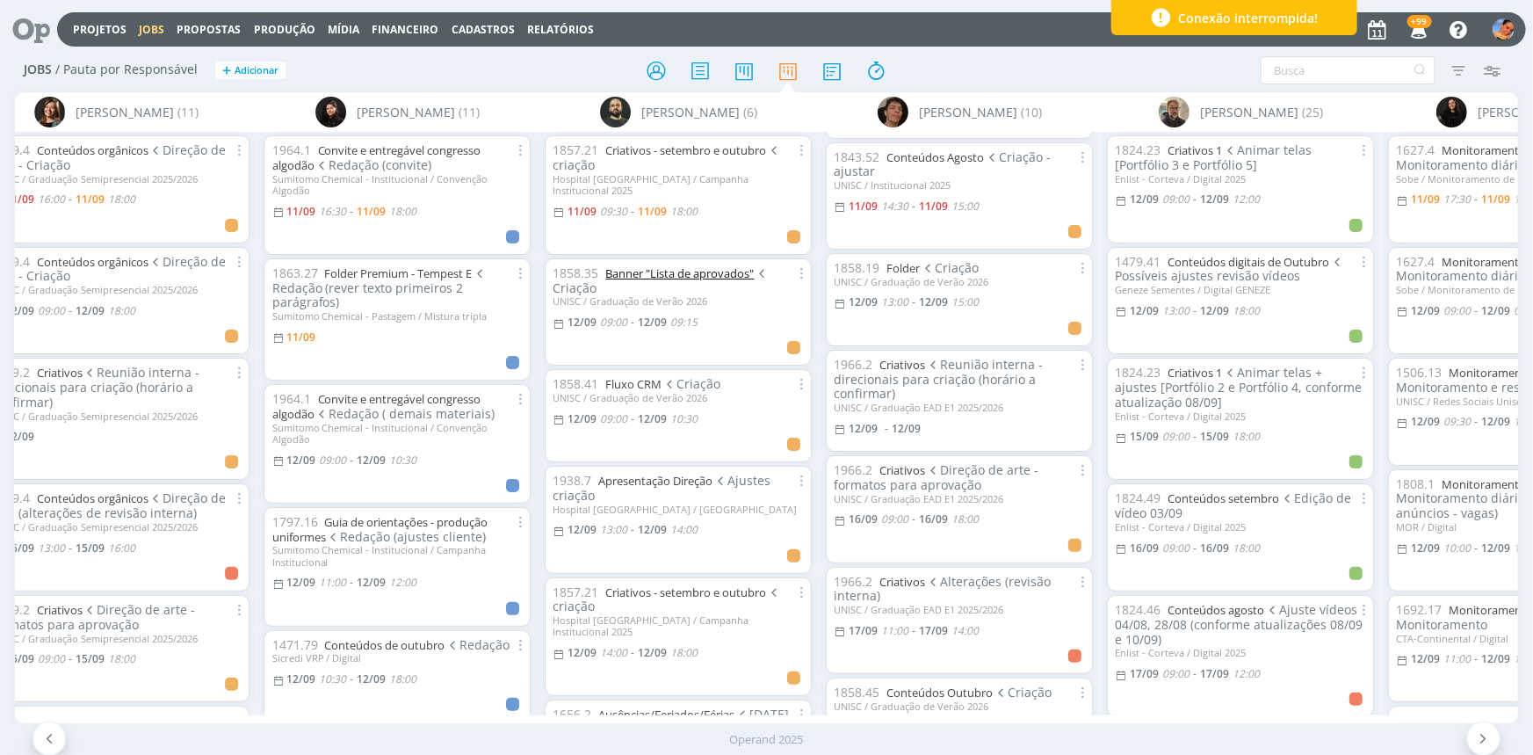
click at [641, 265] on link "Banner "Lista de aprovados"" at bounding box center [679, 273] width 148 height 16
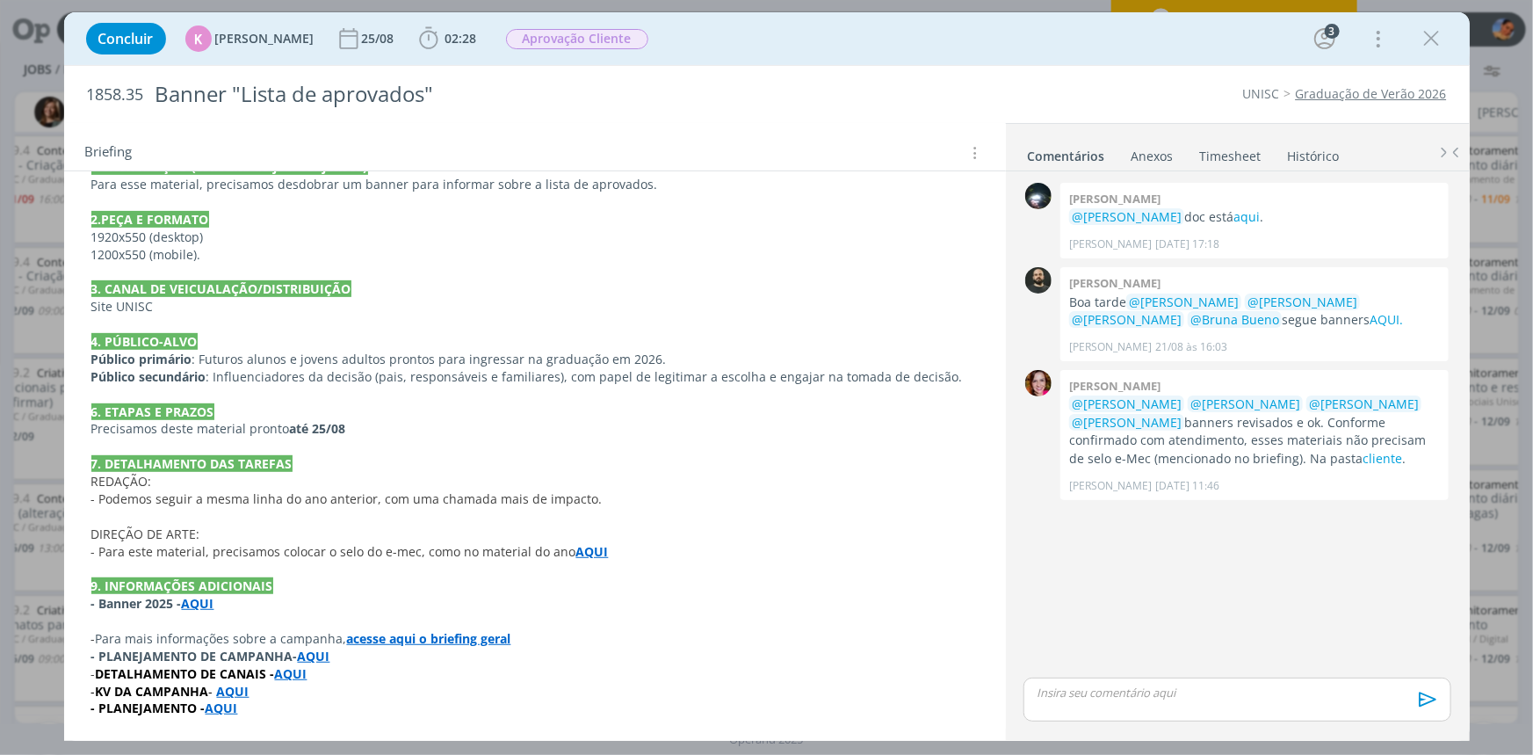
scroll to position [307, 0]
click at [1432, 44] on icon "dialog" at bounding box center [1432, 38] width 26 height 26
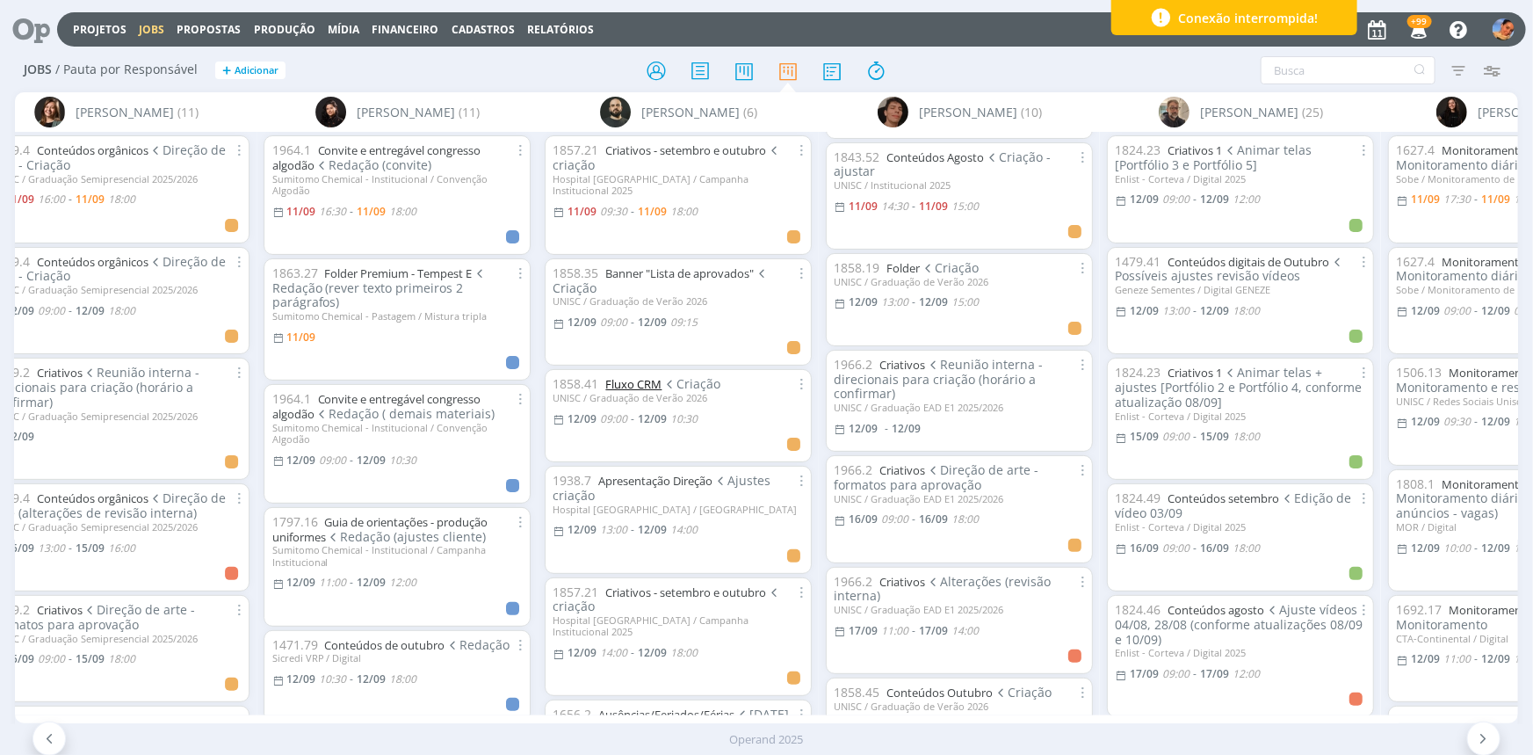
click at [650, 376] on link "Fluxo CRM" at bounding box center [633, 384] width 56 height 16
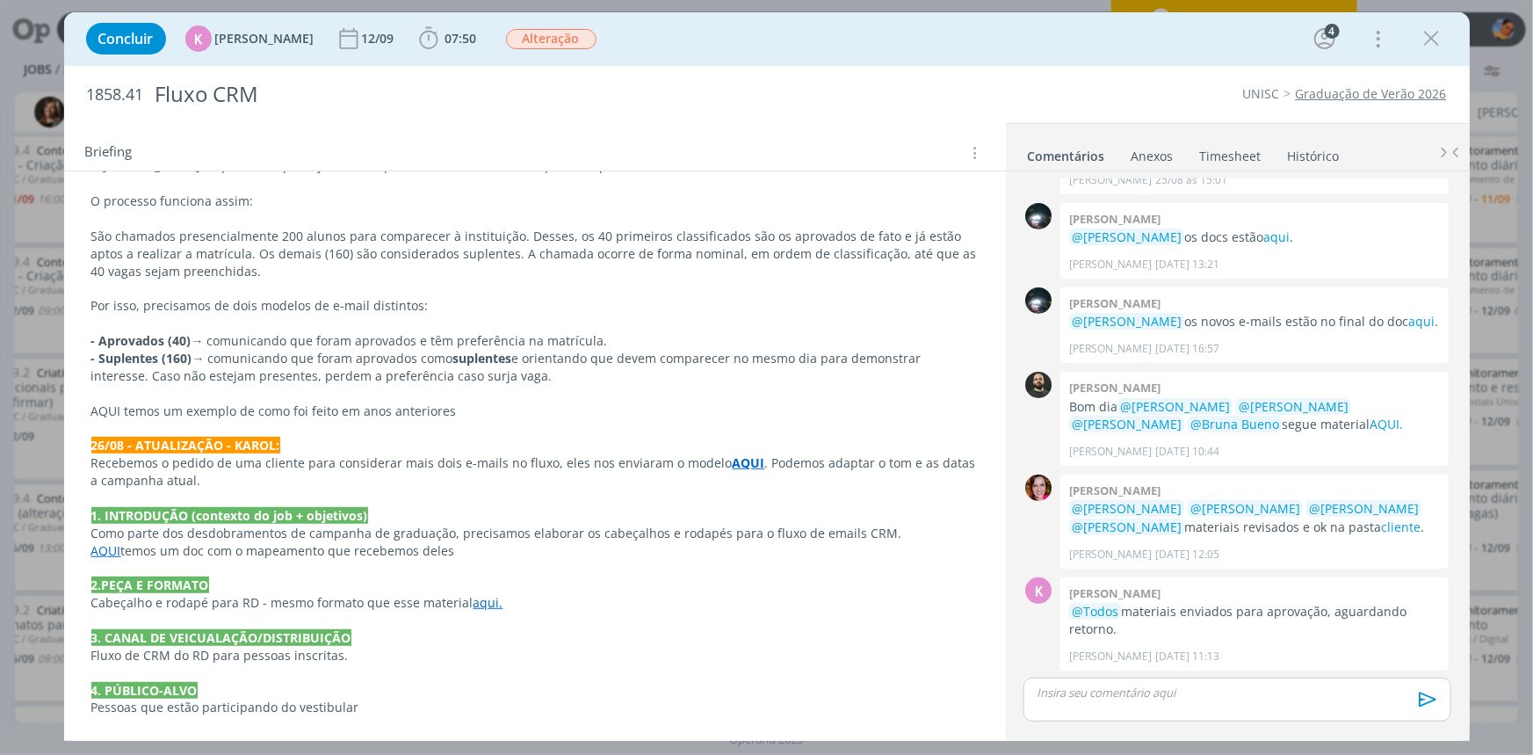
scroll to position [319, 0]
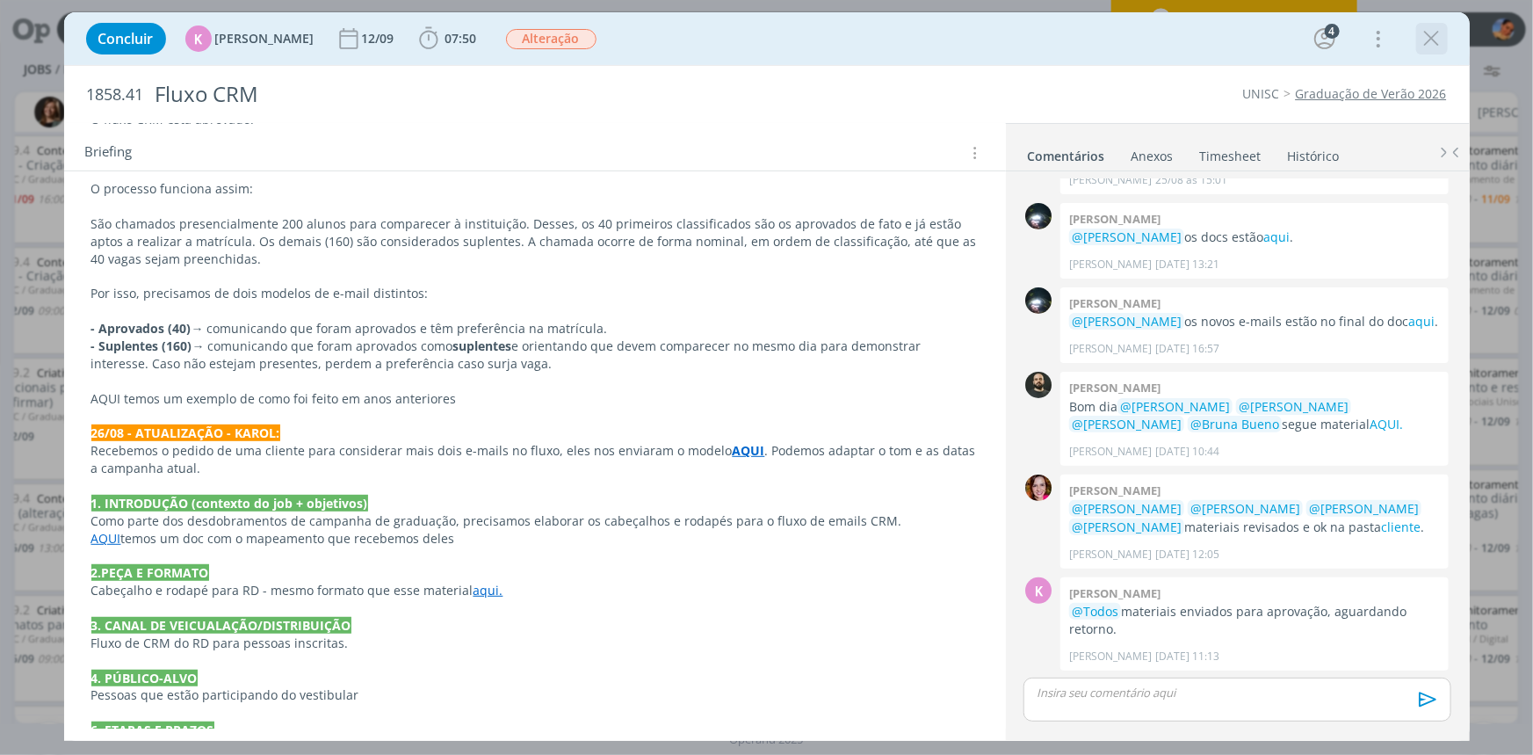
click at [1443, 42] on icon "dialog" at bounding box center [1432, 38] width 26 height 26
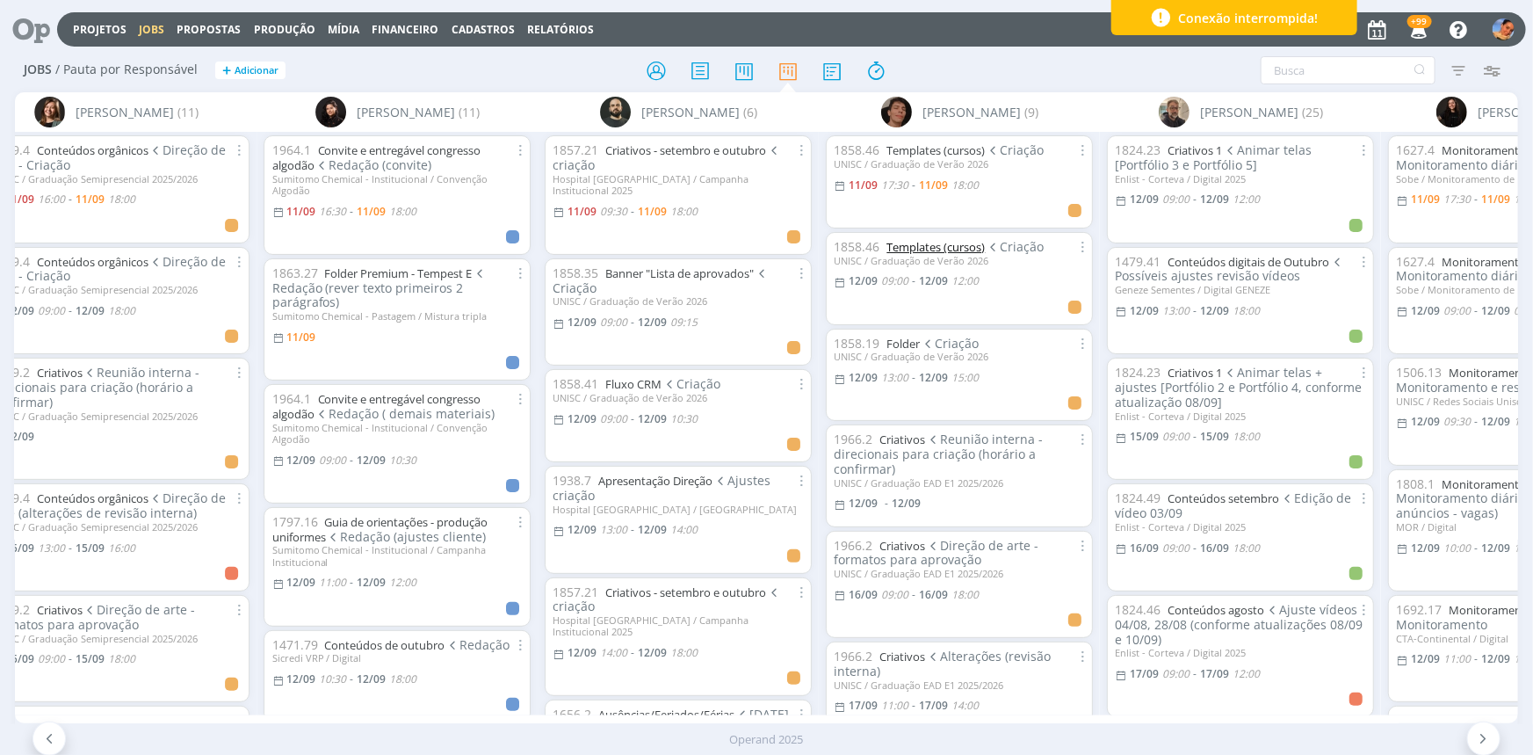
click at [944, 250] on link "Templates (cursos)" at bounding box center [935, 247] width 98 height 16
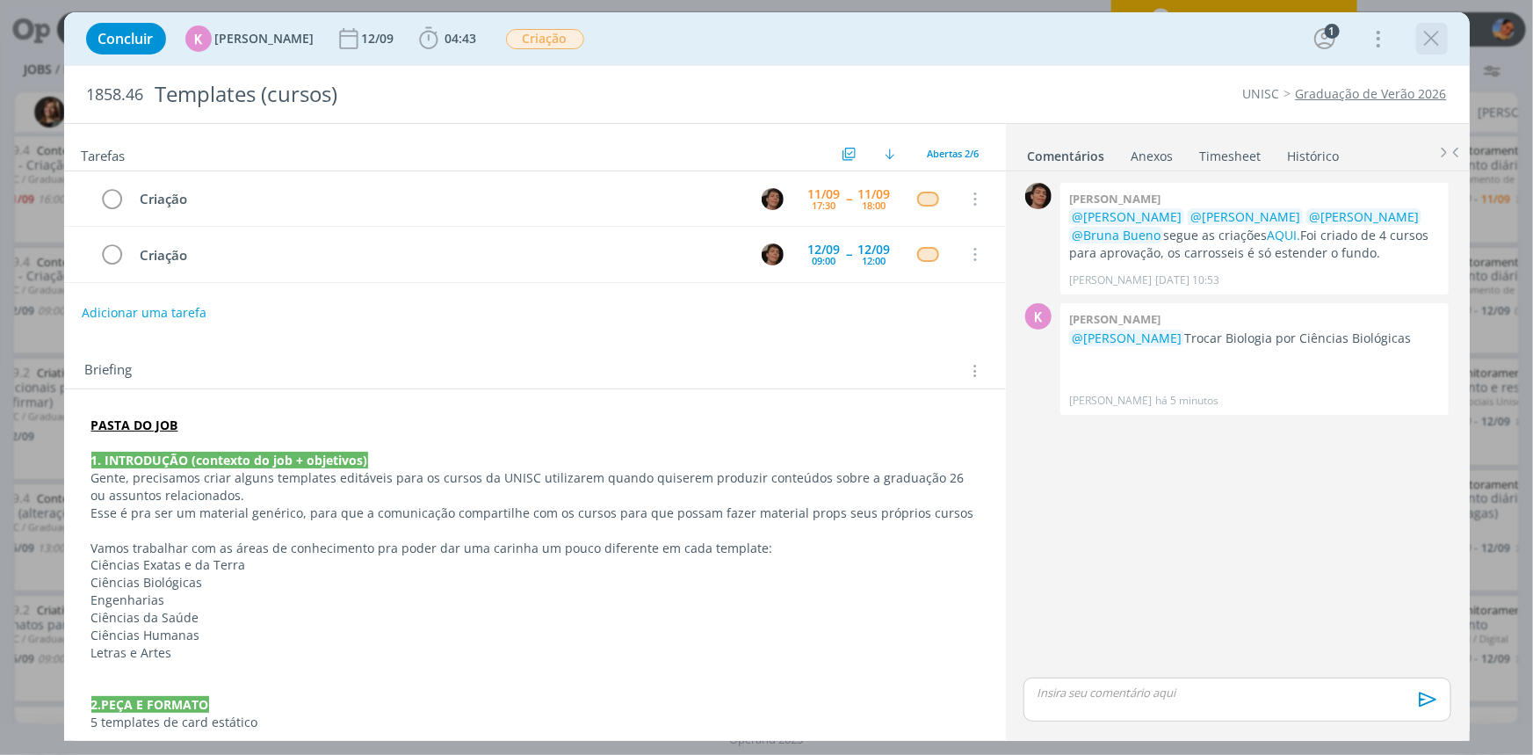
click at [1439, 42] on icon "dialog" at bounding box center [1432, 38] width 26 height 26
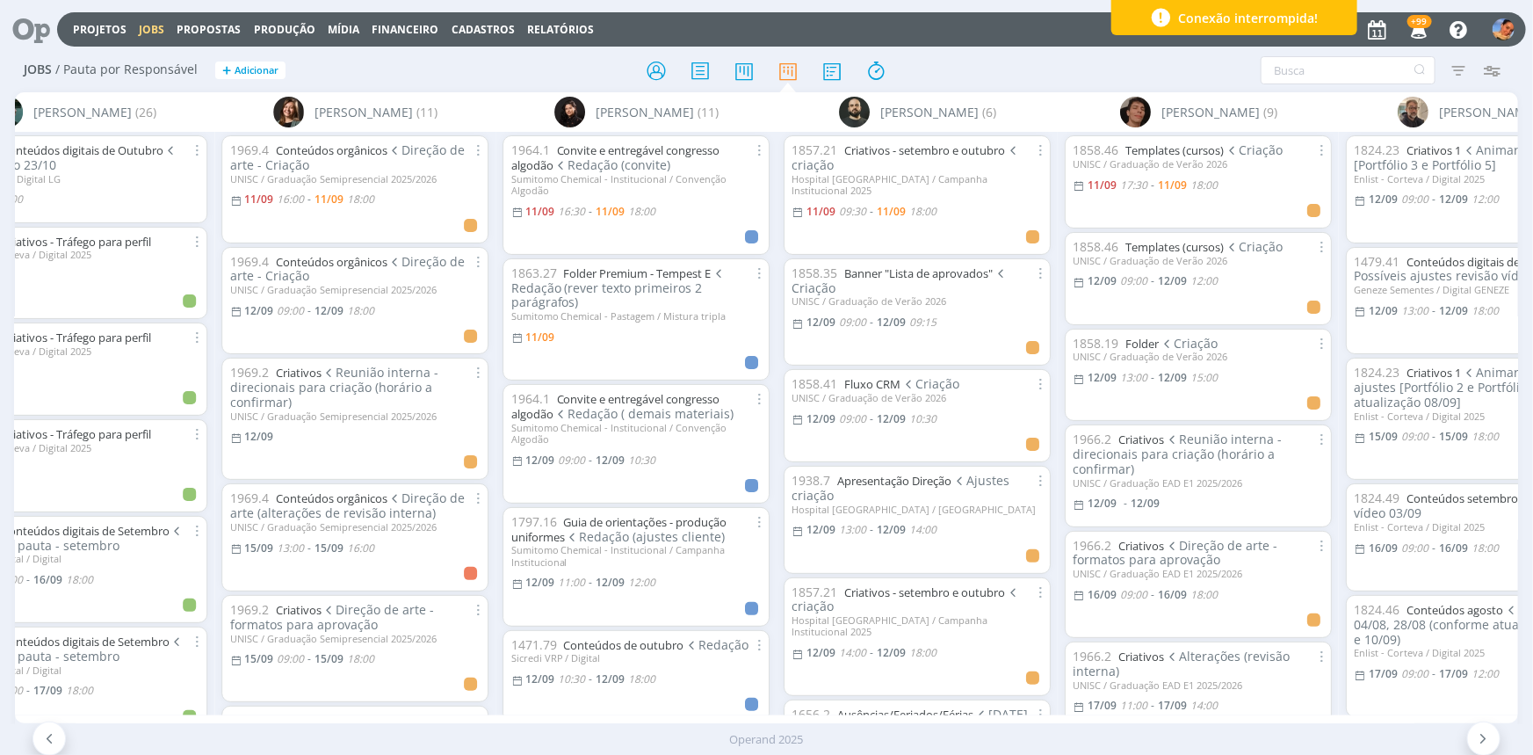
scroll to position [0, 2622]
click at [892, 376] on link "Fluxo CRM" at bounding box center [870, 384] width 56 height 16
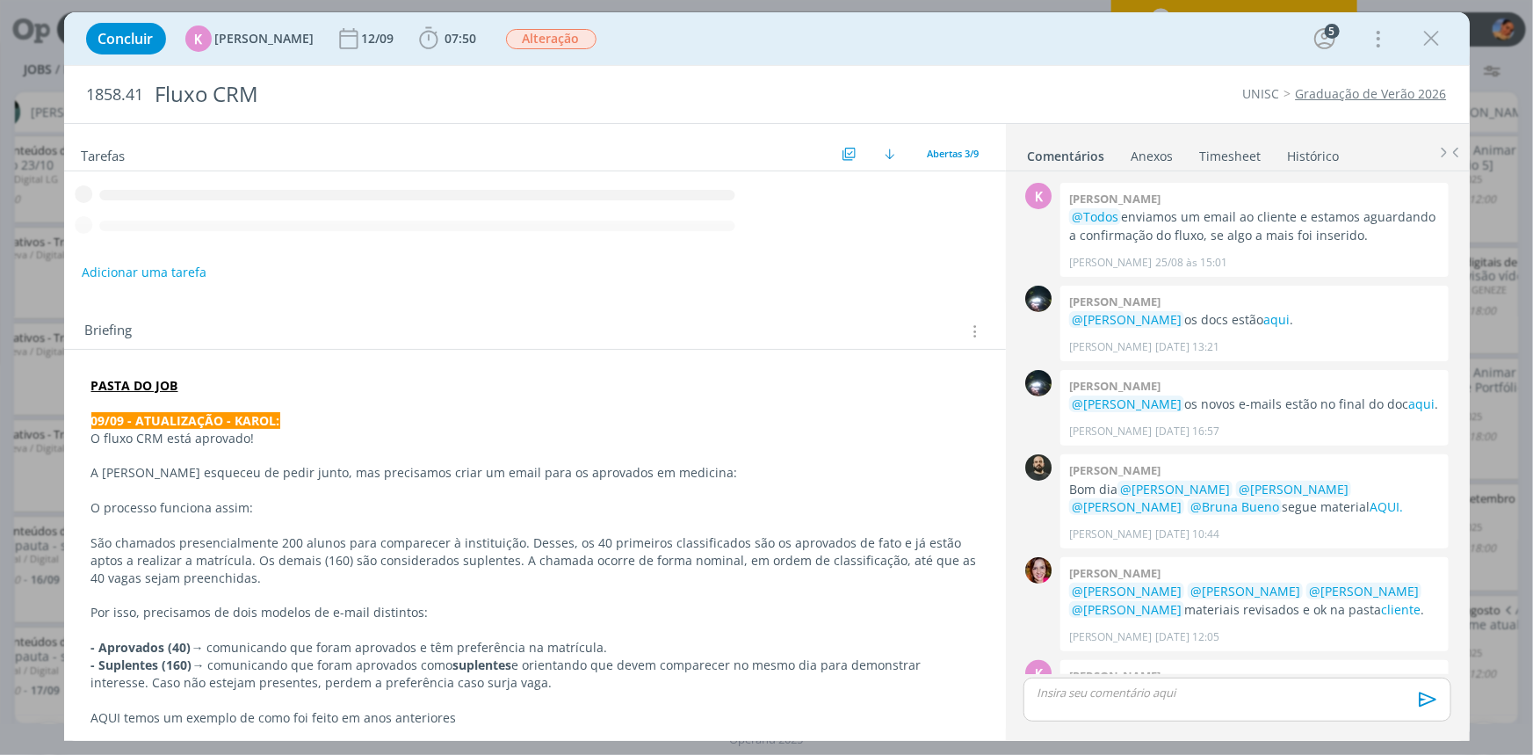
scroll to position [83, 0]
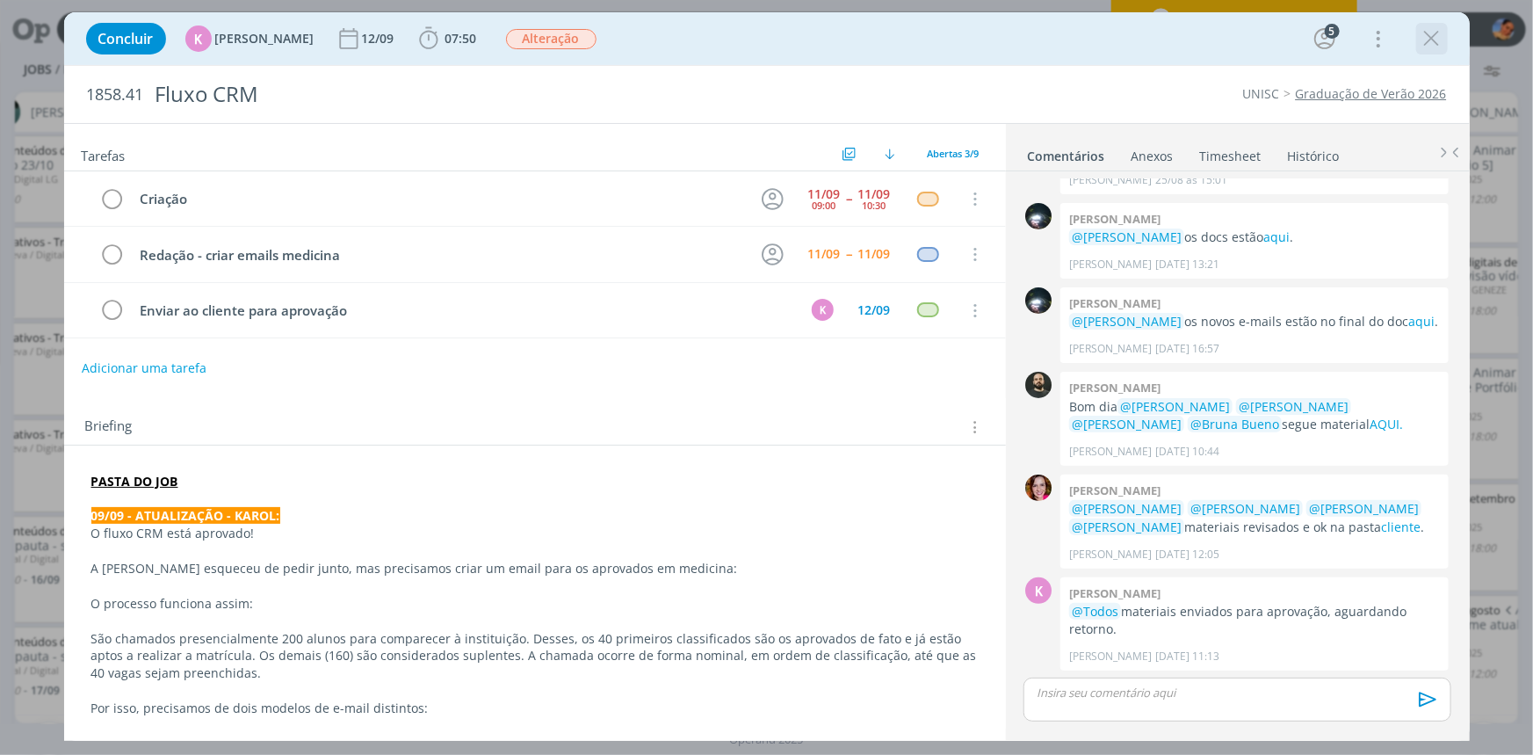
click at [1423, 39] on icon "dialog" at bounding box center [1432, 38] width 26 height 26
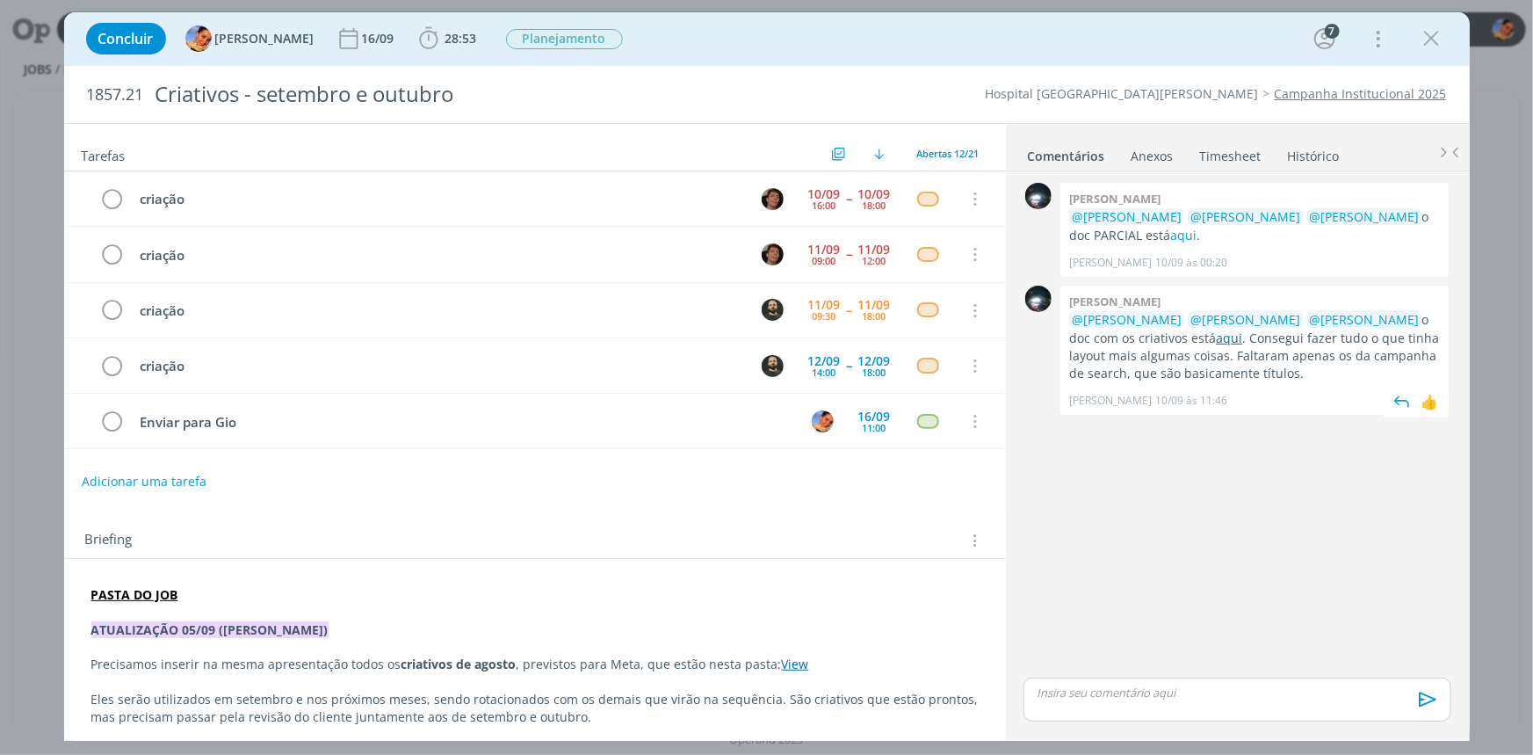
click at [1216, 333] on link "aqui" at bounding box center [1229, 337] width 26 height 17
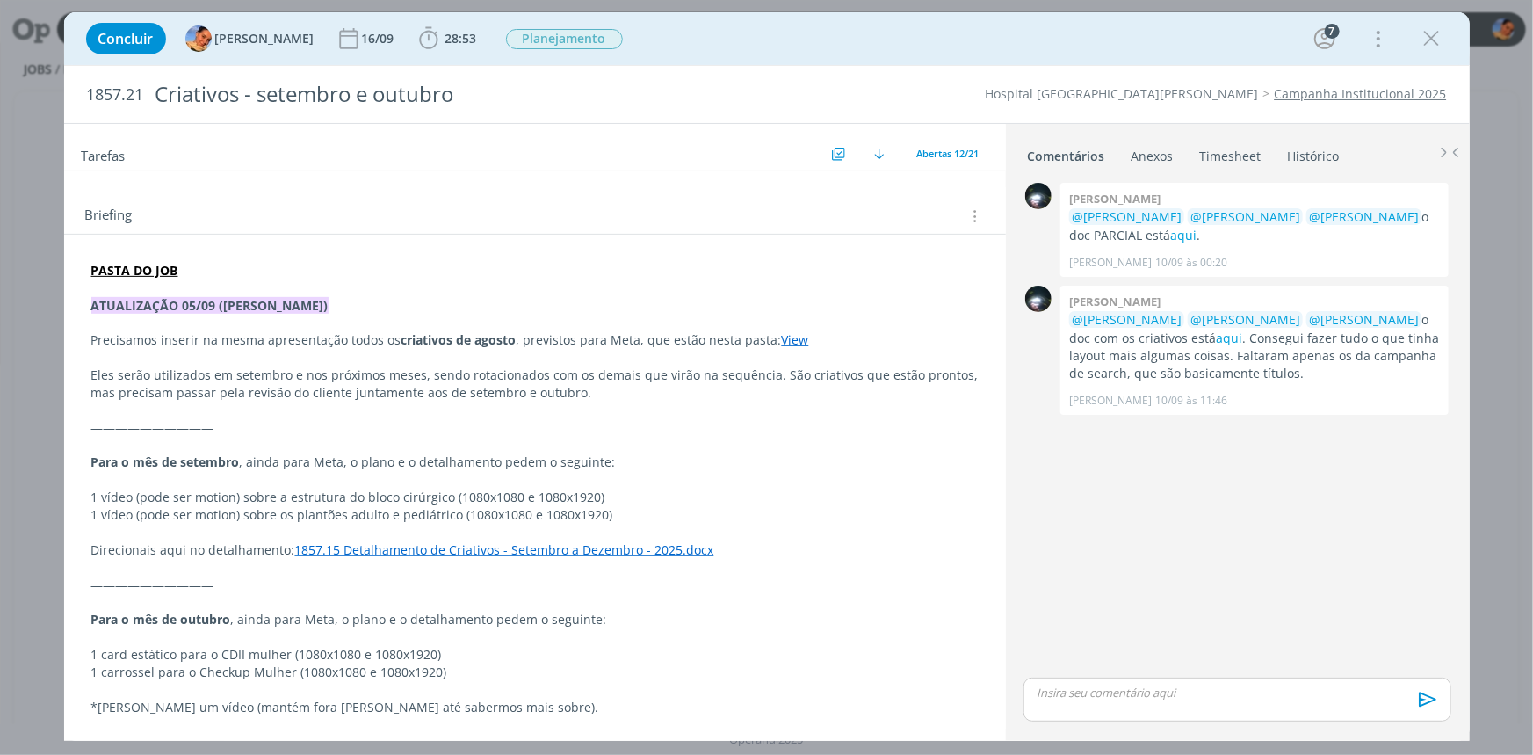
scroll to position [319, 0]
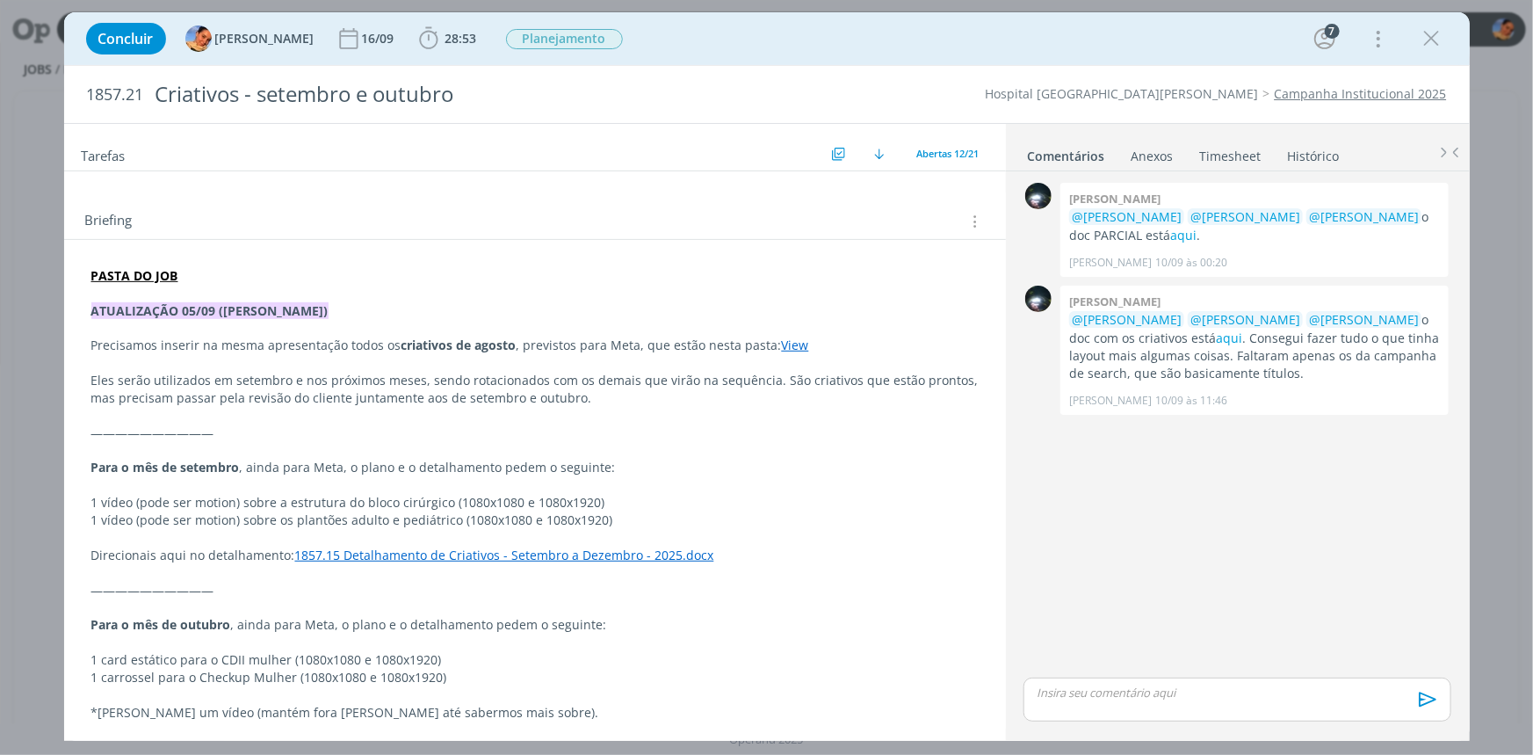
click at [782, 350] on link "View" at bounding box center [795, 344] width 27 height 17
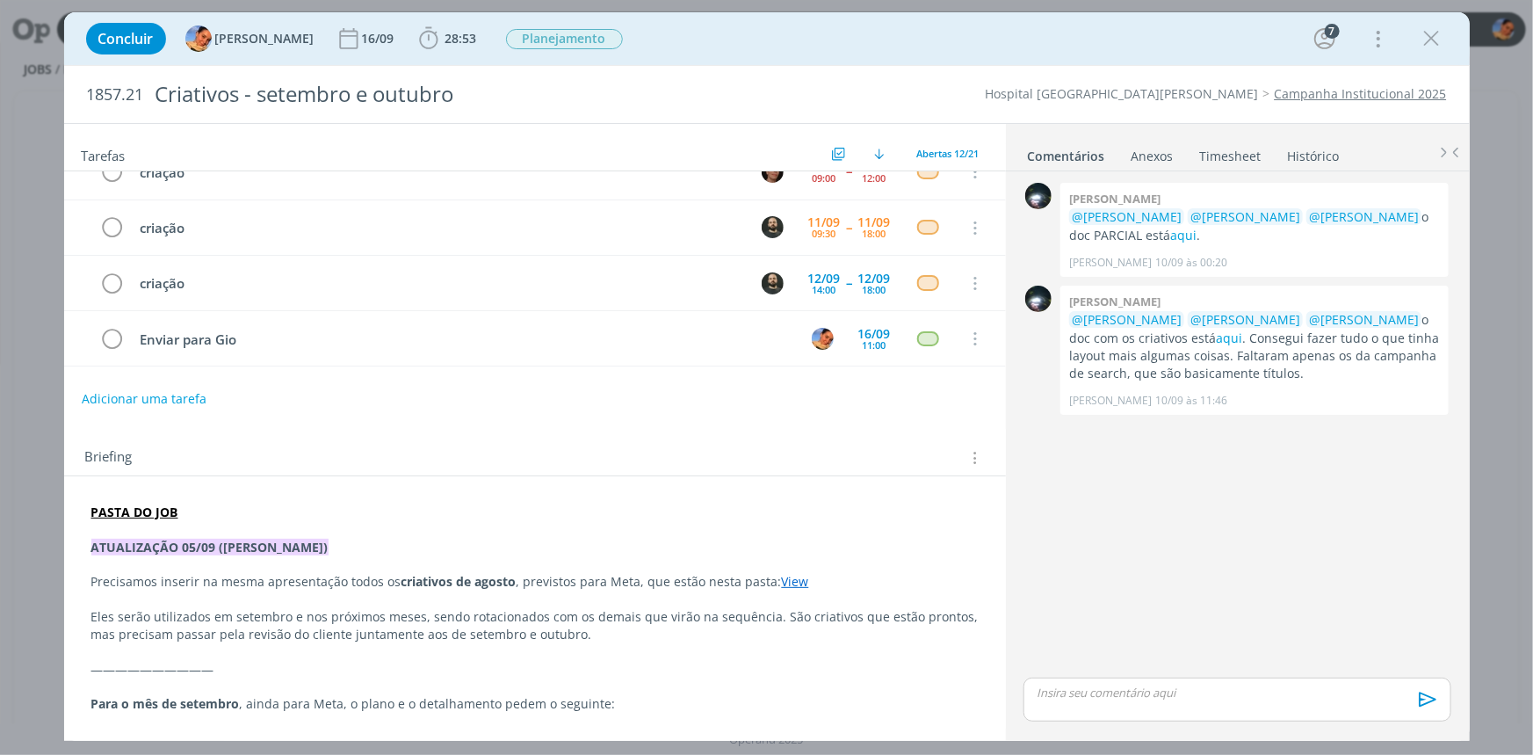
scroll to position [0, 0]
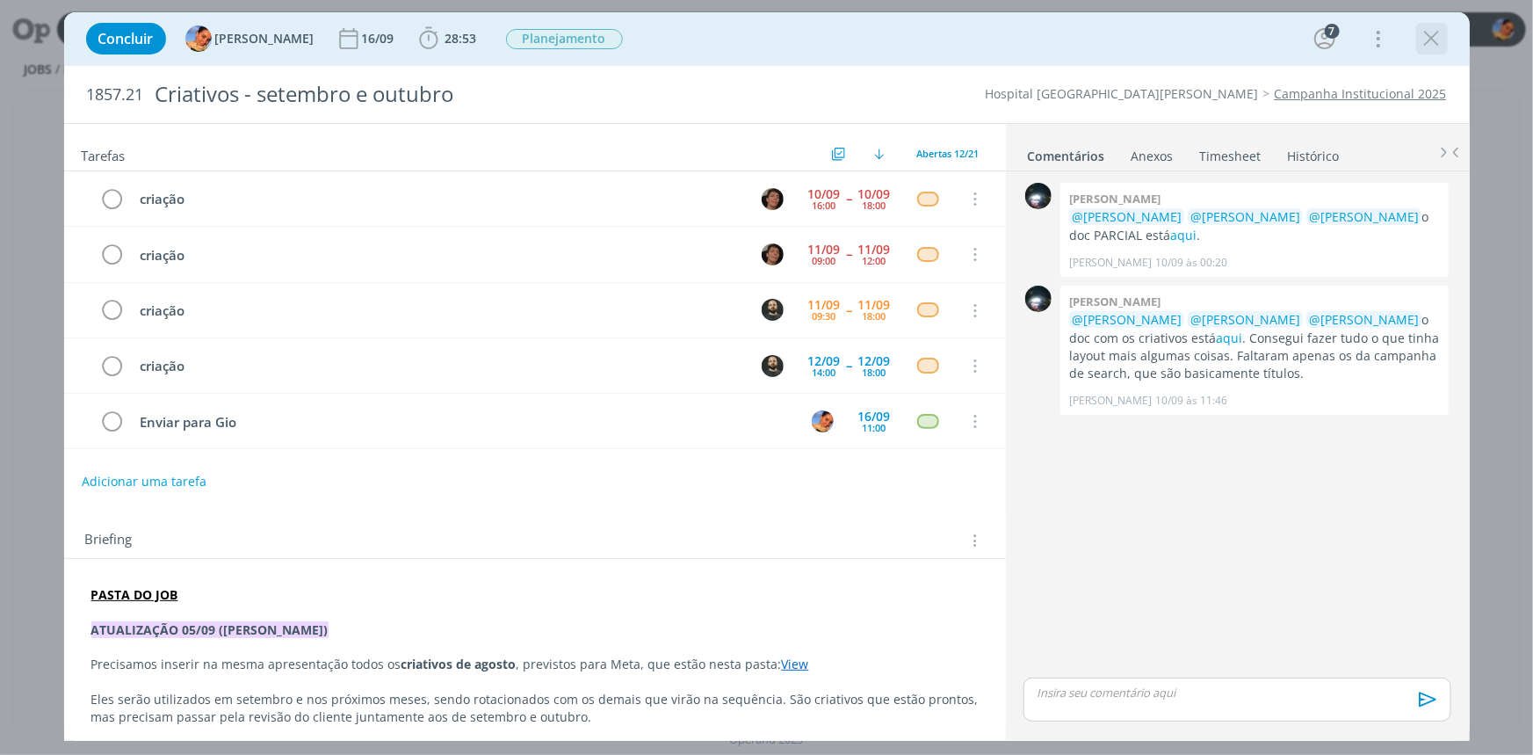
click at [1433, 40] on icon "dialog" at bounding box center [1432, 38] width 26 height 26
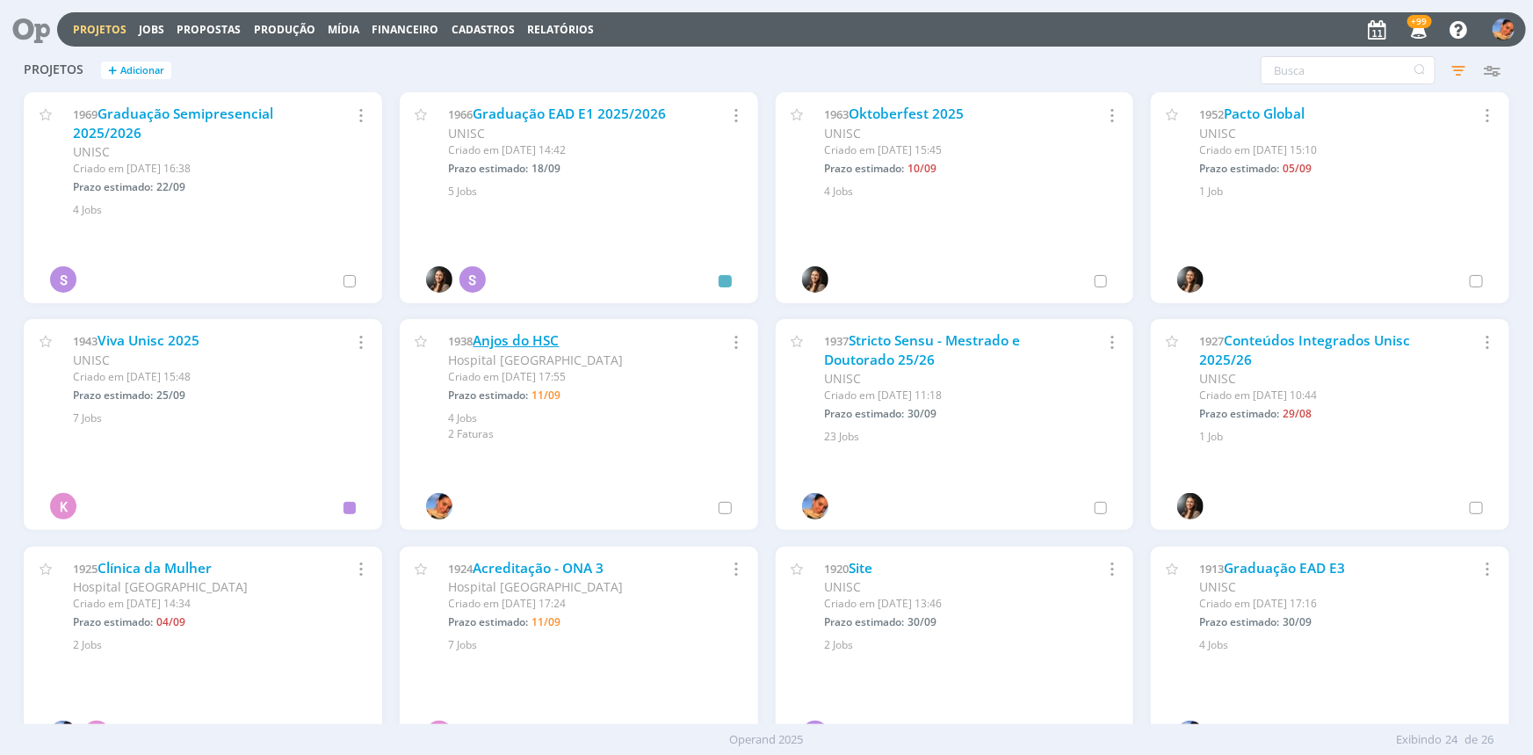
click at [542, 331] on link "Anjos do HSC" at bounding box center [517, 340] width 86 height 18
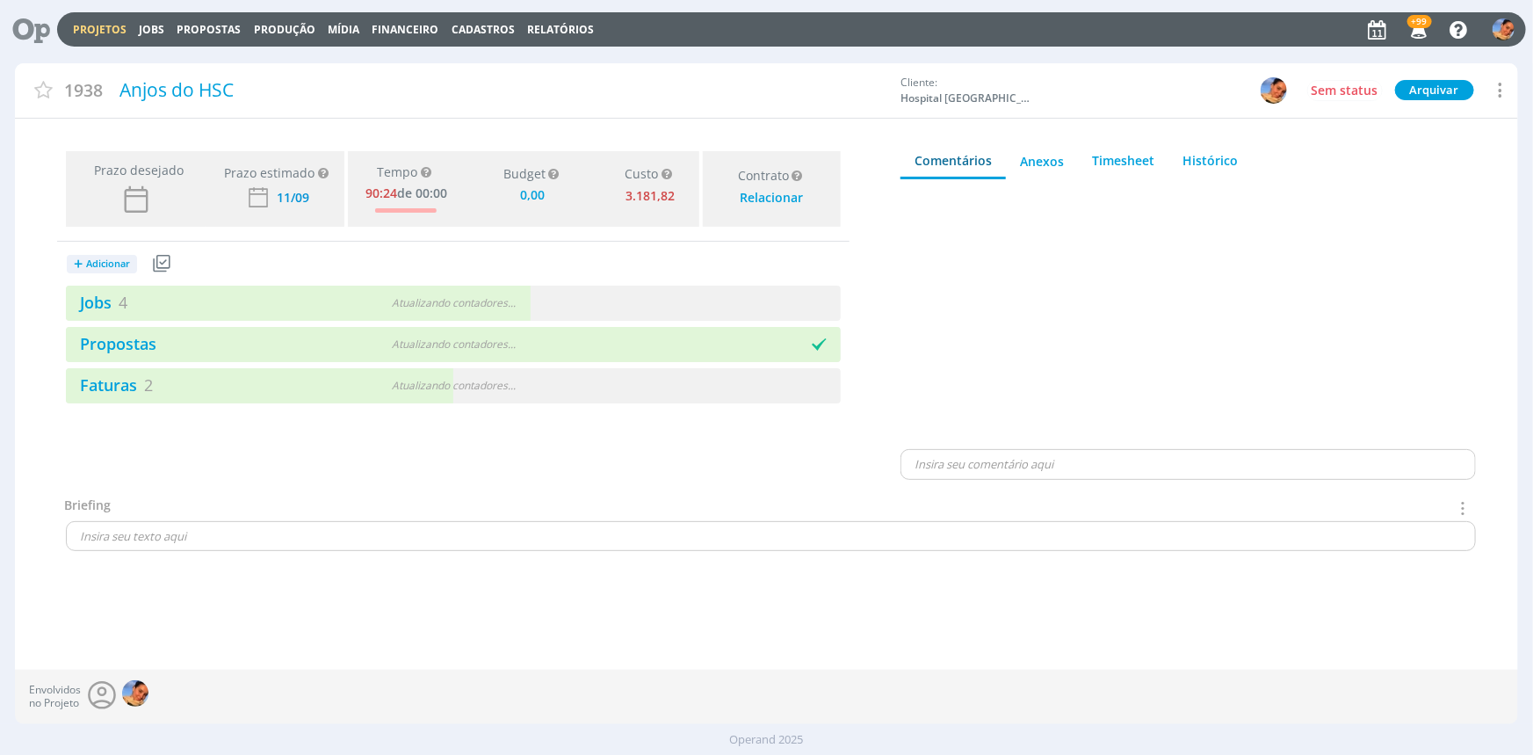
type input "0,00"
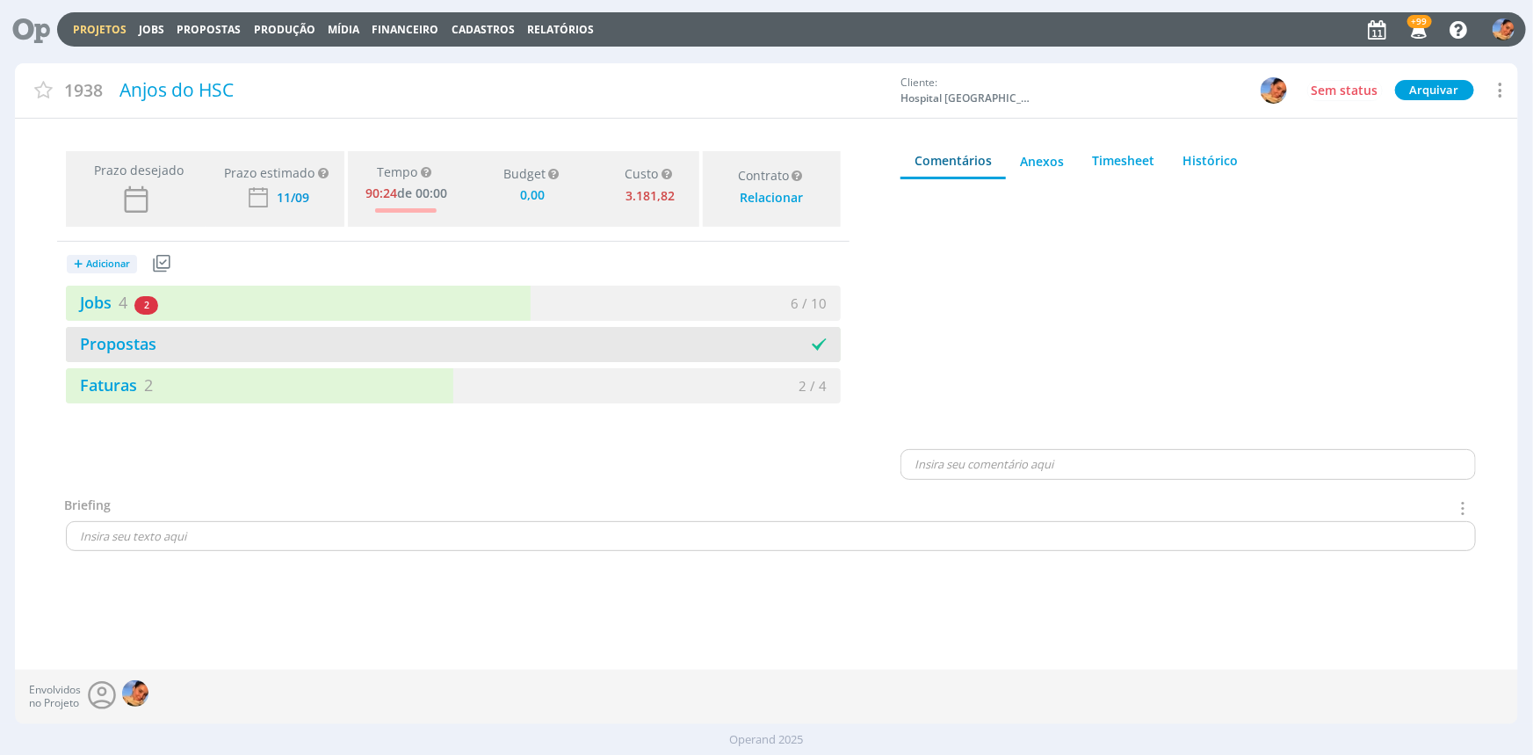
click at [443, 327] on div "Propostas" at bounding box center [453, 344] width 775 height 35
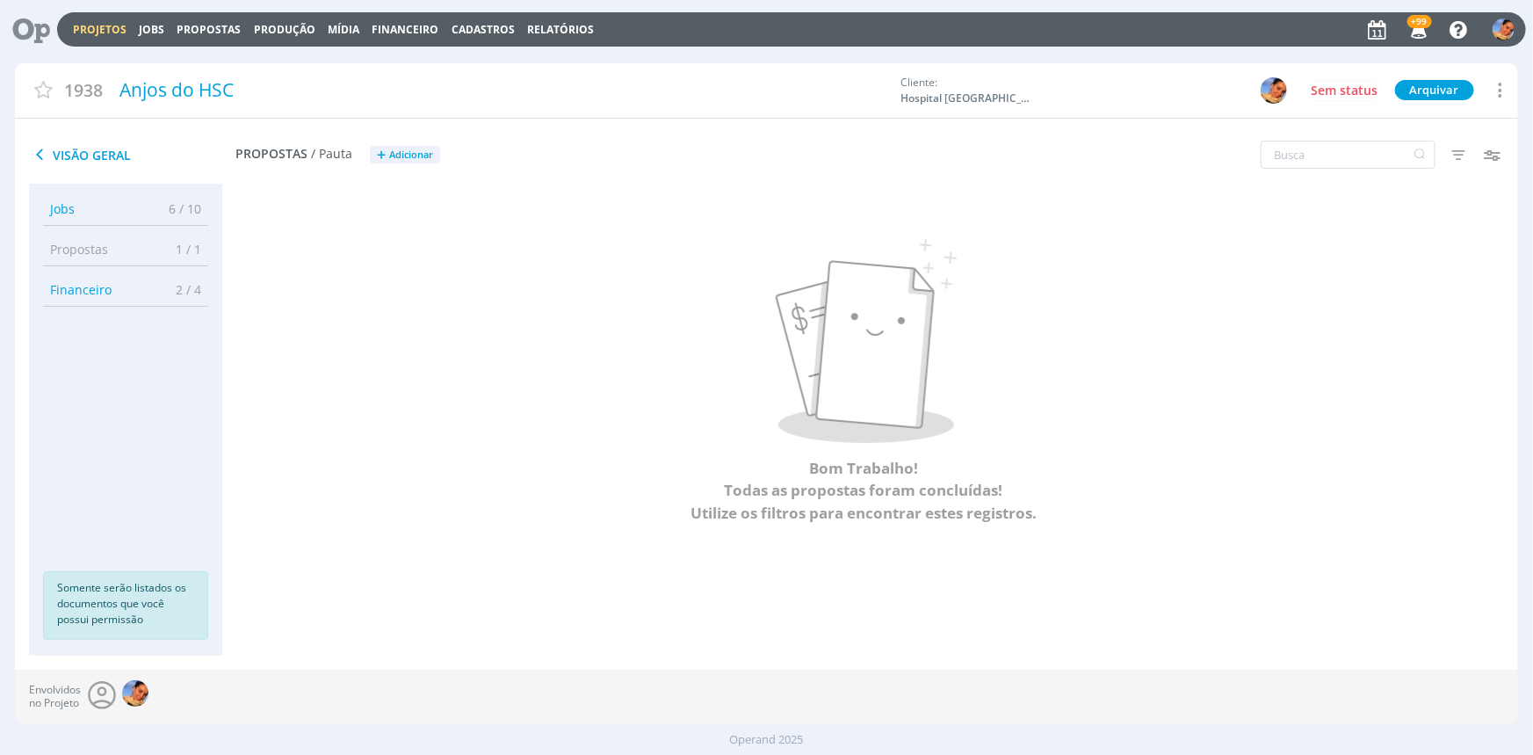
click at [46, 156] on icon at bounding box center [38, 154] width 19 height 21
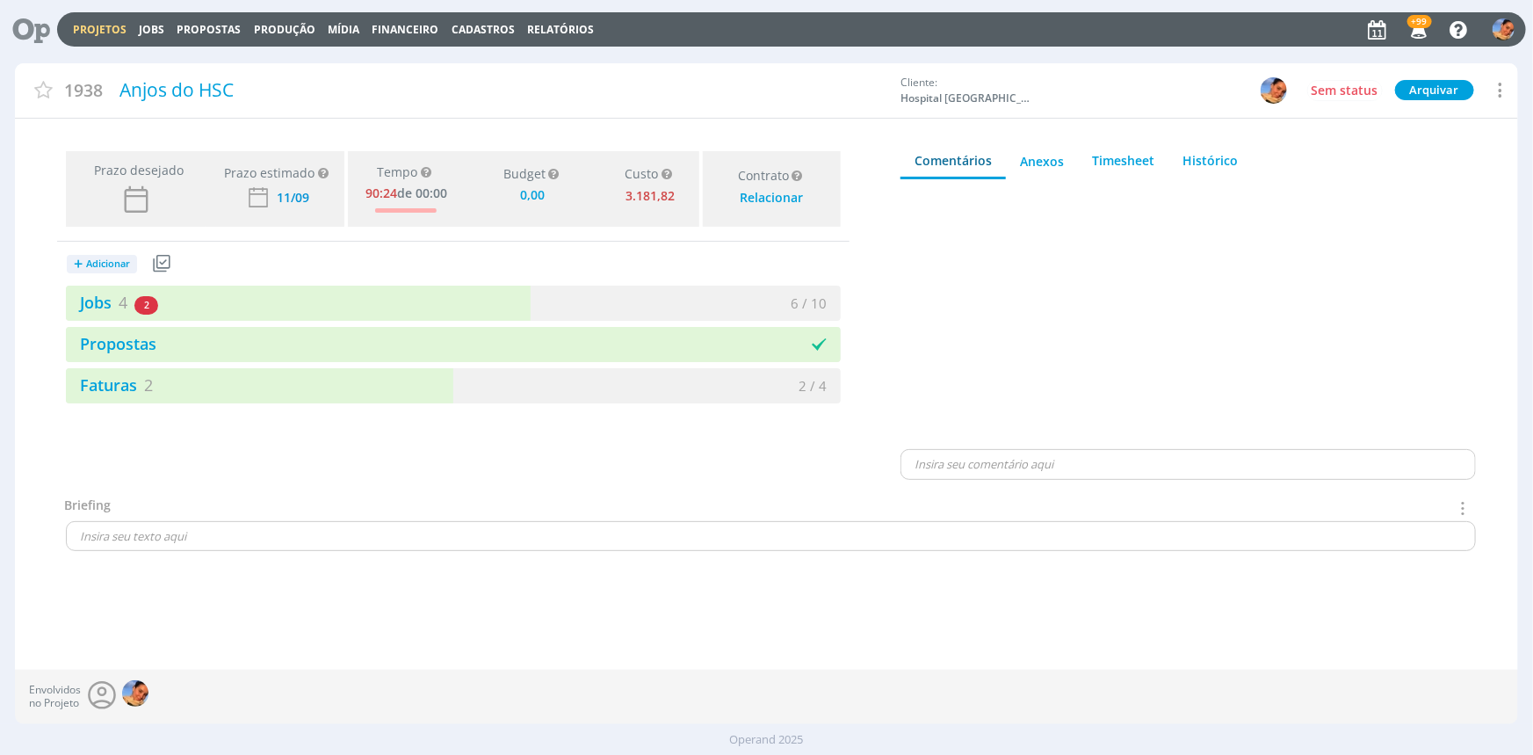
type input "0,00"
click at [334, 299] on div "Jobs 4 2 atrasados" at bounding box center [259, 303] width 387 height 24
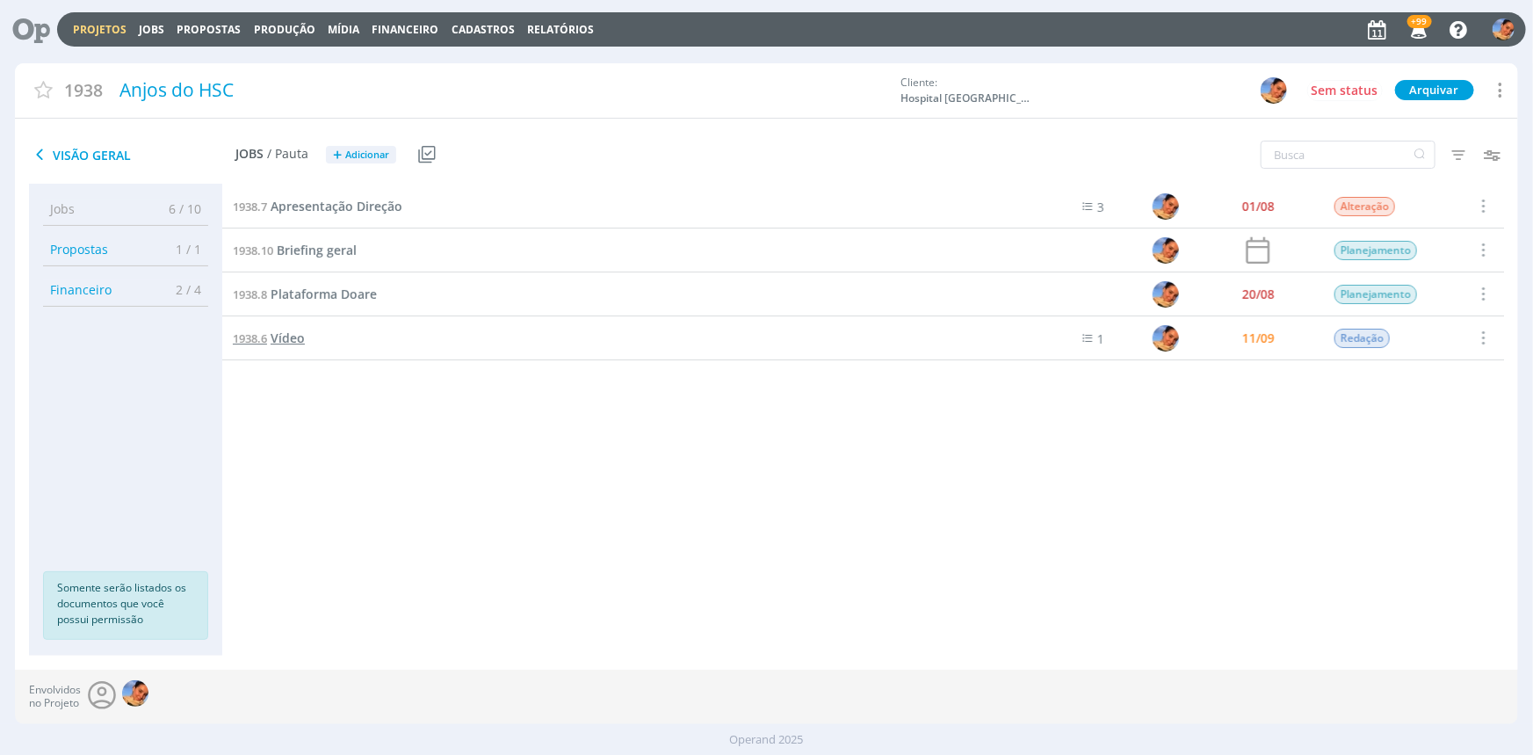
click at [295, 336] on span "Vídeo" at bounding box center [288, 337] width 34 height 17
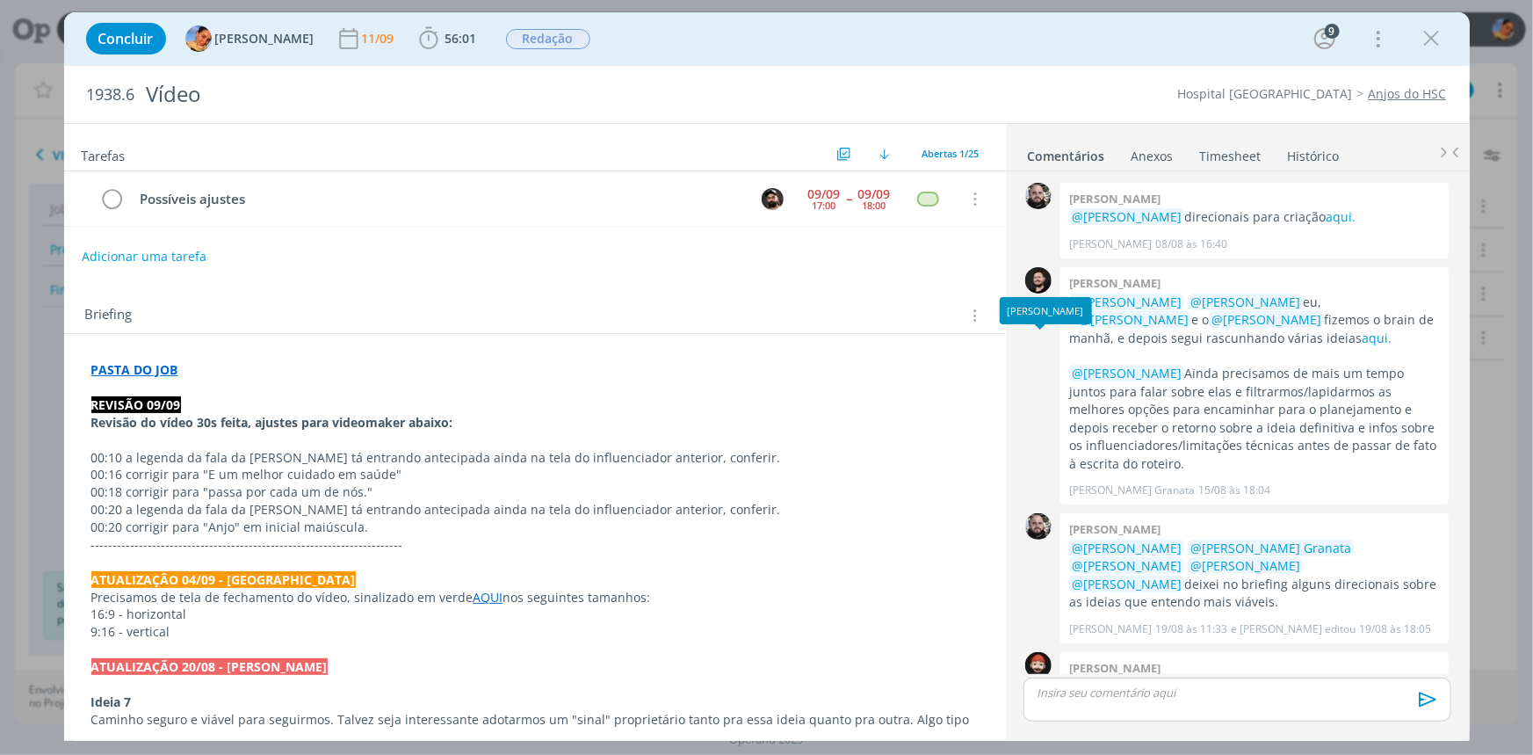
scroll to position [1146, 0]
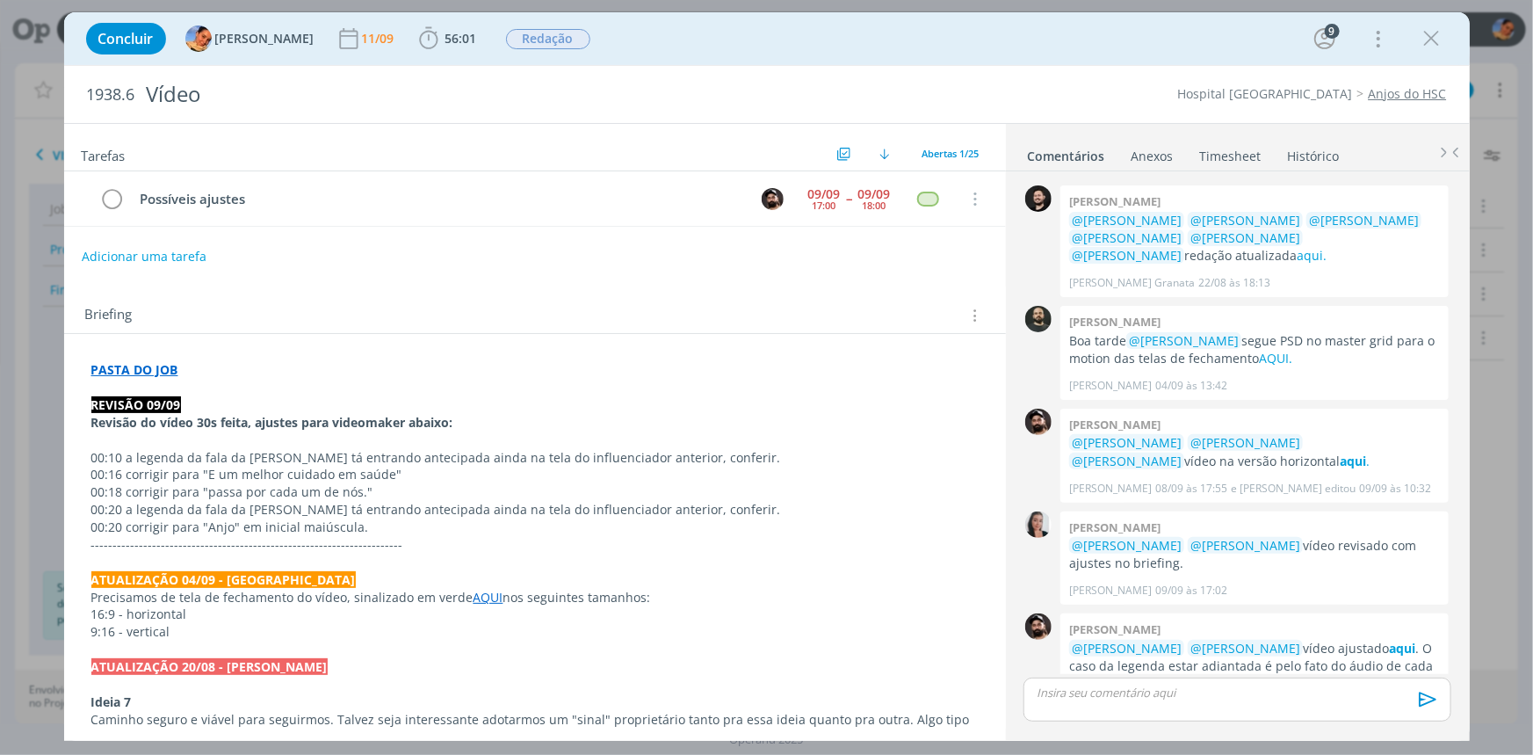
click at [146, 362] on strong "PASTA DO JOB" at bounding box center [134, 369] width 87 height 17
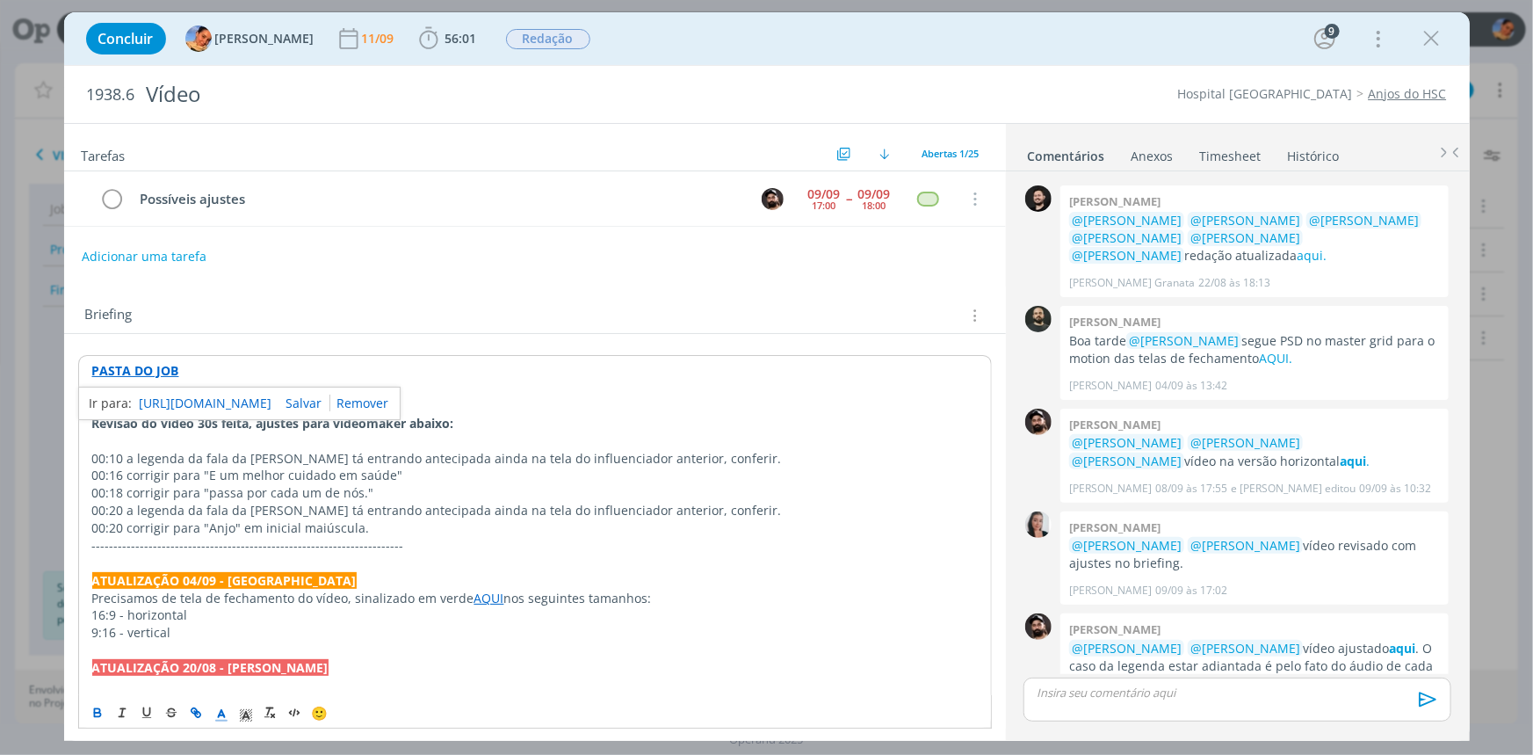
click at [177, 406] on link "https://sobeae.sharepoint.com/:f:/s/SOBEAE/EpLJVmymArpBoKnPab2ikS8B34O5J9-3hQiS…" at bounding box center [206, 403] width 133 height 23
click at [481, 315] on div "Briefing Briefings Predefinidos Versões do Briefing Ver Briefing do Projeto" at bounding box center [537, 315] width 904 height 23
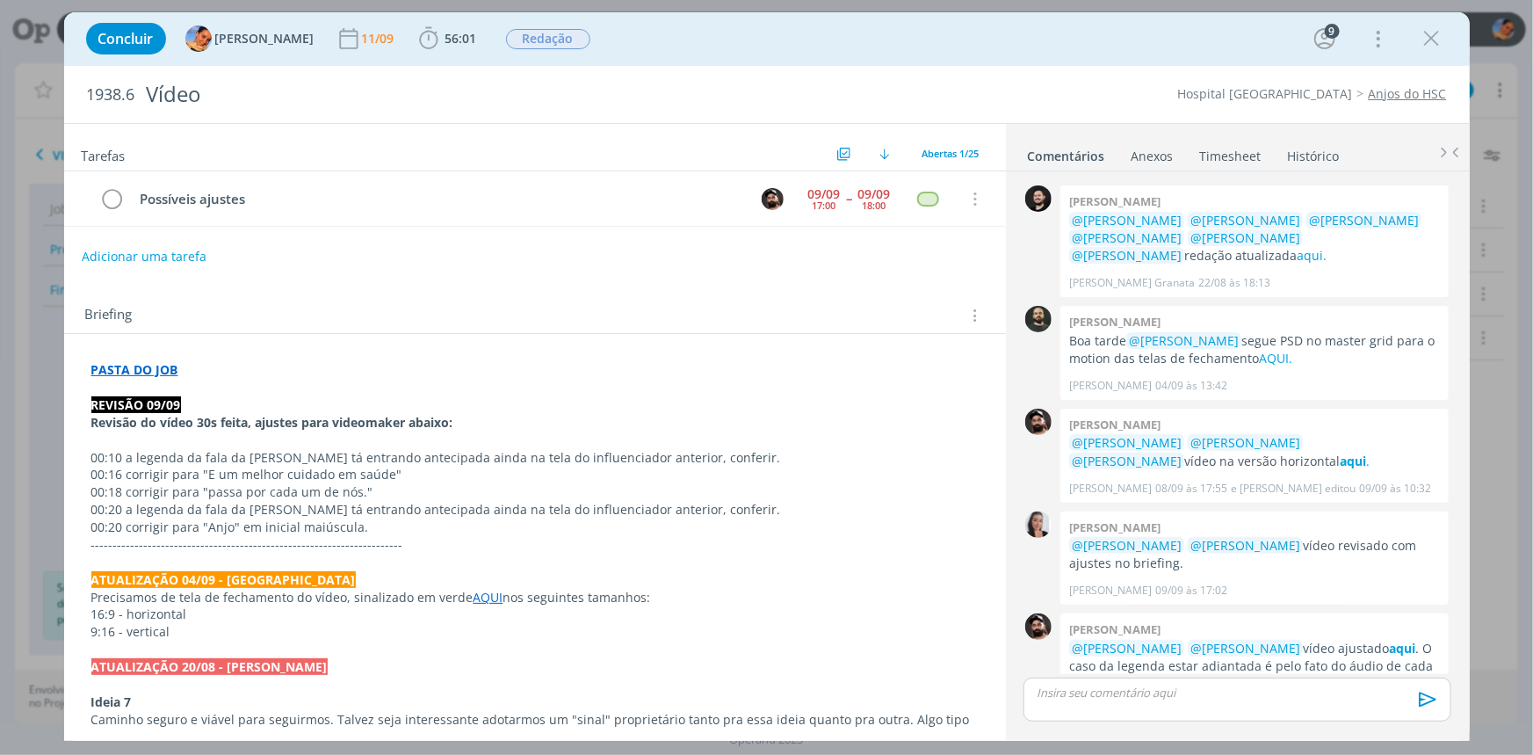
click at [445, 55] on div "Concluir Luíza Santana 11/09 56:01 Iniciar Apontar Data * 11/09/2025 Horas * 00…" at bounding box center [766, 39] width 1379 height 42
click at [446, 47] on span "56:01" at bounding box center [448, 38] width 65 height 26
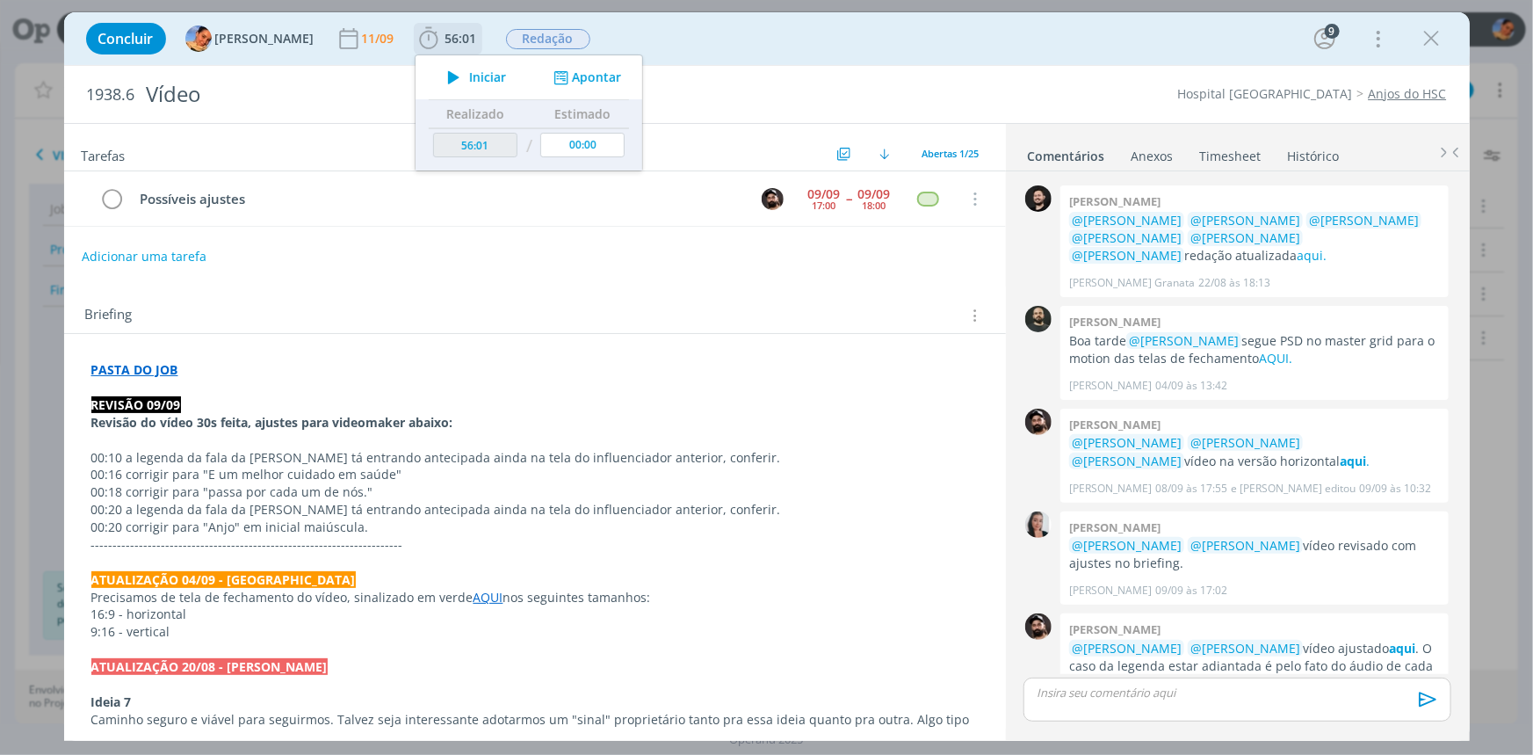
click at [583, 55] on div "Iniciar Apontar" at bounding box center [529, 77] width 227 height 44
click at [580, 75] on button "Apontar" at bounding box center [584, 78] width 73 height 18
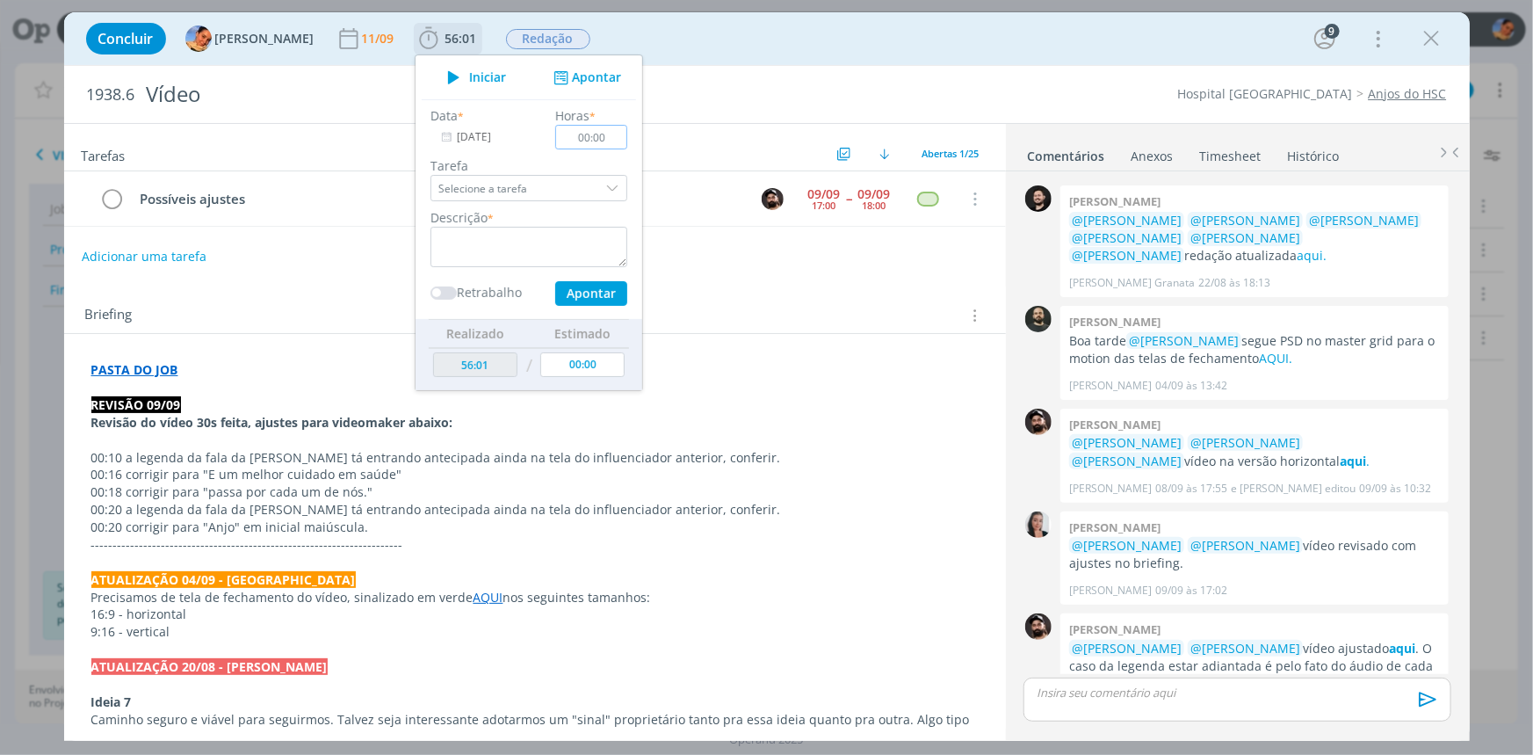
scroll to position [1145, 0]
type input "00:10"
click at [571, 228] on textarea "dialog" at bounding box center [528, 247] width 197 height 40
type textarea "envio de vídeo"
click at [578, 293] on button "Apontar" at bounding box center [590, 293] width 72 height 25
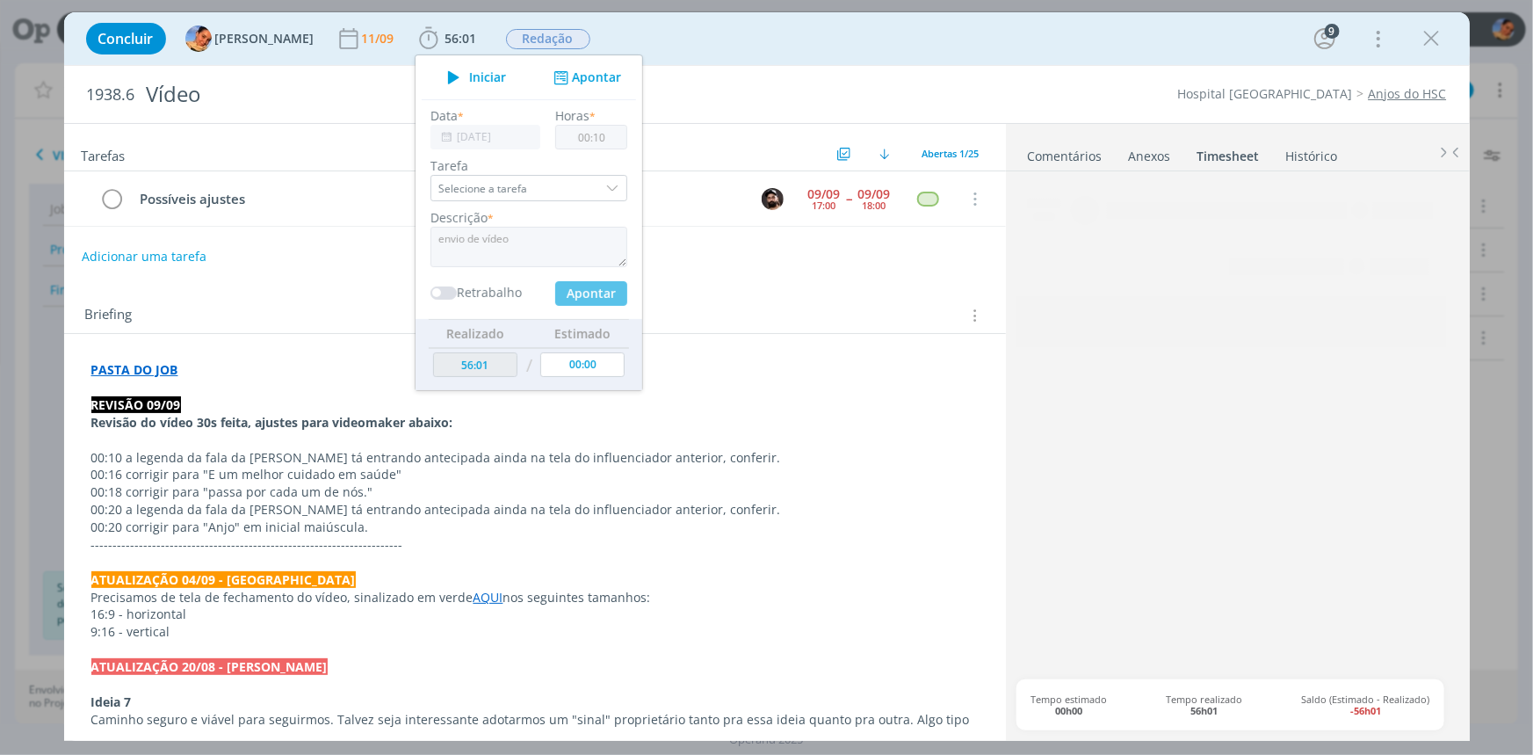
type input "56:11"
type input "00:00"
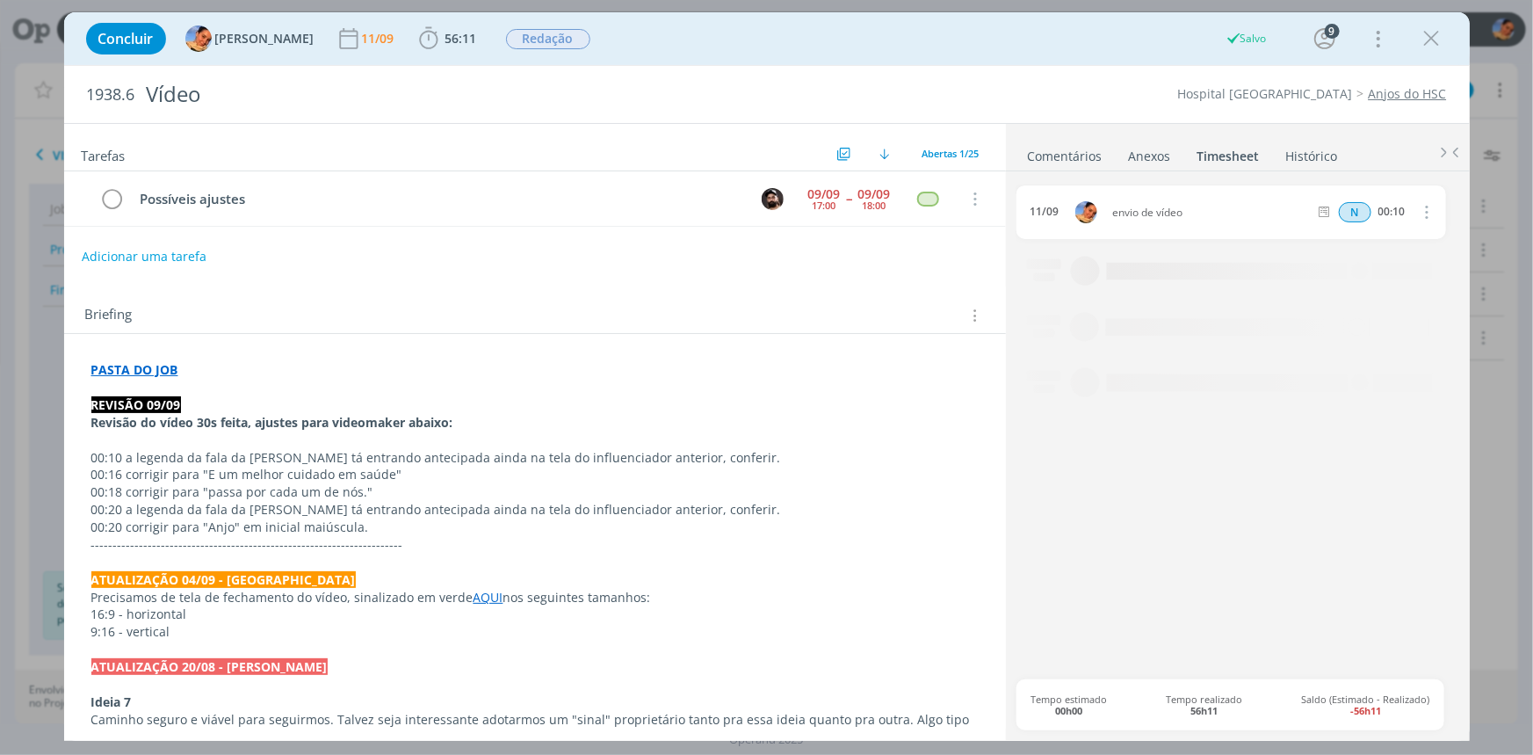
click at [1072, 155] on link "Comentários" at bounding box center [1065, 152] width 76 height 25
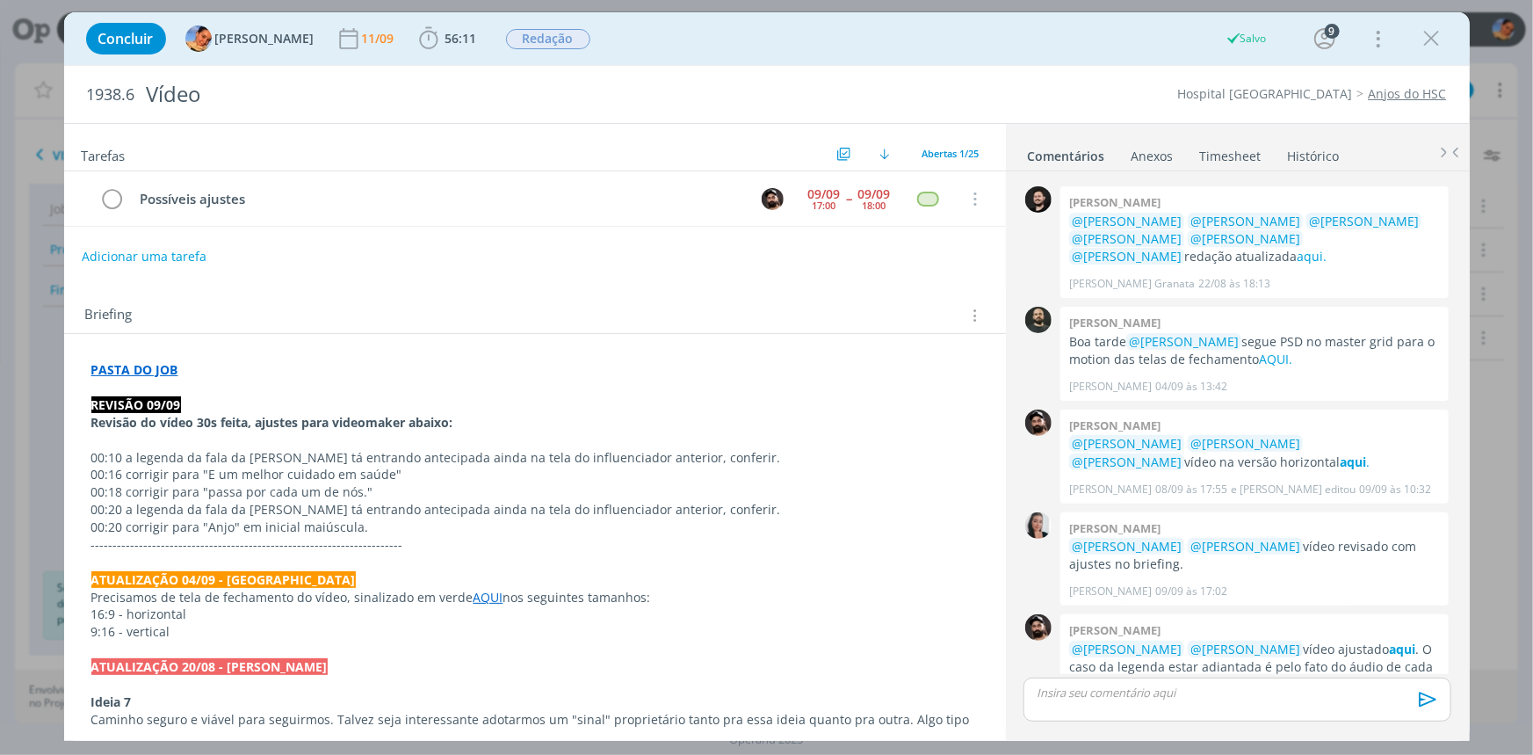
click at [1167, 688] on p "dialog" at bounding box center [1237, 692] width 399 height 16
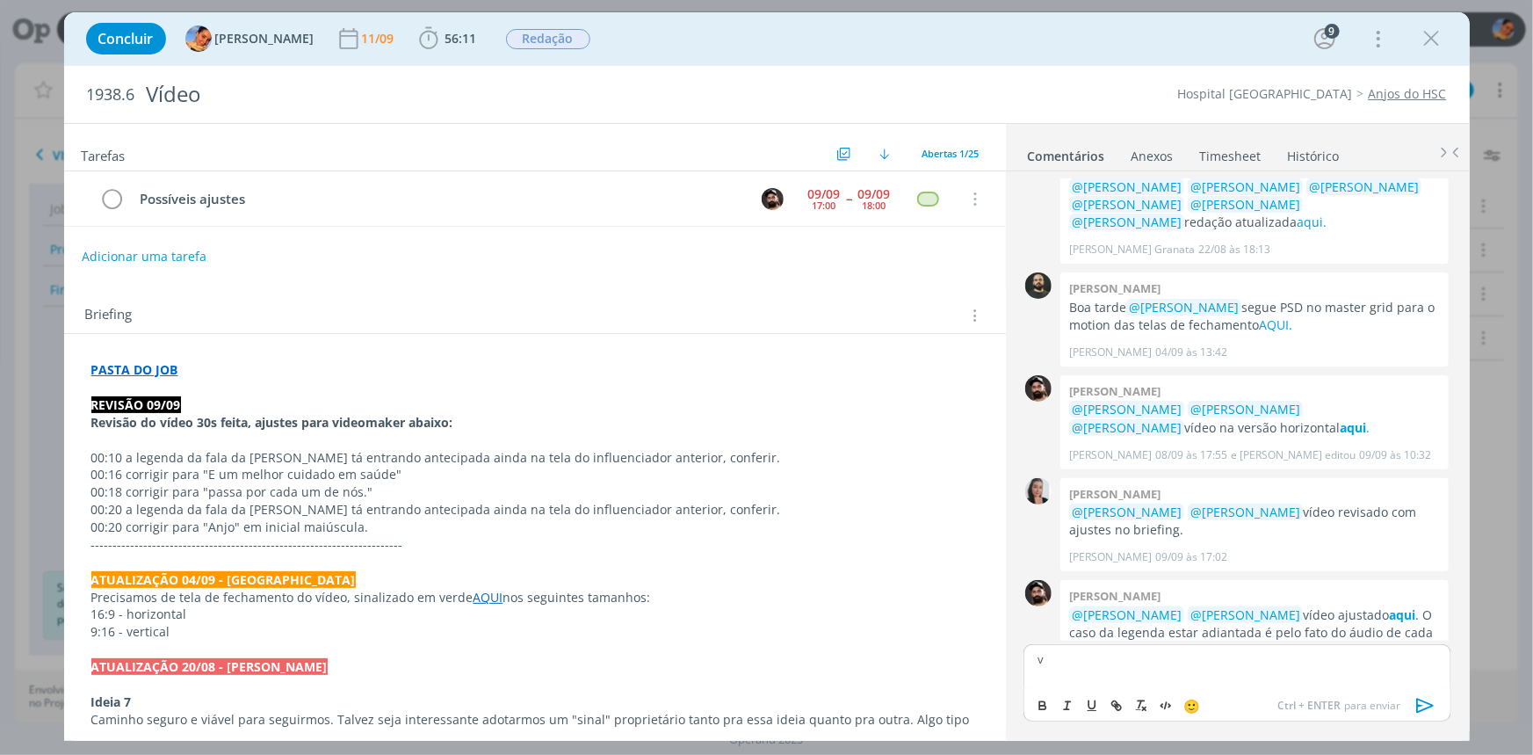
scroll to position [1178, 0]
drag, startPoint x: 1425, startPoint y: 698, endPoint x: 1508, endPoint y: 687, distance: 83.4
click at [1426, 698] on icon "dialog" at bounding box center [1426, 705] width 26 height 26
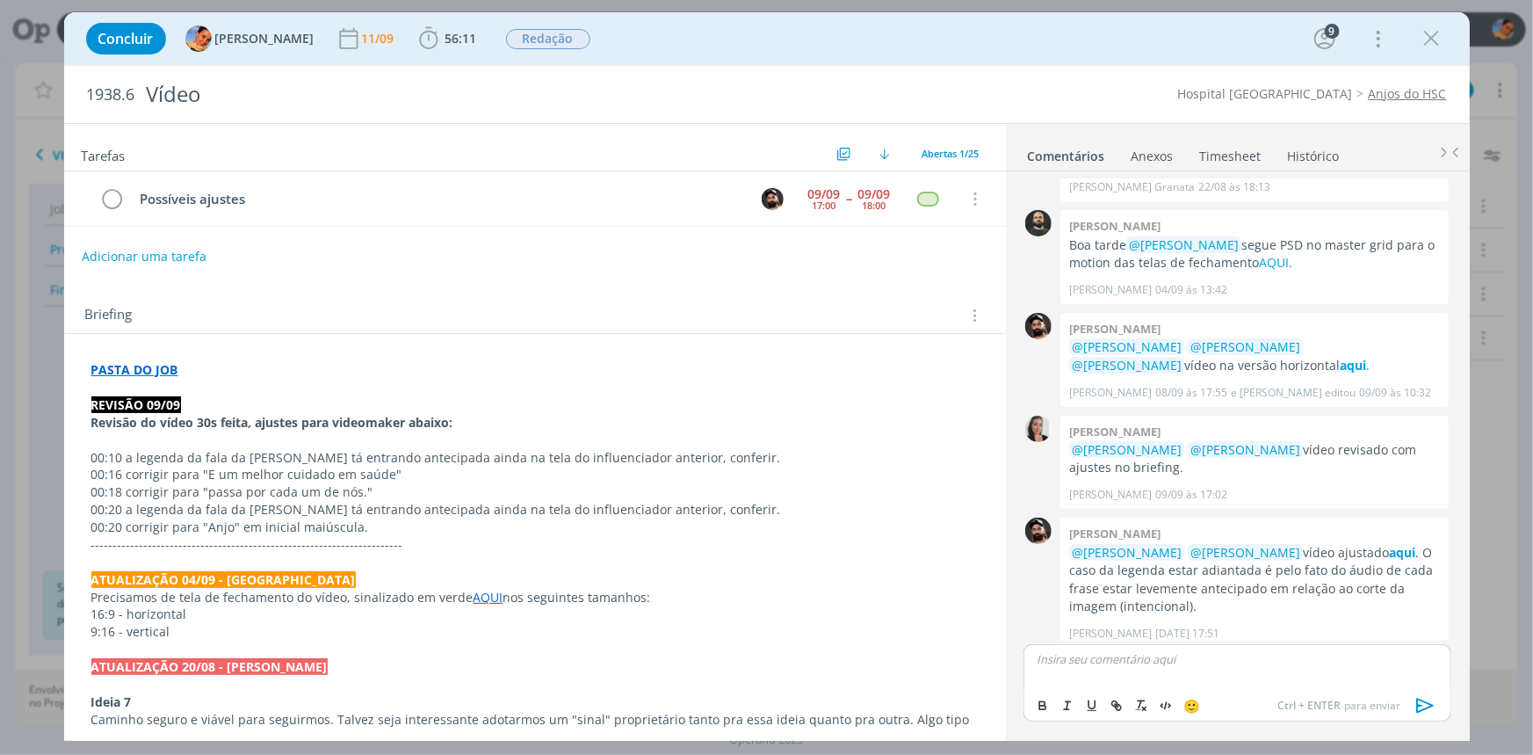
scroll to position [1245, 0]
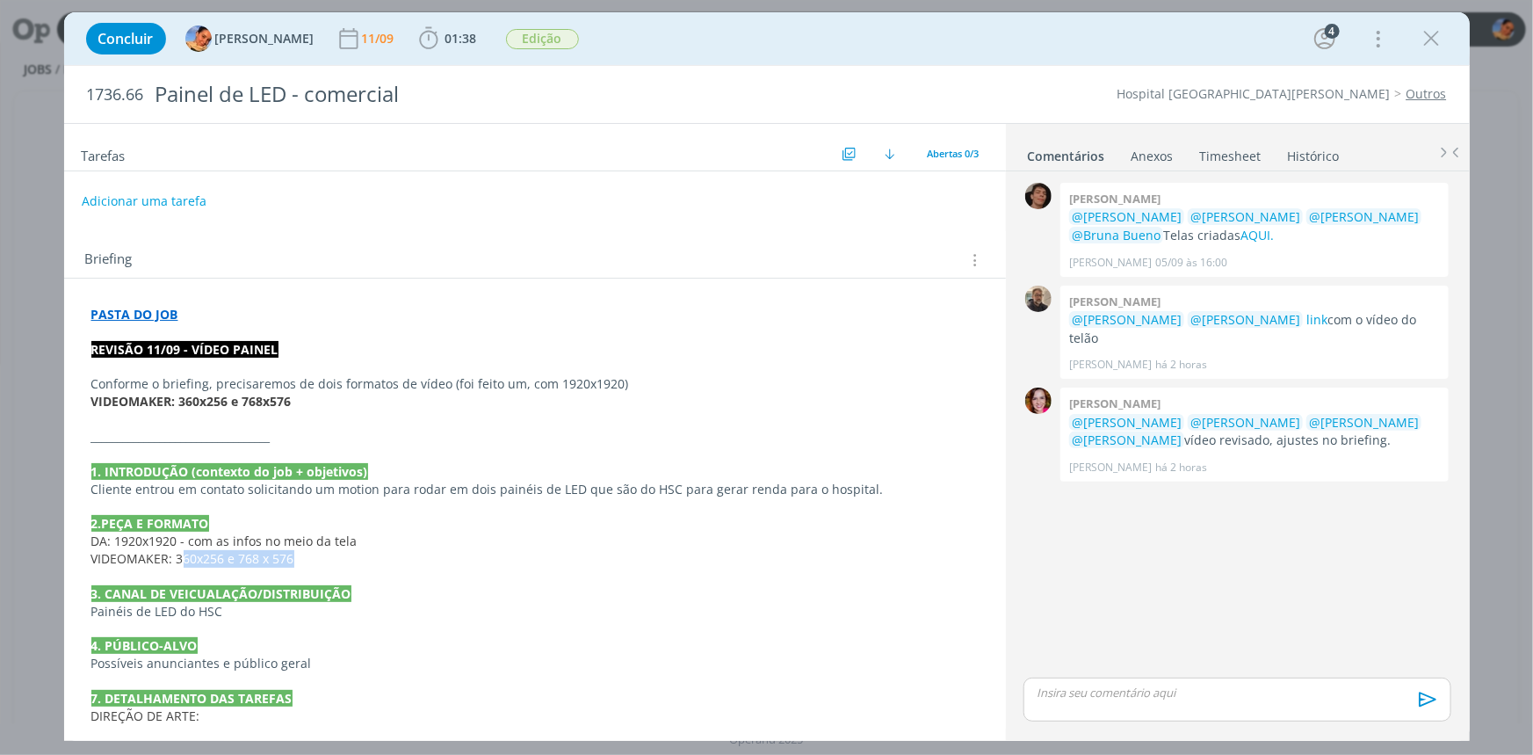
drag, startPoint x: 177, startPoint y: 562, endPoint x: 361, endPoint y: 553, distance: 183.9
click at [361, 553] on p "VIDEOMAKER: 360x256 e 768 x 576" at bounding box center [534, 559] width 887 height 18
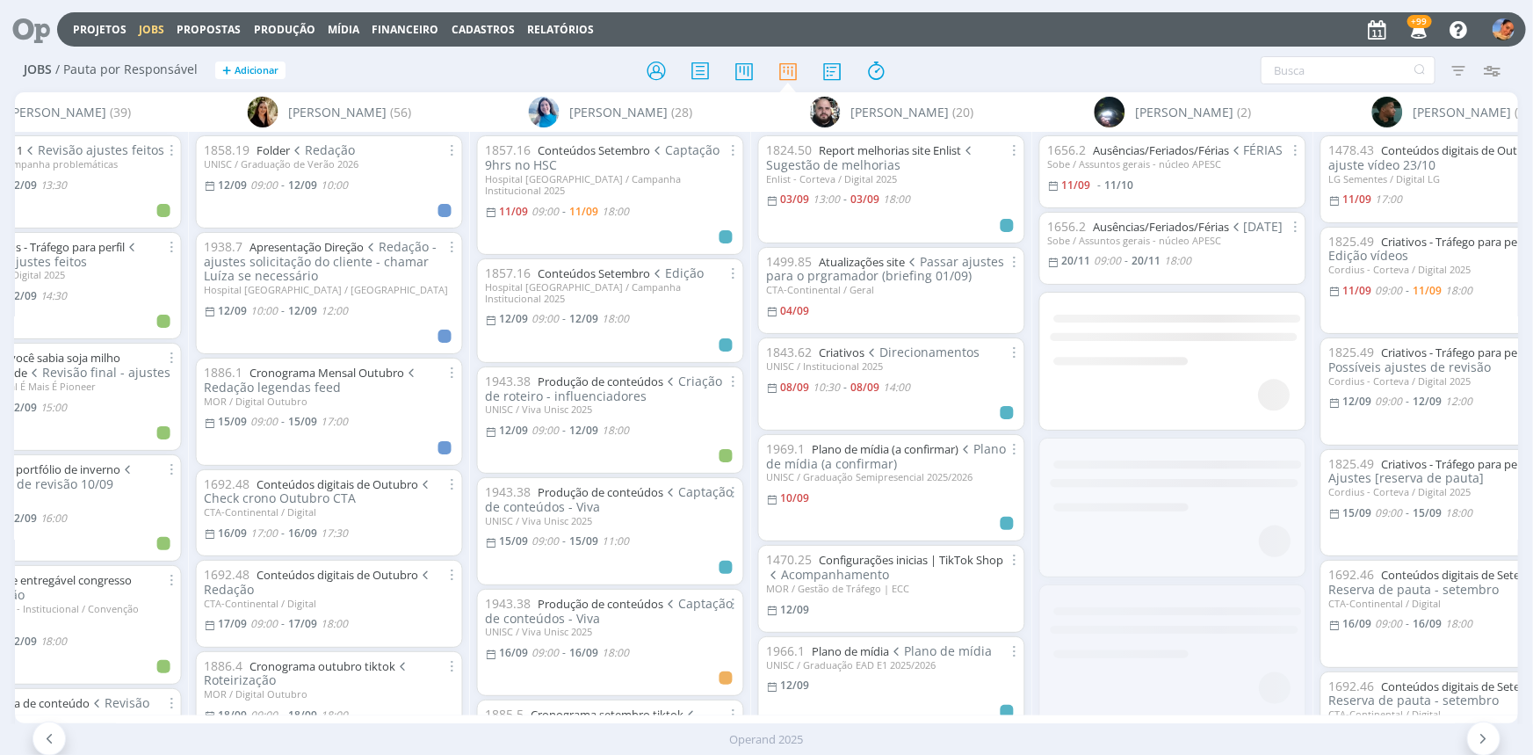
scroll to position [38, 0]
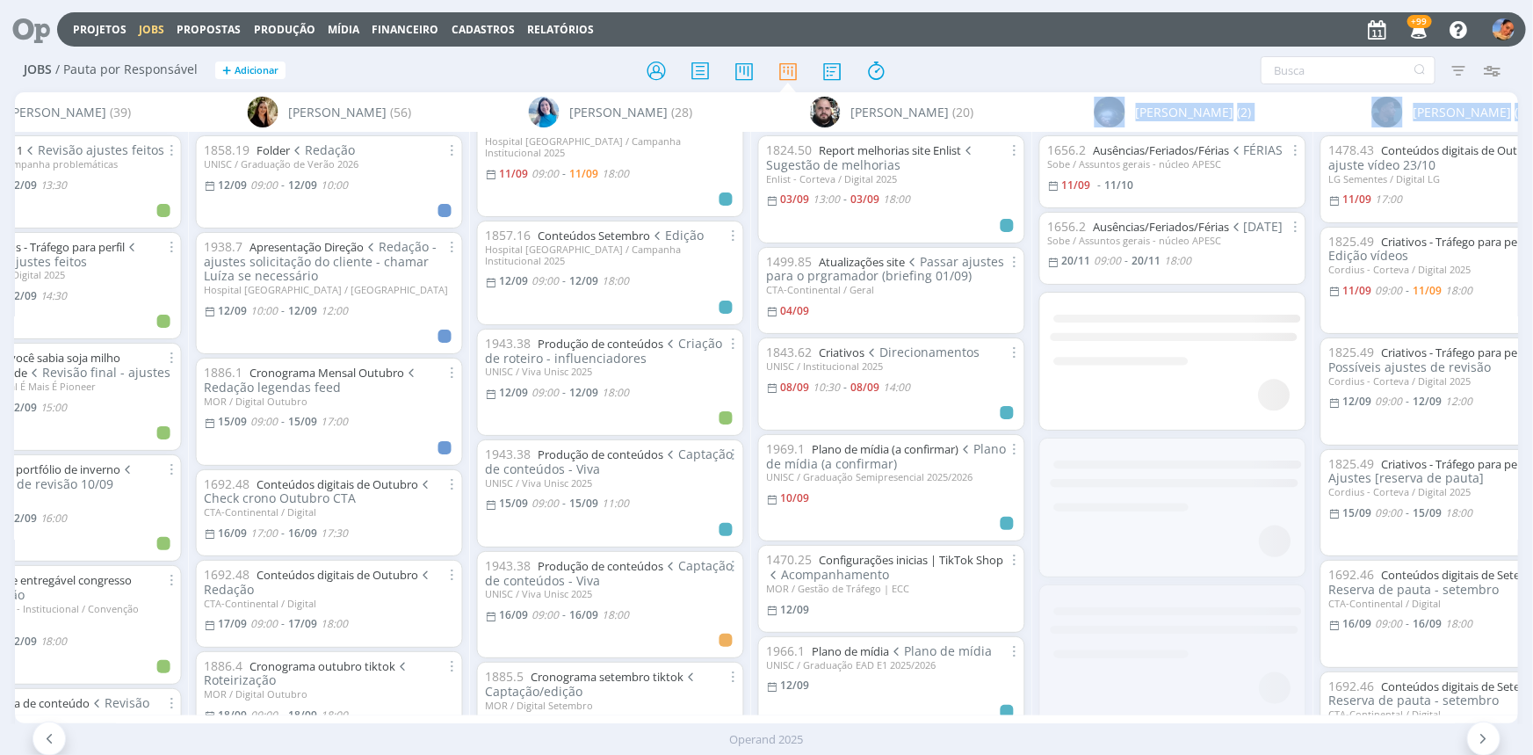
drag, startPoint x: 615, startPoint y: 723, endPoint x: 752, endPoint y: 711, distance: 137.6
click at [752, 711] on div "Projetos Jobs Propostas Produção [GEOGRAPHIC_DATA] Financeiro Cadastros Relatór…" at bounding box center [766, 377] width 1533 height 755
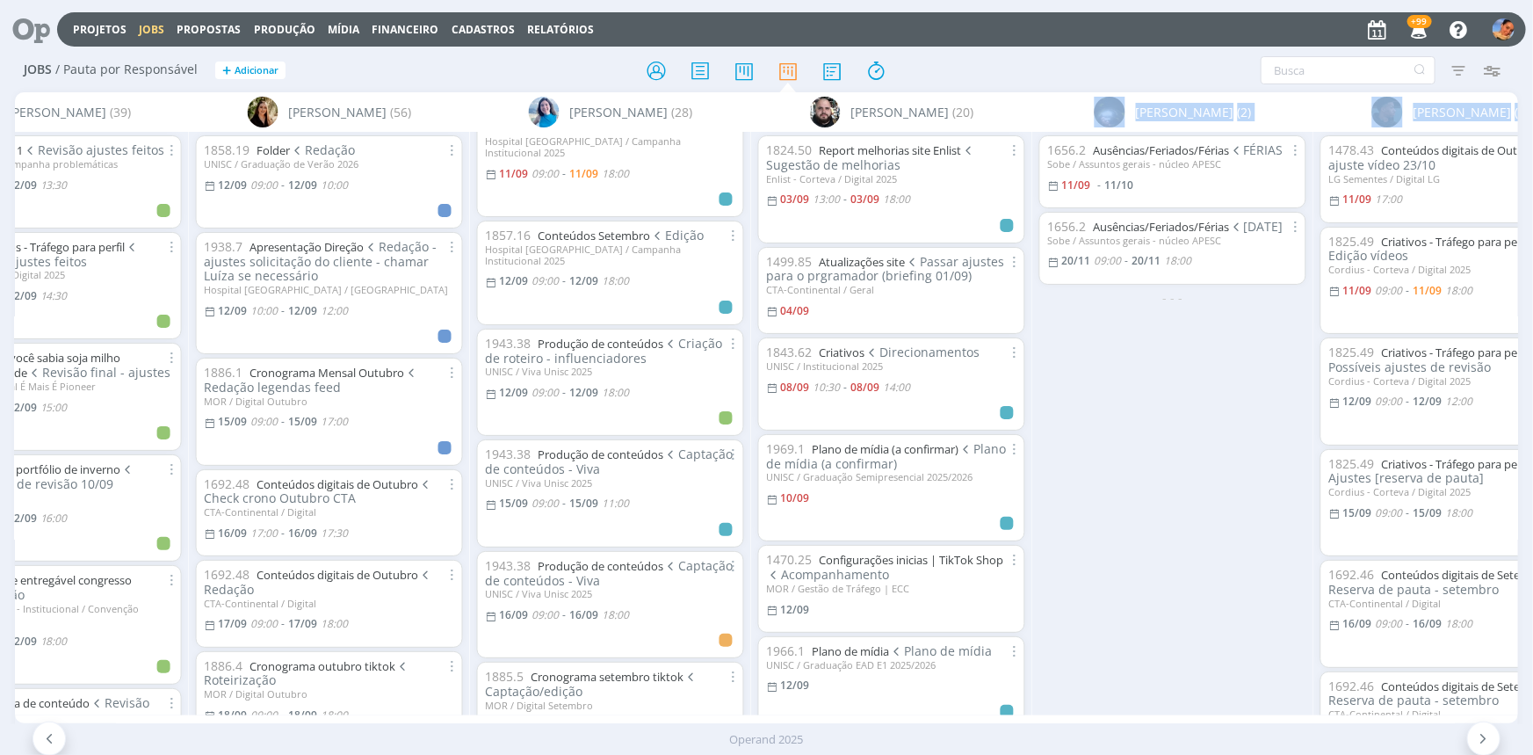
click at [743, 680] on div "1857.16 Conteúdos Setembro Captação 9hrs no [GEOGRAPHIC_DATA] [GEOGRAPHIC_DATA]…" at bounding box center [610, 423] width 281 height 582
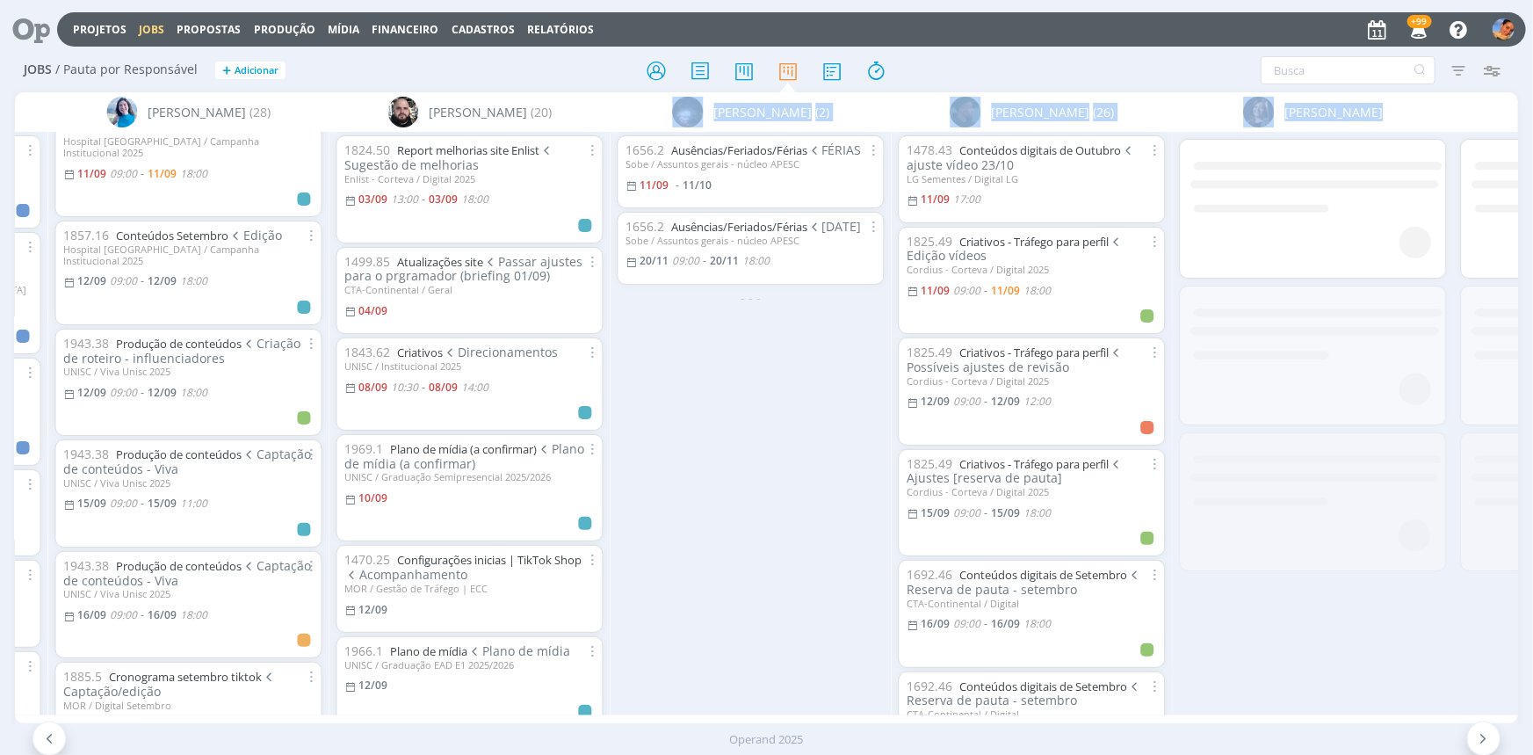
scroll to position [0, 1676]
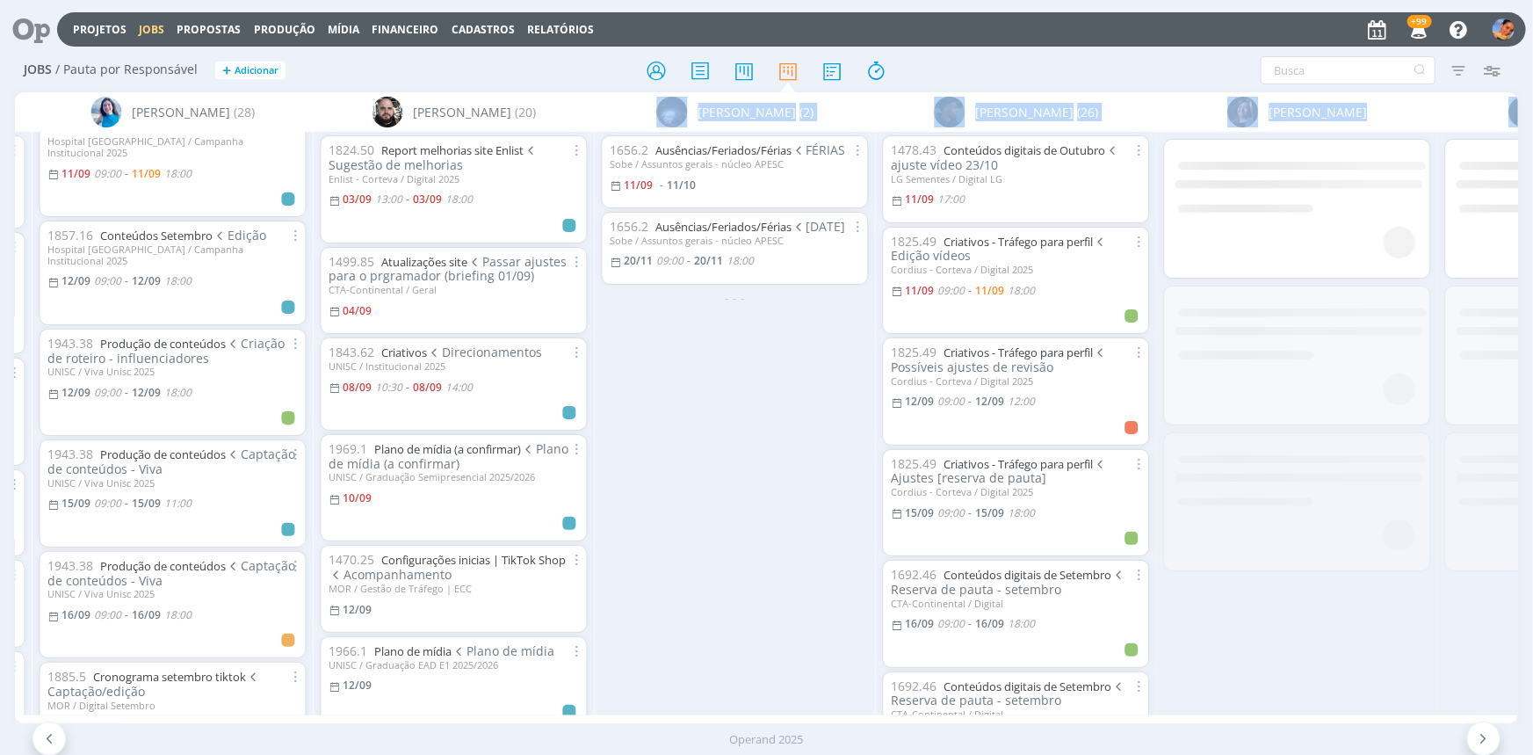
click at [779, 626] on div "1656.2 Ausências/Feriados/Férias FÉRIAS Sobe / Assuntos gerais - núcleo APESC 1…" at bounding box center [735, 423] width 281 height 582
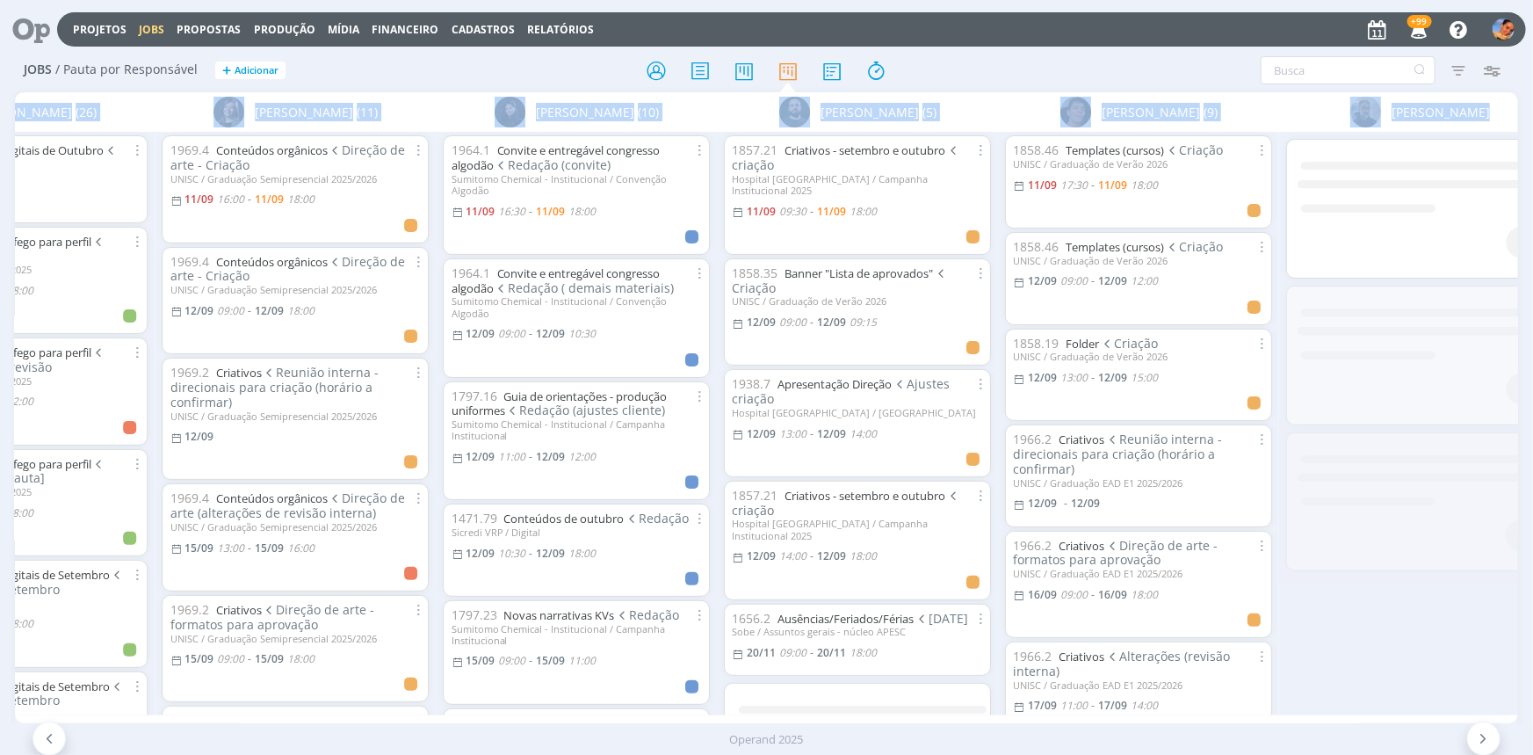
scroll to position [0, 2824]
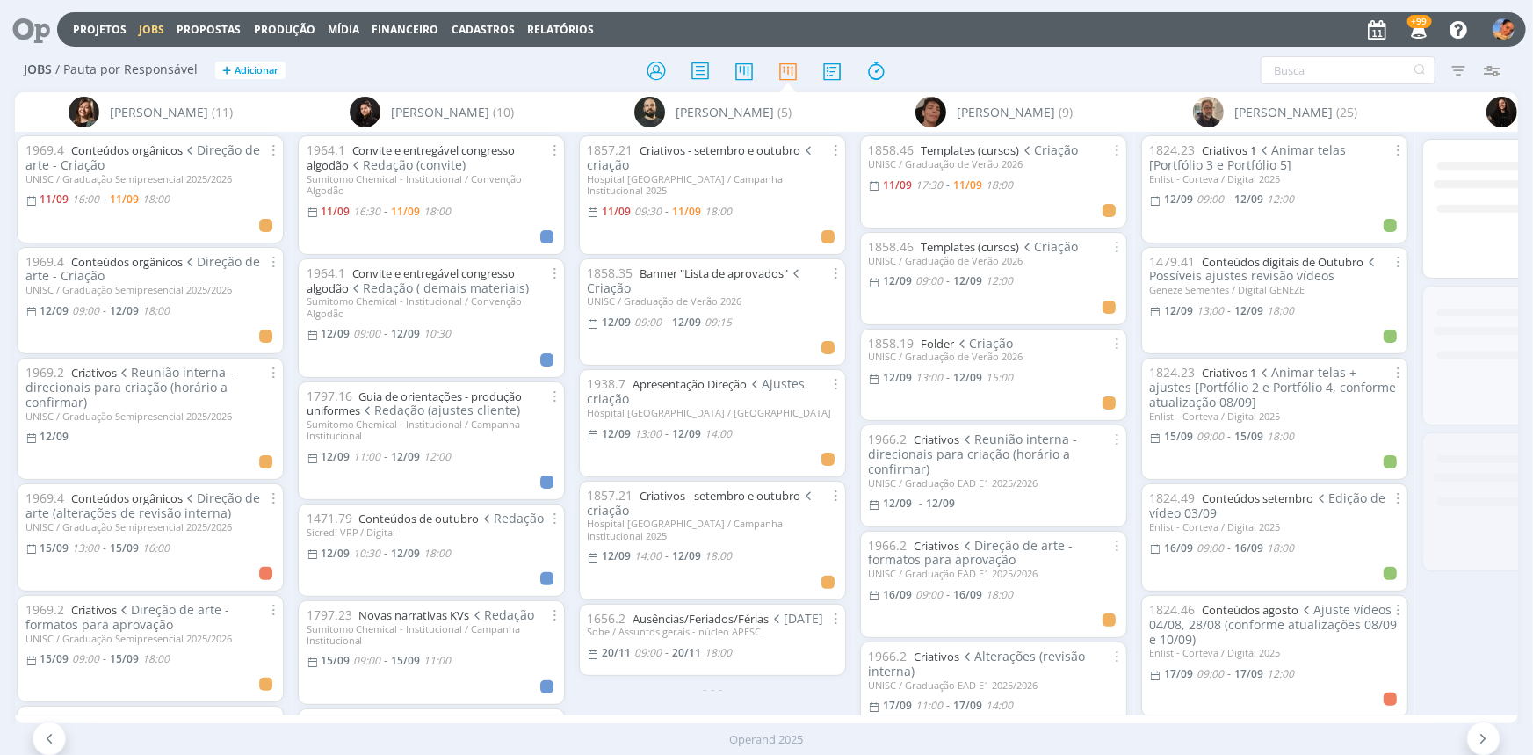
click at [979, 72] on div at bounding box center [766, 70] width 501 height 32
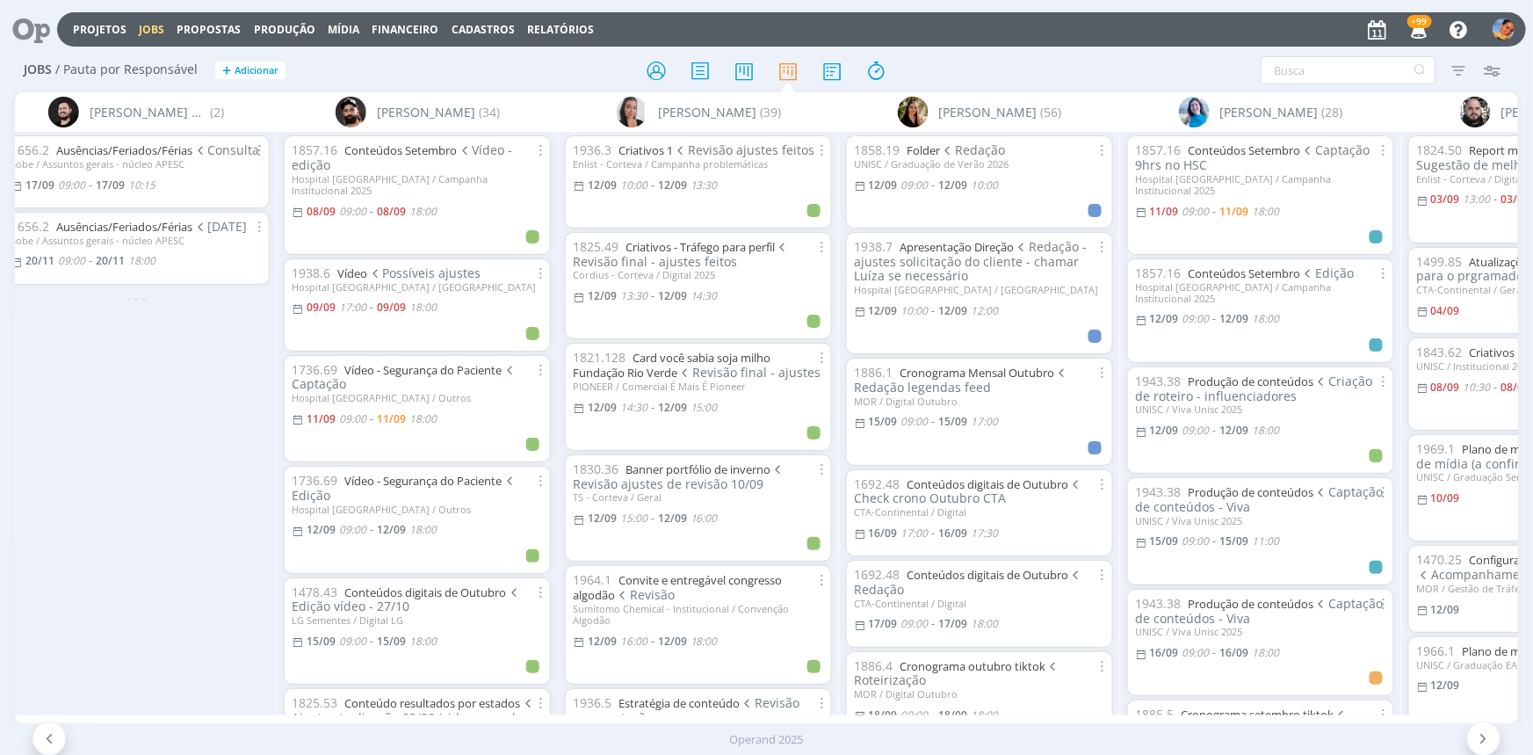
scroll to position [0, 639]
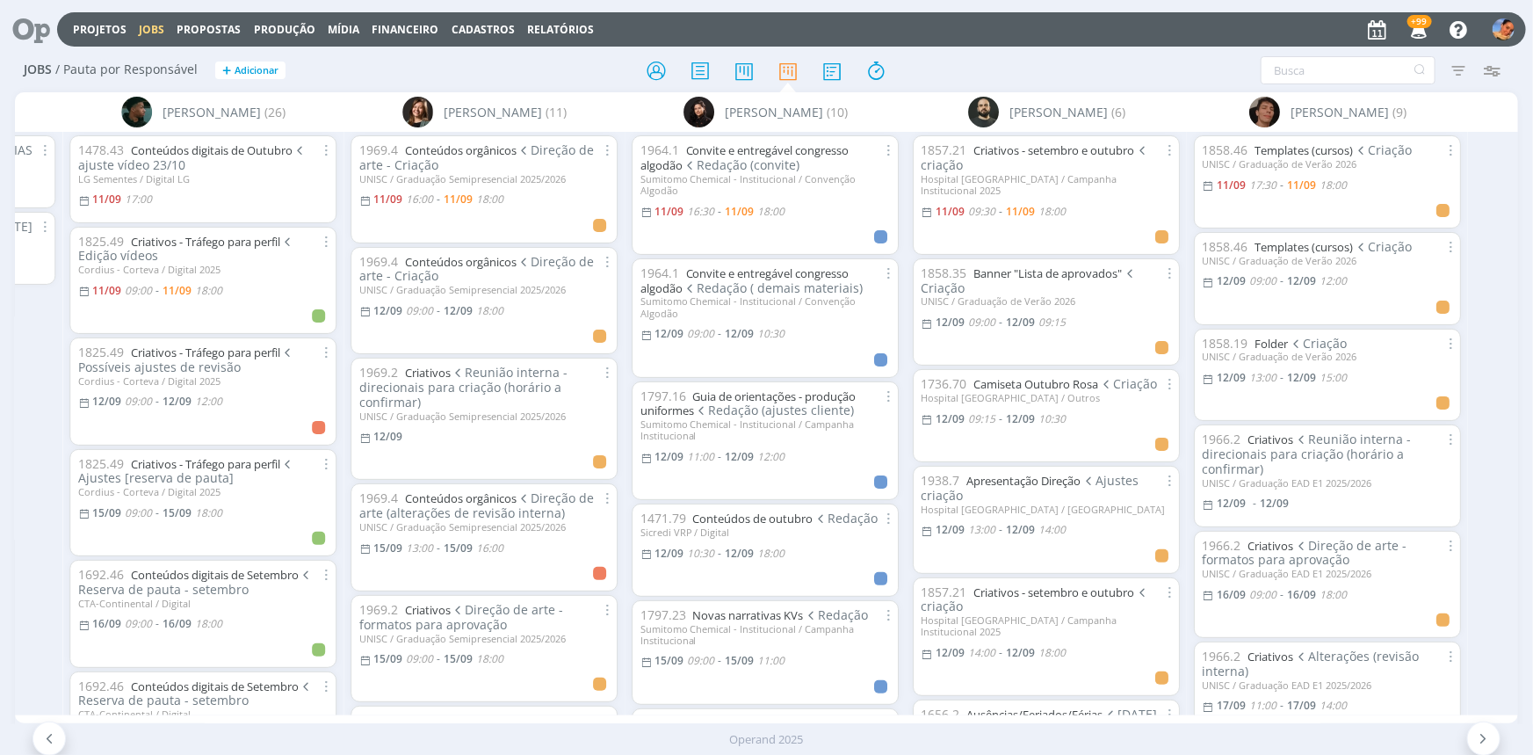
scroll to position [0, 2163]
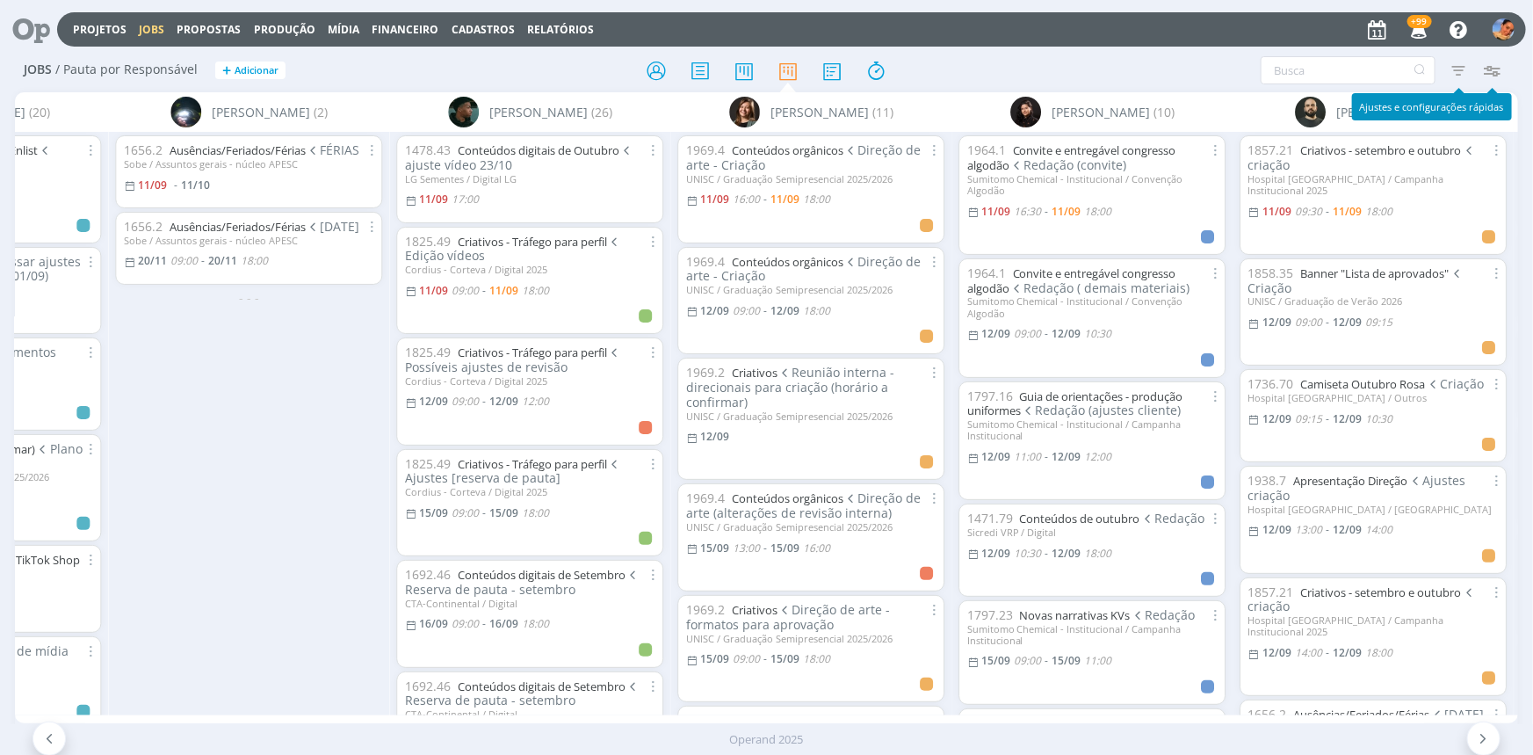
click at [1497, 64] on icon "button" at bounding box center [1492, 70] width 32 height 32
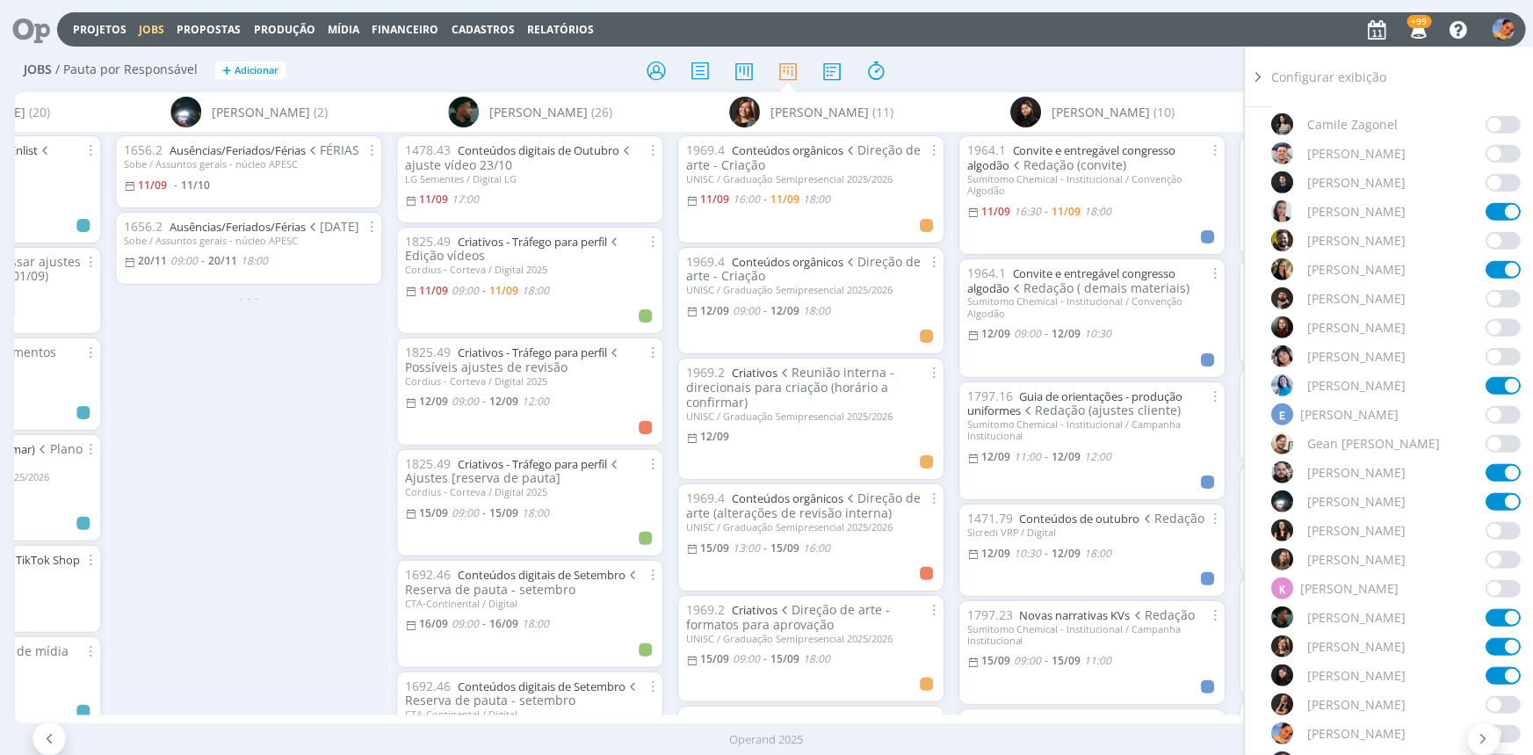
scroll to position [639, 0]
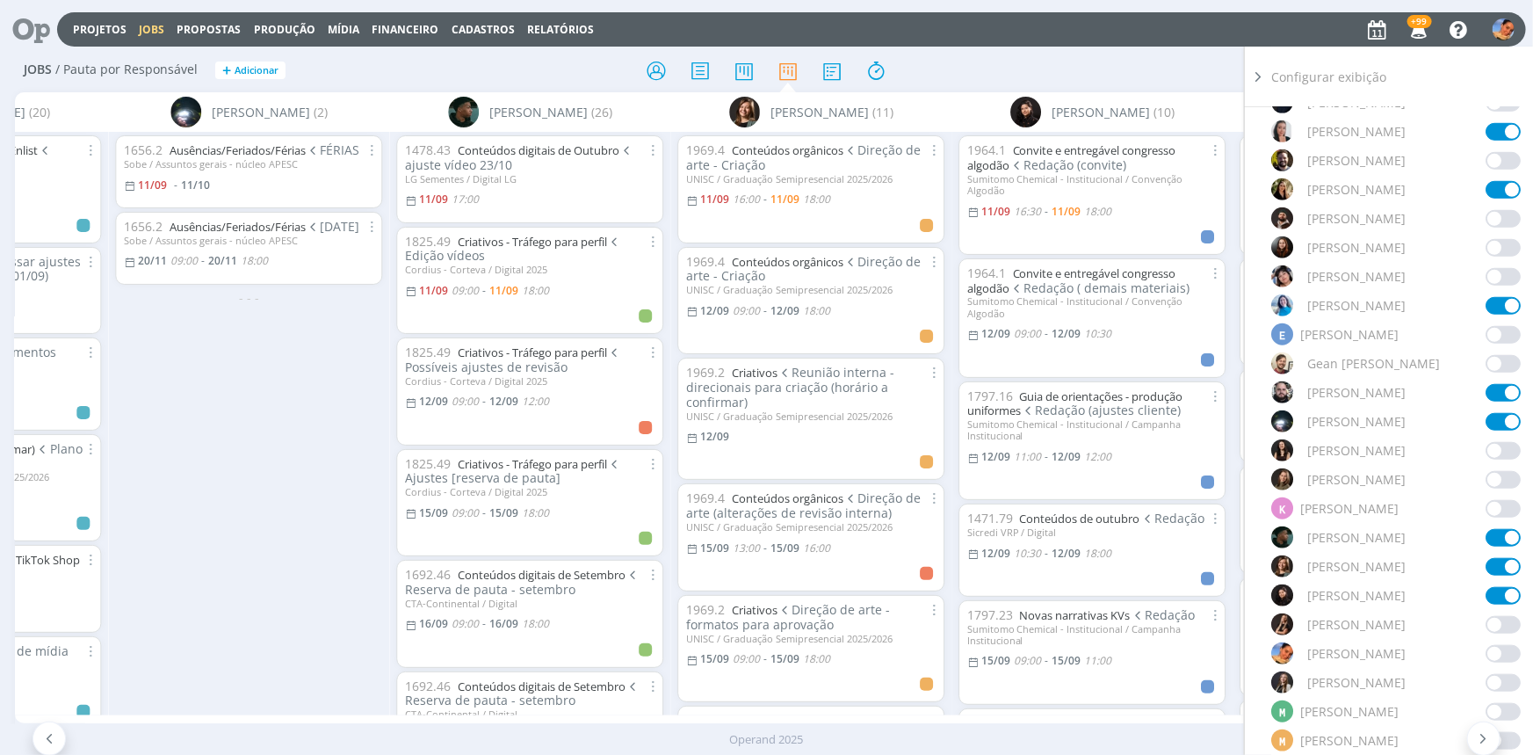
click at [1486, 477] on span at bounding box center [1503, 480] width 35 height 18
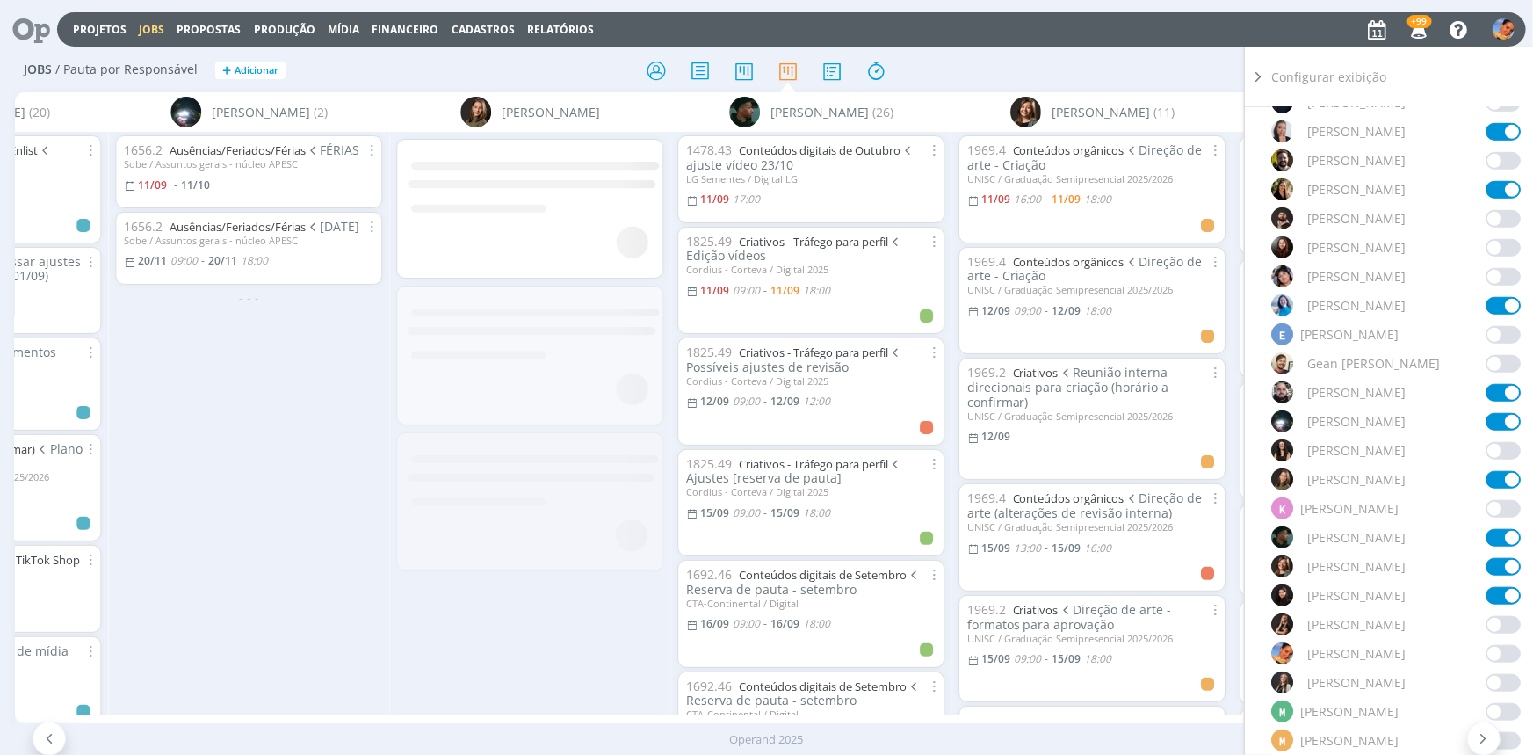
click at [1083, 49] on div "Jobs / Pauta por Responsável + Adicionar Filtrar Filtrar Limpar Tipo Jobs e Tar…" at bounding box center [766, 71] width 1502 height 44
